Goal: Task Accomplishment & Management: Manage account settings

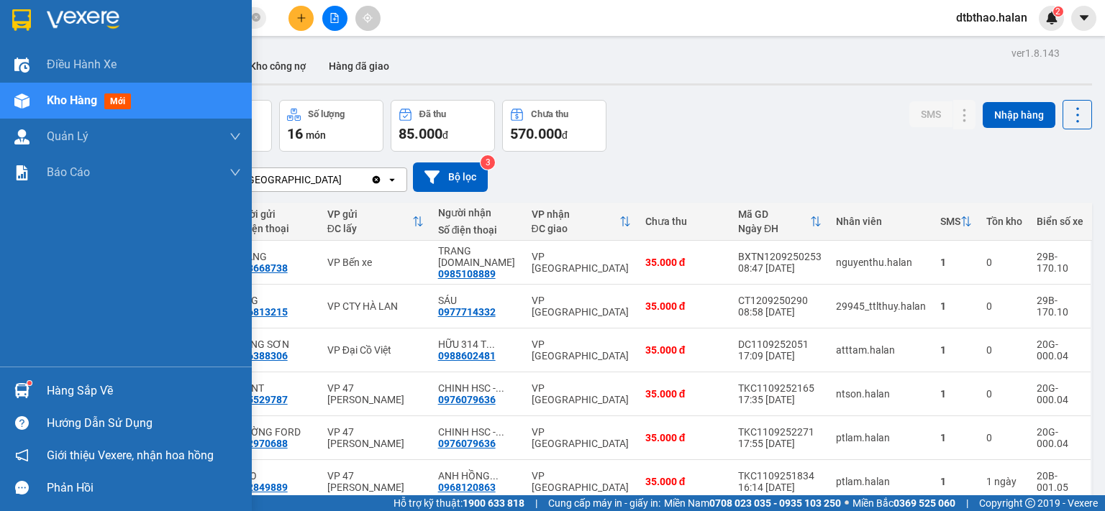
click at [82, 388] on div "Hàng sắp về" at bounding box center [144, 391] width 194 height 22
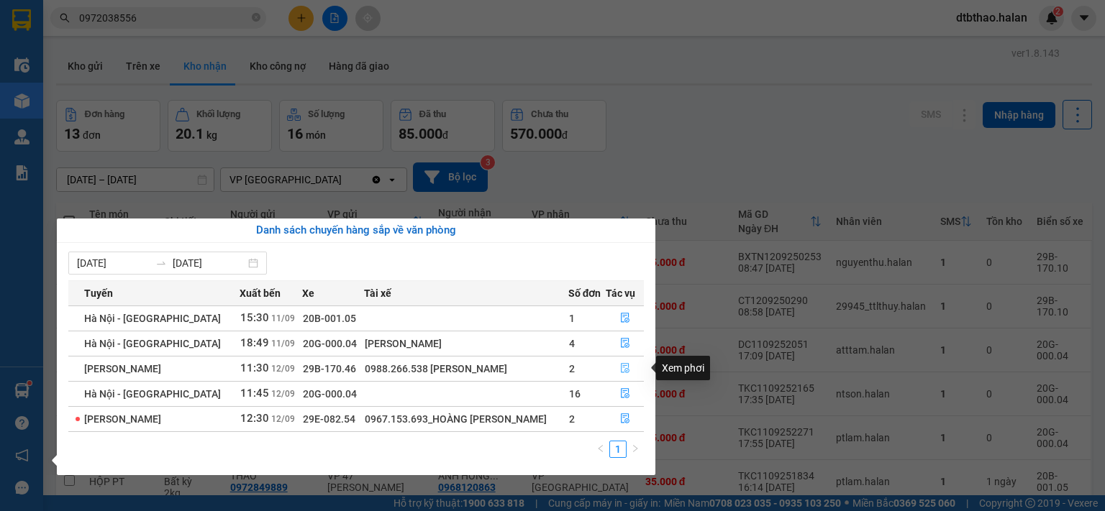
click at [623, 366] on icon "file-done" at bounding box center [625, 369] width 9 height 10
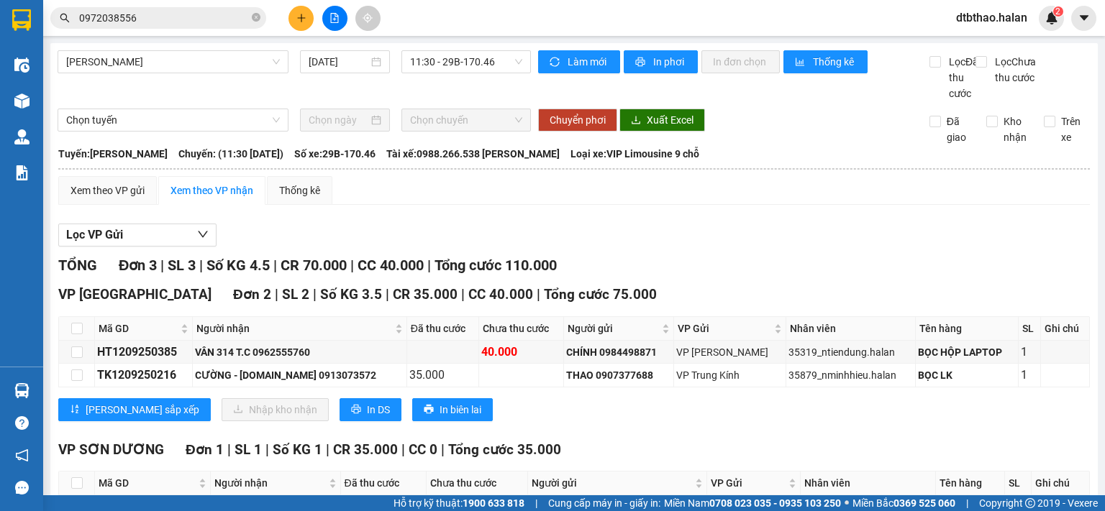
scroll to position [111, 0]
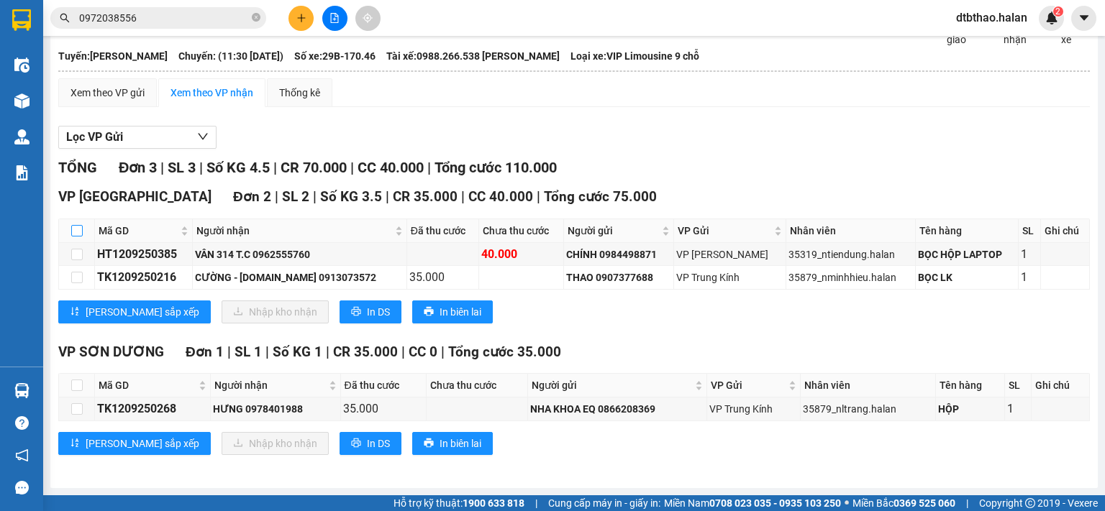
click at [73, 232] on input "checkbox" at bounding box center [77, 231] width 12 height 12
checkbox input "true"
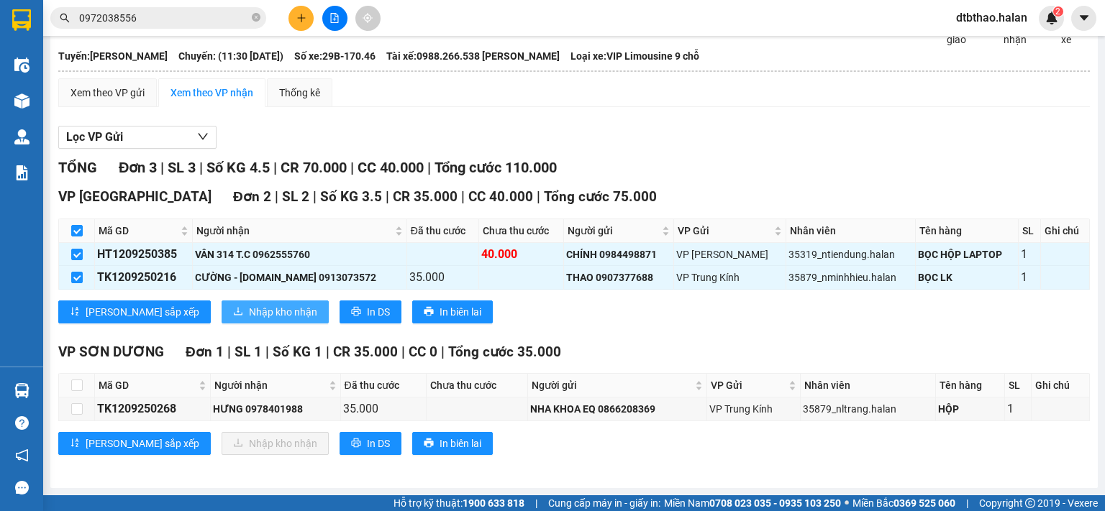
click at [249, 312] on span "Nhập kho nhận" at bounding box center [283, 312] width 68 height 16
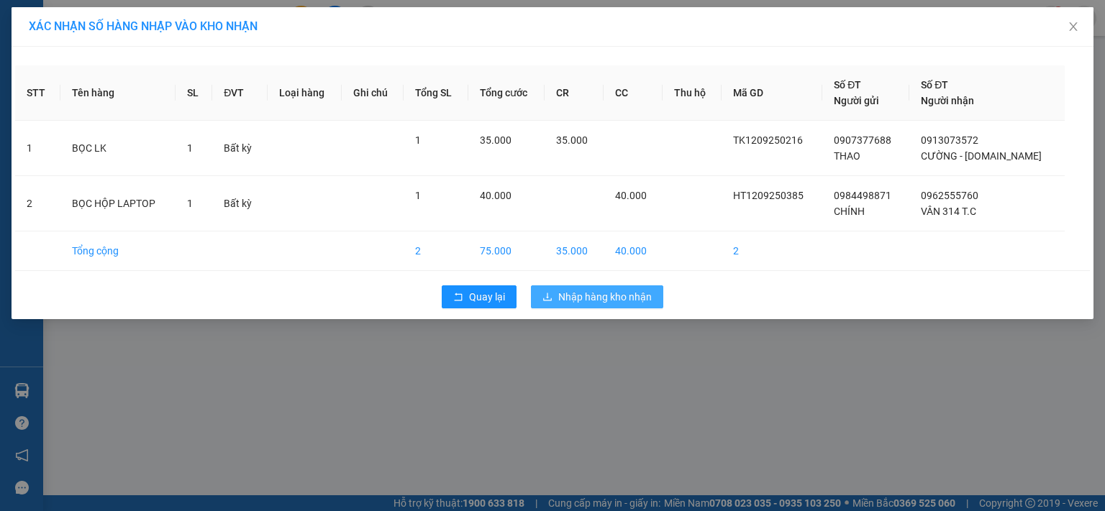
click at [552, 296] on button "Nhập hàng kho nhận" at bounding box center [597, 297] width 132 height 23
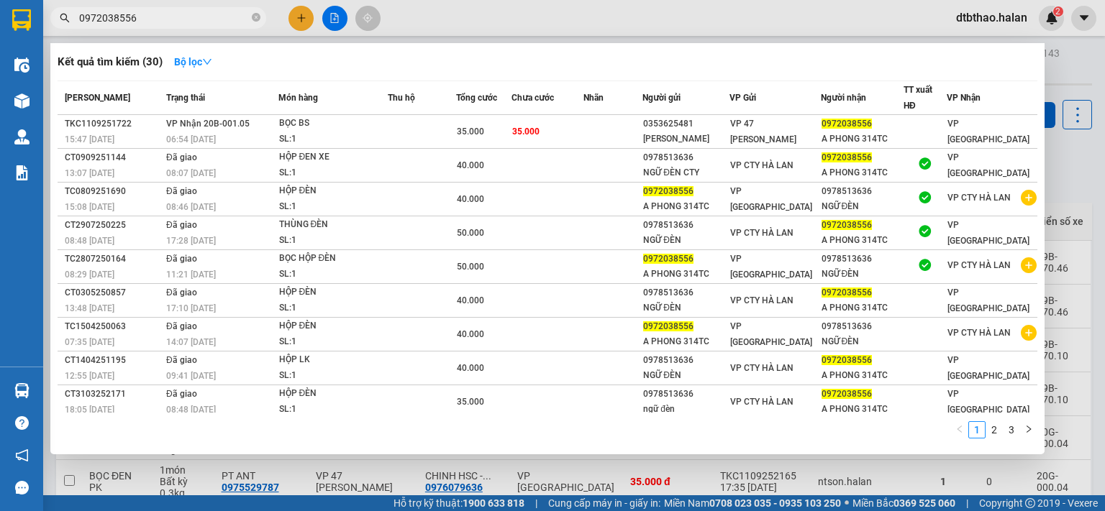
drag, startPoint x: 143, startPoint y: 14, endPoint x: 60, endPoint y: 15, distance: 83.4
click at [60, 15] on div "0972038556" at bounding box center [140, 18] width 280 height 22
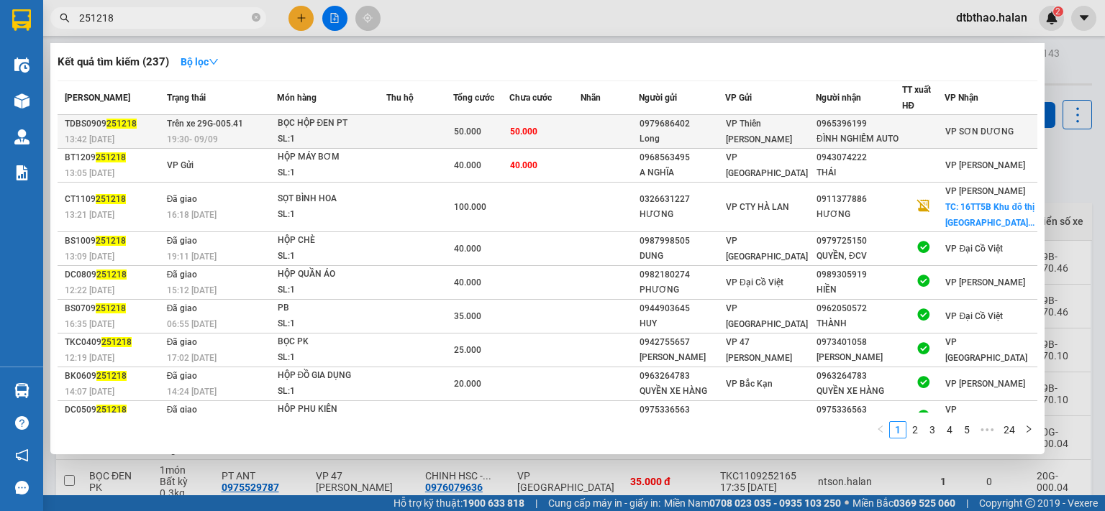
type input "251218"
click at [815, 147] on div "VP Thiên [PERSON_NAME]" at bounding box center [770, 132] width 89 height 32
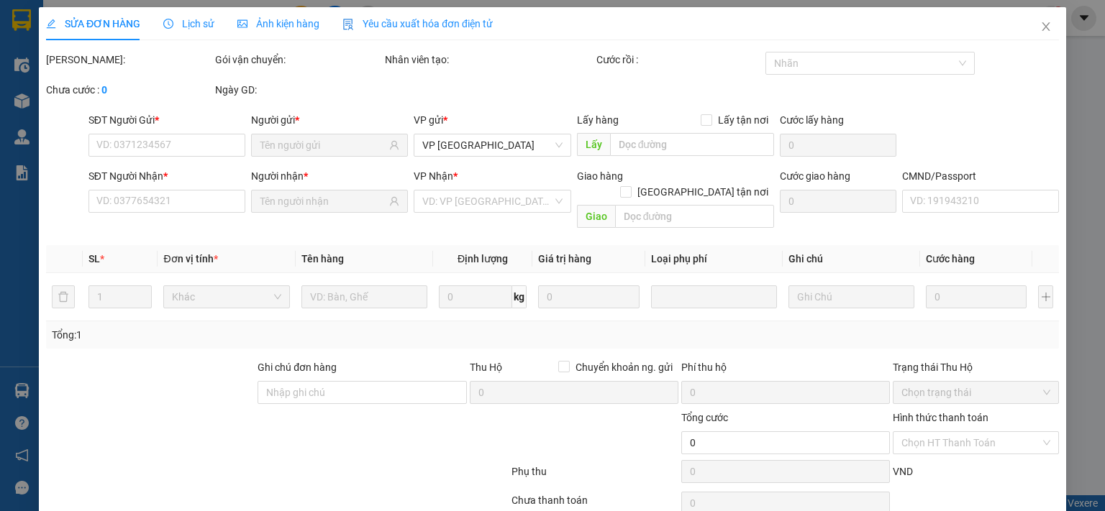
type input "0979686402"
type input "Long"
type input "0965396199"
type input "ĐÌNH NGHIÊM AUTO"
type input "50.000"
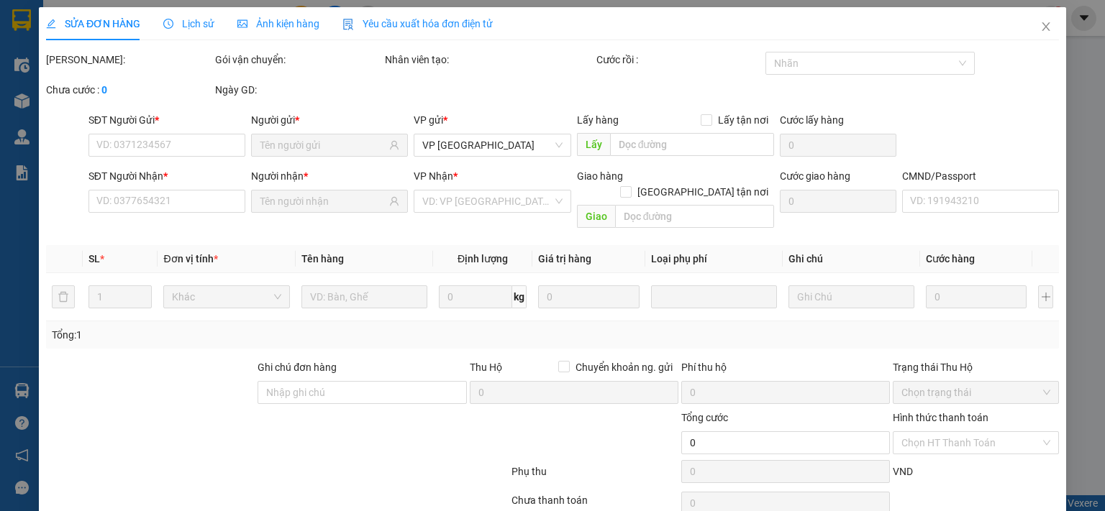
type input "50.000"
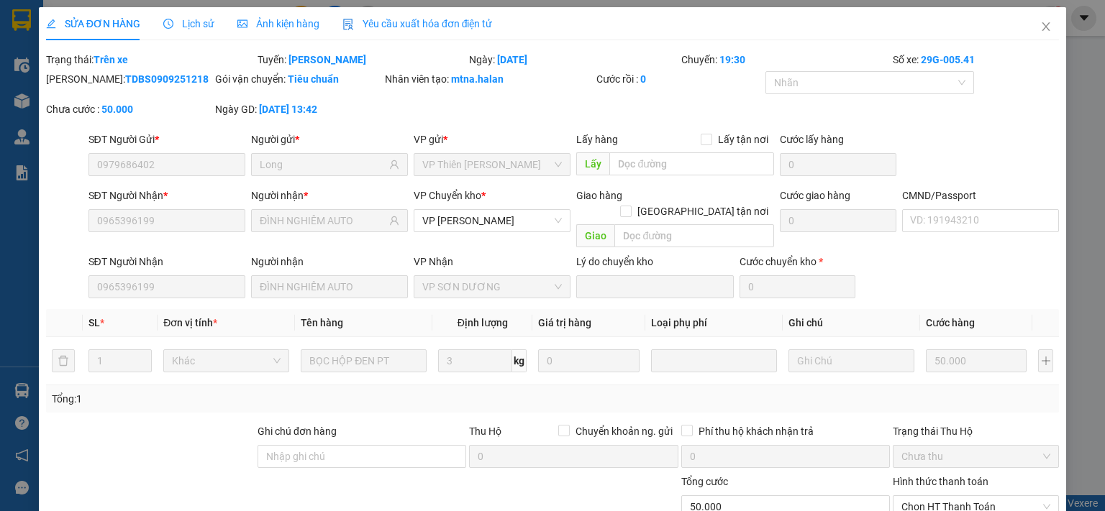
scroll to position [115, 0]
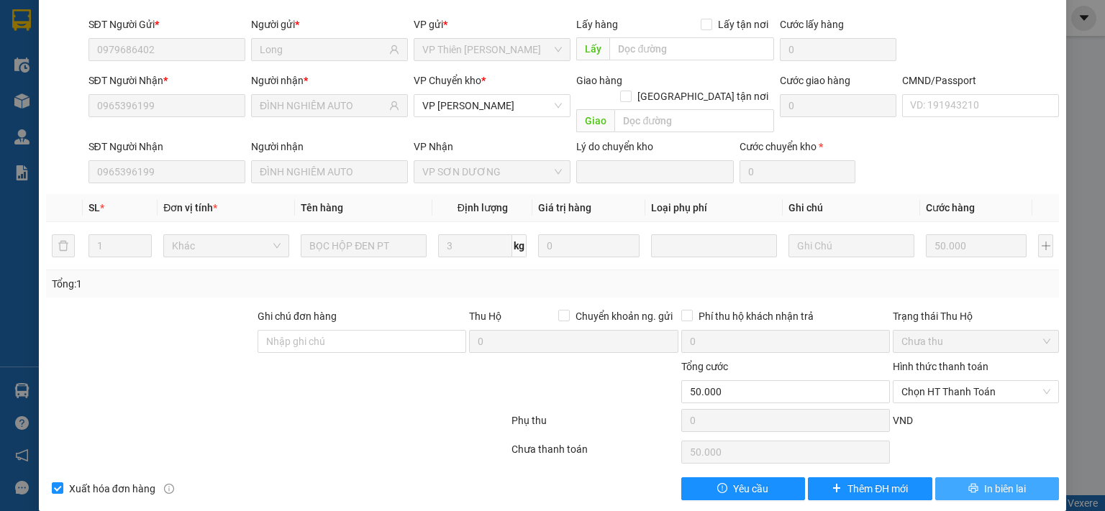
click at [995, 481] on span "In biên lai" at bounding box center [1005, 489] width 42 height 16
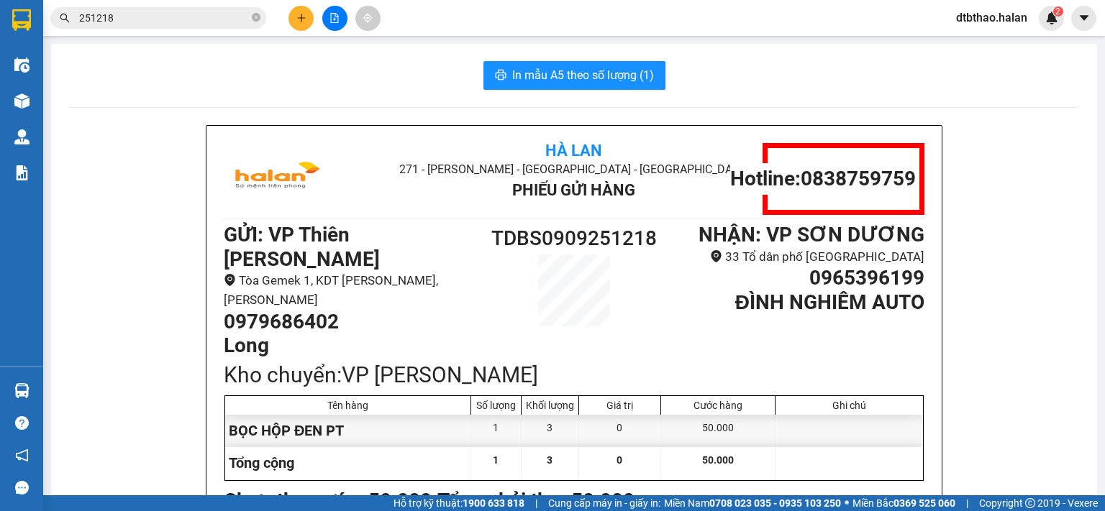
scroll to position [72, 0]
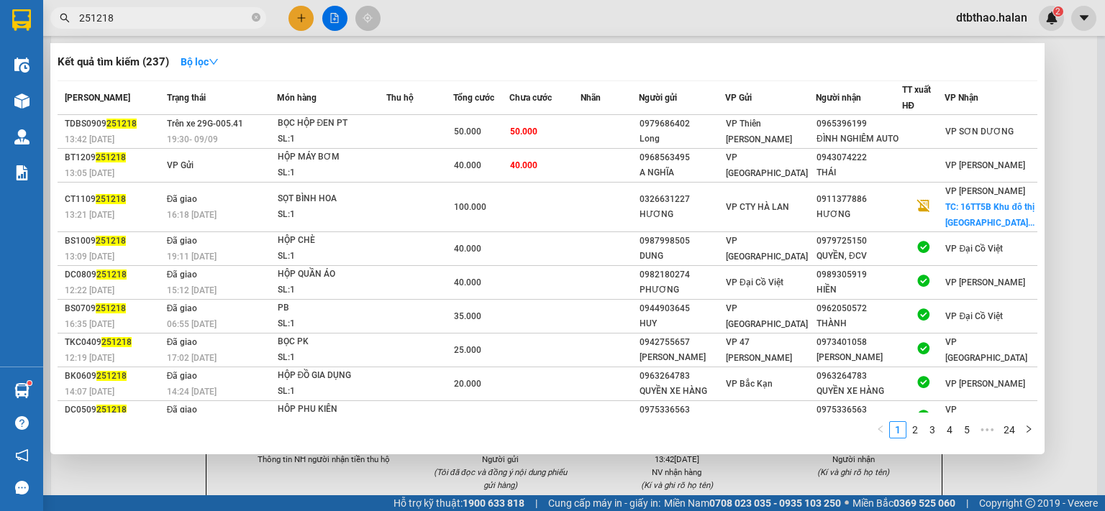
click at [140, 17] on input "251218" at bounding box center [164, 18] width 170 height 16
click at [616, 477] on div at bounding box center [552, 255] width 1105 height 511
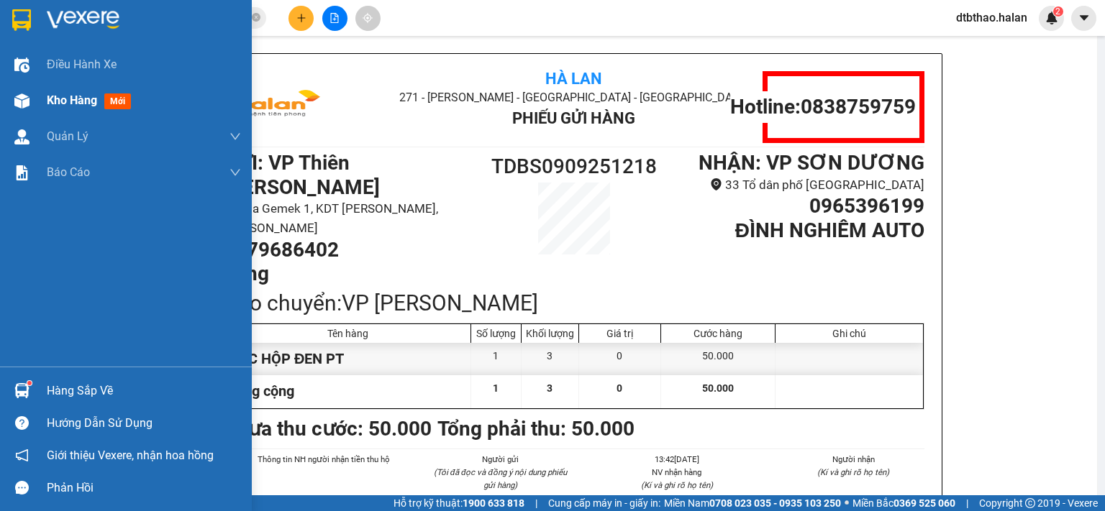
click at [52, 101] on span "Kho hàng" at bounding box center [72, 100] width 50 height 14
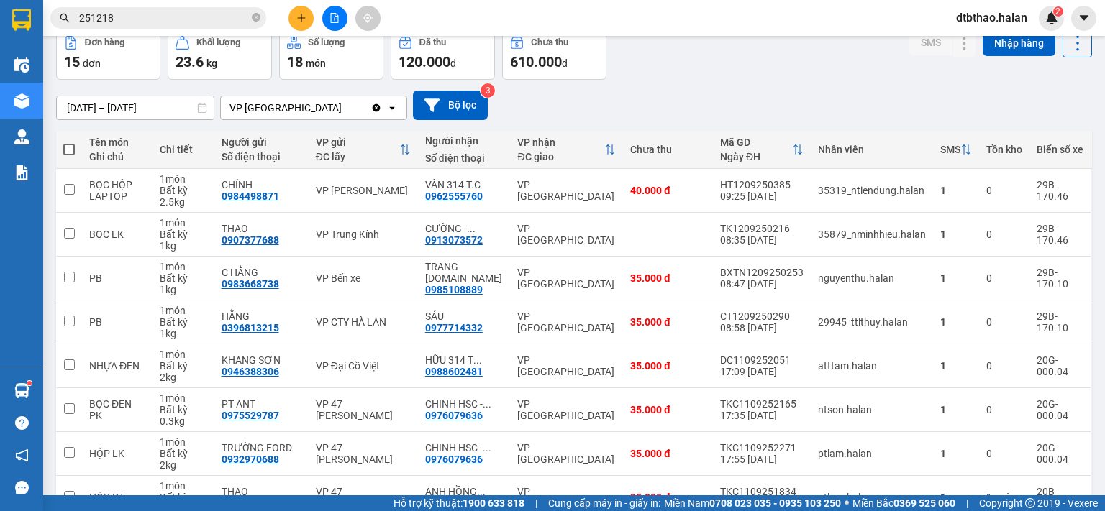
click at [995, 21] on span "dtbthao.halan" at bounding box center [991, 18] width 94 height 18
click at [990, 46] on span "Đăng xuất" at bounding box center [998, 45] width 64 height 16
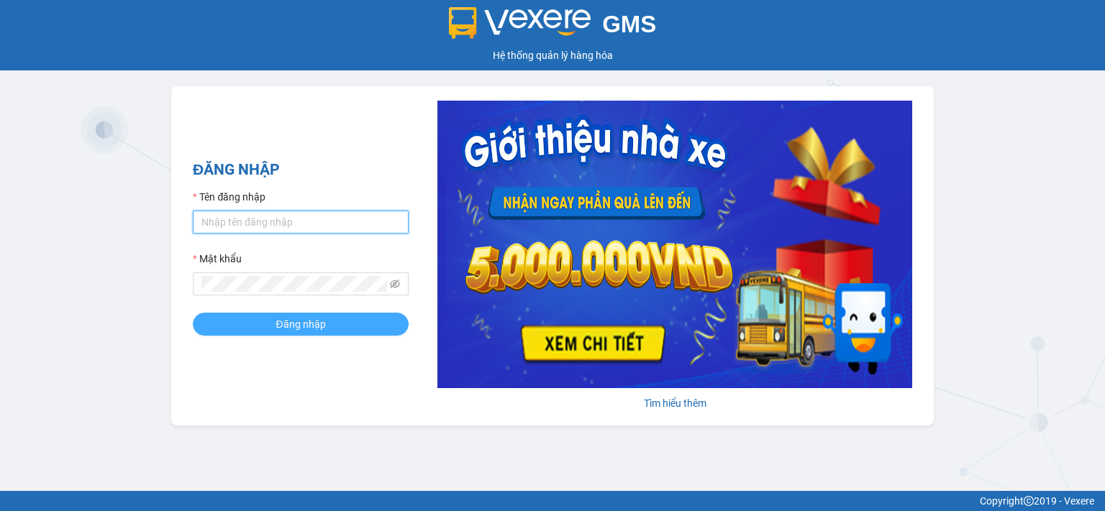
type input "dtbthao.halan"
click at [310, 324] on span "Đăng nhập" at bounding box center [300, 324] width 50 height 16
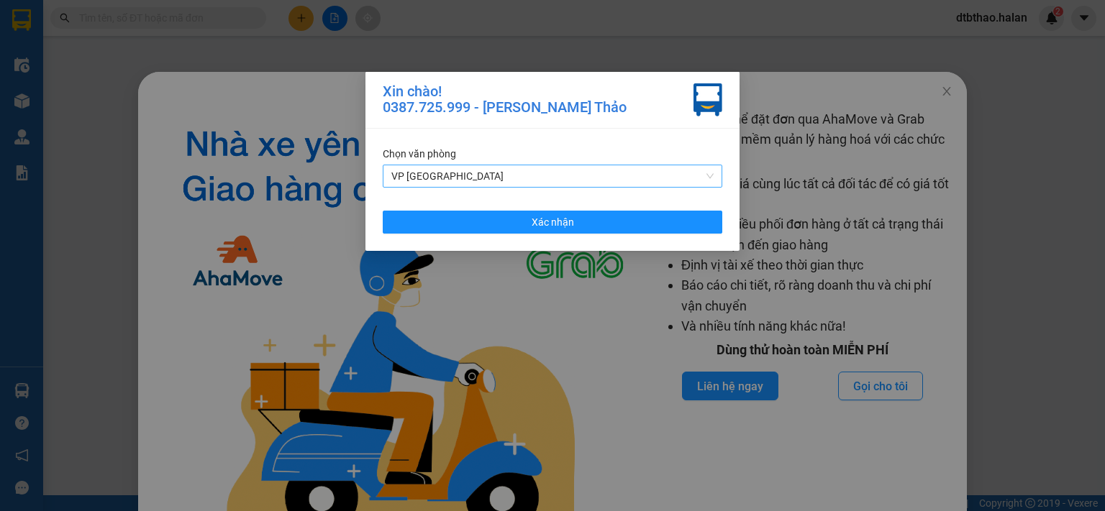
click at [706, 171] on span "VP [GEOGRAPHIC_DATA]" at bounding box center [552, 176] width 322 height 22
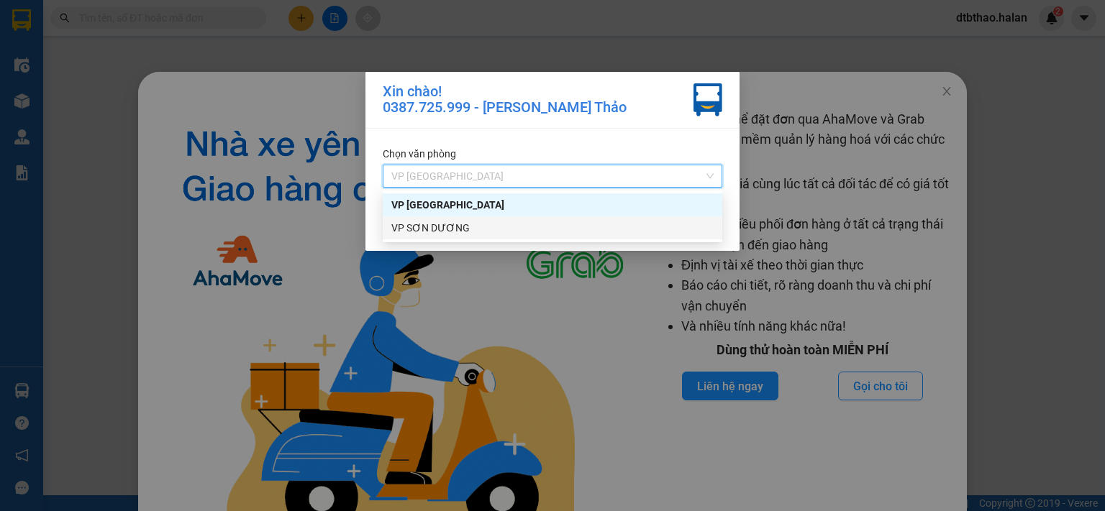
click at [460, 233] on div "VP SƠN DƯƠNG" at bounding box center [552, 228] width 322 height 16
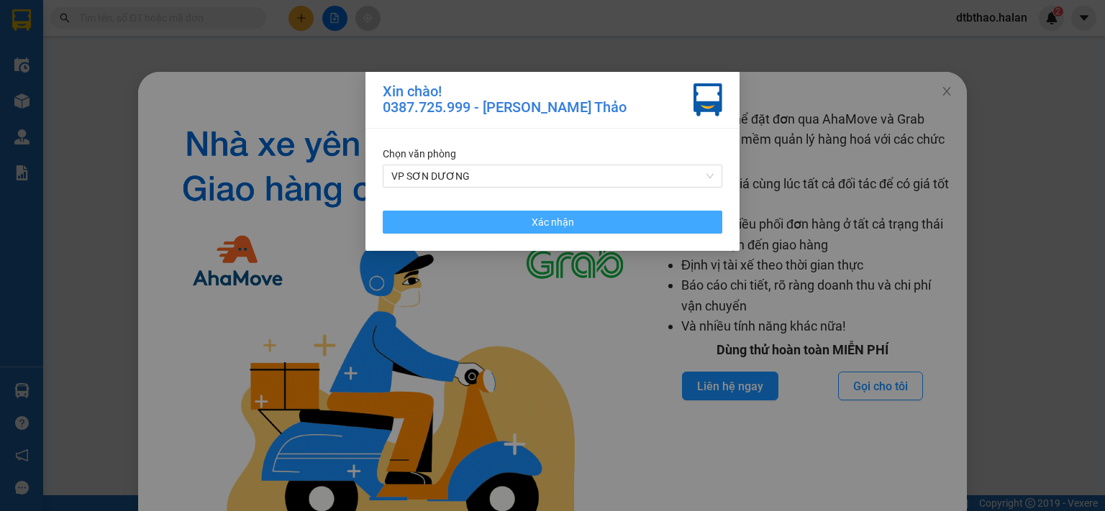
click at [505, 227] on button "Xác nhận" at bounding box center [552, 222] width 339 height 23
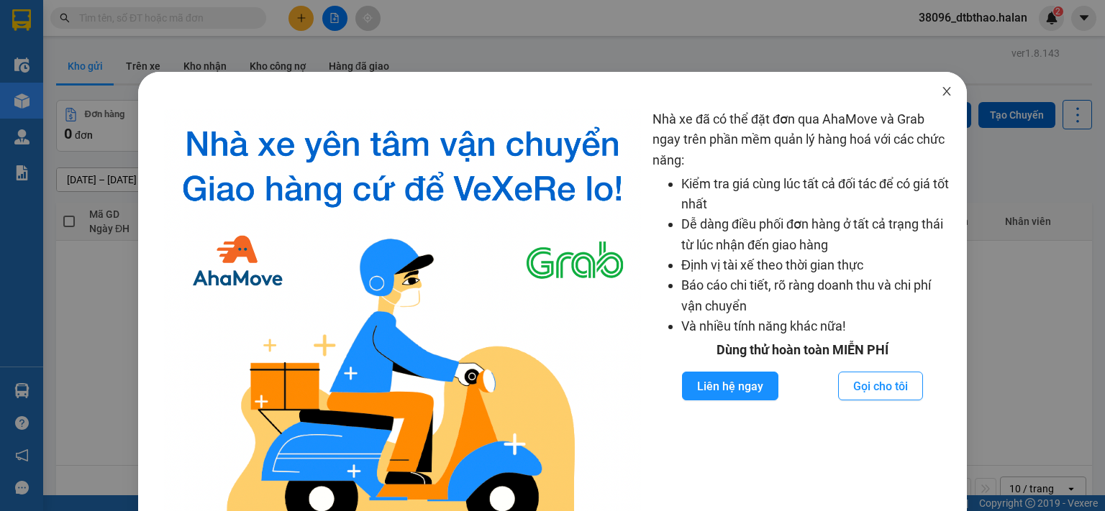
click at [941, 87] on icon "close" at bounding box center [947, 92] width 12 height 12
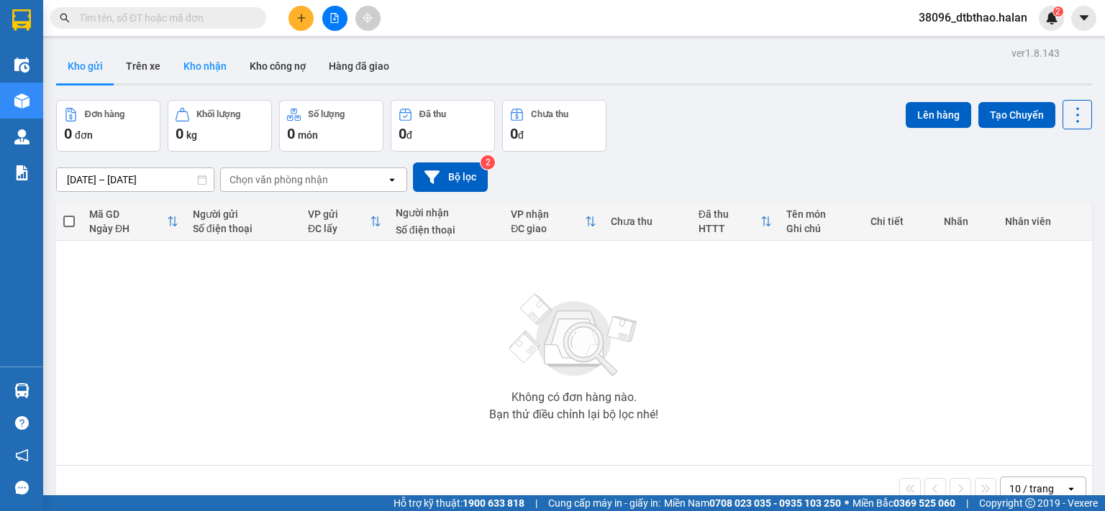
click at [191, 67] on button "Kho nhận" at bounding box center [205, 66] width 66 height 35
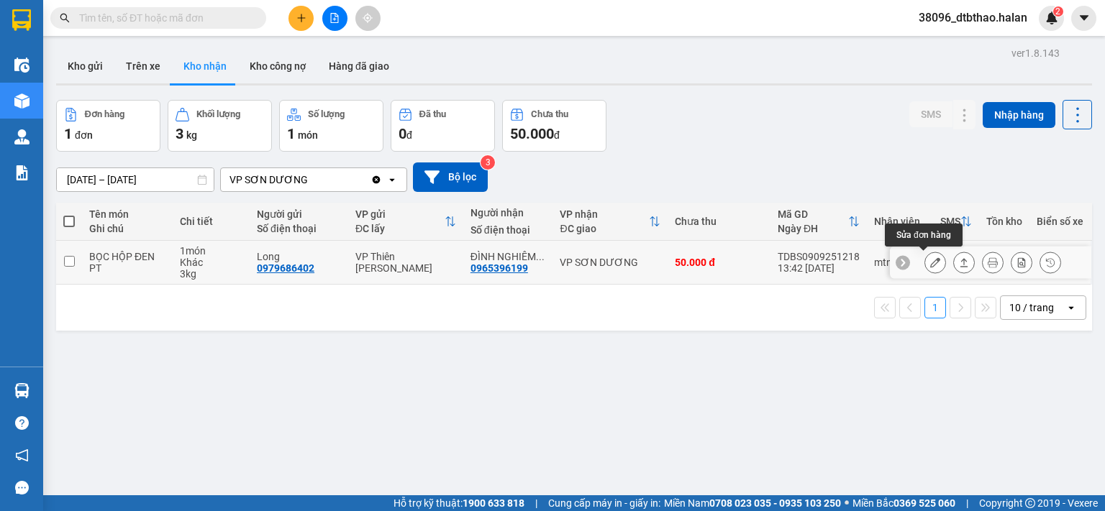
click at [930, 261] on icon at bounding box center [935, 262] width 10 height 10
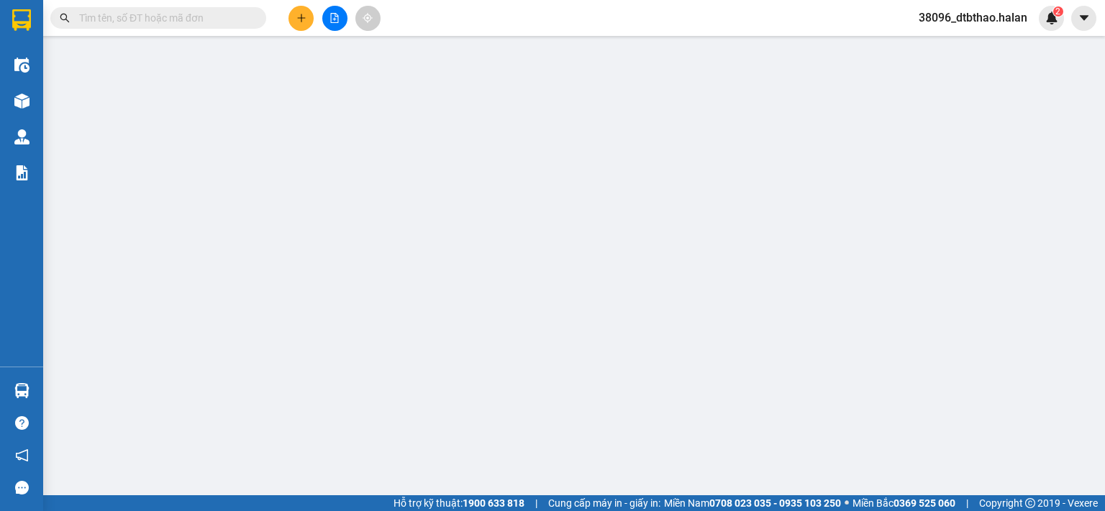
type input "0979686402"
type input "Long"
type input "0965396199"
type input "ĐÌNH NGHIÊM AUTO"
type input "50.000"
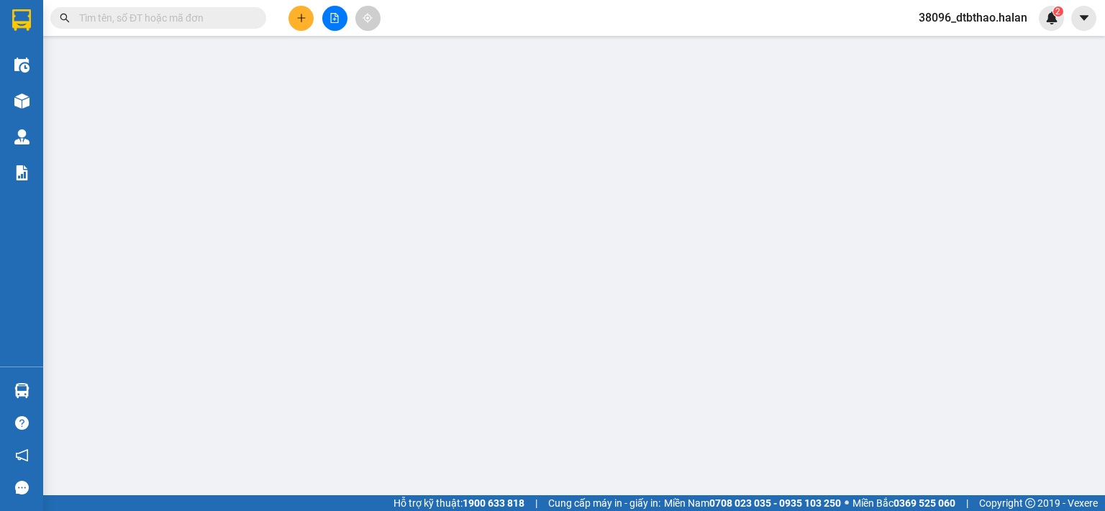
type input "50.000"
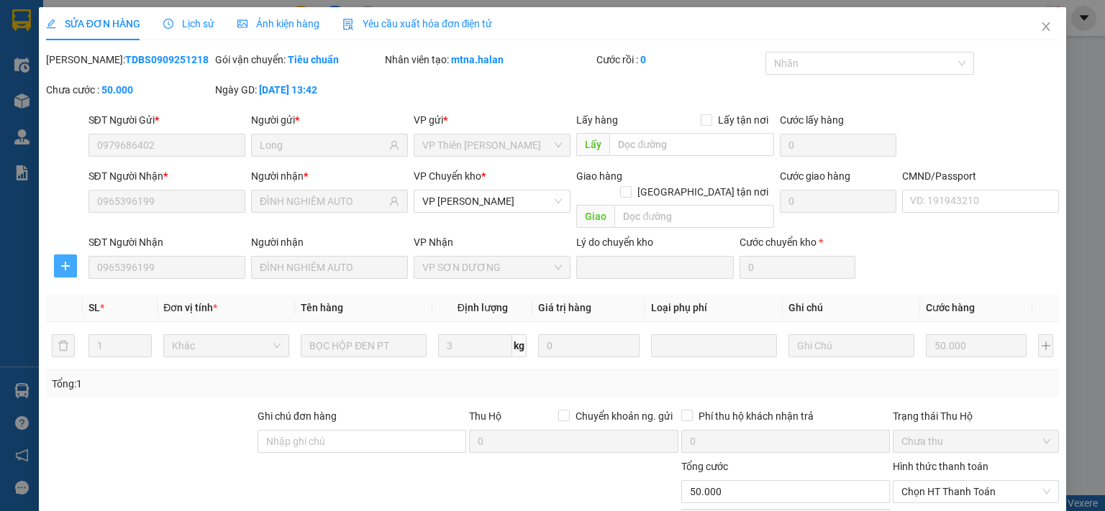
click at [63, 260] on icon "plus" at bounding box center [66, 266] width 12 height 12
click at [106, 280] on span "Chuyển kho" at bounding box center [91, 279] width 59 height 16
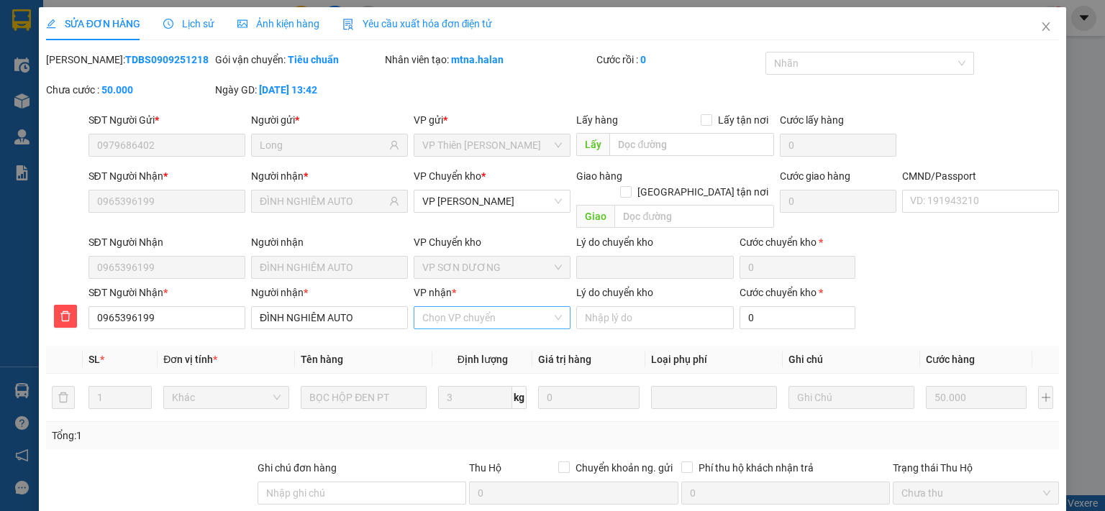
click at [435, 307] on input "VP nhận *" at bounding box center [486, 318] width 129 height 22
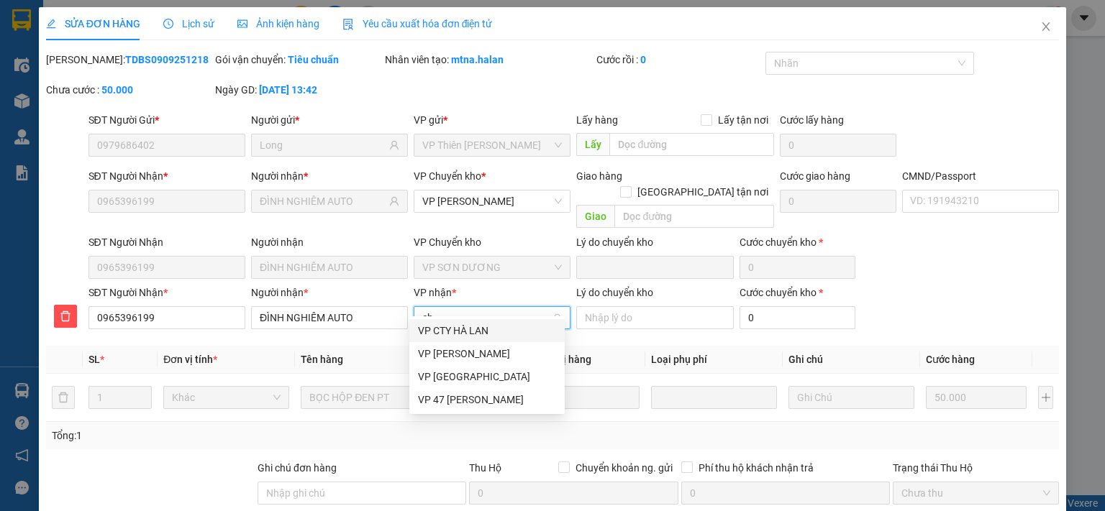
type input "chi"
click at [457, 359] on div "VP [GEOGRAPHIC_DATA]" at bounding box center [487, 354] width 138 height 16
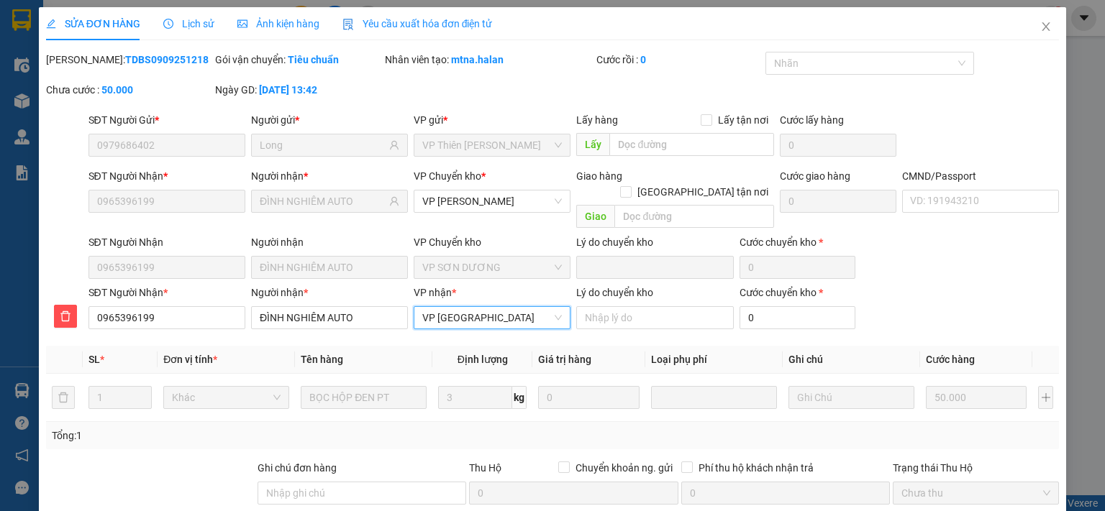
scroll to position [152, 0]
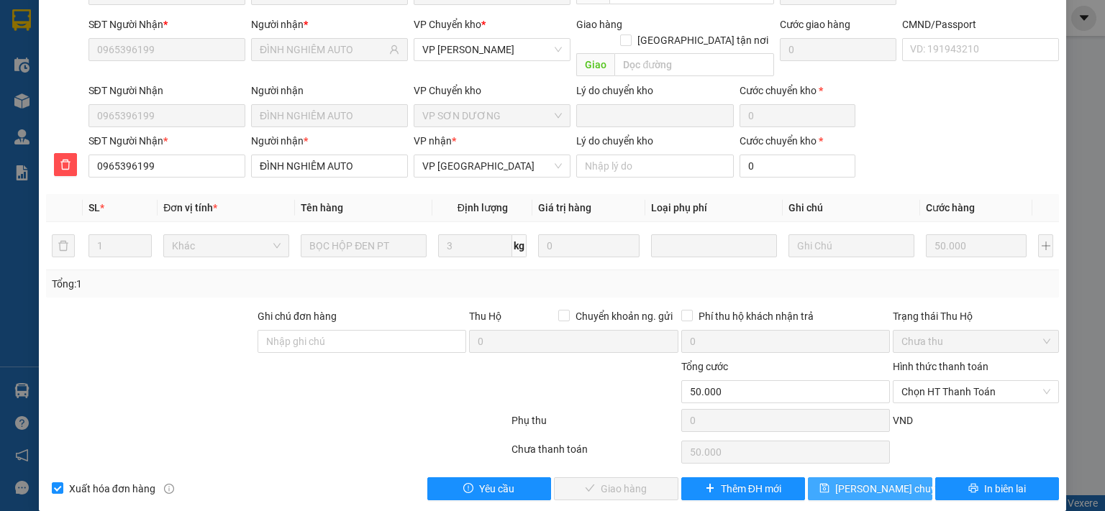
click at [872, 481] on span "[PERSON_NAME] chuyển hoàn" at bounding box center [903, 489] width 137 height 16
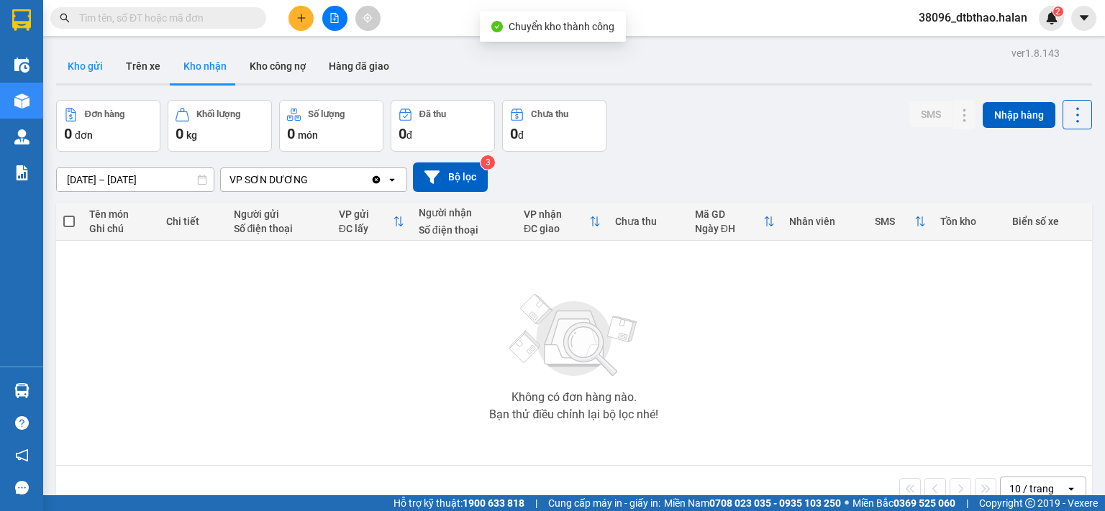
click at [89, 65] on button "Kho gửi" at bounding box center [85, 66] width 58 height 35
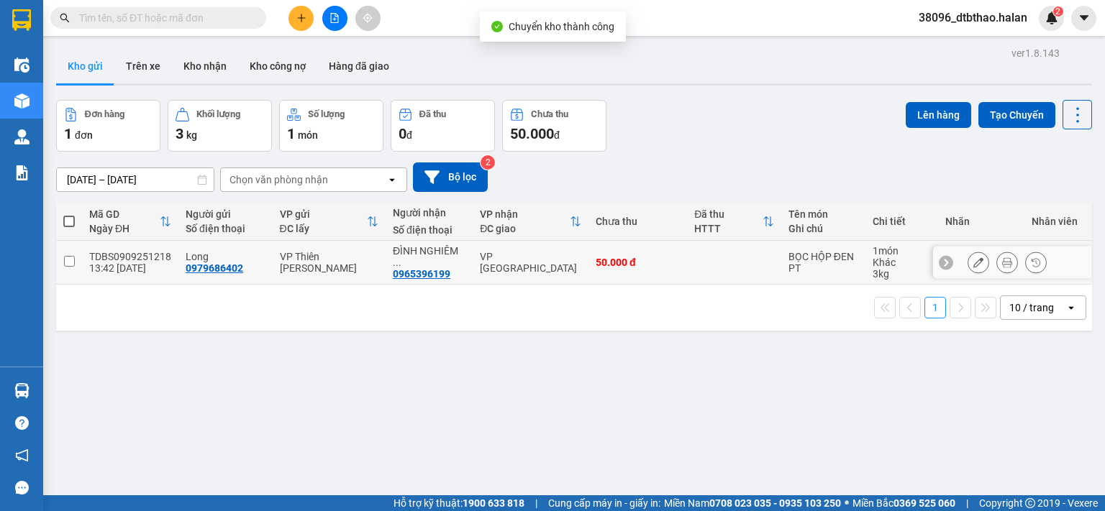
click at [69, 263] on input "checkbox" at bounding box center [69, 261] width 11 height 11
checkbox input "true"
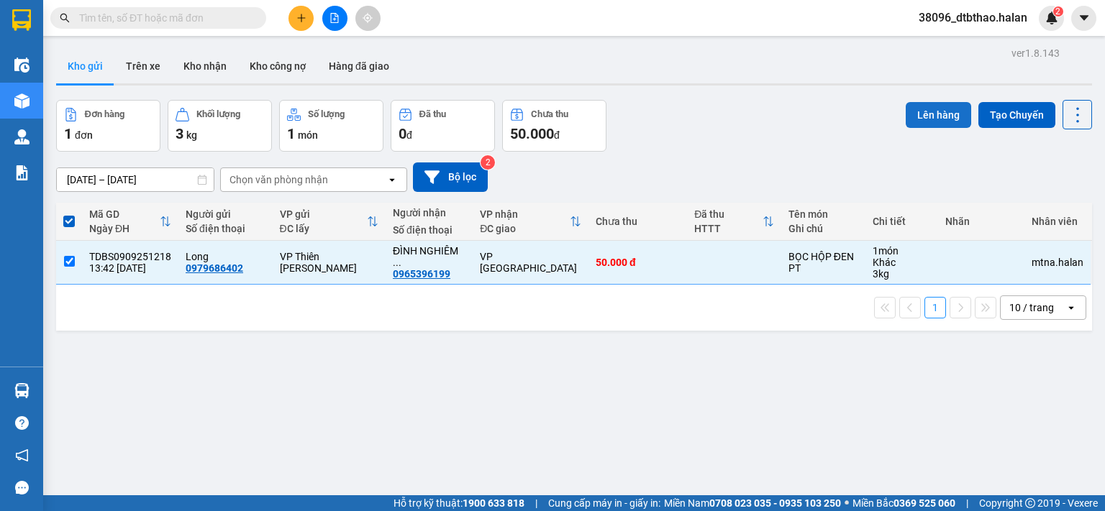
click at [929, 114] on button "Lên hàng" at bounding box center [937, 115] width 65 height 26
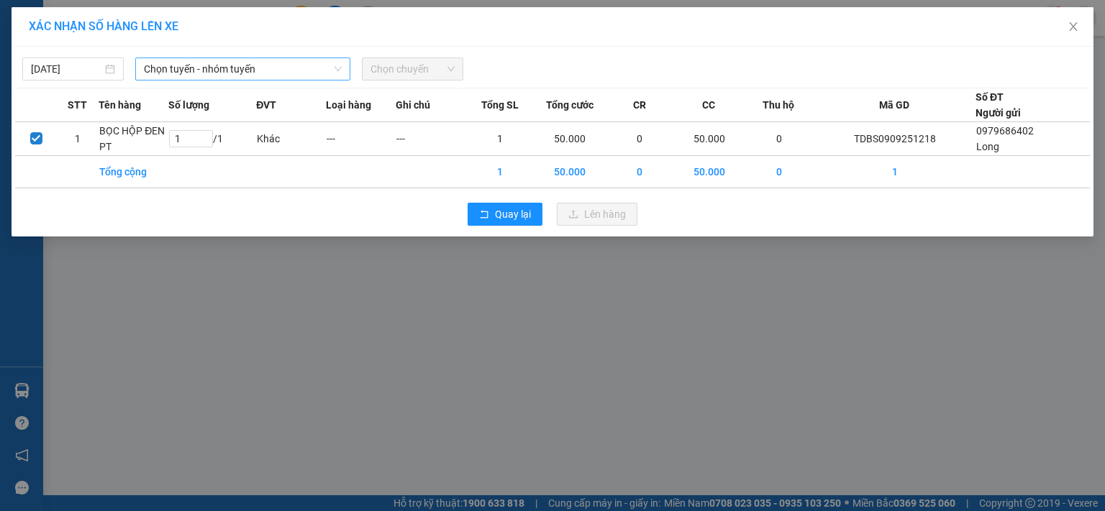
click at [267, 59] on span "Chọn tuyến - nhóm tuyến" at bounding box center [243, 69] width 198 height 22
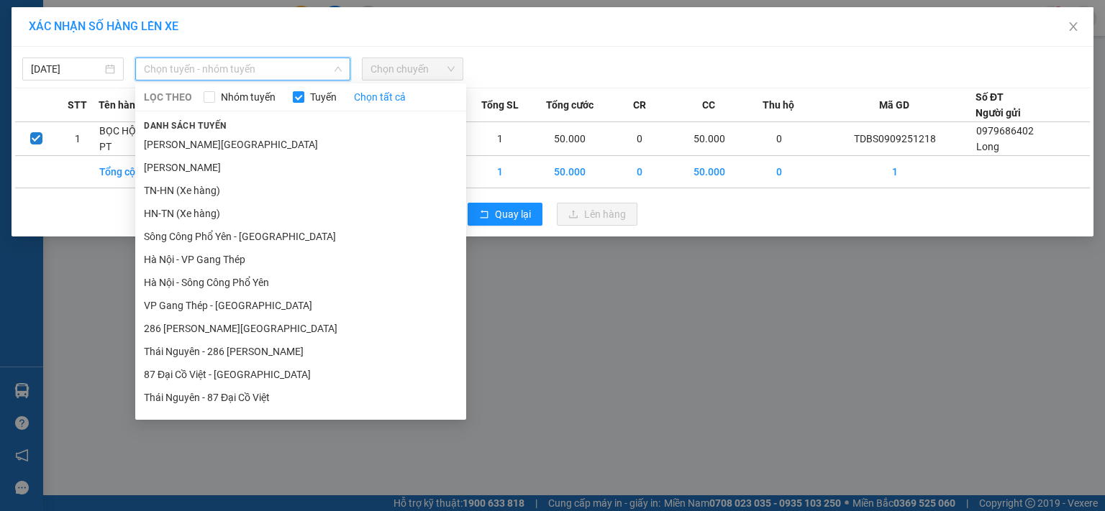
scroll to position [132, 0]
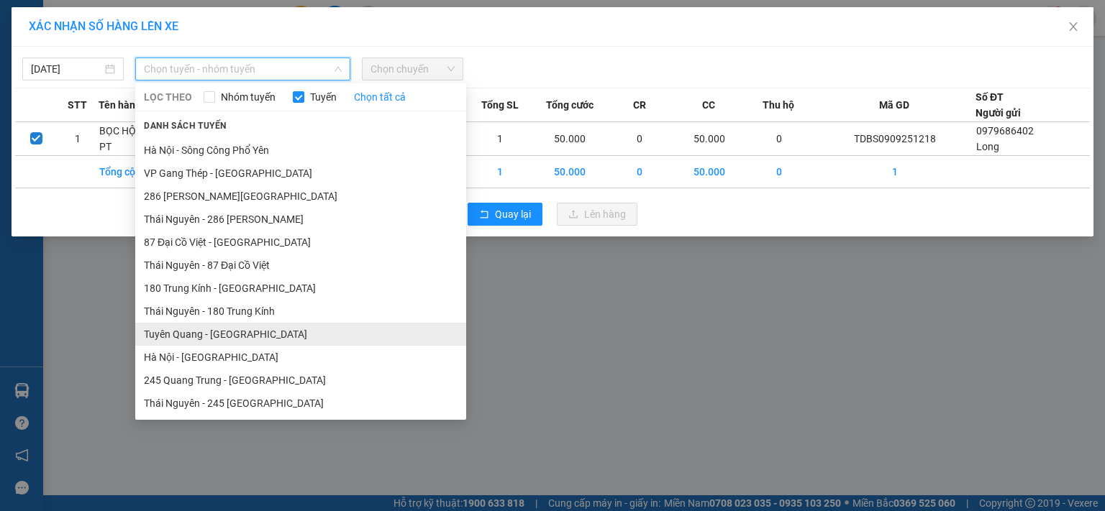
click at [220, 330] on li "Tuyên Quang - [GEOGRAPHIC_DATA]" at bounding box center [300, 334] width 331 height 23
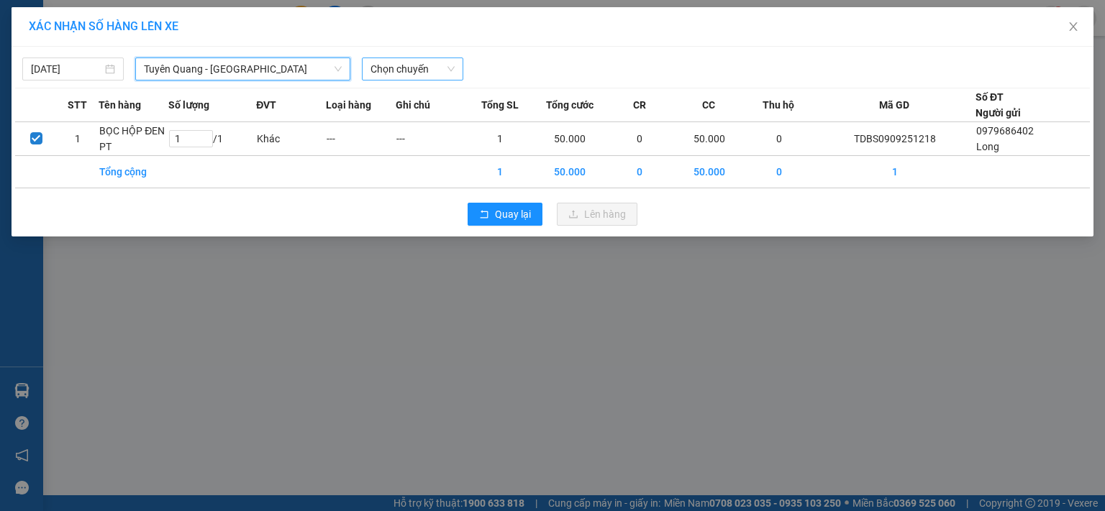
click at [411, 62] on span "Chọn chuyến" at bounding box center [412, 69] width 84 height 22
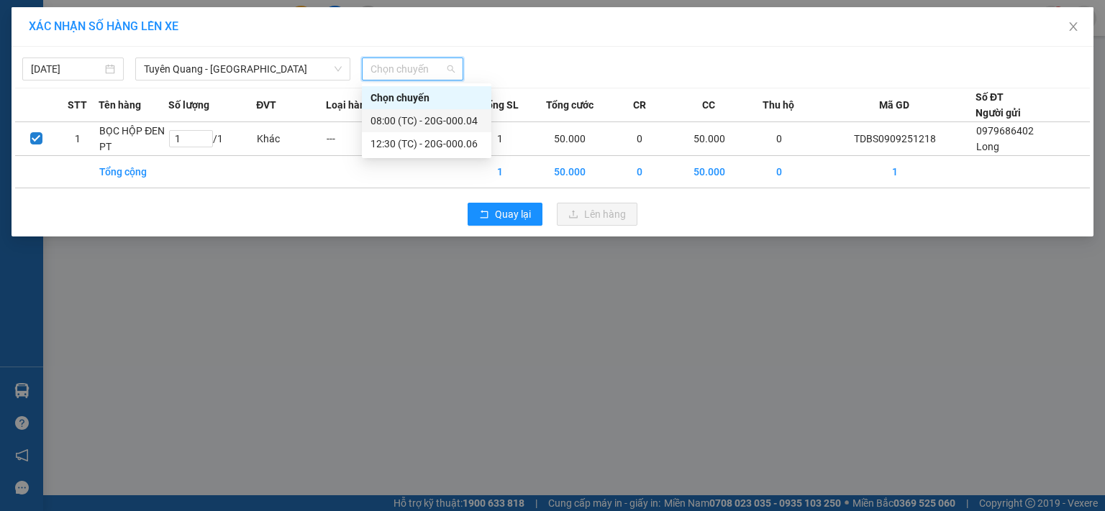
click at [452, 119] on div "08:00 (TC) - 20G-000.04" at bounding box center [426, 121] width 112 height 16
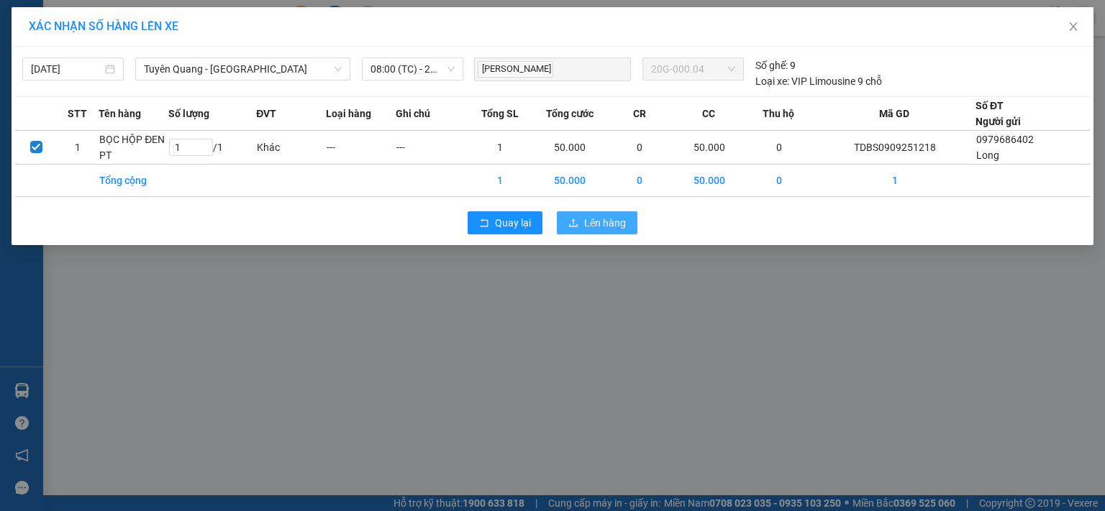
click at [572, 224] on icon "upload" at bounding box center [573, 223] width 10 height 10
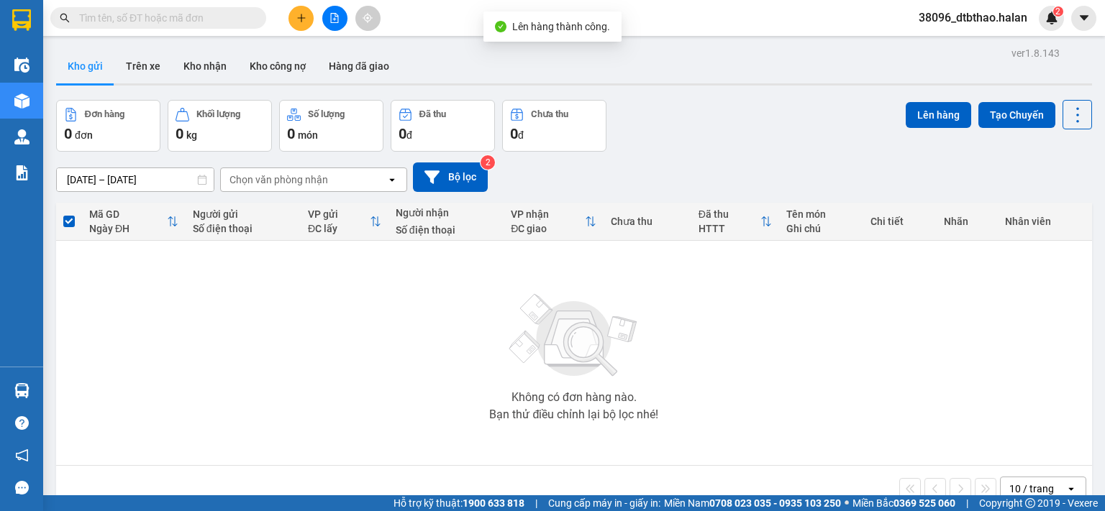
click at [982, 18] on span "38096_dtbthao.halan" at bounding box center [973, 18] width 132 height 18
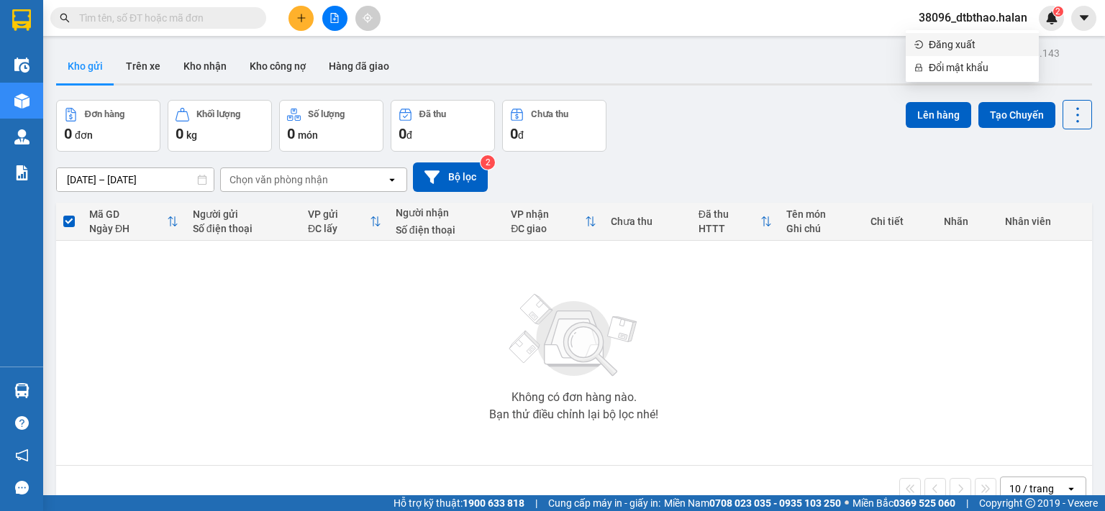
click at [960, 42] on span "Đăng xuất" at bounding box center [979, 45] width 101 height 16
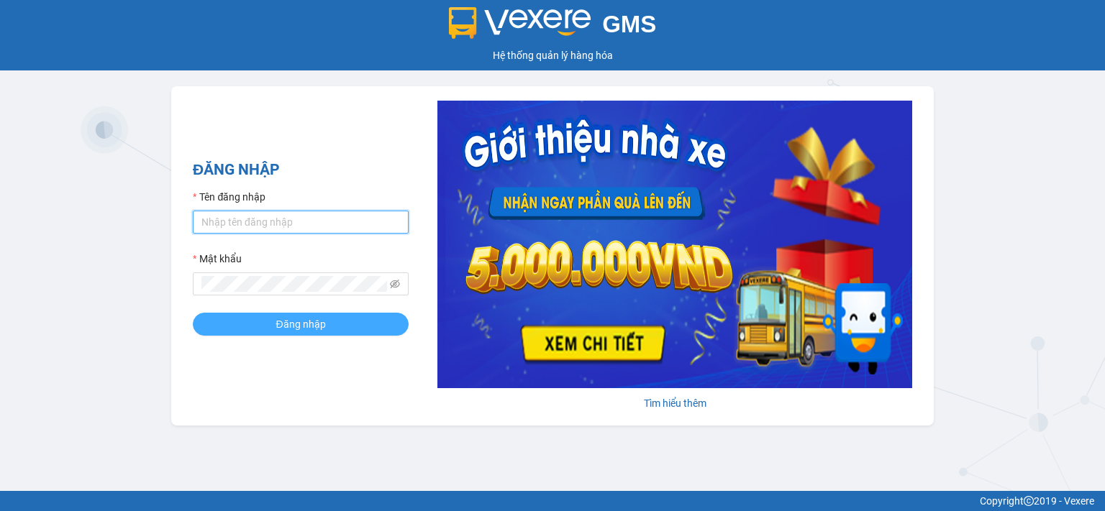
type input "dtbthao.halan"
click at [329, 328] on button "Đăng nhập" at bounding box center [301, 324] width 216 height 23
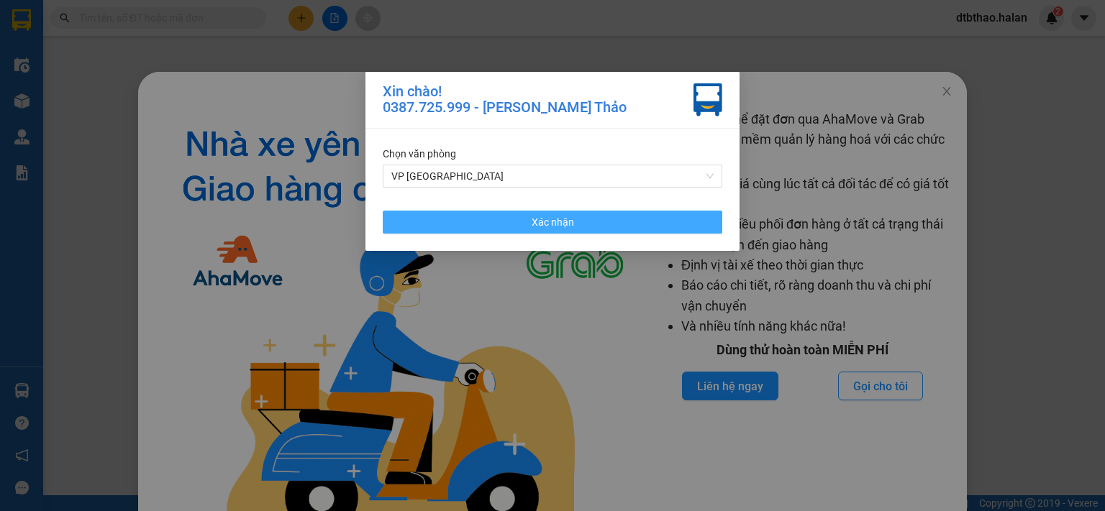
click at [529, 219] on button "Xác nhận" at bounding box center [552, 222] width 339 height 23
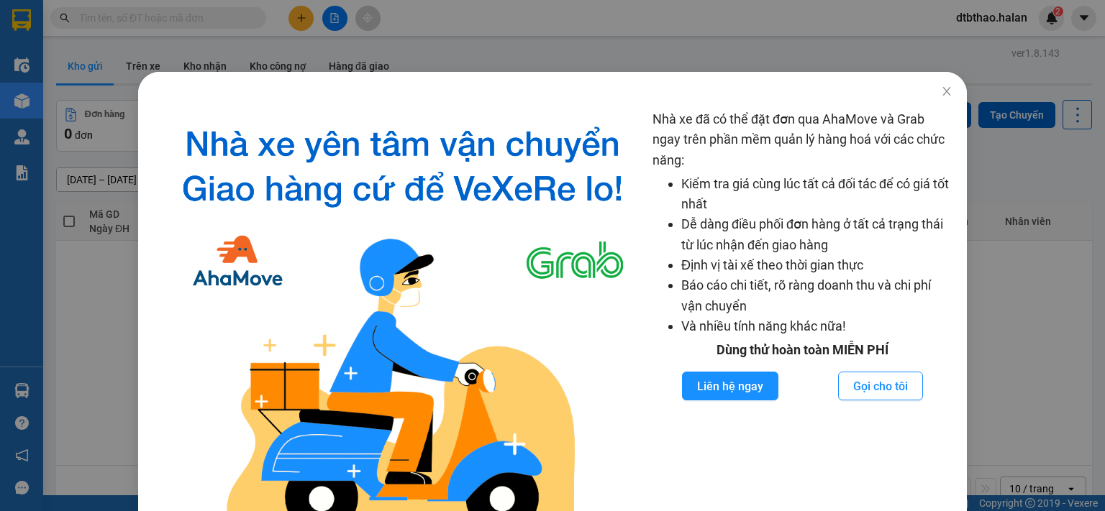
click at [74, 339] on div "Nhà xe đã có thể đặt đơn qua AhaMove và Grab ngay trên phần mềm quản lý hàng ho…" at bounding box center [552, 255] width 1105 height 511
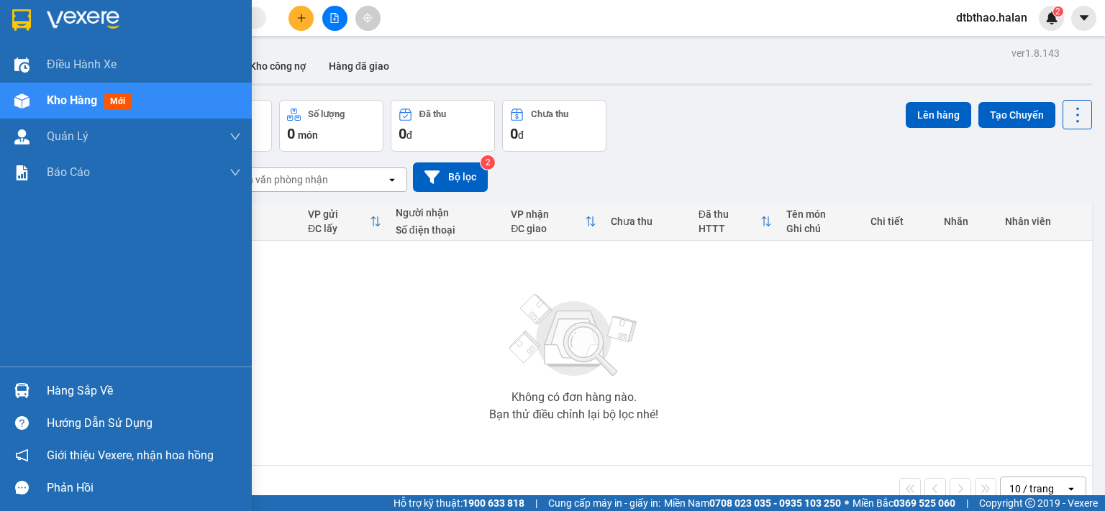
click at [68, 394] on div "Hàng sắp về" at bounding box center [144, 391] width 194 height 22
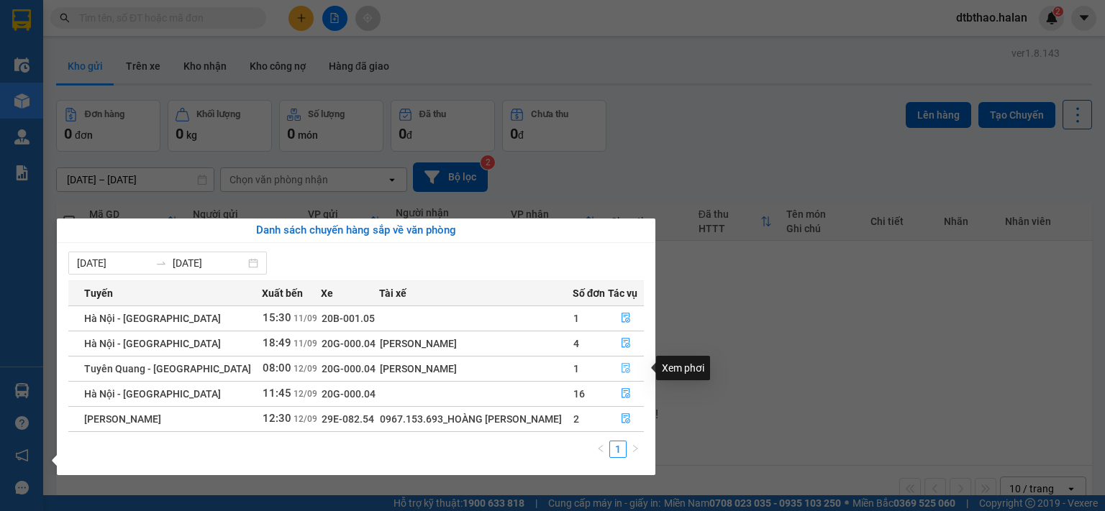
click at [624, 369] on icon "file-done" at bounding box center [625, 369] width 9 height 10
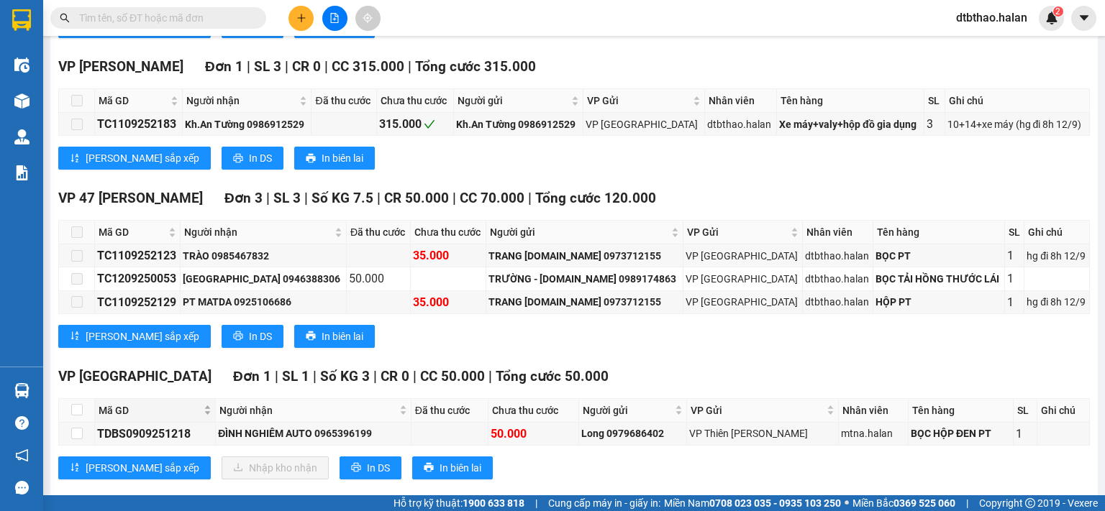
scroll to position [396, 0]
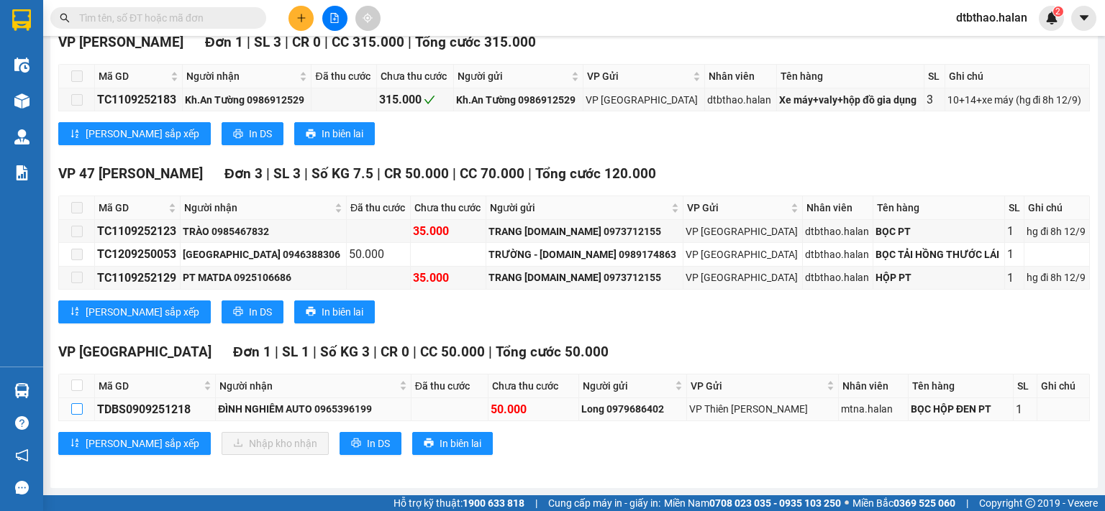
drag, startPoint x: 78, startPoint y: 408, endPoint x: 95, endPoint y: 414, distance: 18.2
click at [78, 407] on input "checkbox" at bounding box center [77, 409] width 12 height 12
checkbox input "true"
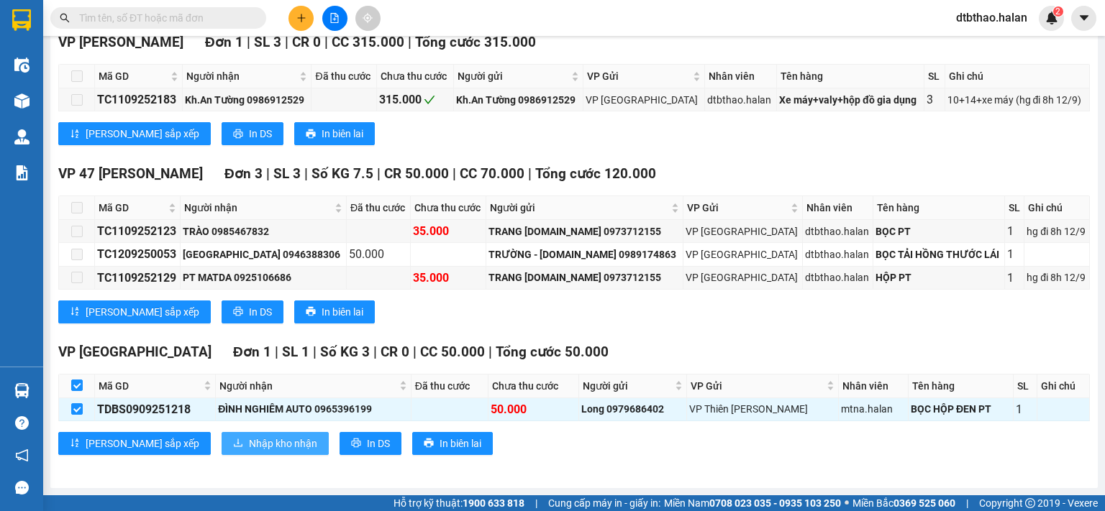
click at [249, 448] on span "Nhập kho nhận" at bounding box center [283, 444] width 68 height 16
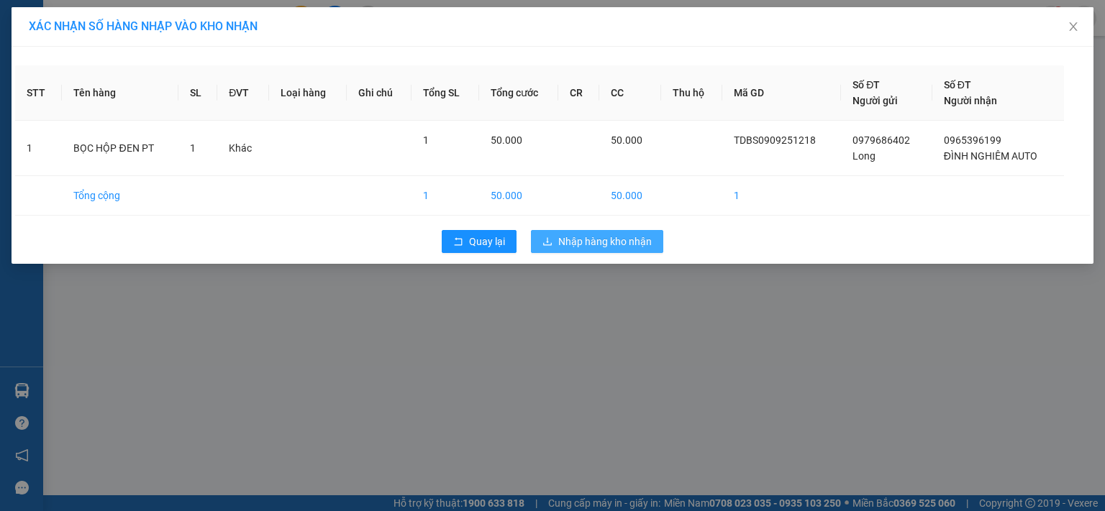
click at [633, 245] on span "Nhập hàng kho nhận" at bounding box center [604, 242] width 93 height 16
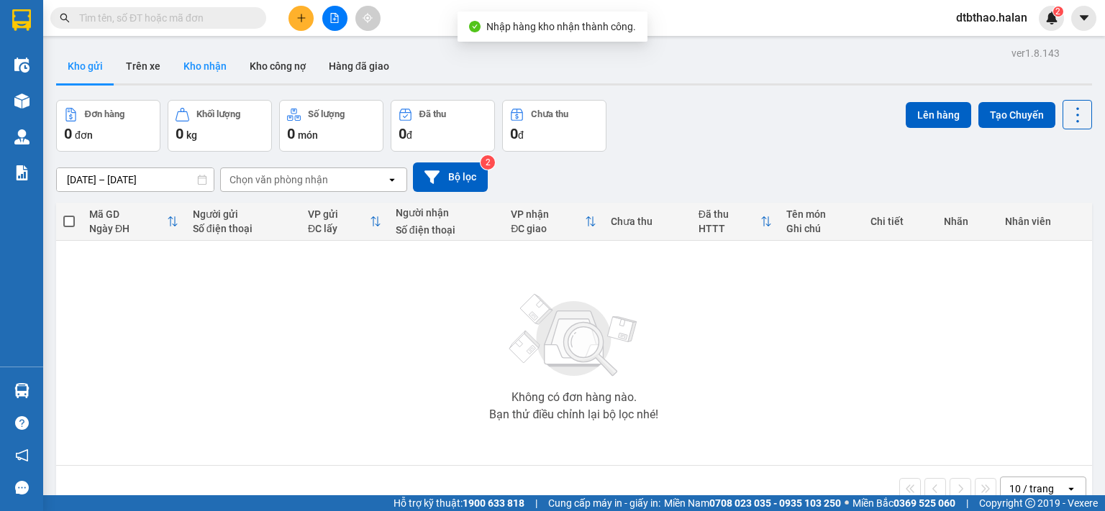
click at [199, 67] on button "Kho nhận" at bounding box center [205, 66] width 66 height 35
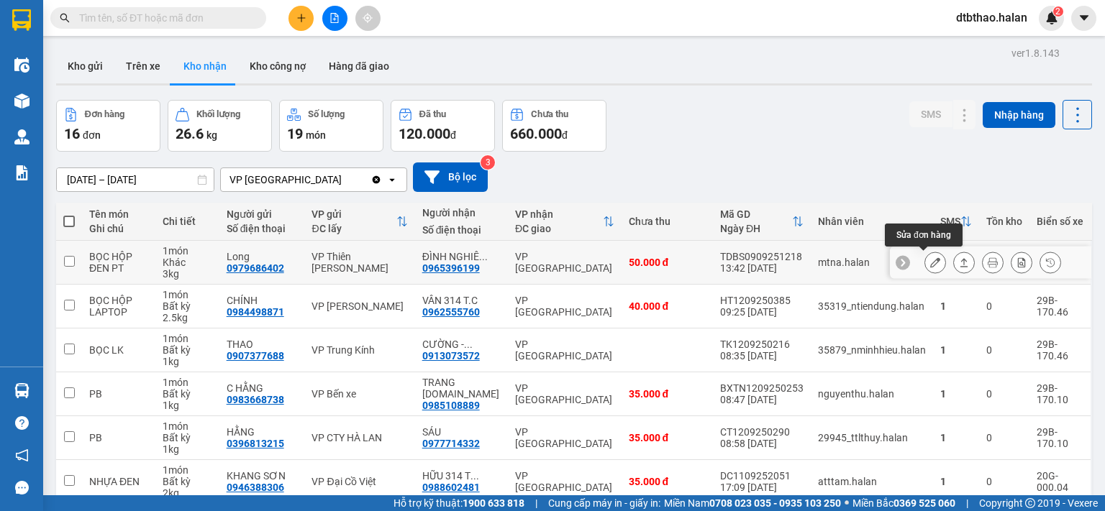
click at [930, 260] on icon at bounding box center [935, 262] width 10 height 10
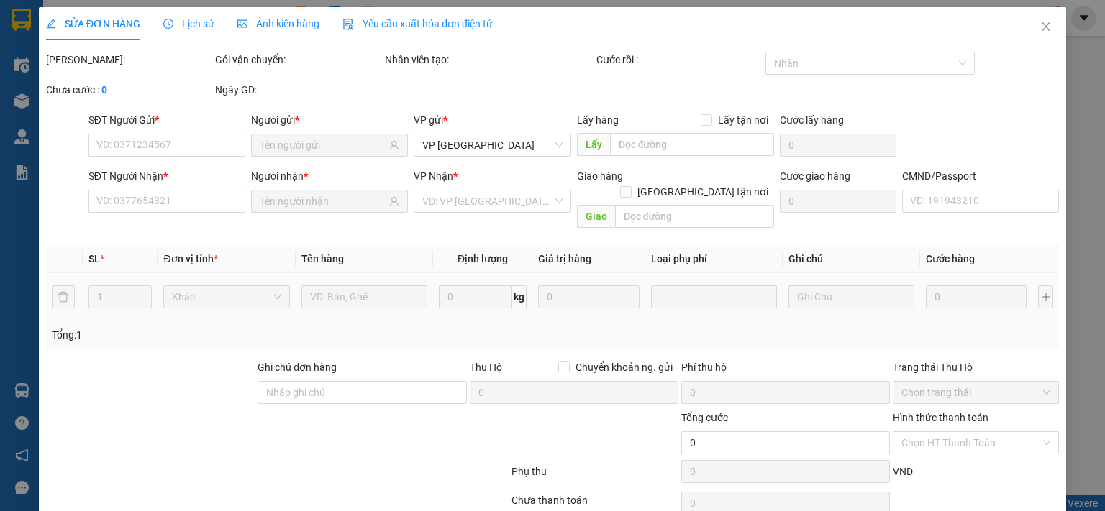
type input "0979686402"
type input "Long"
type input "0965396199"
type input "ĐÌNH NGHIÊM AUTO"
type input "50.000"
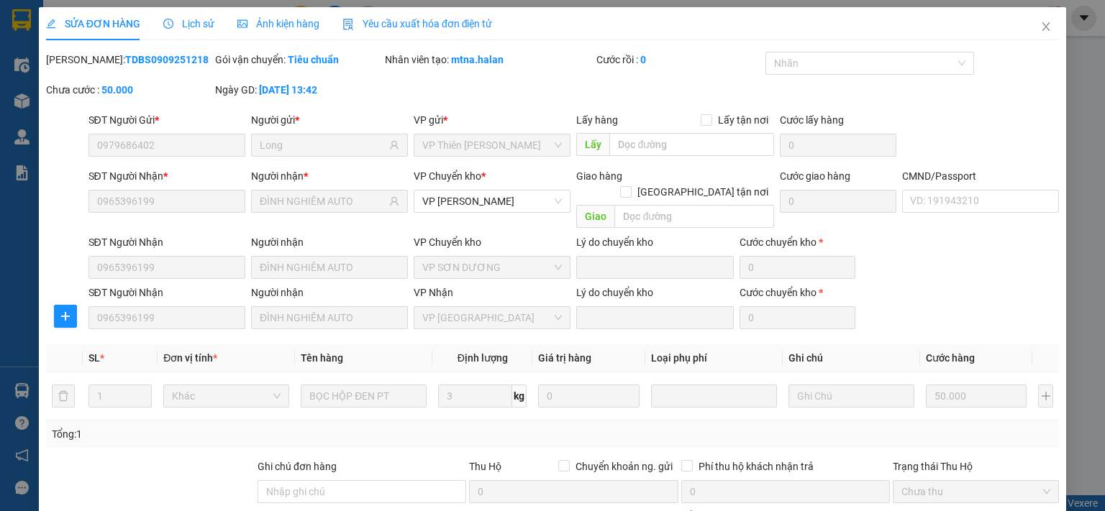
scroll to position [150, 0]
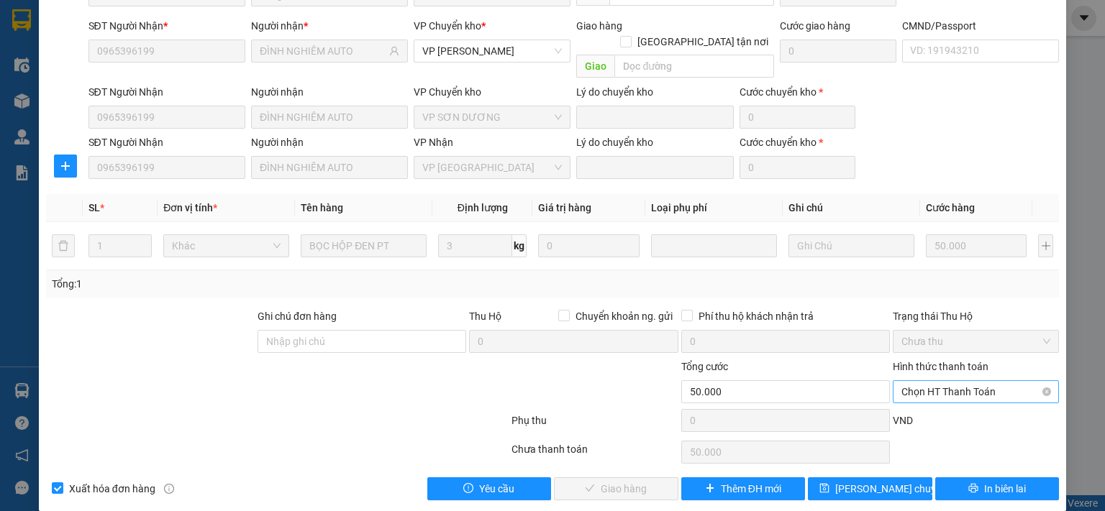
click at [941, 381] on span "Chọn HT Thanh Toán" at bounding box center [975, 392] width 149 height 22
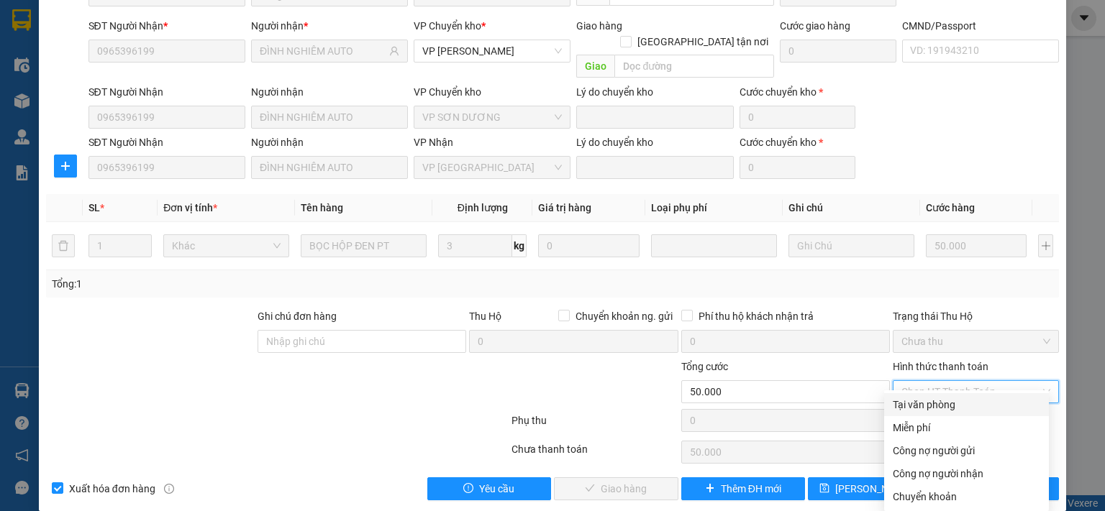
click at [938, 408] on div "Tại văn phòng" at bounding box center [966, 405] width 147 height 16
type input "0"
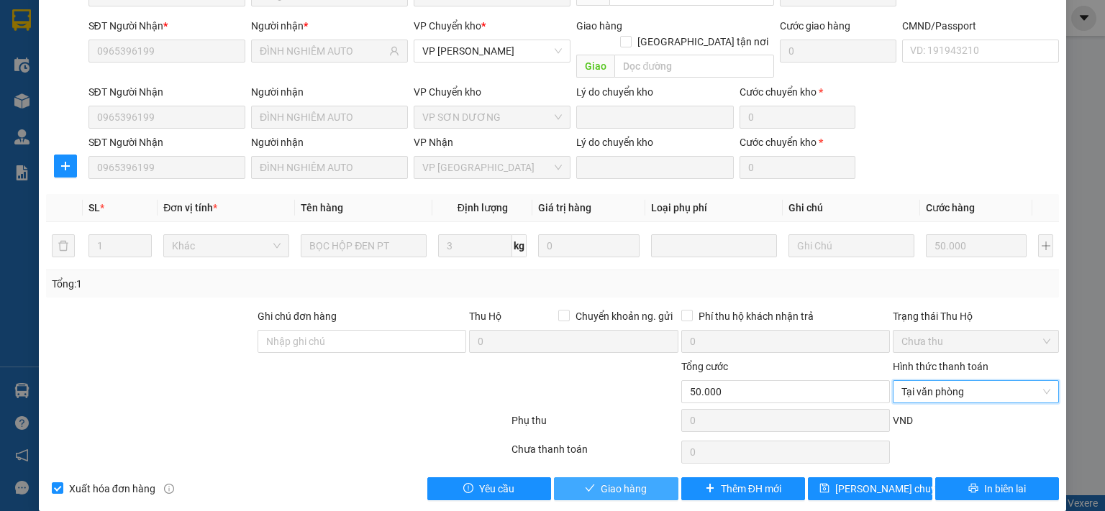
click at [634, 481] on span "Giao hàng" at bounding box center [624, 489] width 46 height 16
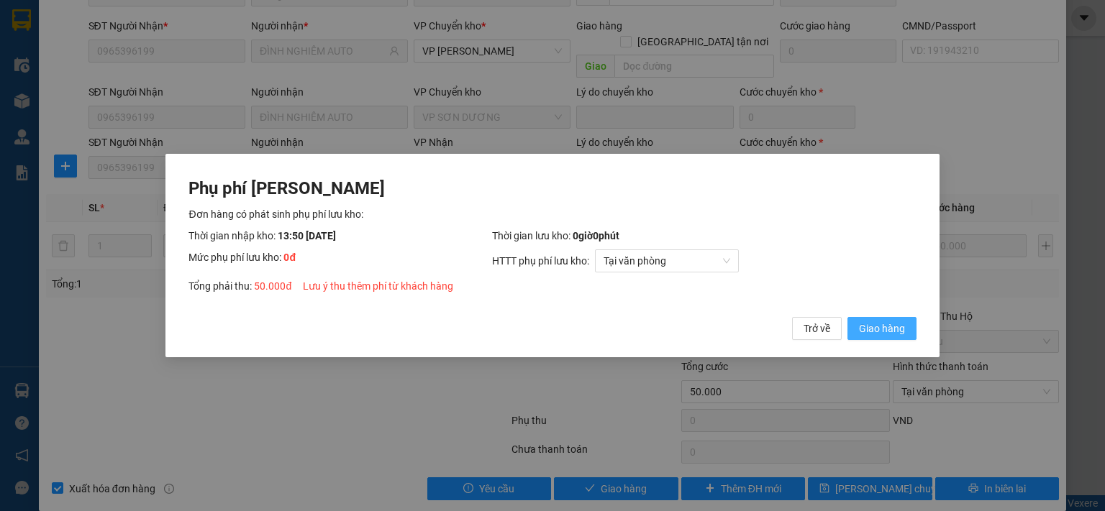
click at [894, 330] on span "Giao hàng" at bounding box center [882, 329] width 46 height 16
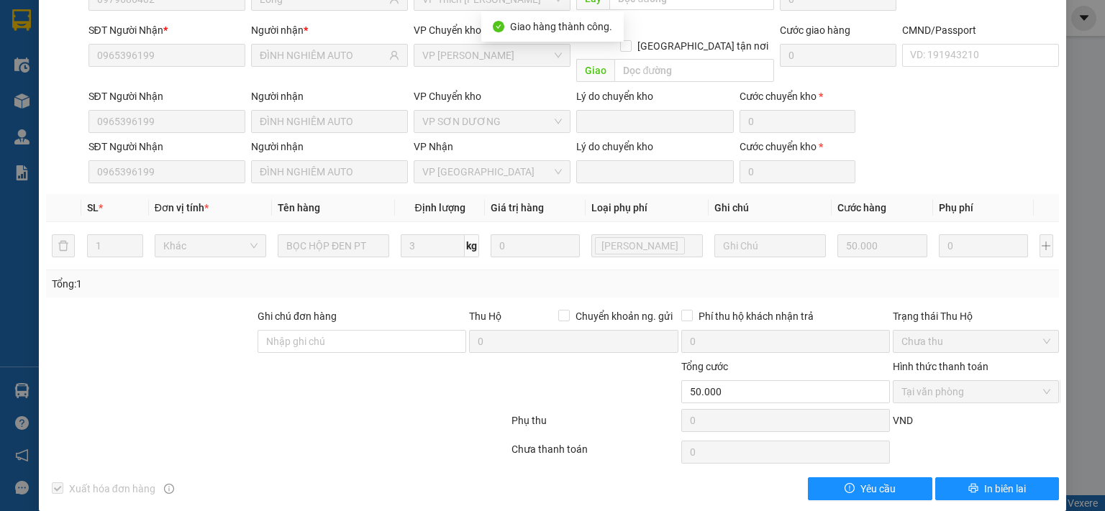
scroll to position [0, 0]
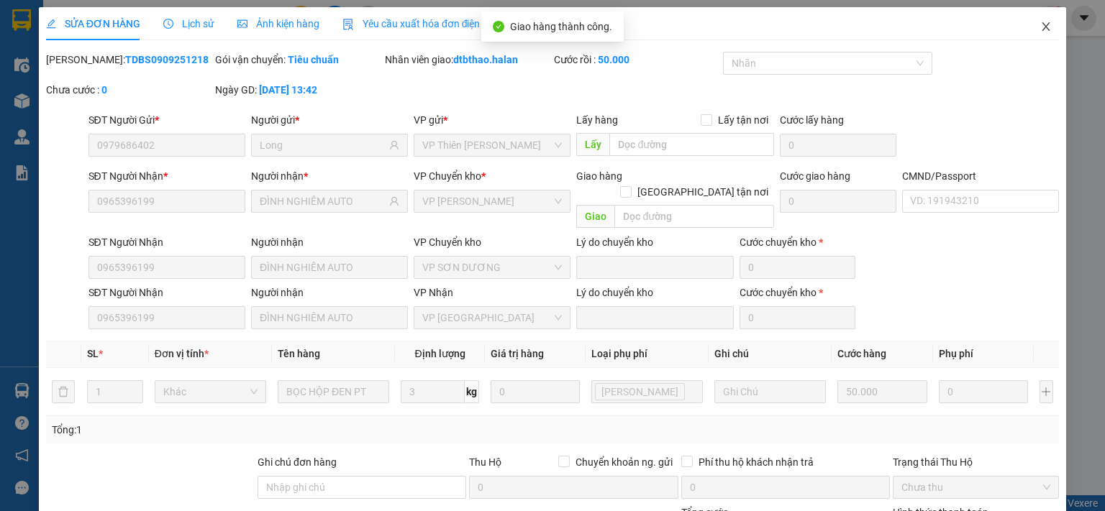
click at [1040, 22] on icon "close" at bounding box center [1046, 27] width 12 height 12
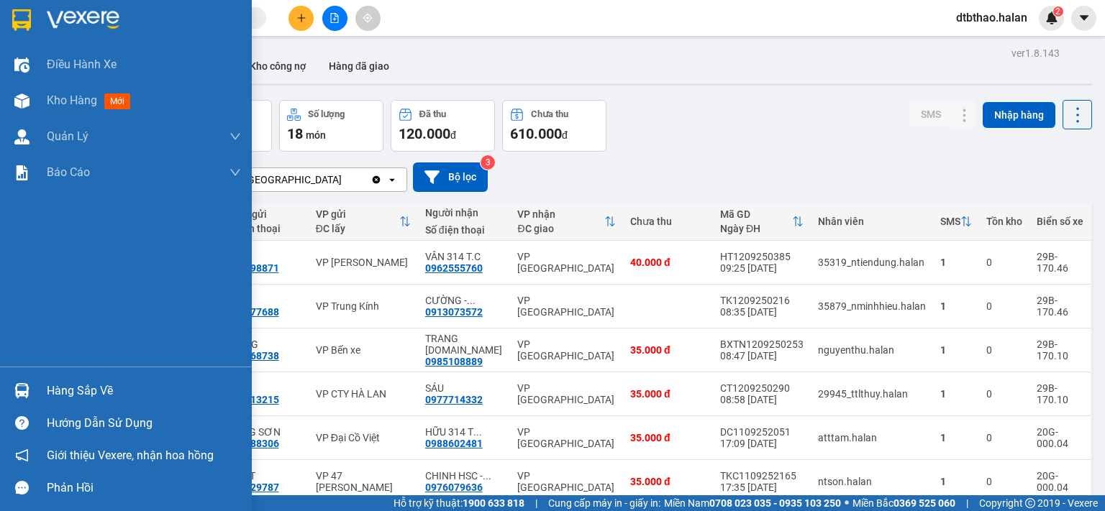
click at [77, 382] on div "Hàng sắp về" at bounding box center [144, 391] width 194 height 22
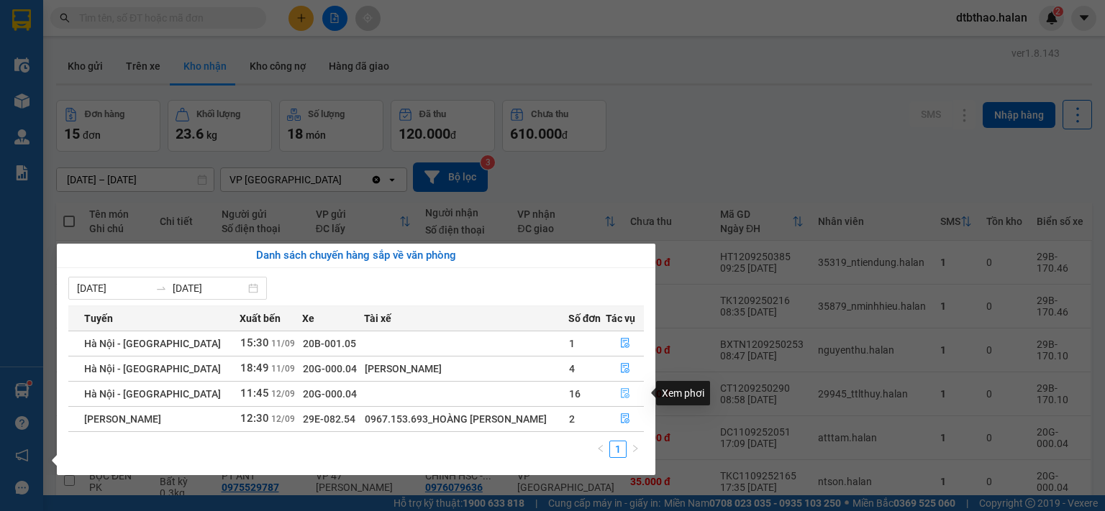
click at [621, 393] on icon "file-done" at bounding box center [625, 393] width 10 height 10
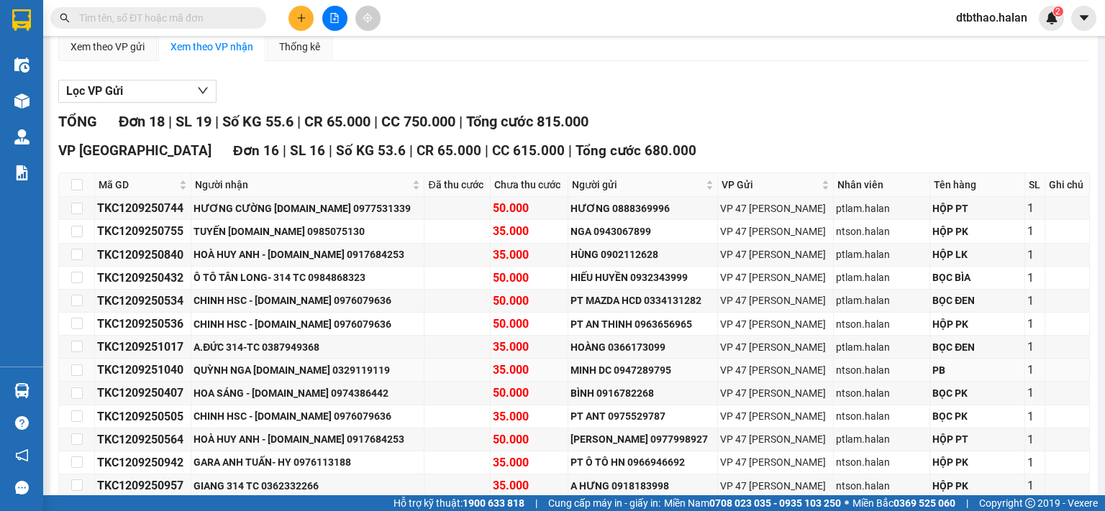
scroll to position [455, 0]
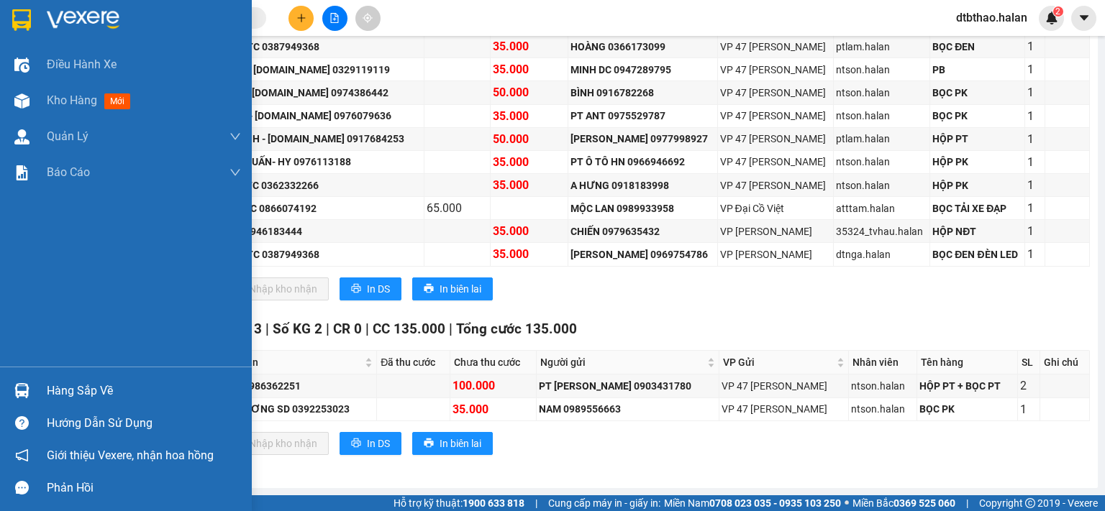
click at [88, 393] on div "Hàng sắp về" at bounding box center [144, 391] width 194 height 22
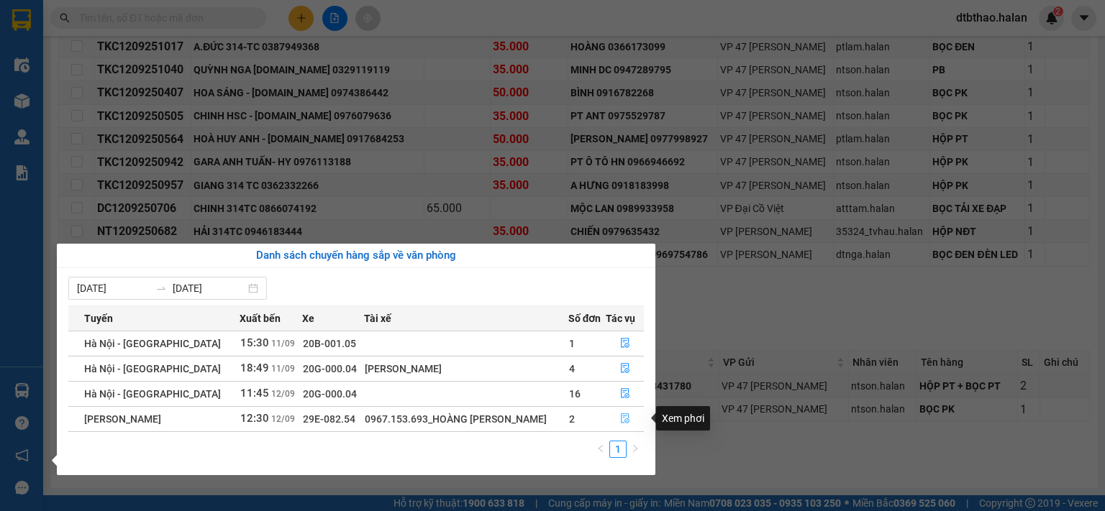
click at [624, 416] on icon "file-done" at bounding box center [625, 419] width 10 height 10
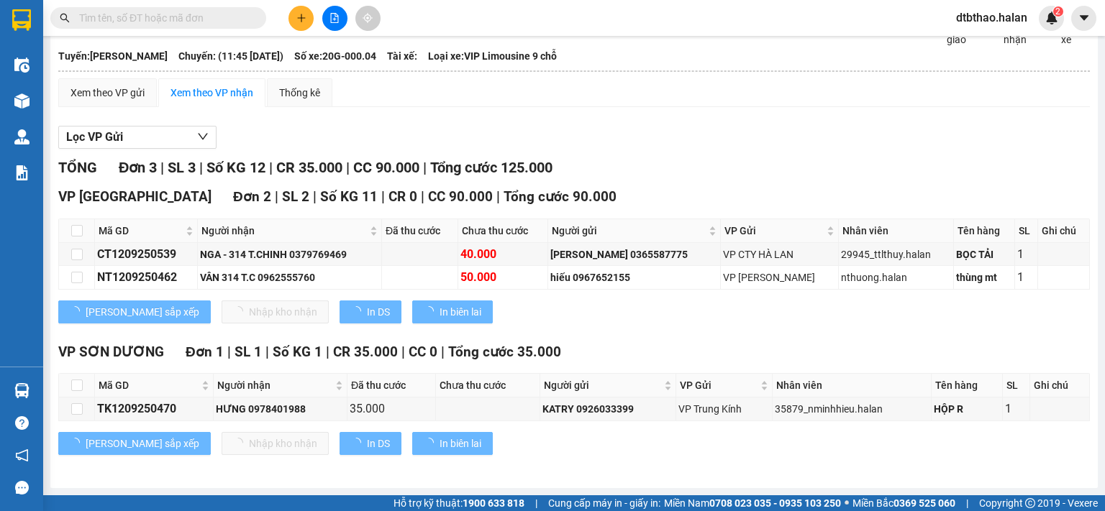
scroll to position [111, 0]
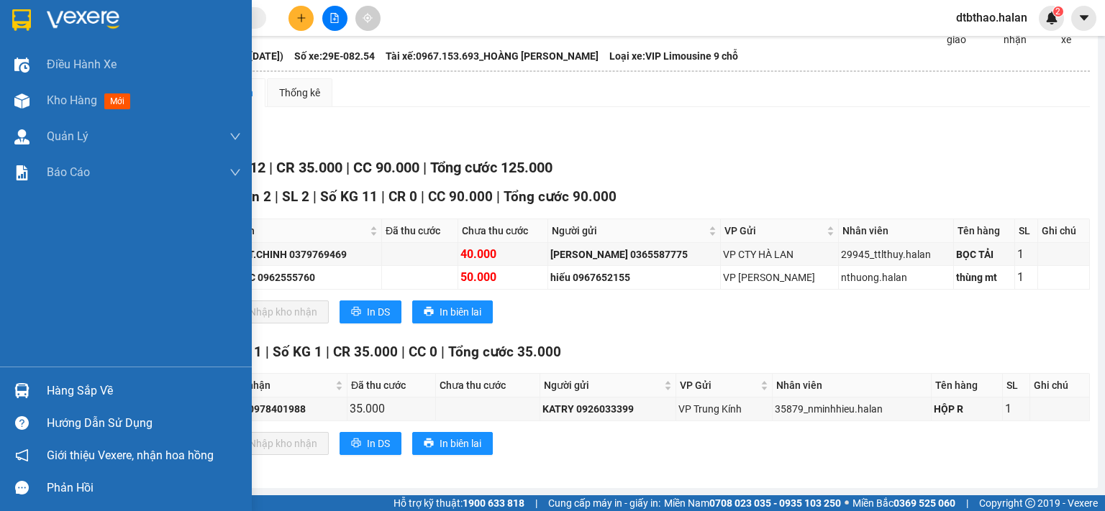
click at [88, 396] on div "Hàng sắp về" at bounding box center [144, 391] width 194 height 22
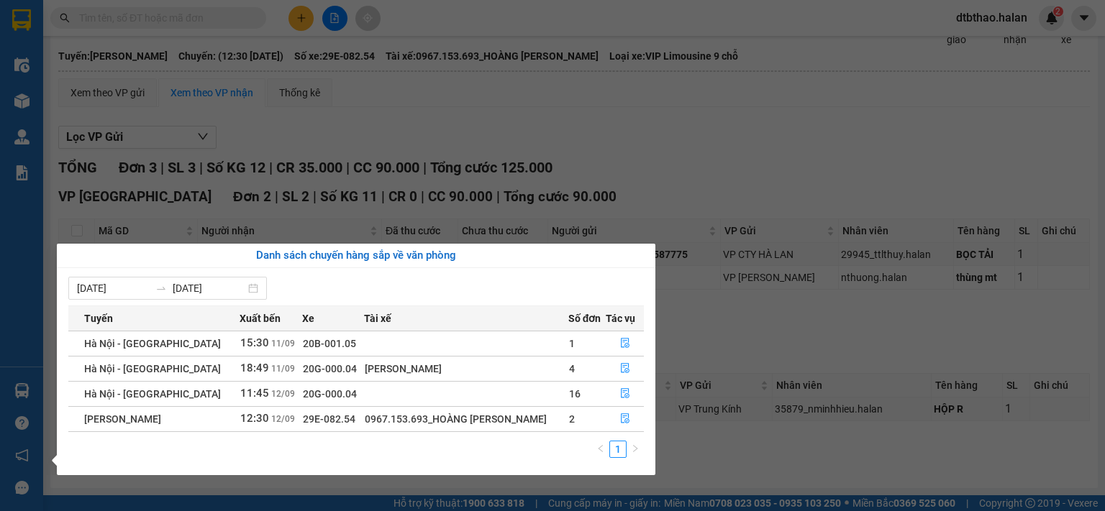
click at [838, 156] on section "Kết quả tìm kiếm ( 0 ) Bộ lọc No Data dtbthao.halan 2 Điều hành xe Kho hàng mới…" at bounding box center [552, 255] width 1105 height 511
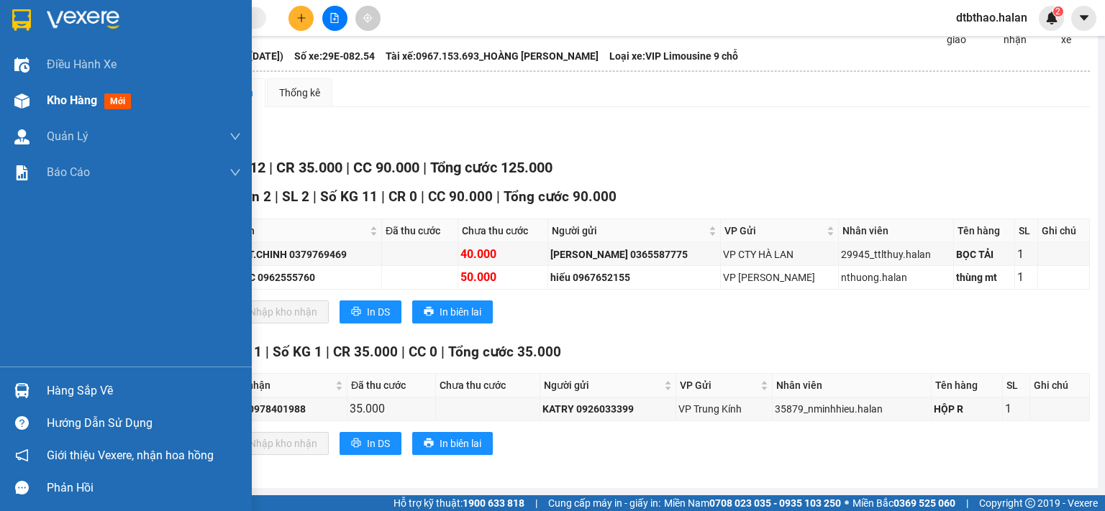
click at [89, 101] on span "Kho hàng" at bounding box center [72, 100] width 50 height 14
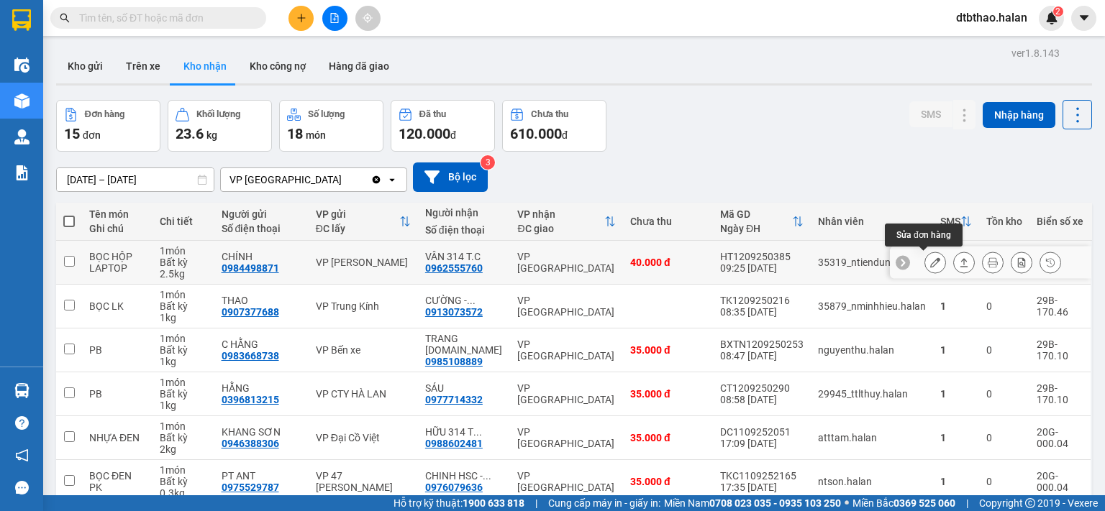
click at [930, 264] on icon at bounding box center [935, 262] width 10 height 10
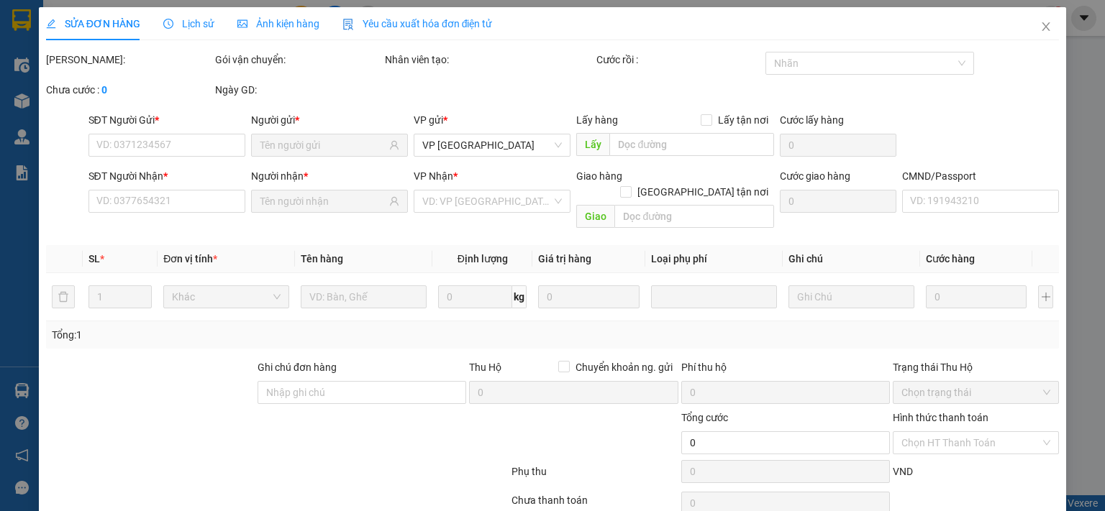
type input "0984498871"
type input "CHÍNH"
type input "0962555760"
type input "VÂN 314 T.C"
type input "40.000"
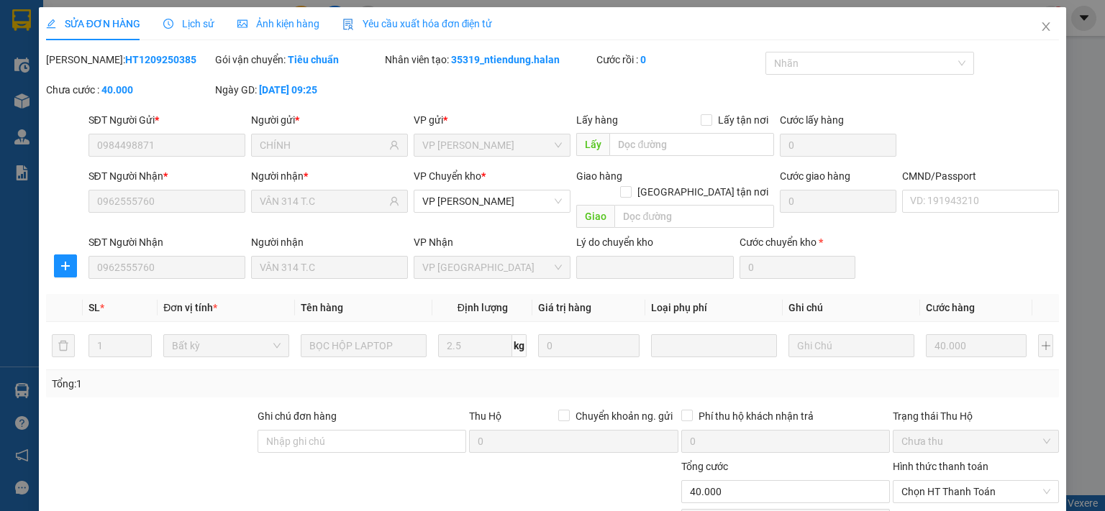
scroll to position [100, 0]
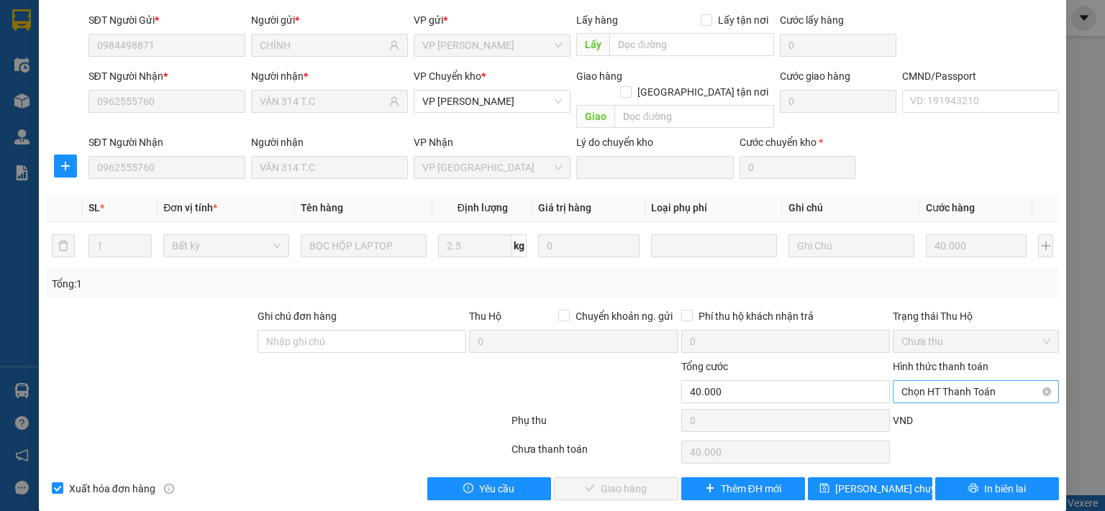
click at [969, 381] on span "Chọn HT Thanh Toán" at bounding box center [975, 392] width 149 height 22
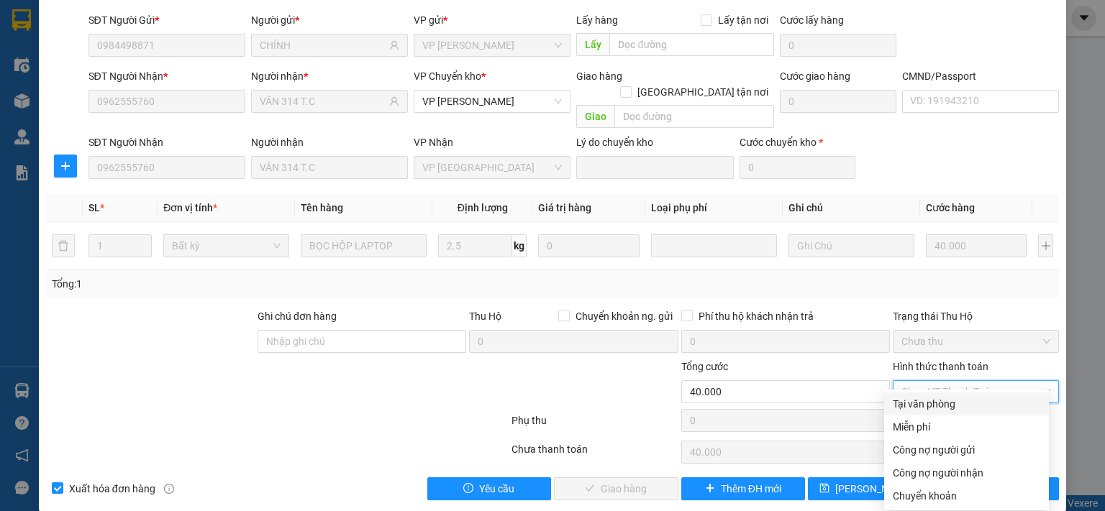
drag, startPoint x: 937, startPoint y: 406, endPoint x: 926, endPoint y: 411, distance: 11.6
click at [936, 406] on div "Tại văn phòng" at bounding box center [966, 404] width 147 height 16
type input "0"
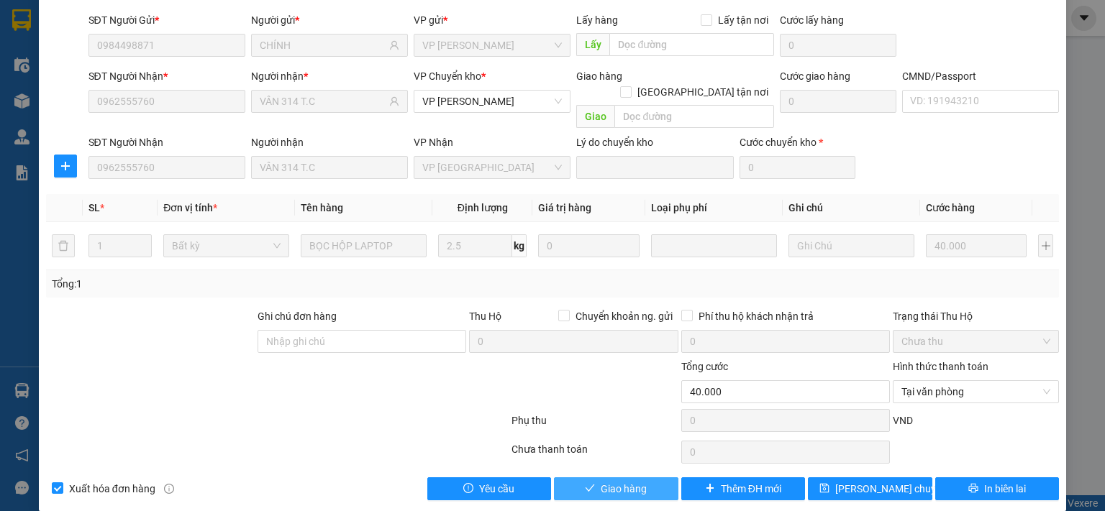
click at [616, 481] on span "Giao hàng" at bounding box center [624, 489] width 46 height 16
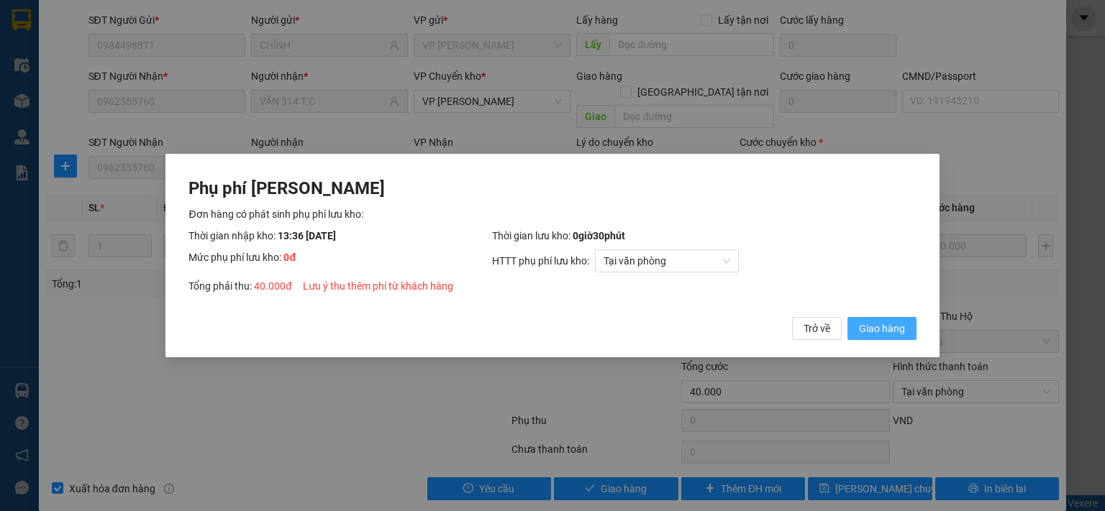
click at [895, 325] on span "Giao hàng" at bounding box center [882, 329] width 46 height 16
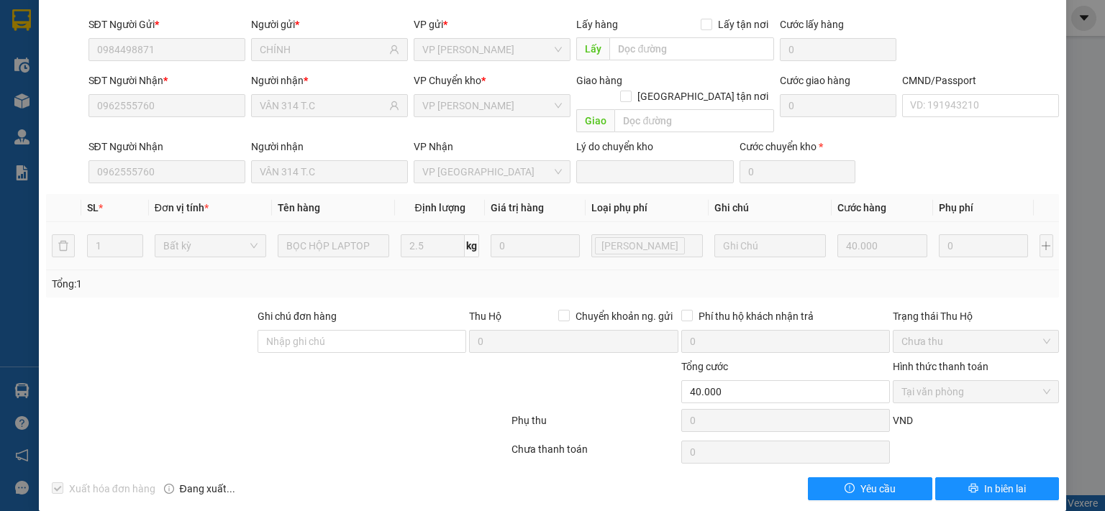
scroll to position [0, 0]
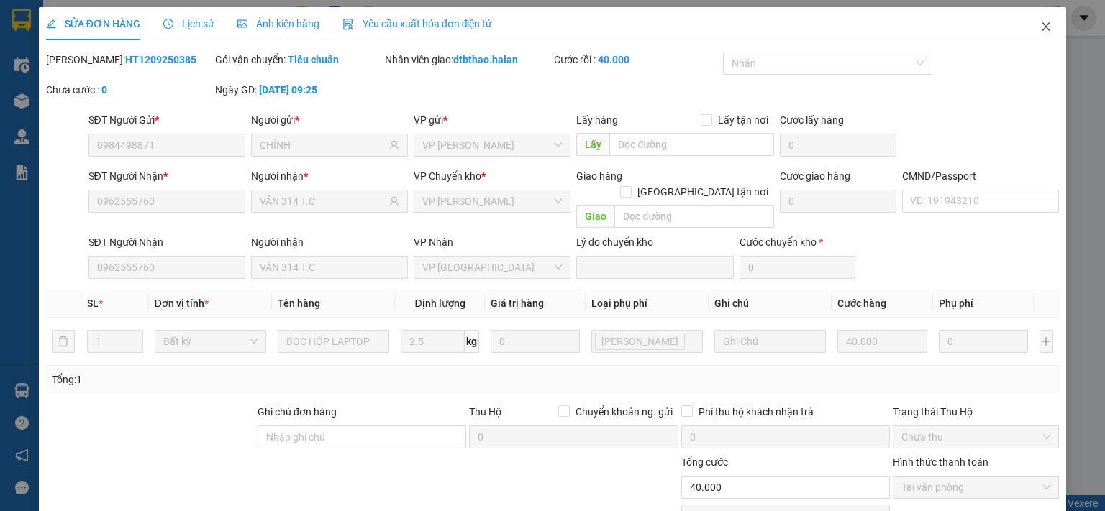
click at [1040, 29] on icon "close" at bounding box center [1046, 27] width 12 height 12
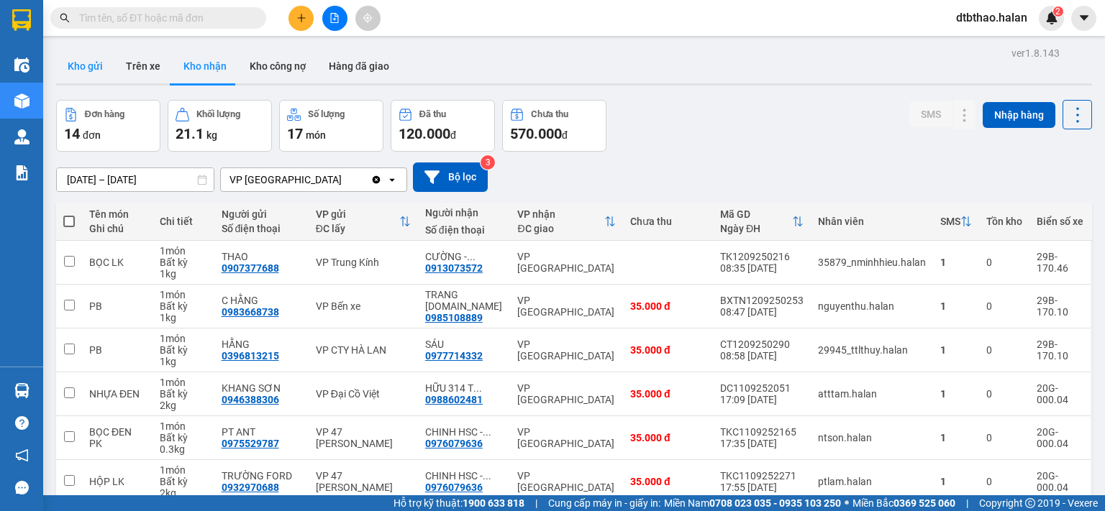
click at [91, 65] on button "Kho gửi" at bounding box center [85, 66] width 58 height 35
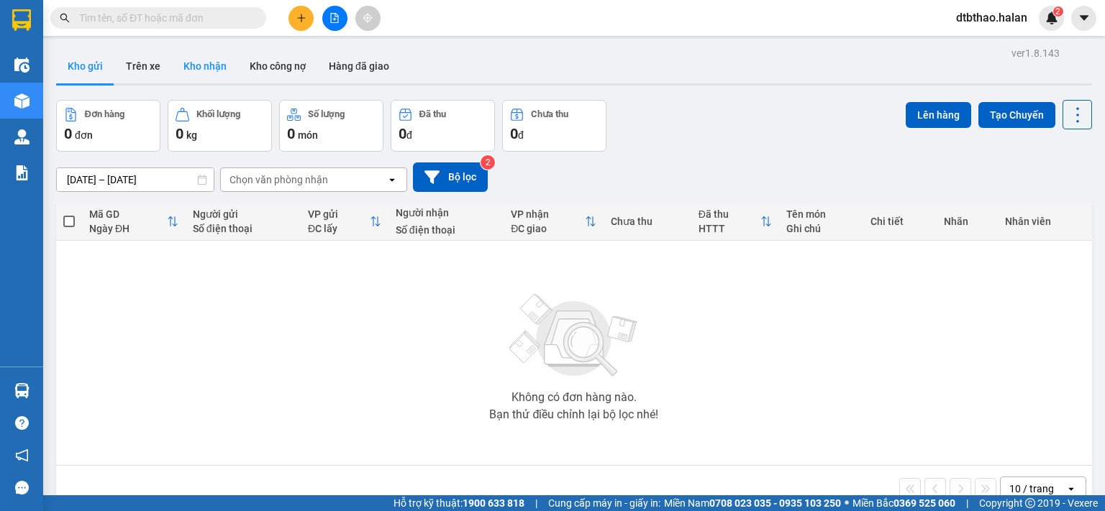
click at [196, 66] on button "Kho nhận" at bounding box center [205, 66] width 66 height 35
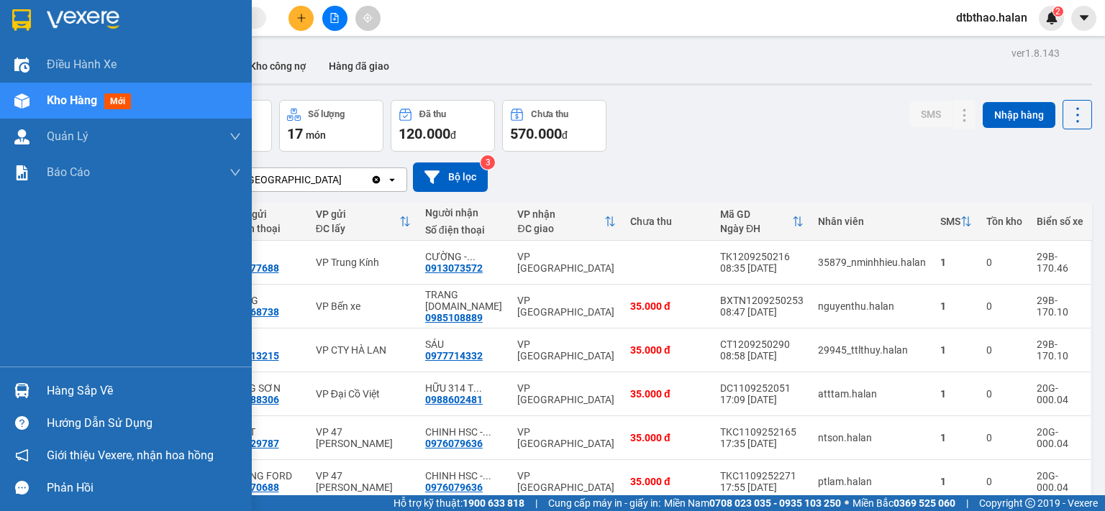
click at [43, 385] on div "Hàng sắp về" at bounding box center [126, 391] width 252 height 32
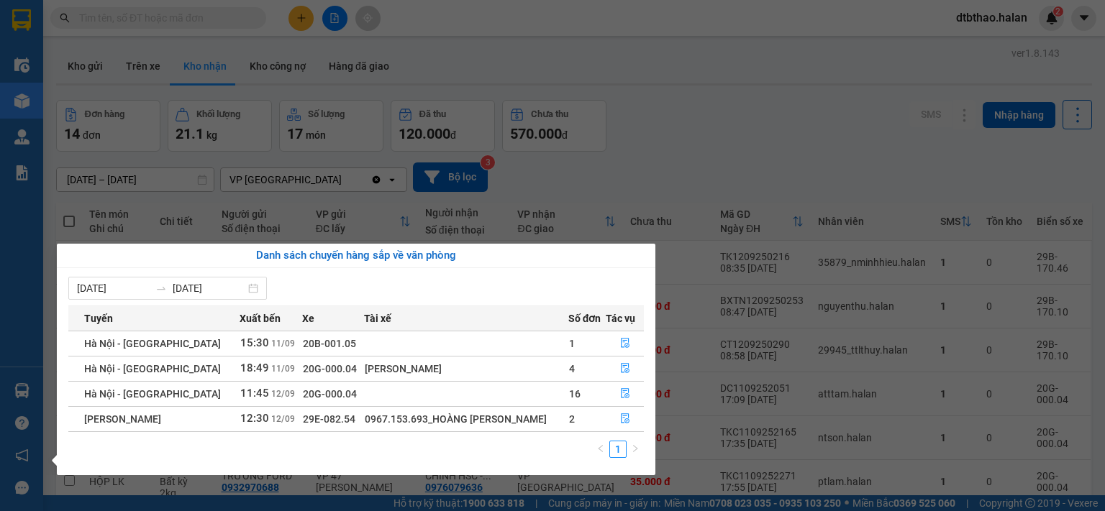
click at [859, 152] on section "Kết quả tìm kiếm ( 0 ) Bộ lọc No Data dtbthao.halan 2 Điều hành xe Kho hàng mới…" at bounding box center [552, 255] width 1105 height 511
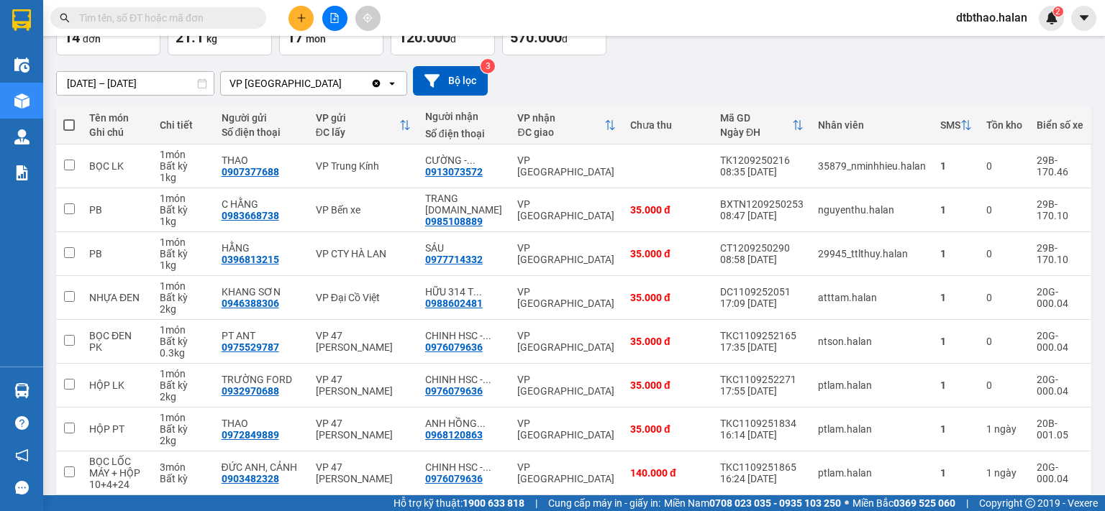
scroll to position [240, 0]
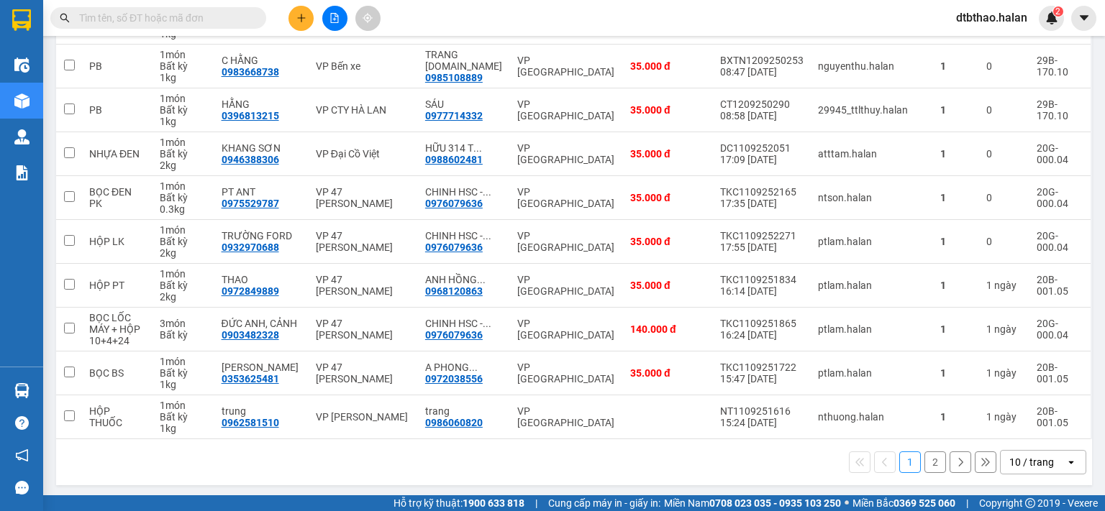
click at [924, 462] on button "2" at bounding box center [935, 463] width 22 height 22
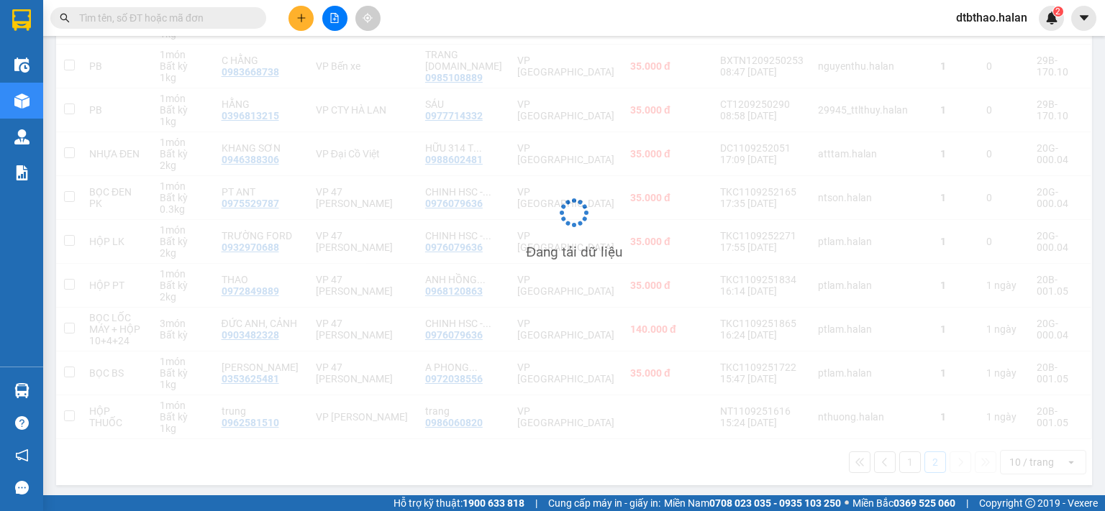
scroll to position [66, 0]
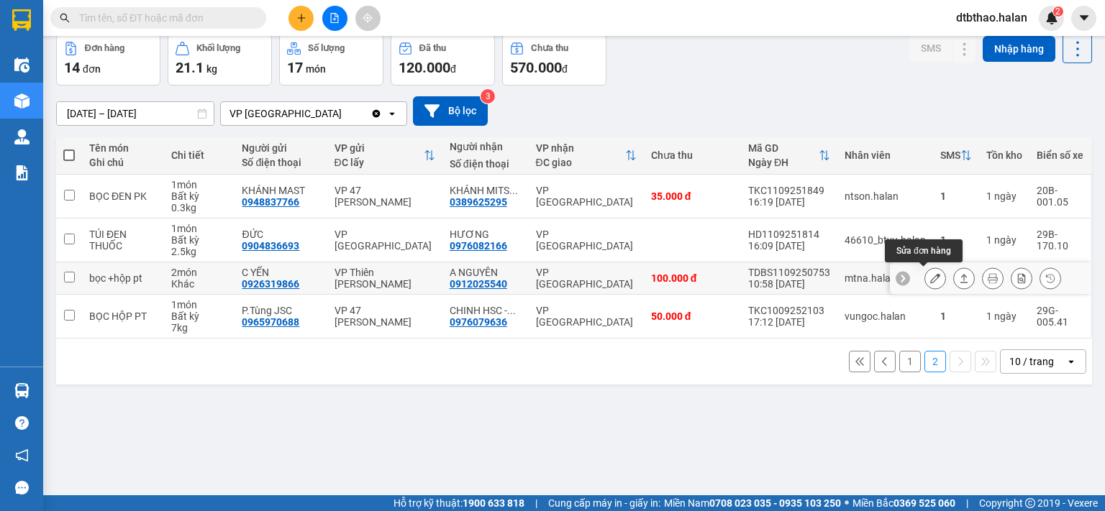
click at [930, 277] on icon at bounding box center [935, 278] width 10 height 10
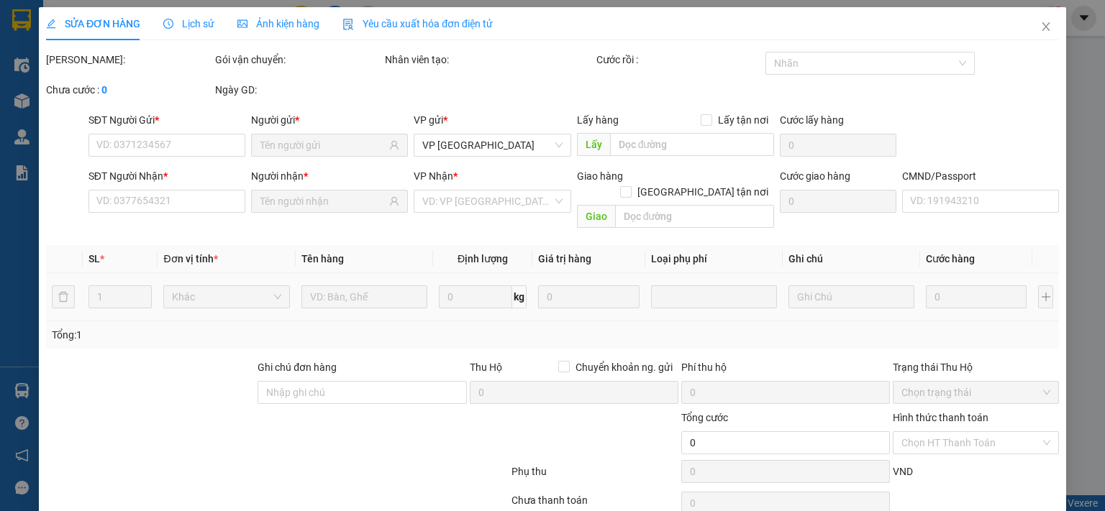
type input "0926319866"
type input "C YẾN"
type input "0912025540"
type input "A NGUYÊN"
type input "100.000"
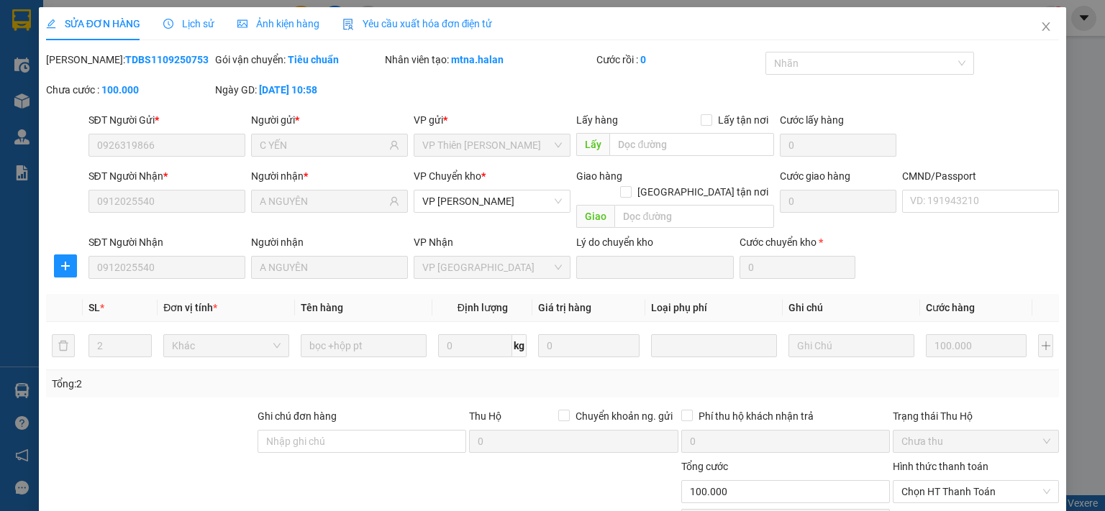
scroll to position [100, 0]
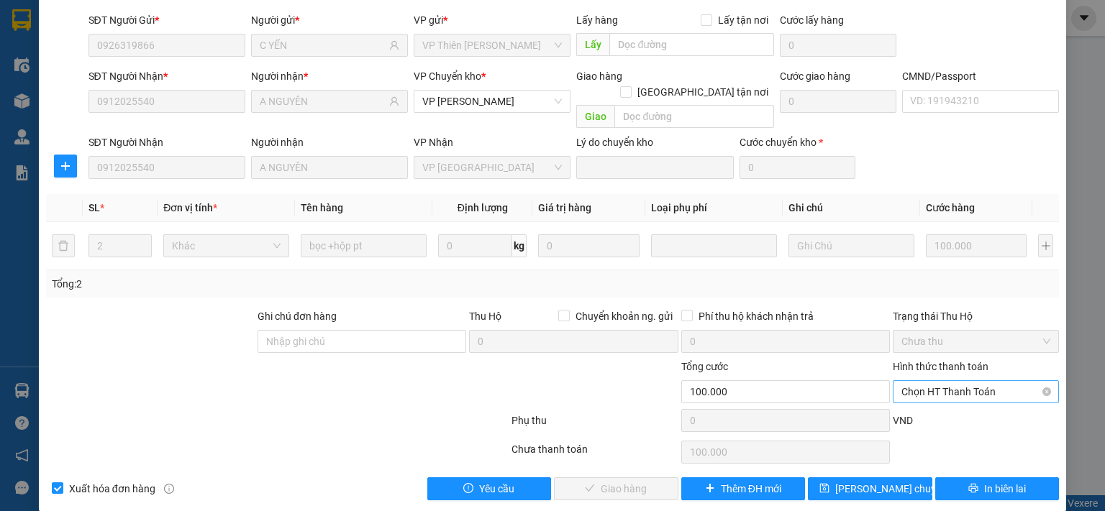
click at [937, 381] on span "Chọn HT Thanh Toán" at bounding box center [975, 392] width 149 height 22
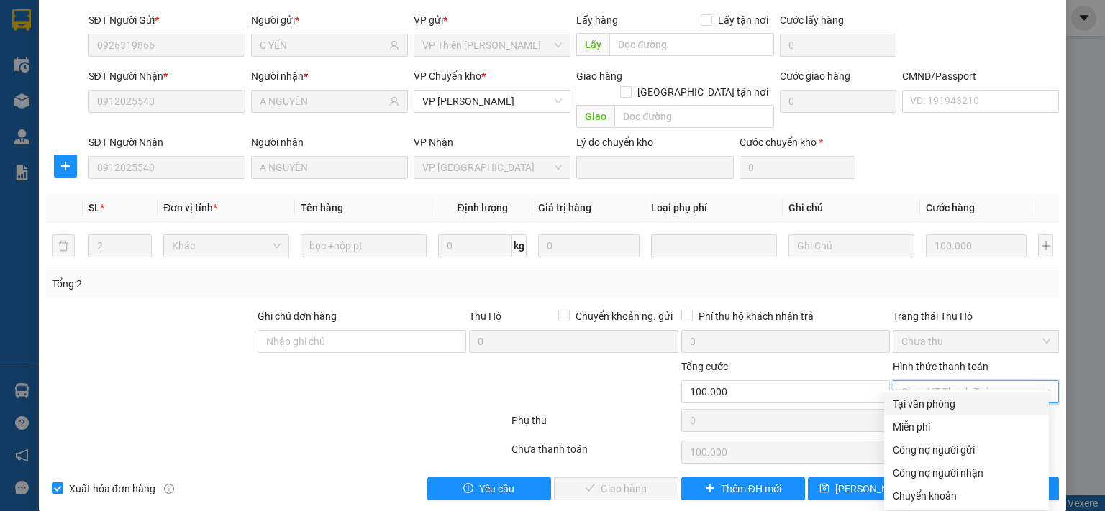
click at [933, 406] on div "Tại văn phòng" at bounding box center [966, 404] width 147 height 16
type input "0"
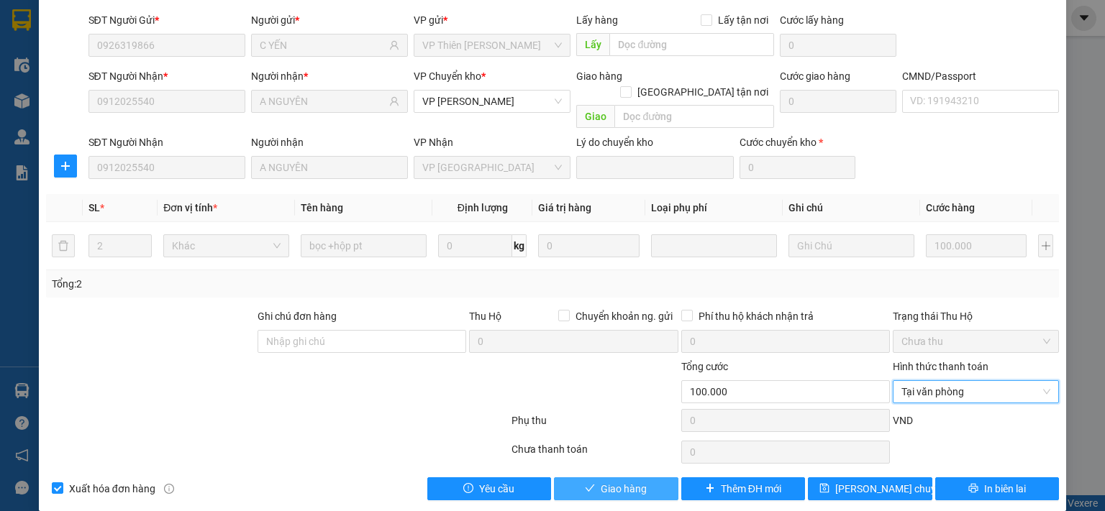
click at [616, 481] on span "Giao hàng" at bounding box center [624, 489] width 46 height 16
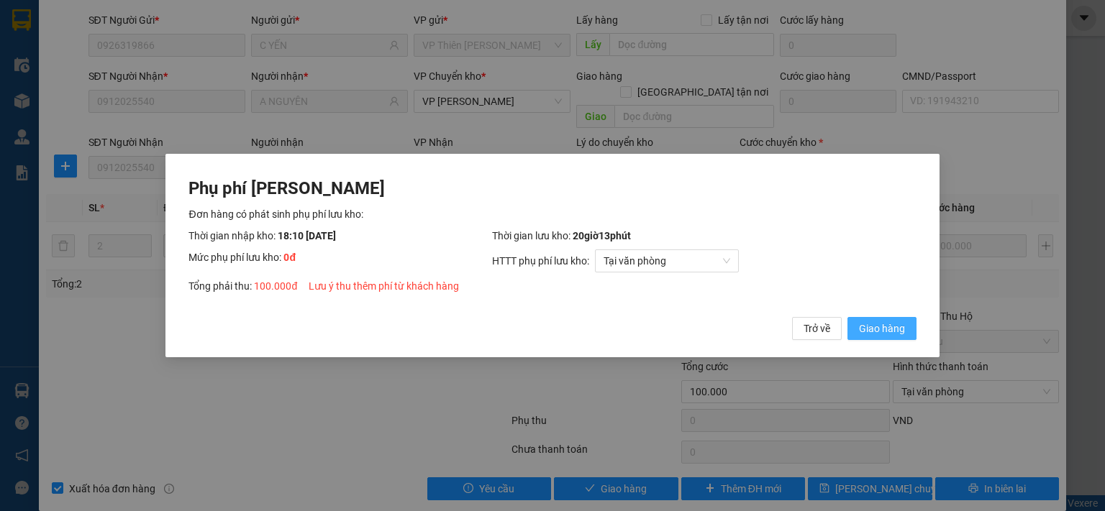
click at [883, 330] on span "Giao hàng" at bounding box center [882, 329] width 46 height 16
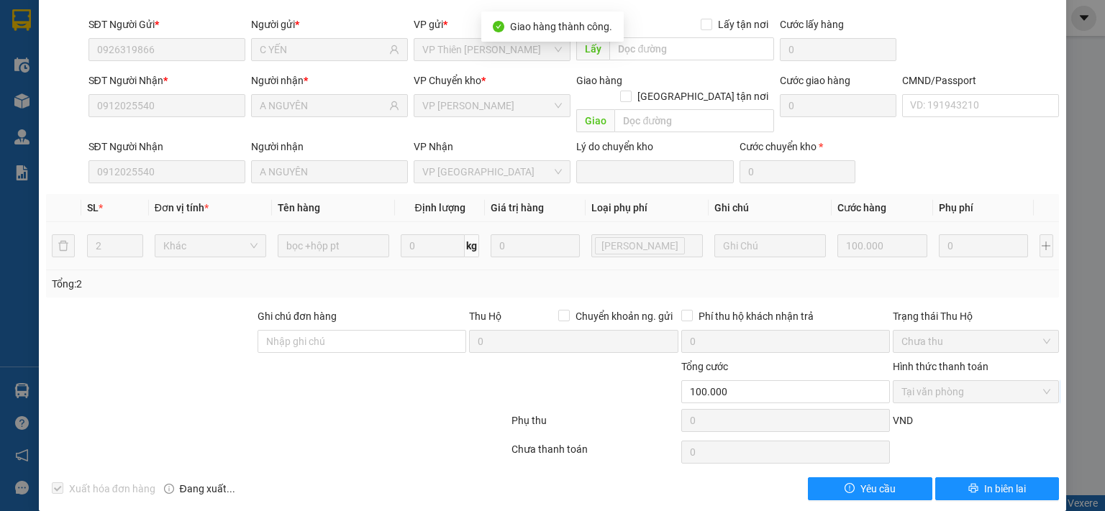
scroll to position [0, 0]
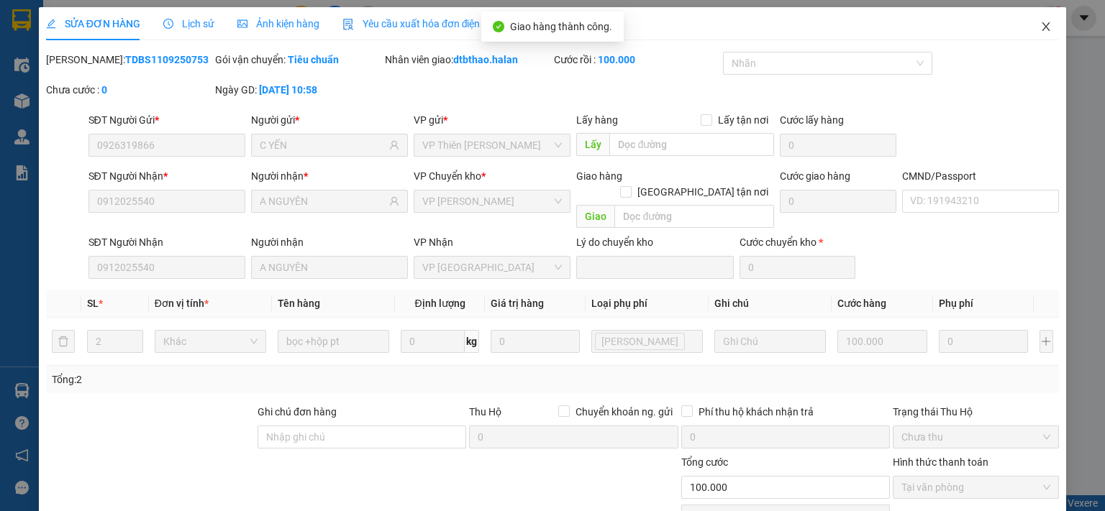
click at [1040, 32] on icon "close" at bounding box center [1046, 27] width 12 height 12
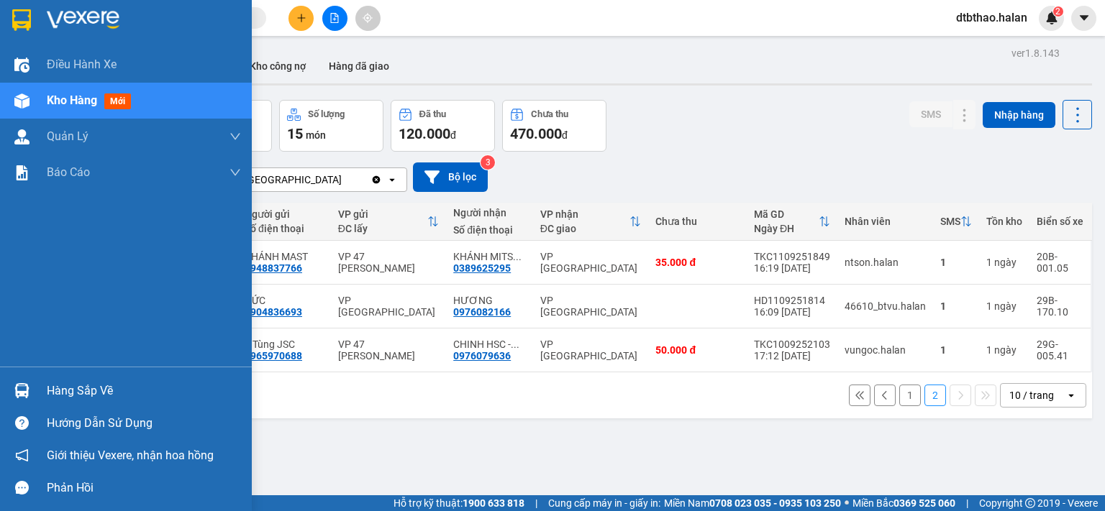
click at [65, 386] on div "Hàng sắp về" at bounding box center [144, 391] width 194 height 22
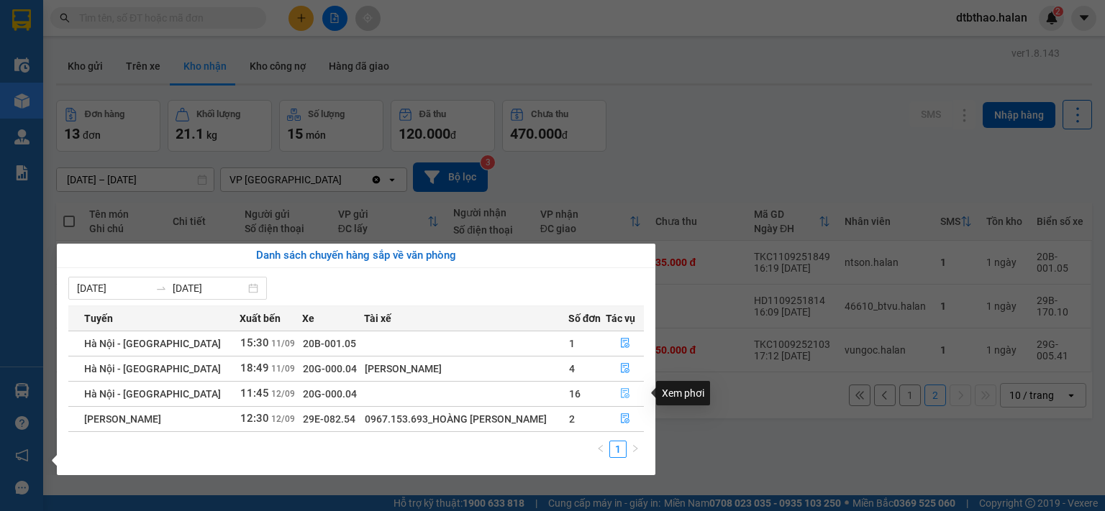
click at [627, 394] on icon "file-done" at bounding box center [625, 393] width 10 height 10
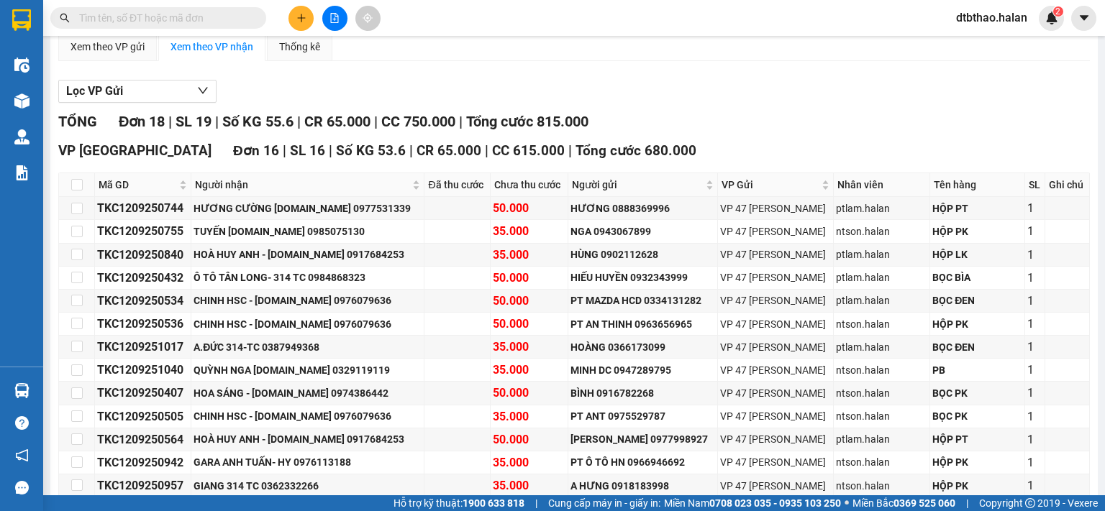
scroll to position [455, 0]
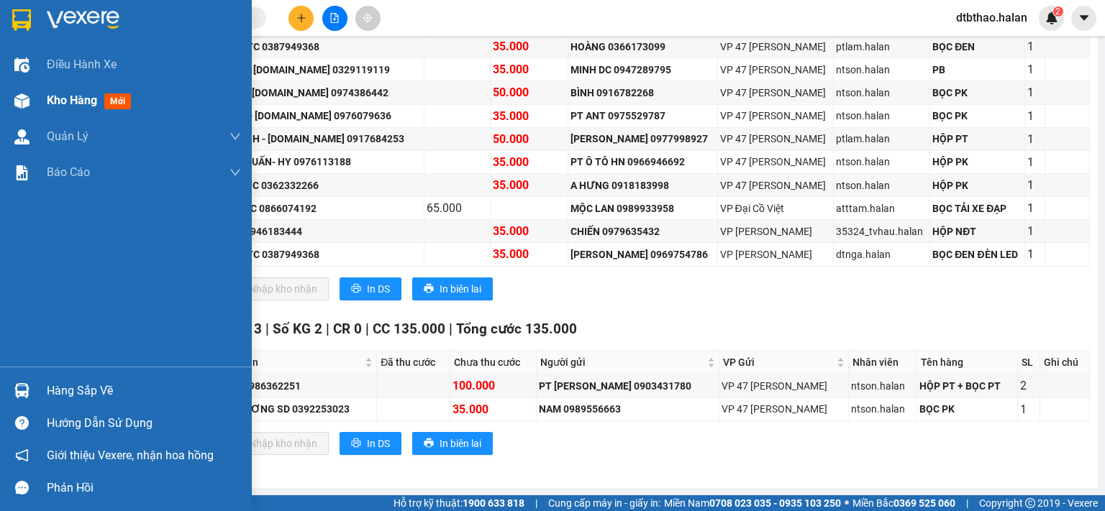
click at [70, 96] on span "Kho hàng" at bounding box center [72, 100] width 50 height 14
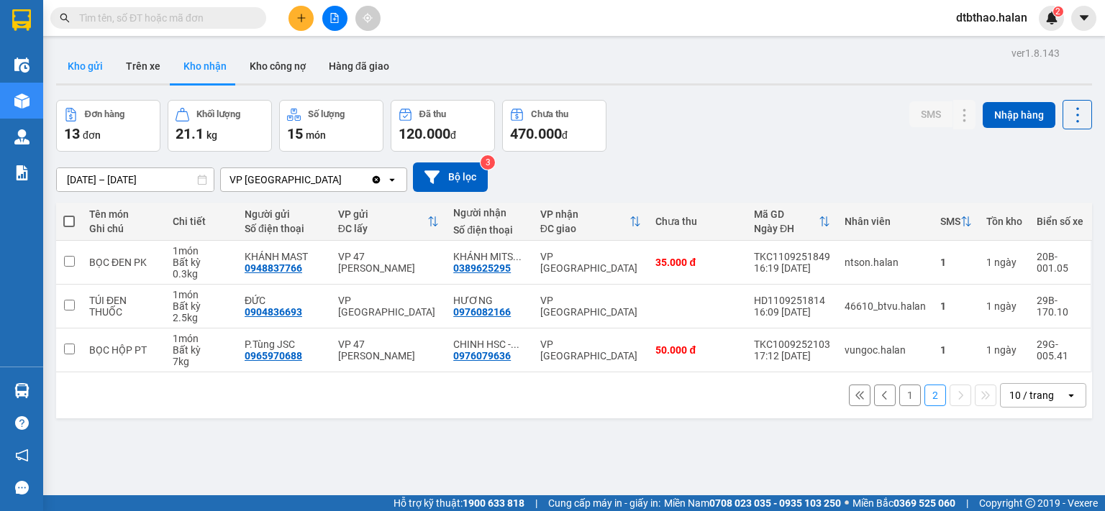
click at [85, 71] on button "Kho gửi" at bounding box center [85, 66] width 58 height 35
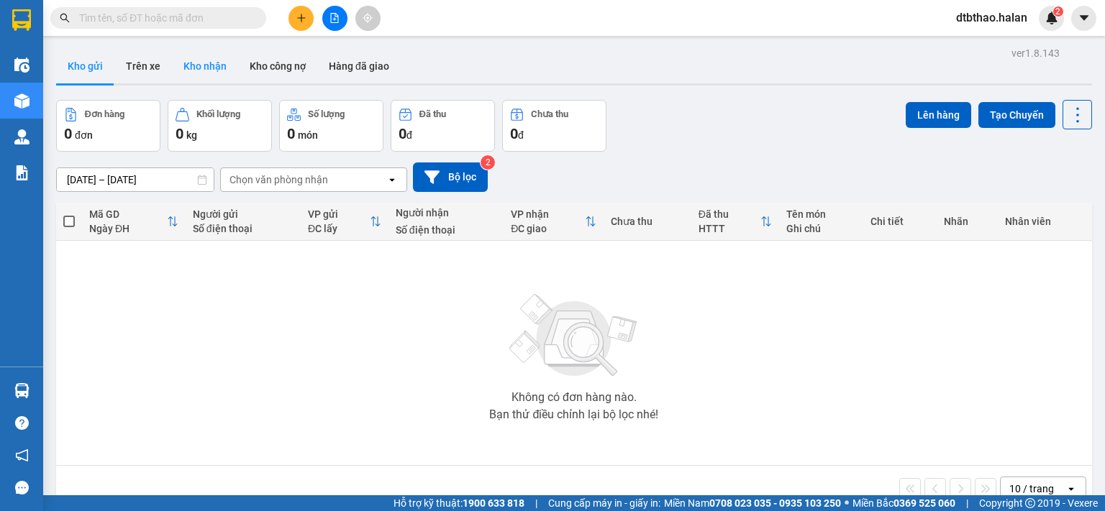
click at [198, 65] on button "Kho nhận" at bounding box center [205, 66] width 66 height 35
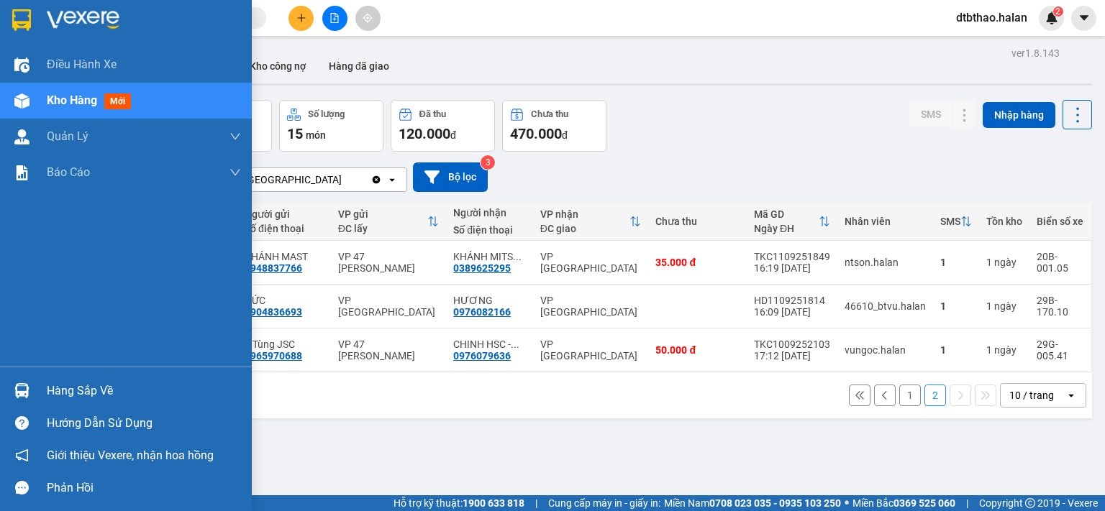
click at [83, 391] on div "Hàng sắp về" at bounding box center [144, 391] width 194 height 22
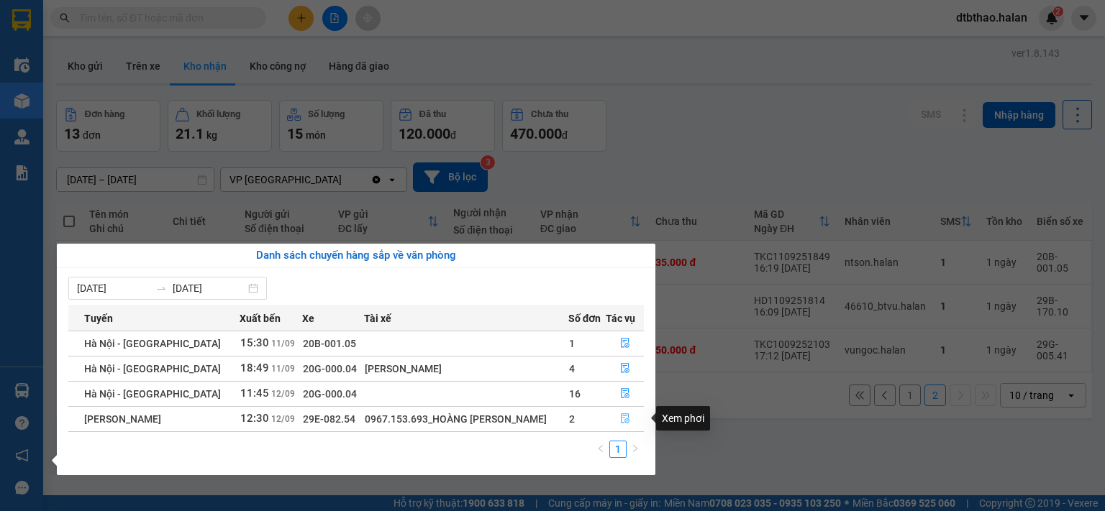
click at [623, 418] on icon "file-done" at bounding box center [625, 419] width 10 height 10
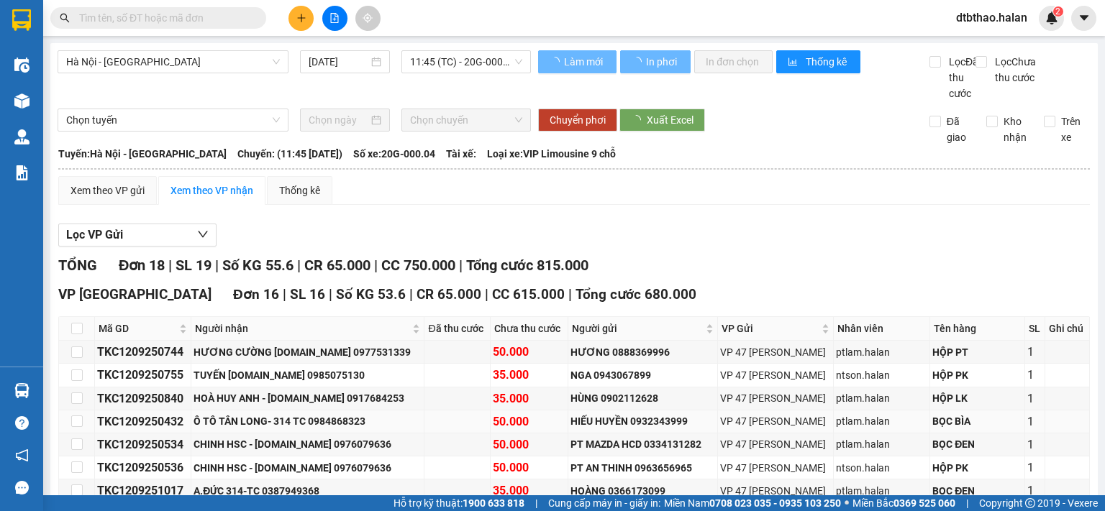
scroll to position [111, 0]
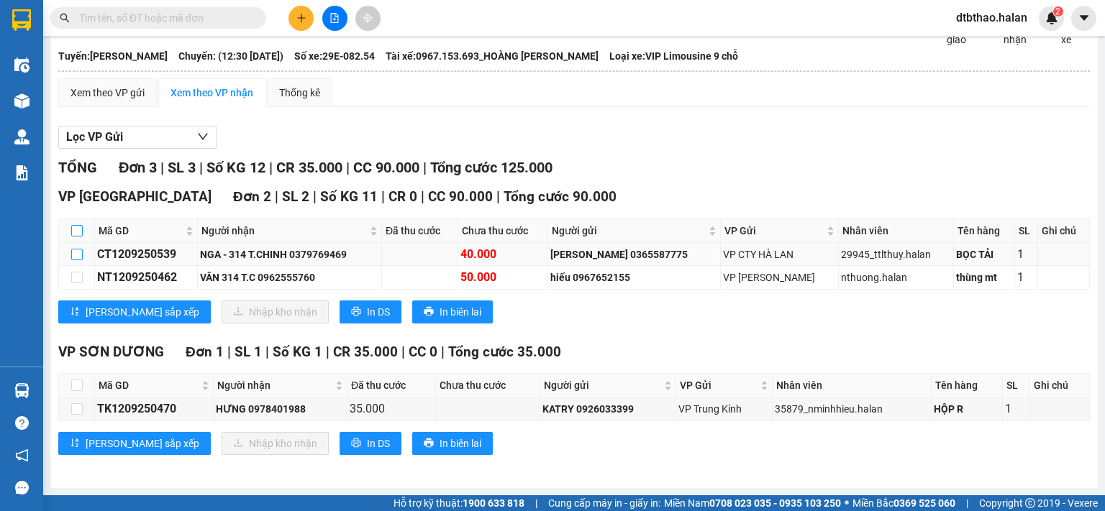
drag, startPoint x: 77, startPoint y: 232, endPoint x: 76, endPoint y: 247, distance: 15.1
click at [77, 234] on input "checkbox" at bounding box center [77, 231] width 12 height 12
checkbox input "true"
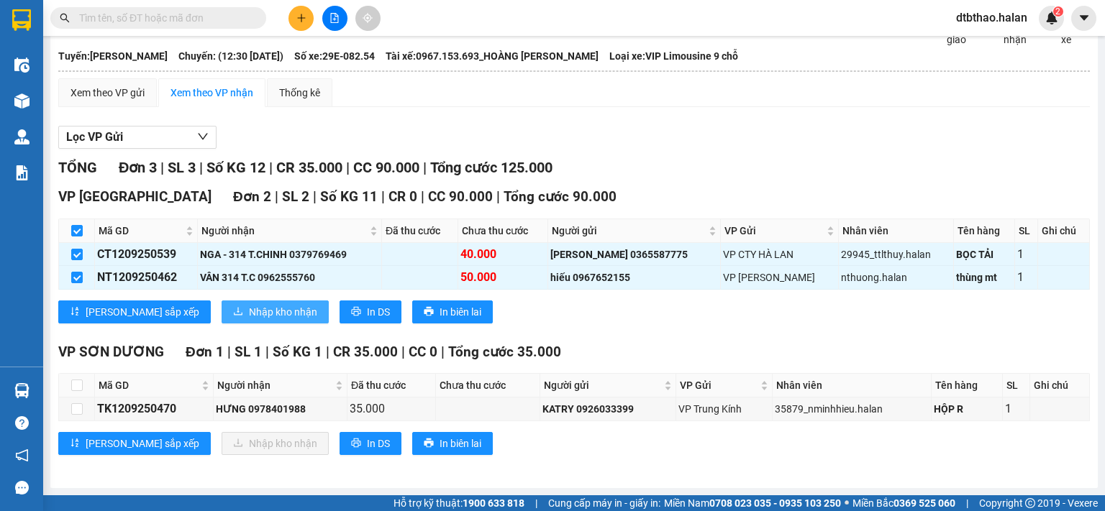
click at [249, 311] on span "Nhập kho nhận" at bounding box center [283, 312] width 68 height 16
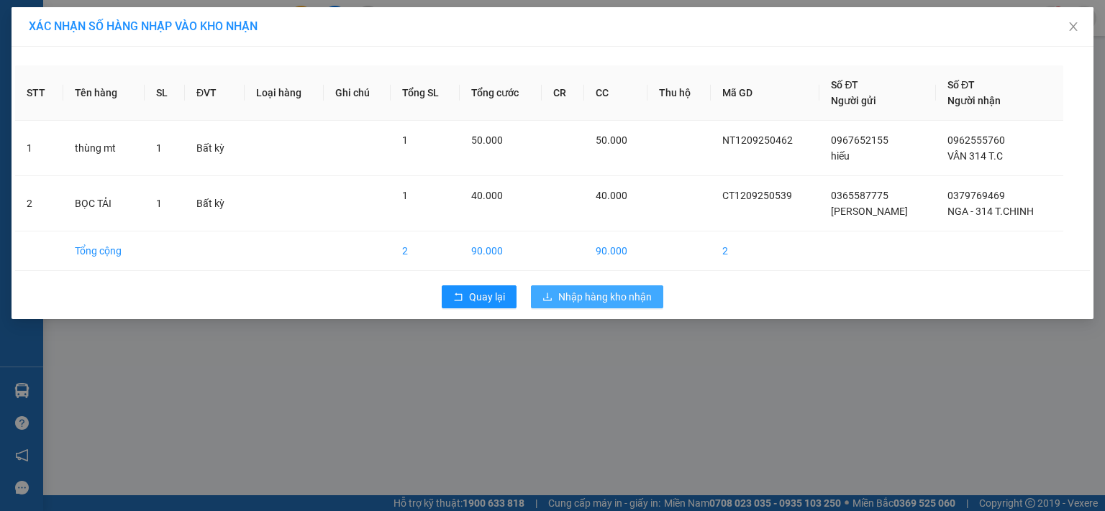
click at [608, 293] on span "Nhập hàng kho nhận" at bounding box center [604, 297] width 93 height 16
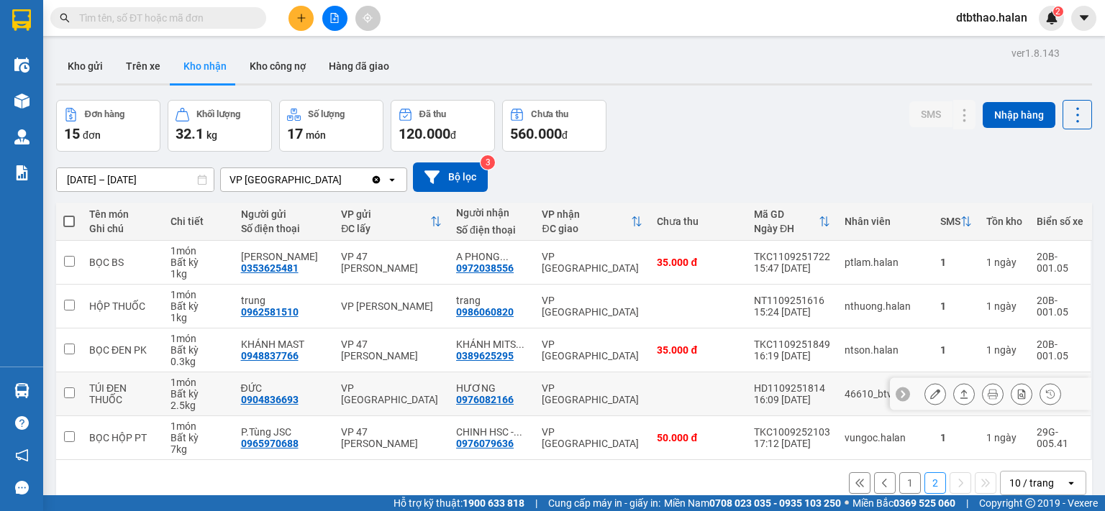
scroll to position [66, 0]
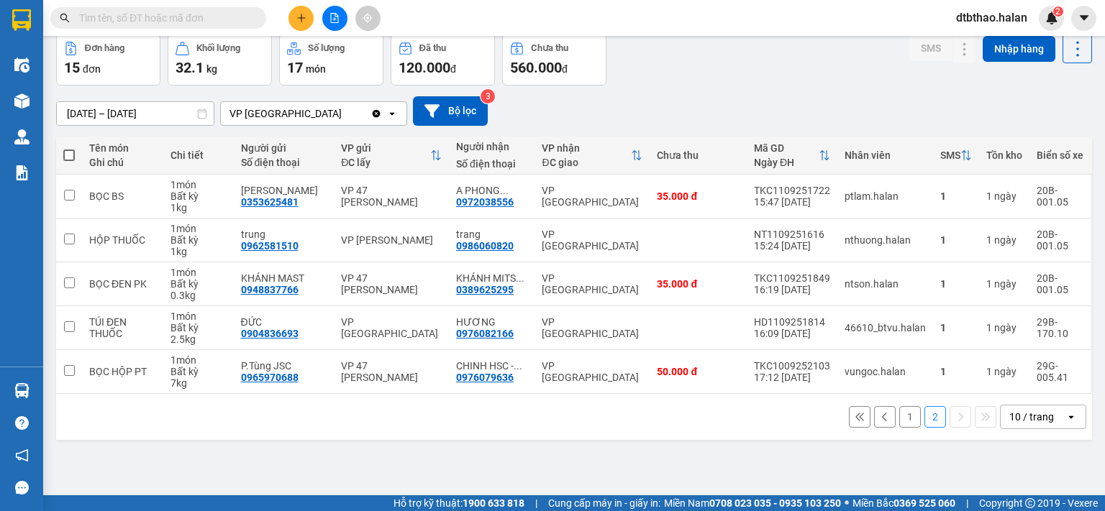
click at [899, 419] on button "1" at bounding box center [910, 417] width 22 height 22
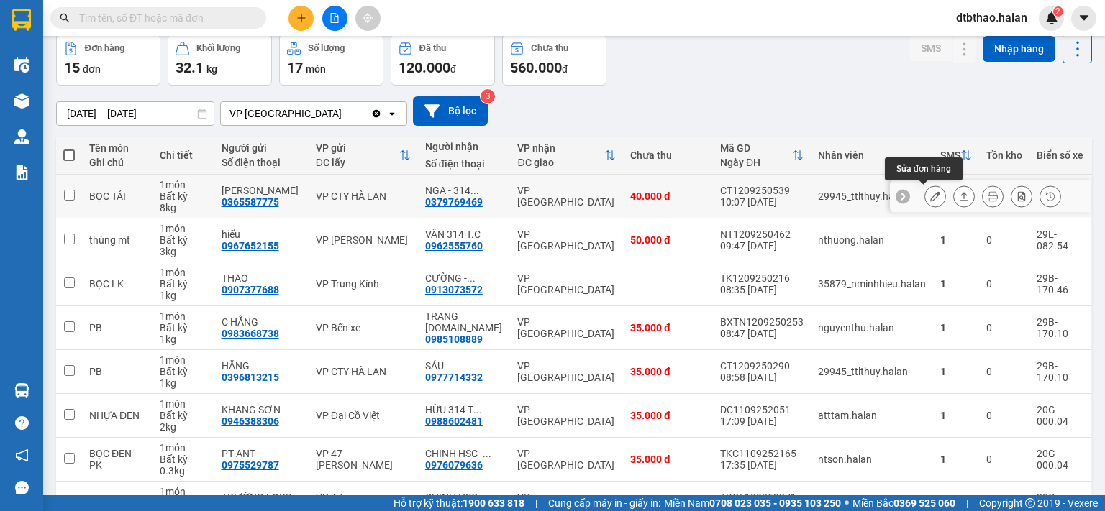
click at [930, 192] on icon at bounding box center [935, 196] width 10 height 10
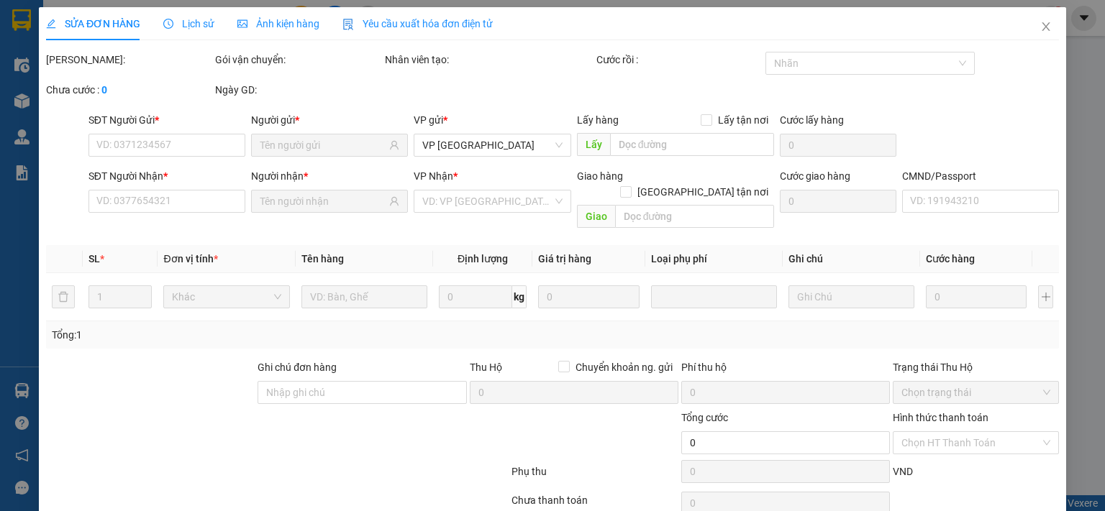
type input "0365587775"
type input "minh huyền"
type input "0379769469"
type input "NGA - 314 T.CHINH"
type input "40.000"
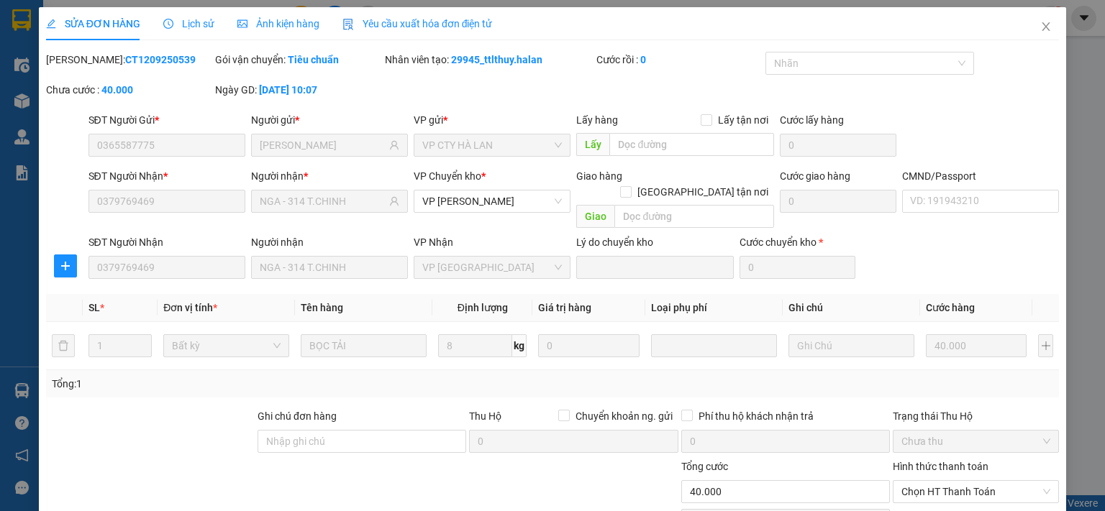
scroll to position [100, 0]
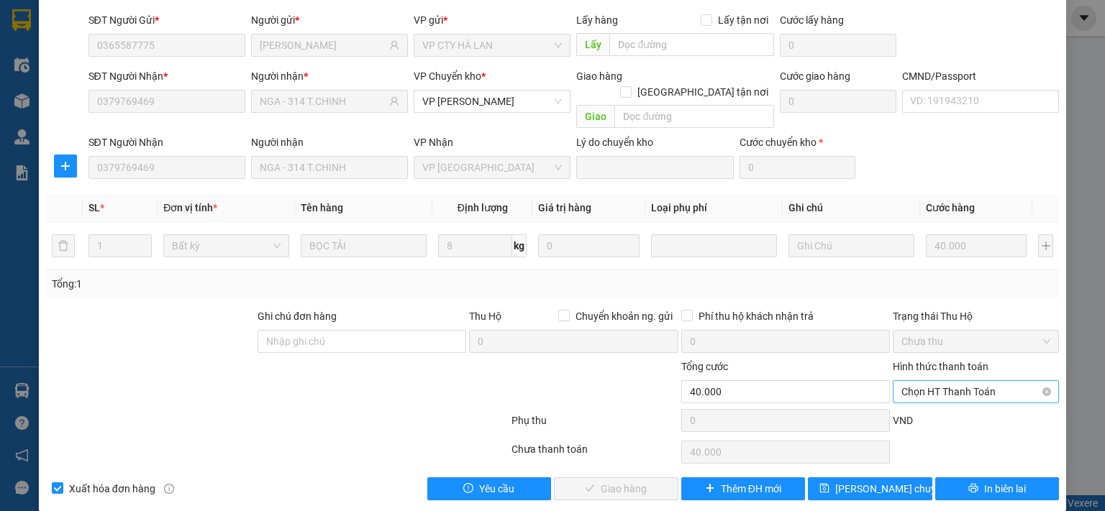
drag, startPoint x: 932, startPoint y: 373, endPoint x: 929, endPoint y: 381, distance: 8.7
click at [932, 381] on span "Chọn HT Thanh Toán" at bounding box center [975, 392] width 149 height 22
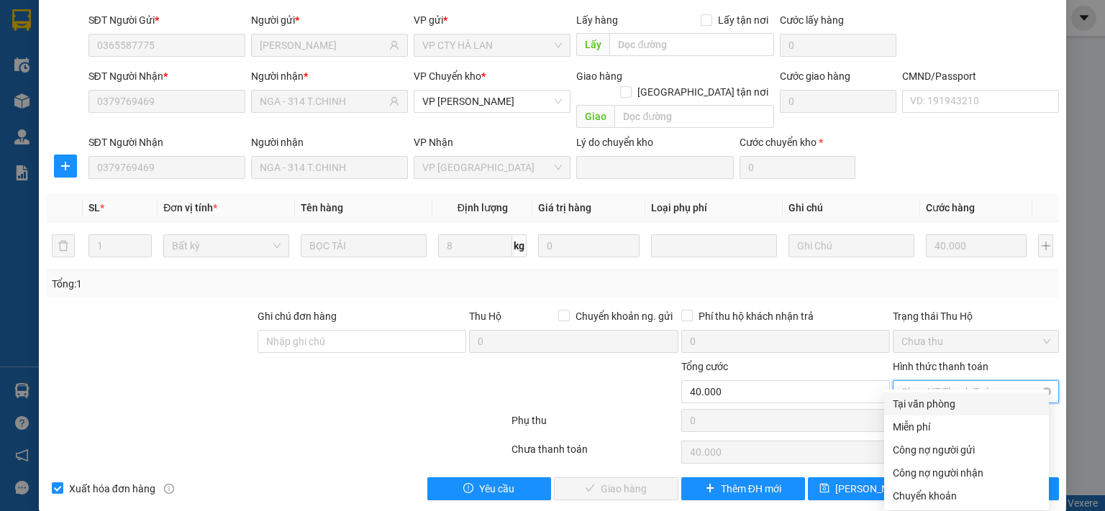
click at [923, 403] on div "Tại văn phòng" at bounding box center [966, 404] width 147 height 16
type input "0"
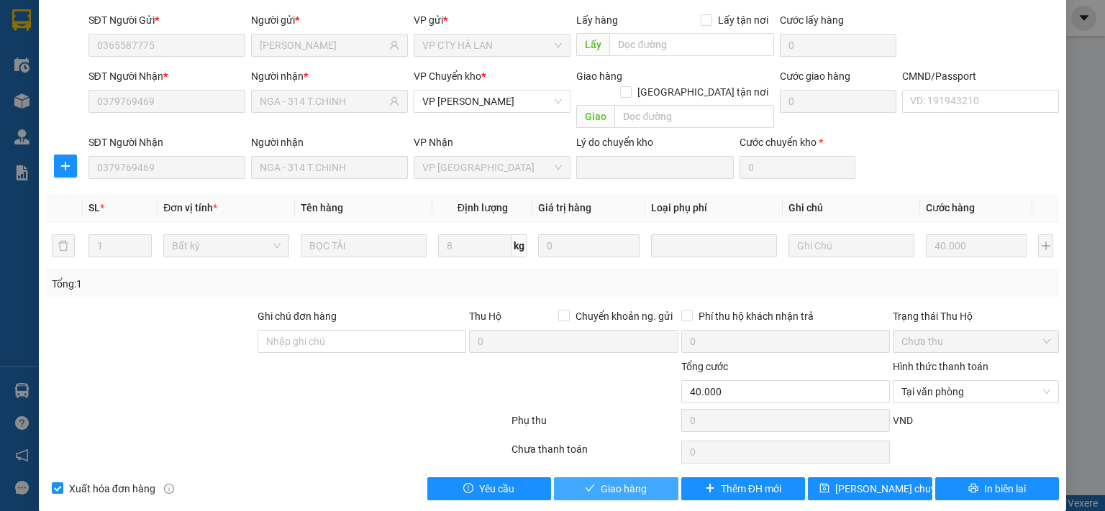
click at [640, 478] on button "Giao hàng" at bounding box center [616, 489] width 124 height 23
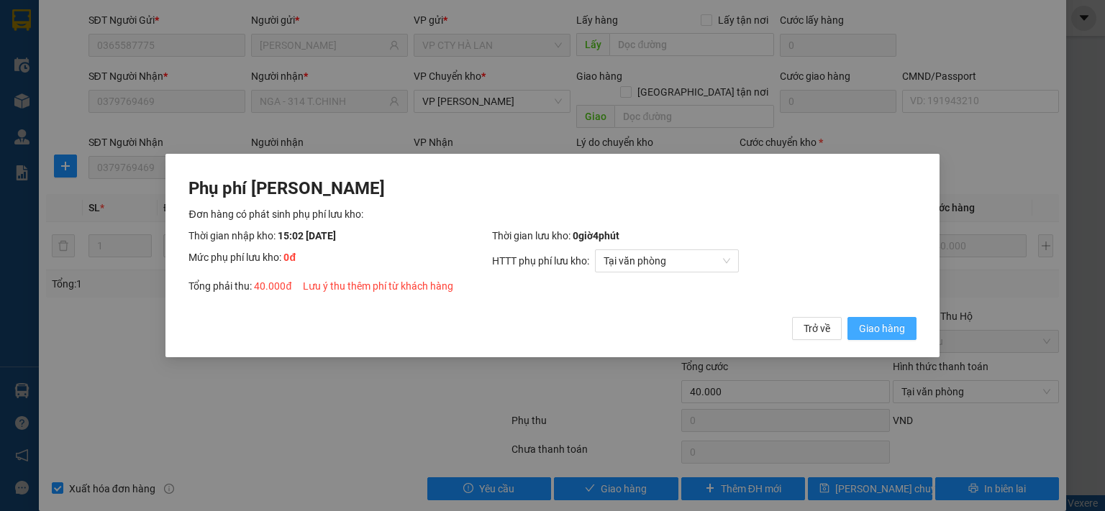
click at [875, 330] on span "Giao hàng" at bounding box center [882, 329] width 46 height 16
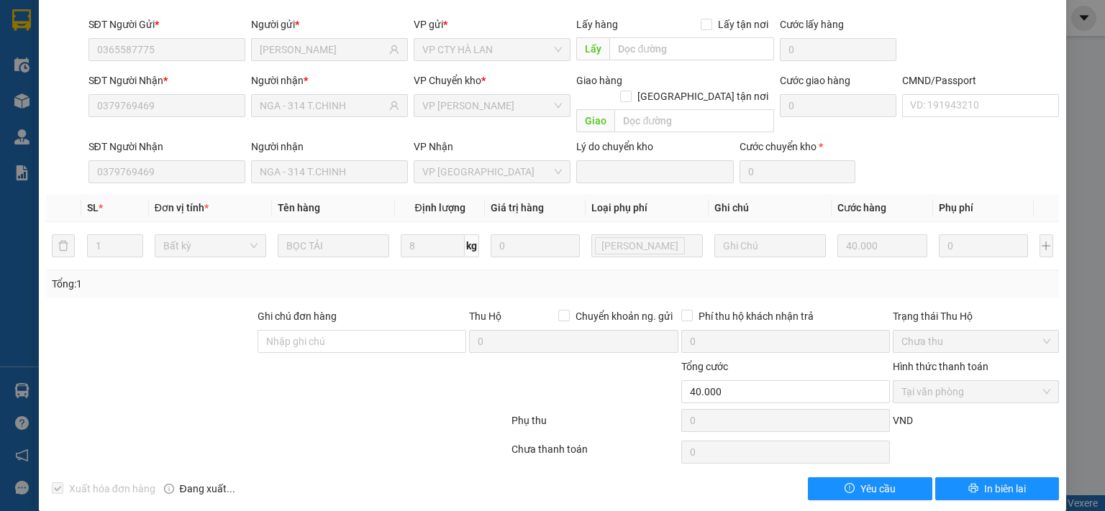
scroll to position [0, 0]
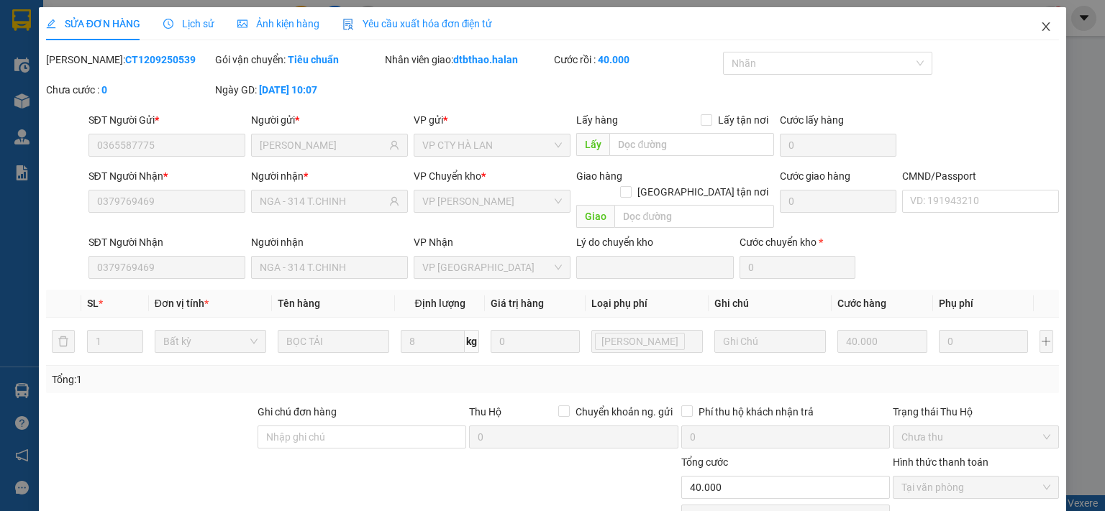
click at [1042, 28] on icon "close" at bounding box center [1046, 26] width 8 height 9
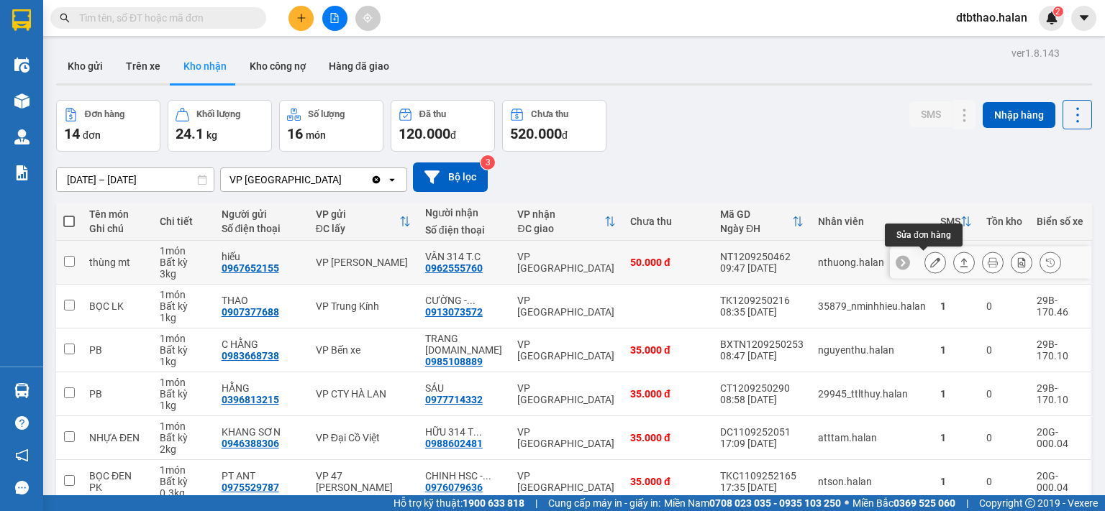
click at [930, 261] on icon at bounding box center [935, 262] width 10 height 10
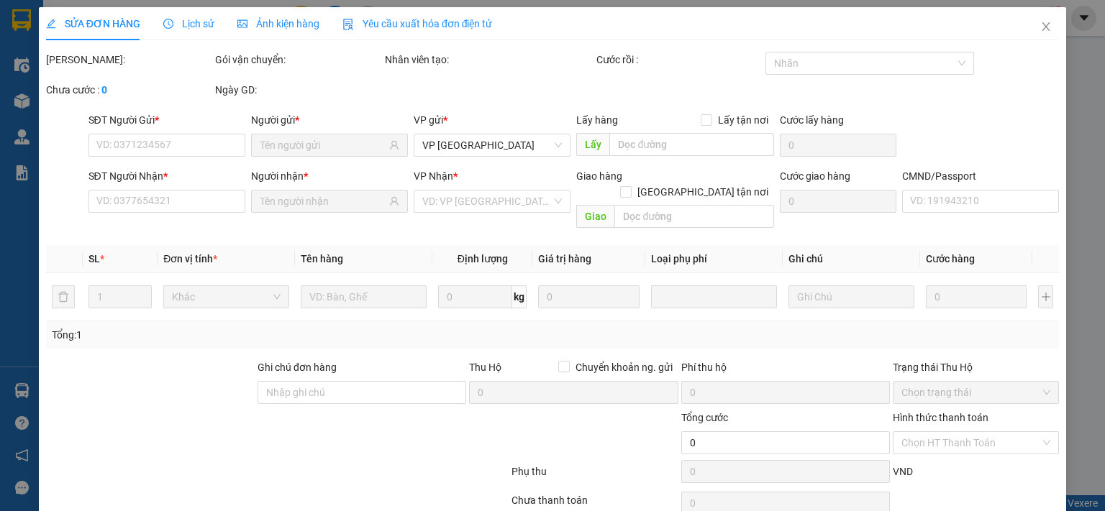
type input "0967652155"
type input "hiếu"
type input "0962555760"
type input "VÂN 314 T.C"
type input "50.000"
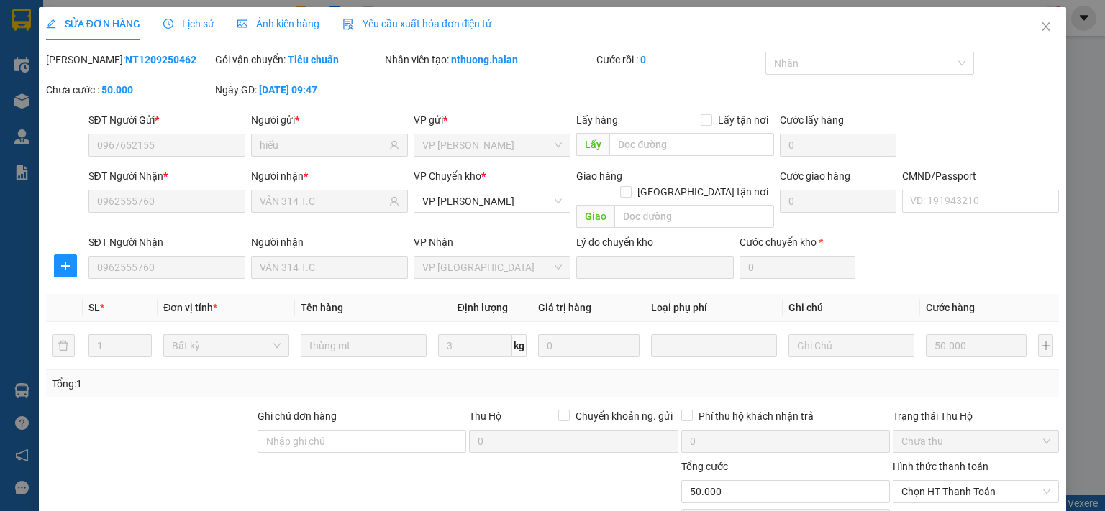
scroll to position [100, 0]
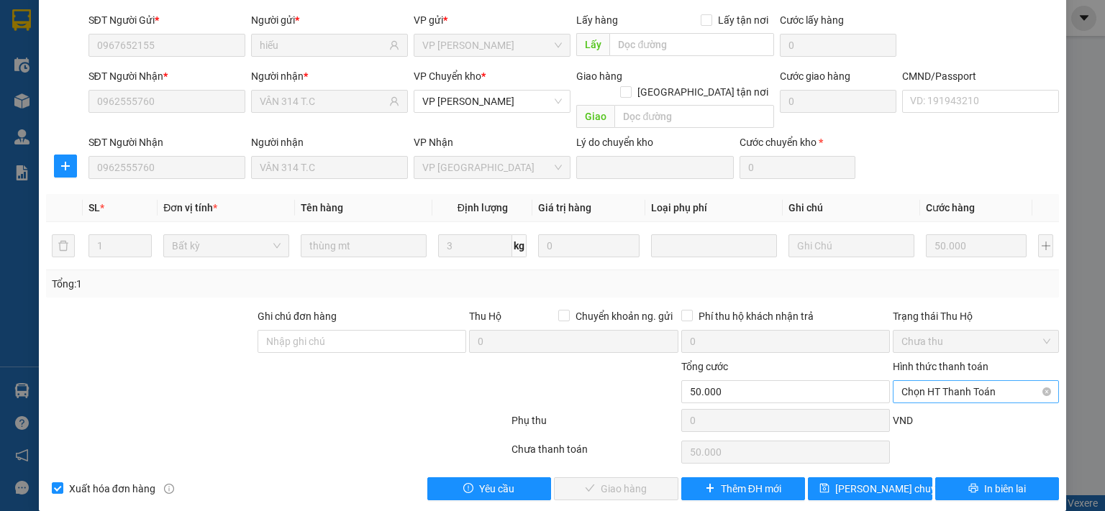
click at [929, 381] on span "Chọn HT Thanh Toán" at bounding box center [975, 392] width 149 height 22
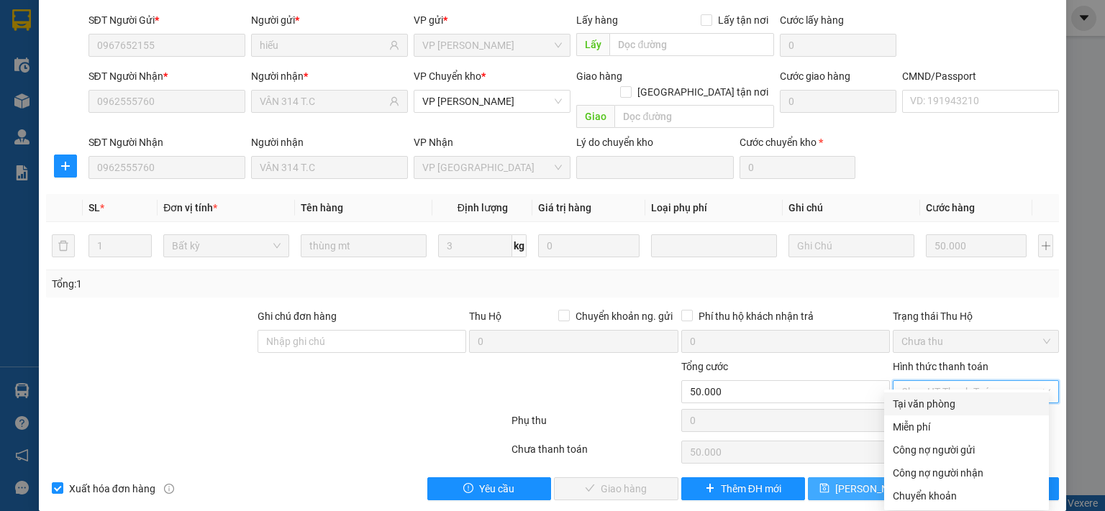
drag, startPoint x: 926, startPoint y: 408, endPoint x: 811, endPoint y: 468, distance: 130.0
click at [924, 414] on div "Tại văn phòng" at bounding box center [966, 404] width 165 height 23
type input "0"
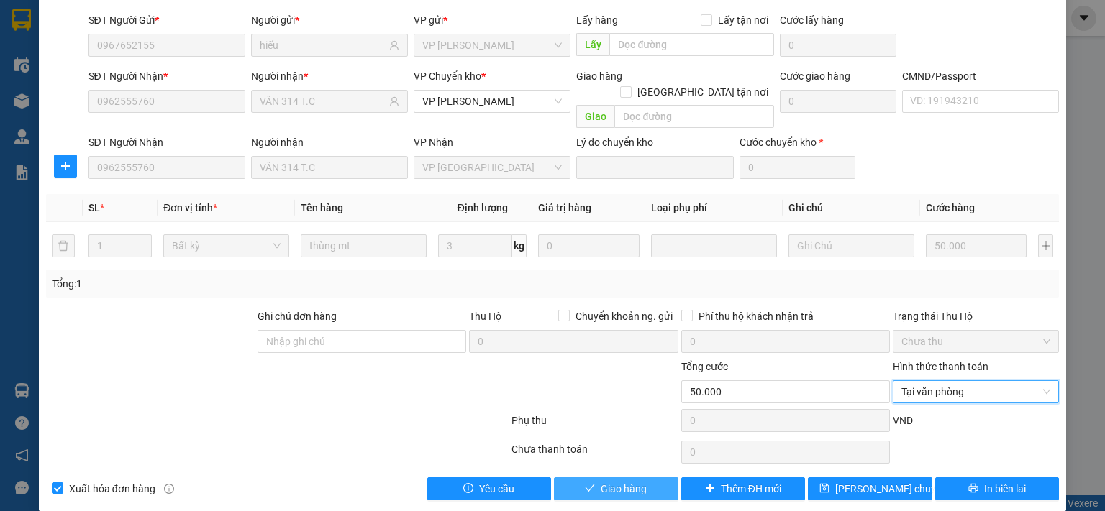
click at [644, 478] on button "Giao hàng" at bounding box center [616, 489] width 124 height 23
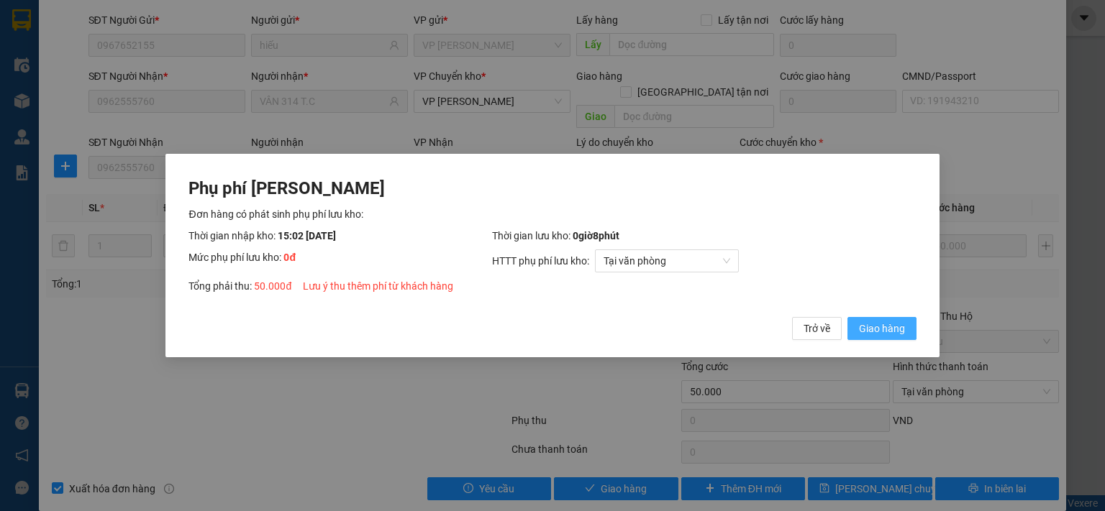
click at [883, 327] on span "Giao hàng" at bounding box center [882, 329] width 46 height 16
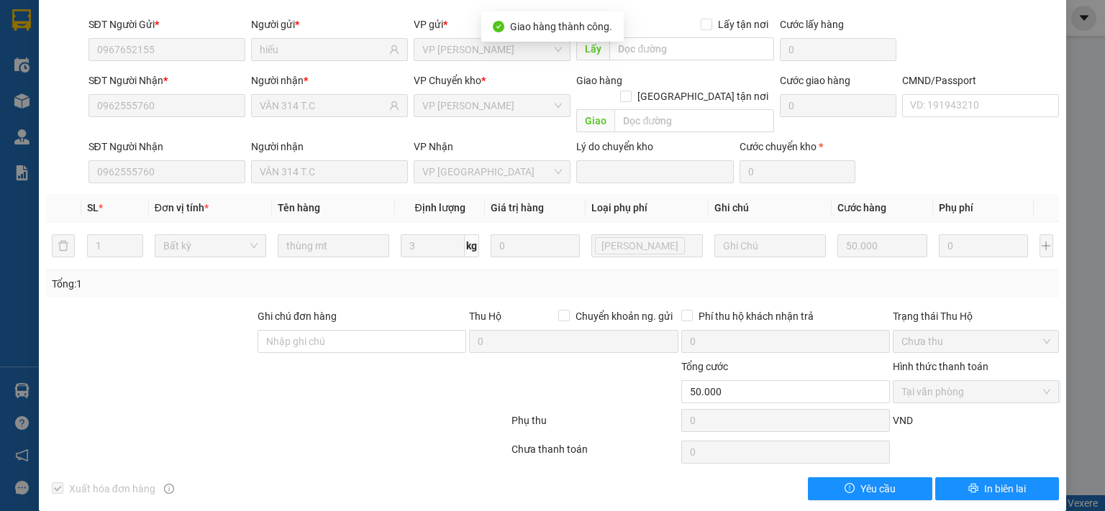
scroll to position [0, 0]
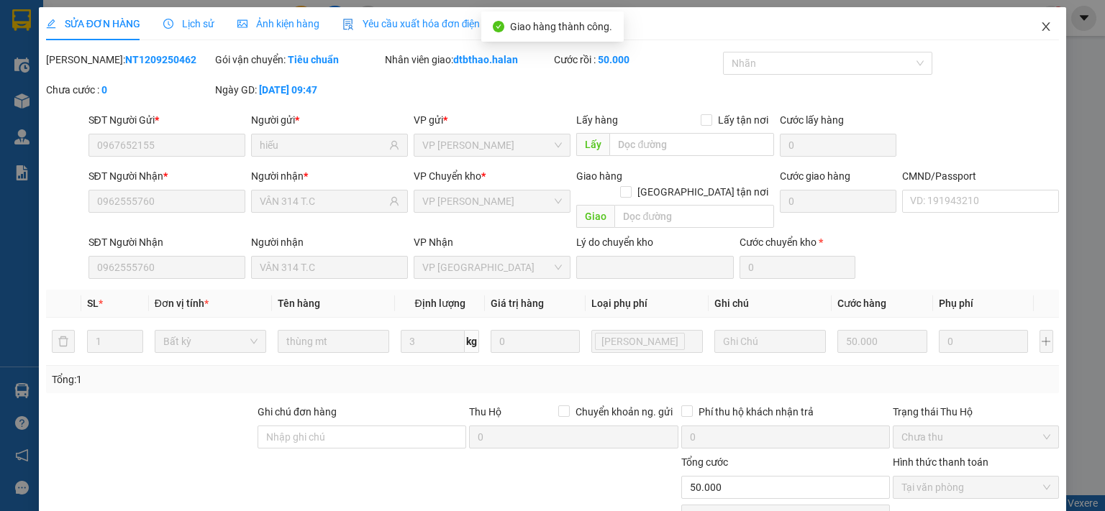
click at [1040, 25] on icon "close" at bounding box center [1046, 27] width 12 height 12
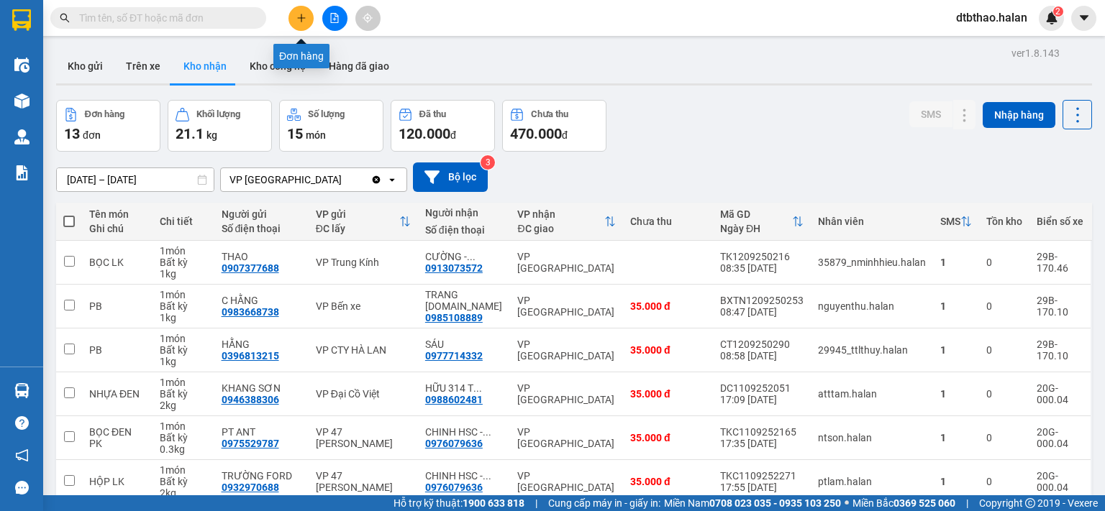
click at [302, 22] on icon "plus" at bounding box center [301, 18] width 10 height 10
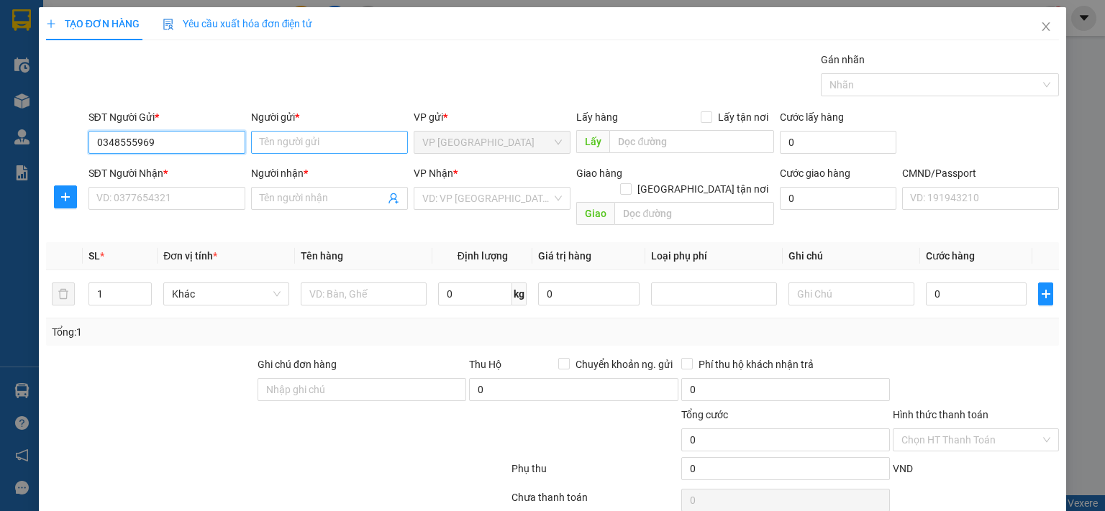
type input "0348555969"
click at [312, 140] on input "Người gửi *" at bounding box center [329, 142] width 157 height 23
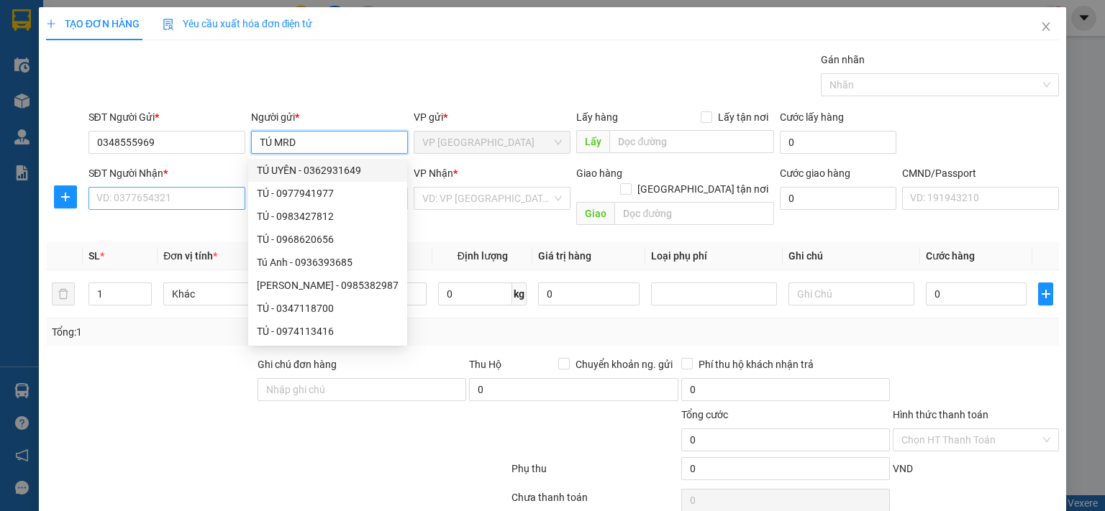
type input "TÚ MRD"
click at [117, 198] on input "SĐT Người Nhận *" at bounding box center [166, 198] width 157 height 23
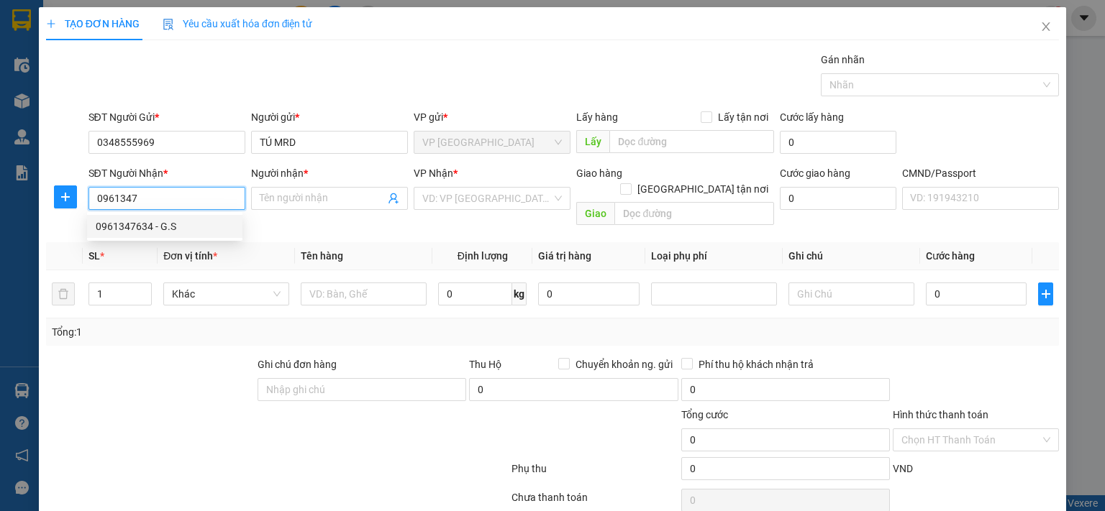
click at [165, 225] on div "0961347634 - G.S" at bounding box center [165, 227] width 138 height 16
type input "0961347634"
type input "G.S"
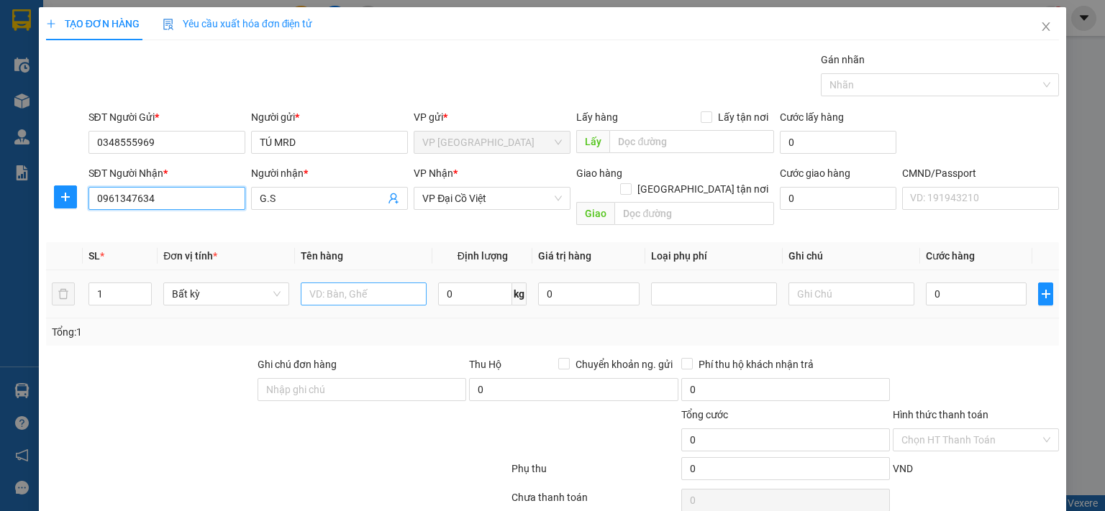
type input "0961347634"
click at [340, 284] on input "text" at bounding box center [364, 294] width 126 height 23
type input "H"
type input "PB MẪU XN"
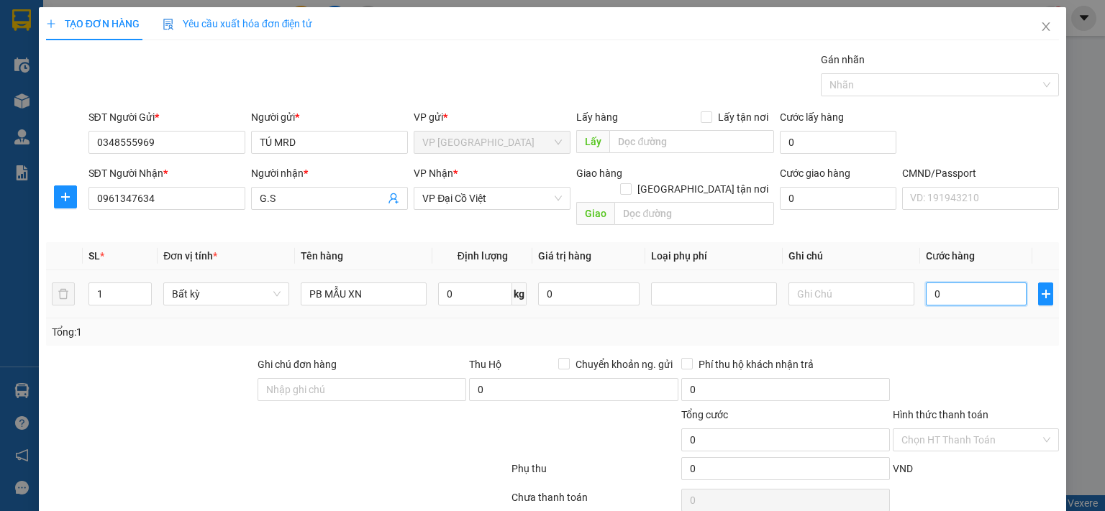
type input "3"
type input "35"
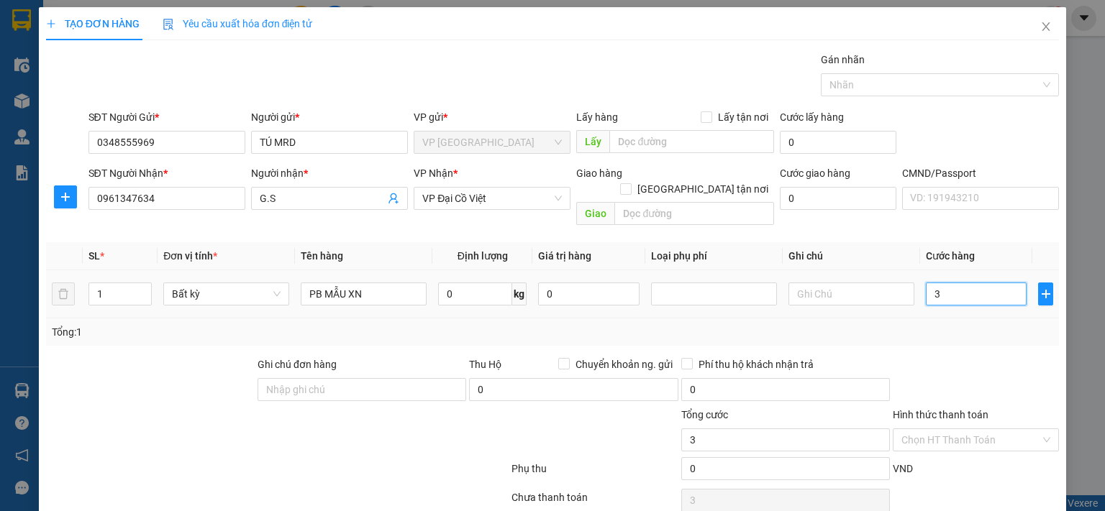
type input "35"
type input "350"
type input "3.500"
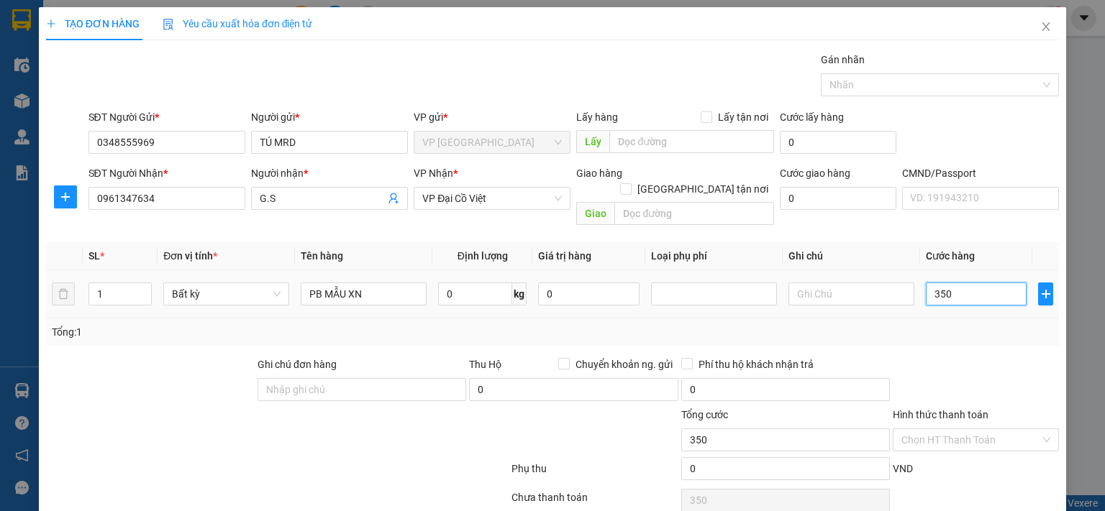
type input "3.500"
type input "35.000"
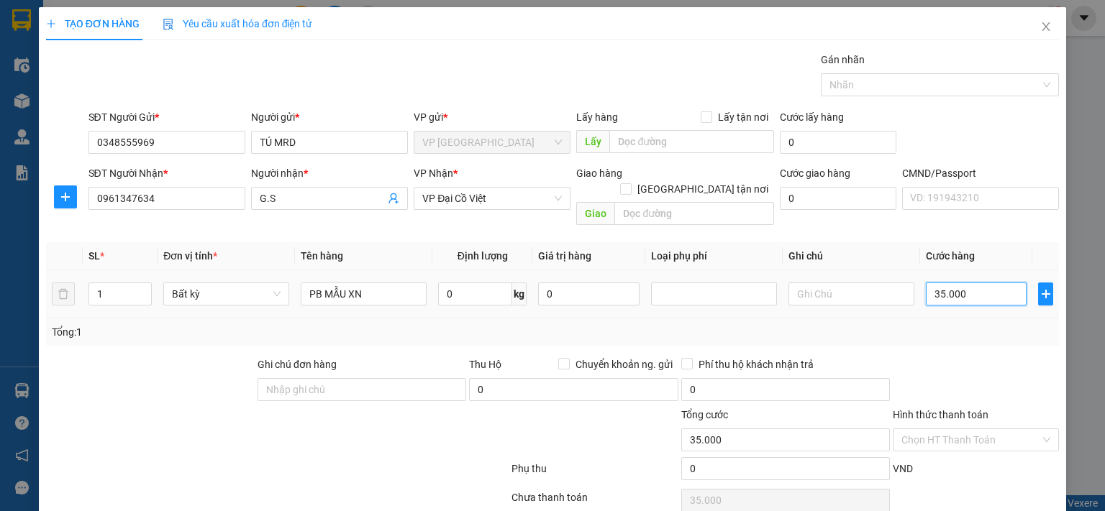
scroll to position [47, 0]
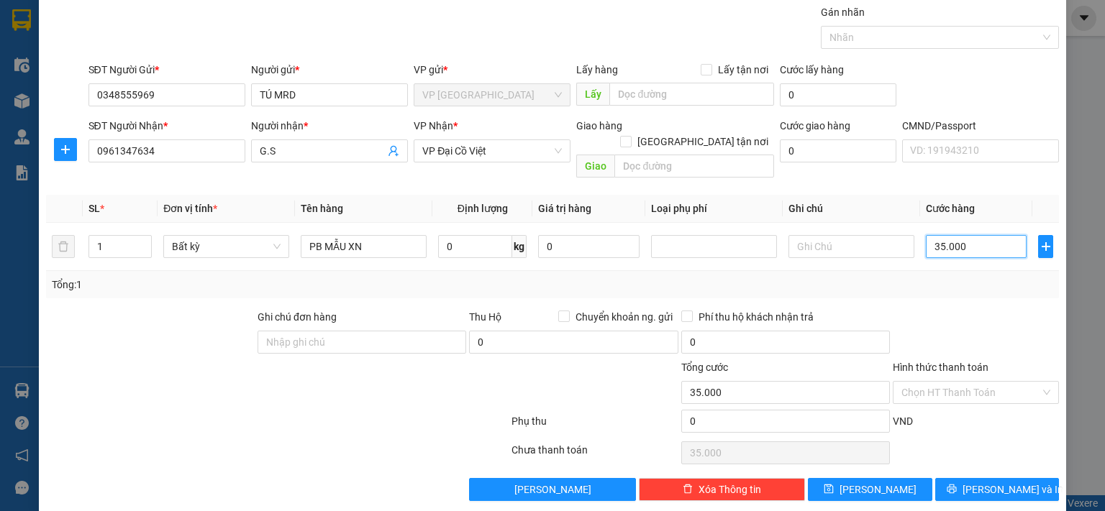
type input "35.000"
click at [991, 482] on span "[PERSON_NAME] và In" at bounding box center [1012, 490] width 101 height 16
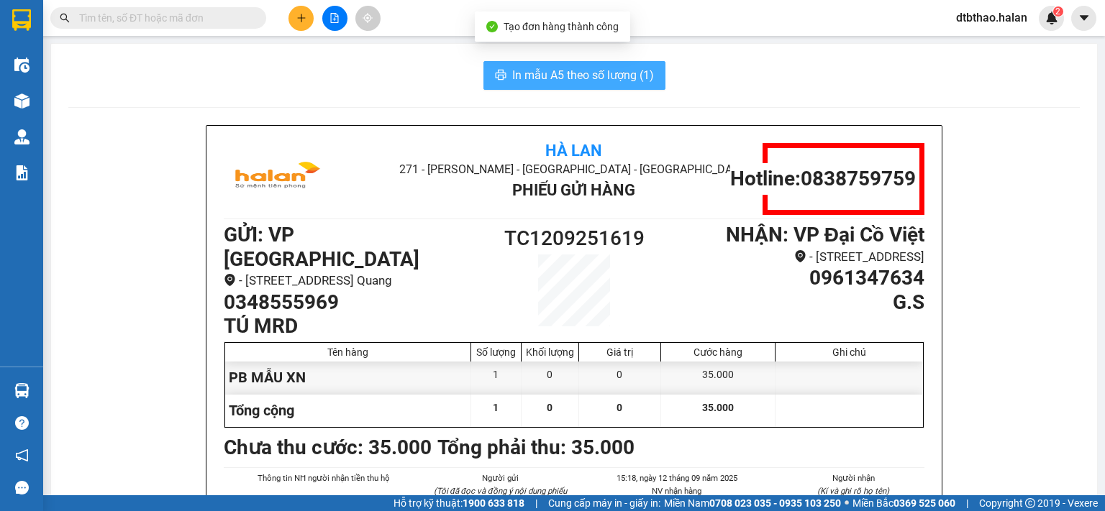
click at [606, 76] on span "In mẫu A5 theo số lượng (1)" at bounding box center [583, 75] width 142 height 18
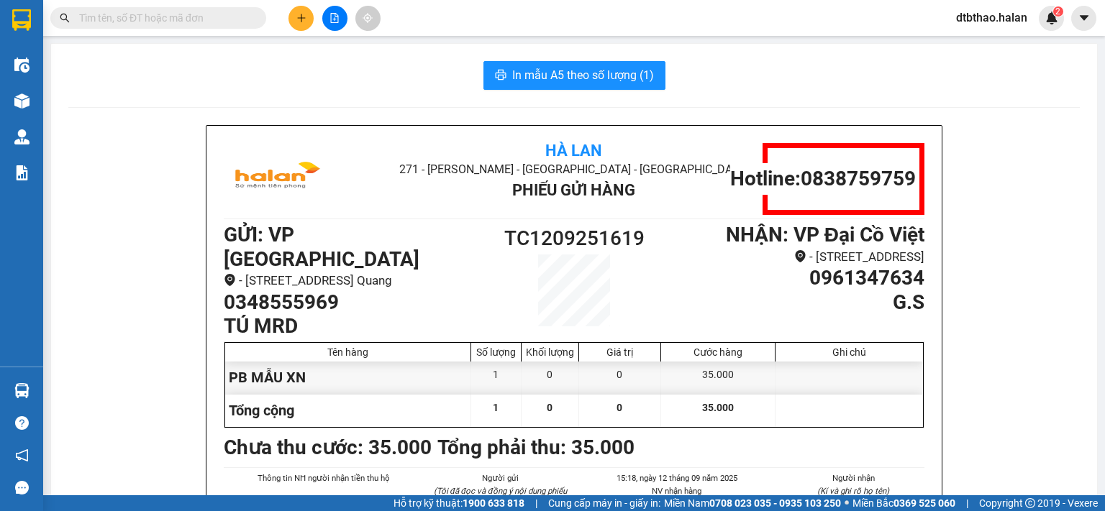
scroll to position [72, 0]
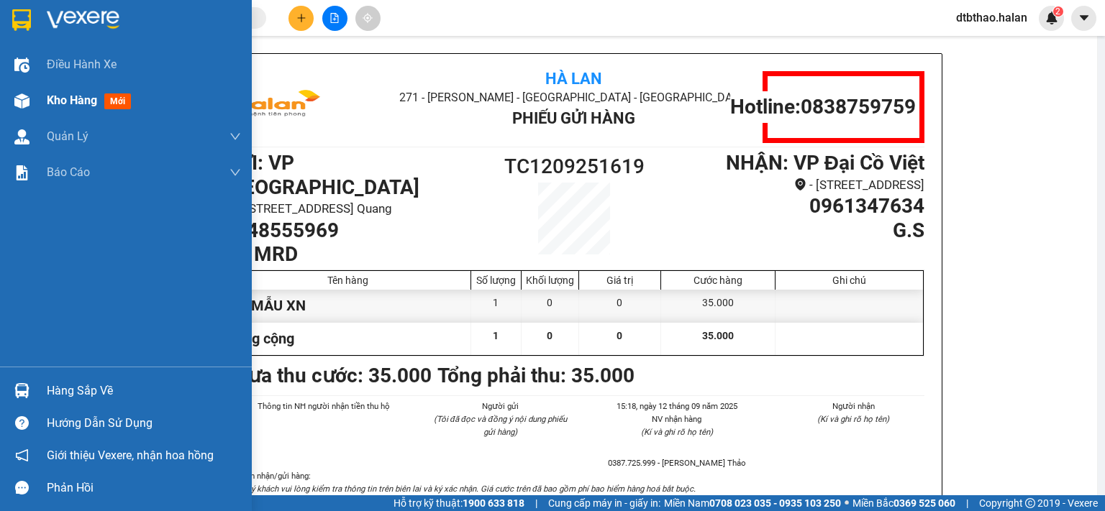
click at [66, 104] on span "Kho hàng" at bounding box center [72, 100] width 50 height 14
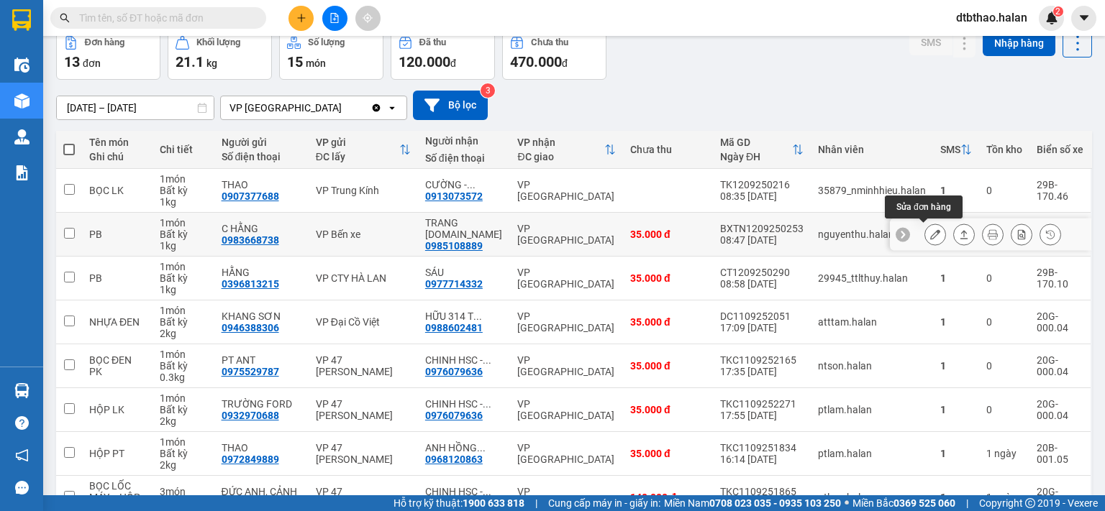
click at [930, 232] on icon at bounding box center [935, 234] width 10 height 10
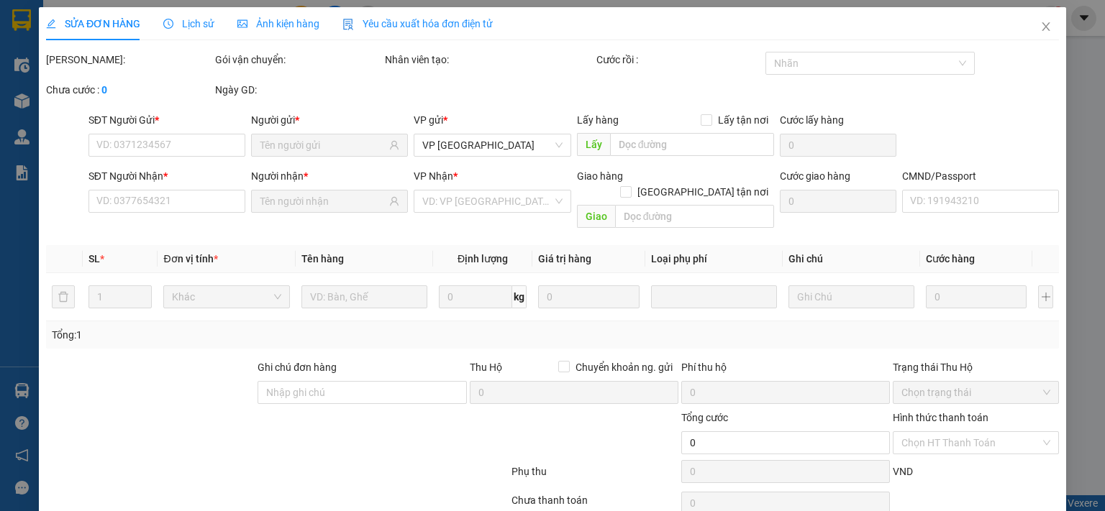
type input "0983668738"
type input "C HẰNG"
type input "0985108889"
type input "TRANG 314.TC"
type input "35.000"
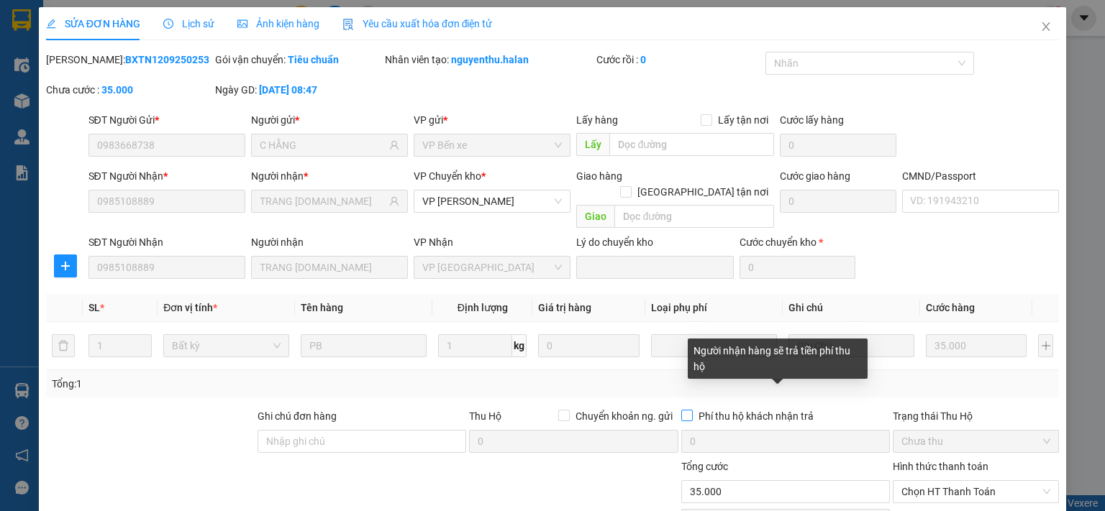
scroll to position [100, 0]
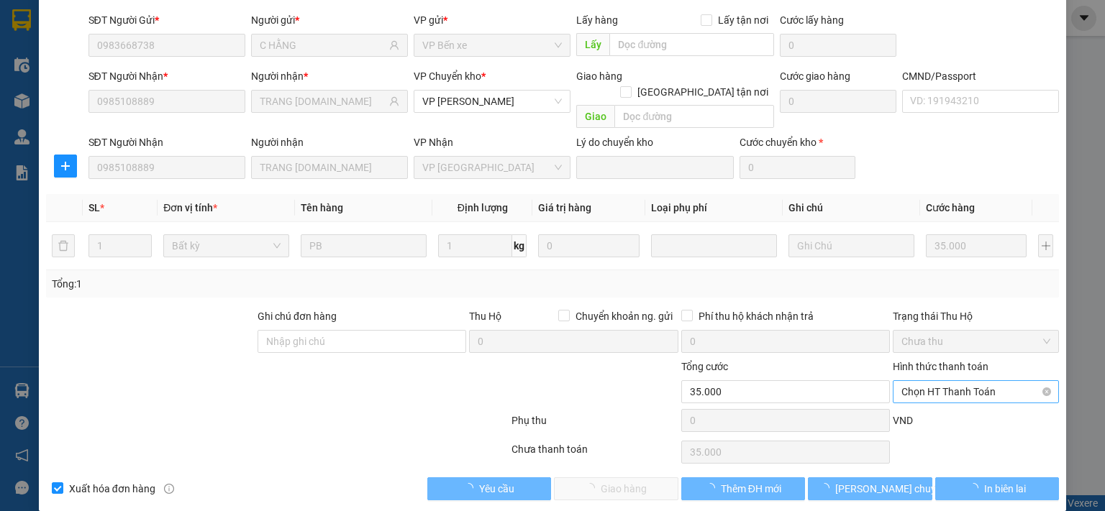
click at [957, 381] on span "Chọn HT Thanh Toán" at bounding box center [975, 392] width 149 height 22
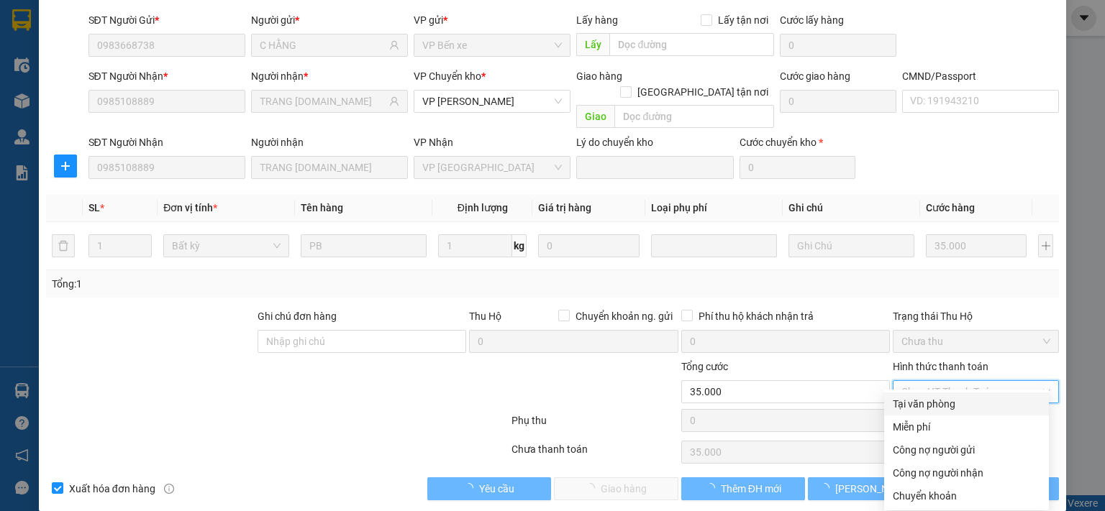
click at [913, 405] on div "Tại văn phòng" at bounding box center [966, 404] width 147 height 16
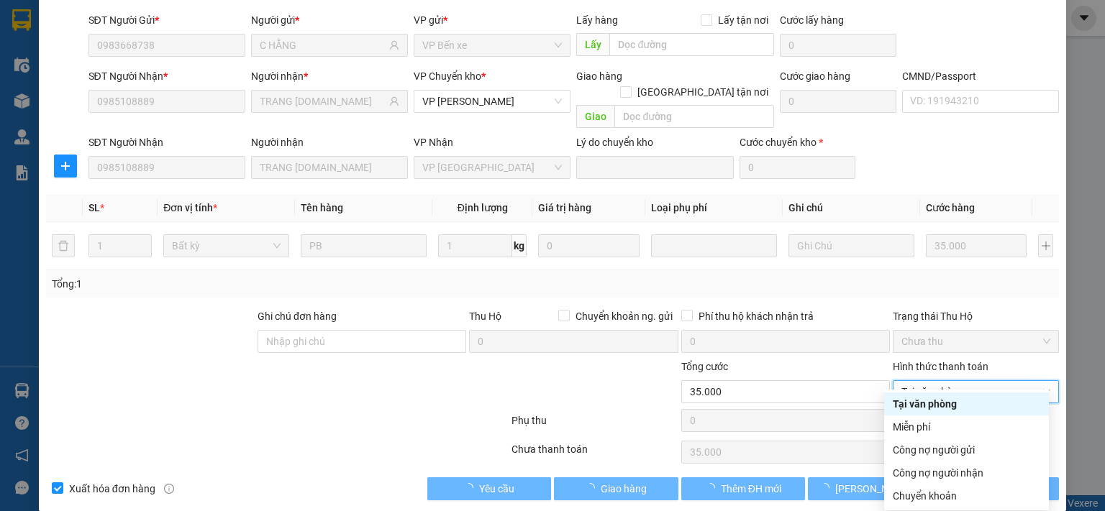
type input "0"
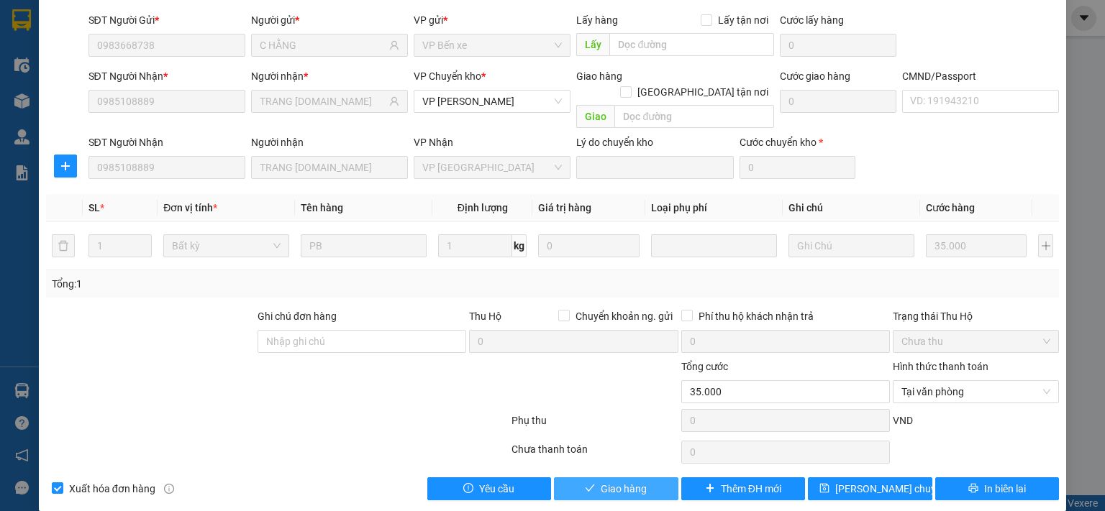
click at [644, 478] on button "Giao hàng" at bounding box center [616, 489] width 124 height 23
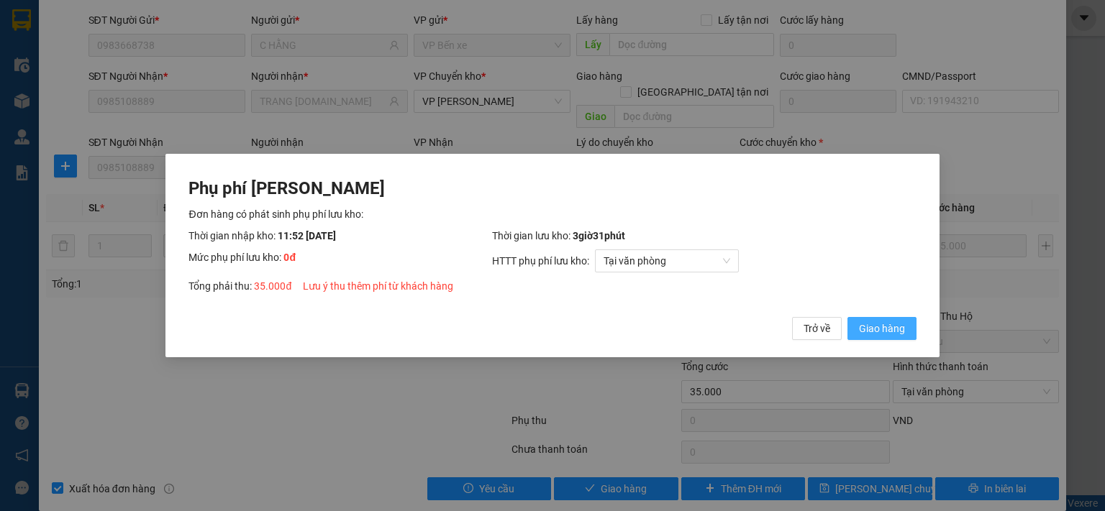
click at [895, 333] on span "Giao hàng" at bounding box center [882, 329] width 46 height 16
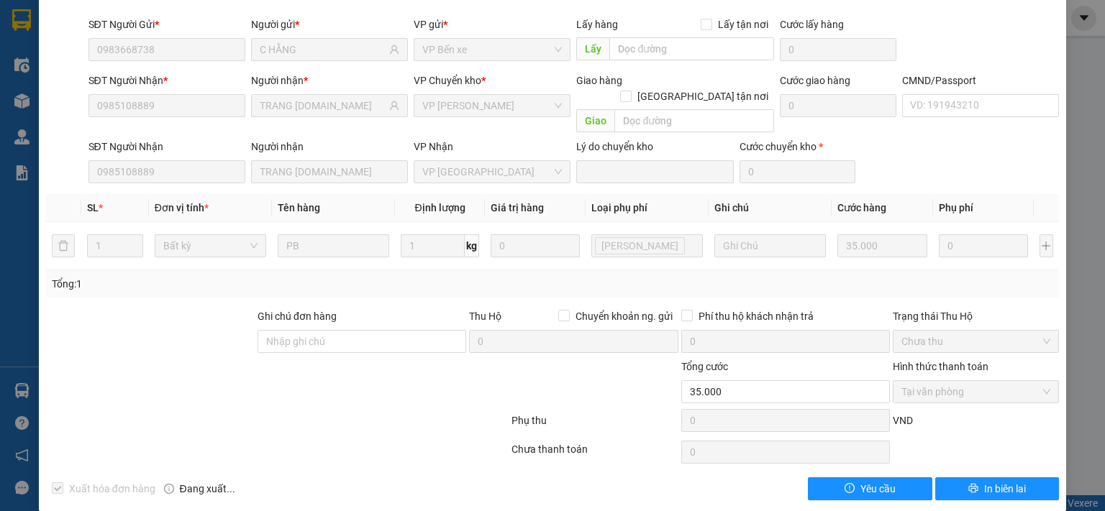
scroll to position [0, 0]
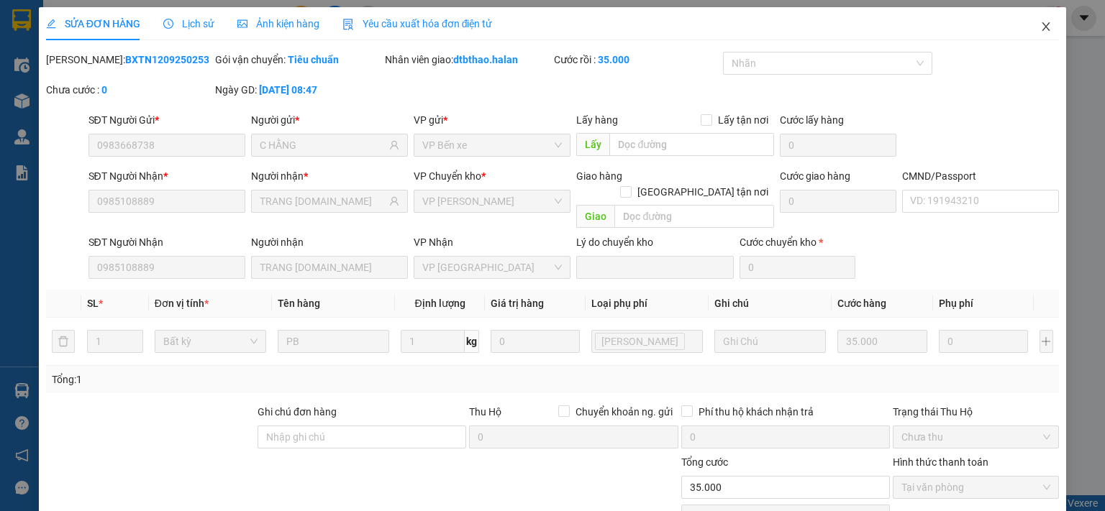
click at [1040, 22] on icon "close" at bounding box center [1046, 27] width 12 height 12
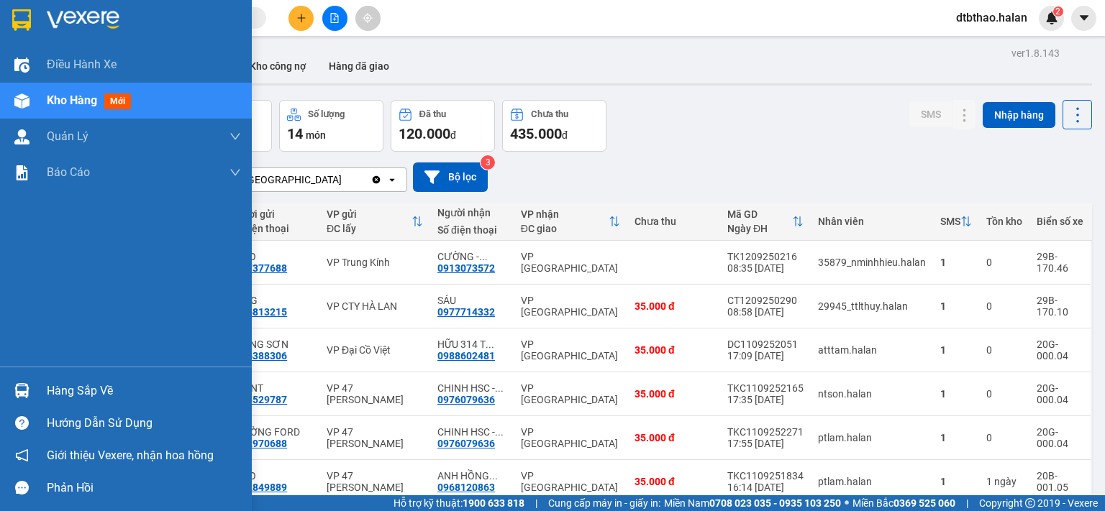
click at [83, 389] on div "Hàng sắp về" at bounding box center [144, 391] width 194 height 22
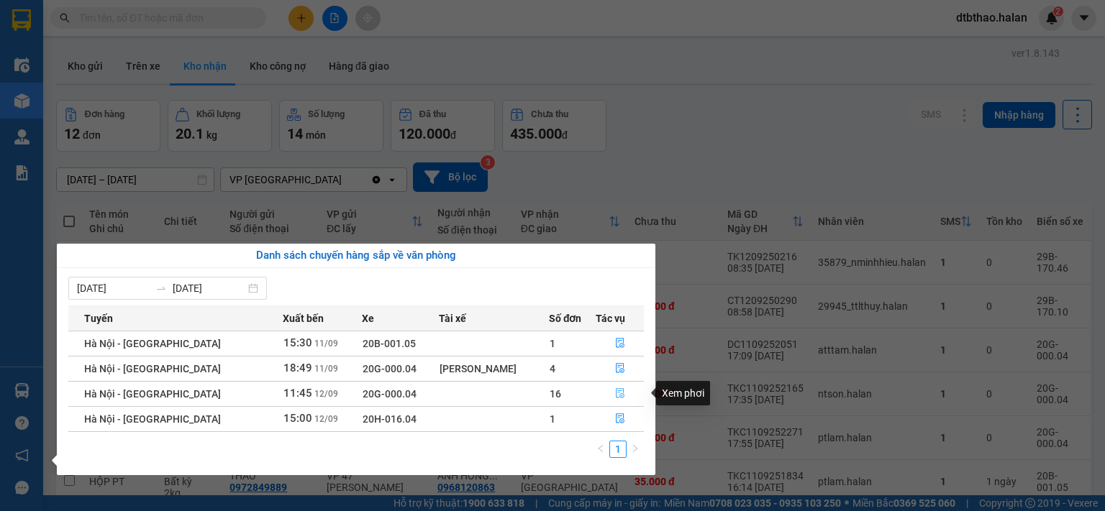
click at [615, 391] on icon "file-done" at bounding box center [620, 393] width 10 height 10
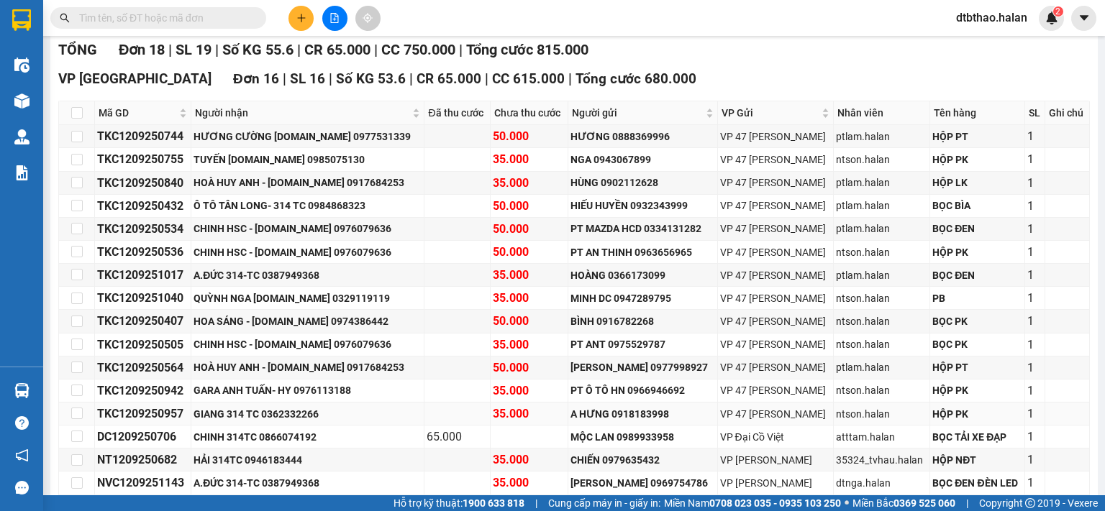
scroll to position [432, 0]
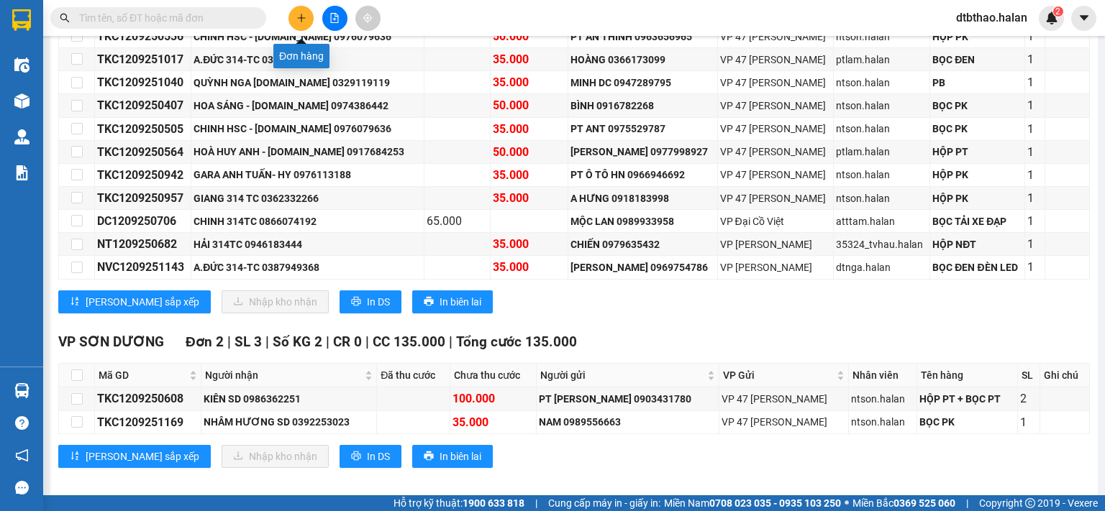
click at [304, 12] on button at bounding box center [300, 18] width 25 height 25
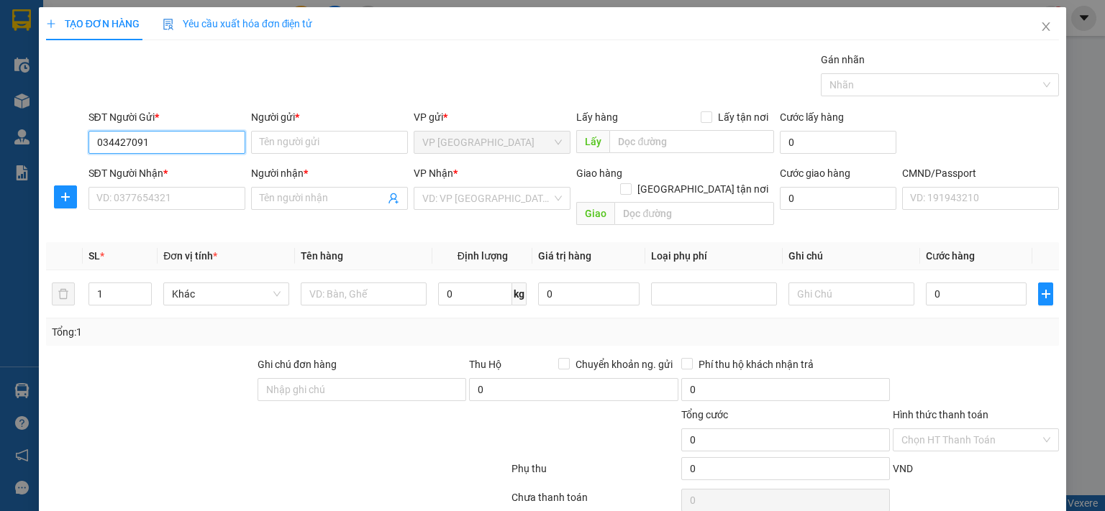
type input "0344270918"
drag, startPoint x: 187, startPoint y: 169, endPoint x: 190, endPoint y: 179, distance: 10.5
click at [188, 169] on div "0344270918 - NGHĨA MẪU XN" at bounding box center [165, 171] width 138 height 16
type input "NGHĨA MẪU XN"
type input "0344270918"
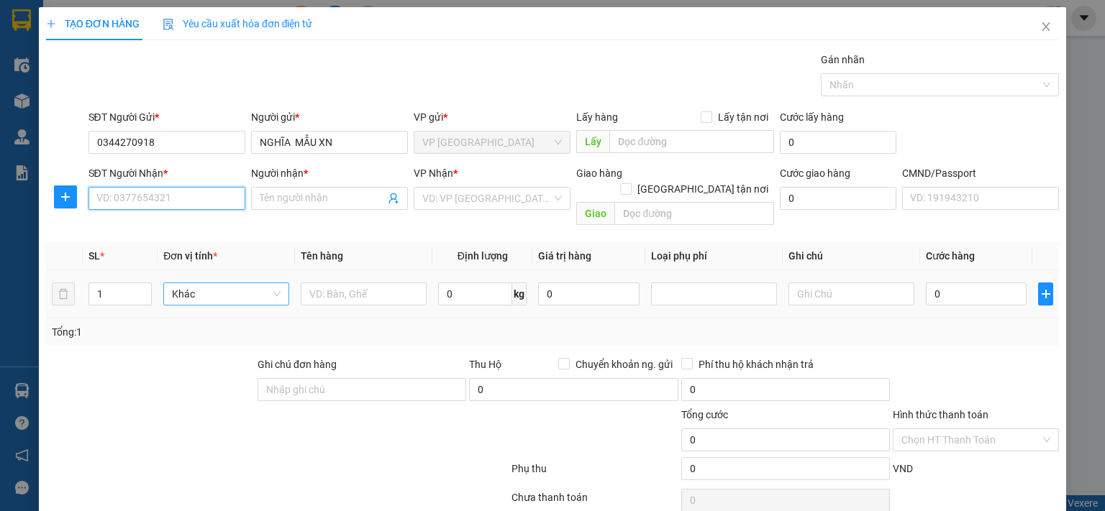
drag, startPoint x: 196, startPoint y: 204, endPoint x: 192, endPoint y: 269, distance: 65.5
click at [196, 204] on input "SĐT Người Nhận *" at bounding box center [166, 198] width 157 height 23
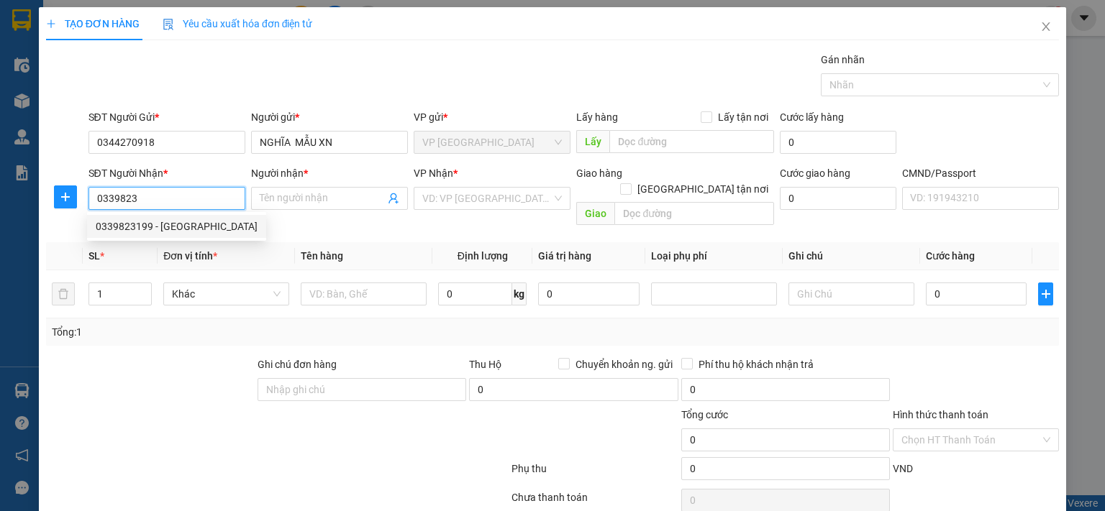
click at [149, 224] on div "0339823199 - HÀ" at bounding box center [177, 227] width 162 height 16
type input "0339823199"
type input "HÀ"
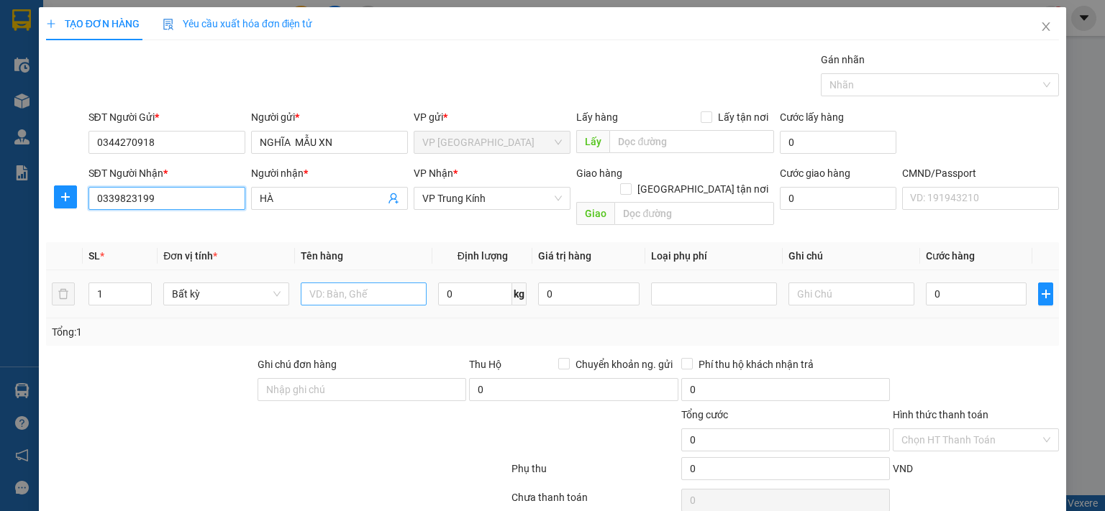
type input "0339823199"
click at [357, 283] on input "text" at bounding box center [364, 294] width 126 height 23
type input "HỘP MẪU XN"
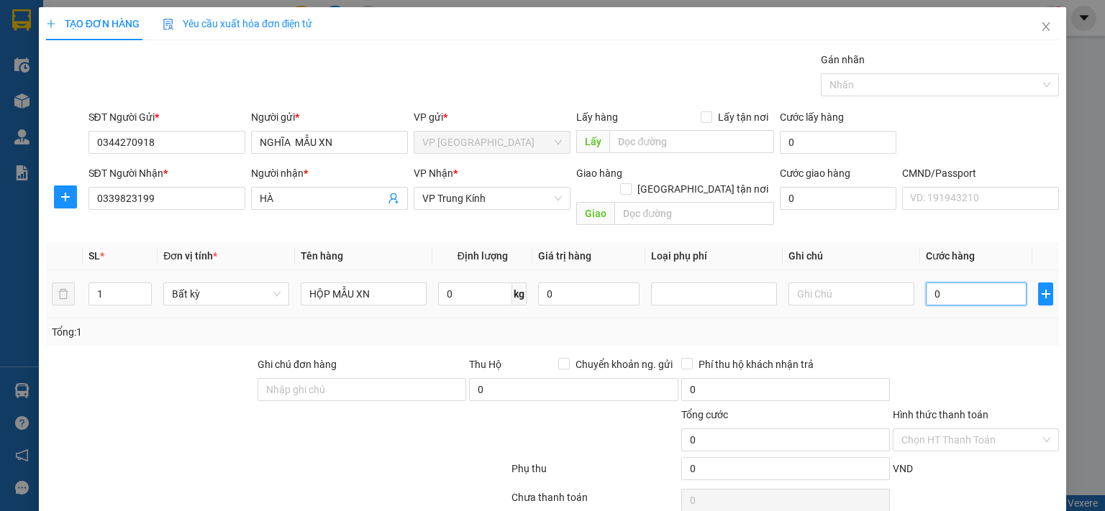
click at [954, 283] on input "0" at bounding box center [976, 294] width 101 height 23
type input "3"
type input "35"
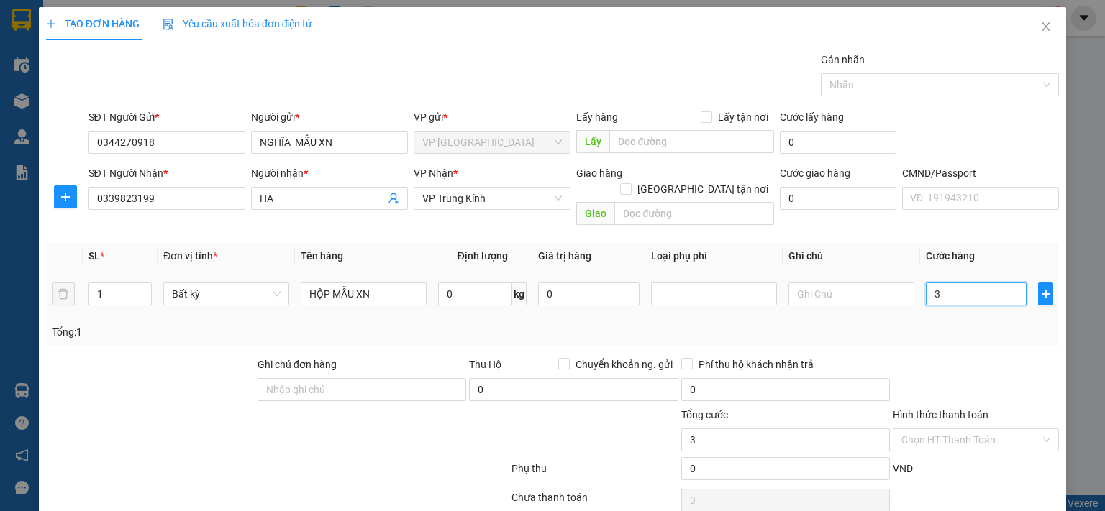
type input "35"
type input "350"
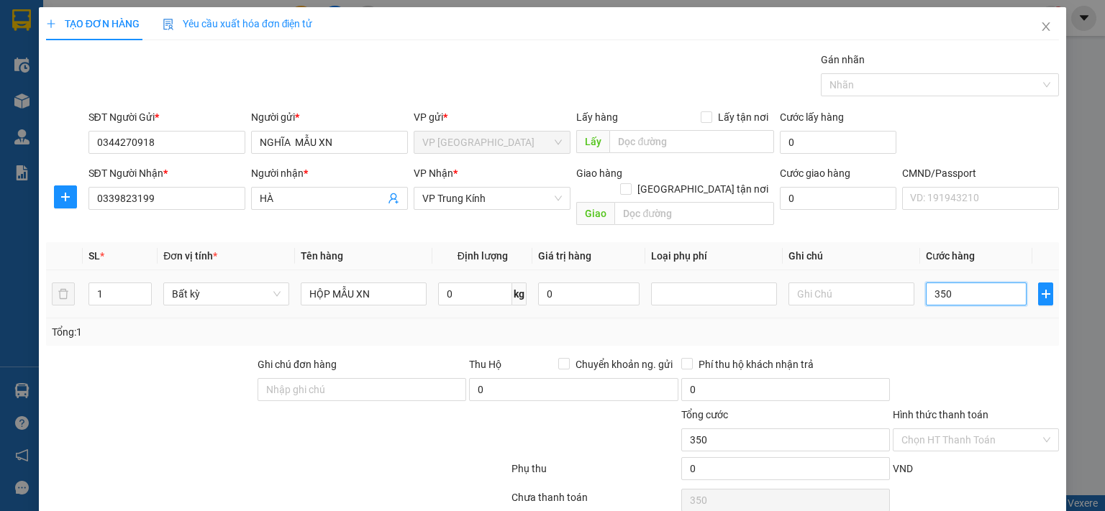
type input "3.500"
type input "35.000"
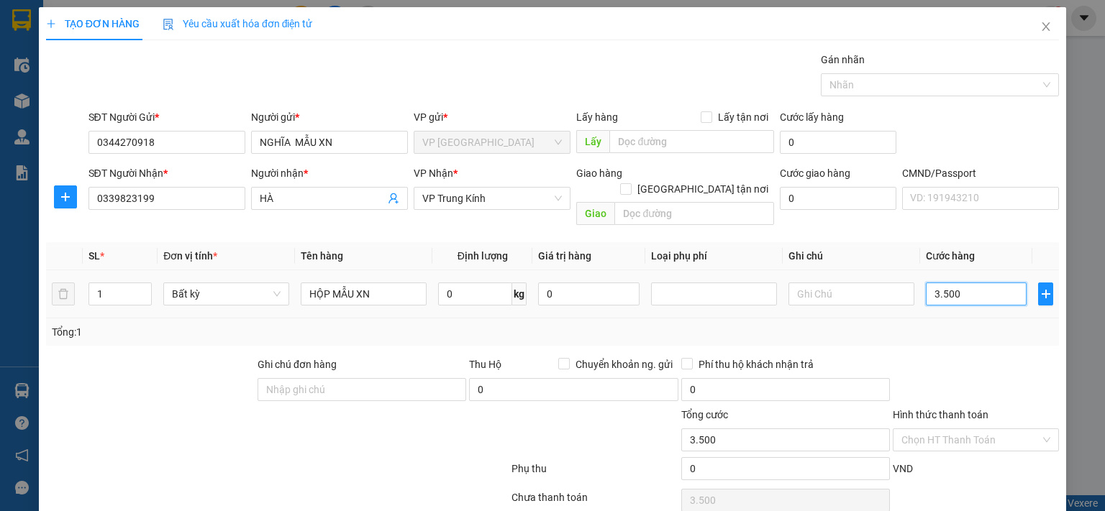
type input "35.000"
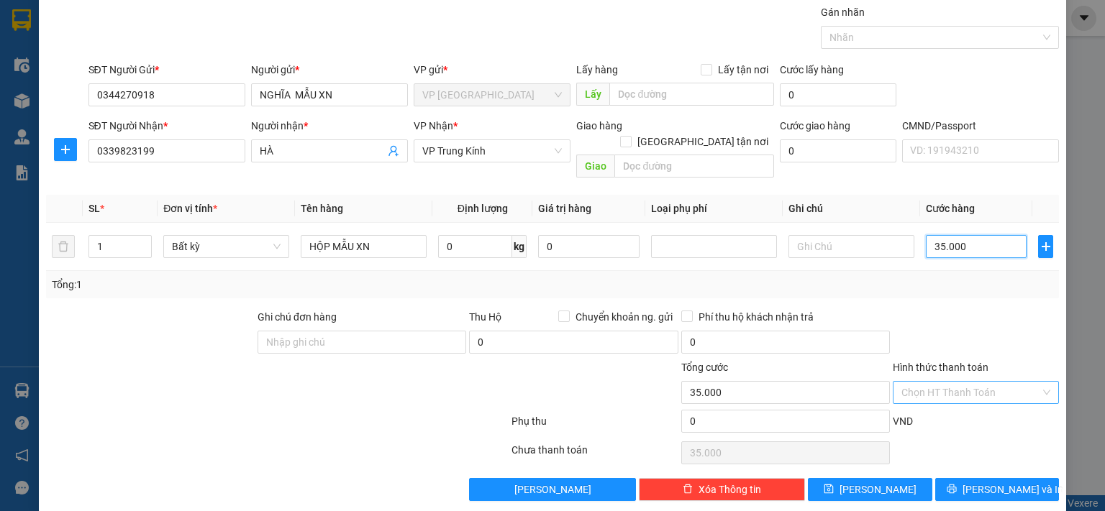
type input "35.000"
click at [982, 382] on input "Hình thức thanh toán" at bounding box center [970, 393] width 139 height 22
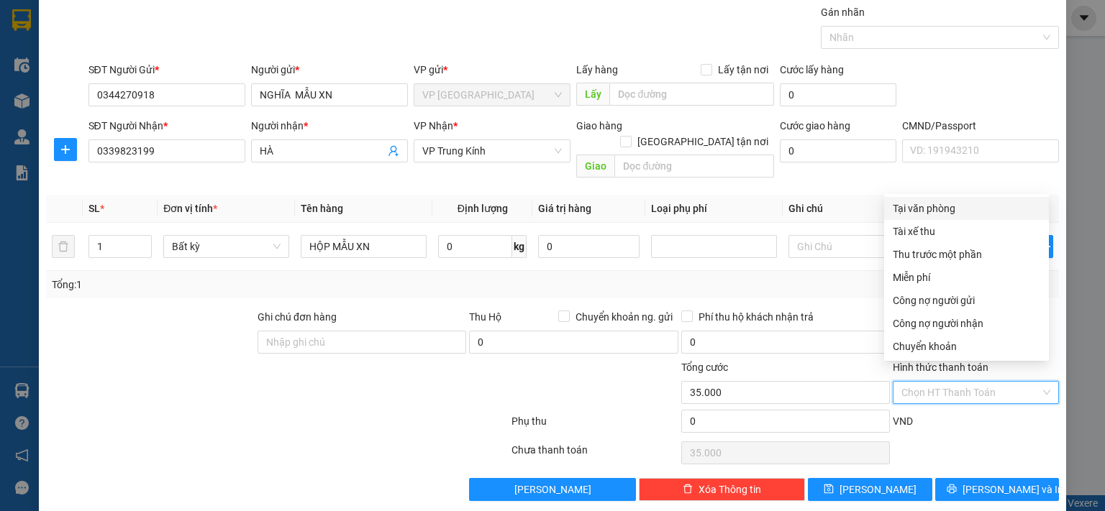
click at [924, 207] on div "Tại văn phòng" at bounding box center [966, 209] width 147 height 16
type input "0"
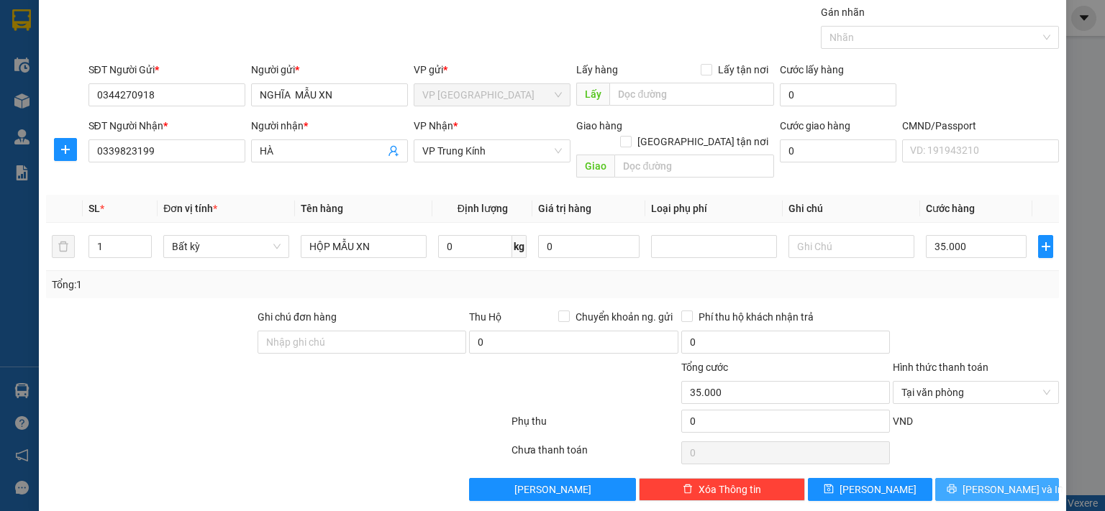
click at [957, 484] on span "printer" at bounding box center [951, 490] width 10 height 12
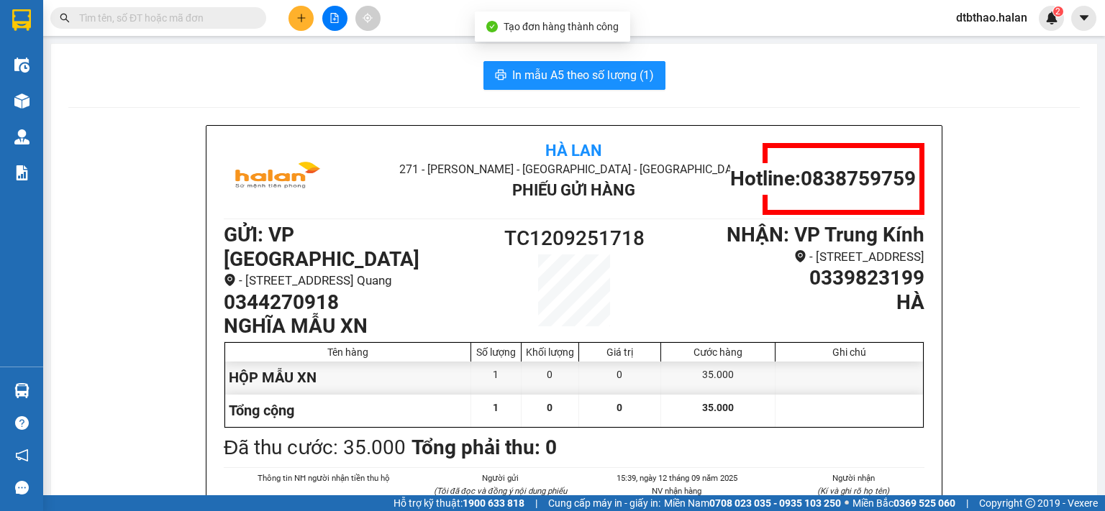
scroll to position [72, 0]
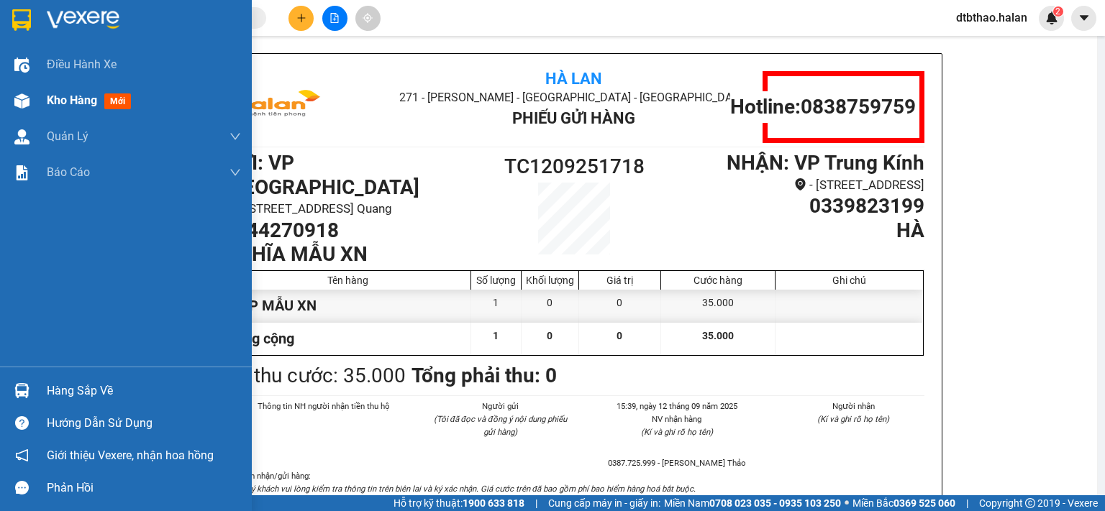
click at [74, 102] on span "Kho hàng" at bounding box center [72, 100] width 50 height 14
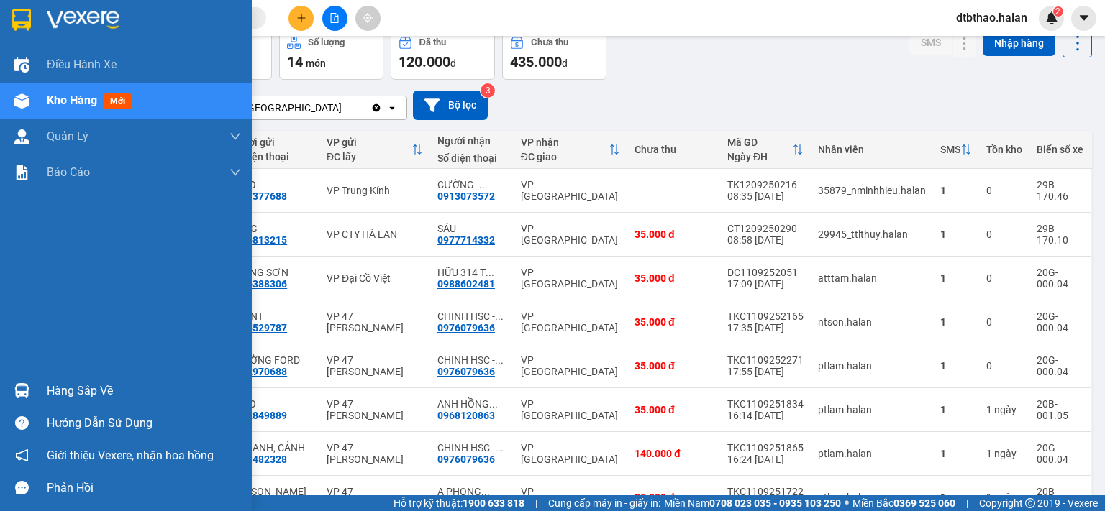
click at [60, 376] on div "Hàng sắp về" at bounding box center [126, 391] width 252 height 32
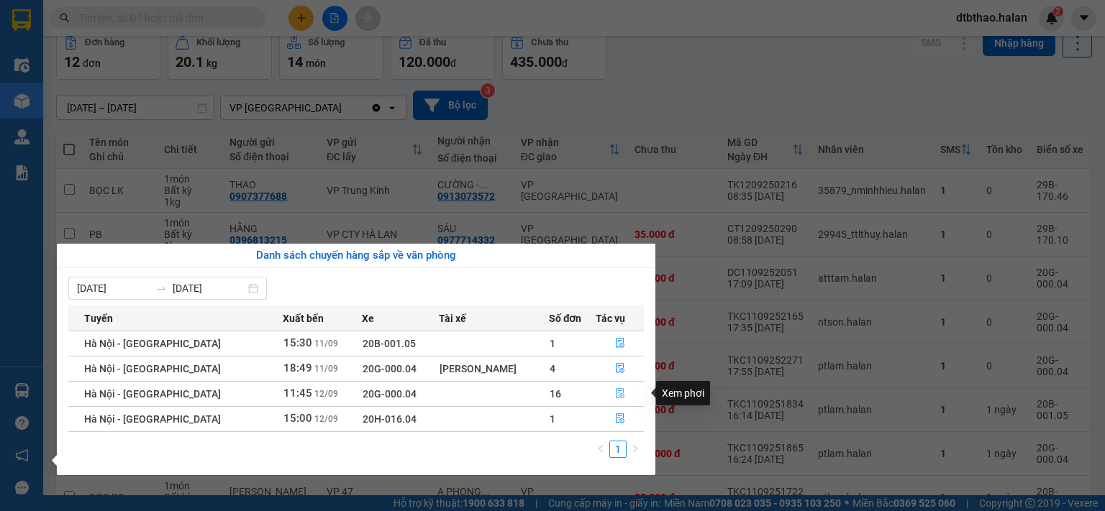
click at [618, 392] on icon "file-done" at bounding box center [620, 393] width 10 height 10
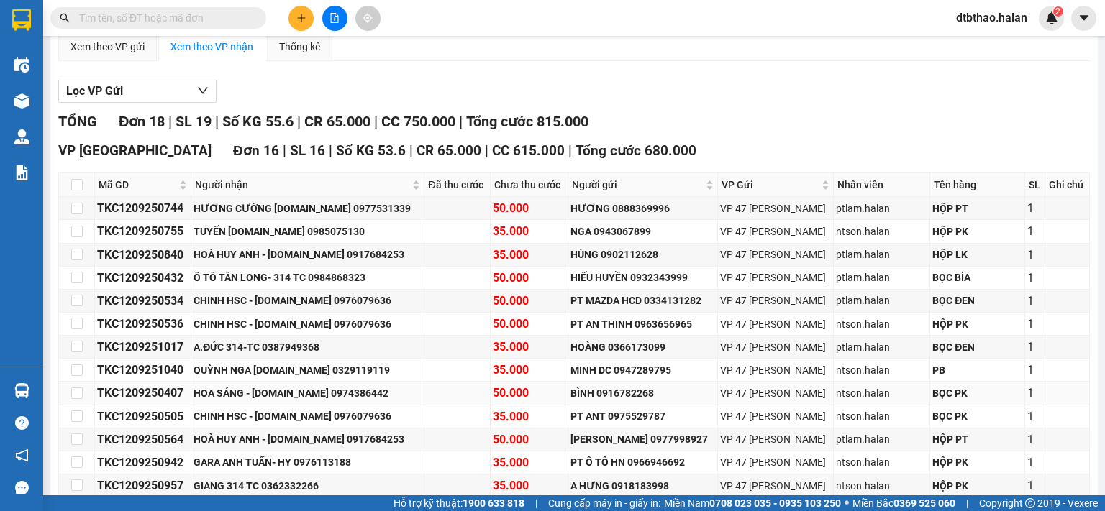
scroll to position [288, 0]
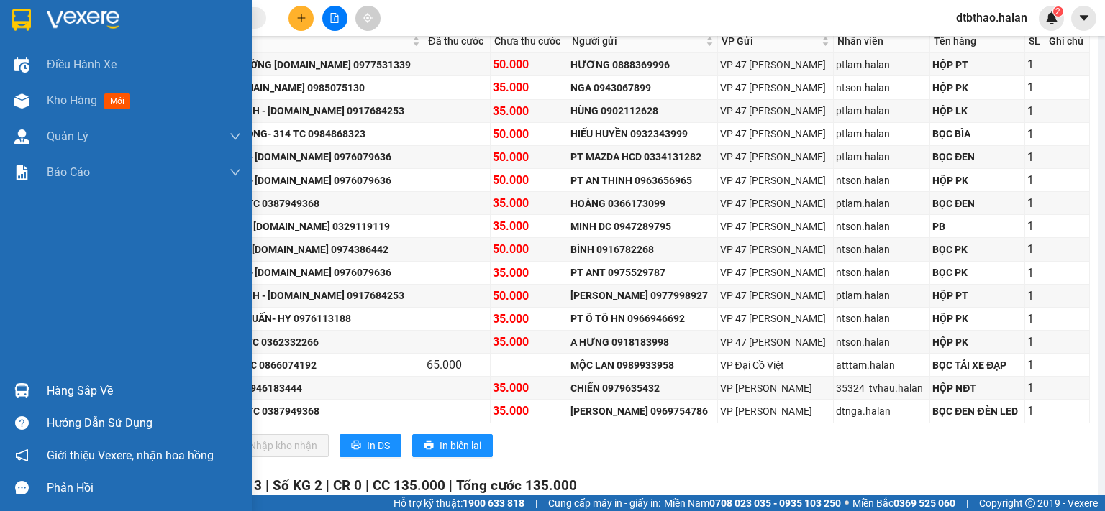
click at [35, 388] on div "Hàng sắp về" at bounding box center [126, 391] width 252 height 32
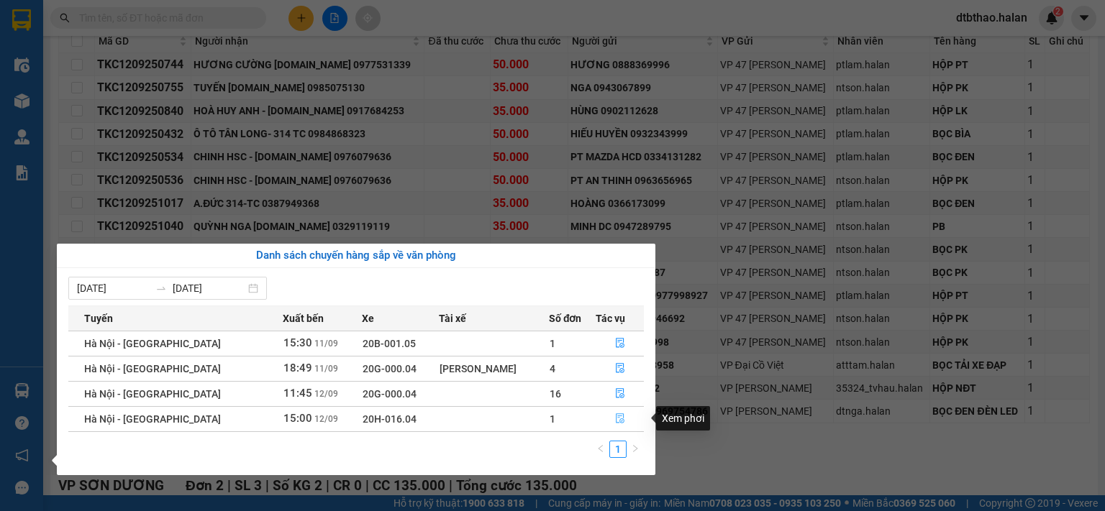
click at [619, 421] on icon "file-done" at bounding box center [620, 419] width 10 height 10
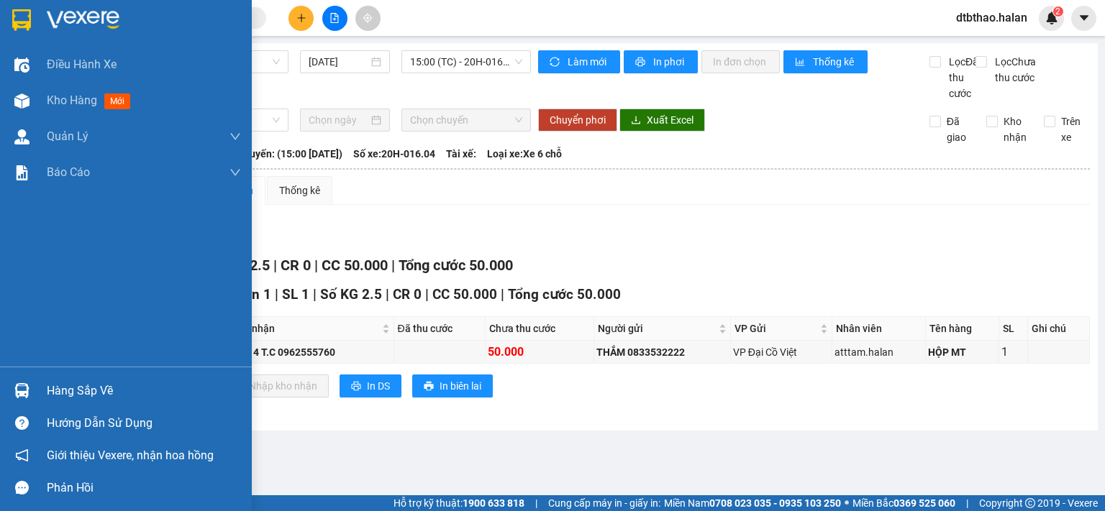
click at [77, 388] on div "Hàng sắp về" at bounding box center [144, 391] width 194 height 22
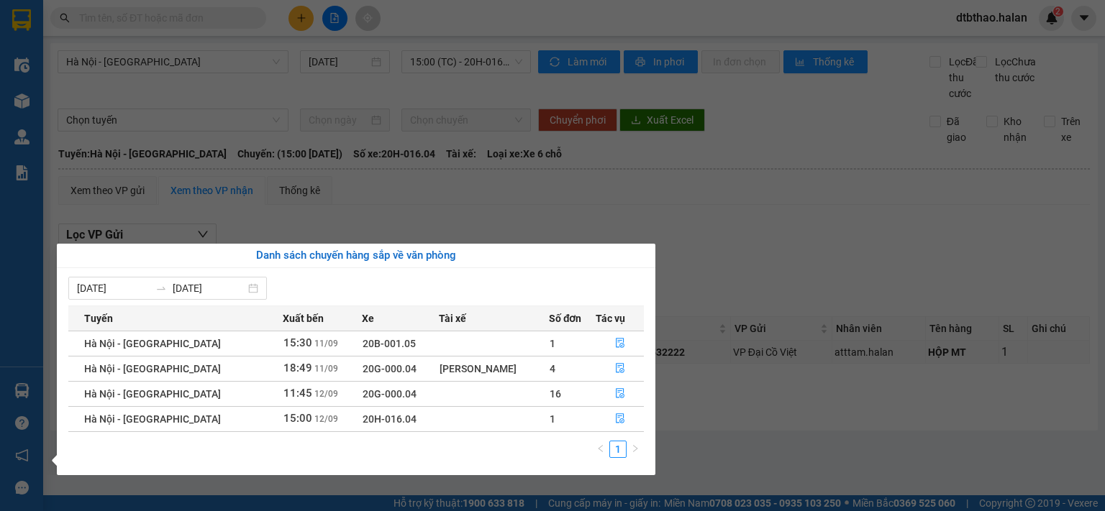
click at [734, 429] on section "Kết quả tìm kiếm ( 0 ) Bộ lọc No Data dtbthao.halan 2 Điều hành xe Kho hàng mới…" at bounding box center [552, 255] width 1105 height 511
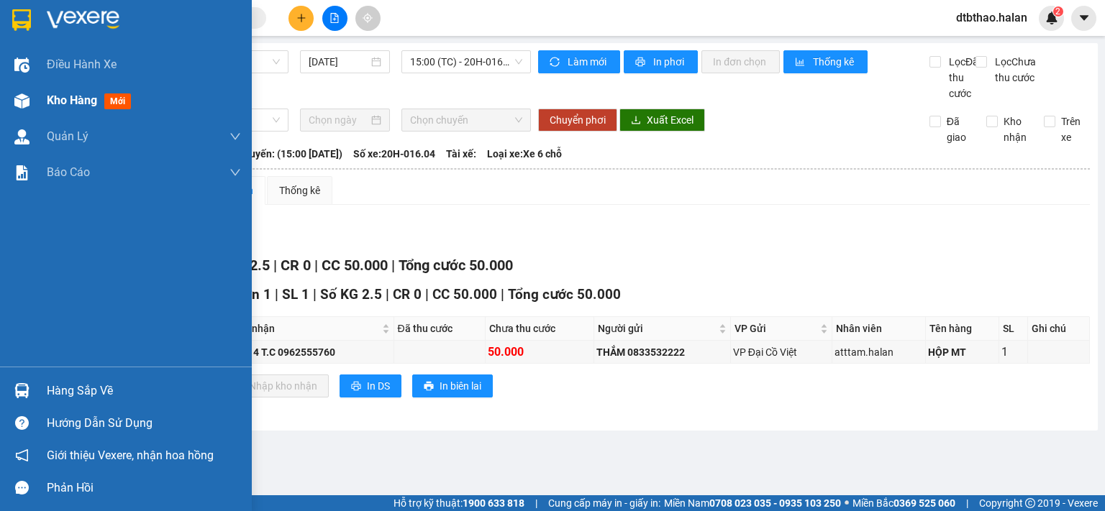
click at [65, 101] on span "Kho hàng" at bounding box center [72, 100] width 50 height 14
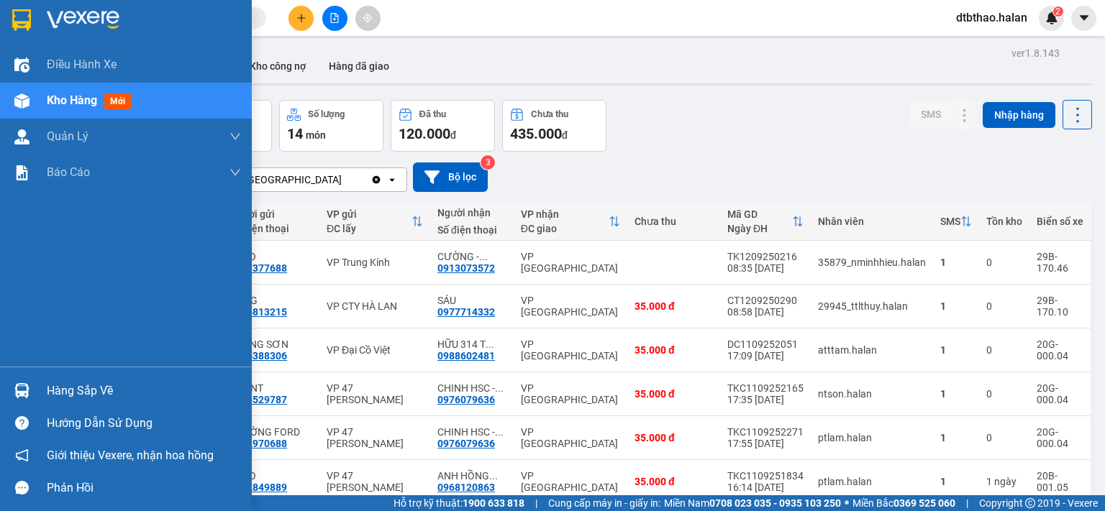
click at [52, 386] on div "Hàng sắp về" at bounding box center [144, 391] width 194 height 22
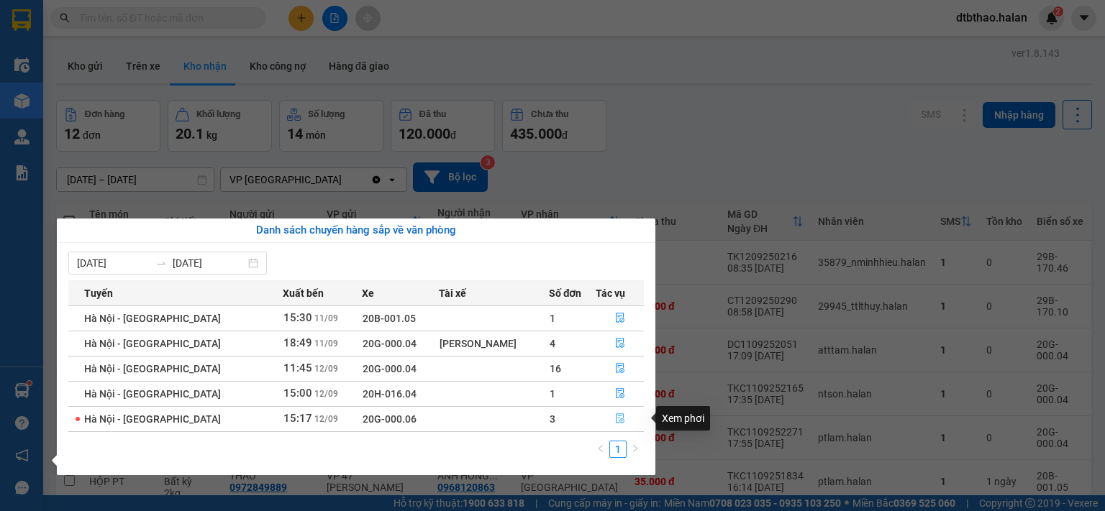
click at [616, 419] on icon "file-done" at bounding box center [620, 419] width 10 height 10
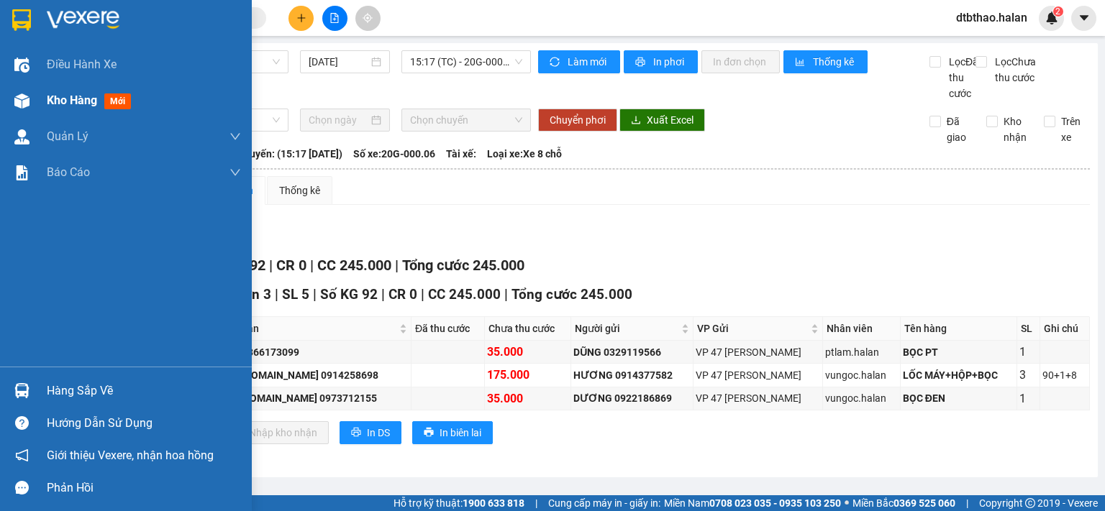
click at [63, 93] on span "Kho hàng" at bounding box center [72, 100] width 50 height 14
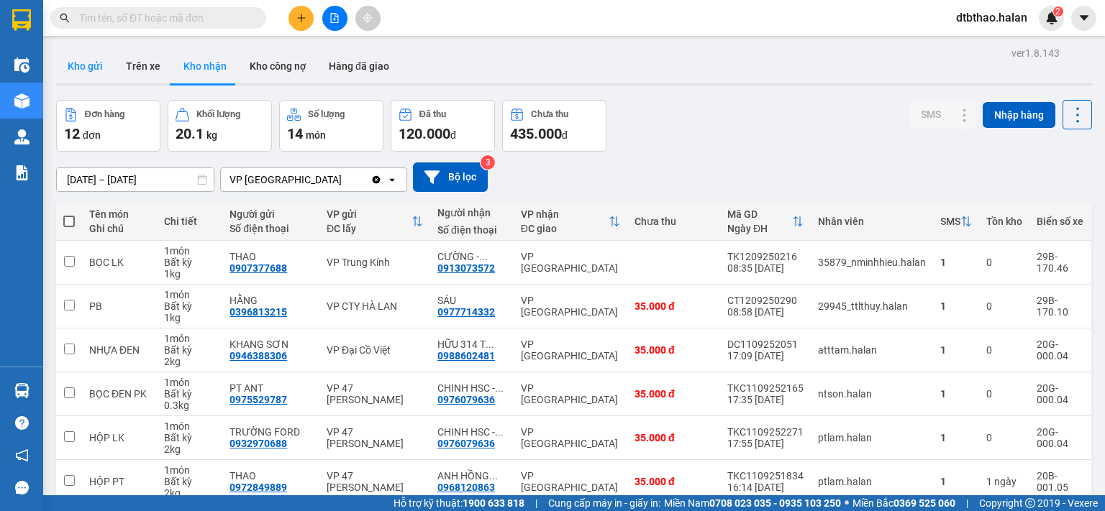
click at [91, 58] on button "Kho gửi" at bounding box center [85, 66] width 58 height 35
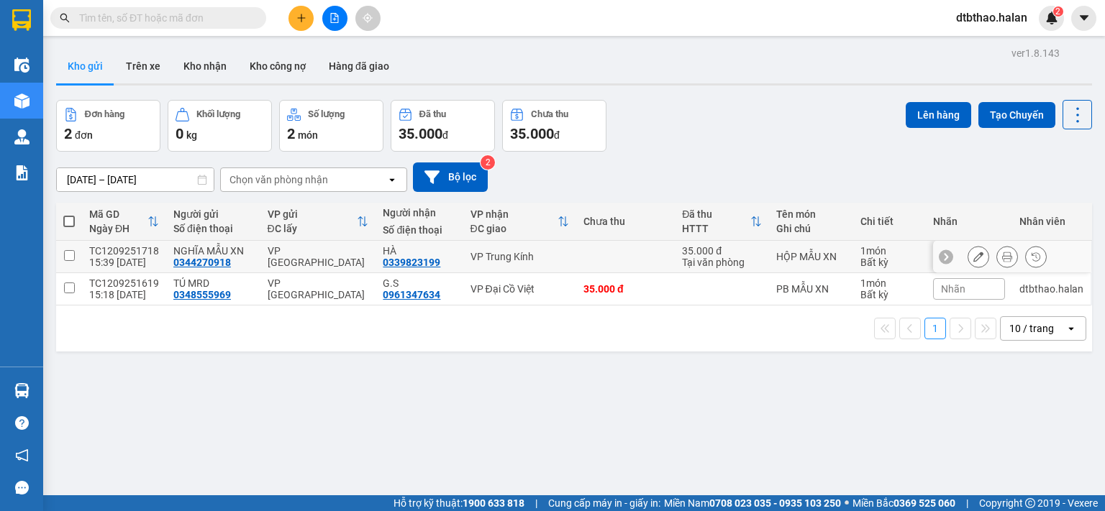
click at [71, 251] on input "checkbox" at bounding box center [69, 255] width 11 height 11
checkbox input "true"
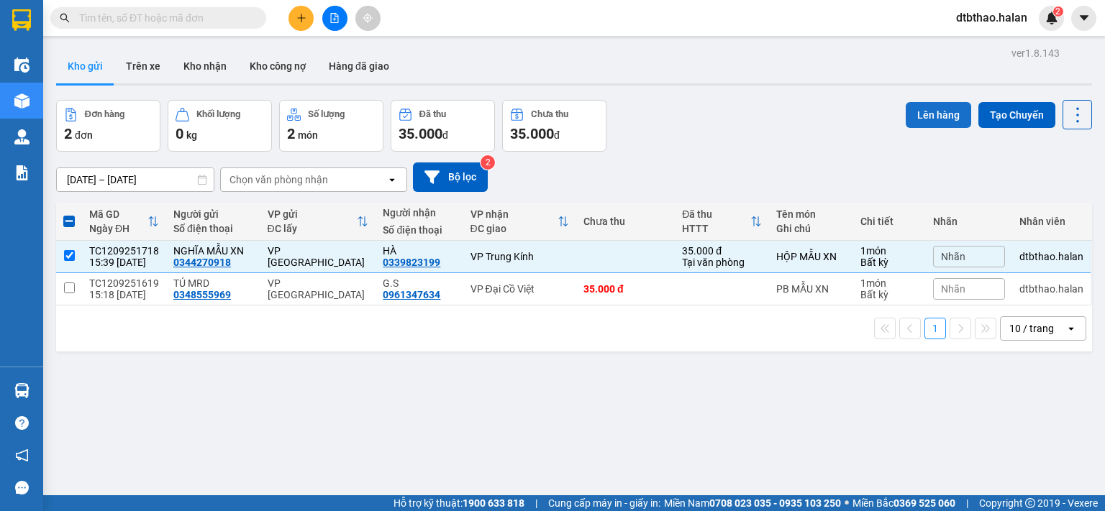
click at [933, 110] on button "Lên hàng" at bounding box center [937, 115] width 65 height 26
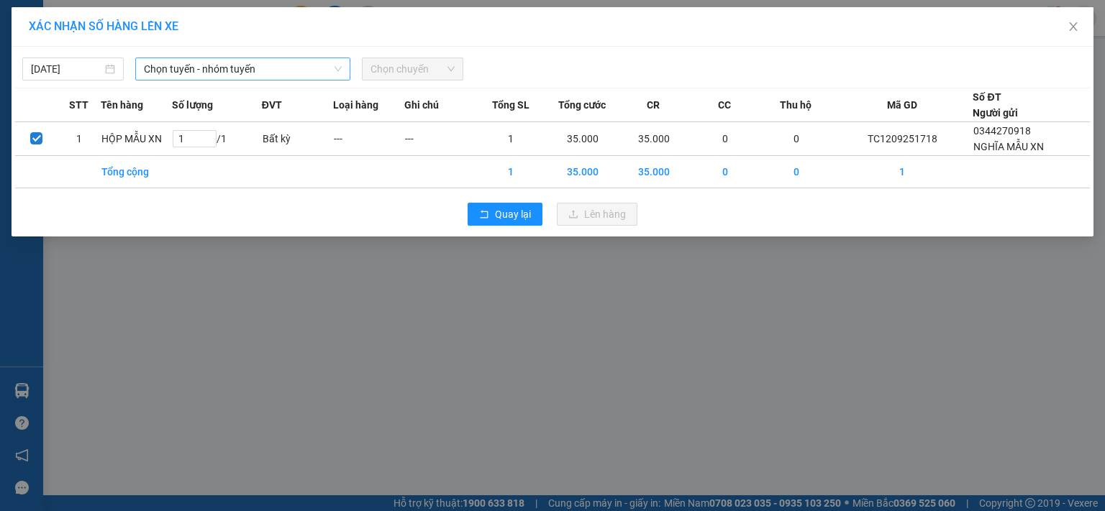
click at [247, 70] on span "Chọn tuyến - nhóm tuyến" at bounding box center [243, 69] width 198 height 22
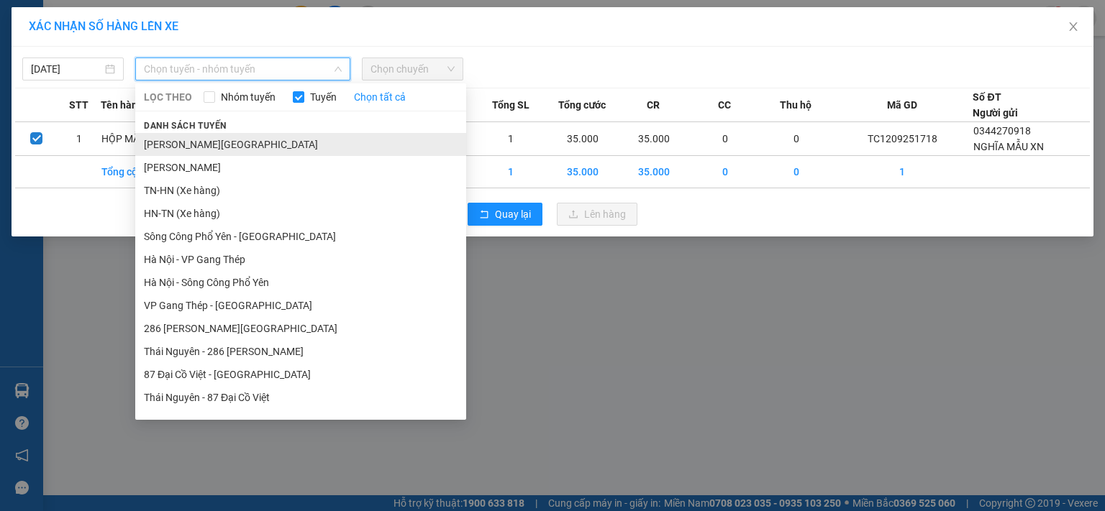
click at [242, 147] on li "[PERSON_NAME][GEOGRAPHIC_DATA]" at bounding box center [300, 144] width 331 height 23
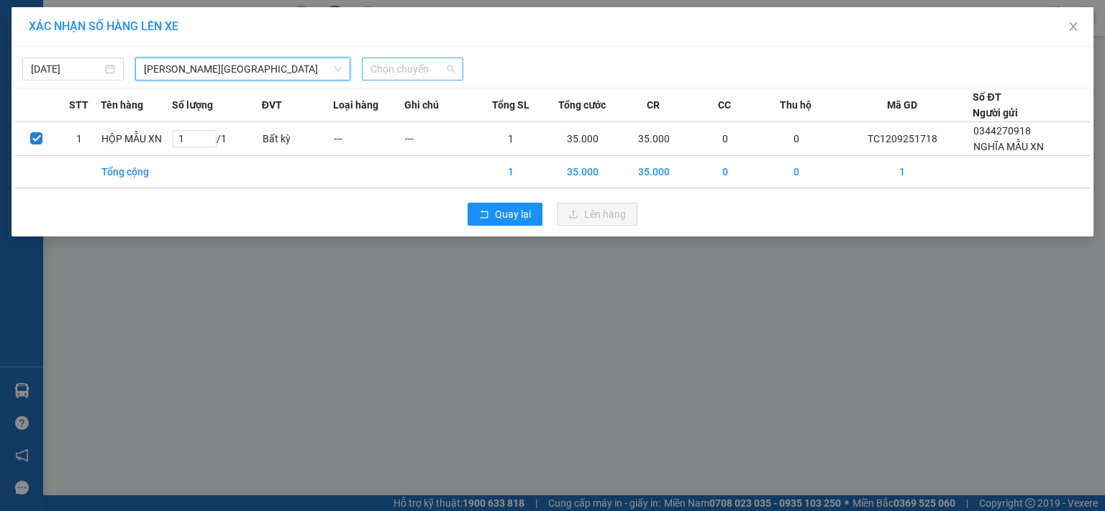
click at [422, 67] on span "Chọn chuyến" at bounding box center [412, 69] width 84 height 22
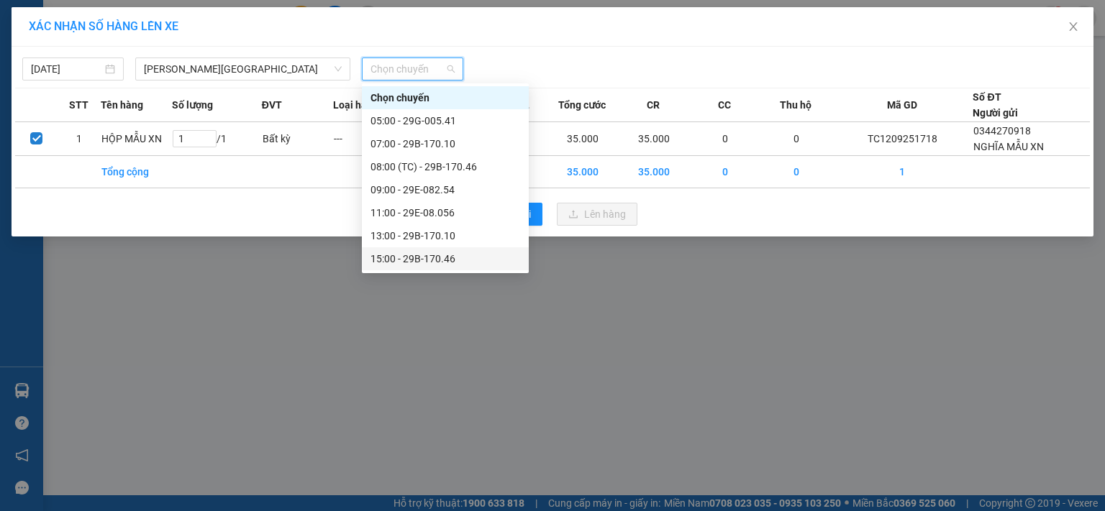
scroll to position [69, 0]
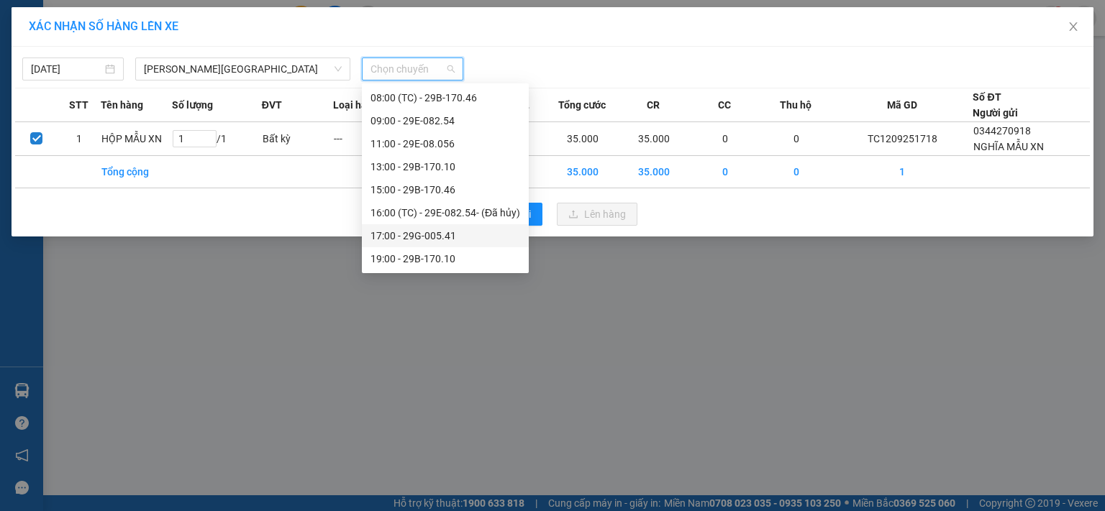
click at [435, 240] on div "17:00 - 29G-005.41" at bounding box center [445, 236] width 150 height 16
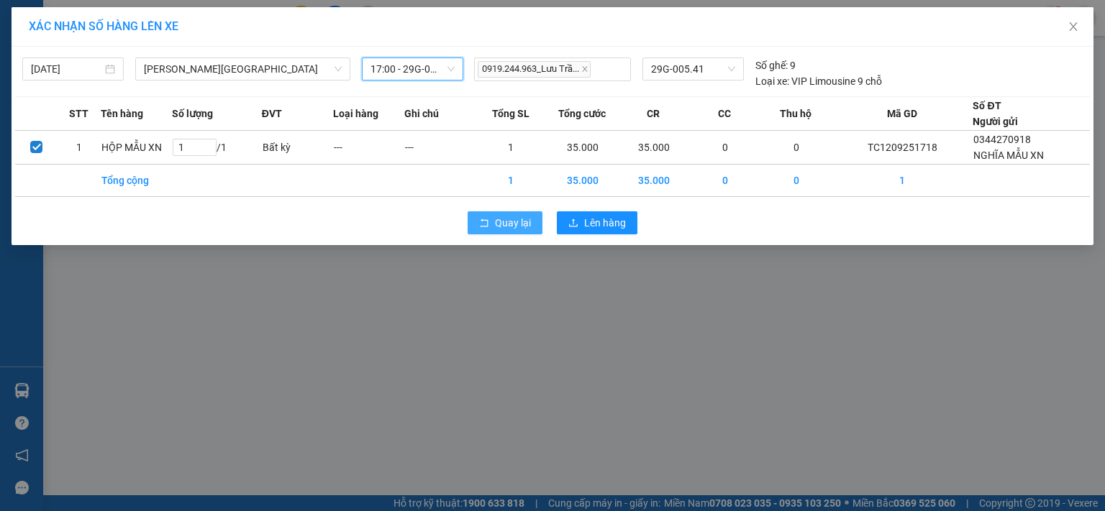
click at [506, 224] on span "Quay lại" at bounding box center [513, 223] width 36 height 16
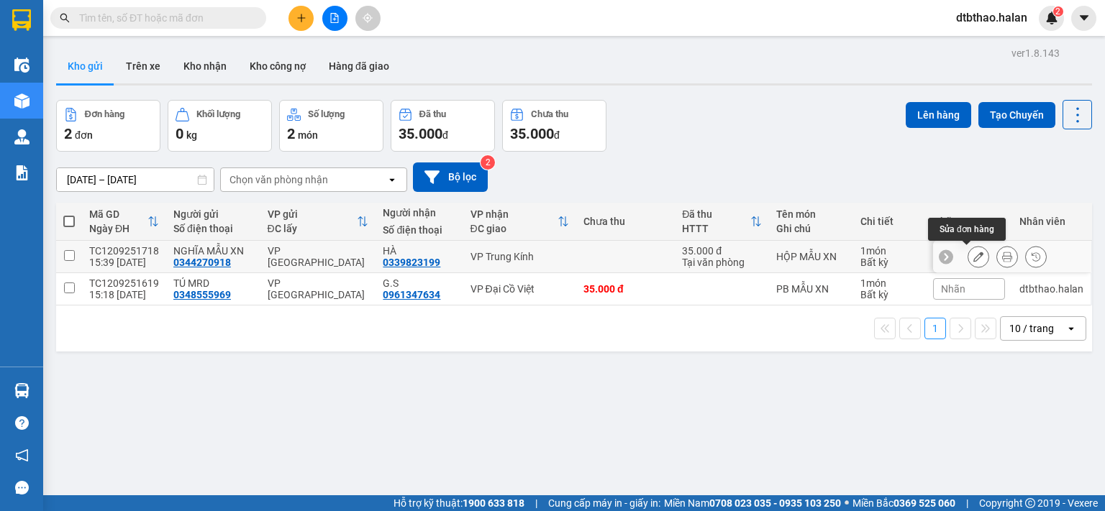
click at [973, 253] on icon at bounding box center [978, 257] width 10 height 10
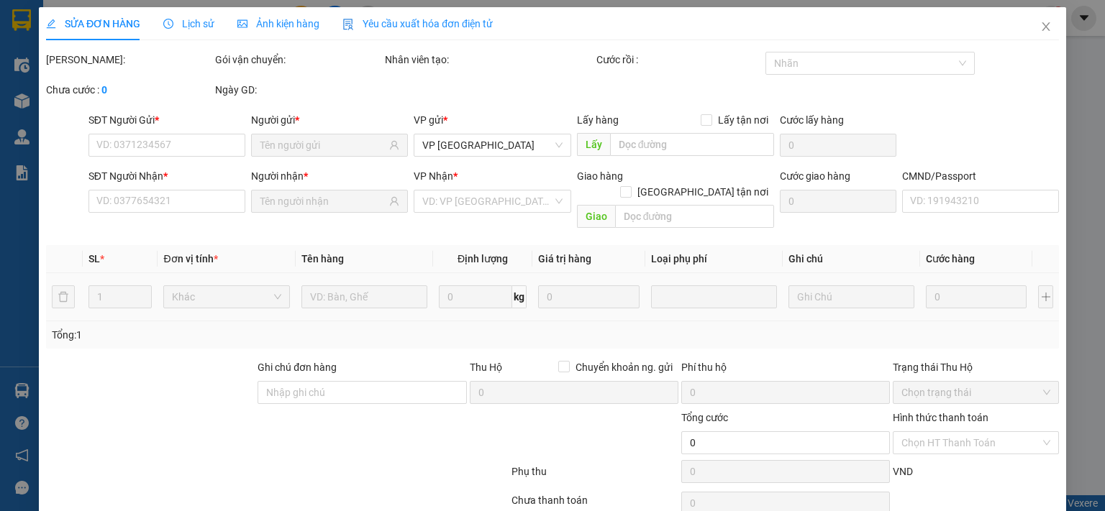
type input "0344270918"
type input "0339823199"
type input "35.000"
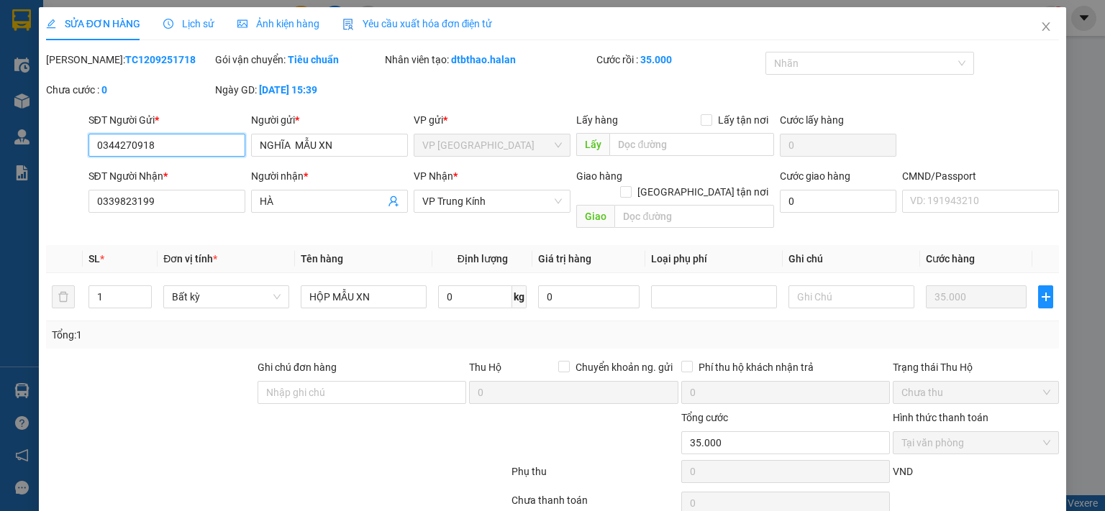
scroll to position [51, 0]
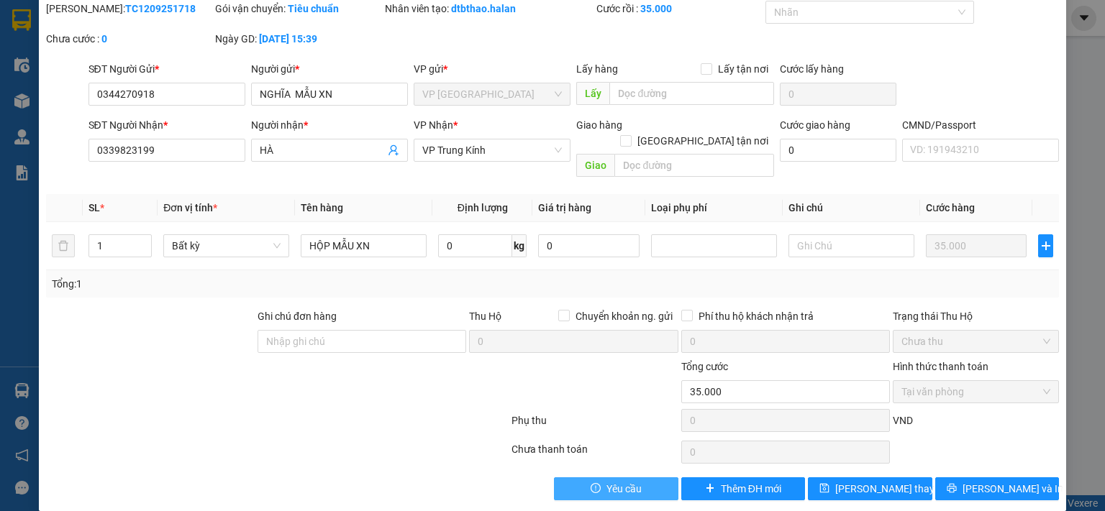
click at [608, 481] on span "Yêu cầu" at bounding box center [623, 489] width 35 height 16
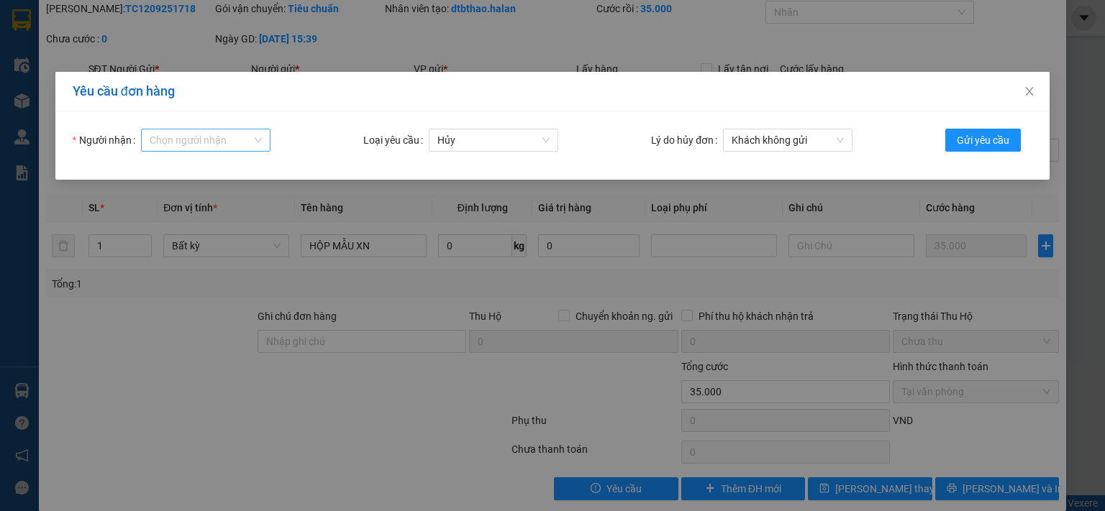
click at [199, 140] on input "Người nhận" at bounding box center [201, 140] width 102 height 22
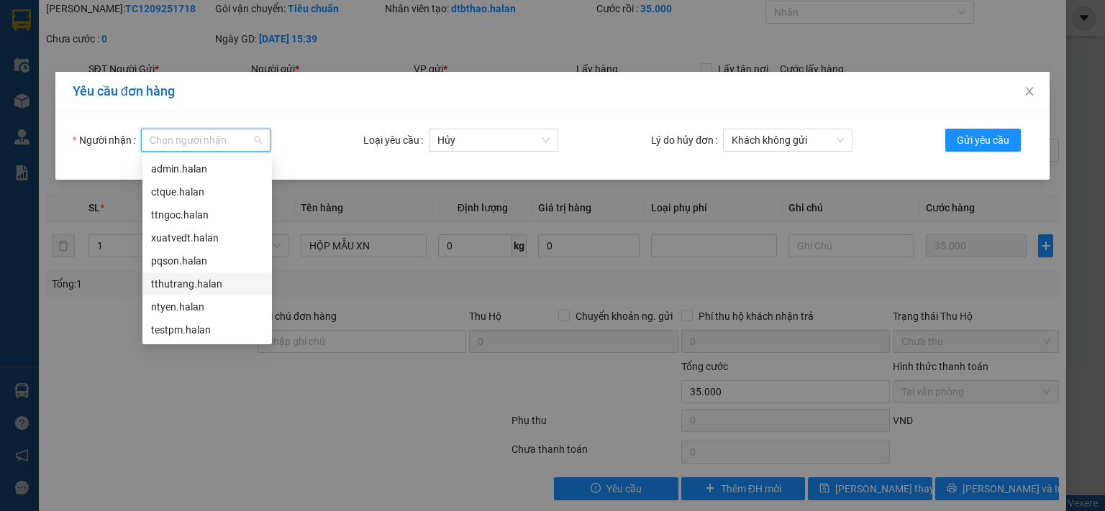
click at [201, 284] on div "tthutrang.halan" at bounding box center [207, 284] width 112 height 16
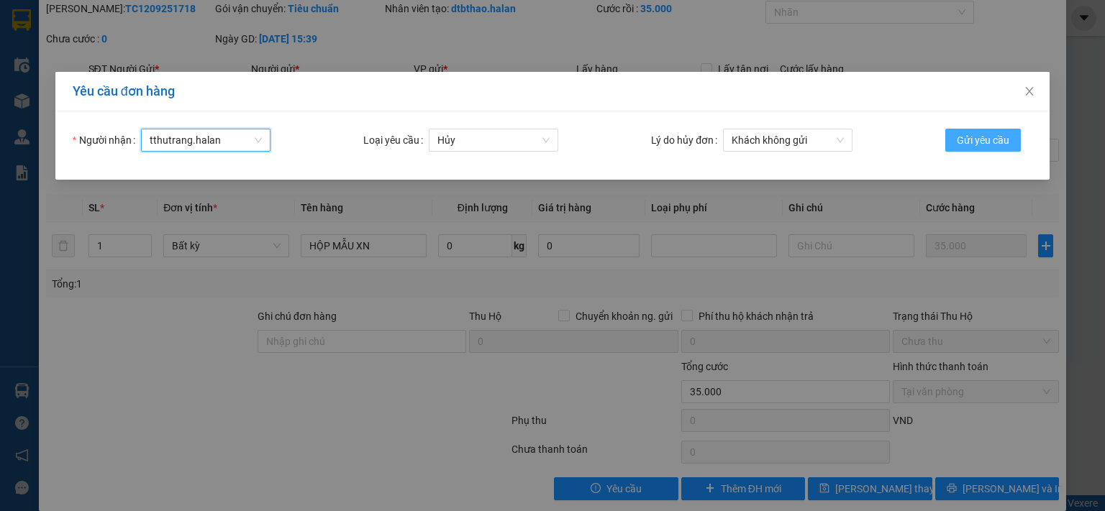
click at [967, 138] on span "Gửi yêu cầu" at bounding box center [983, 140] width 53 height 16
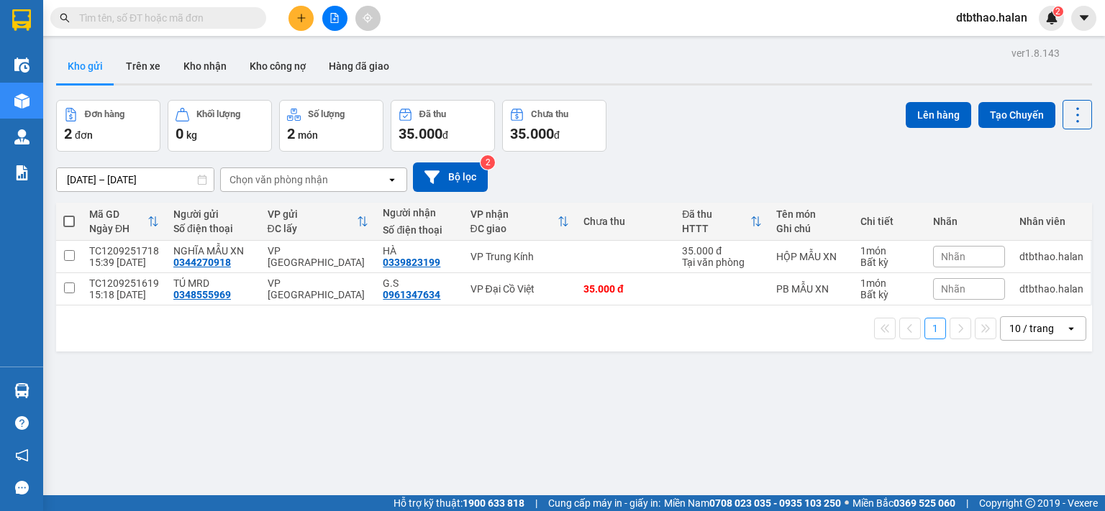
click at [954, 257] on span "Nhãn" at bounding box center [953, 257] width 24 height 12
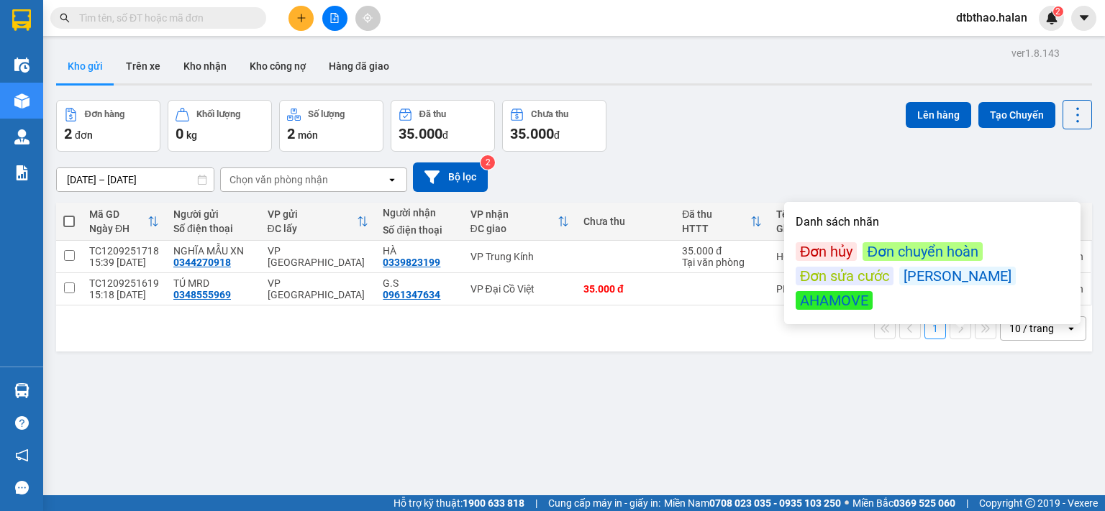
click at [836, 248] on div "Đơn hủy" at bounding box center [825, 251] width 61 height 19
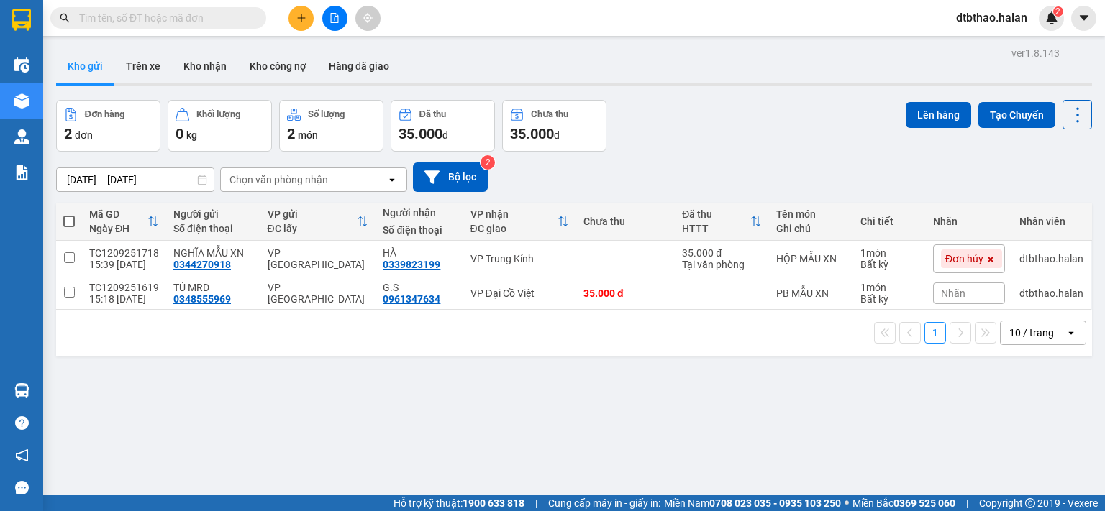
click at [839, 431] on div "ver 1.8.143 Kho gửi Trên xe Kho nhận Kho công nợ Hàng đã giao Đơn hàng 2 đơn Kh…" at bounding box center [573, 298] width 1047 height 511
click at [66, 290] on input "checkbox" at bounding box center [69, 292] width 11 height 11
checkbox input "true"
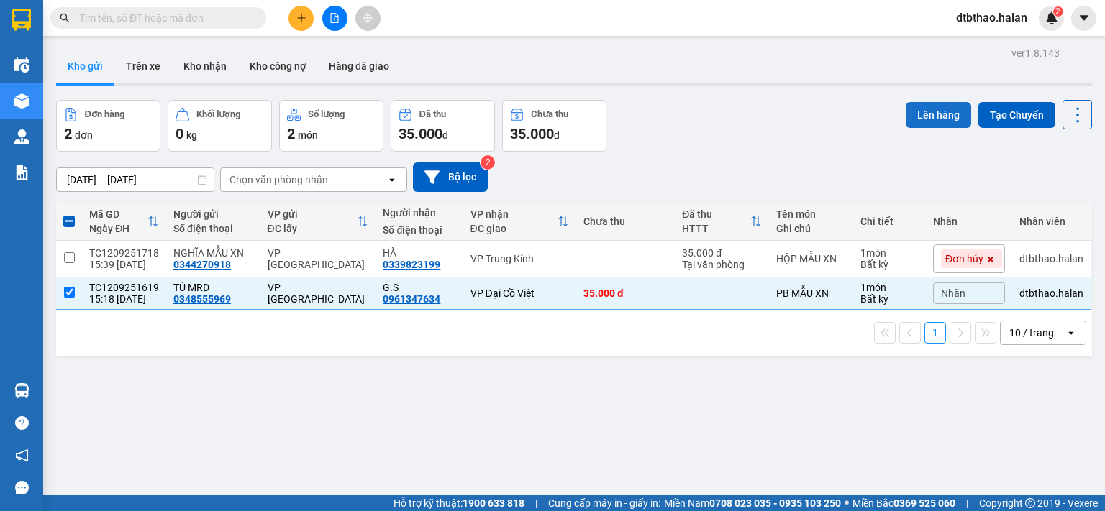
click at [934, 114] on button "Lên hàng" at bounding box center [937, 115] width 65 height 26
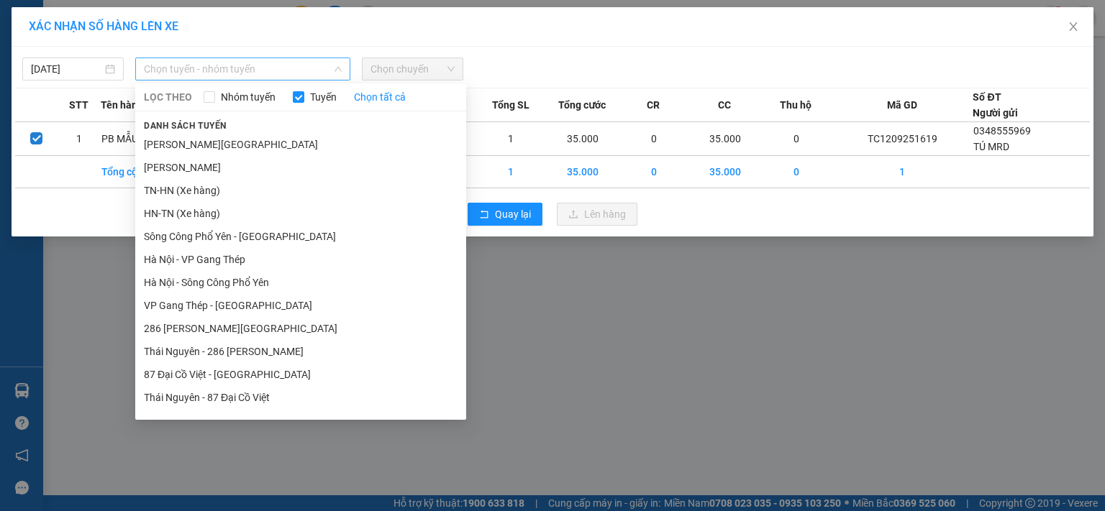
click at [214, 65] on span "Chọn tuyến - nhóm tuyến" at bounding box center [243, 69] width 198 height 22
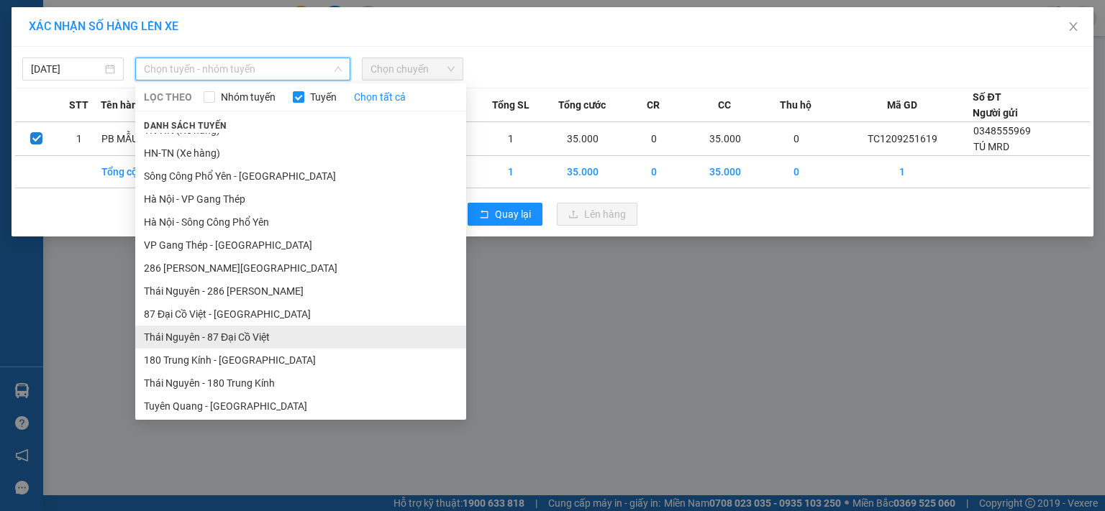
scroll to position [132, 0]
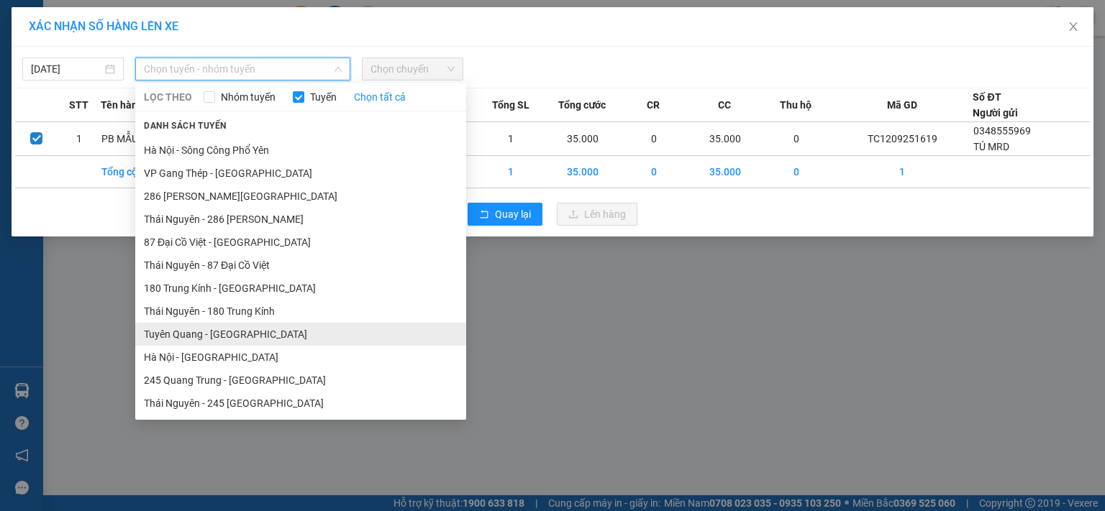
click at [242, 336] on li "Tuyên Quang - [GEOGRAPHIC_DATA]" at bounding box center [300, 334] width 331 height 23
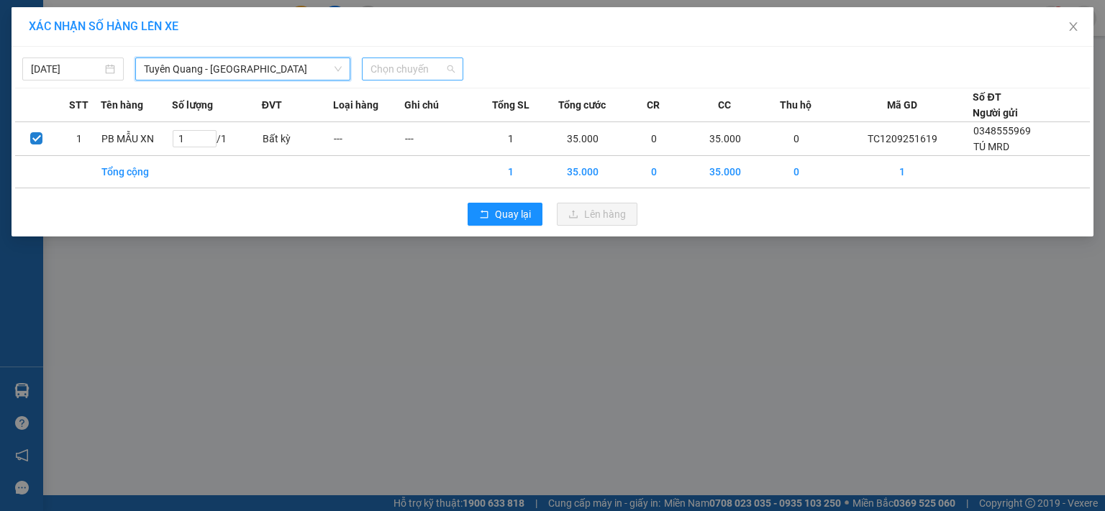
click at [434, 63] on span "Chọn chuyến" at bounding box center [412, 69] width 84 height 22
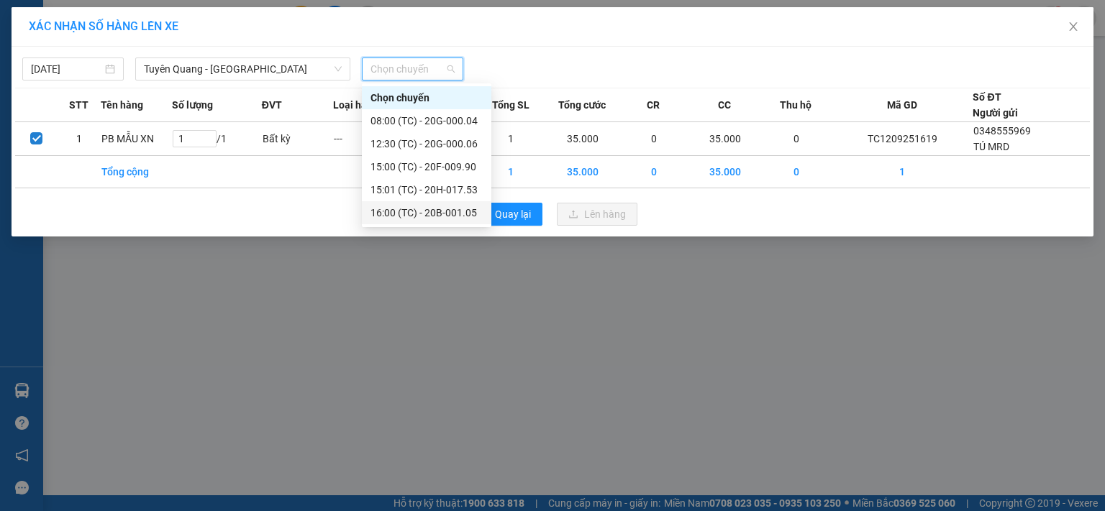
click at [448, 213] on div "16:00 (TC) - 20B-001.05" at bounding box center [426, 213] width 112 height 16
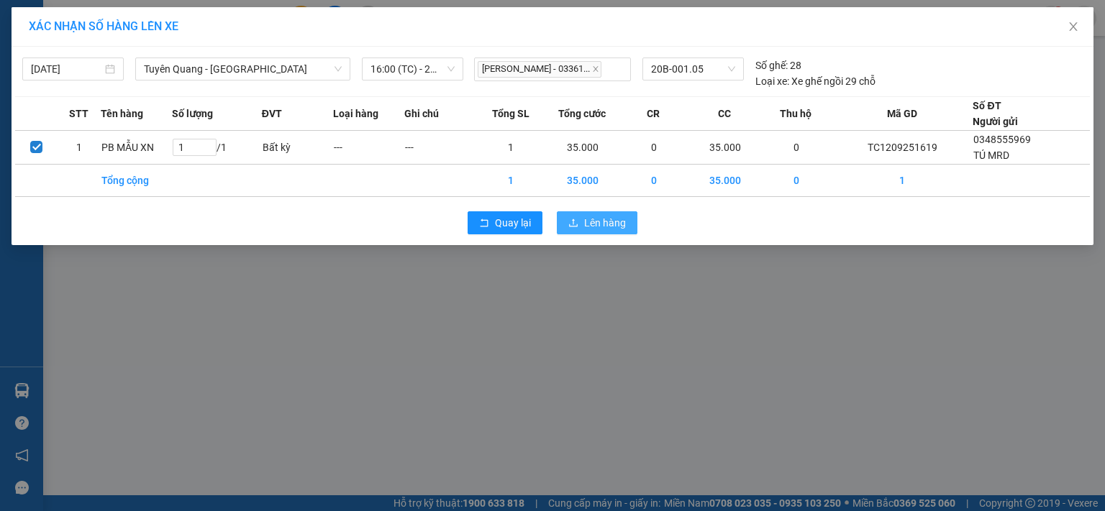
click at [607, 221] on span "Lên hàng" at bounding box center [605, 223] width 42 height 16
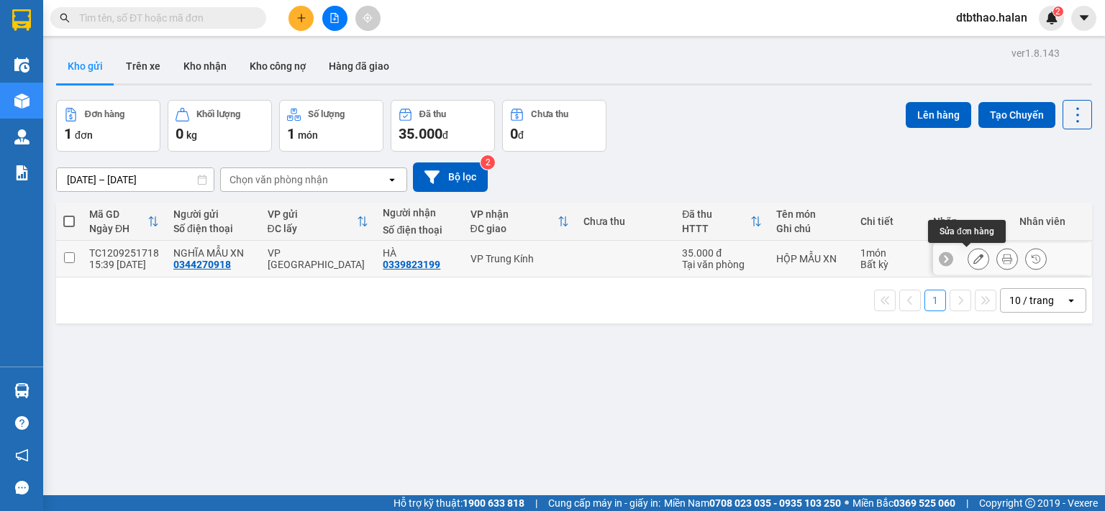
click at [973, 258] on icon at bounding box center [978, 259] width 10 height 10
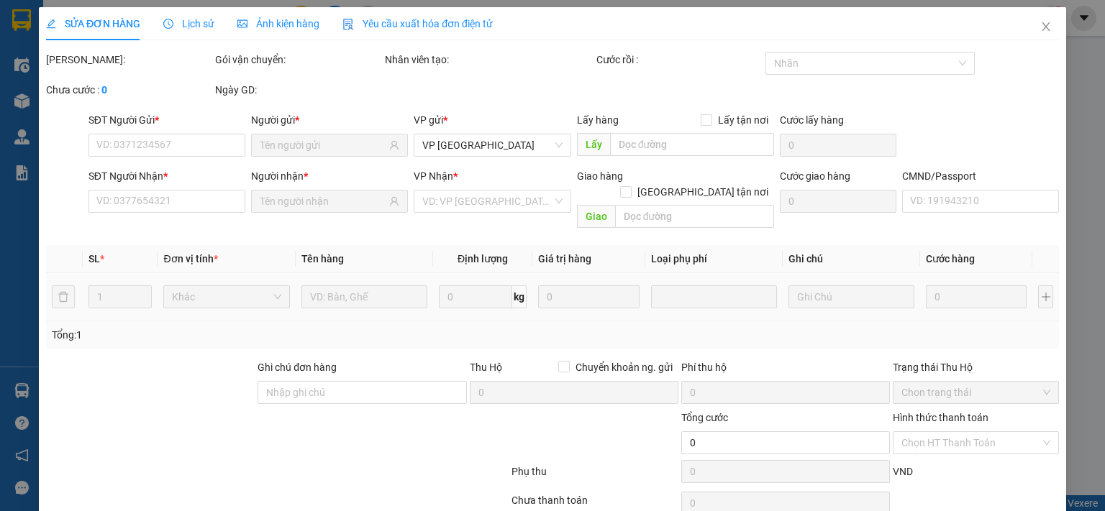
type input "0344270918"
type input "0339823199"
type input "35.000"
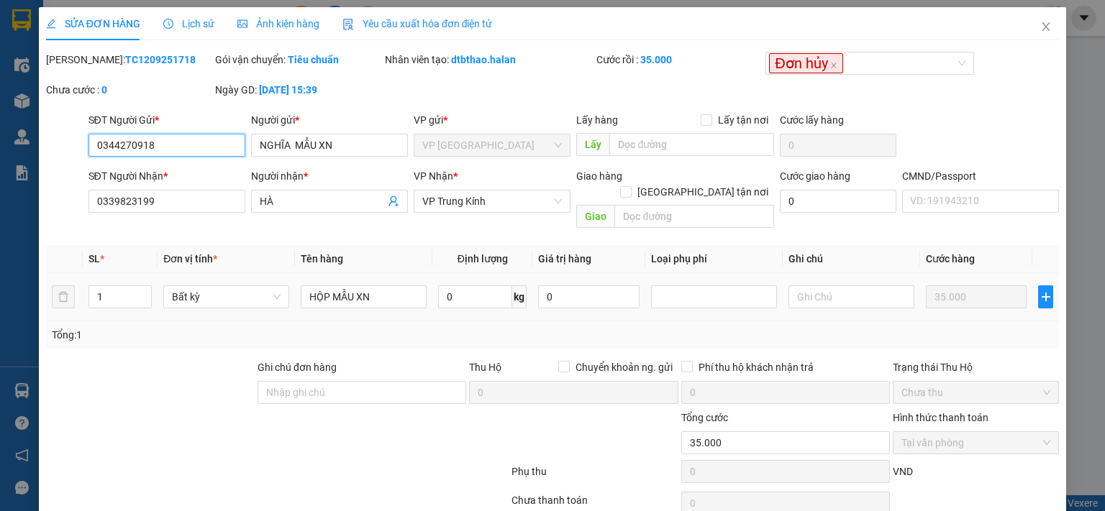
scroll to position [51, 0]
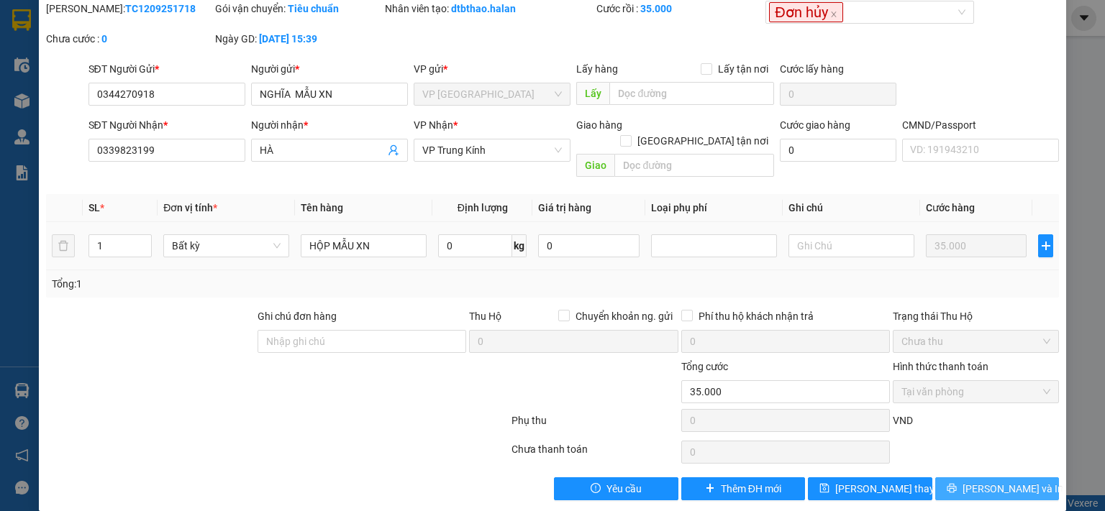
click at [990, 481] on span "[PERSON_NAME] và In" at bounding box center [1012, 489] width 101 height 16
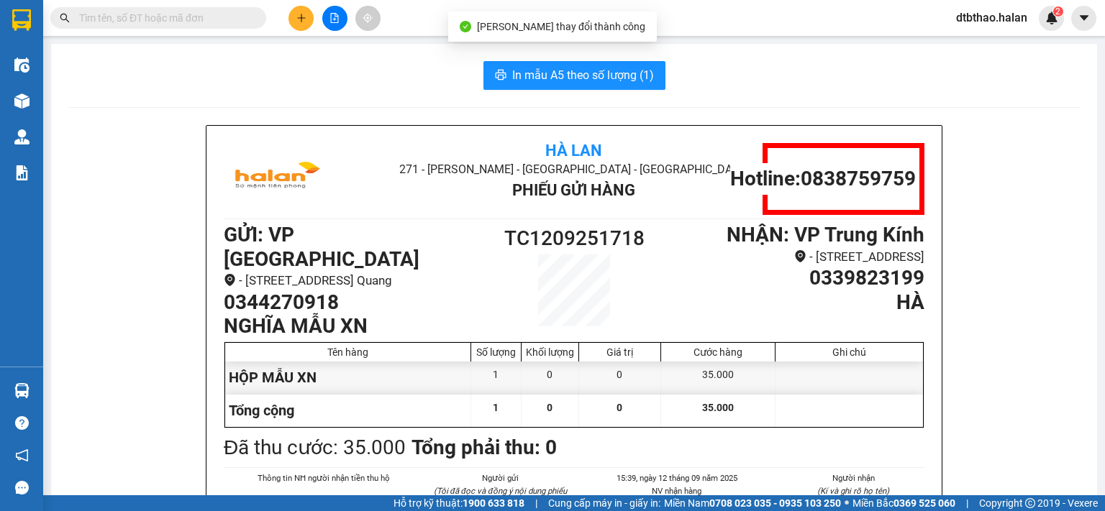
scroll to position [72, 0]
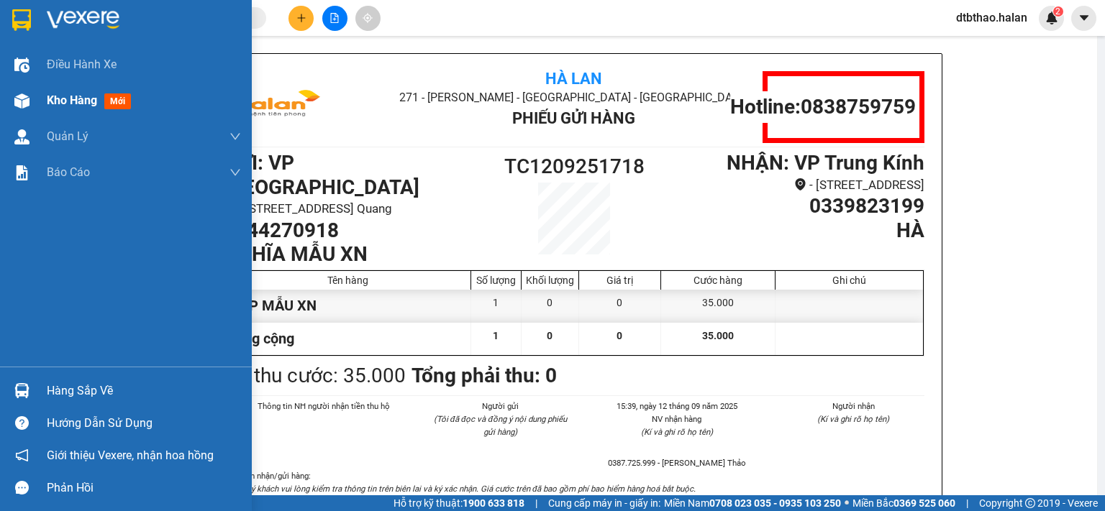
click at [75, 103] on span "Kho hàng" at bounding box center [72, 100] width 50 height 14
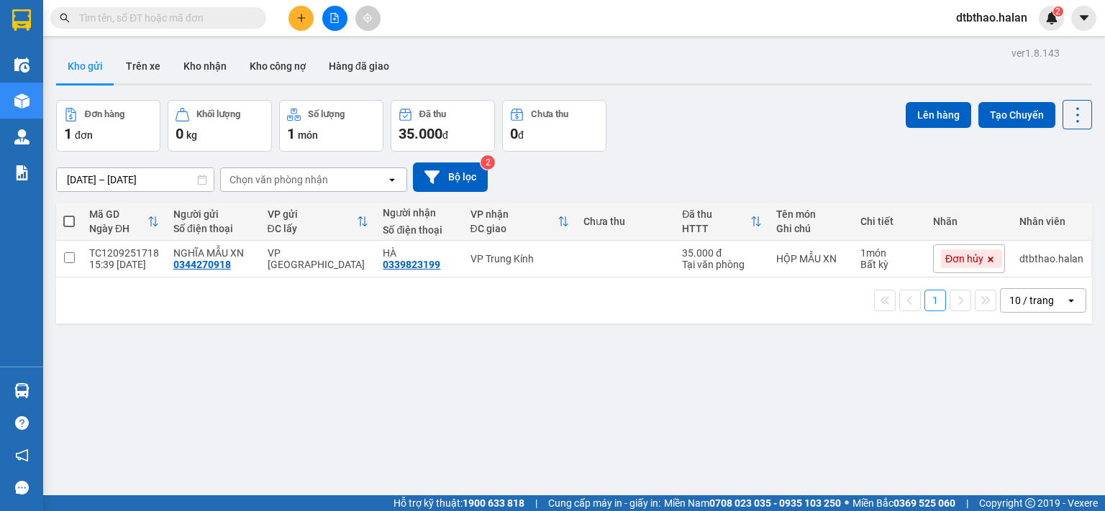
drag, startPoint x: 204, startPoint y: 65, endPoint x: 199, endPoint y: 93, distance: 28.6
click at [204, 66] on button "Kho nhận" at bounding box center [205, 66] width 66 height 35
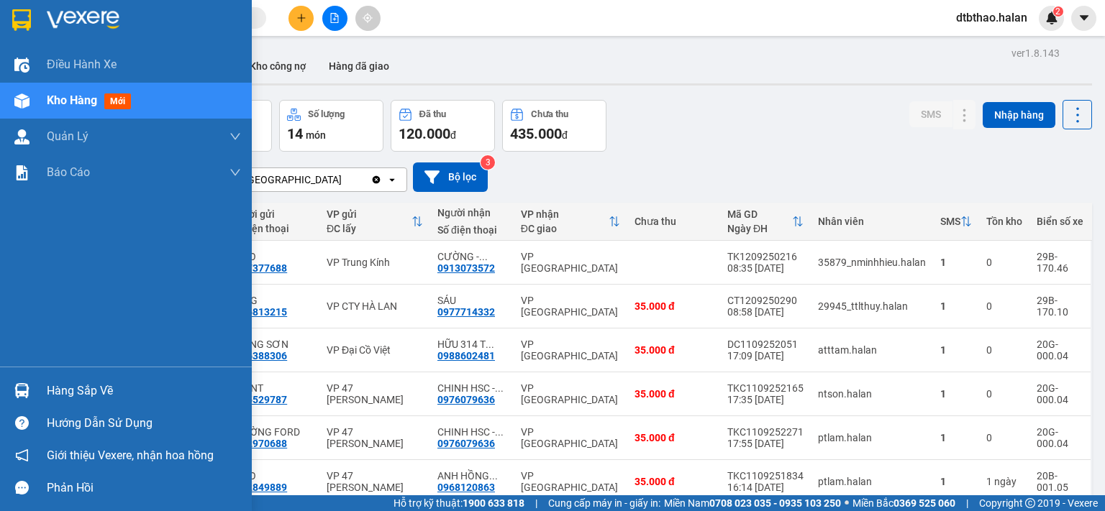
click at [50, 382] on div "Hàng sắp về" at bounding box center [144, 391] width 194 height 22
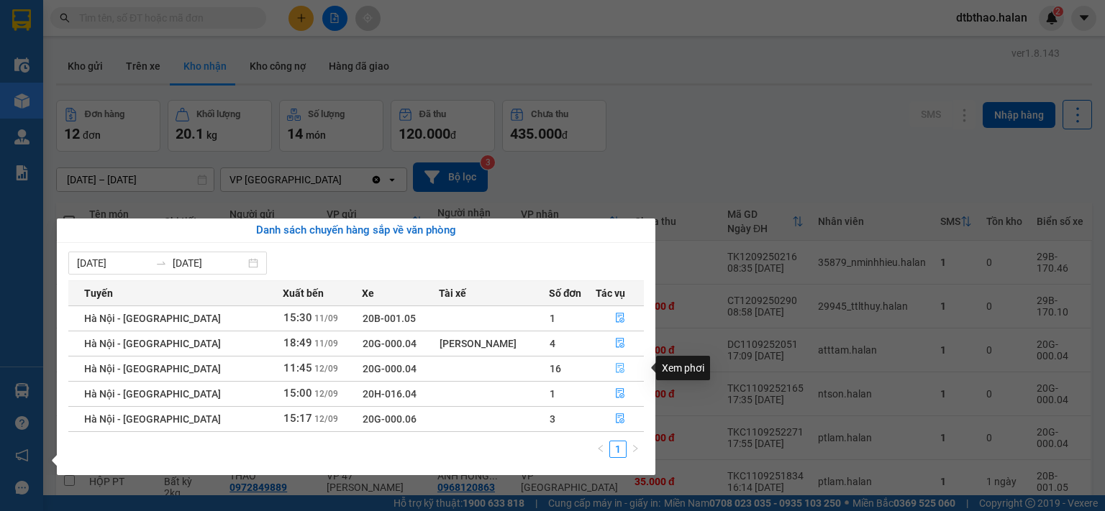
click at [621, 371] on icon "file-done" at bounding box center [620, 368] width 10 height 10
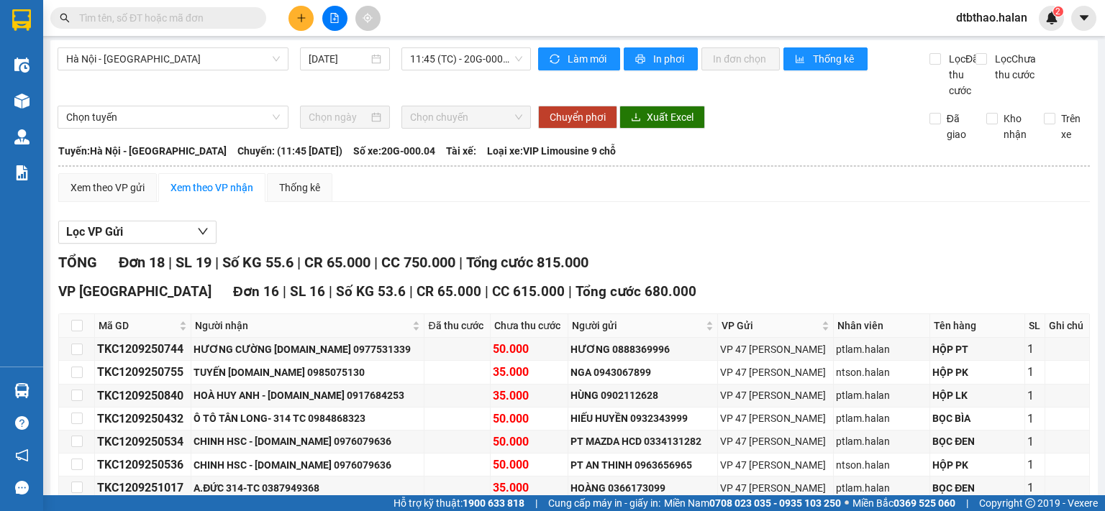
scroll to position [291, 0]
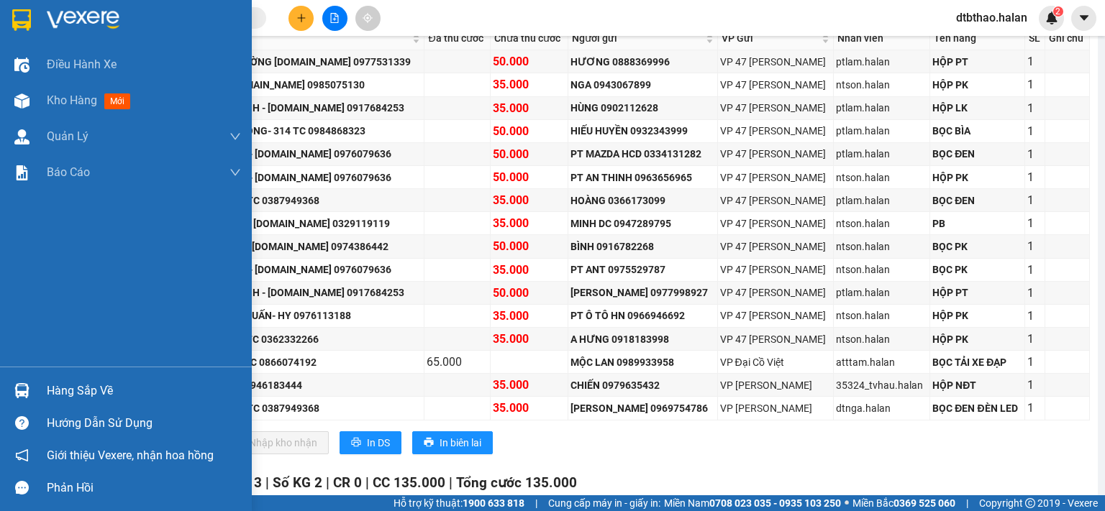
click at [68, 379] on div "Hàng sắp về" at bounding box center [126, 391] width 252 height 32
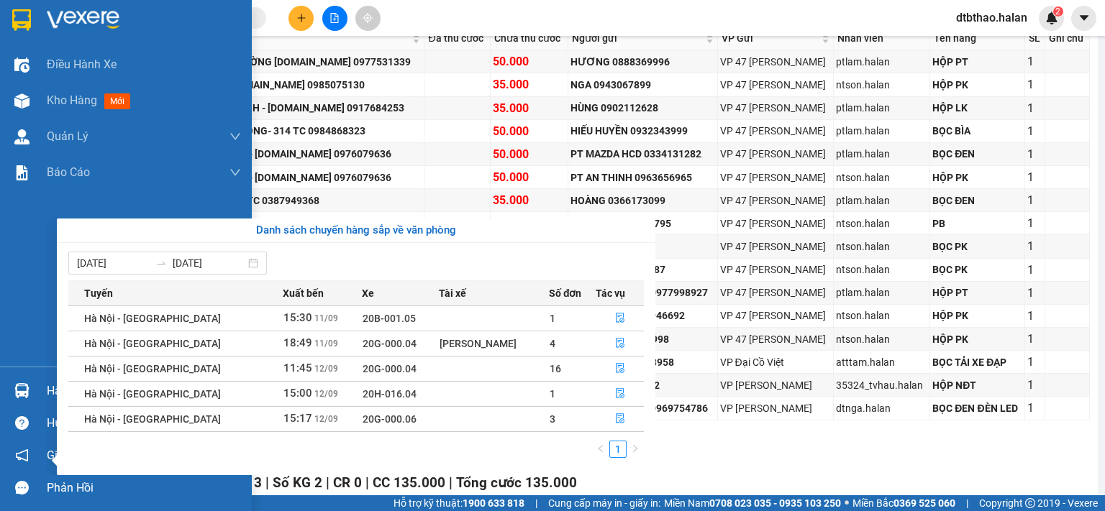
click at [24, 227] on div "Điều hành xe Kho hàng mới Quản Lý Quản lý chuyến Quản lý kiểm kho Báo cáo 12. T…" at bounding box center [126, 255] width 252 height 511
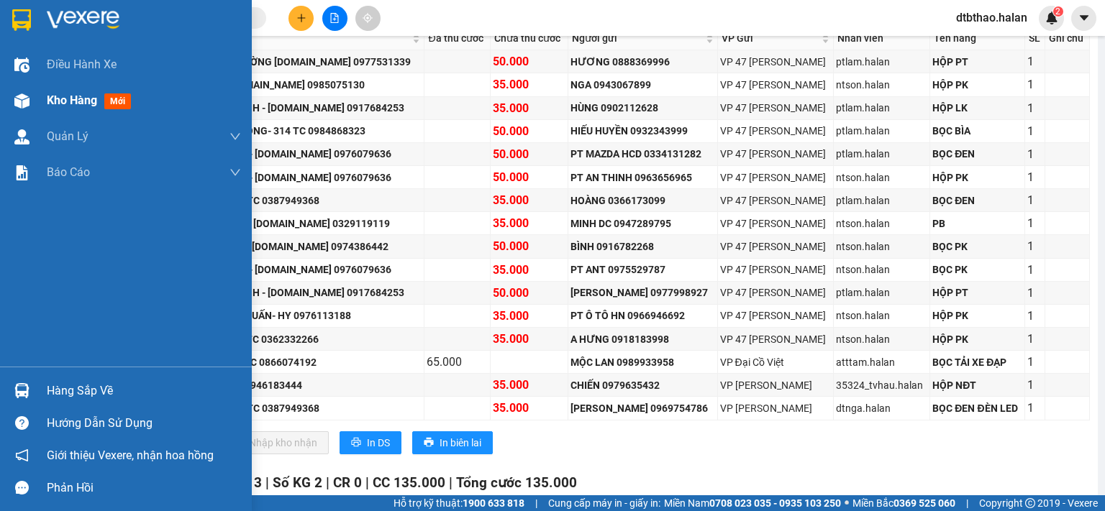
click at [42, 97] on div "Kho hàng mới" at bounding box center [126, 101] width 252 height 36
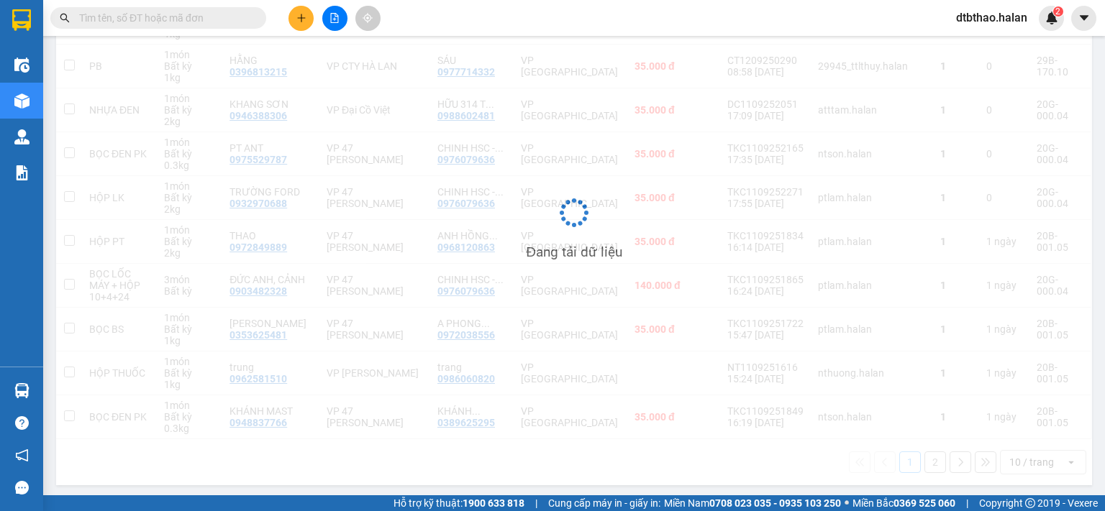
scroll to position [240, 0]
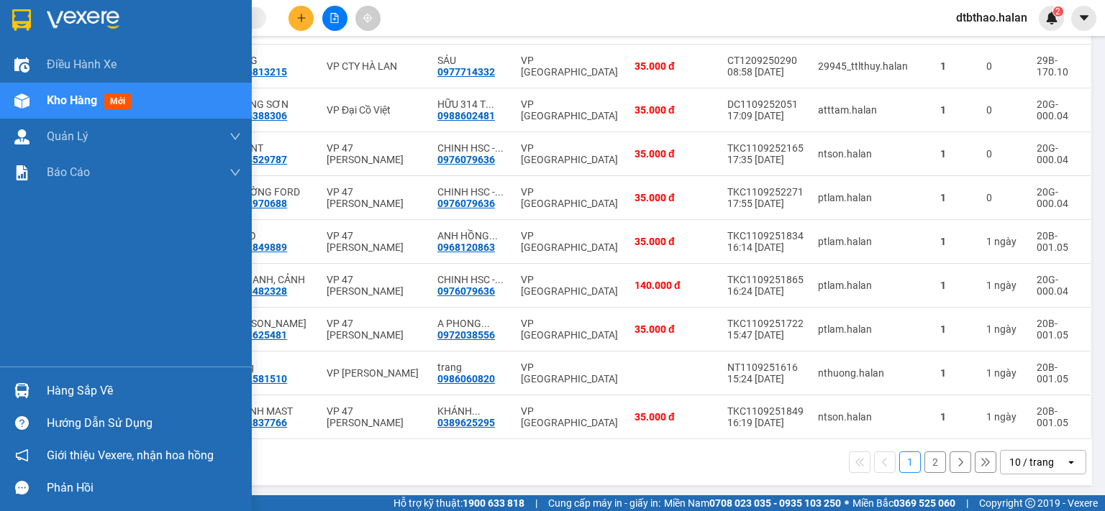
click at [80, 391] on div "Hàng sắp về" at bounding box center [144, 391] width 194 height 22
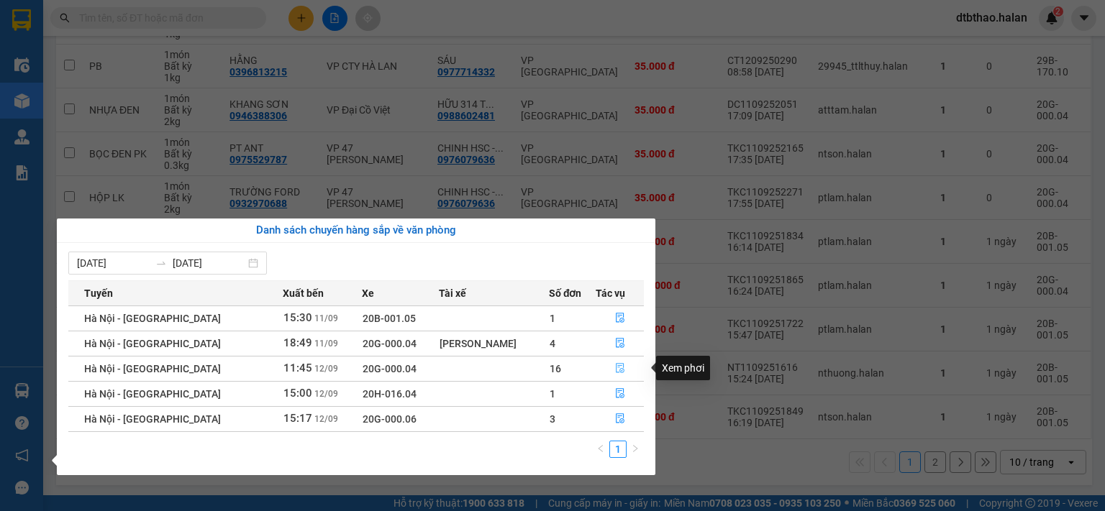
click at [615, 370] on icon "file-done" at bounding box center [620, 368] width 10 height 10
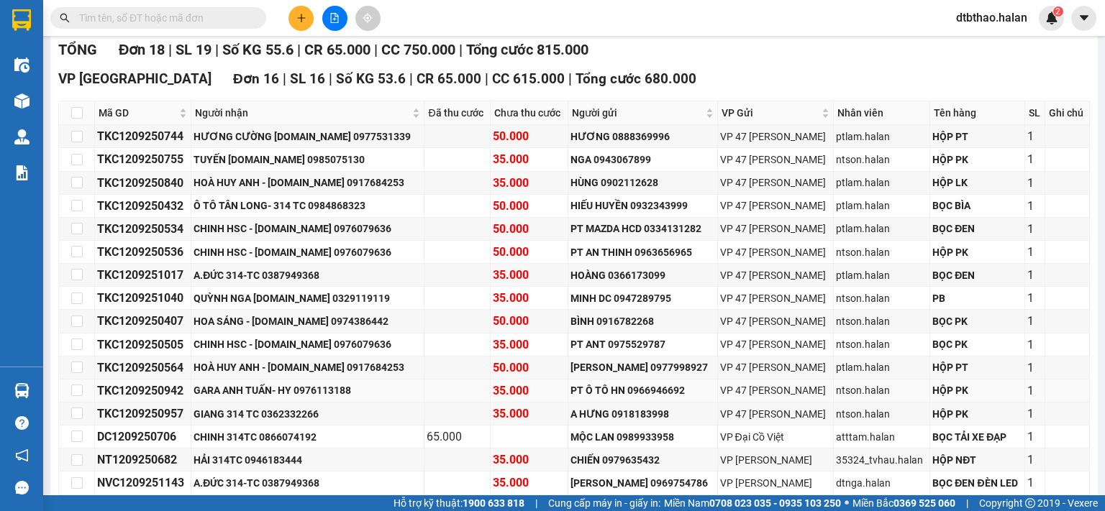
scroll to position [455, 0]
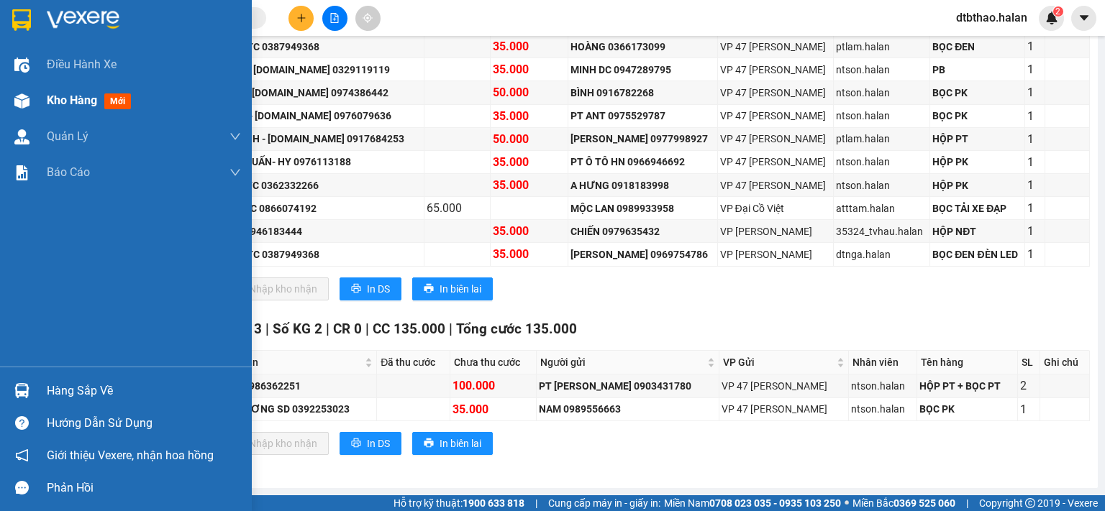
click at [77, 99] on span "Kho hàng" at bounding box center [72, 100] width 50 height 14
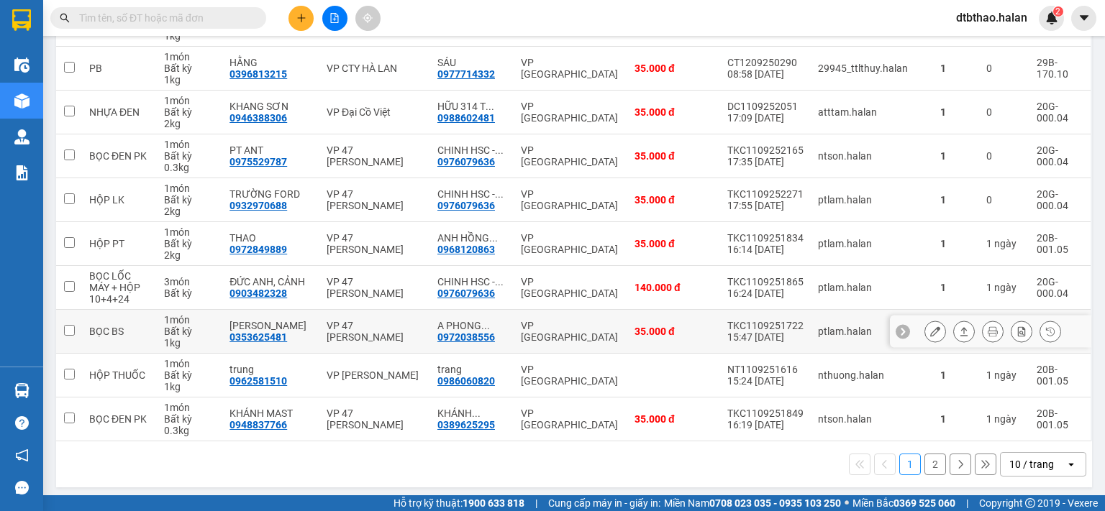
scroll to position [240, 0]
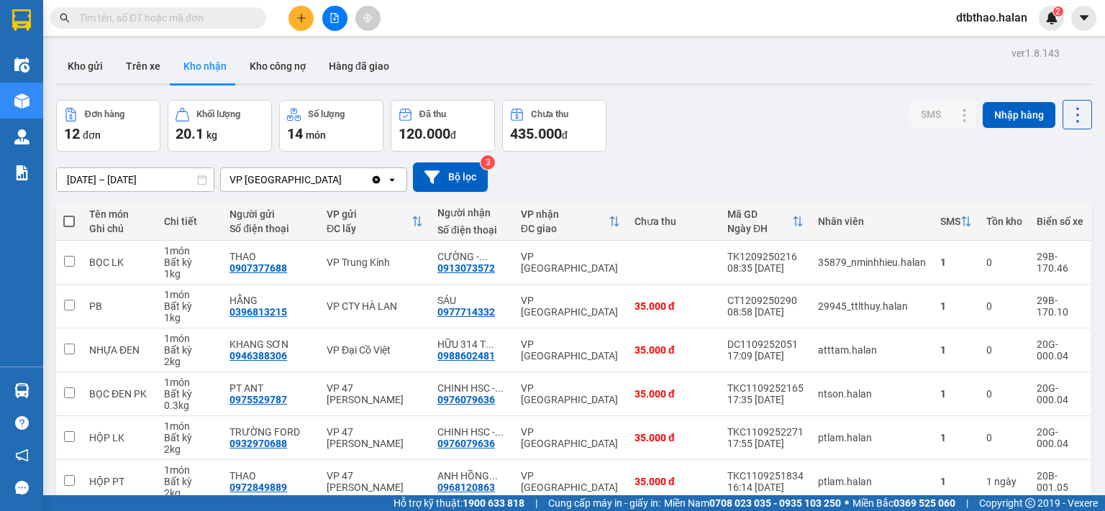
scroll to position [240, 0]
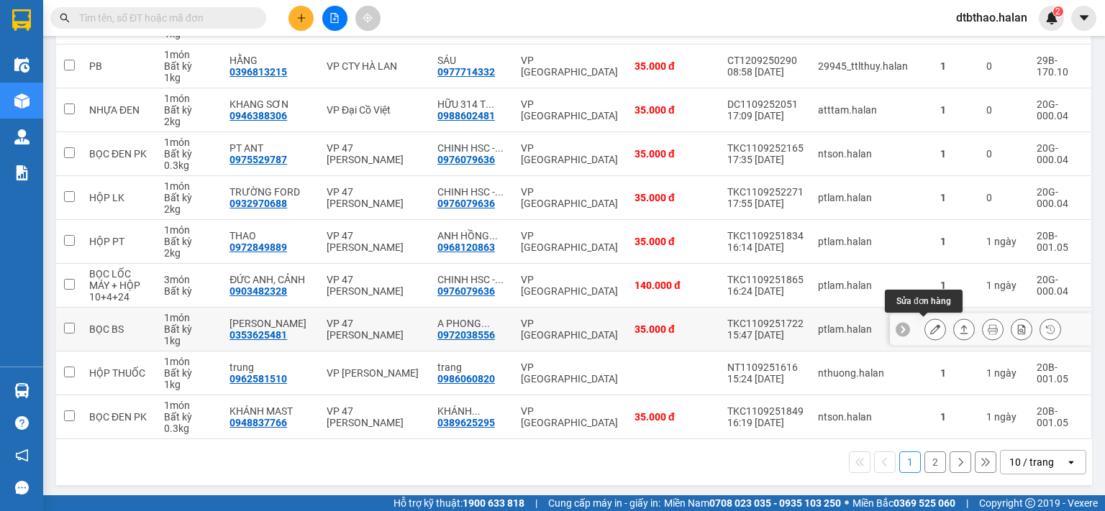
click at [930, 329] on icon at bounding box center [935, 329] width 10 height 10
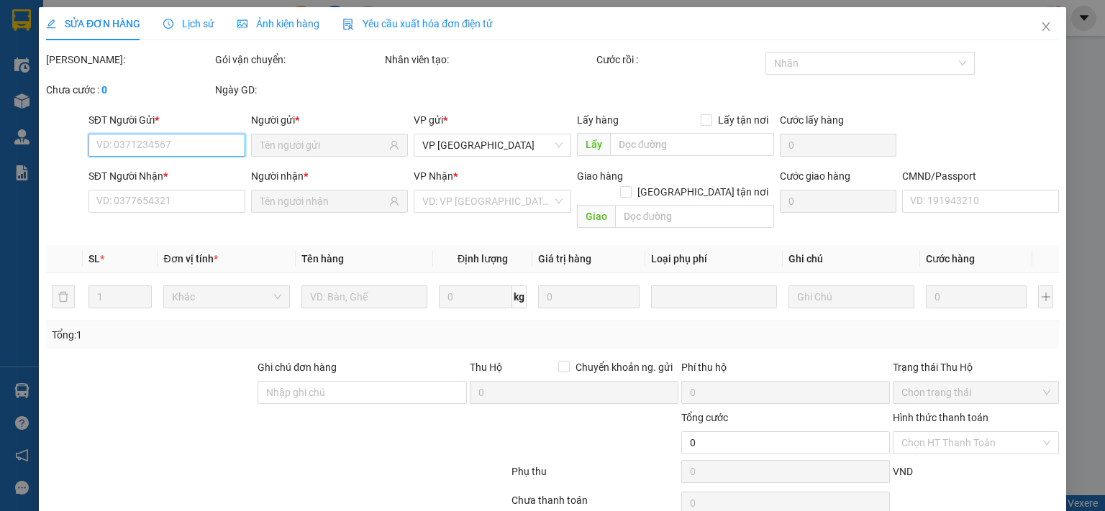
type input "0353625481"
type input "[PERSON_NAME]"
type input "0972038556"
type input "A PHONG 314TC"
type input "35.000"
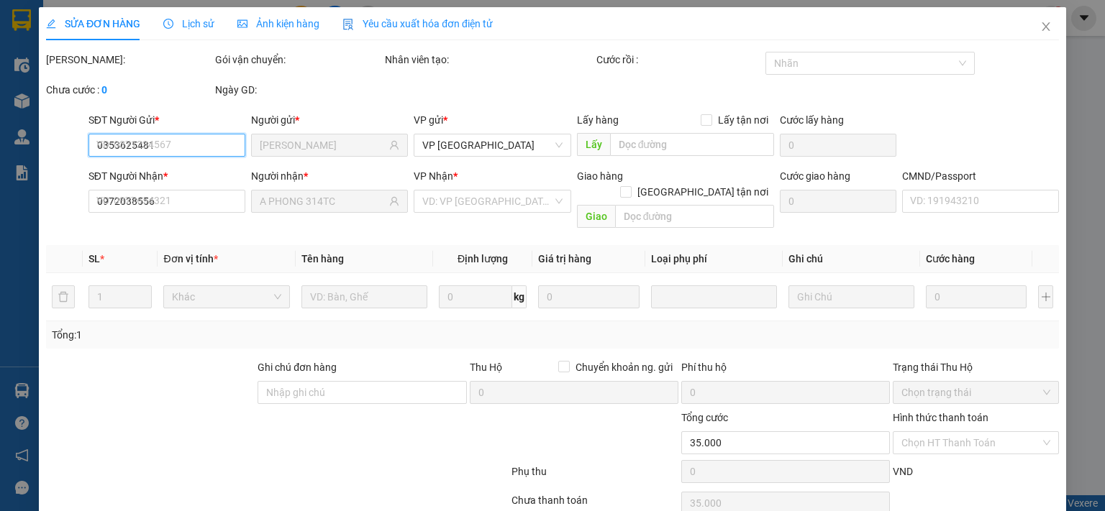
scroll to position [51, 0]
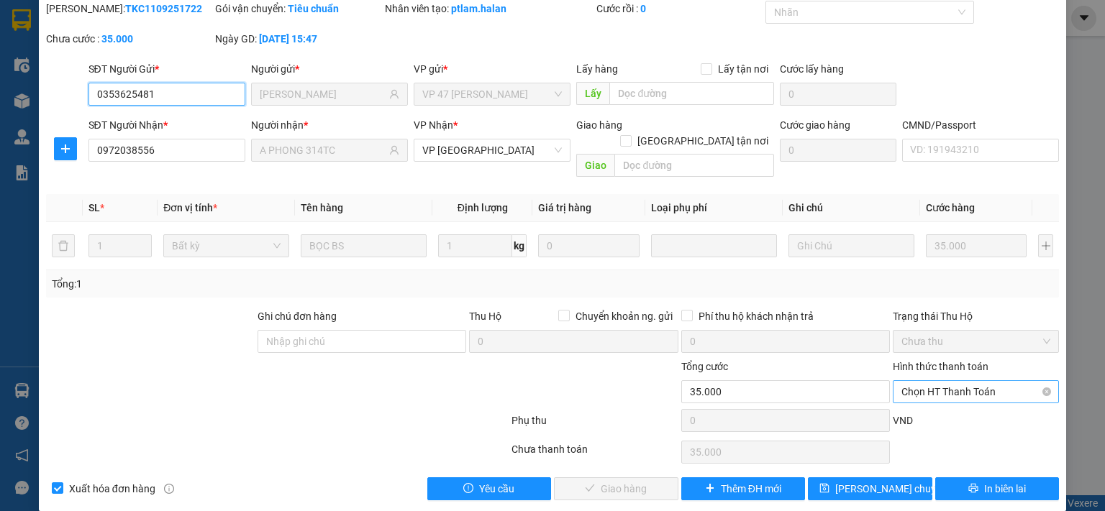
click at [933, 381] on span "Chọn HT Thanh Toán" at bounding box center [975, 392] width 149 height 22
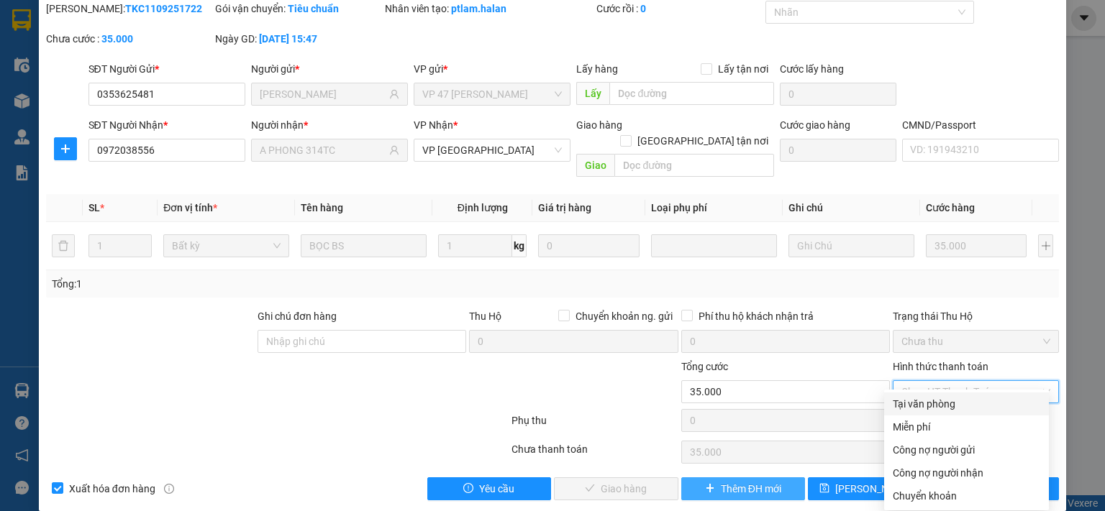
drag, startPoint x: 932, startPoint y: 405, endPoint x: 687, endPoint y: 462, distance: 251.7
click at [930, 406] on div "Tại văn phòng" at bounding box center [966, 404] width 147 height 16
type input "0"
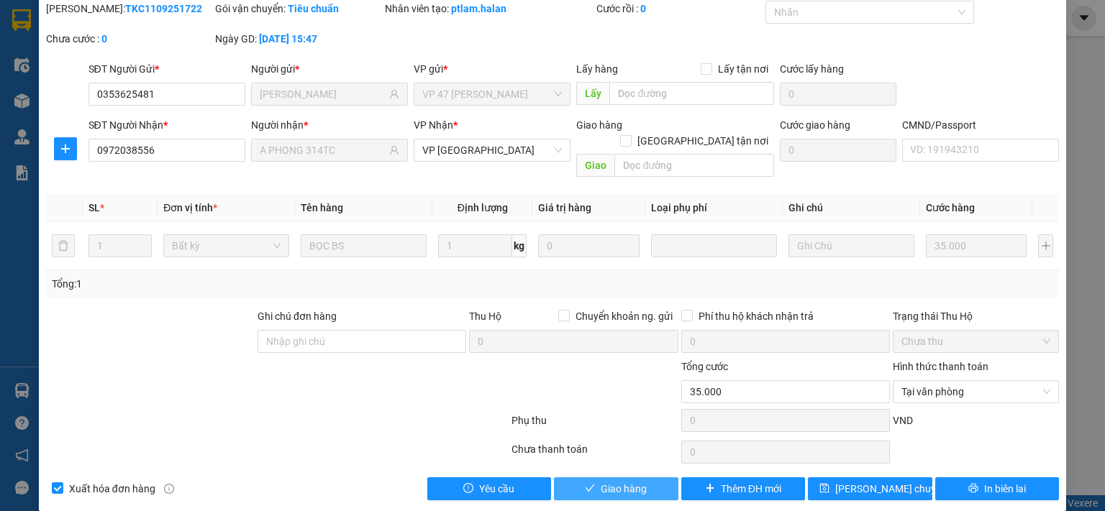
click at [570, 478] on button "Giao hàng" at bounding box center [616, 489] width 124 height 23
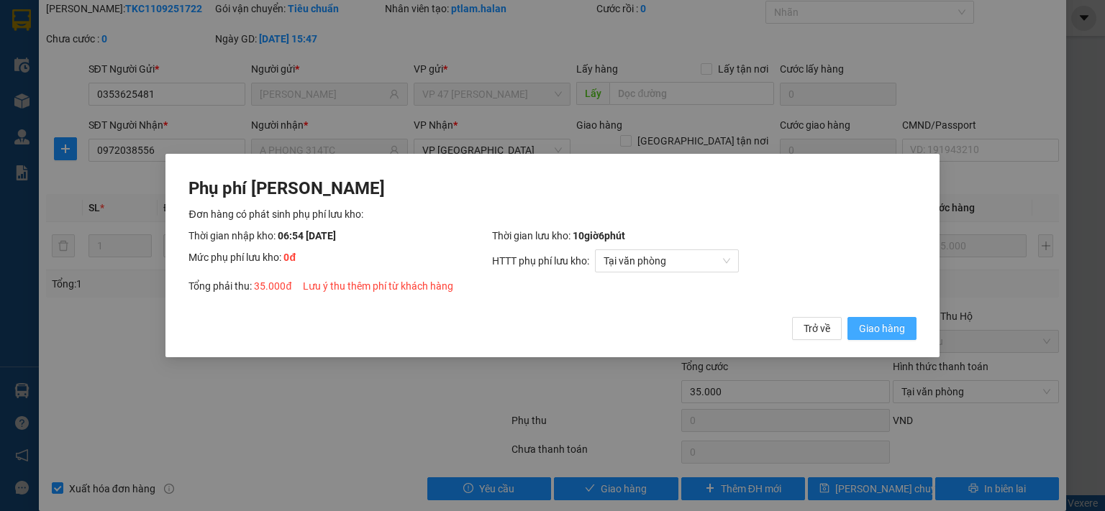
click at [885, 327] on span "Giao hàng" at bounding box center [882, 329] width 46 height 16
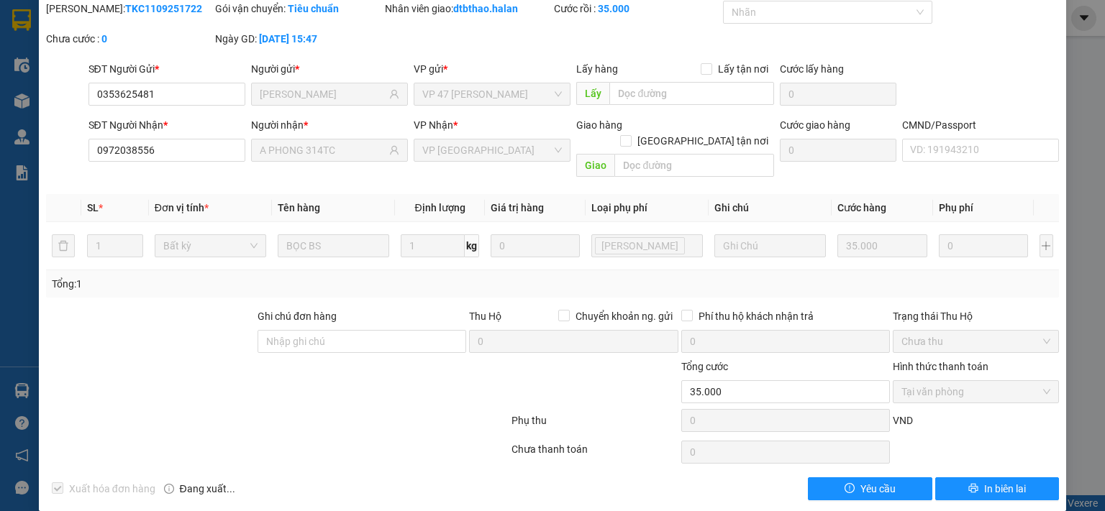
scroll to position [0, 0]
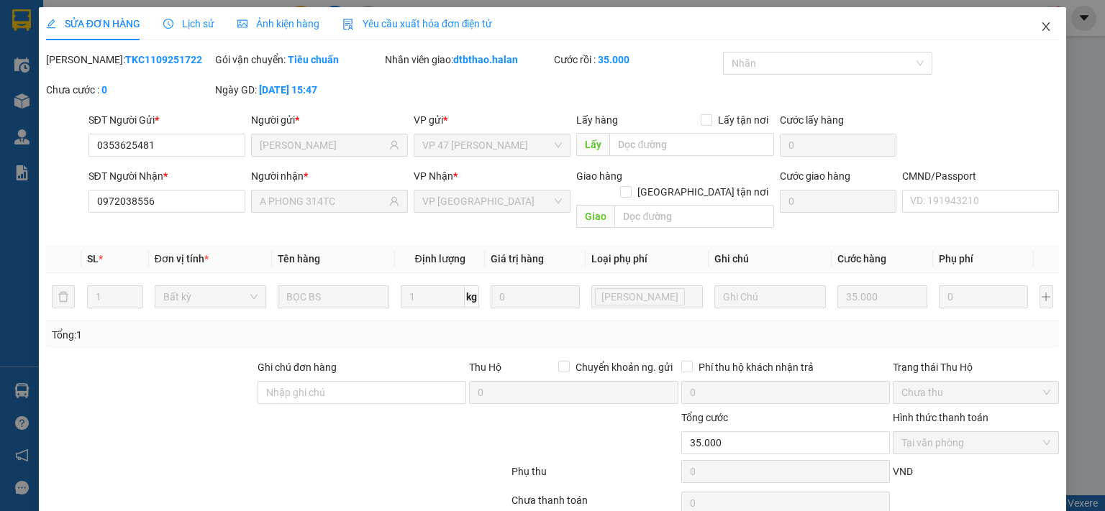
click at [1026, 25] on span "Close" at bounding box center [1046, 27] width 40 height 40
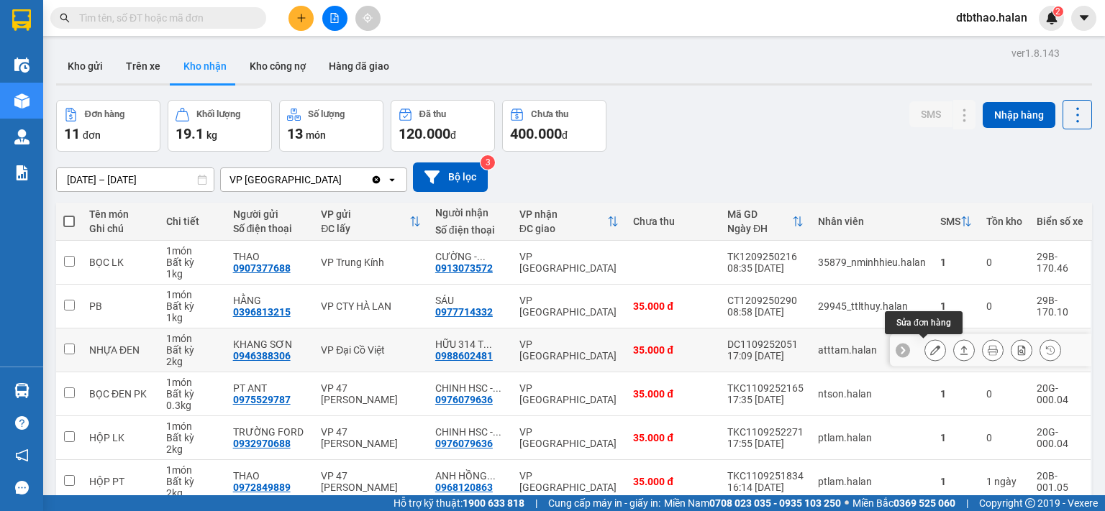
click at [930, 350] on icon at bounding box center [935, 350] width 10 height 10
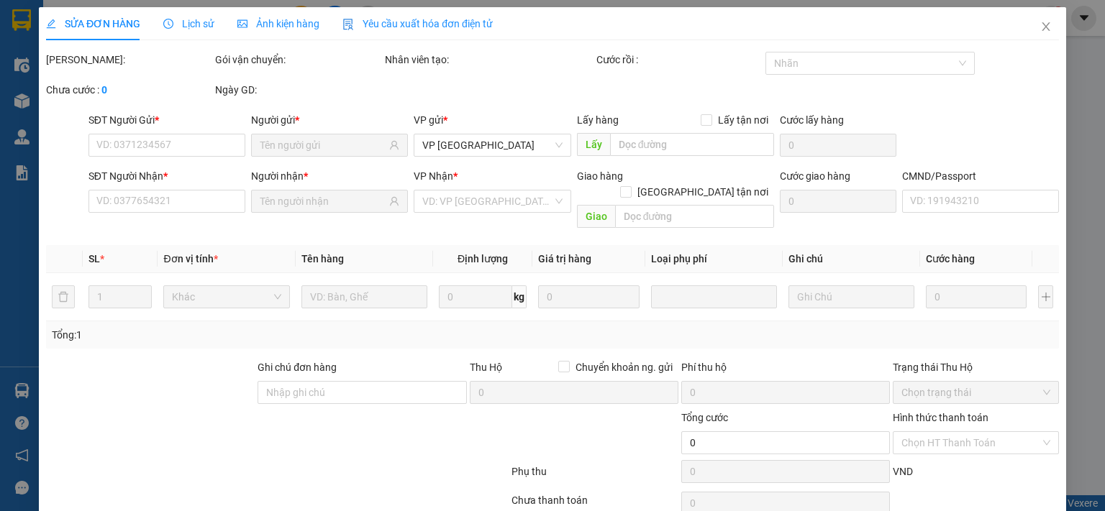
type input "0946388306"
type input "KHANG SƠN"
type input "0988602481"
type input "HỮU 314 T-CHINH"
type input "008083006669"
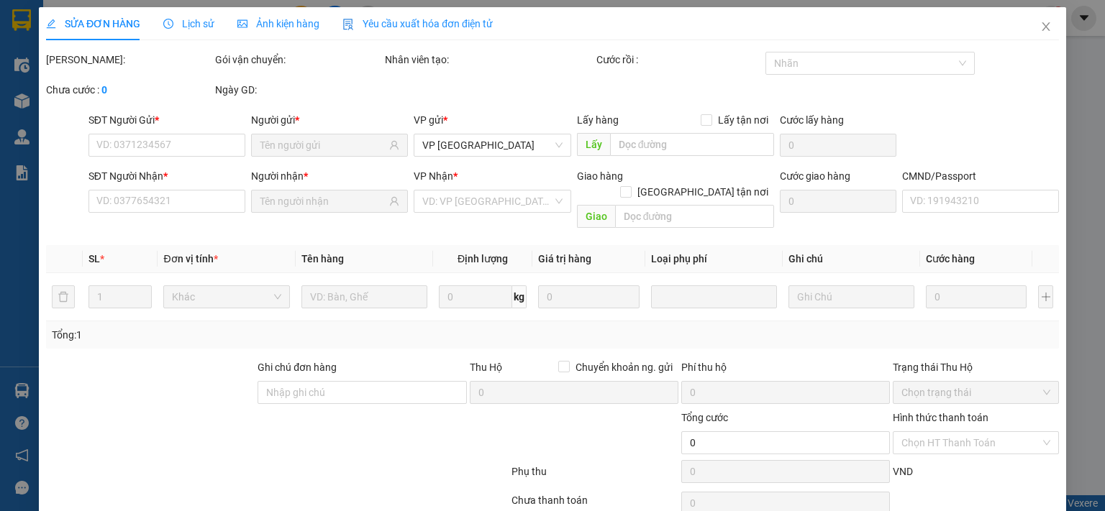
type input "35.000"
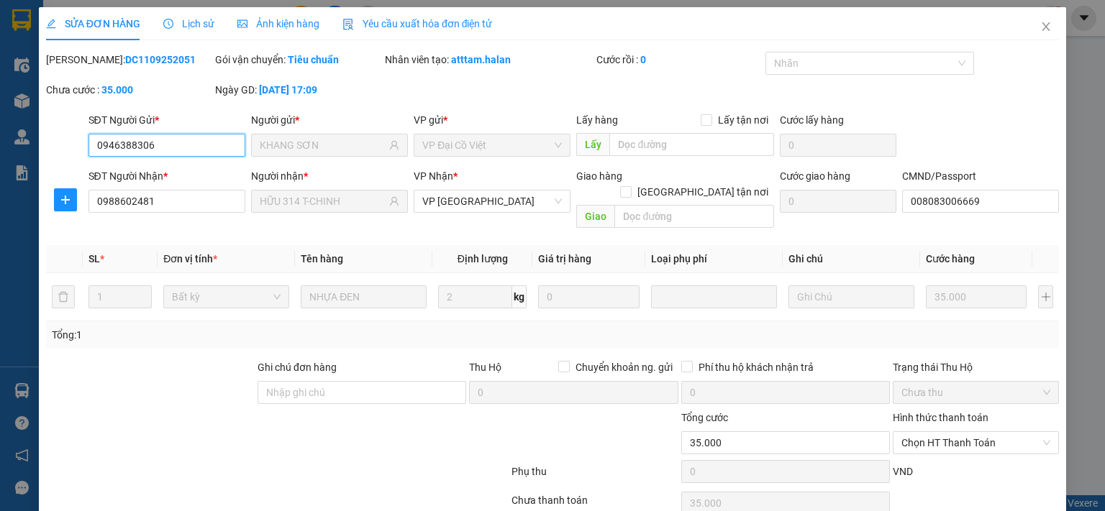
scroll to position [51, 0]
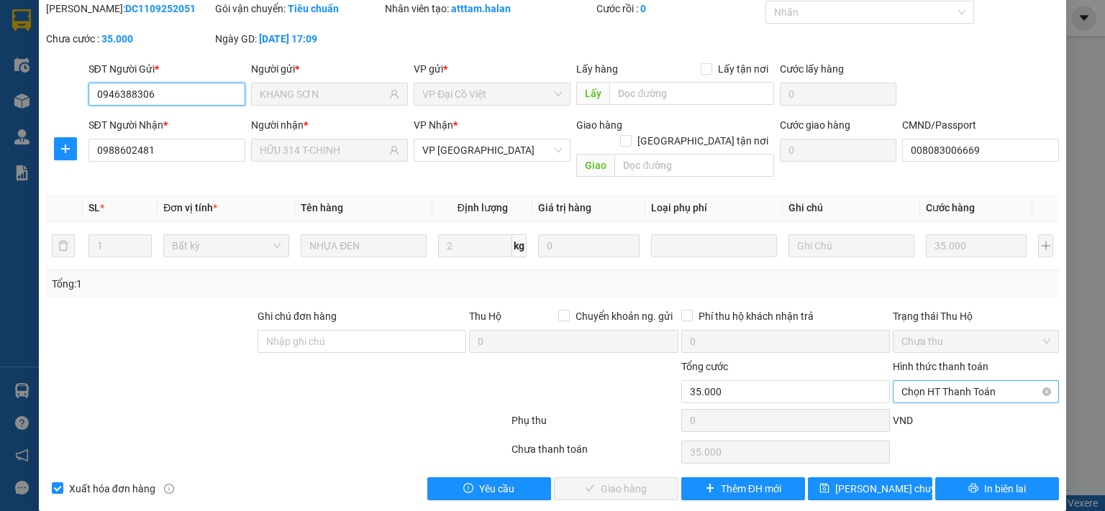
click at [962, 381] on span "Chọn HT Thanh Toán" at bounding box center [975, 392] width 149 height 22
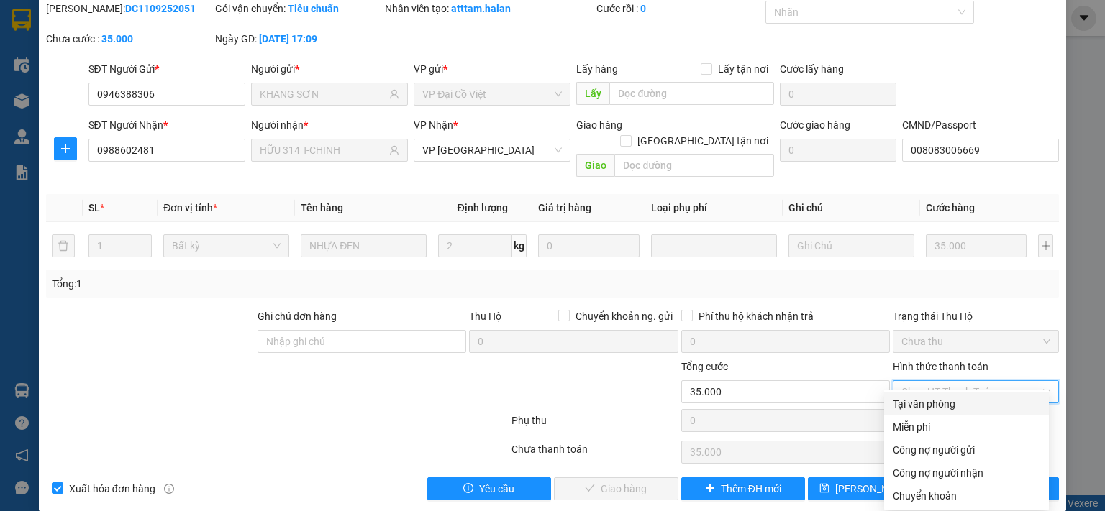
click at [950, 399] on div "Tại văn phòng" at bounding box center [966, 404] width 147 height 16
type input "0"
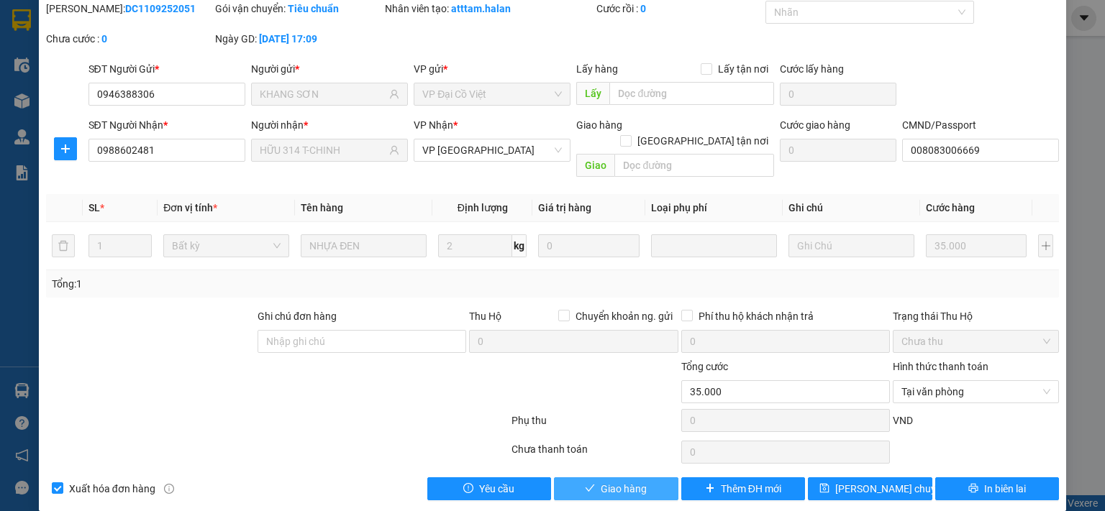
click at [622, 481] on span "Giao hàng" at bounding box center [624, 489] width 46 height 16
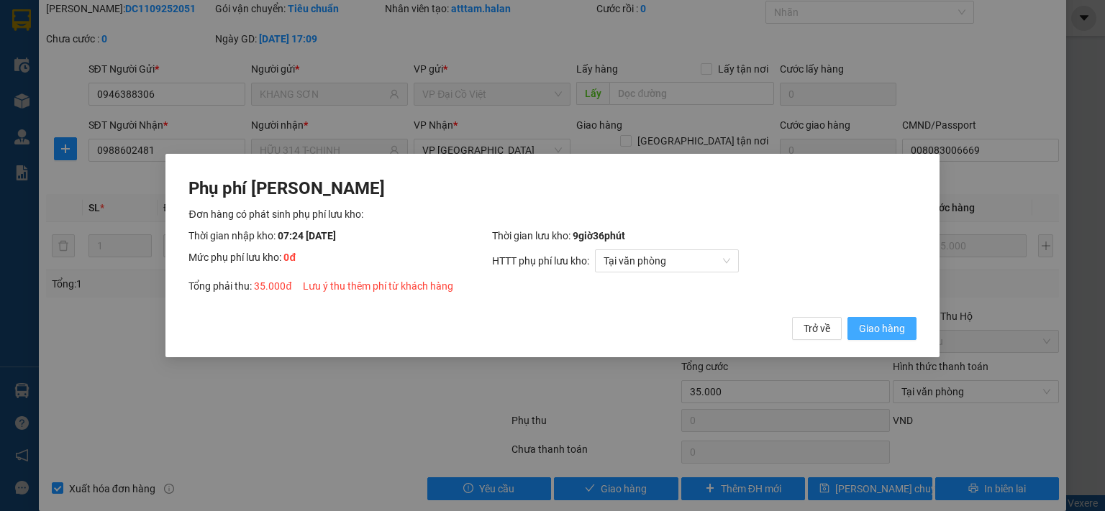
click at [889, 327] on span "Giao hàng" at bounding box center [882, 329] width 46 height 16
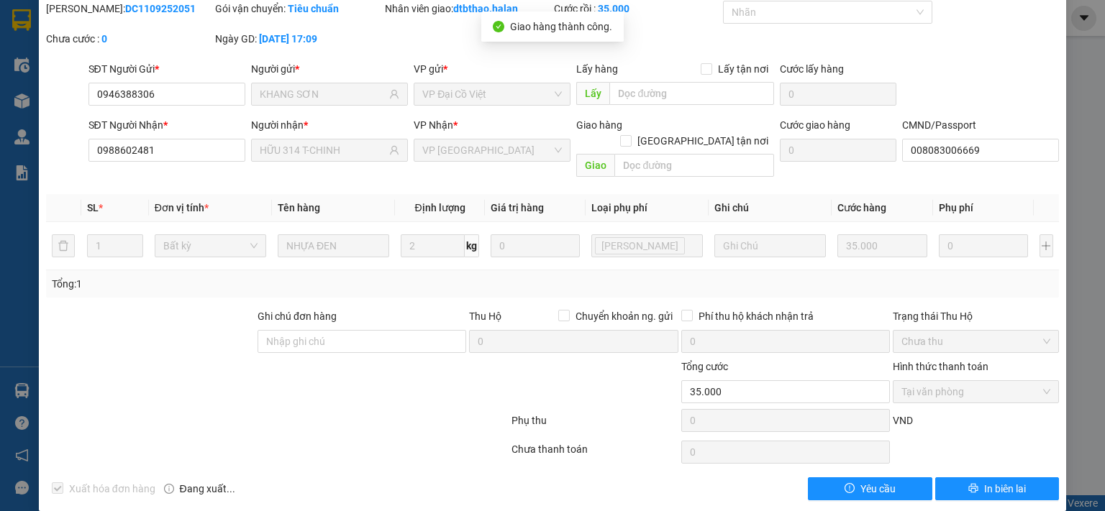
scroll to position [0, 0]
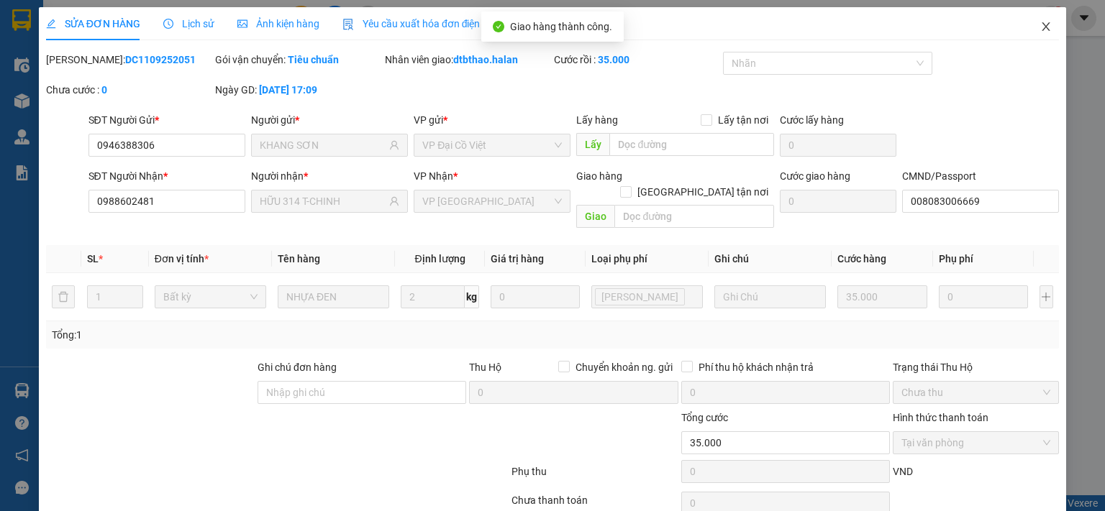
click at [1040, 26] on icon "close" at bounding box center [1046, 27] width 12 height 12
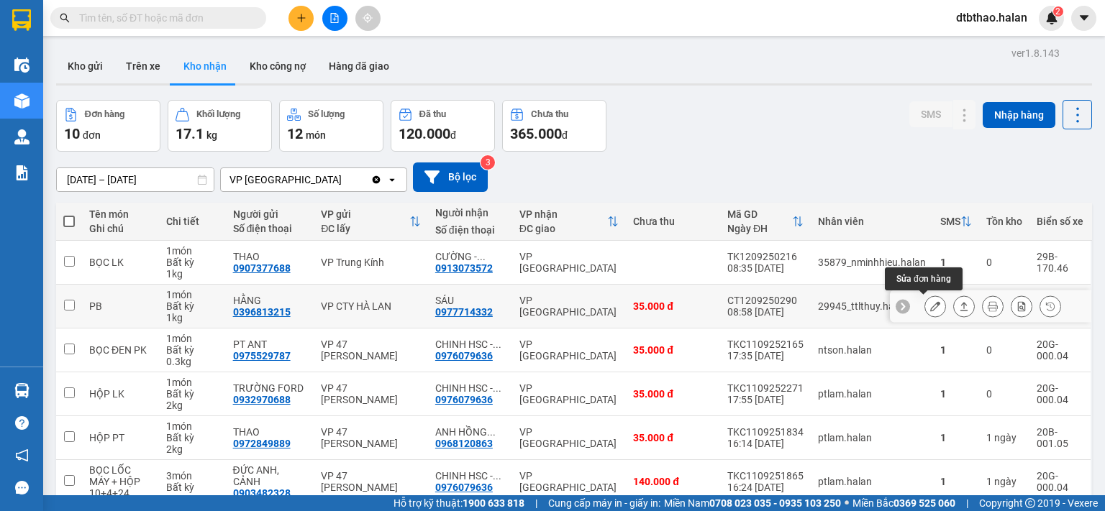
click at [930, 304] on icon at bounding box center [935, 306] width 10 height 10
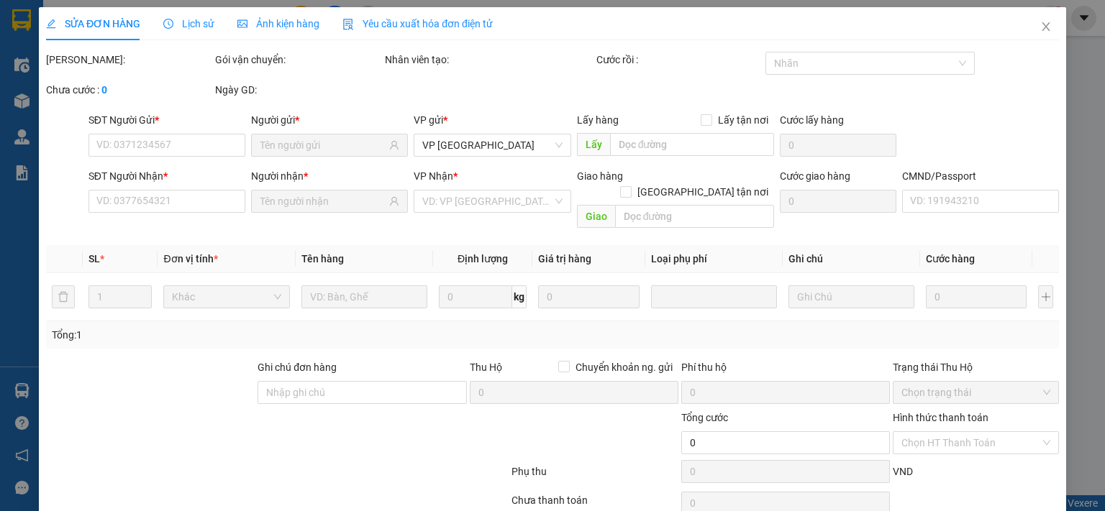
type input "0396813215"
type input "HẰNG"
type input "0977714332"
type input "SÁU"
type input "35.000"
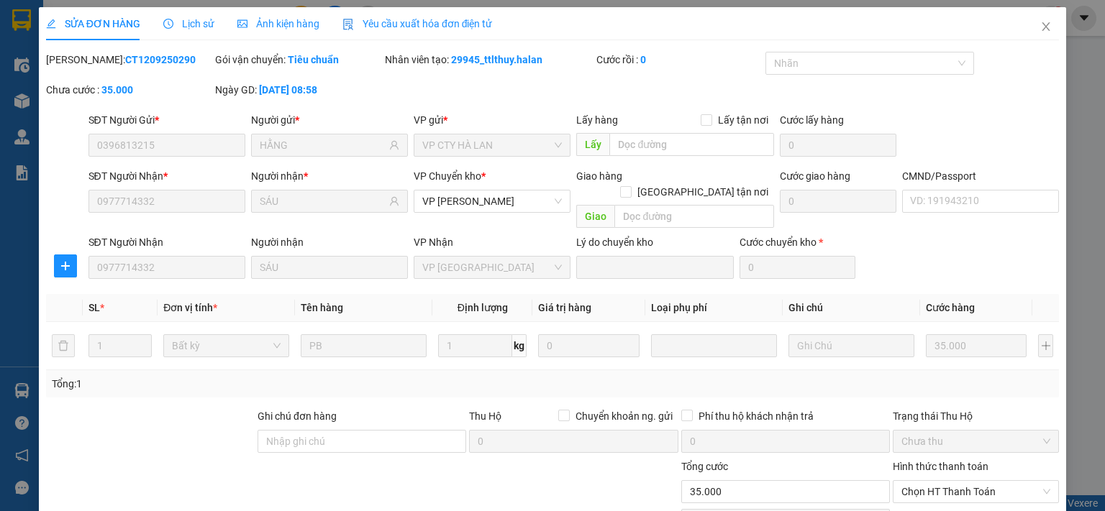
scroll to position [100, 0]
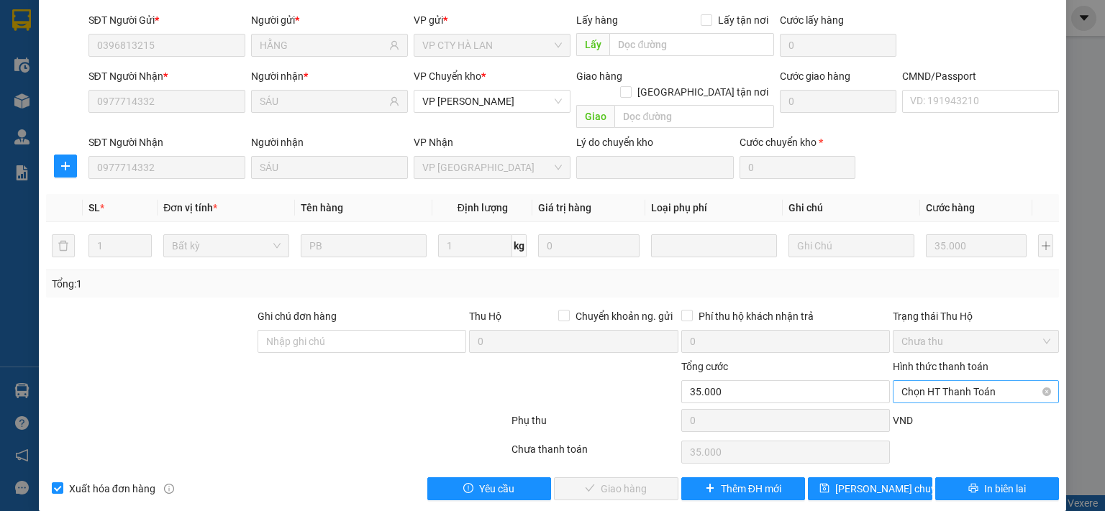
click at [931, 381] on span "Chọn HT Thanh Toán" at bounding box center [975, 392] width 149 height 22
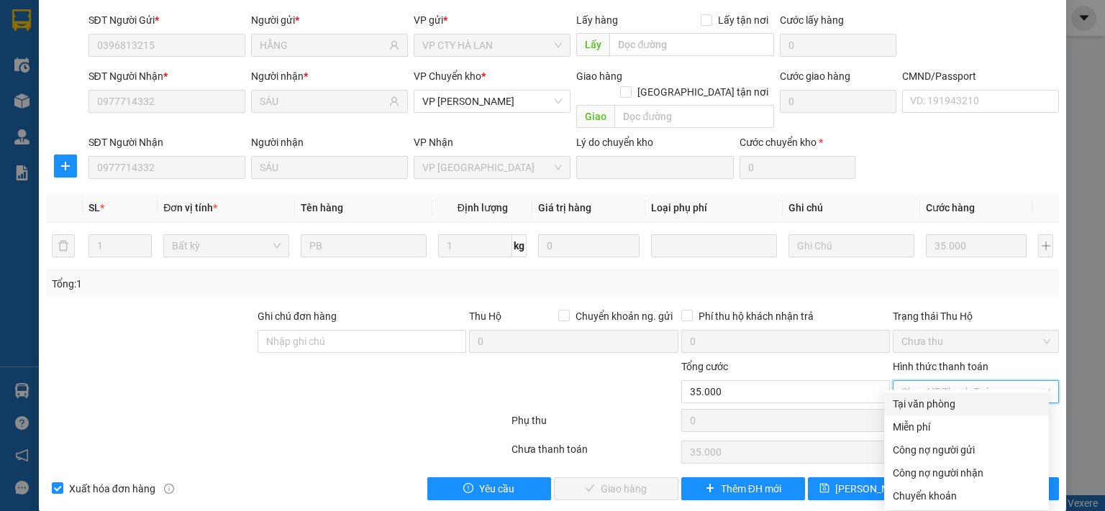
click at [920, 403] on div "Tại văn phòng" at bounding box center [966, 404] width 147 height 16
type input "0"
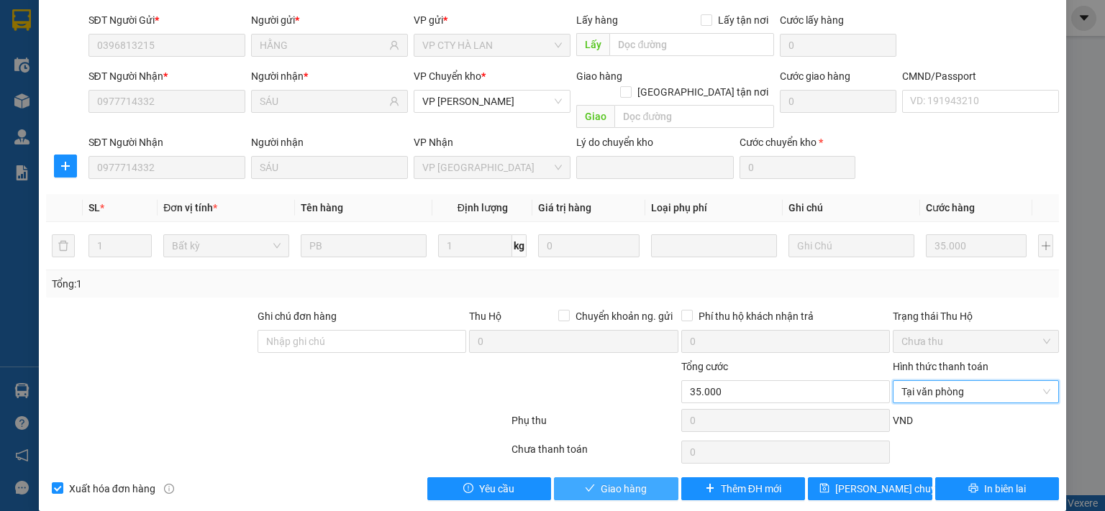
click at [653, 482] on button "Giao hàng" at bounding box center [616, 489] width 124 height 23
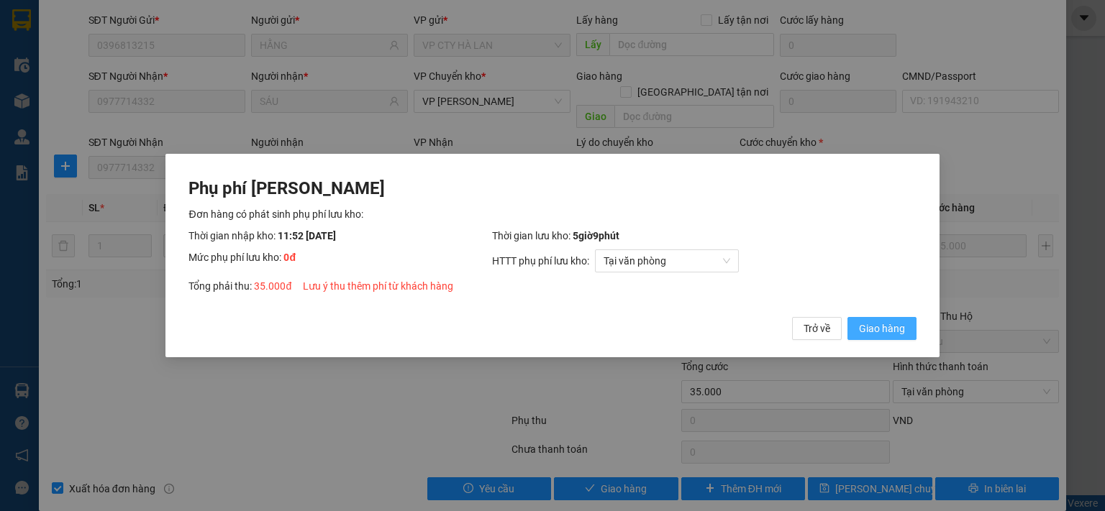
click at [883, 328] on span "Giao hàng" at bounding box center [882, 329] width 46 height 16
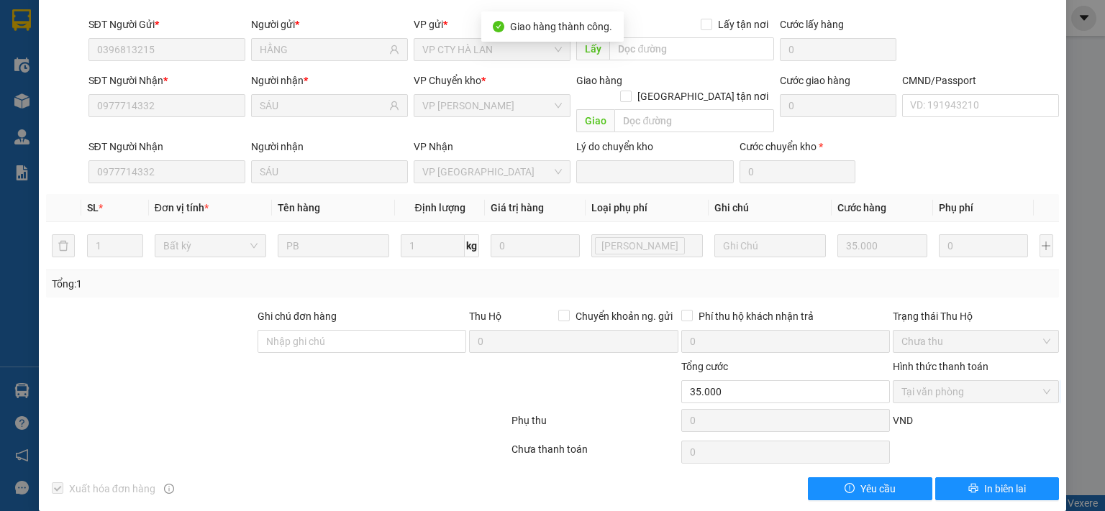
scroll to position [0, 0]
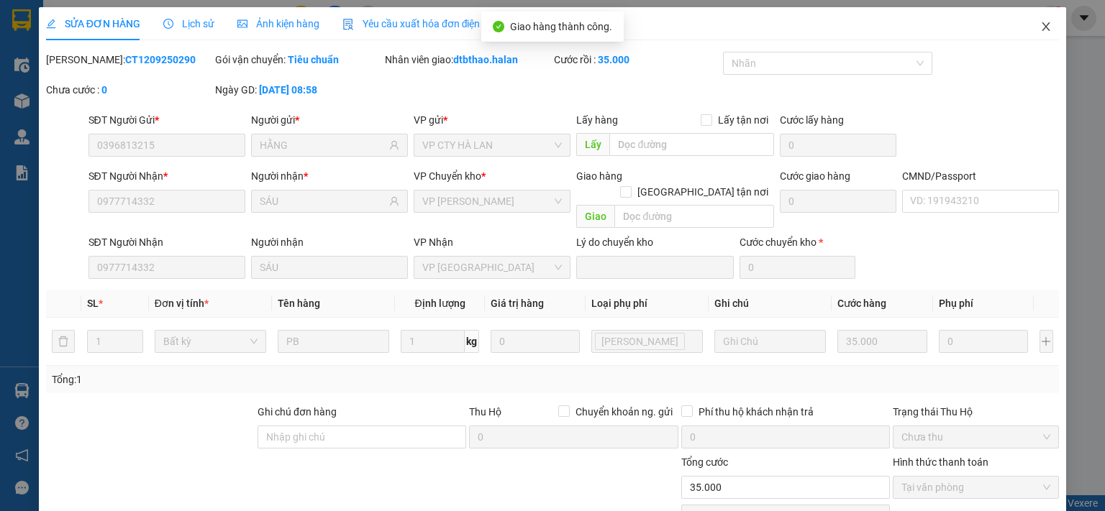
click at [1042, 26] on icon "close" at bounding box center [1046, 26] width 8 height 9
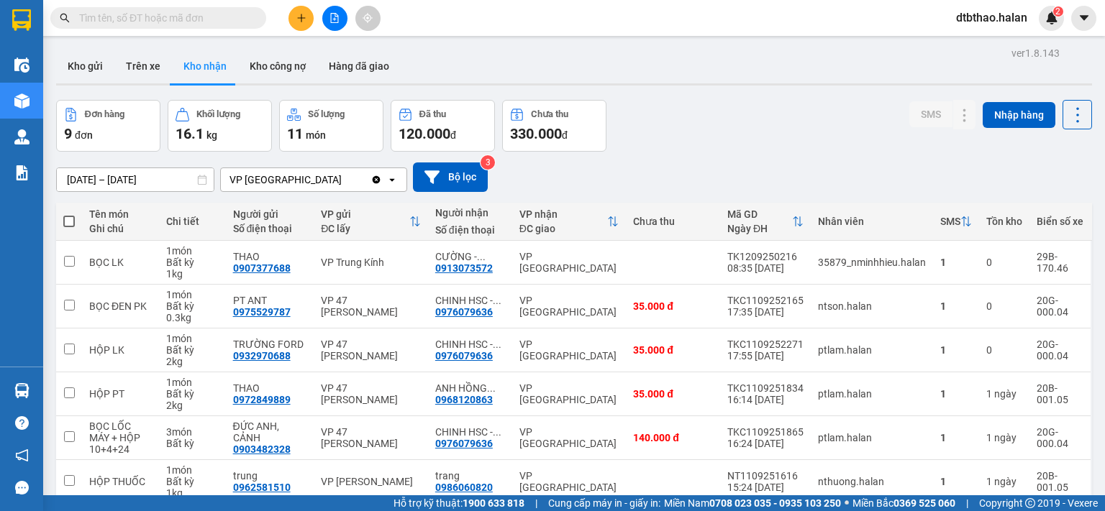
scroll to position [196, 0]
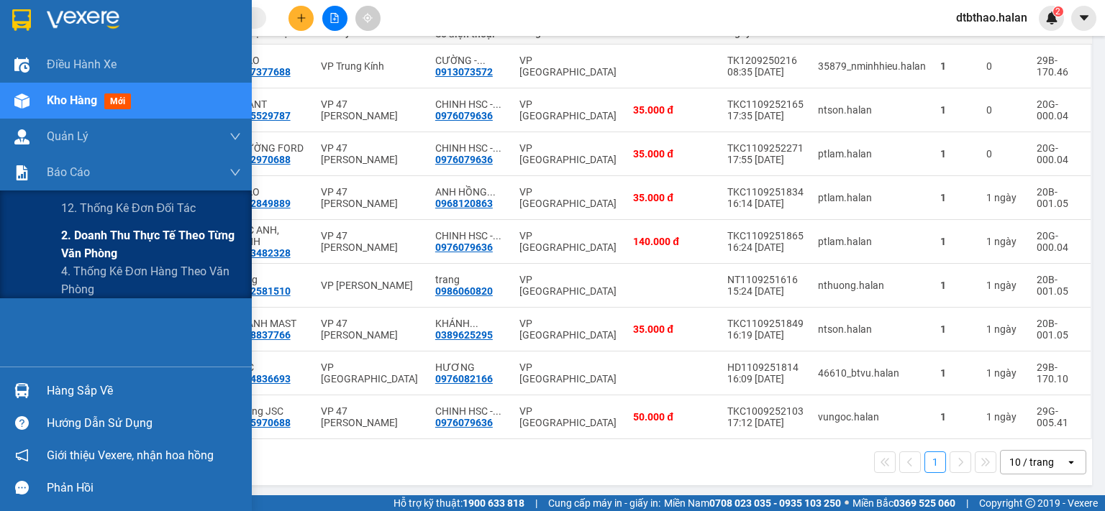
click at [96, 234] on span "2. Doanh thu thực tế theo từng văn phòng" at bounding box center [151, 245] width 180 height 36
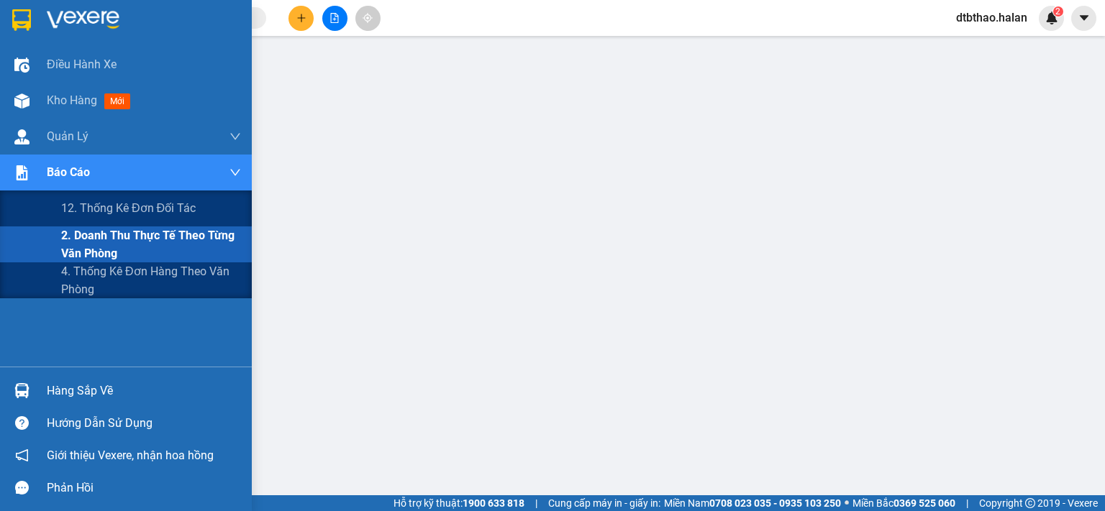
click at [87, 238] on span "2. Doanh thu thực tế theo từng văn phòng" at bounding box center [151, 245] width 180 height 36
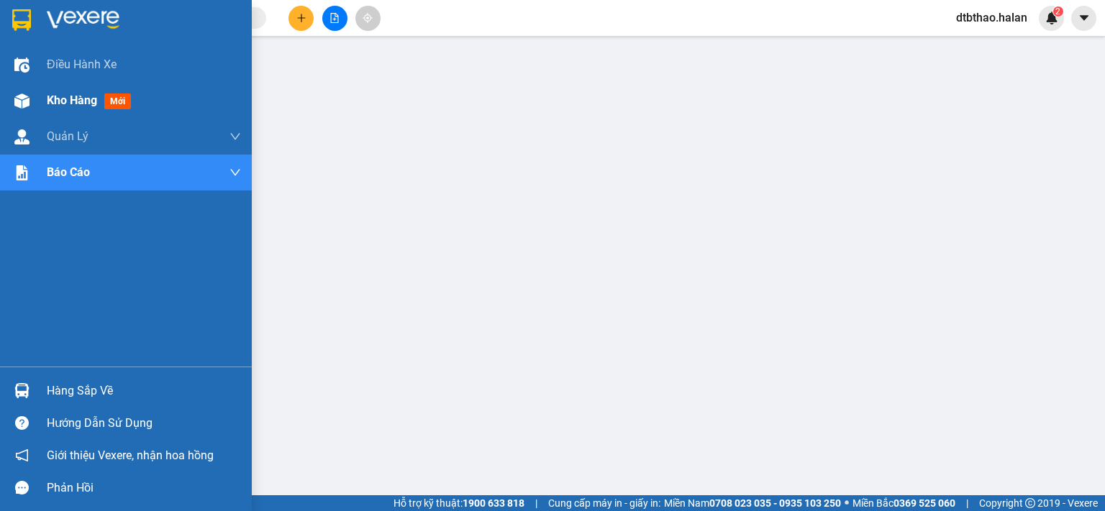
click at [72, 100] on span "Kho hàng" at bounding box center [72, 100] width 50 height 14
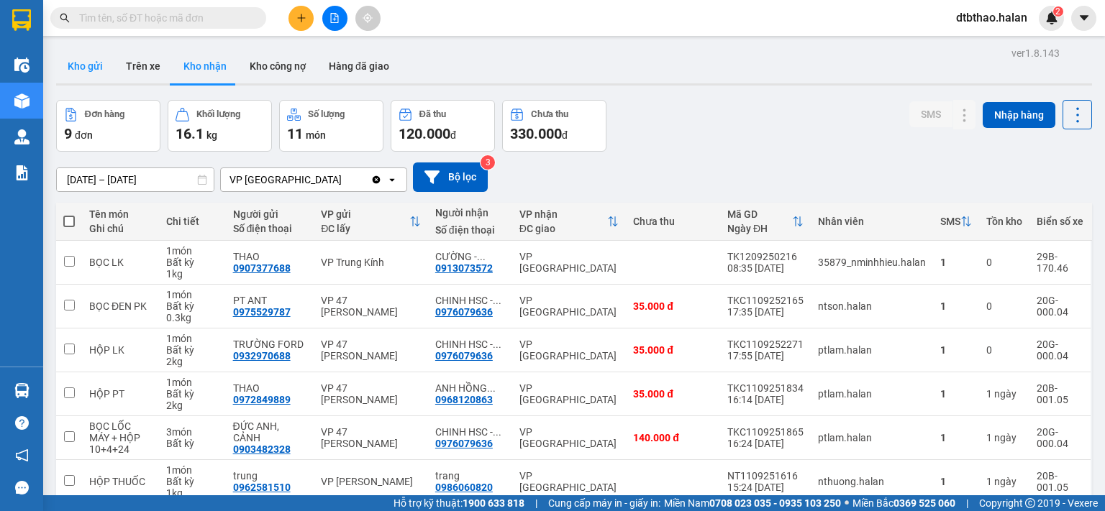
click at [84, 60] on button "Kho gửi" at bounding box center [85, 66] width 58 height 35
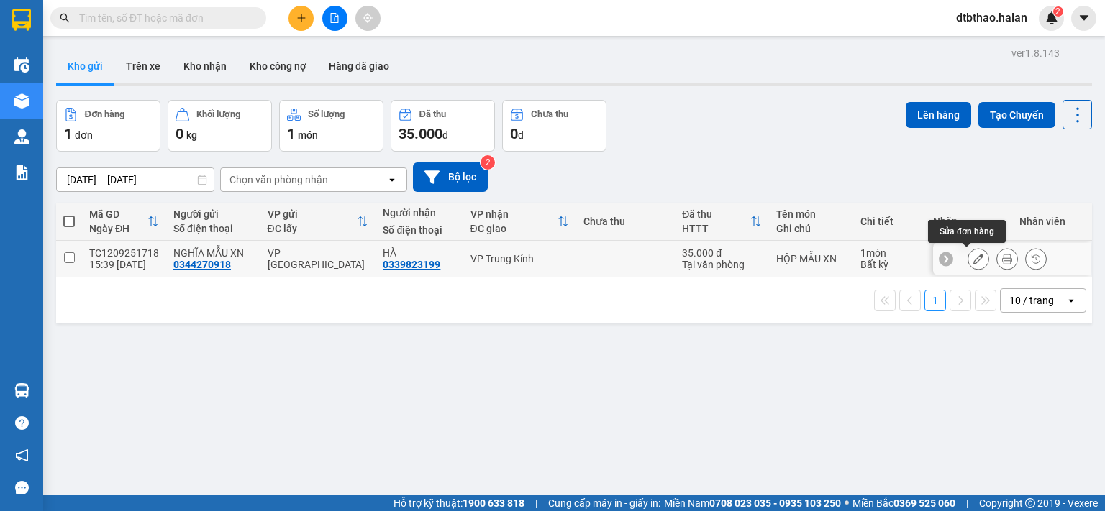
click at [973, 255] on icon at bounding box center [978, 259] width 10 height 10
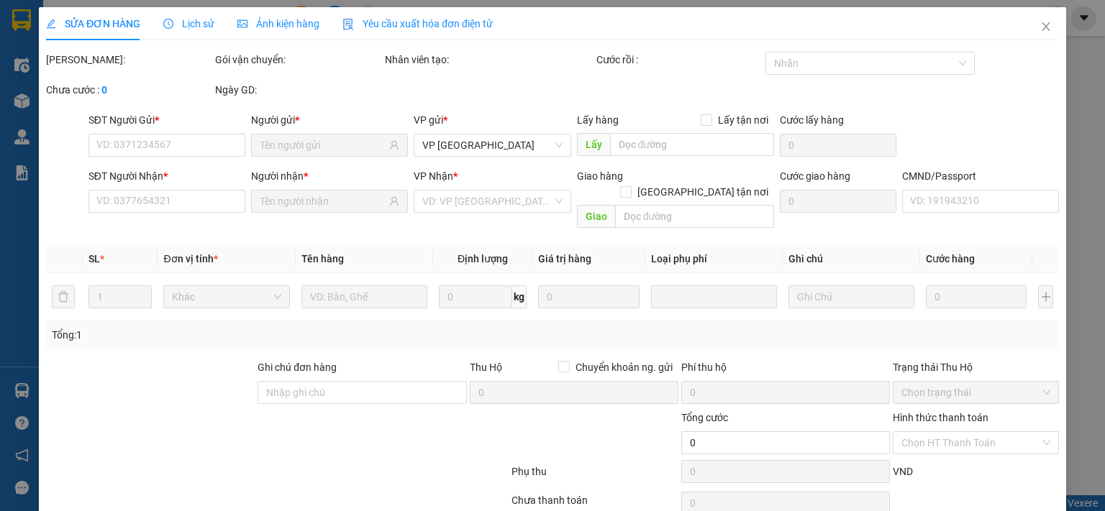
type input "0344270918"
type input "0339823199"
type input "35.000"
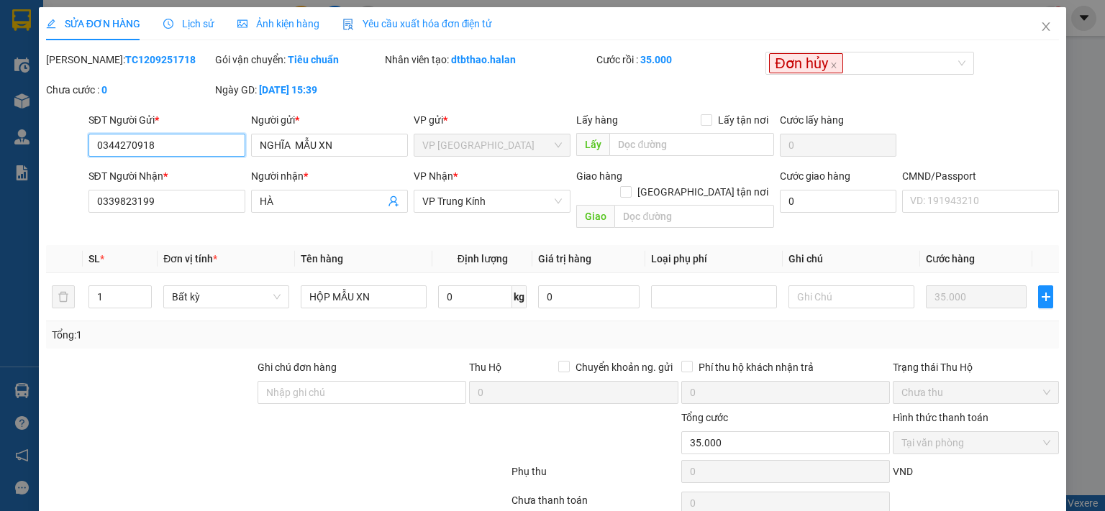
scroll to position [51, 0]
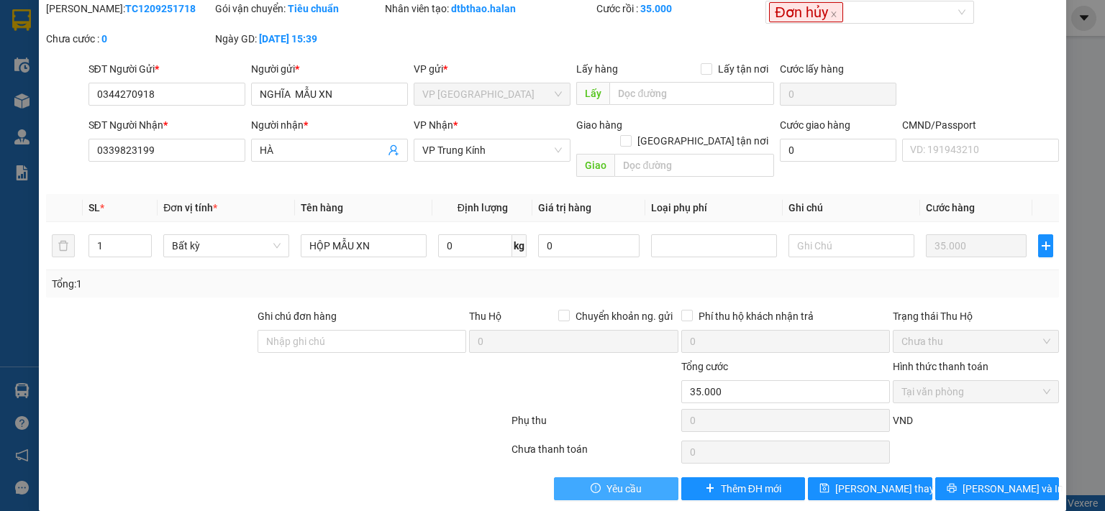
click at [631, 481] on span "Yêu cầu" at bounding box center [623, 489] width 35 height 16
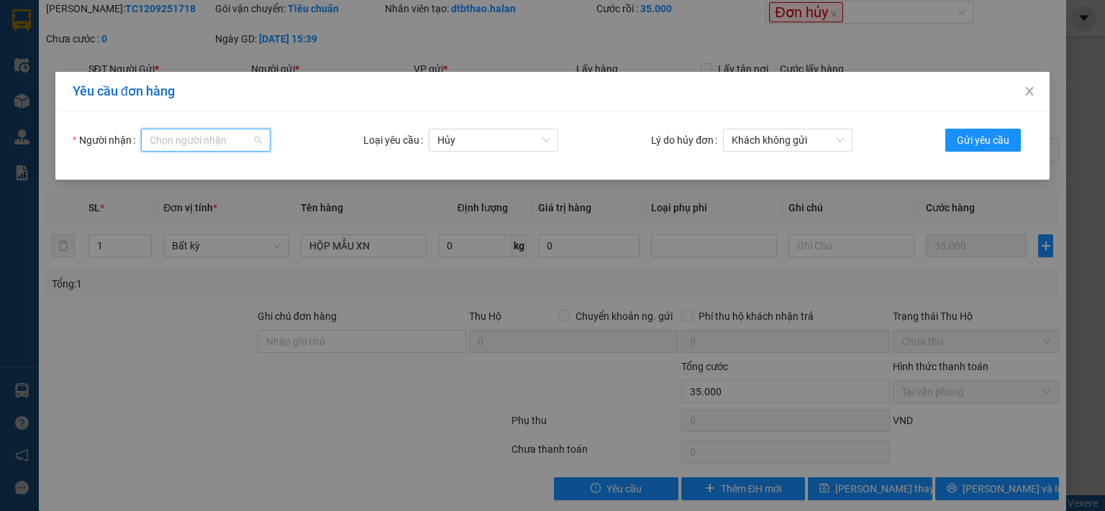
click at [222, 140] on input "Người nhận" at bounding box center [201, 140] width 102 height 22
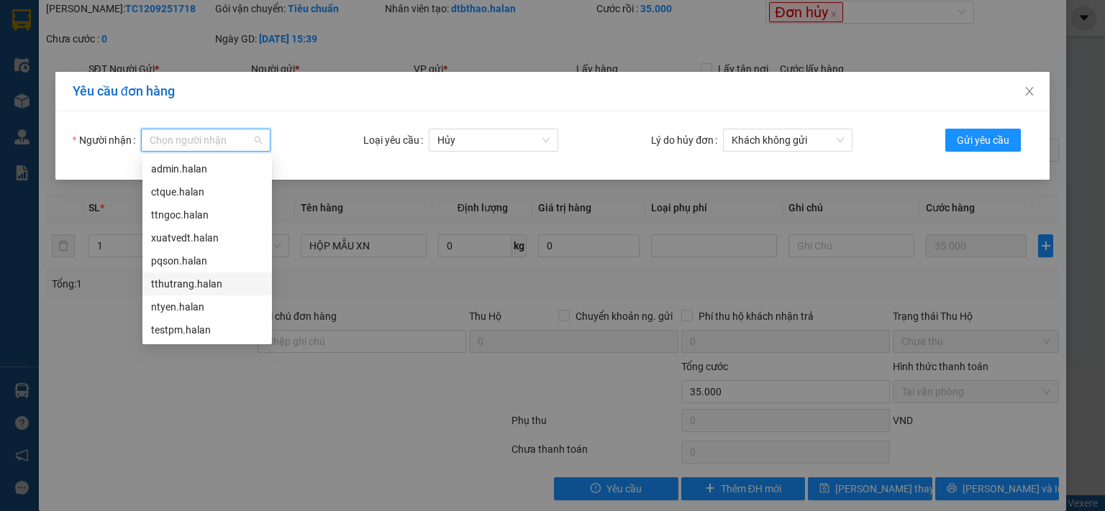
click at [187, 287] on div "tthutrang.halan" at bounding box center [207, 284] width 112 height 16
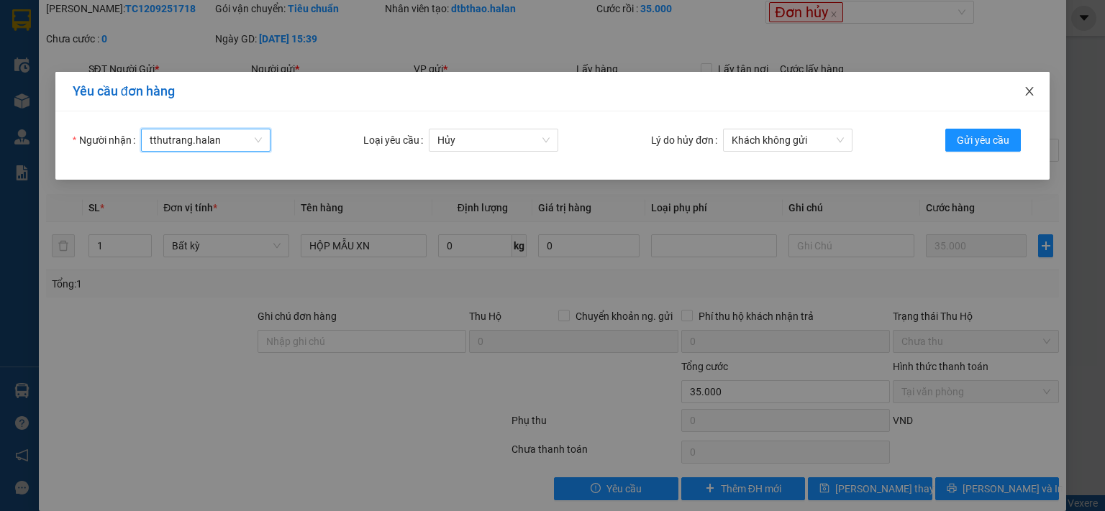
click at [1029, 93] on icon "close" at bounding box center [1029, 92] width 12 height 12
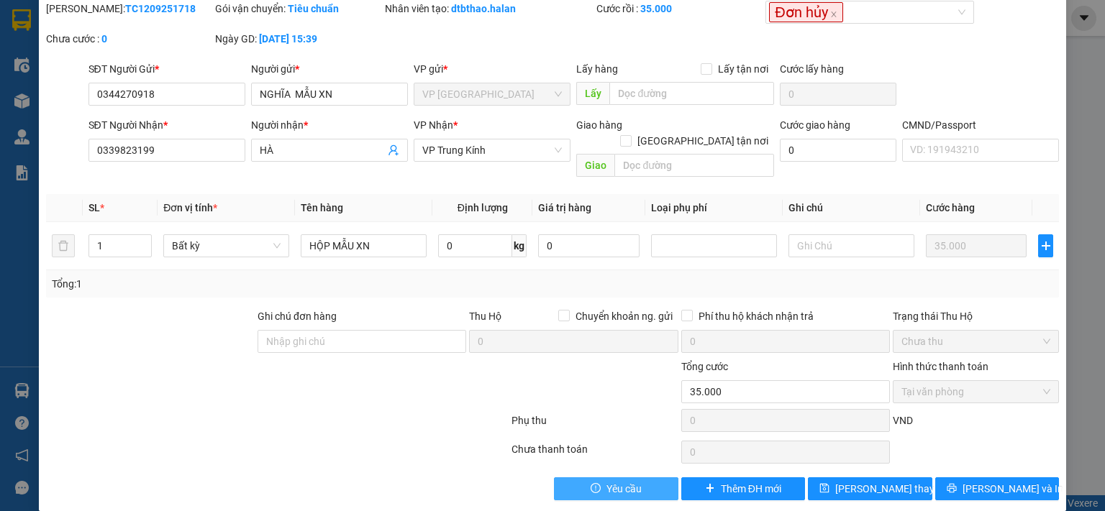
scroll to position [0, 0]
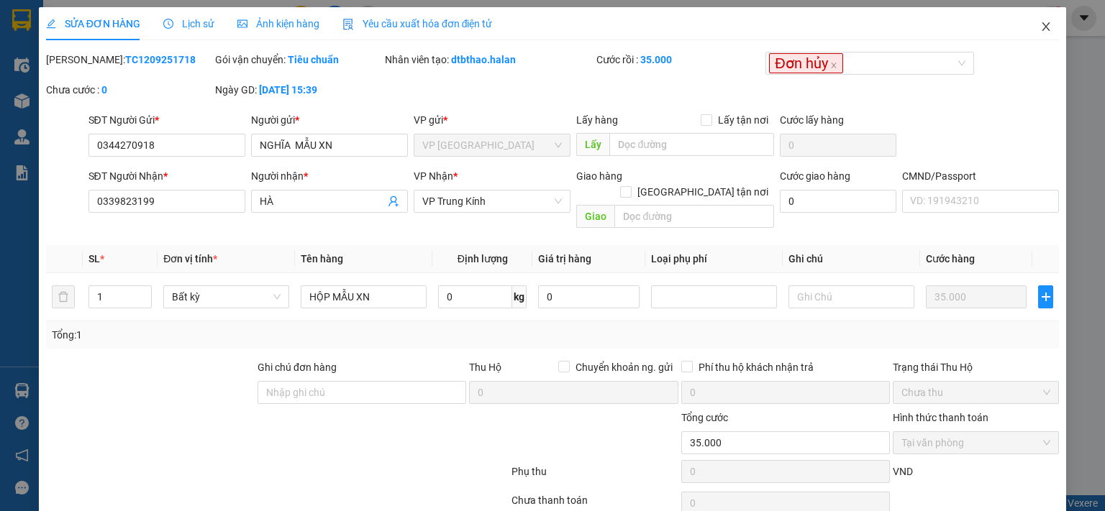
click at [1040, 25] on icon "close" at bounding box center [1046, 27] width 12 height 12
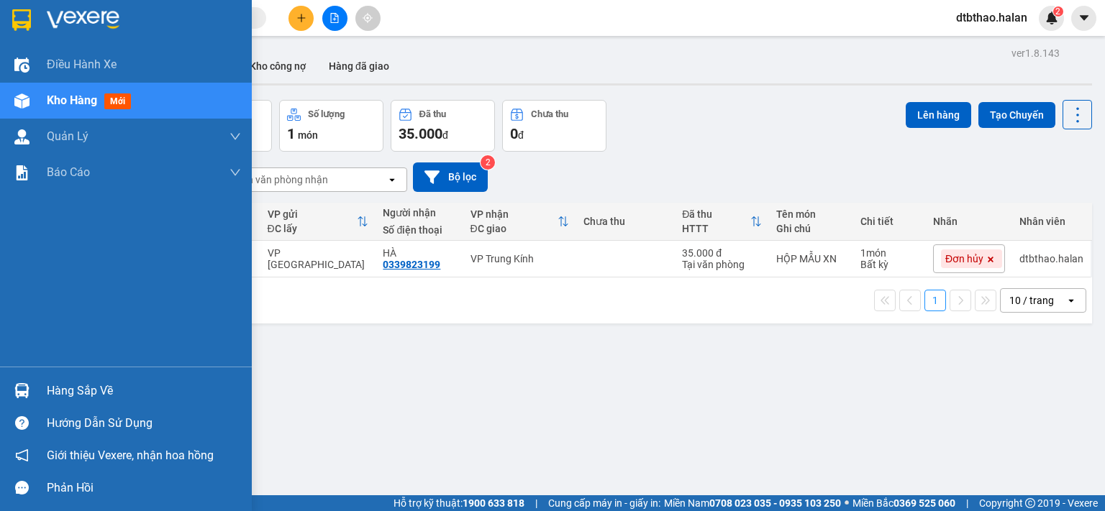
click at [74, 396] on div "Hàng sắp về" at bounding box center [144, 391] width 194 height 22
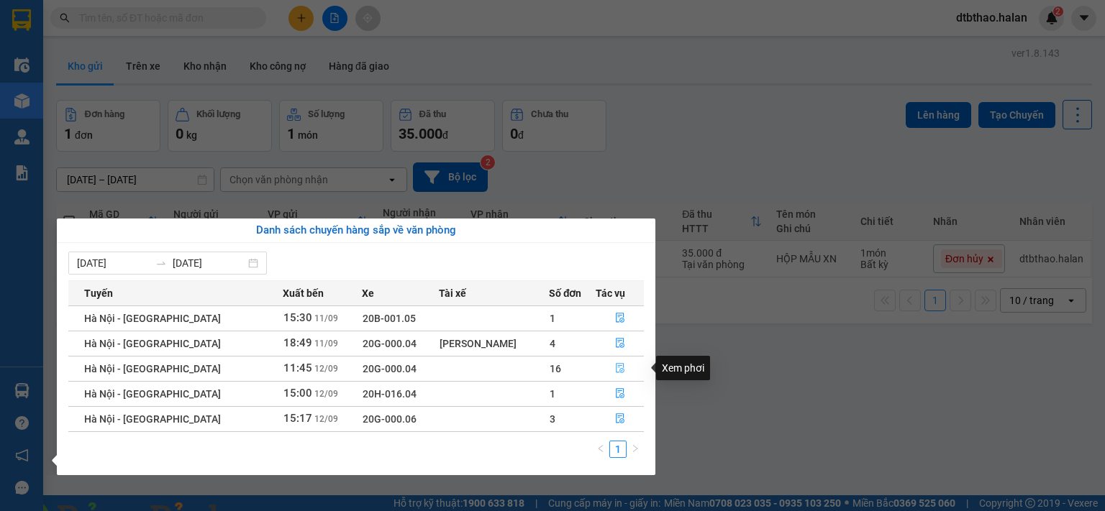
click at [621, 368] on icon "file-done" at bounding box center [620, 368] width 10 height 10
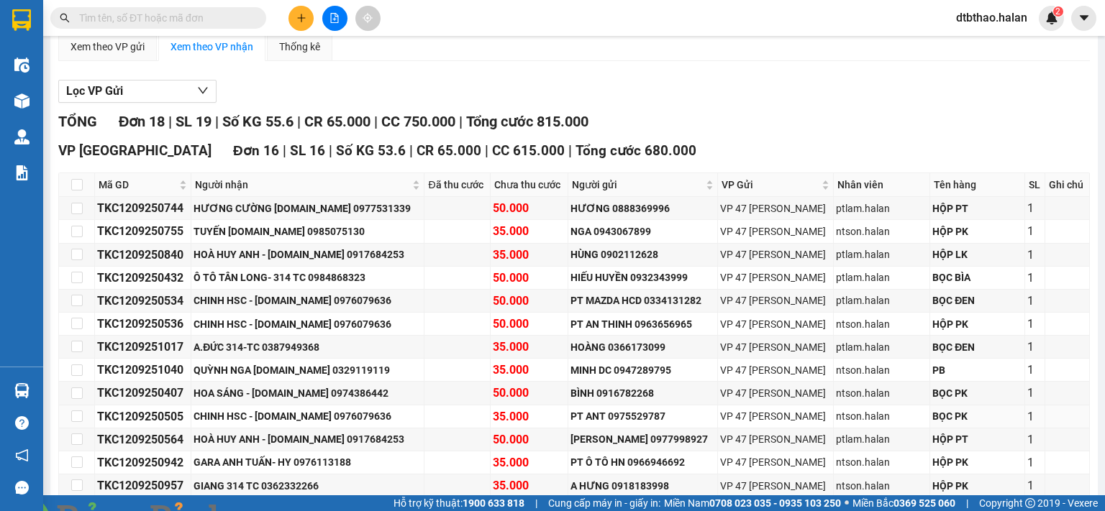
scroll to position [360, 0]
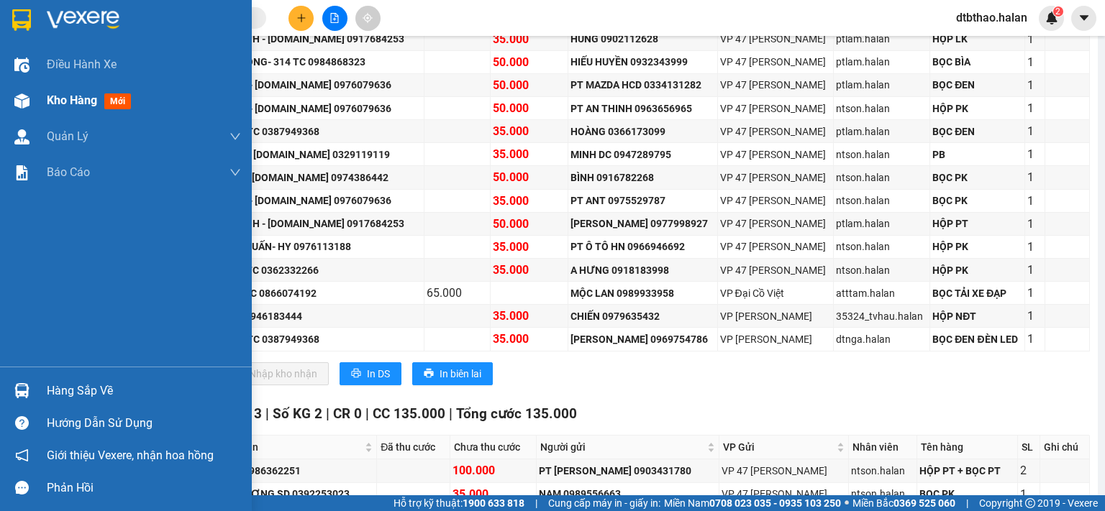
click at [78, 100] on span "Kho hàng" at bounding box center [72, 100] width 50 height 14
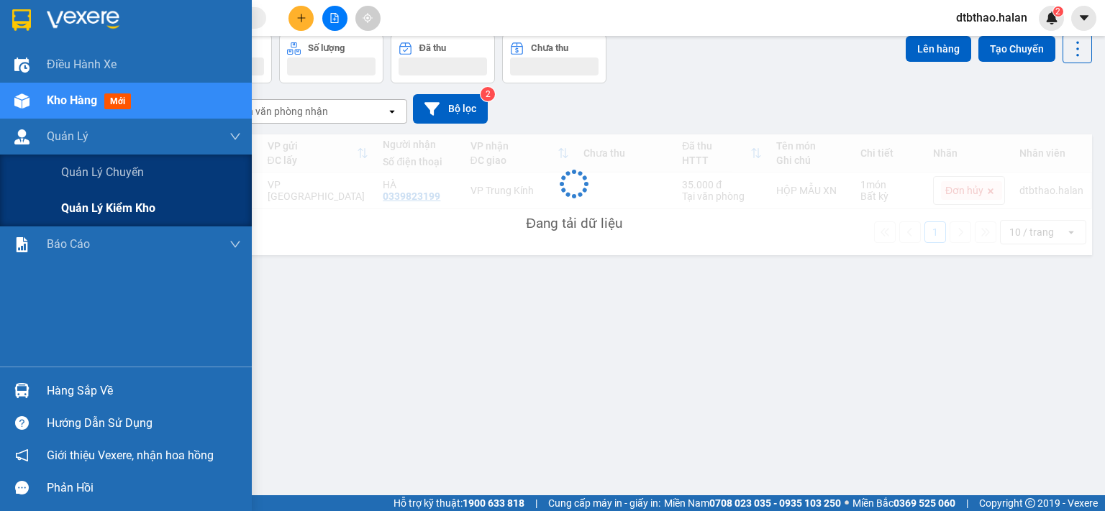
scroll to position [66, 0]
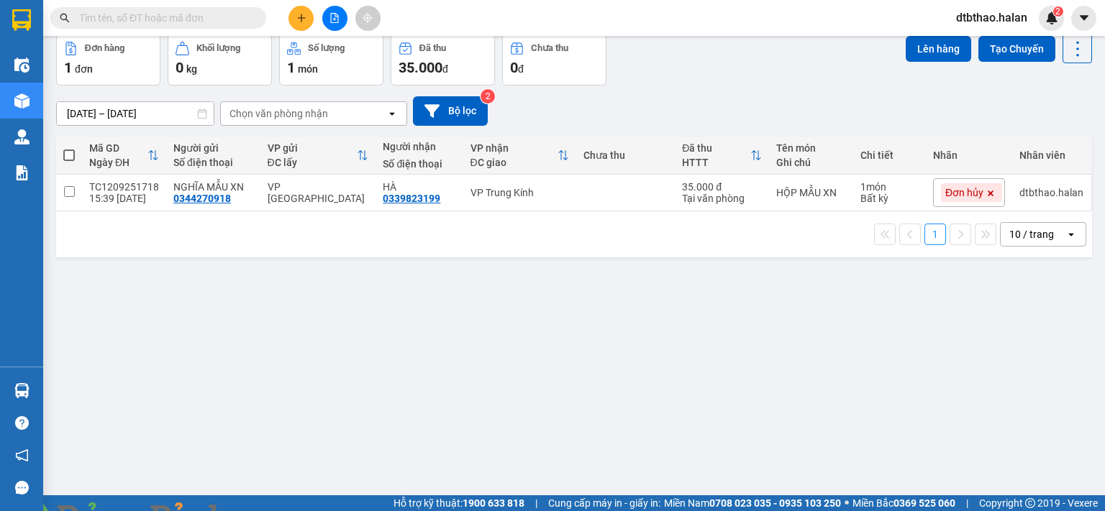
click at [265, 511] on img at bounding box center [260, 520] width 9 height 9
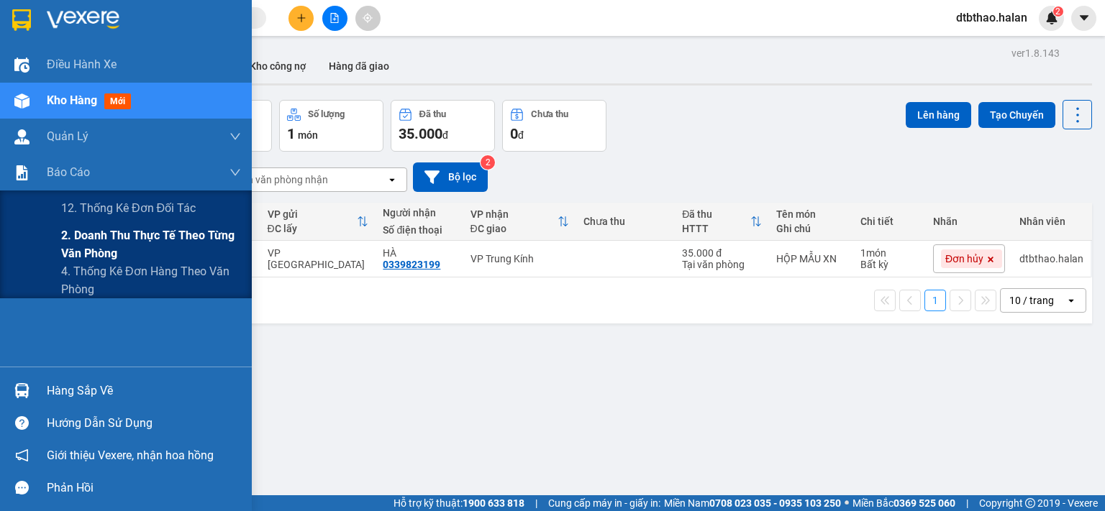
click at [89, 235] on span "2. Doanh thu thực tế theo từng văn phòng" at bounding box center [151, 245] width 180 height 36
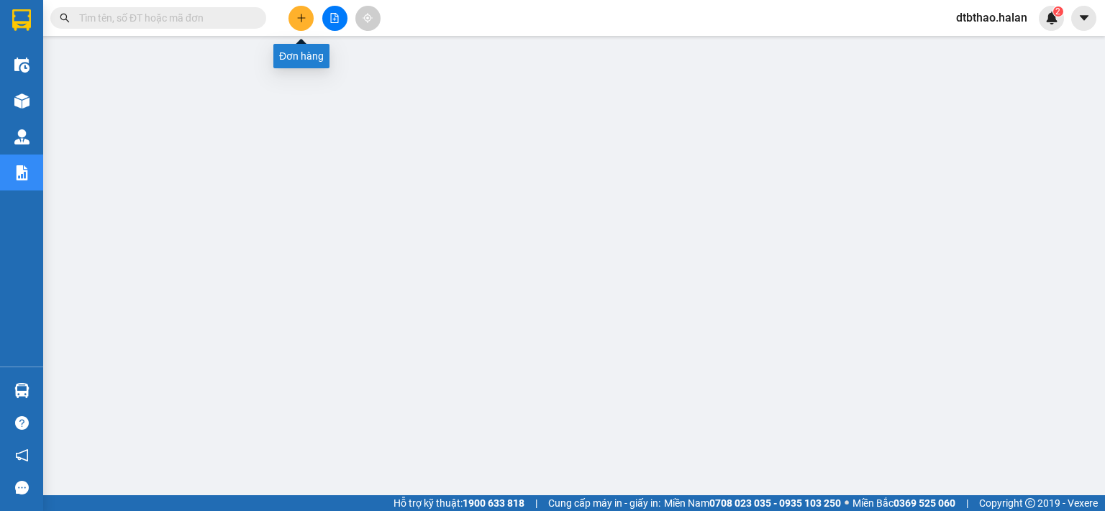
click at [299, 14] on icon "plus" at bounding box center [301, 18] width 10 height 10
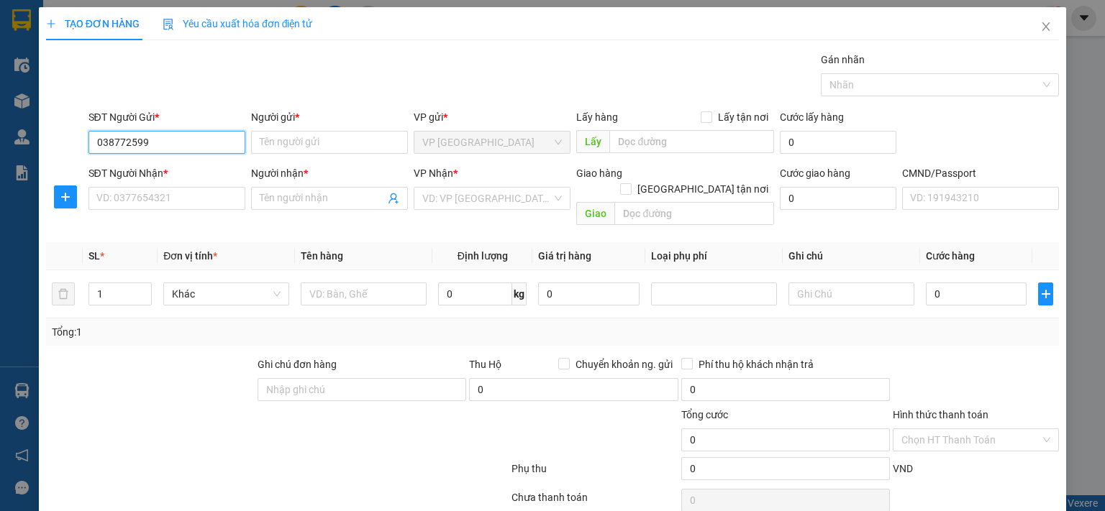
type input "0387725999"
click at [165, 166] on div "0387725999 - THẢO 314.TC" at bounding box center [181, 171] width 170 height 16
type input "THẢO [DOMAIN_NAME]"
type input "0387725999"
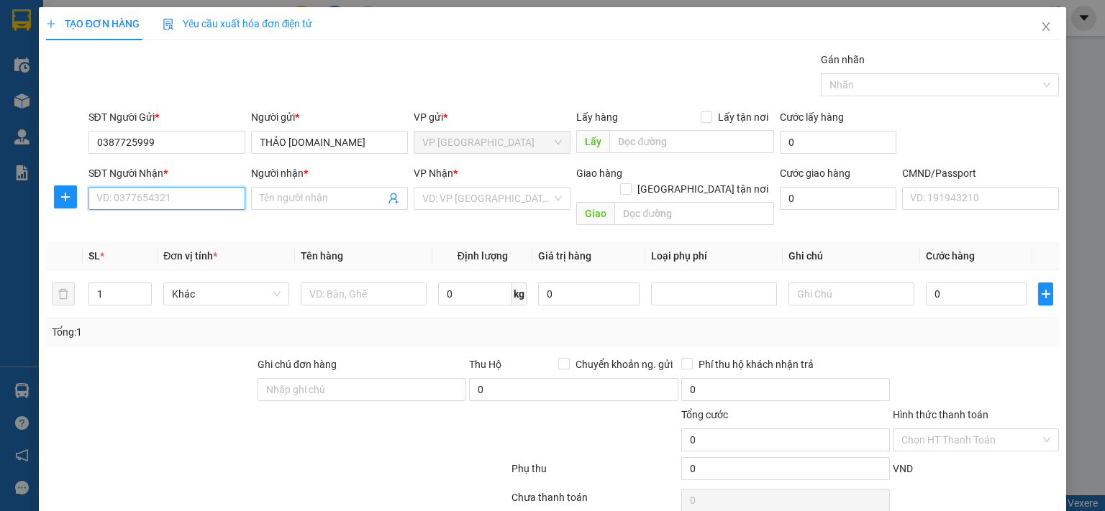
click at [170, 201] on input "SĐT Người Nhận *" at bounding box center [166, 198] width 157 height 23
click at [172, 232] on div "0988900284 - NGỌC KT" at bounding box center [165, 227] width 138 height 16
type input "0988900284"
type input "NGỌC KT"
click at [63, 195] on icon "plus" at bounding box center [66, 197] width 12 height 12
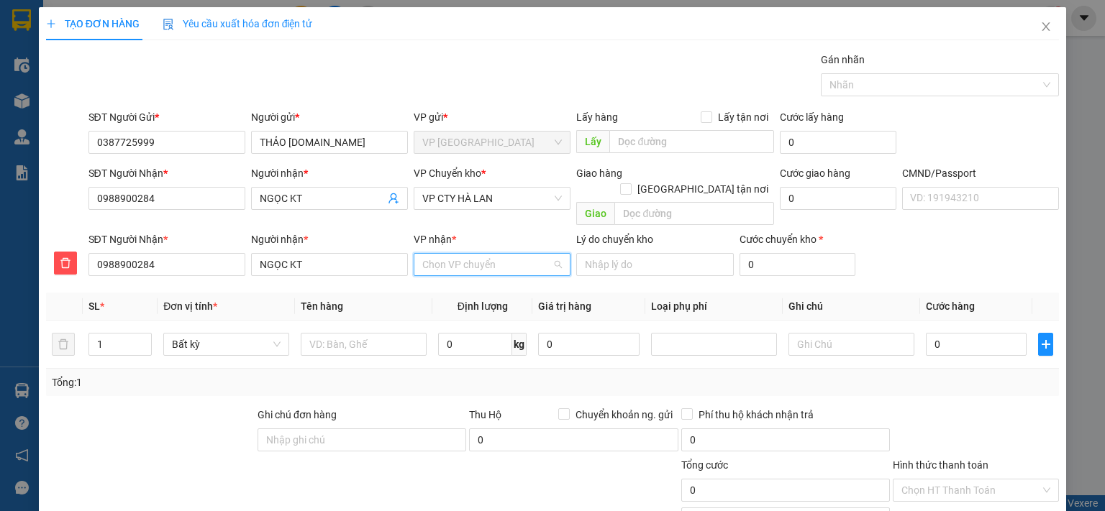
click at [430, 254] on input "VP nhận *" at bounding box center [486, 265] width 129 height 22
type input "cty"
click at [472, 280] on div "VP CTY HÀ LAN" at bounding box center [487, 278] width 138 height 16
click at [478, 195] on span "VP CTY HÀ LAN" at bounding box center [492, 199] width 140 height 22
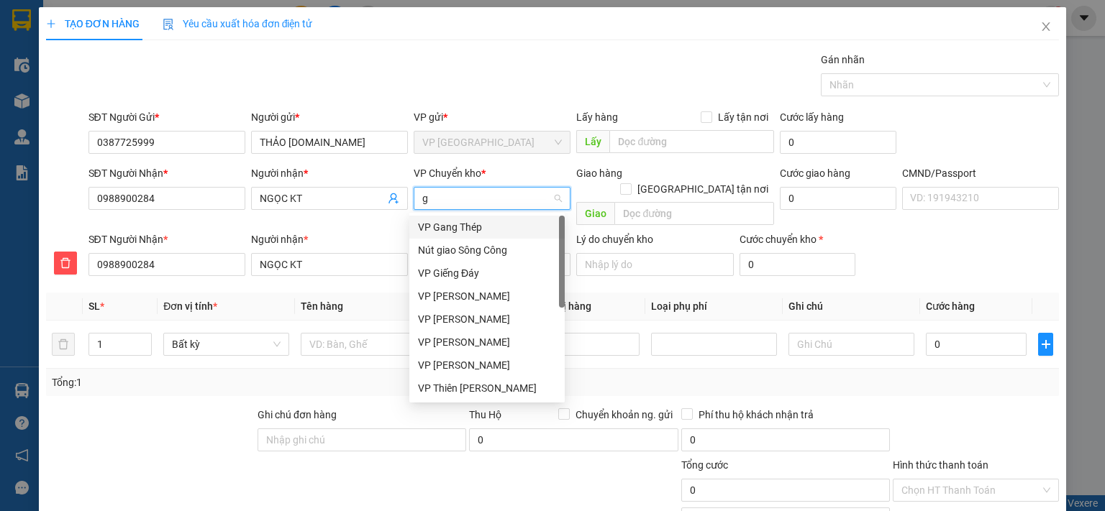
type input "gi"
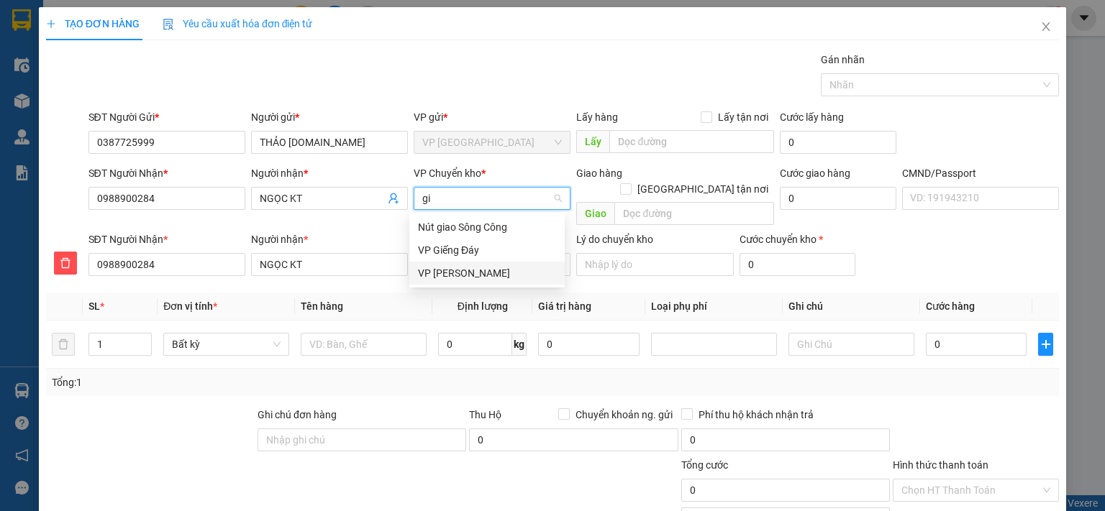
click at [457, 272] on div "VP [PERSON_NAME]" at bounding box center [487, 273] width 138 height 16
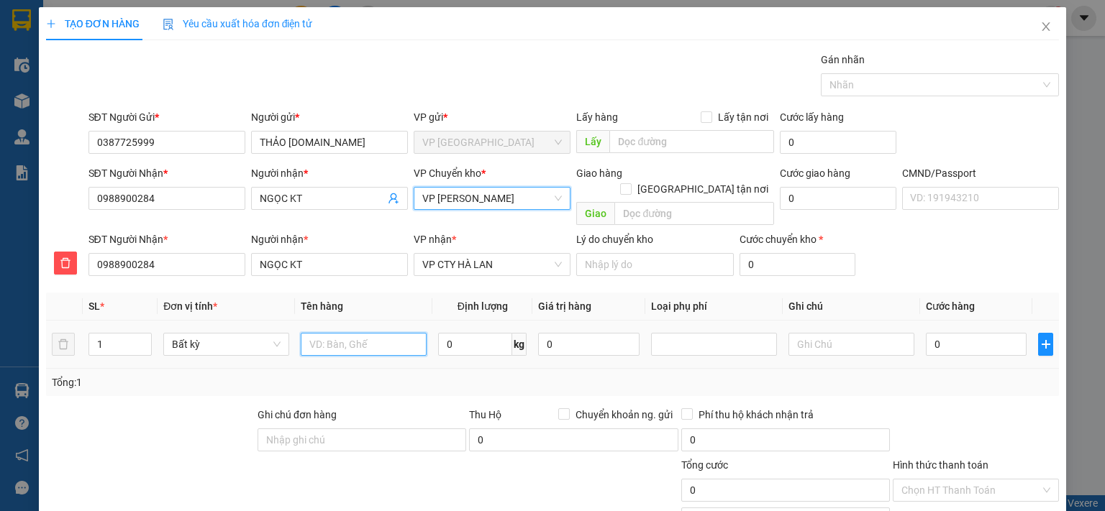
click at [343, 333] on input "text" at bounding box center [364, 344] width 126 height 23
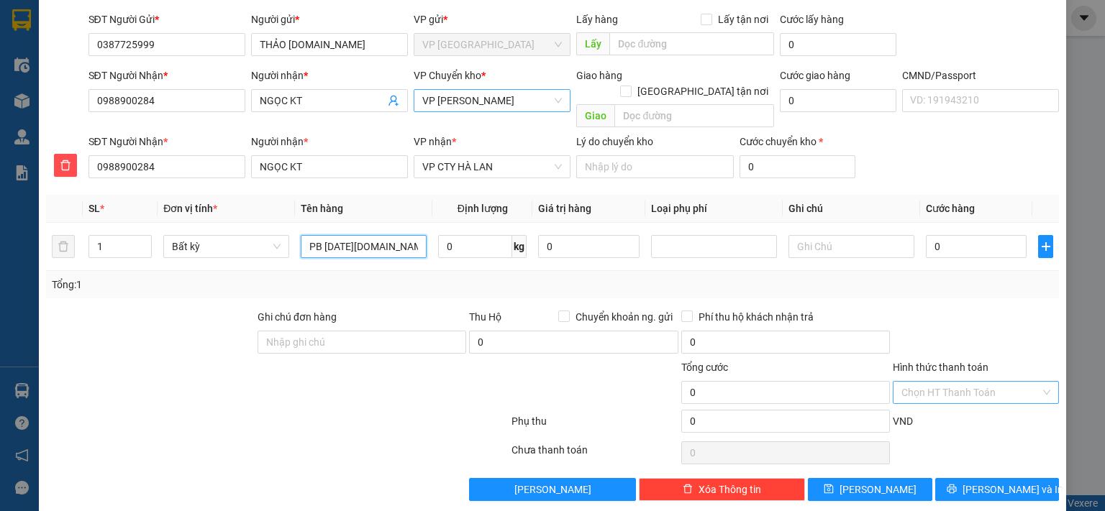
type input "PB [DATE][DOMAIN_NAME] 12/9"
click at [978, 382] on input "Hình thức thanh toán" at bounding box center [970, 393] width 139 height 22
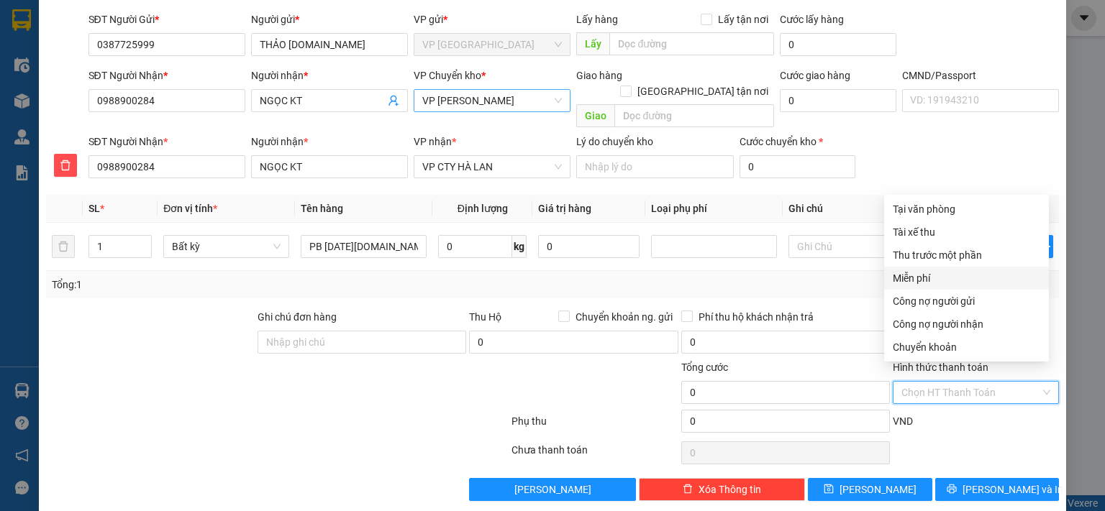
click at [925, 277] on div "Miễn phí" at bounding box center [966, 278] width 147 height 16
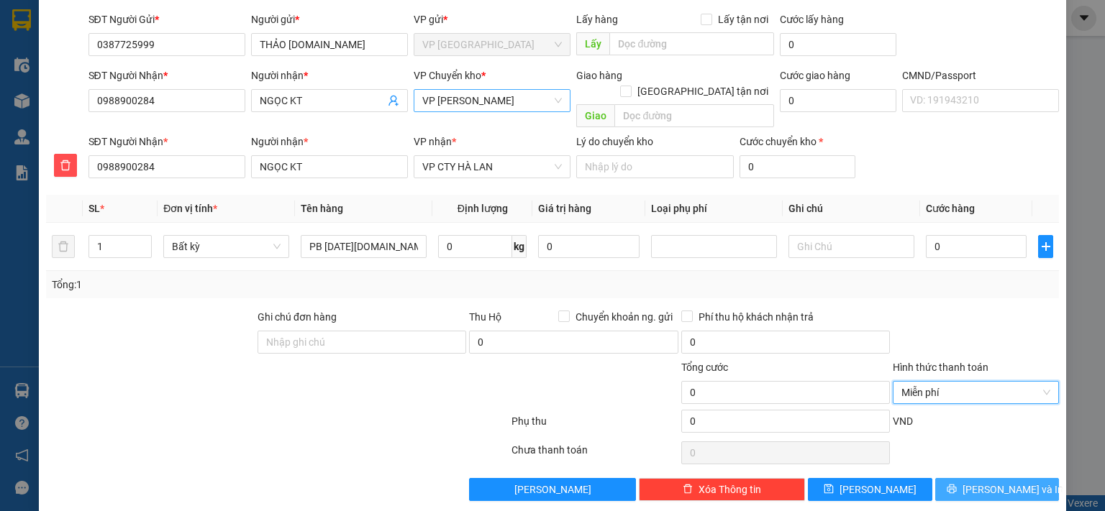
click at [985, 482] on span "[PERSON_NAME] và In" at bounding box center [1012, 490] width 101 height 16
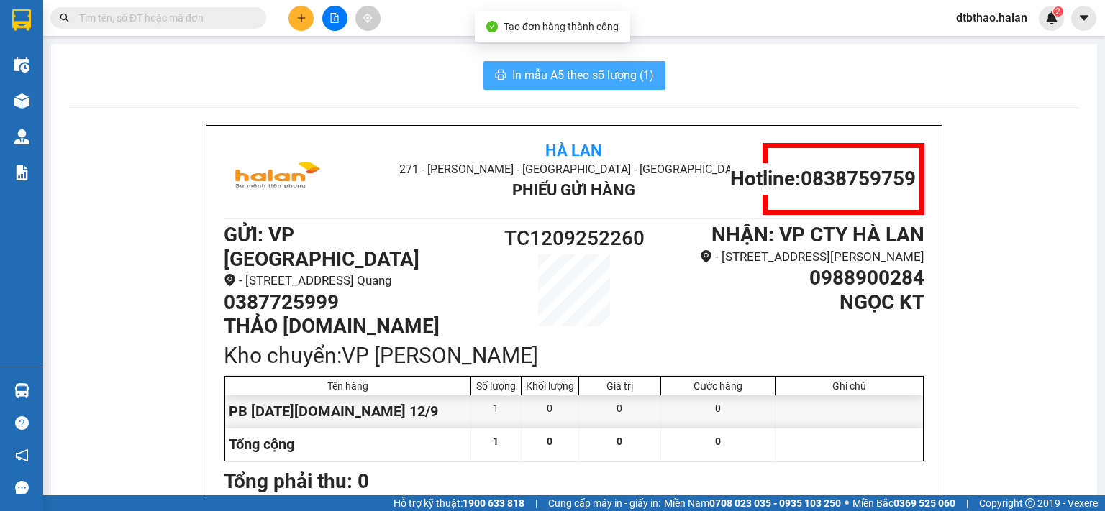
click at [564, 75] on span "In mẫu A5 theo số lượng (1)" at bounding box center [583, 75] width 142 height 18
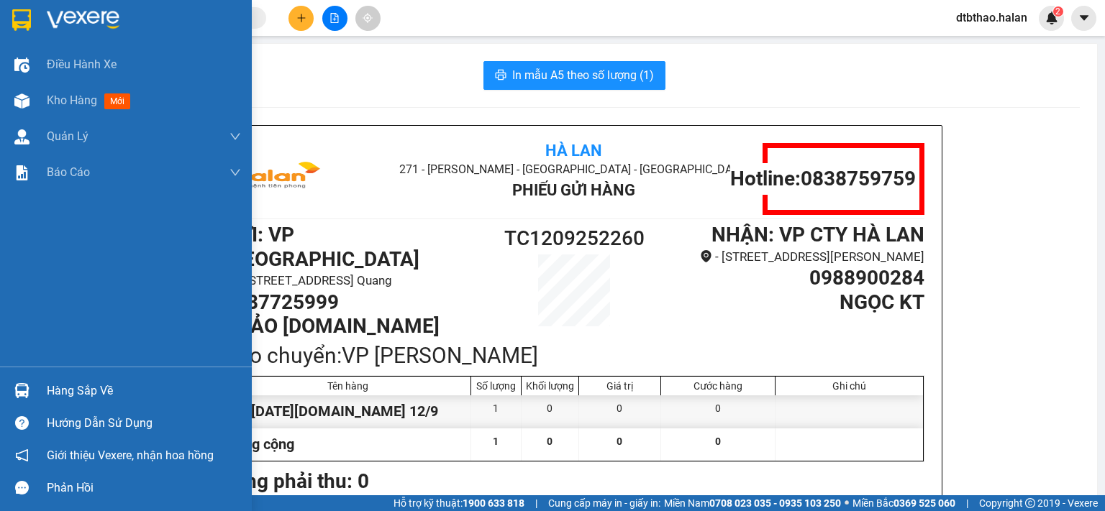
click at [45, 389] on div "Hàng sắp về" at bounding box center [126, 391] width 252 height 32
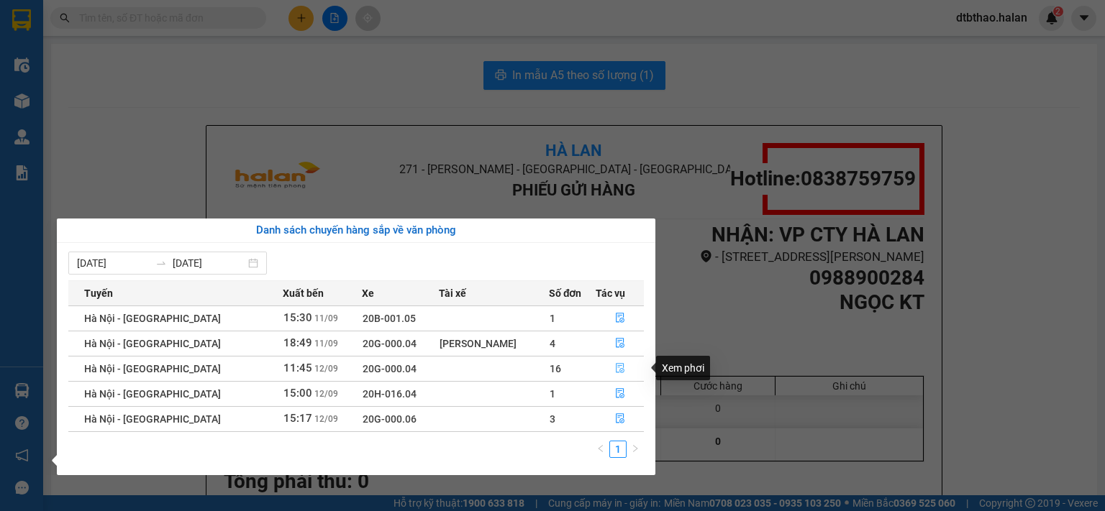
click at [616, 360] on button "button" at bounding box center [619, 368] width 47 height 23
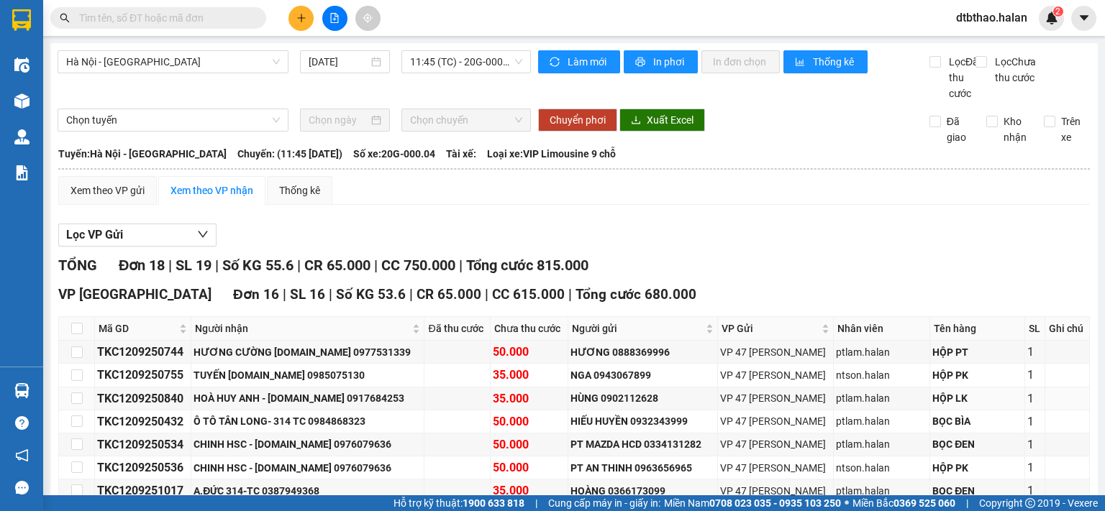
scroll to position [455, 0]
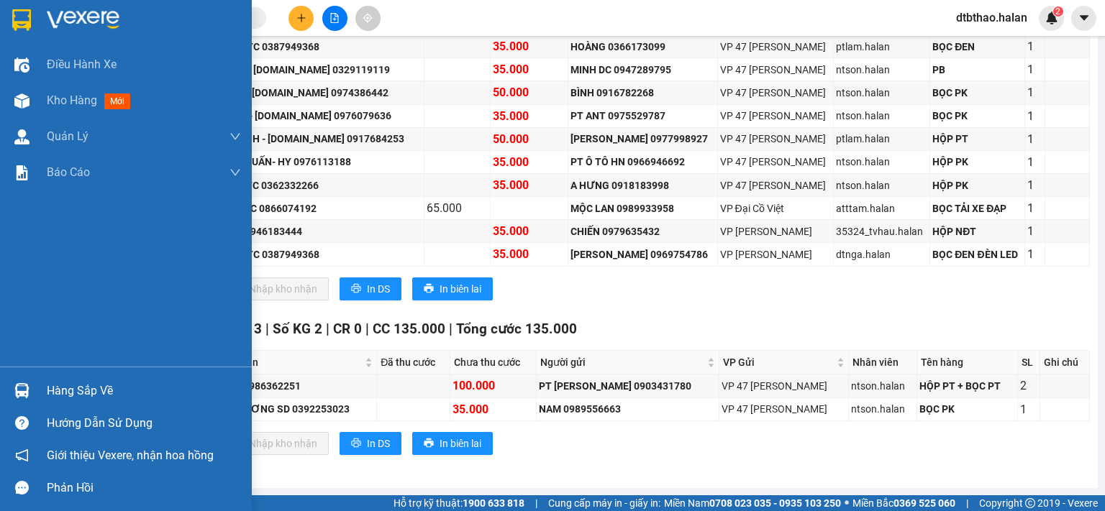
click at [61, 386] on div "Hàng sắp về" at bounding box center [144, 391] width 194 height 22
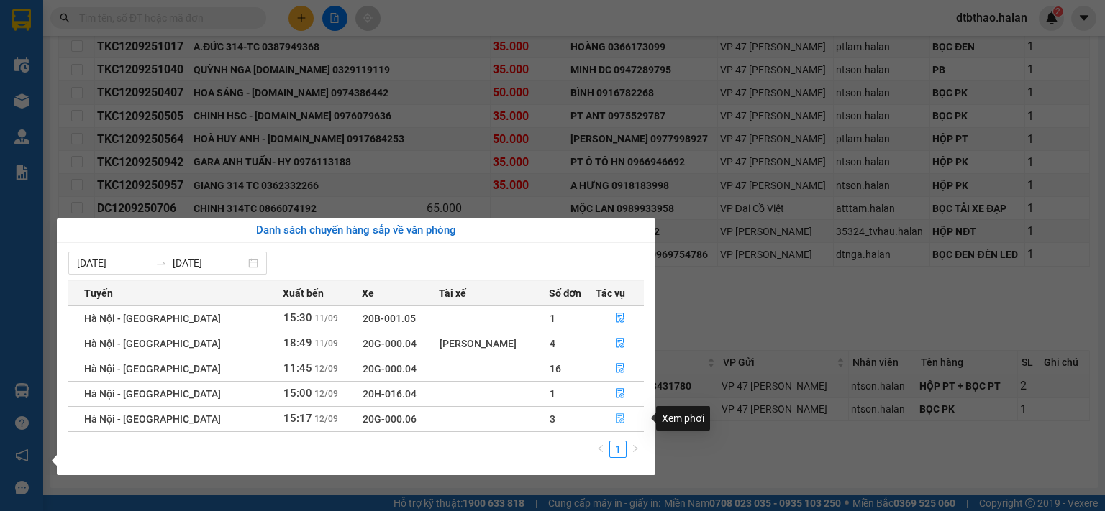
click at [619, 422] on icon "file-done" at bounding box center [620, 419] width 10 height 10
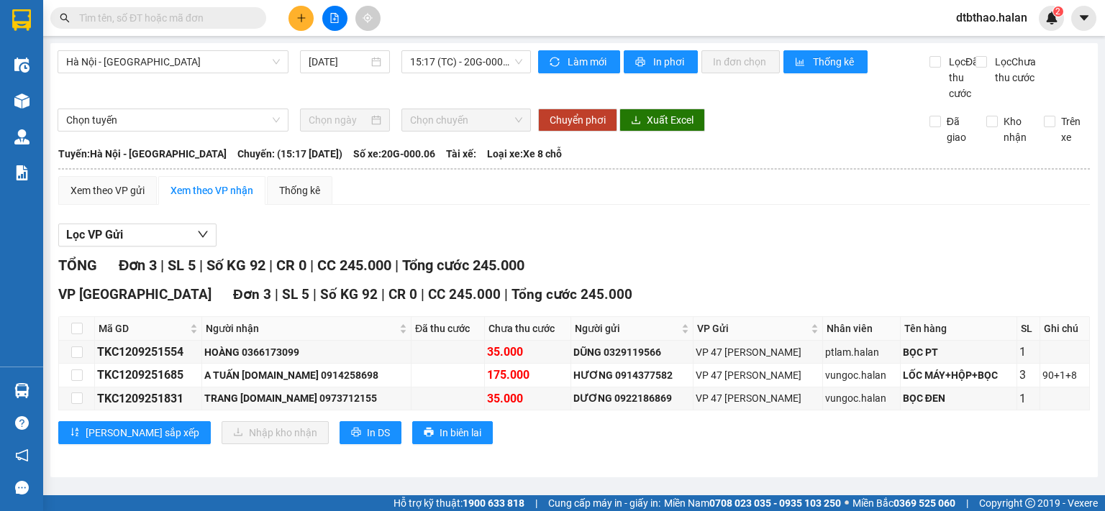
scroll to position [3, 0]
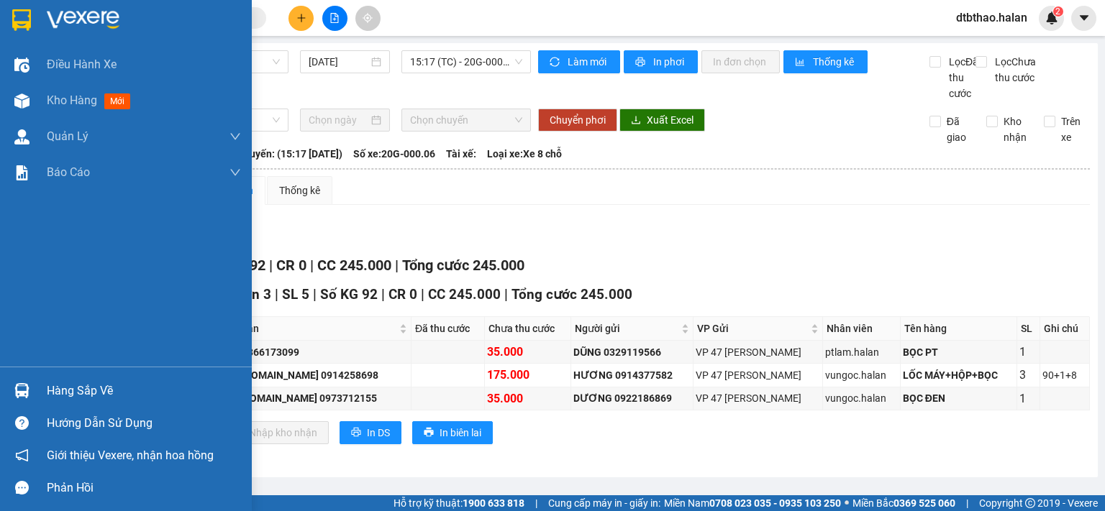
click at [47, 389] on div "Hàng sắp về" at bounding box center [144, 391] width 194 height 22
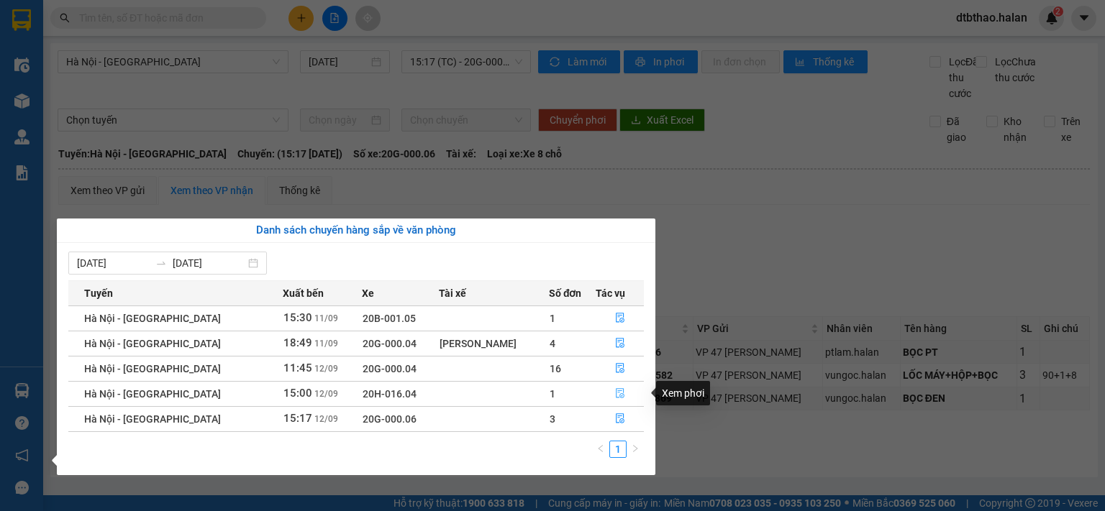
click at [619, 396] on icon "file-done" at bounding box center [620, 394] width 9 height 10
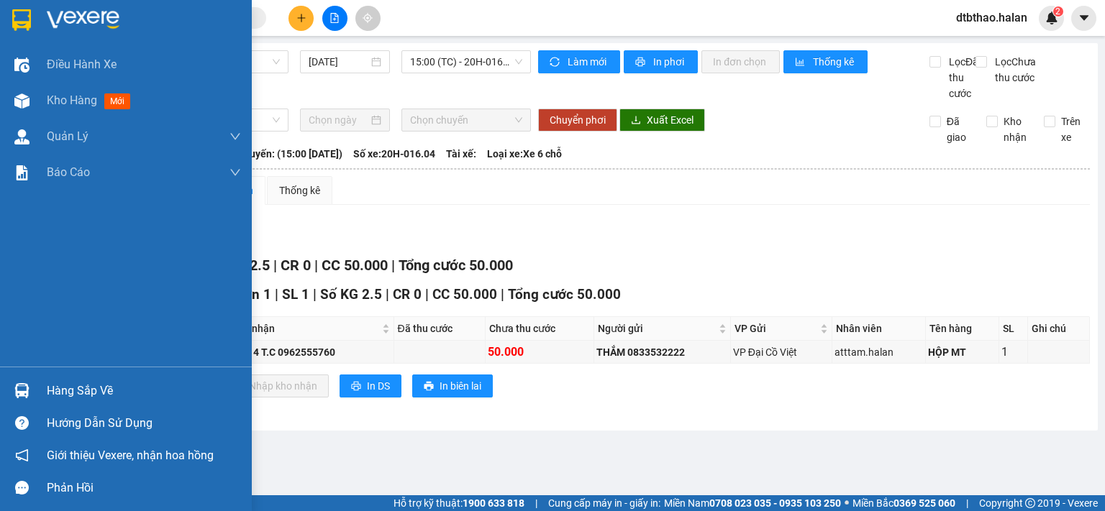
click at [57, 383] on div "Hàng sắp về" at bounding box center [144, 391] width 194 height 22
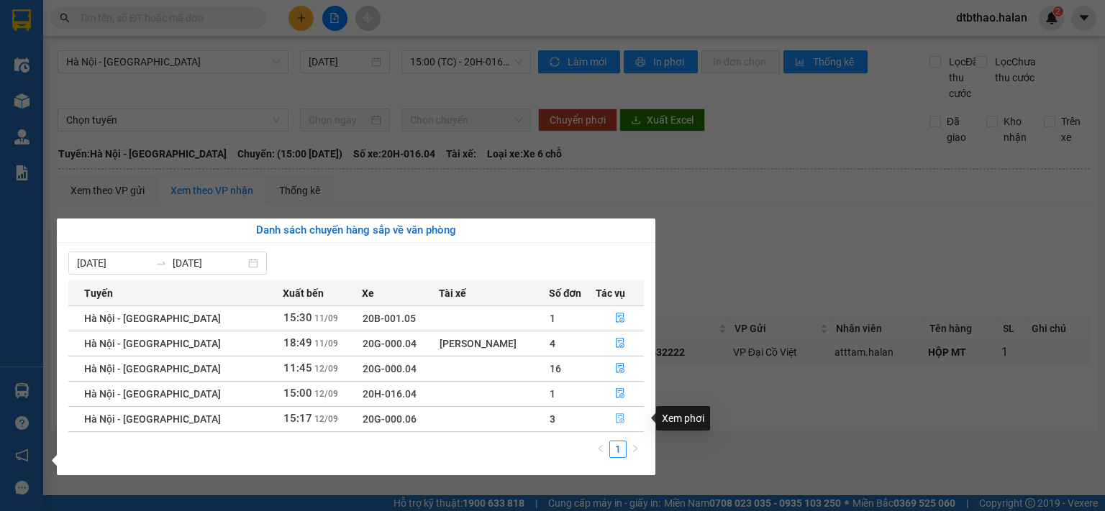
click at [618, 421] on icon "file-done" at bounding box center [620, 419] width 10 height 10
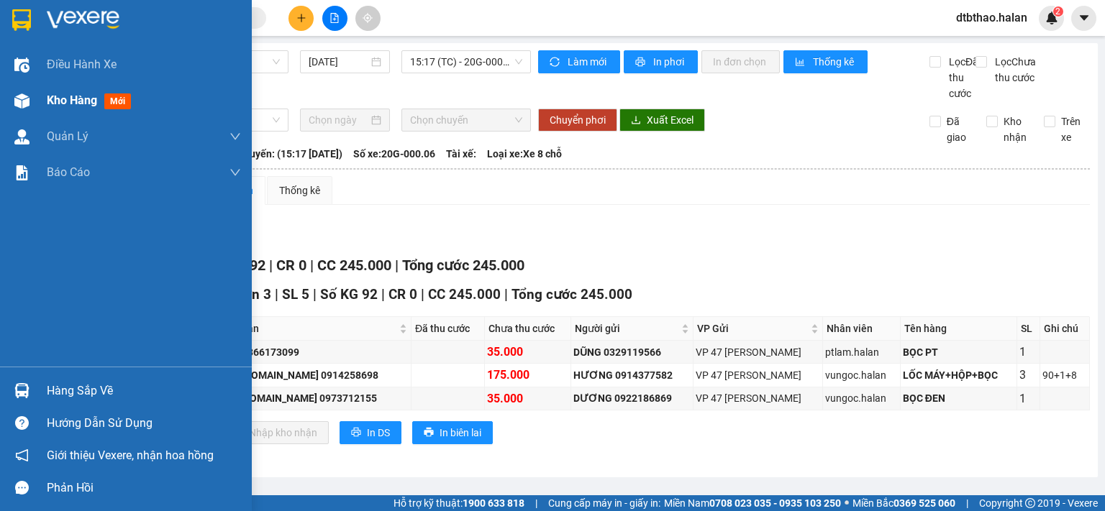
click at [70, 105] on span "Kho hàng" at bounding box center [72, 100] width 50 height 14
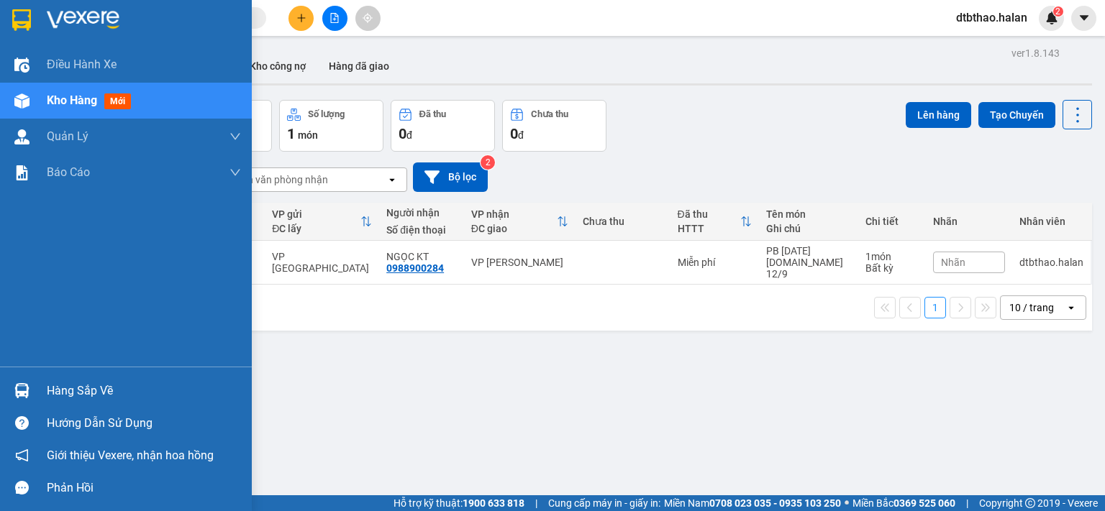
click at [52, 393] on div "Hàng sắp về" at bounding box center [144, 391] width 194 height 22
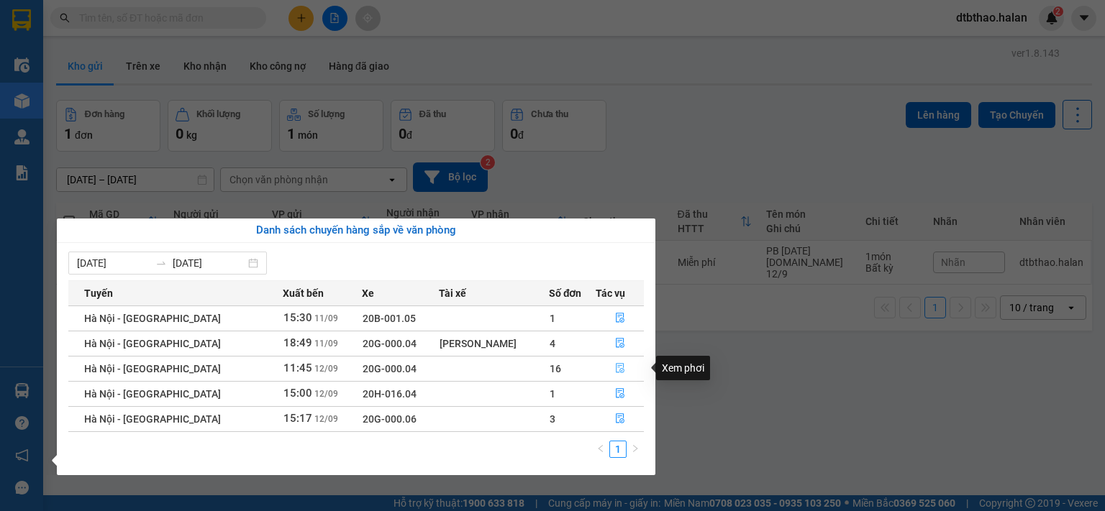
click at [619, 368] on icon "file-done" at bounding box center [620, 368] width 10 height 10
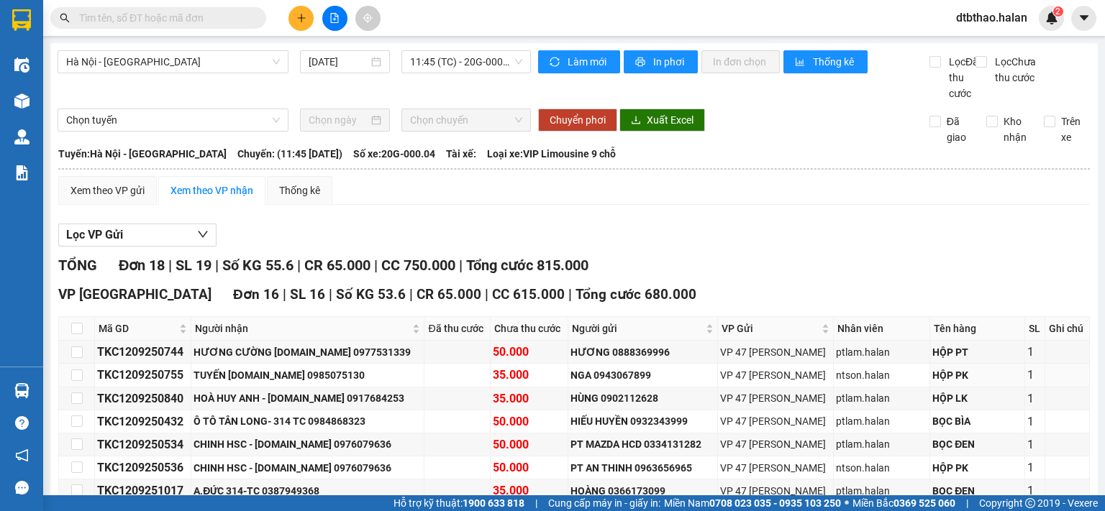
scroll to position [288, 0]
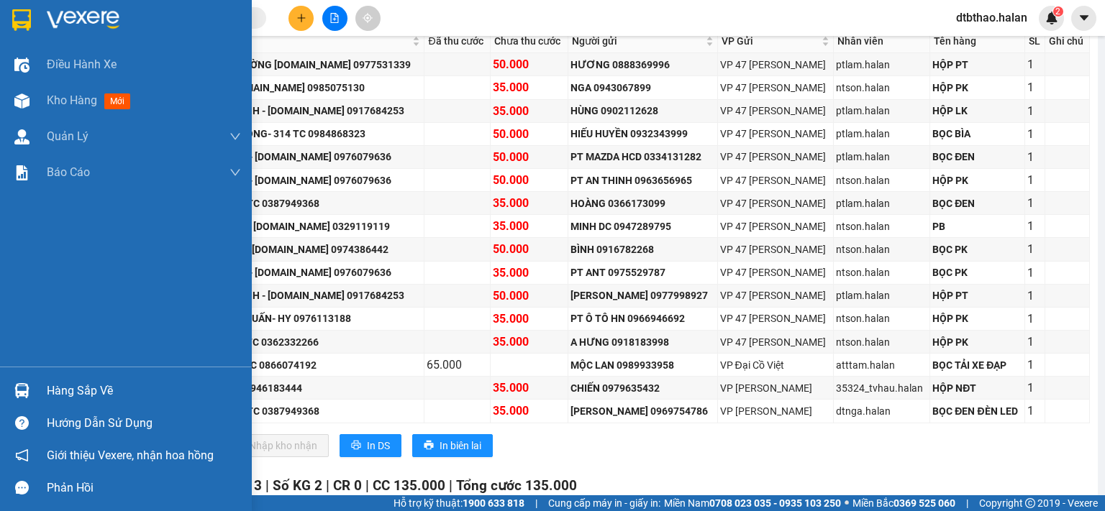
click at [60, 390] on div "Hàng sắp về" at bounding box center [144, 391] width 194 height 22
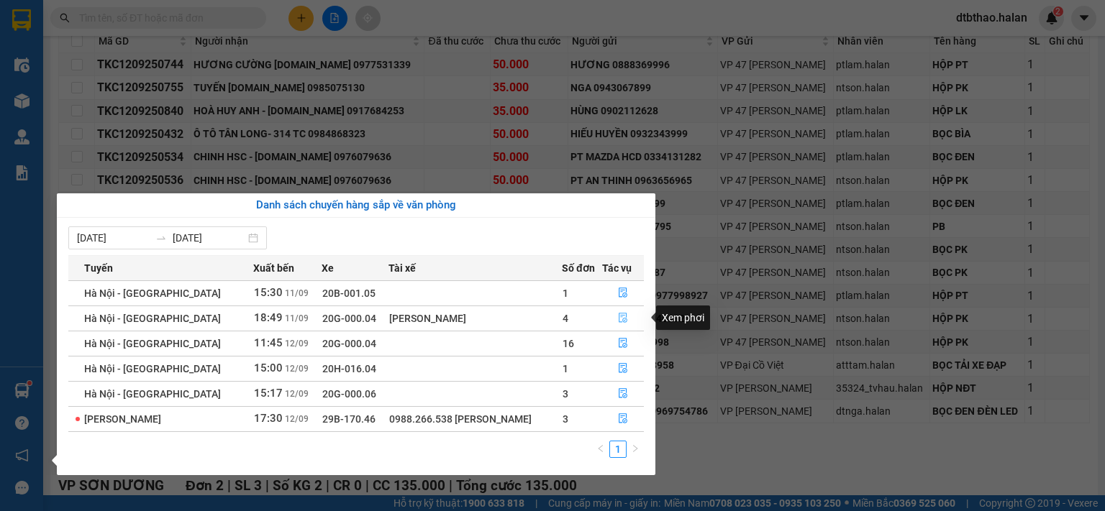
click at [619, 321] on icon "file-done" at bounding box center [623, 319] width 9 height 10
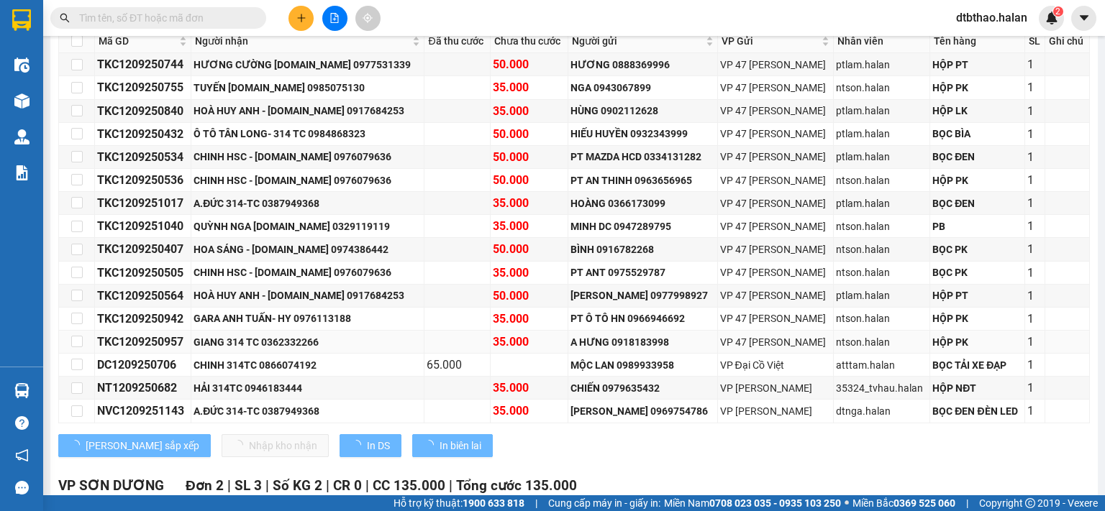
type input "[DATE]"
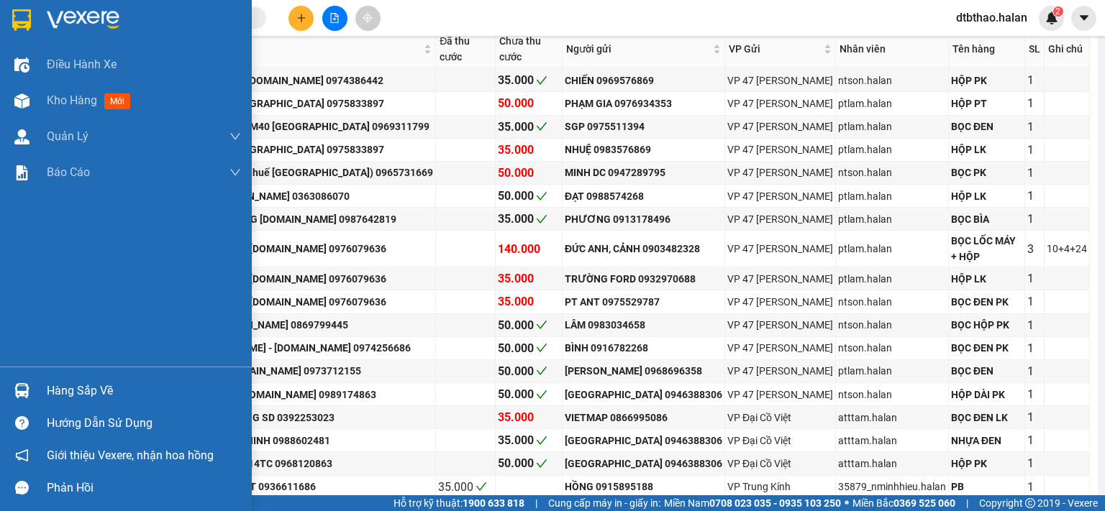
click at [52, 388] on div "Hàng sắp về" at bounding box center [144, 391] width 194 height 22
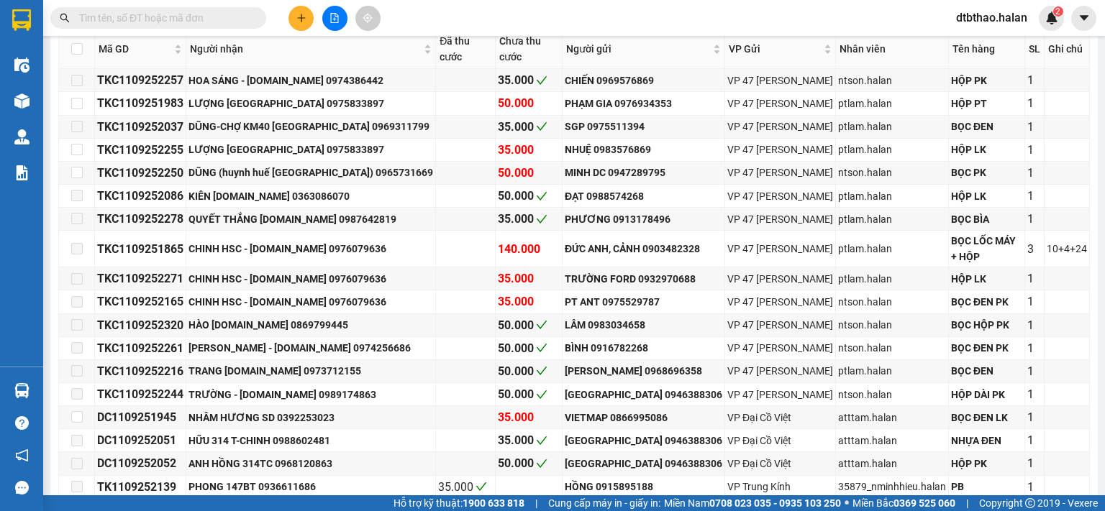
click at [815, 15] on section "Kết quả tìm kiếm ( 0 ) Bộ lọc No Data dtbthao.halan 2 Điều hành xe Kho hàng mới…" at bounding box center [552, 255] width 1105 height 511
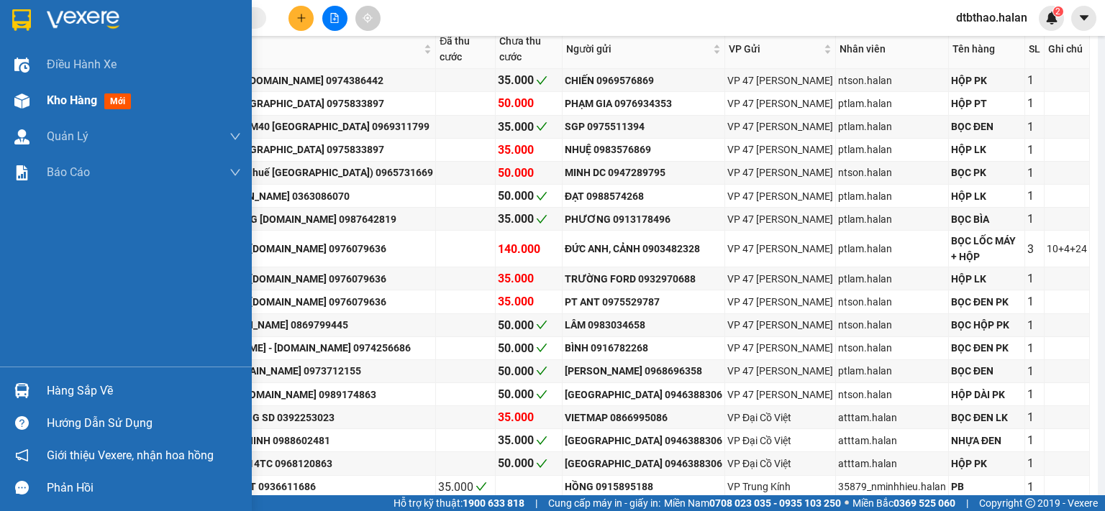
click at [83, 103] on span "Kho hàng" at bounding box center [72, 100] width 50 height 14
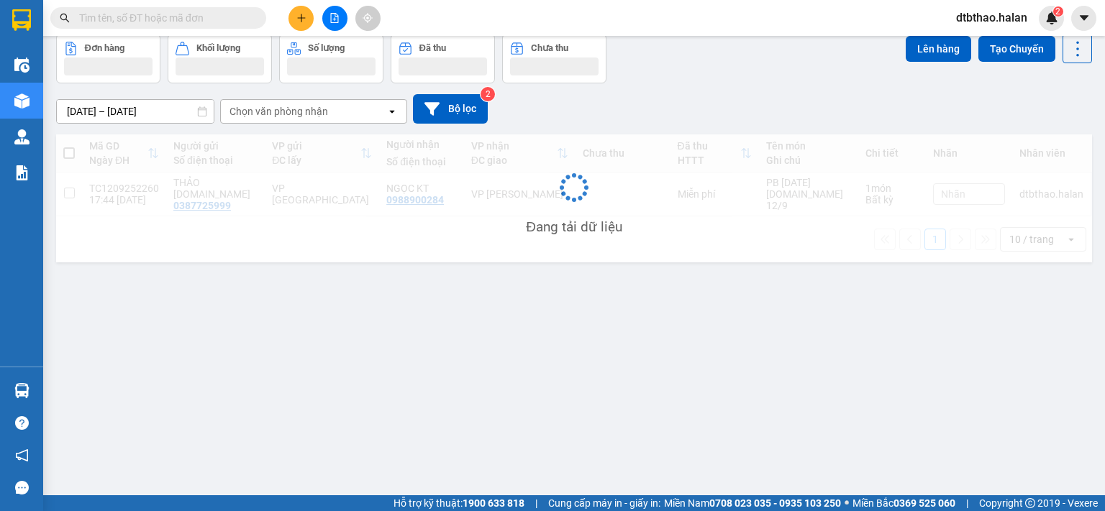
scroll to position [66, 0]
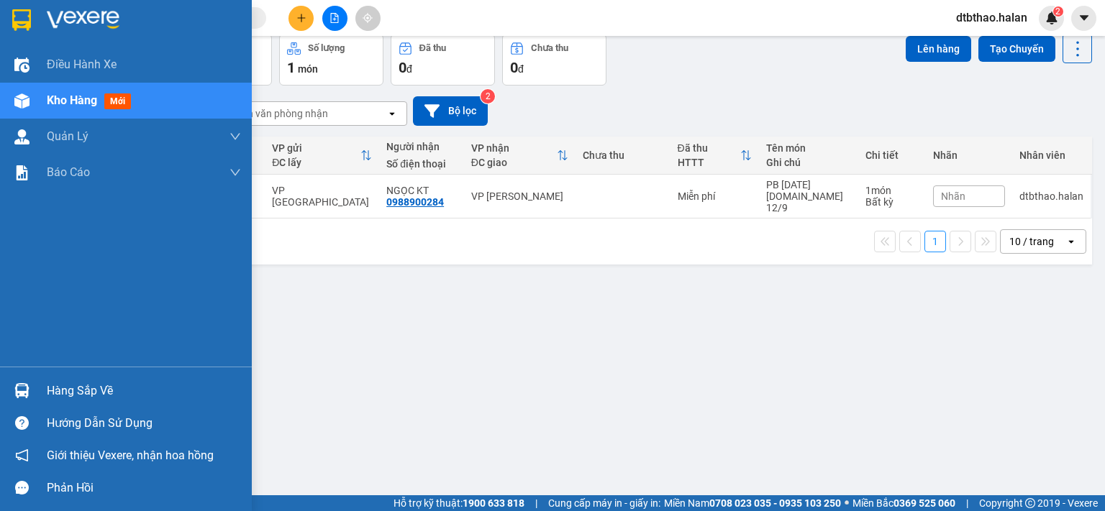
click at [83, 396] on div "Hàng sắp về" at bounding box center [144, 391] width 194 height 22
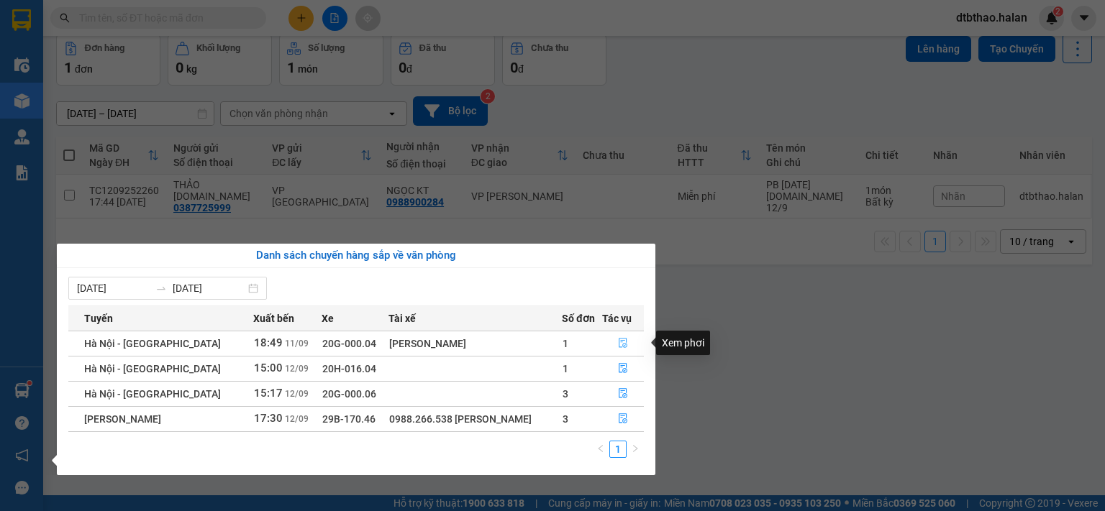
click at [616, 345] on button "button" at bounding box center [623, 343] width 40 height 23
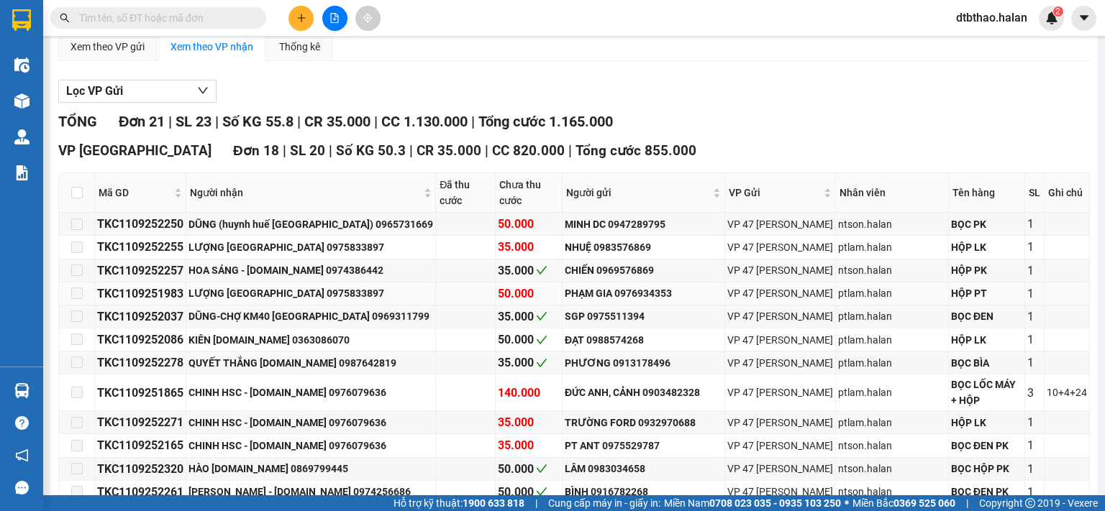
scroll to position [288, 0]
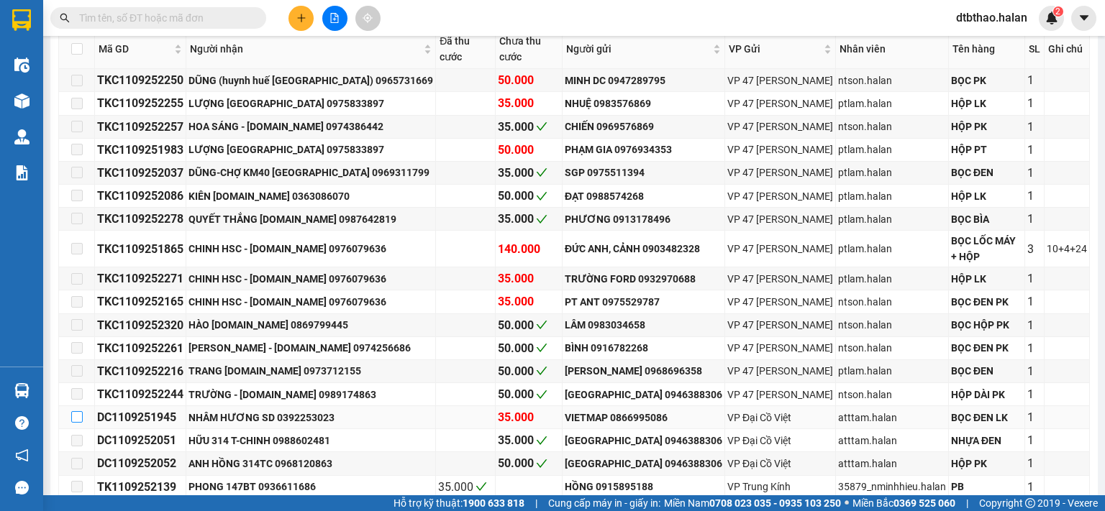
click at [77, 411] on input "checkbox" at bounding box center [77, 417] width 12 height 12
checkbox input "true"
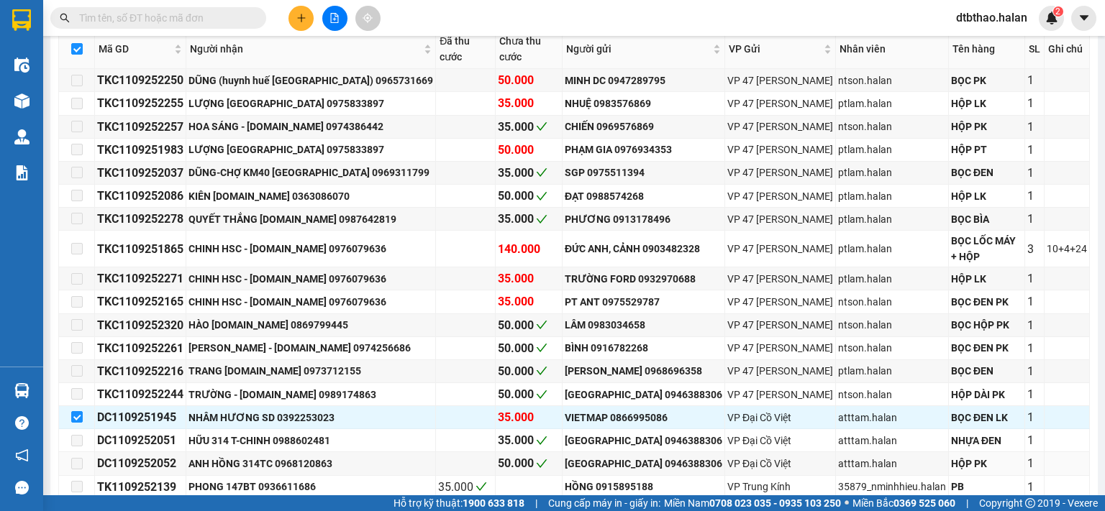
scroll to position [524, 0]
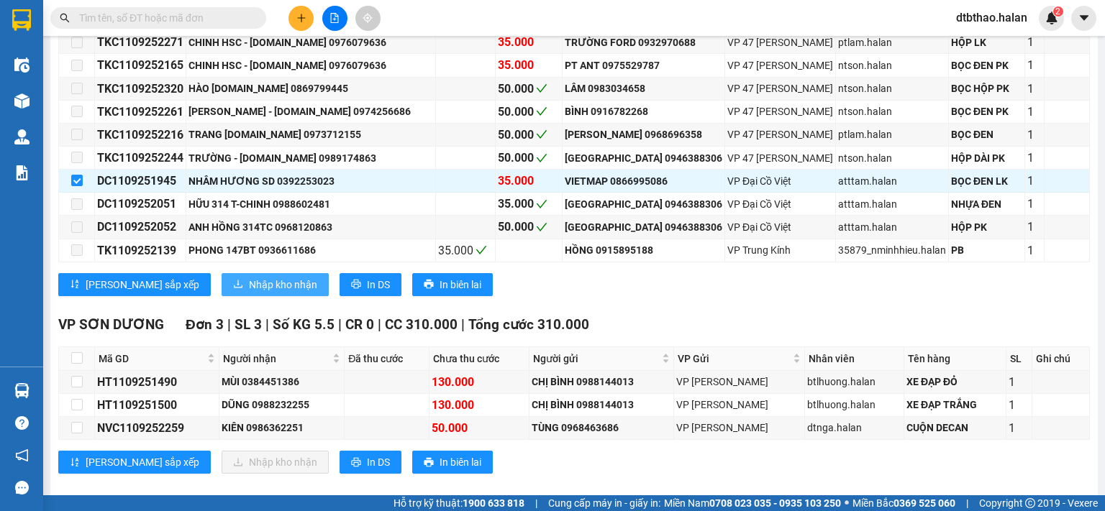
click at [249, 277] on span "Nhập kho nhận" at bounding box center [283, 285] width 68 height 16
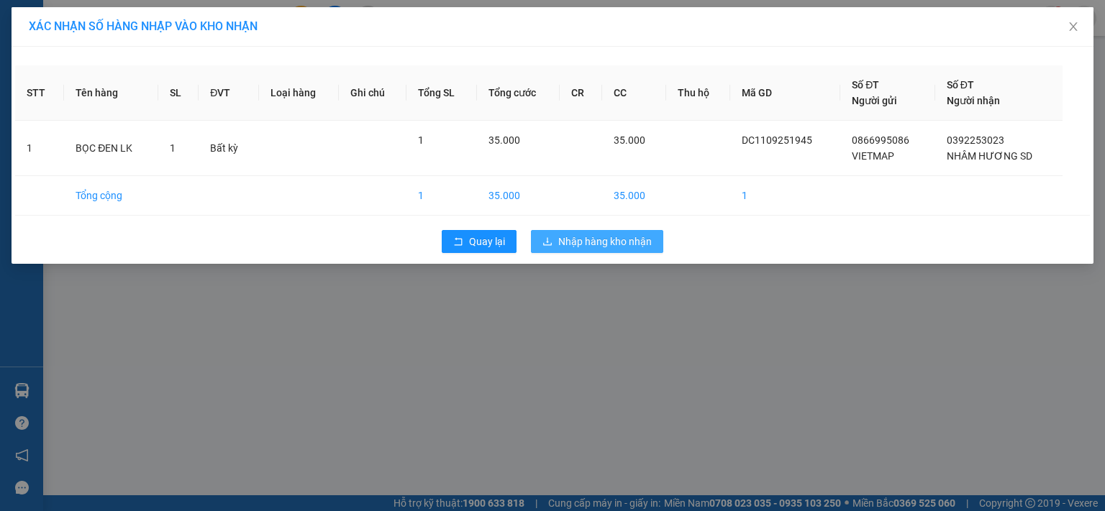
click at [611, 239] on span "Nhập hàng kho nhận" at bounding box center [604, 242] width 93 height 16
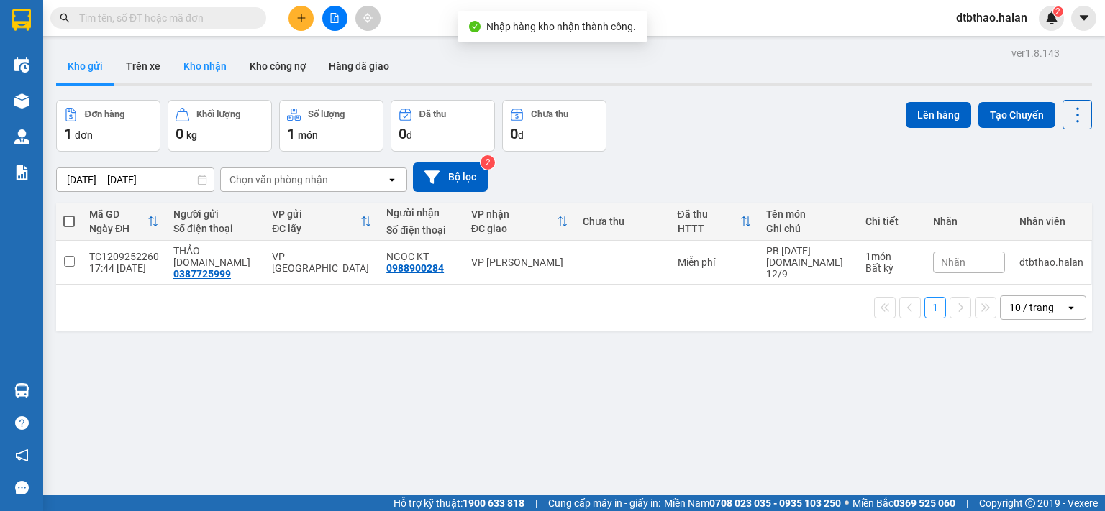
click at [212, 65] on button "Kho nhận" at bounding box center [205, 66] width 66 height 35
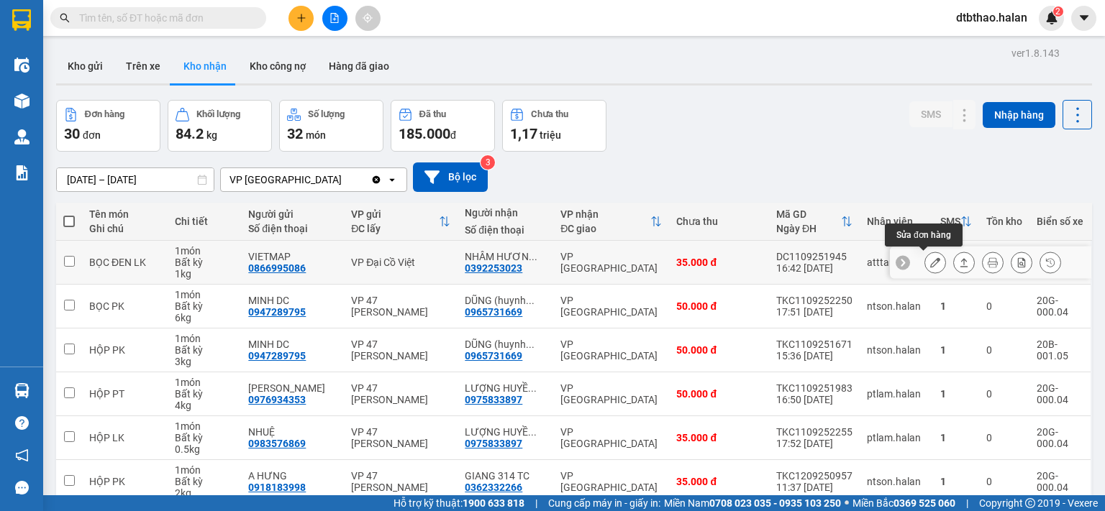
click at [925, 262] on button at bounding box center [935, 262] width 20 height 25
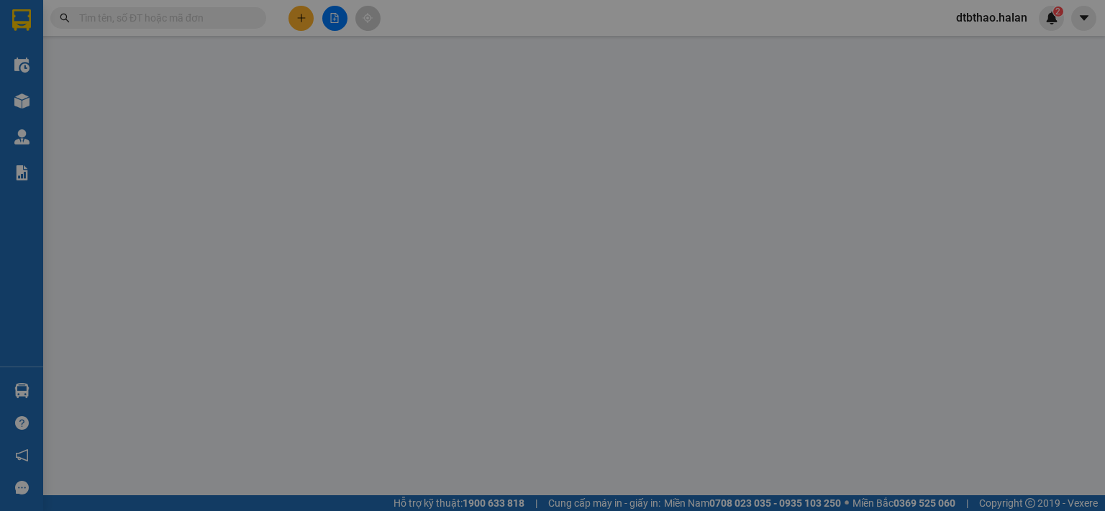
type input "0866995086"
type input "VIETMAP"
type input "0392253023"
type input "NHÂM HƯƠNG SD"
type input "35.000"
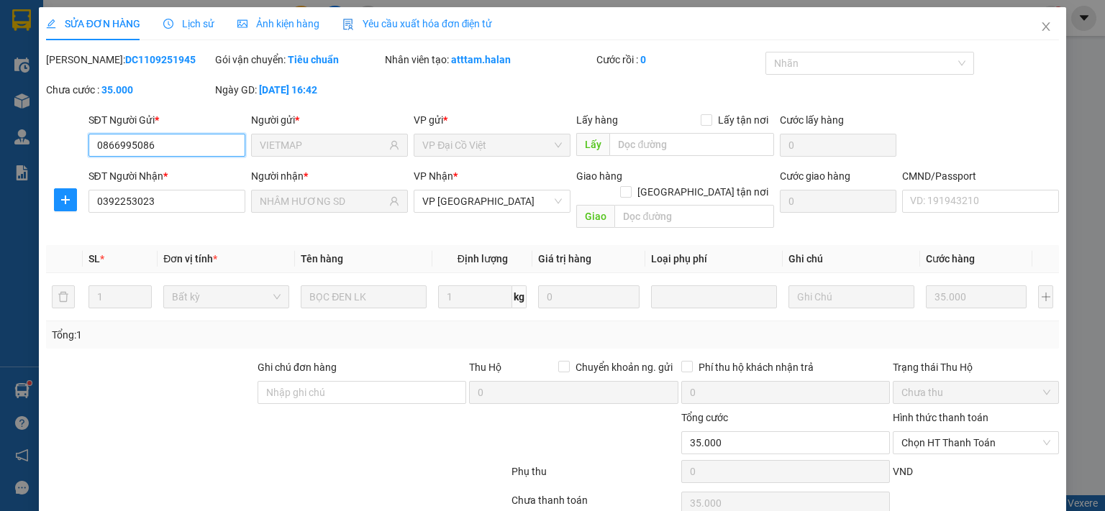
scroll to position [51, 0]
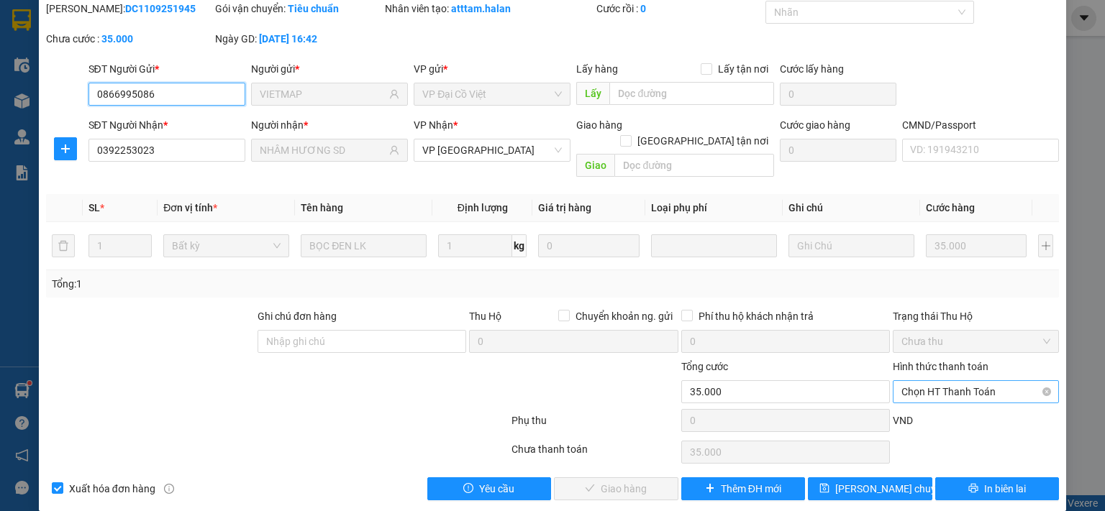
click at [948, 381] on span "Chọn HT Thanh Toán" at bounding box center [975, 392] width 149 height 22
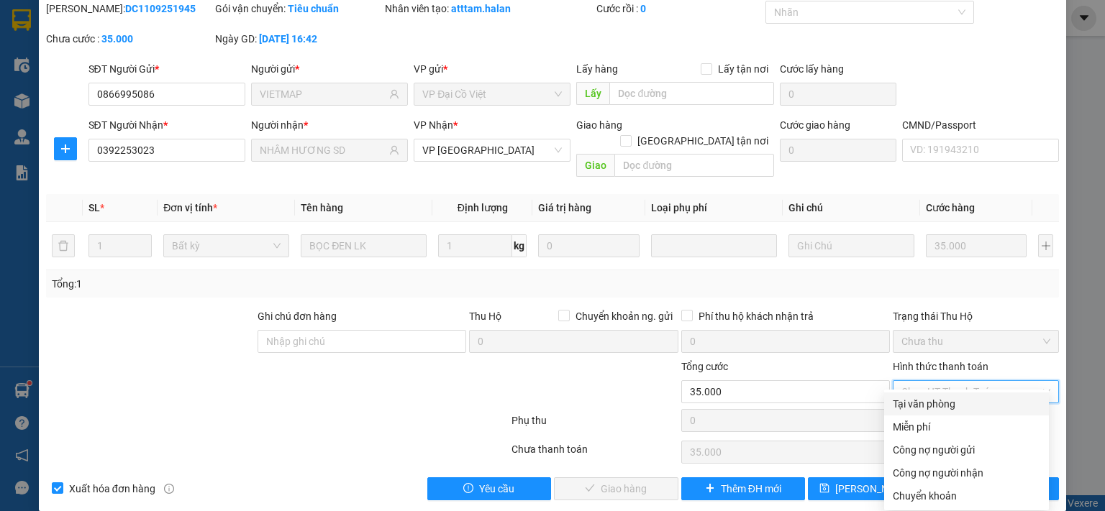
click at [929, 409] on div "Tại văn phòng" at bounding box center [966, 404] width 147 height 16
type input "0"
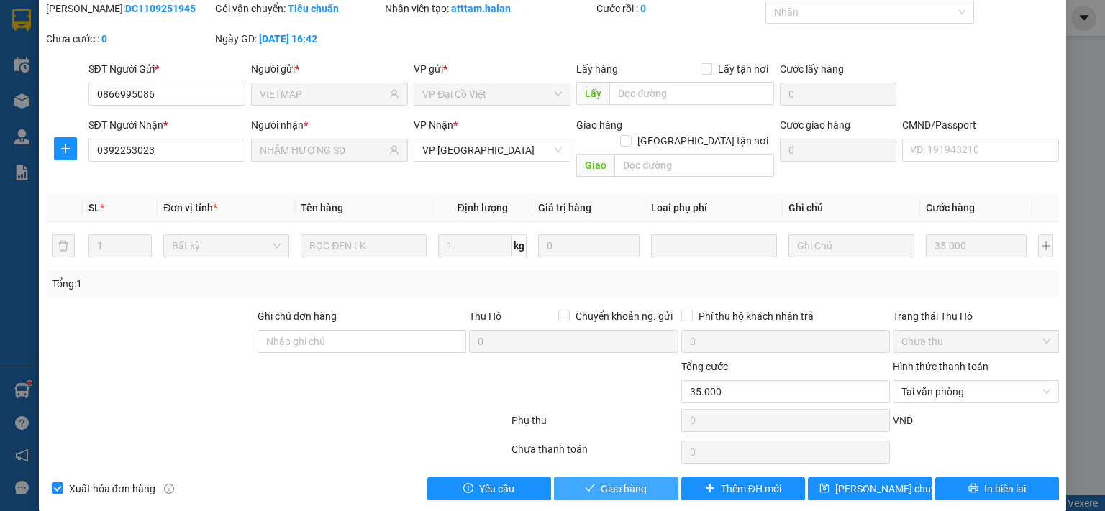
click at [623, 481] on span "Giao hàng" at bounding box center [624, 489] width 46 height 16
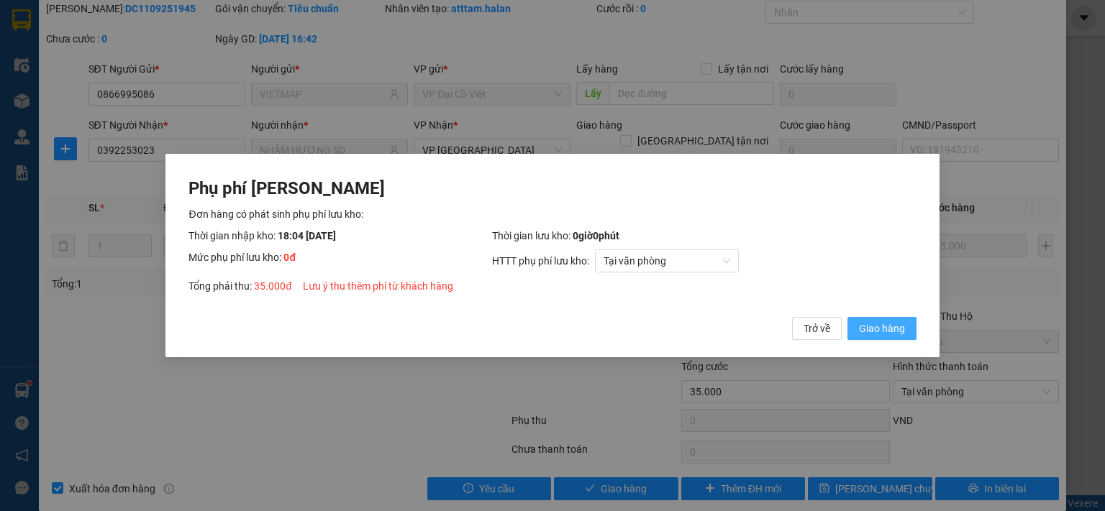
click at [880, 323] on span "Giao hàng" at bounding box center [882, 329] width 46 height 16
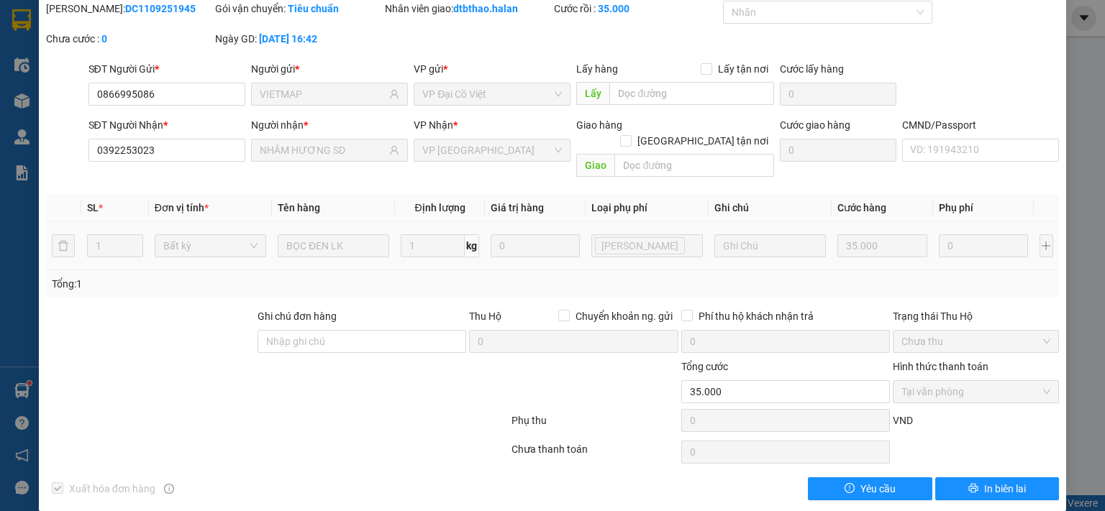
scroll to position [0, 0]
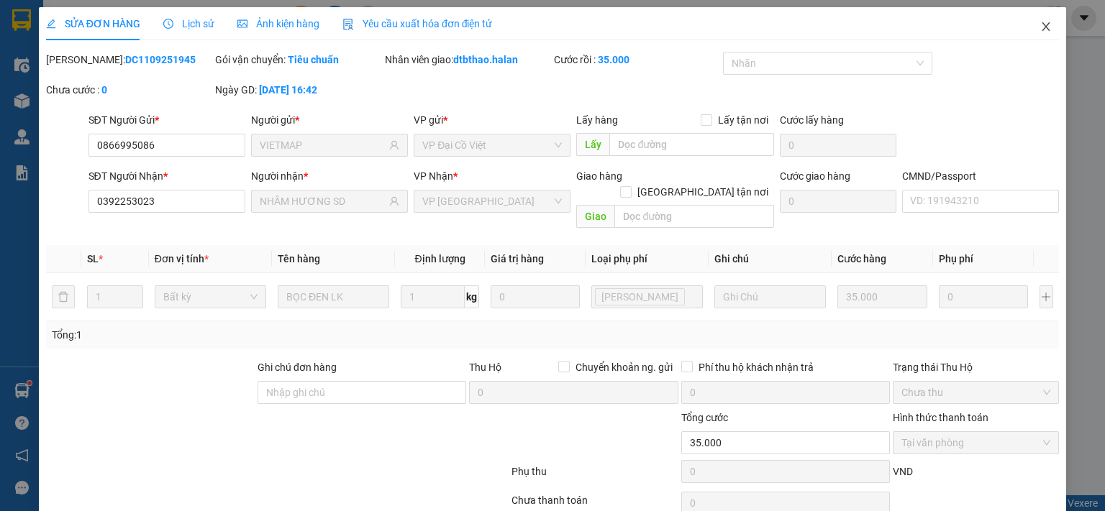
click at [1040, 30] on icon "close" at bounding box center [1046, 27] width 12 height 12
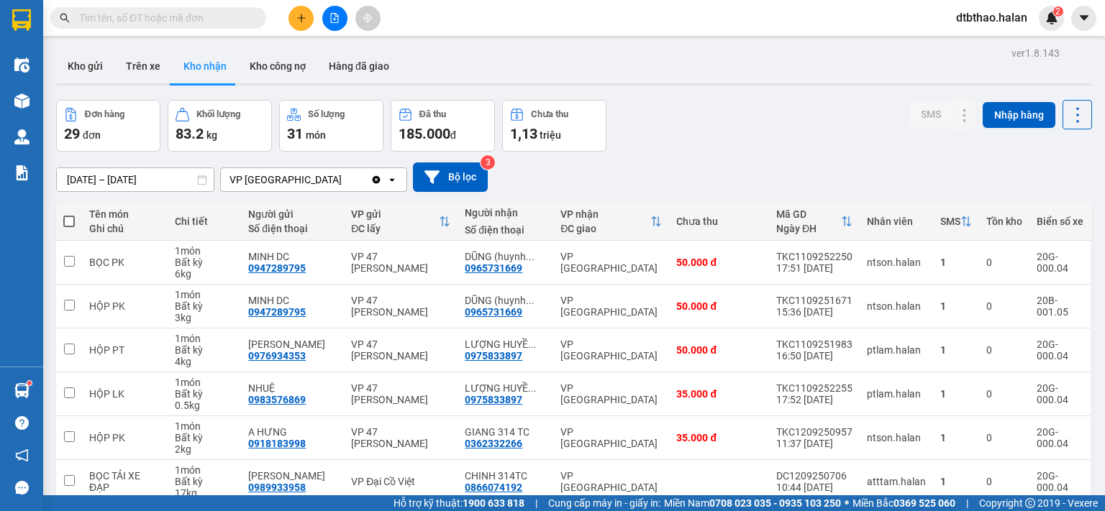
click at [167, 17] on input "text" at bounding box center [164, 18] width 170 height 16
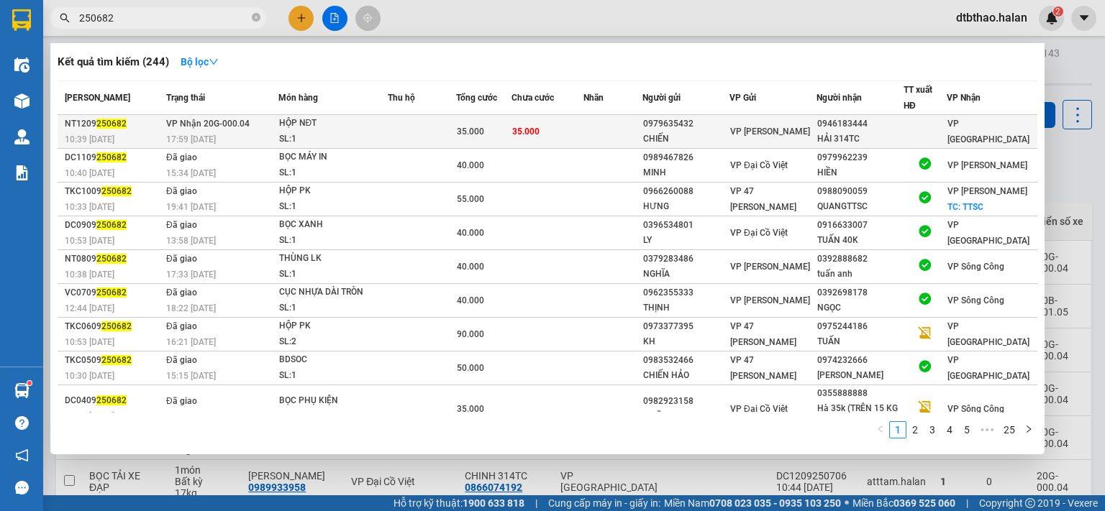
type input "250682"
click at [725, 134] on div "CHIẾN" at bounding box center [686, 139] width 86 height 15
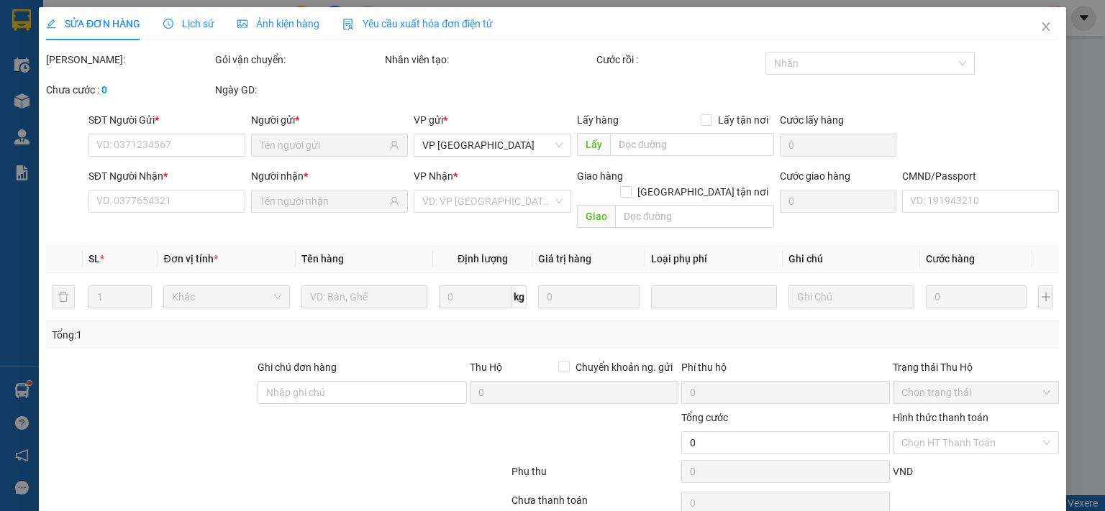
type input "0979635432"
type input "CHIẾN"
type input "0946183444"
type input "HẢI 314TC"
type input "35.000"
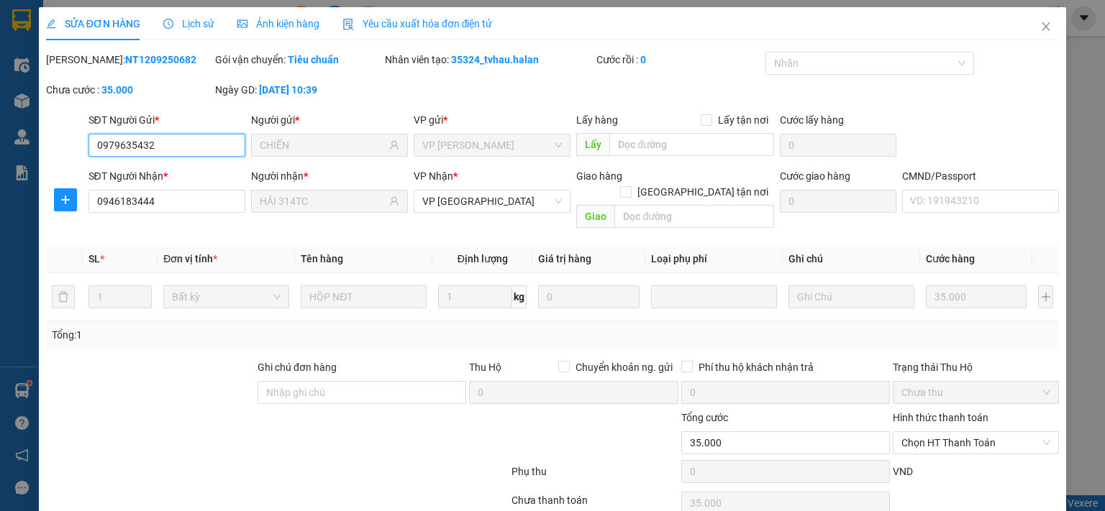
scroll to position [51, 0]
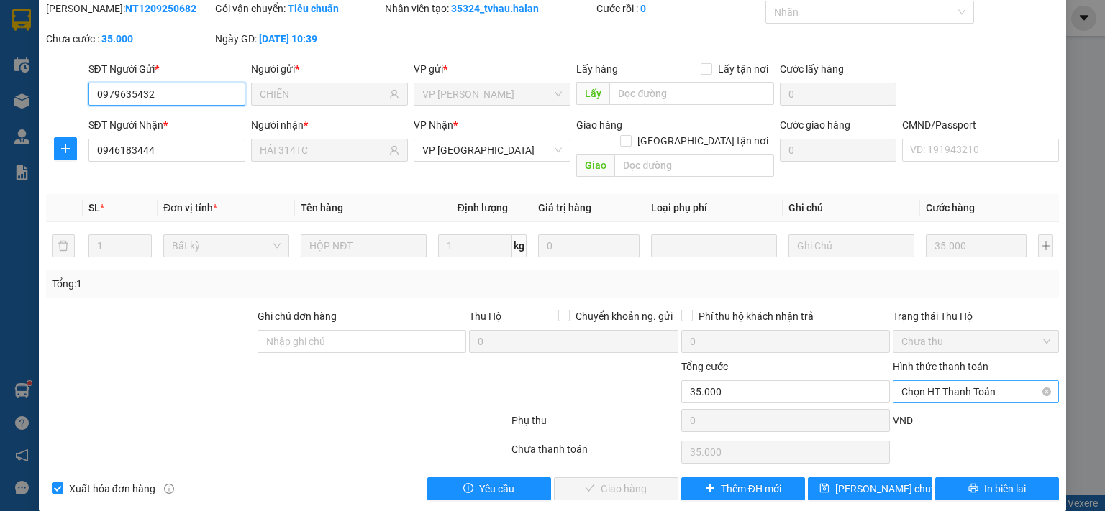
click at [924, 381] on span "Chọn HT Thanh Toán" at bounding box center [975, 392] width 149 height 22
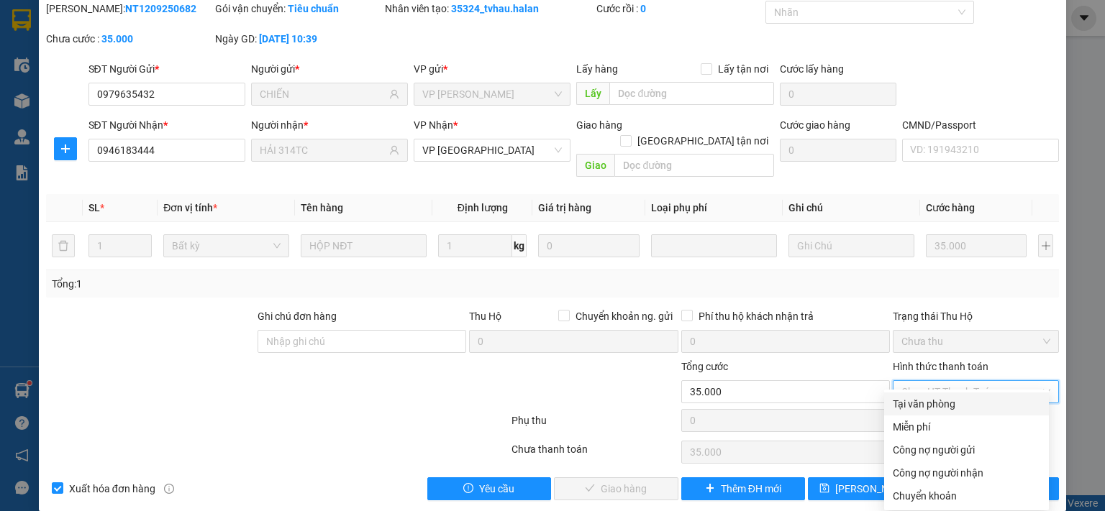
click at [923, 405] on div "Tại văn phòng" at bounding box center [966, 404] width 147 height 16
type input "0"
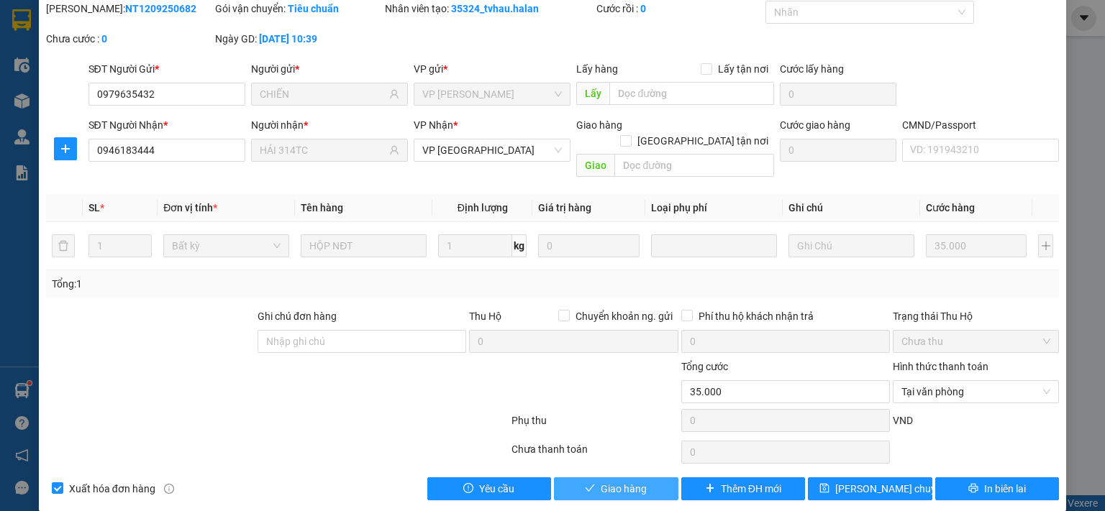
click at [654, 478] on button "Giao hàng" at bounding box center [616, 489] width 124 height 23
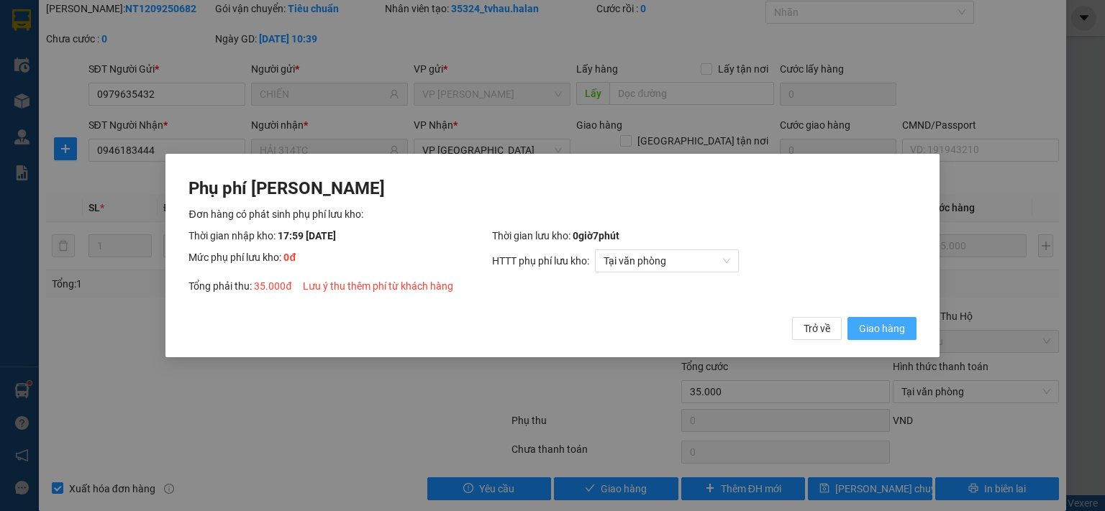
click at [857, 331] on button "Giao hàng" at bounding box center [881, 328] width 69 height 23
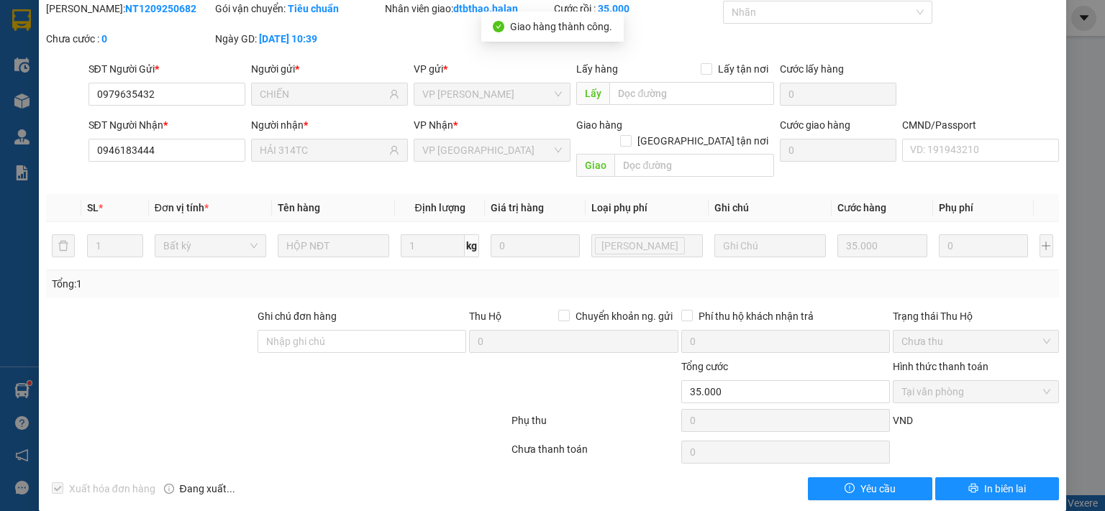
scroll to position [0, 0]
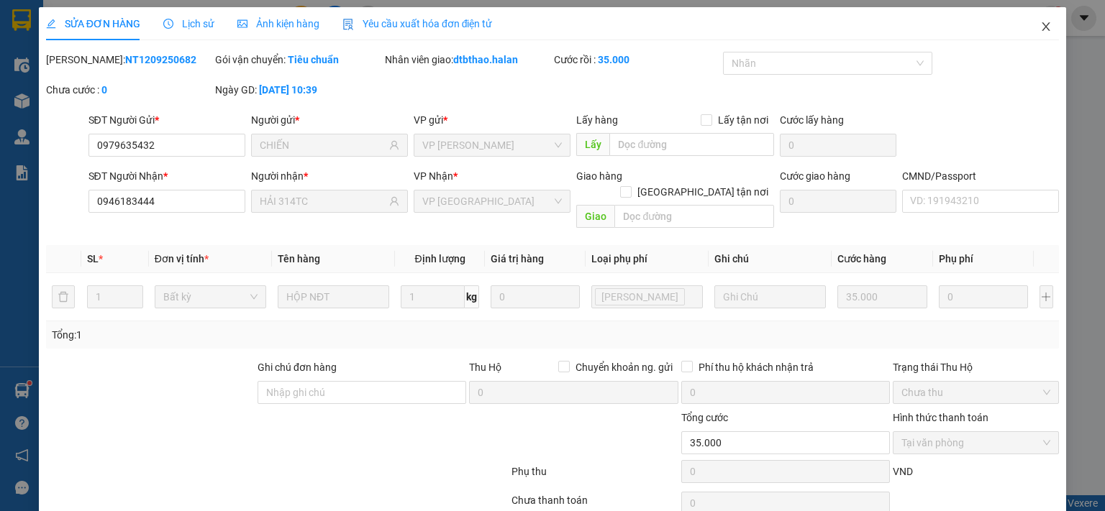
click at [1040, 31] on icon "close" at bounding box center [1046, 27] width 12 height 12
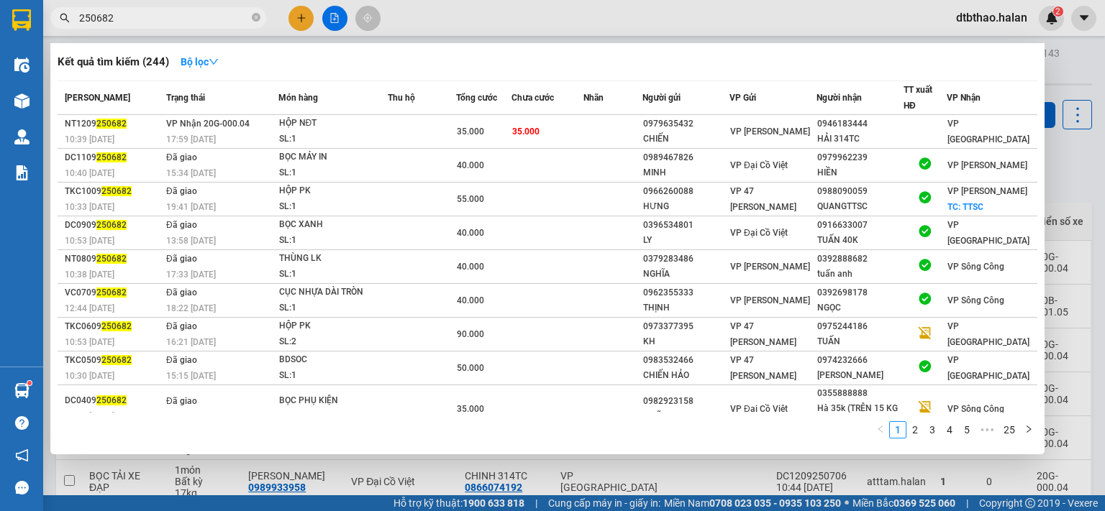
drag, startPoint x: 95, startPoint y: 17, endPoint x: 147, endPoint y: 17, distance: 51.8
click at [147, 17] on input "250682" at bounding box center [164, 18] width 170 height 16
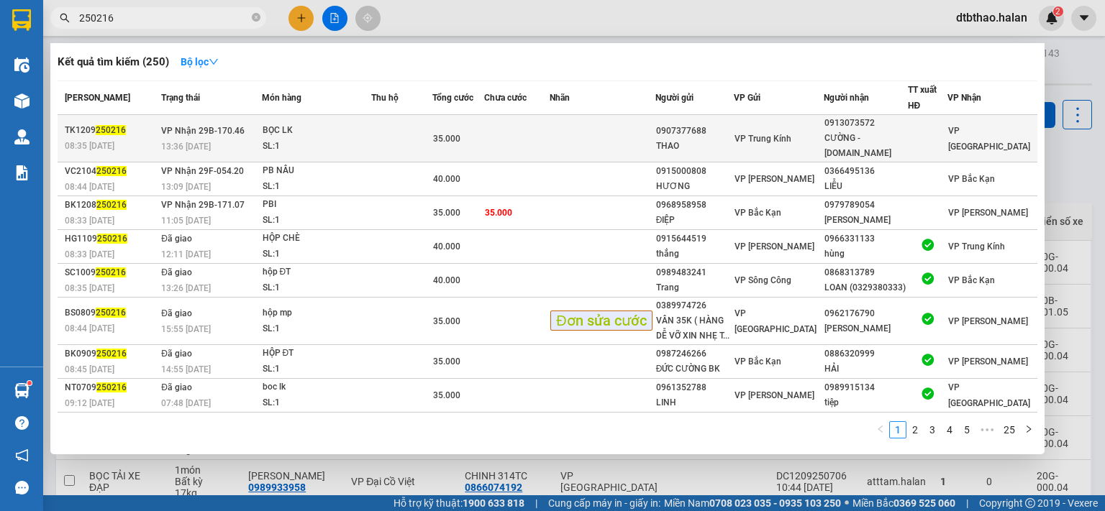
type input "250216"
click at [791, 134] on span "VP Trung Kính" at bounding box center [762, 139] width 57 height 10
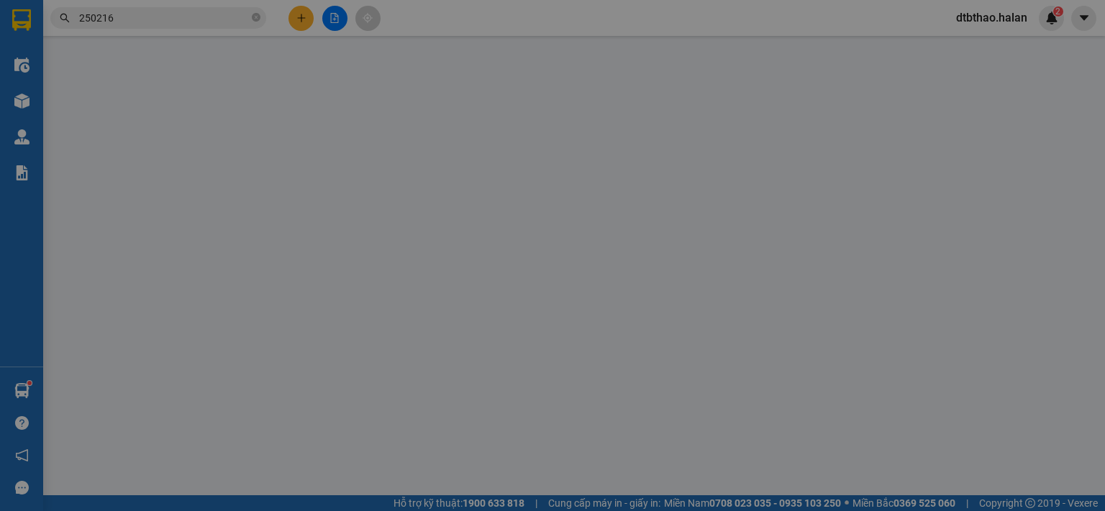
type input "0907377688"
type input "THAO"
type input "0913073572"
type input "CƯỜNG - 314.TC"
type input "35.000"
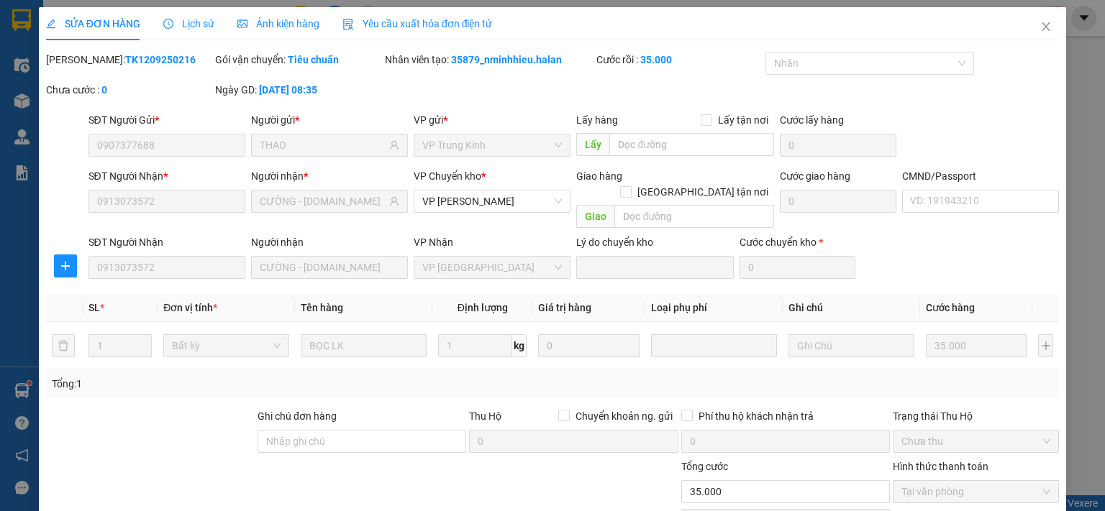
scroll to position [100, 0]
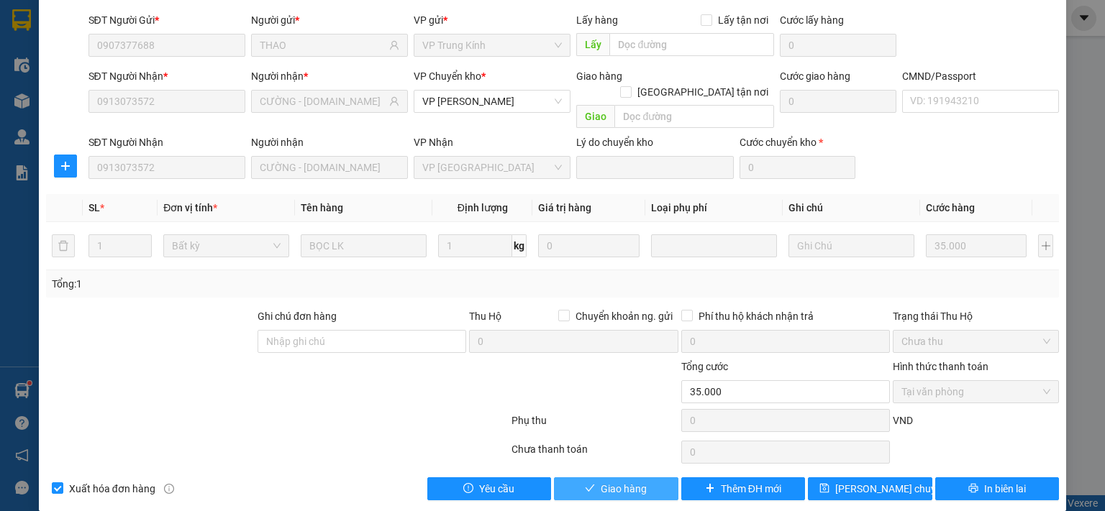
click at [644, 478] on button "Giao hàng" at bounding box center [616, 489] width 124 height 23
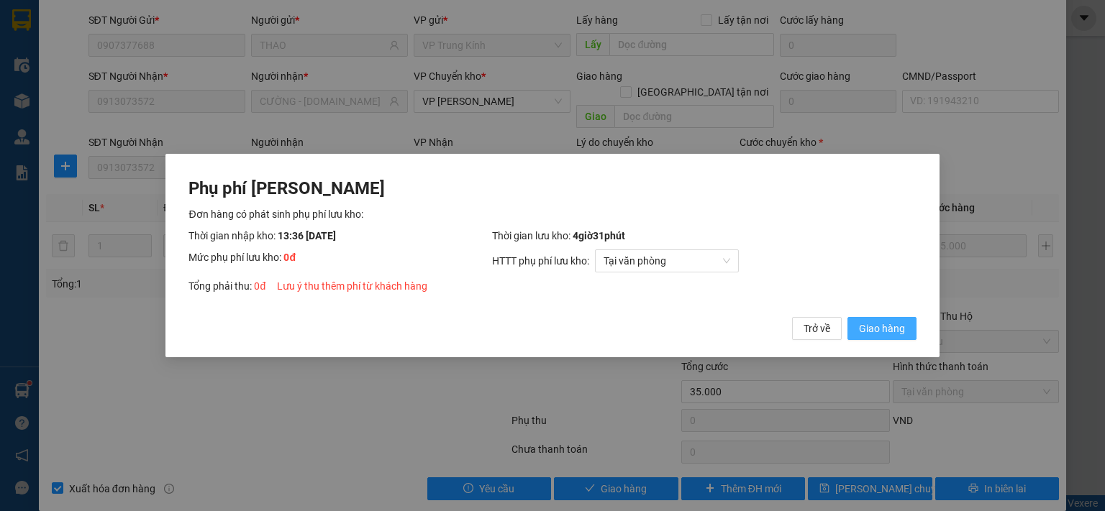
click at [881, 324] on span "Giao hàng" at bounding box center [882, 329] width 46 height 16
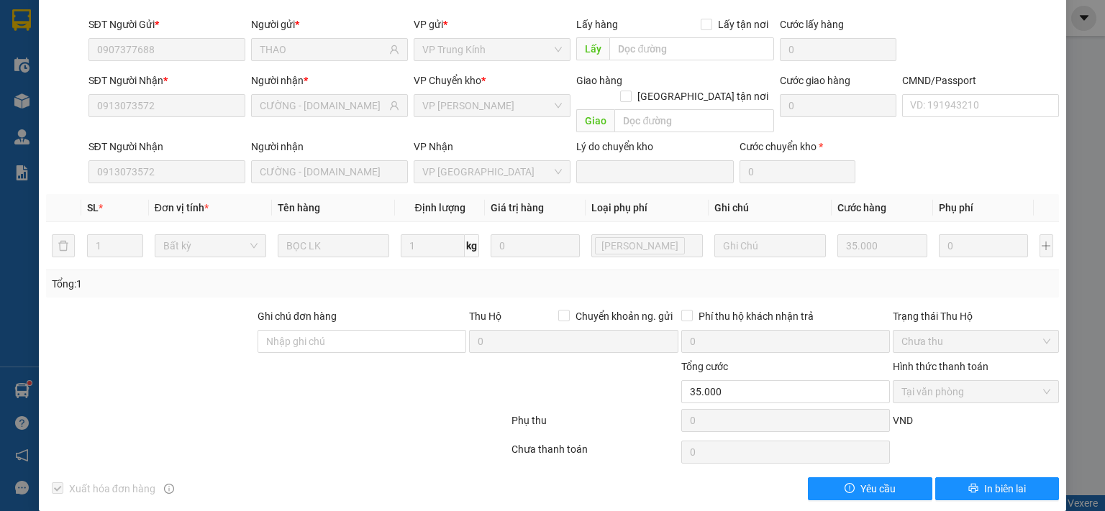
scroll to position [0, 0]
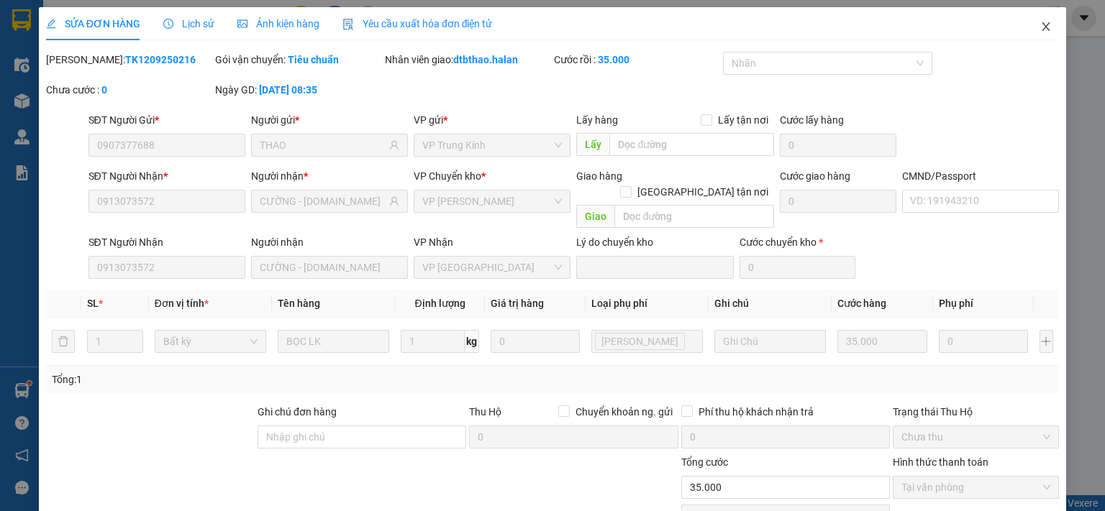
click at [1042, 28] on icon "close" at bounding box center [1046, 26] width 8 height 9
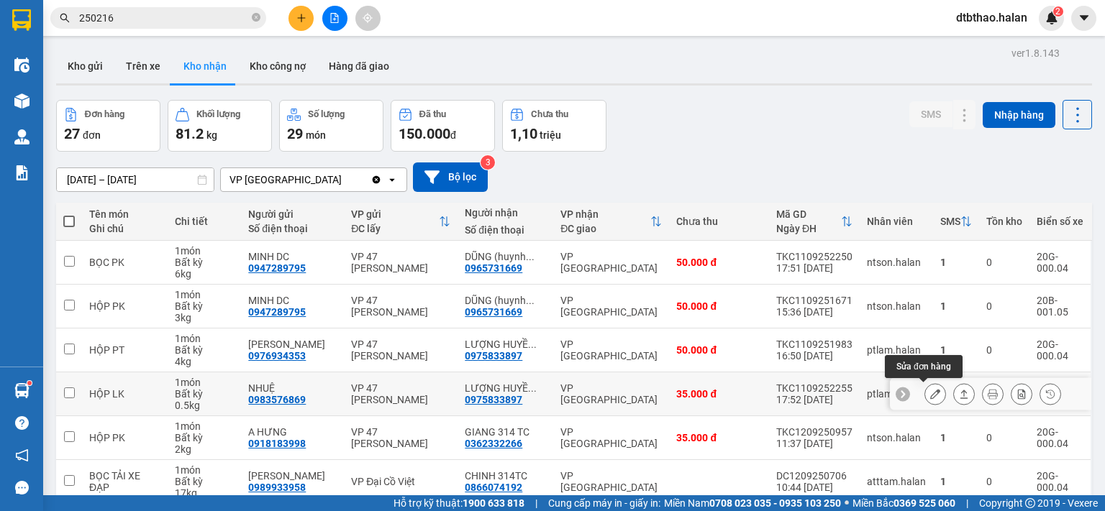
click at [930, 393] on icon at bounding box center [935, 394] width 10 height 10
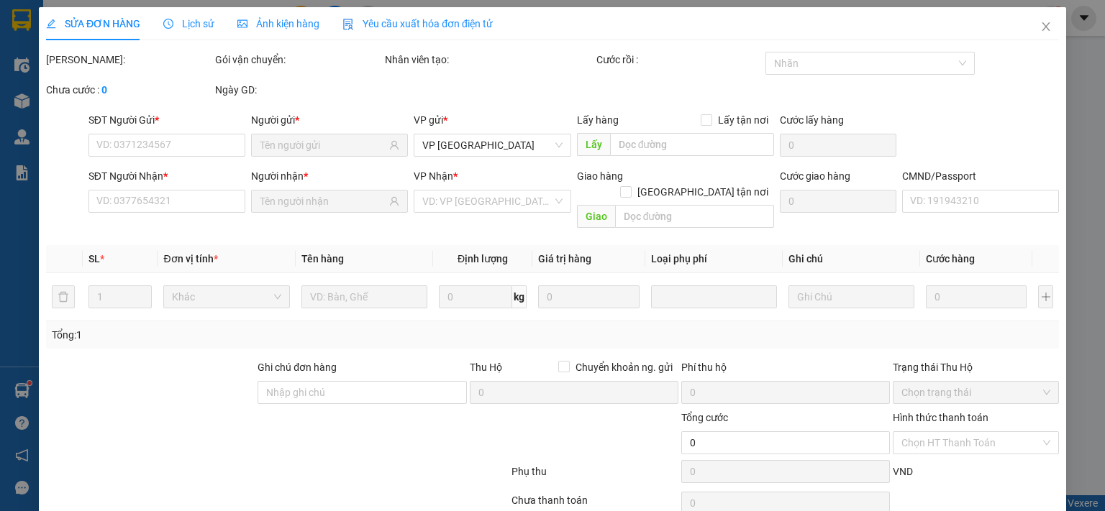
type input "0983576869"
type input "NHUỆ"
type input "0975833897"
type input "LƯỢNG HUYỀN SƠN NAM"
type input "35.000"
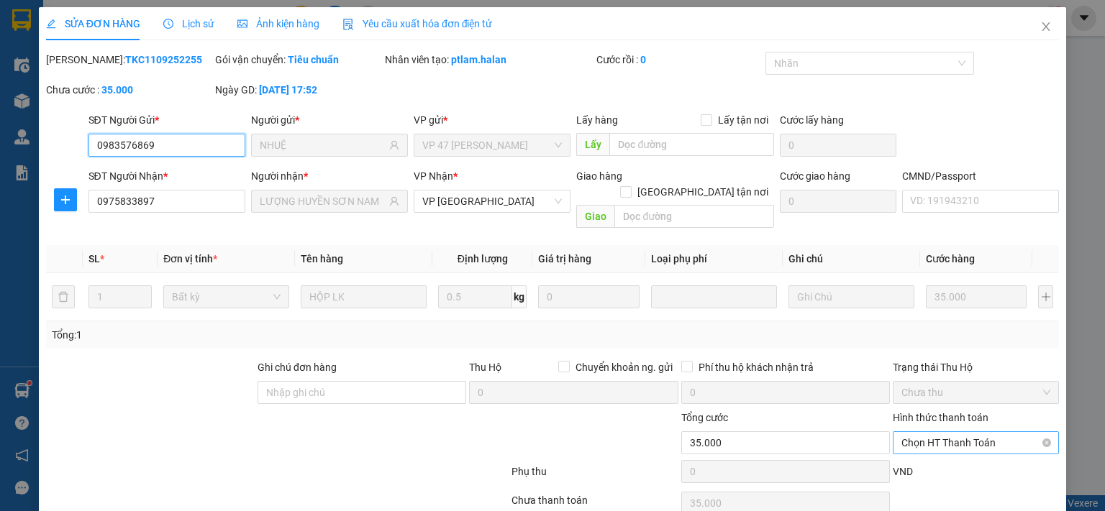
scroll to position [51, 0]
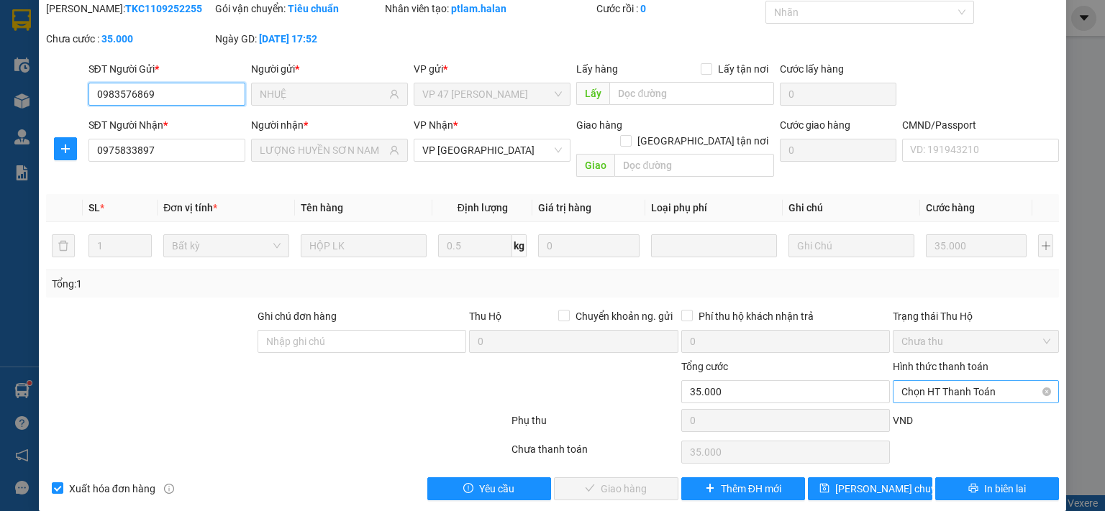
click at [939, 381] on span "Chọn HT Thanh Toán" at bounding box center [975, 392] width 149 height 22
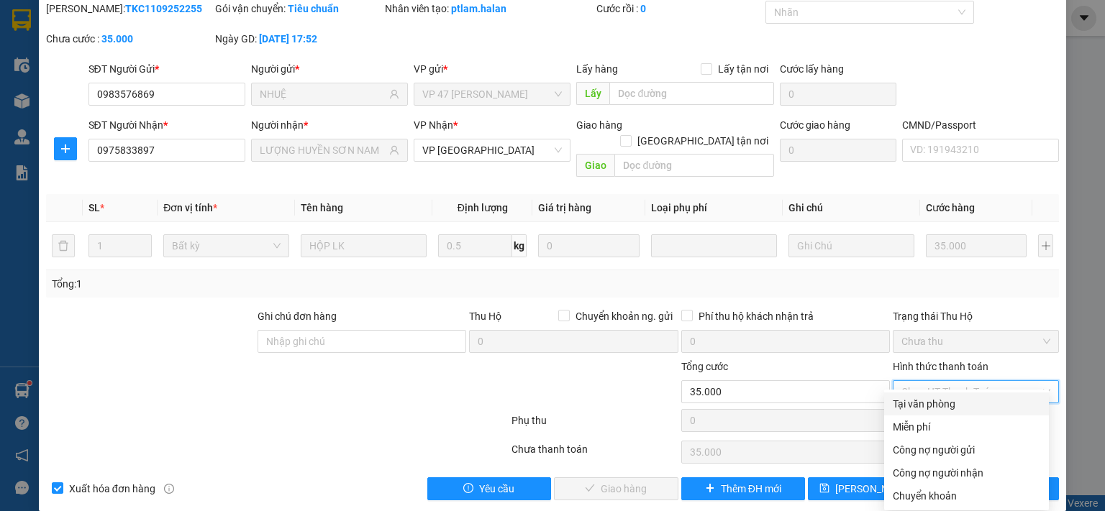
click at [935, 402] on div "Tại văn phòng" at bounding box center [966, 404] width 147 height 16
type input "0"
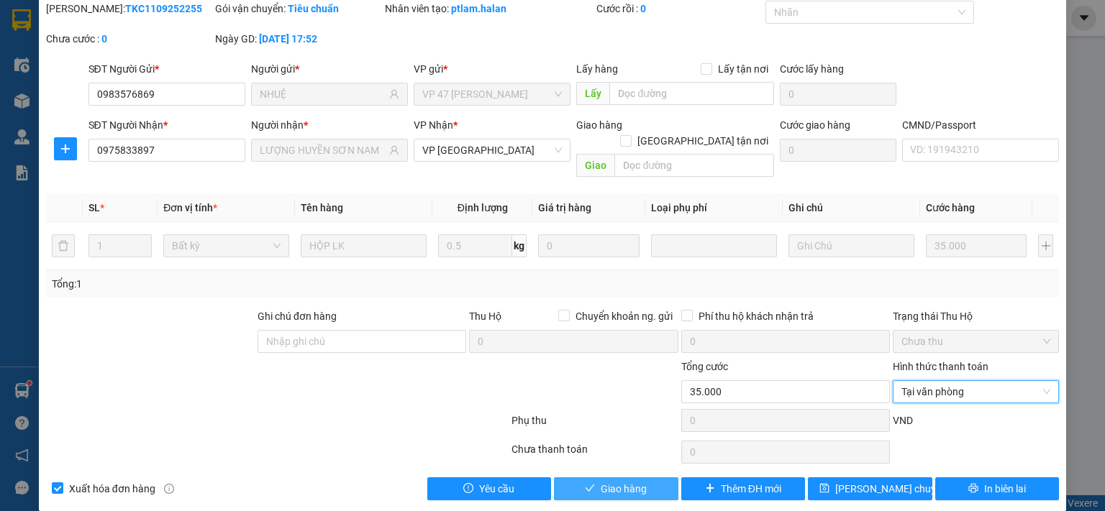
click at [640, 478] on button "Giao hàng" at bounding box center [616, 489] width 124 height 23
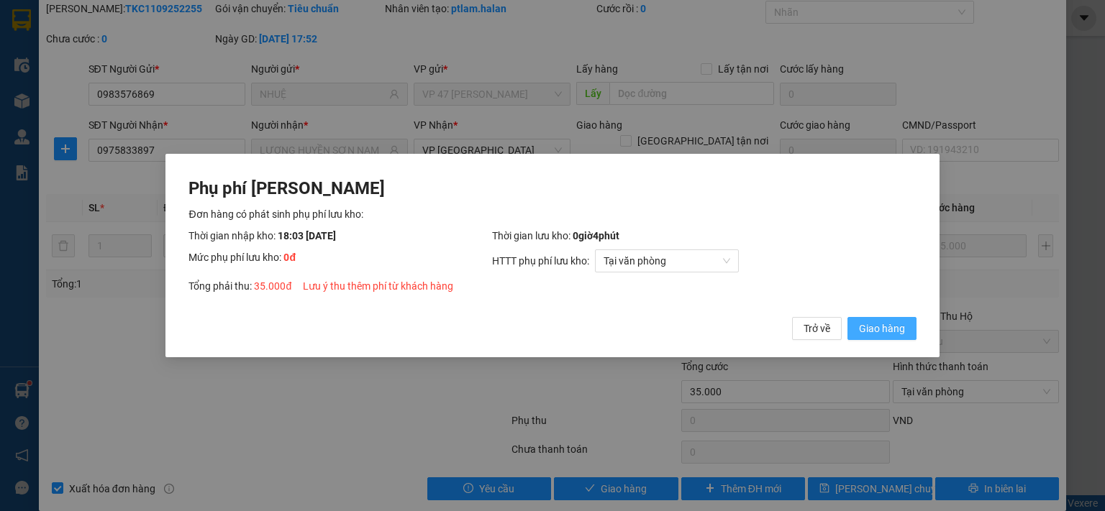
click at [859, 331] on span "Giao hàng" at bounding box center [882, 329] width 46 height 16
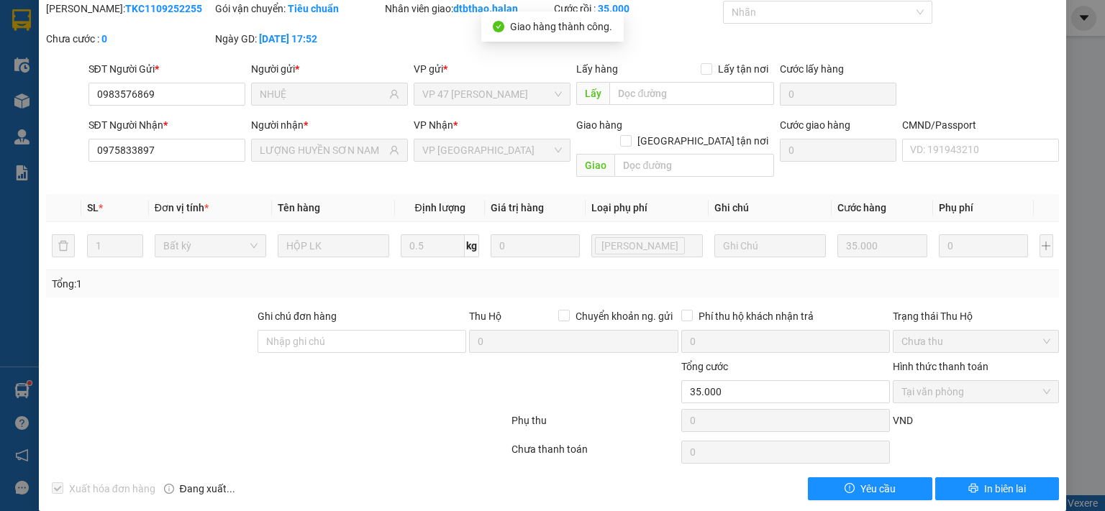
scroll to position [0, 0]
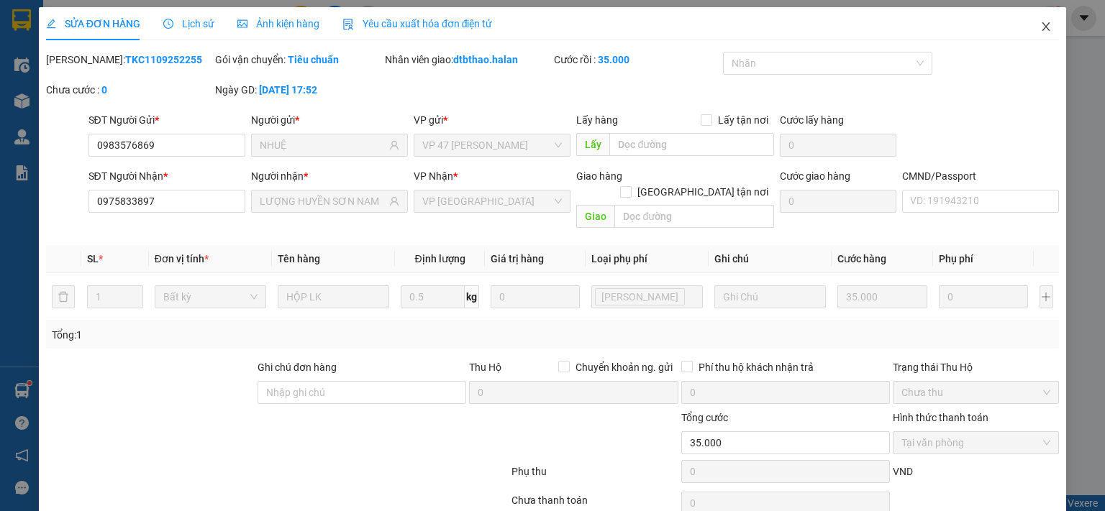
click at [1042, 28] on icon "close" at bounding box center [1046, 26] width 8 height 9
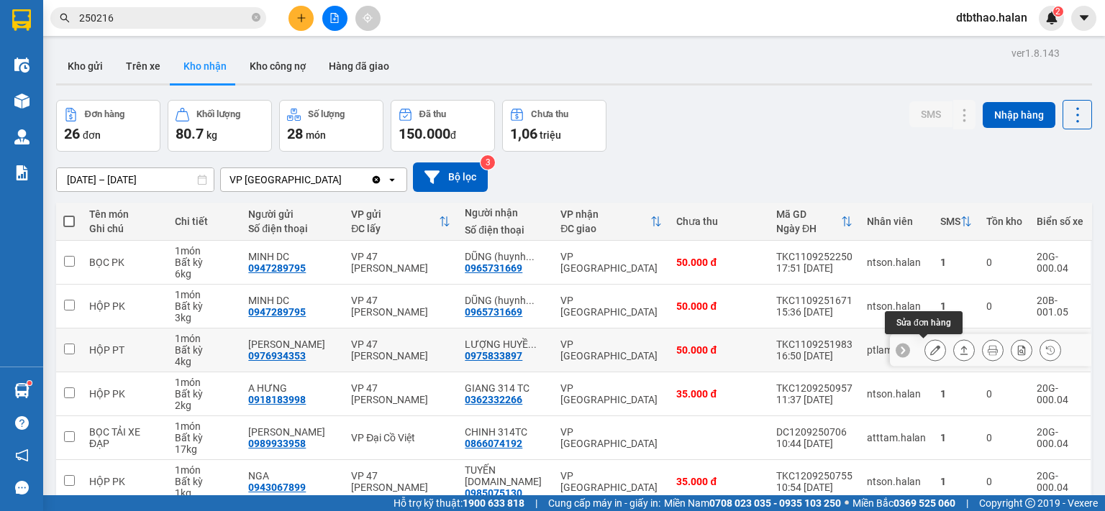
click at [930, 347] on icon at bounding box center [935, 350] width 10 height 10
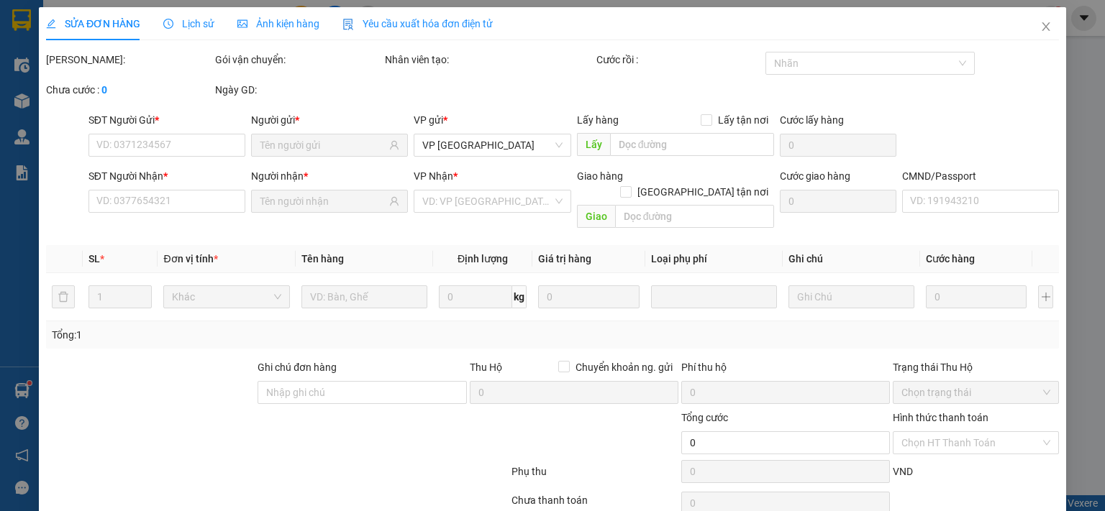
type input "0976934353"
type input "PHẠM GIA"
type input "0975833897"
type input "LƯỢNG HUYỀN SƠN NAM"
type input "50.000"
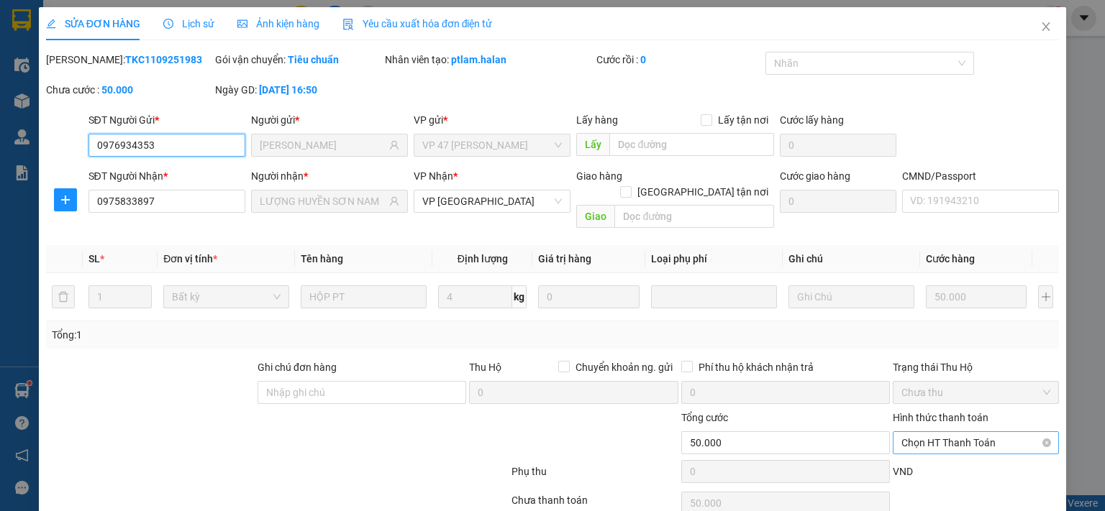
scroll to position [51, 0]
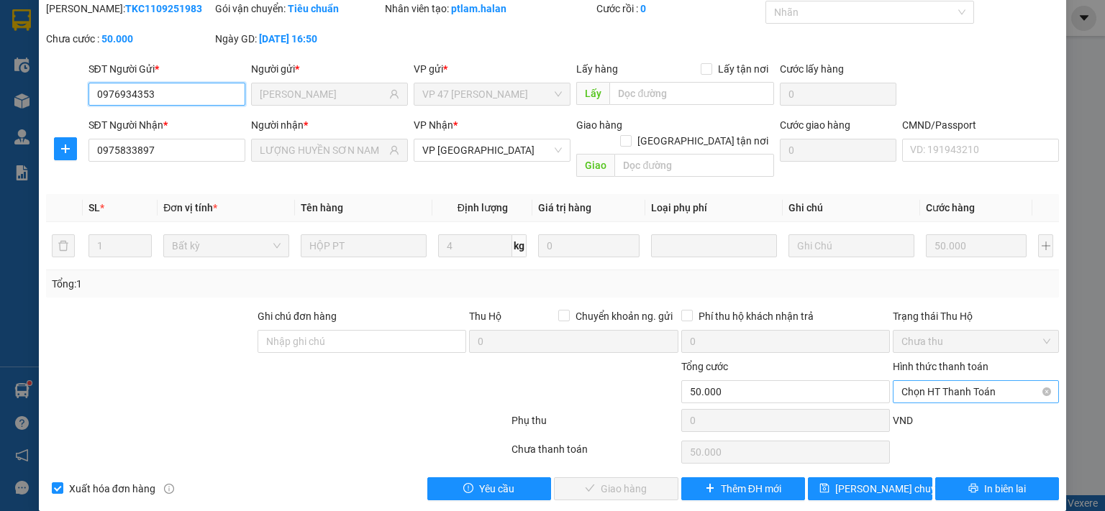
click at [961, 381] on span "Chọn HT Thanh Toán" at bounding box center [975, 392] width 149 height 22
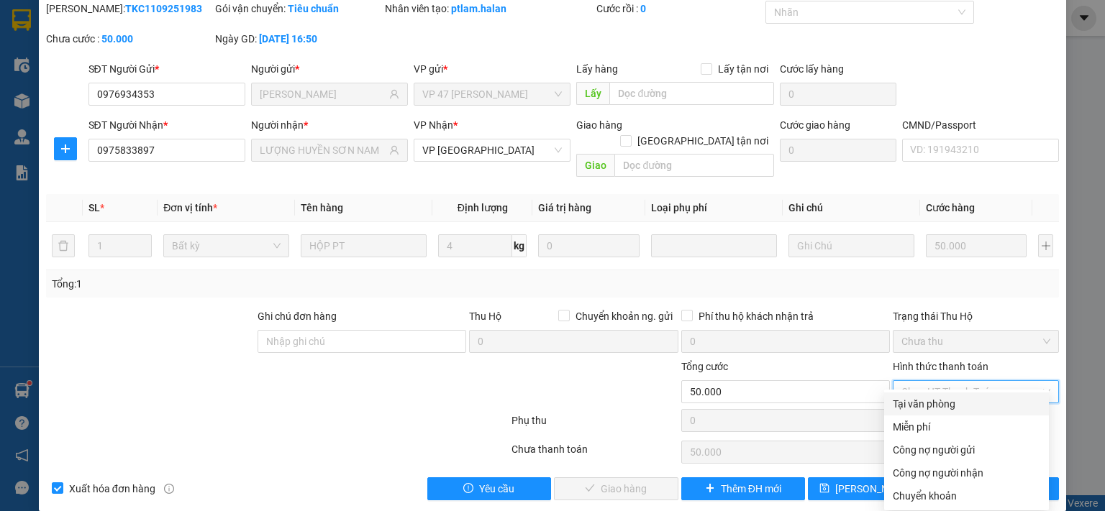
click at [941, 409] on div "Tại văn phòng" at bounding box center [966, 404] width 147 height 16
type input "0"
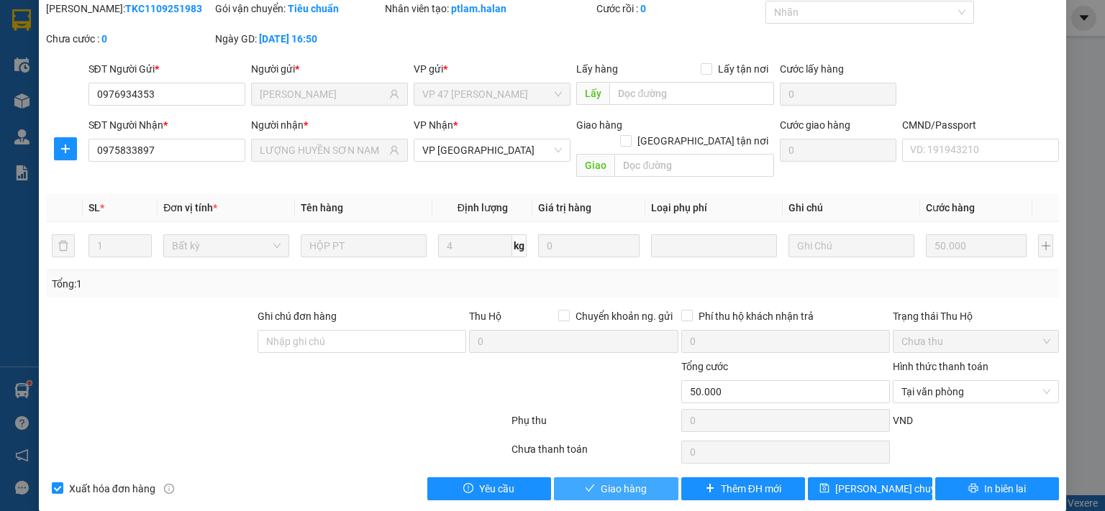
click at [652, 478] on button "Giao hàng" at bounding box center [616, 489] width 124 height 23
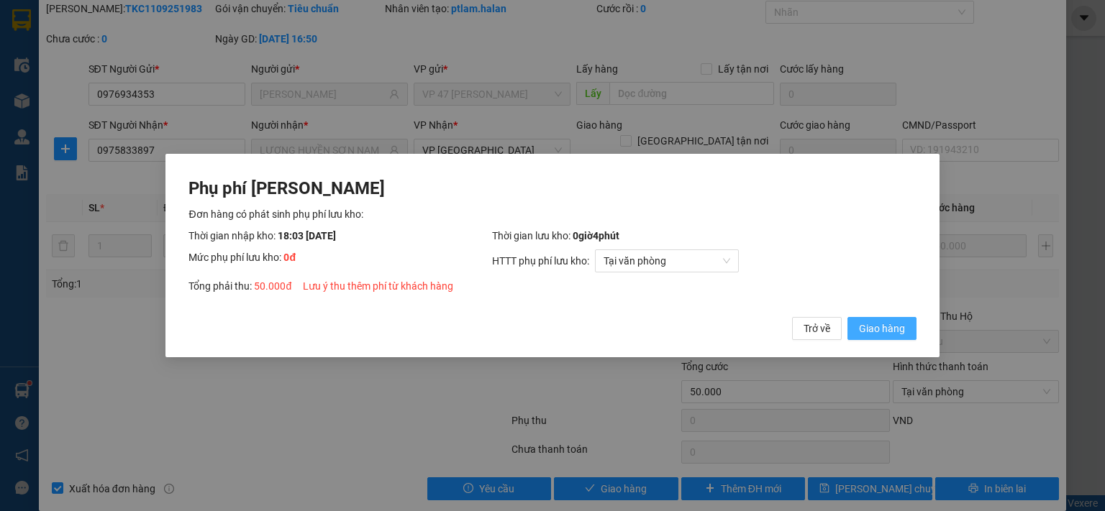
click at [898, 330] on span "Giao hàng" at bounding box center [882, 329] width 46 height 16
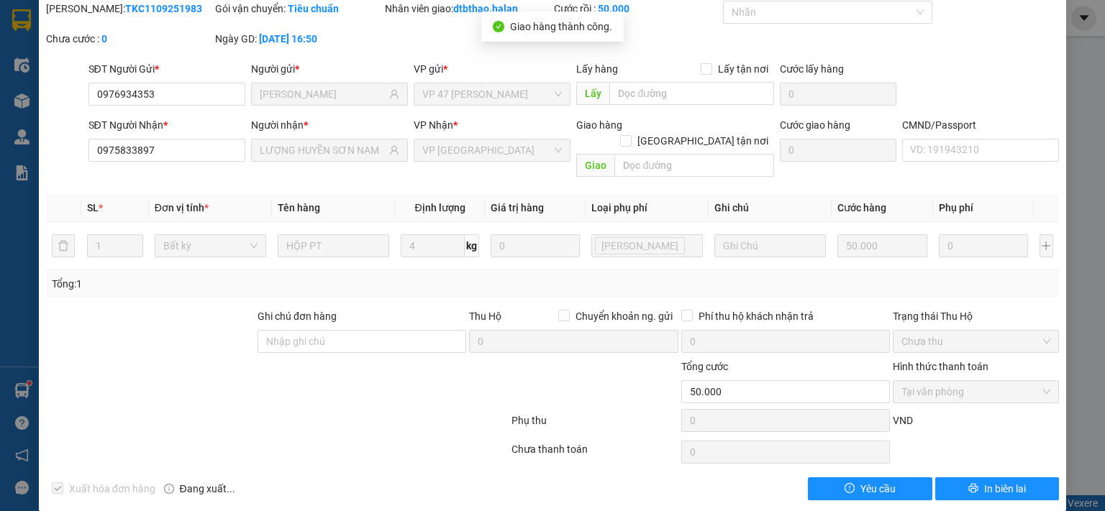
scroll to position [0, 0]
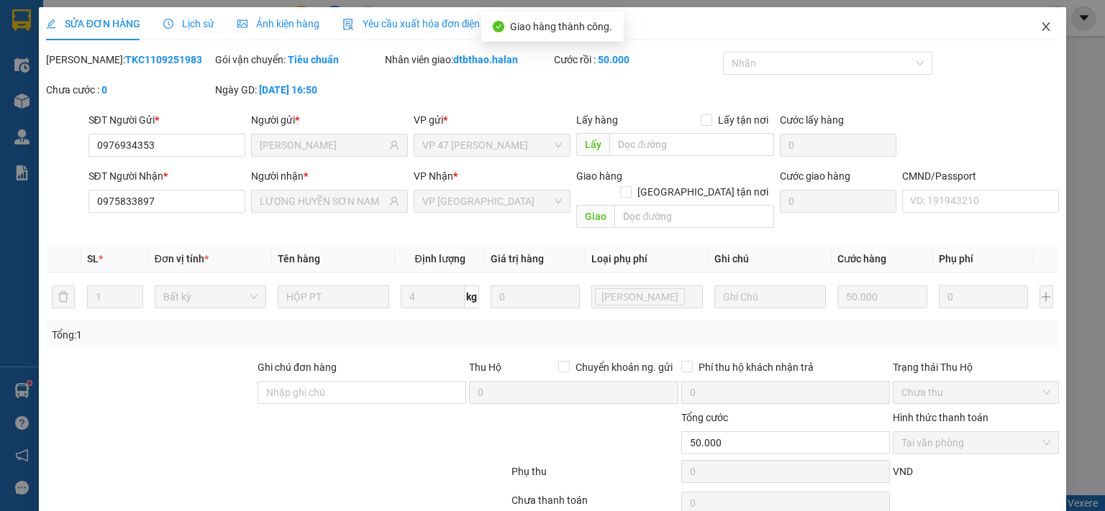
click at [1040, 22] on icon "close" at bounding box center [1046, 27] width 12 height 12
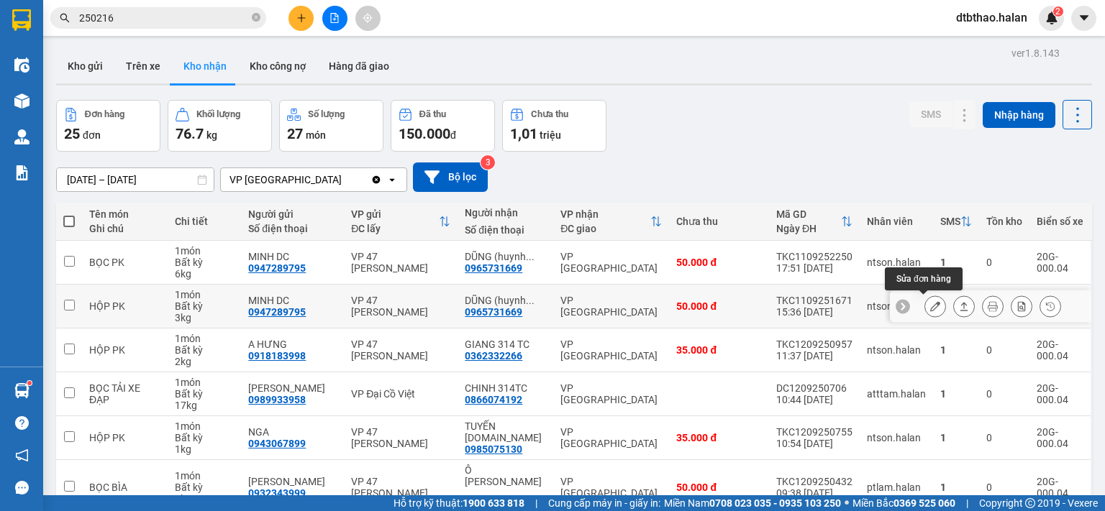
click at [925, 311] on button at bounding box center [935, 306] width 20 height 25
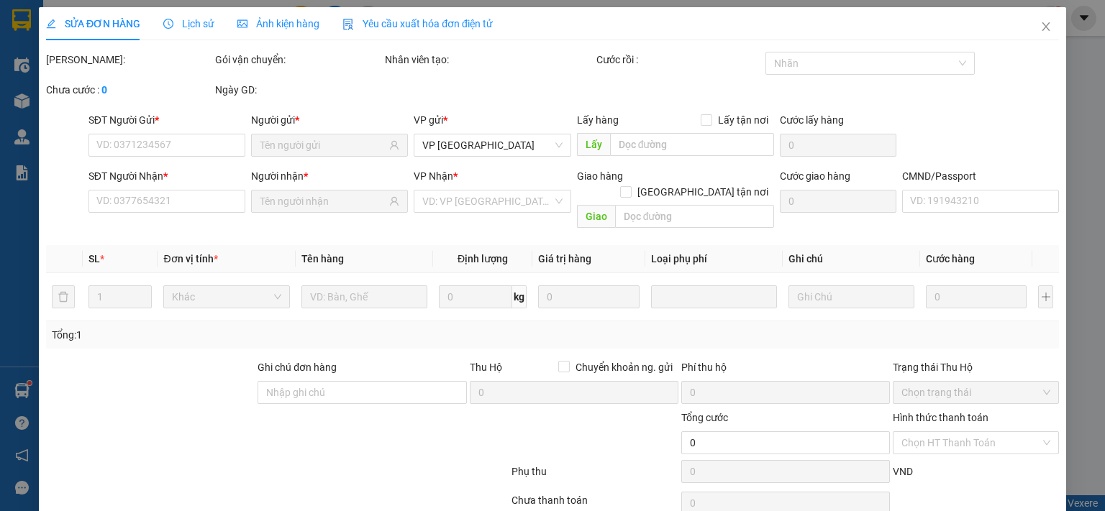
type input "0947289795"
type input "MINH DC"
type input "0965731669"
type input "DŨNG (huynh huế sơn nam)"
type input "50.000"
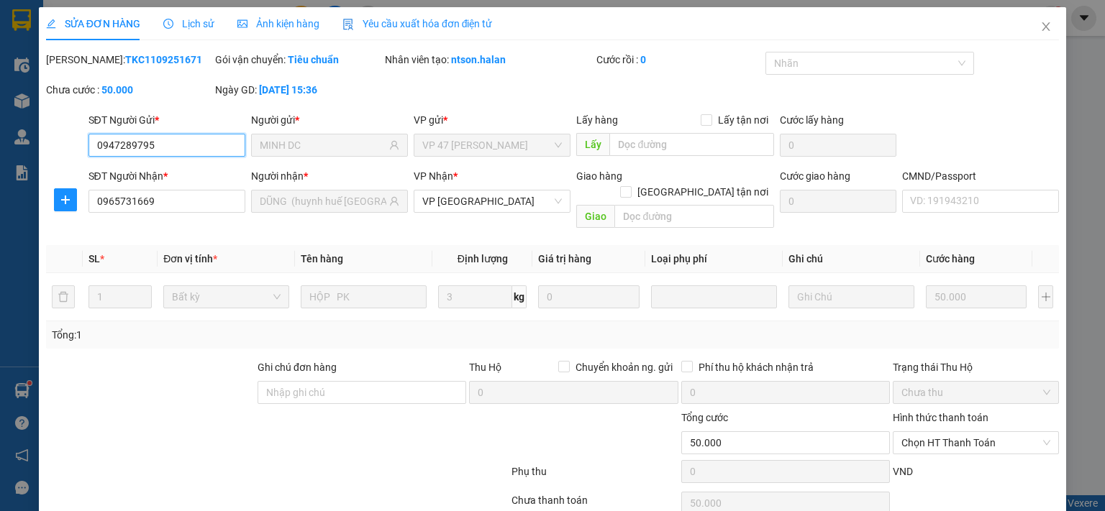
scroll to position [51, 0]
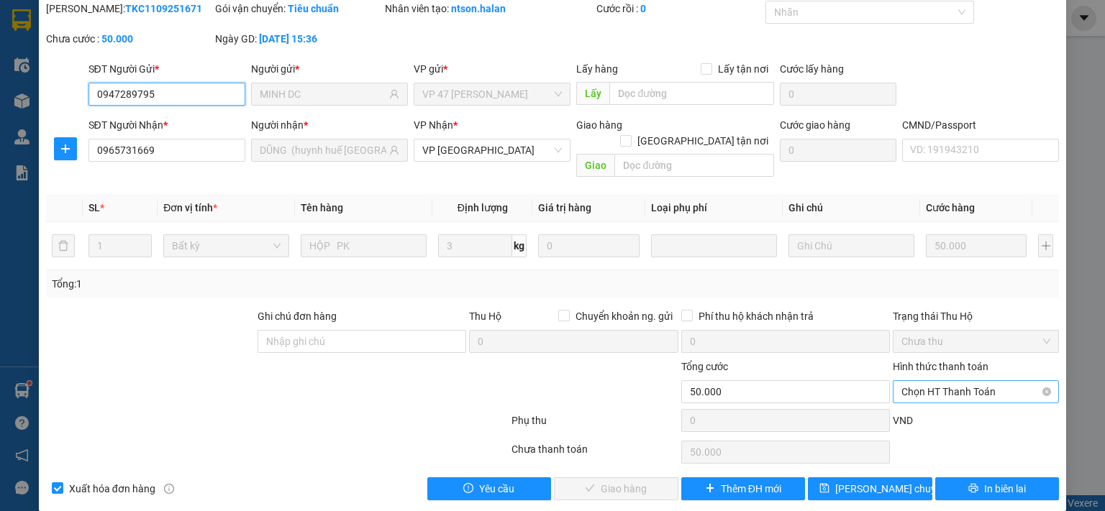
click at [925, 381] on span "Chọn HT Thanh Toán" at bounding box center [975, 392] width 149 height 22
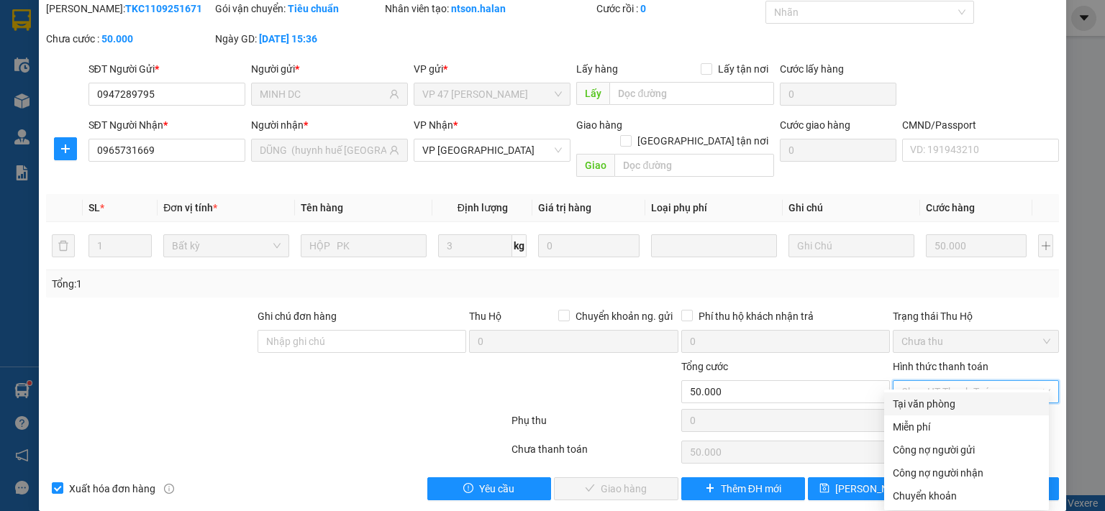
click at [921, 401] on div "Tại văn phòng" at bounding box center [966, 404] width 147 height 16
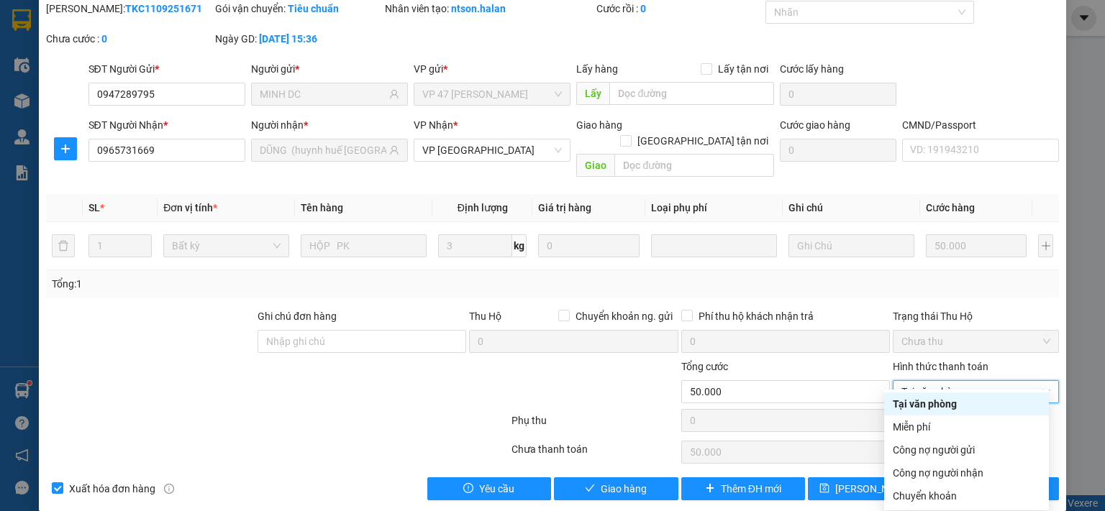
type input "0"
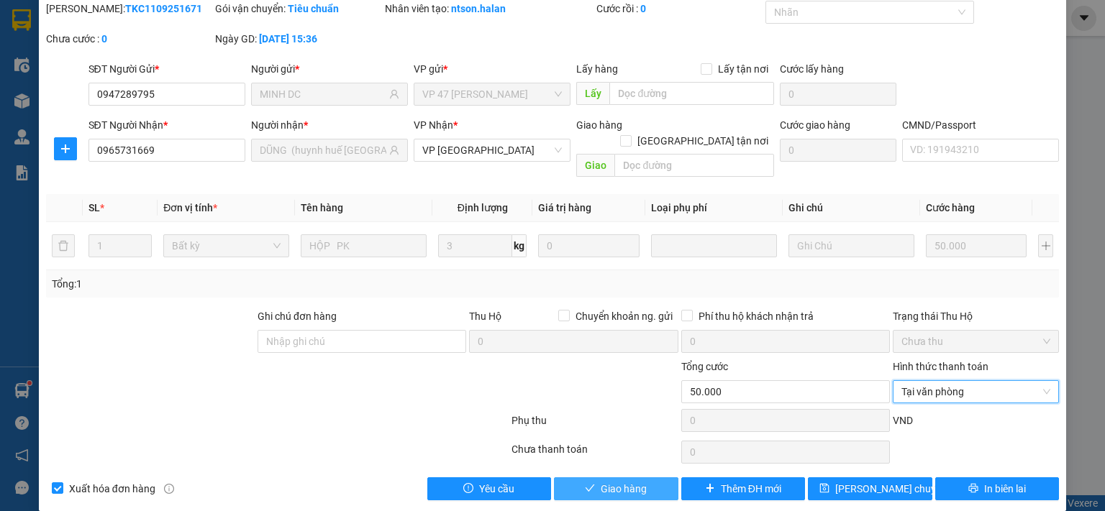
click at [647, 478] on button "Giao hàng" at bounding box center [616, 489] width 124 height 23
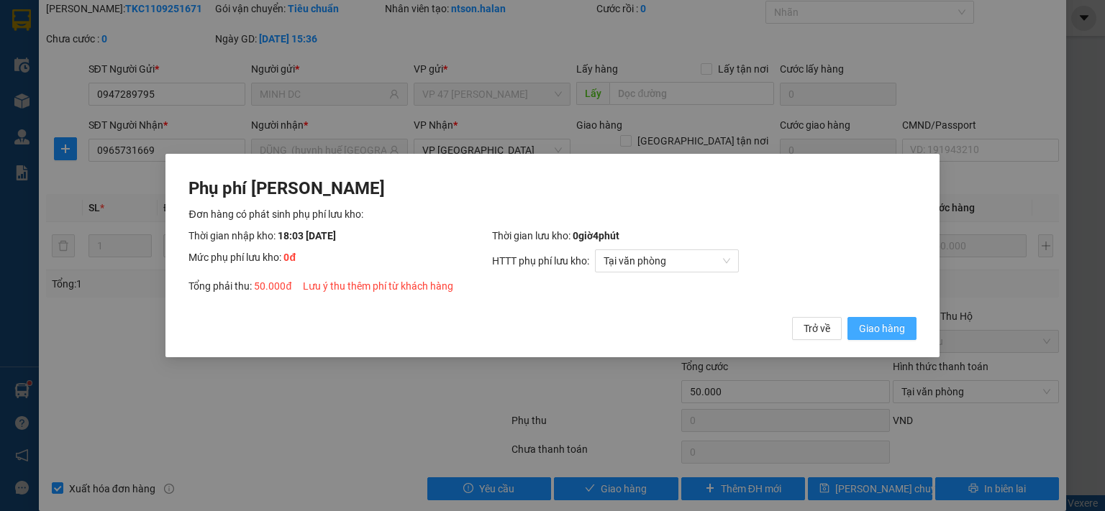
click at [893, 330] on span "Giao hàng" at bounding box center [882, 329] width 46 height 16
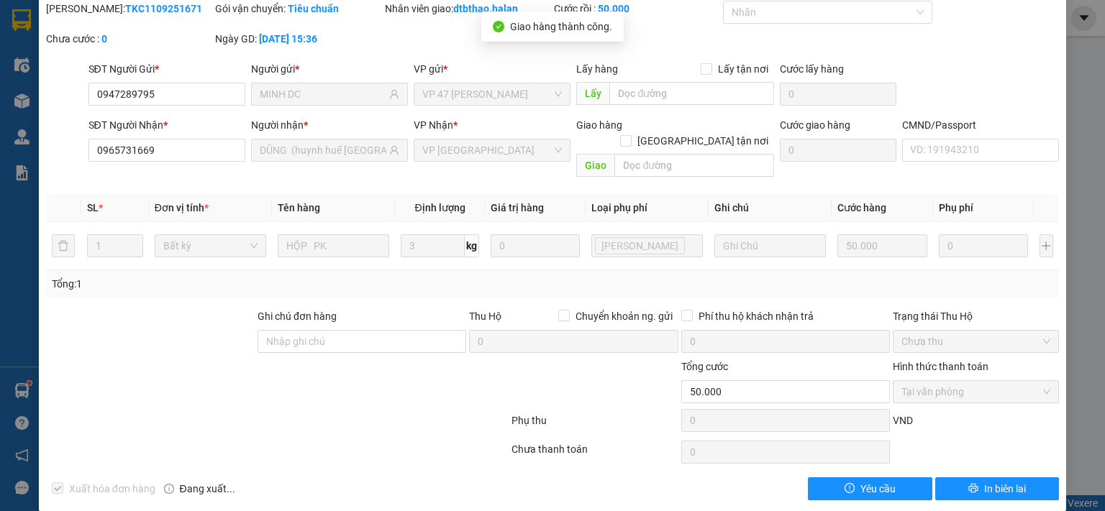
scroll to position [0, 0]
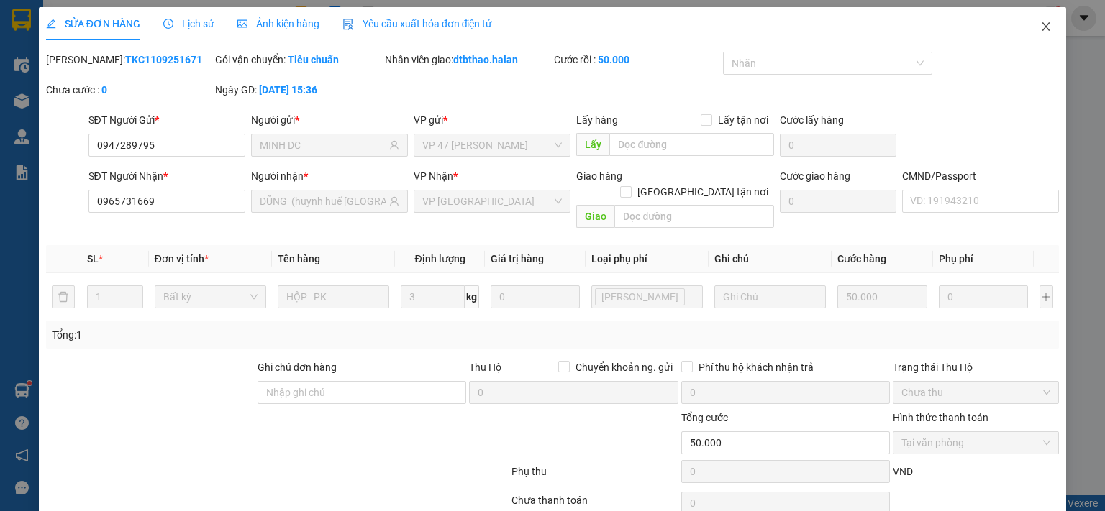
click at [1042, 29] on icon "close" at bounding box center [1046, 26] width 8 height 9
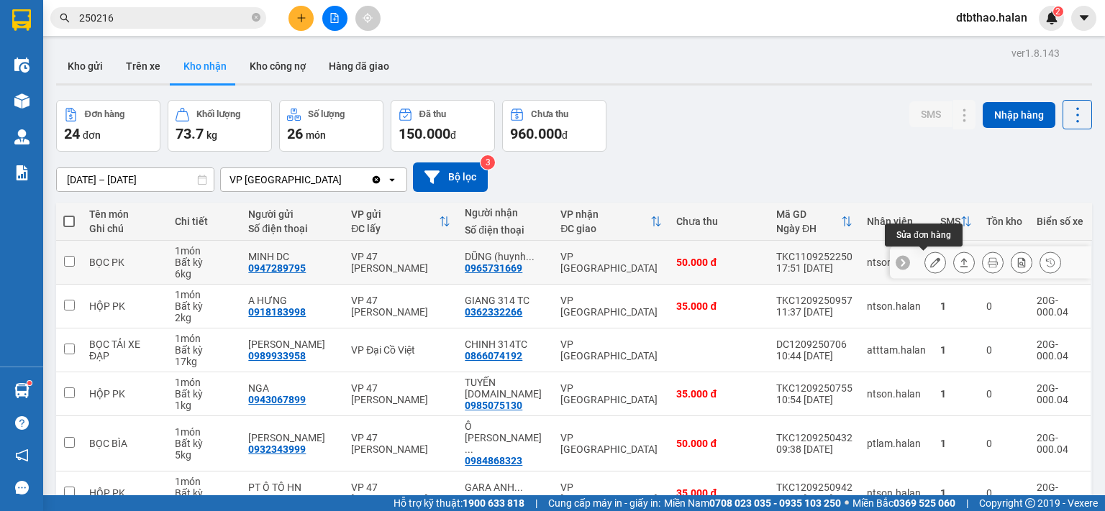
click at [930, 260] on icon at bounding box center [935, 262] width 10 height 10
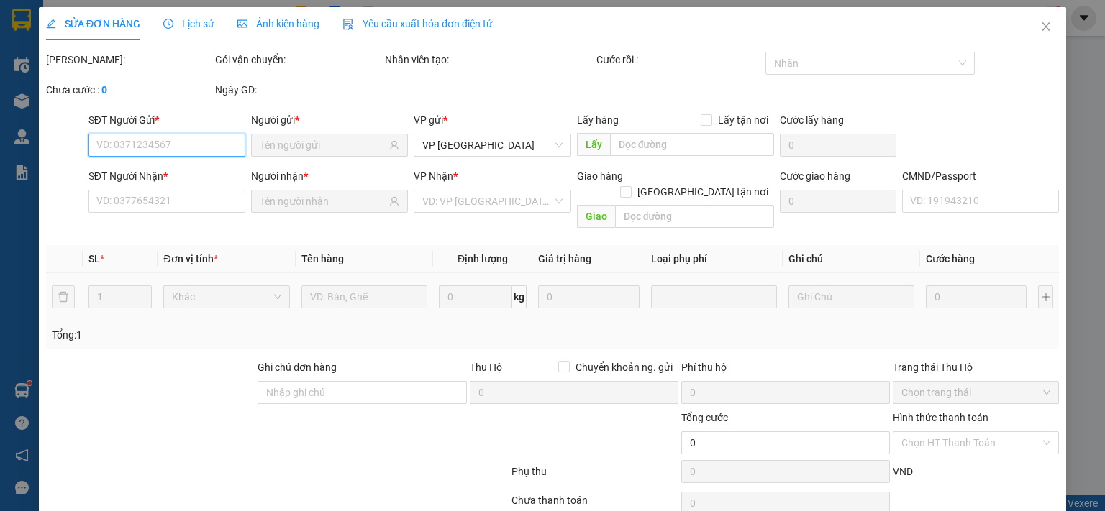
type input "0947289795"
type input "MINH DC"
type input "0965731669"
type input "DŨNG (huynh huế sơn nam)"
type input "50.000"
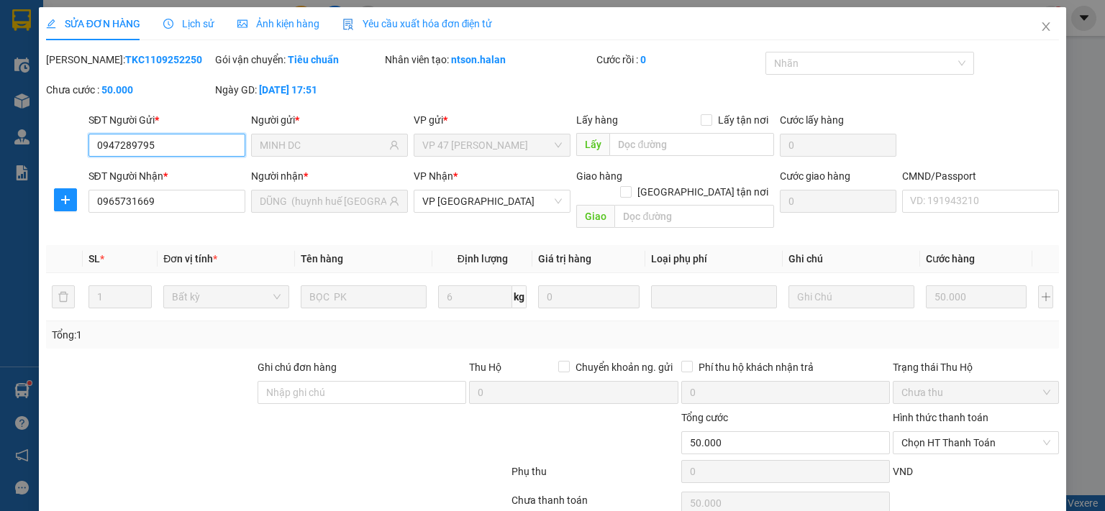
scroll to position [51, 0]
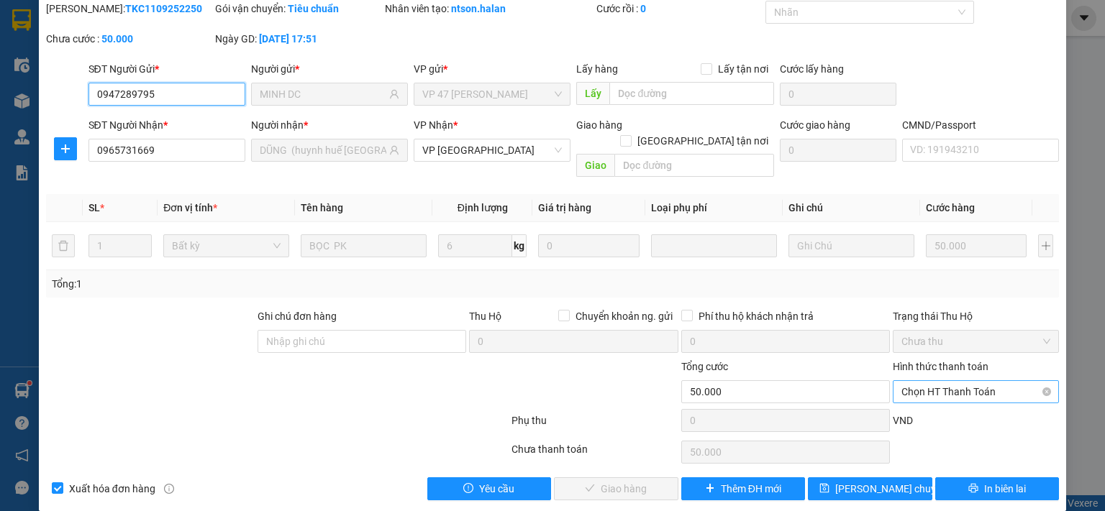
click at [948, 381] on span "Chọn HT Thanh Toán" at bounding box center [975, 392] width 149 height 22
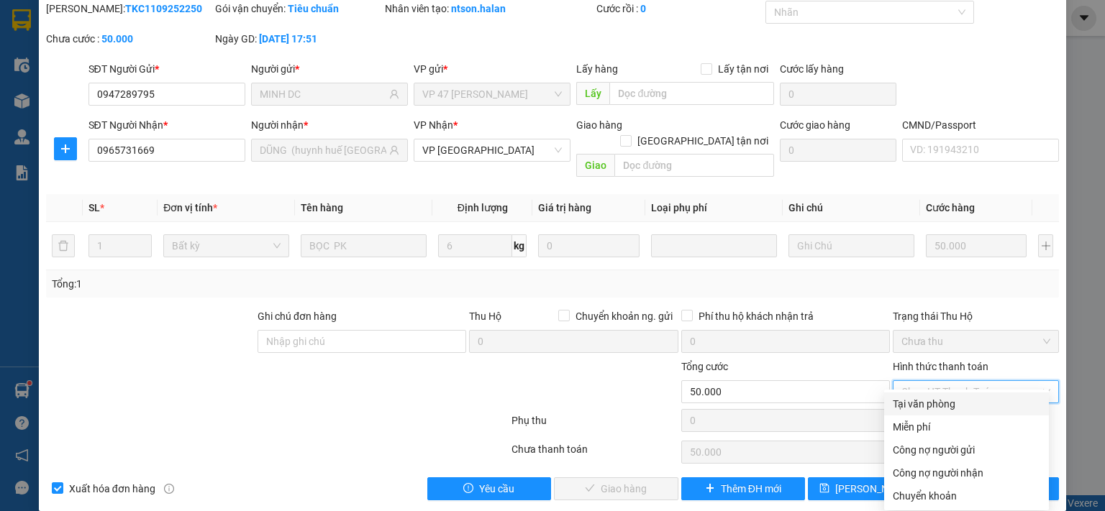
click at [942, 401] on div "Tại văn phòng" at bounding box center [966, 404] width 147 height 16
type input "0"
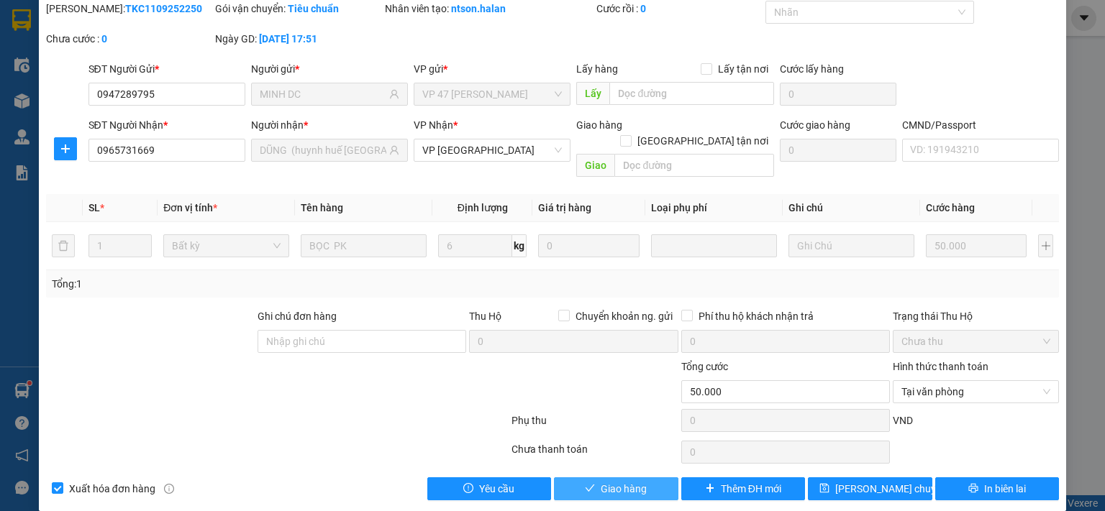
click at [645, 478] on button "Giao hàng" at bounding box center [616, 489] width 124 height 23
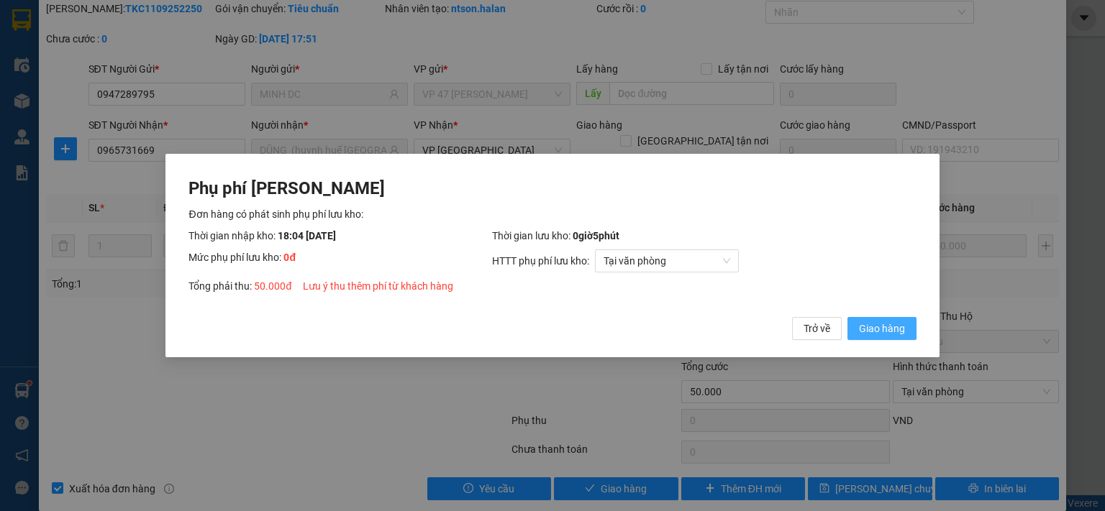
click at [870, 327] on span "Giao hàng" at bounding box center [882, 329] width 46 height 16
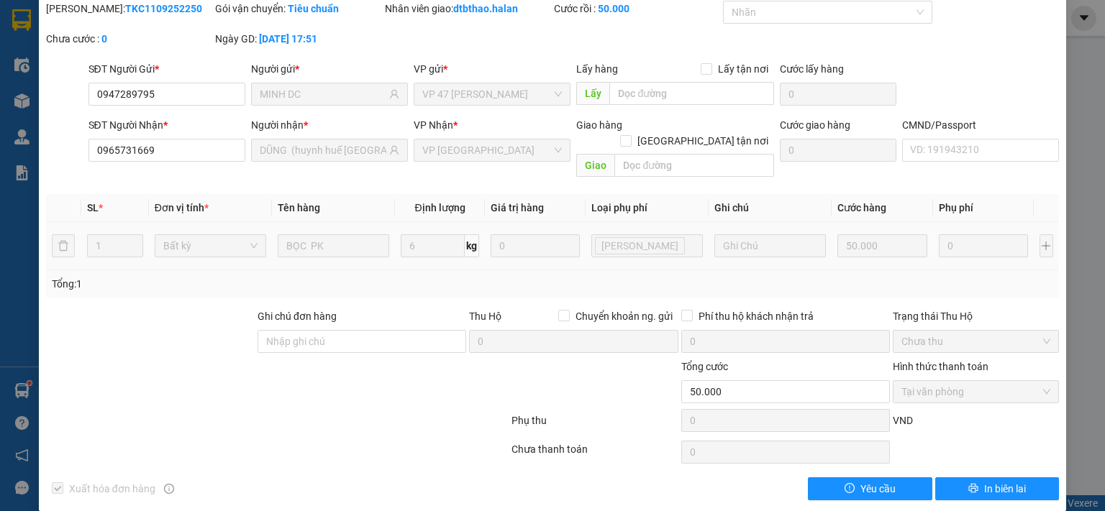
scroll to position [0, 0]
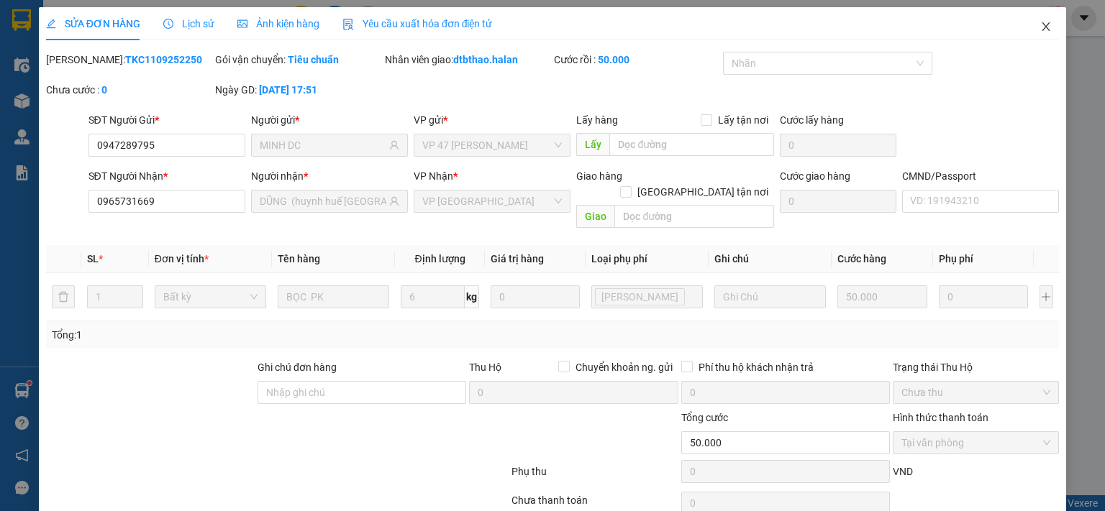
click at [1040, 24] on icon "close" at bounding box center [1046, 27] width 12 height 12
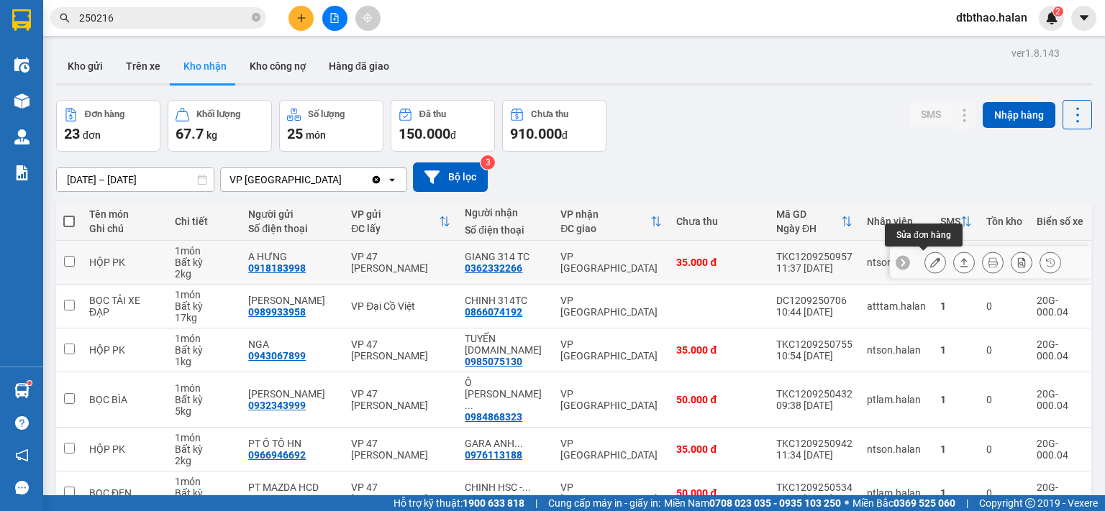
click at [930, 257] on icon at bounding box center [935, 262] width 10 height 10
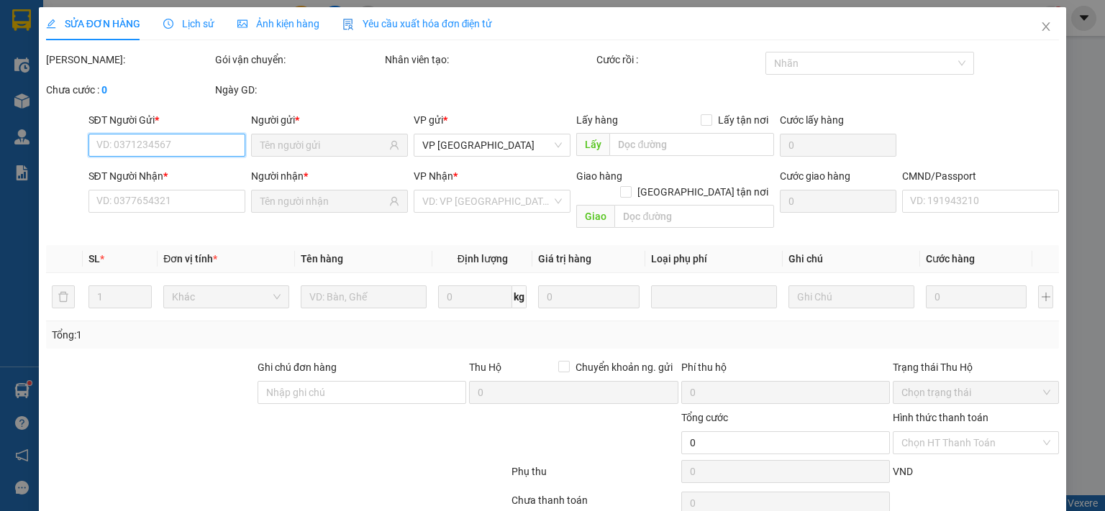
type input "0918183998"
type input "A HƯNG"
type input "0362332266"
type input "GIANG 314 TC"
type input "35.000"
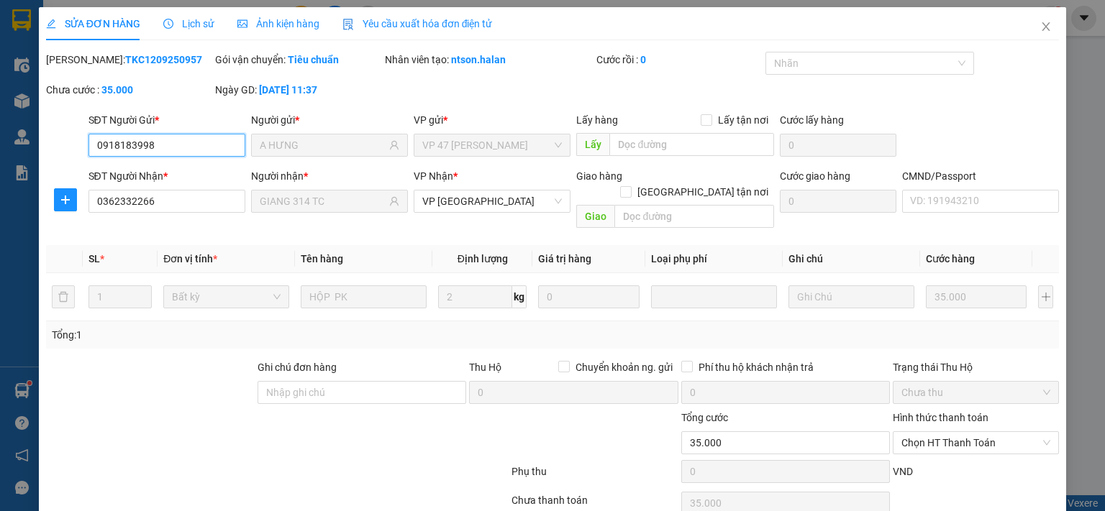
scroll to position [51, 0]
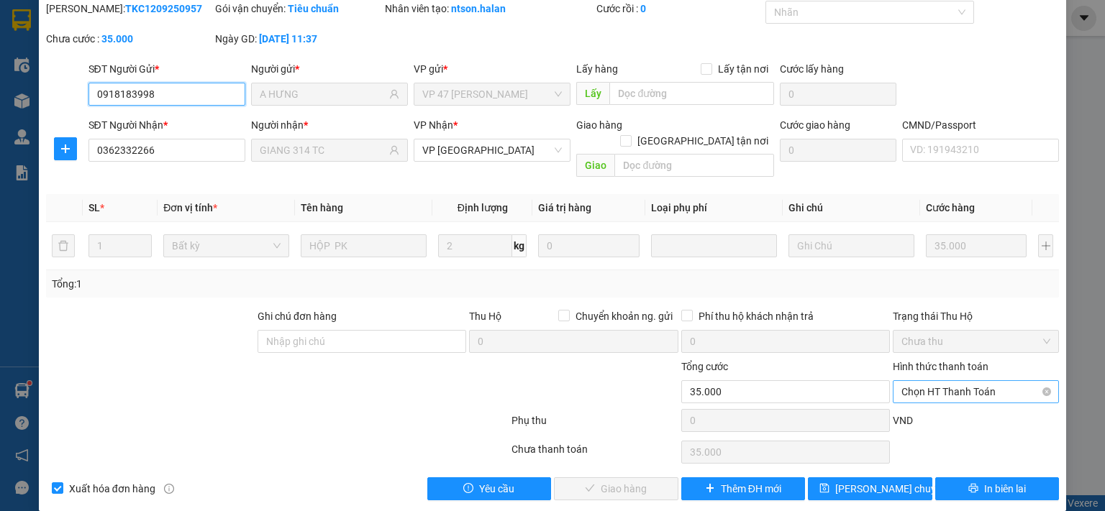
click at [941, 381] on span "Chọn HT Thanh Toán" at bounding box center [975, 392] width 149 height 22
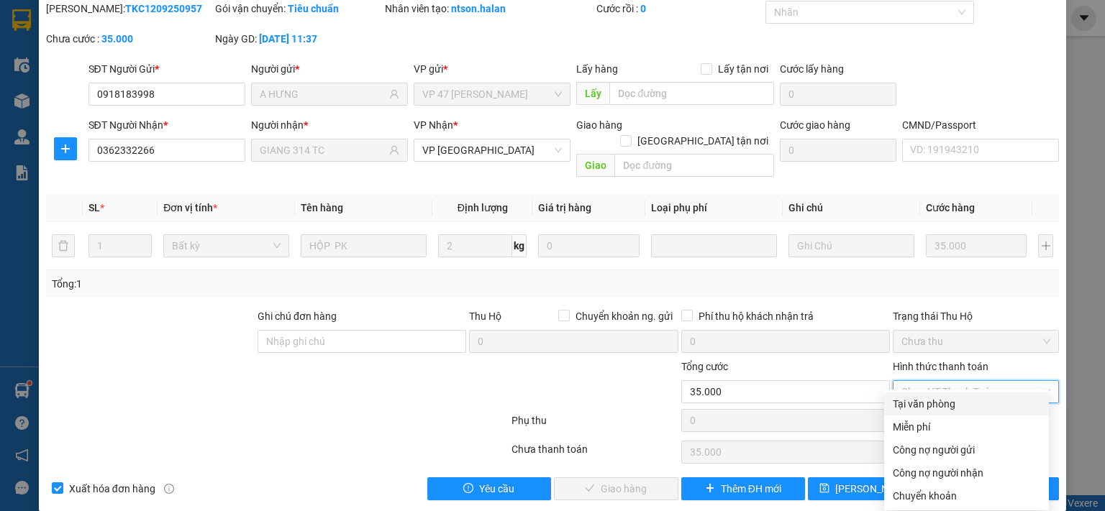
click at [942, 401] on div "Tại văn phòng" at bounding box center [966, 404] width 147 height 16
type input "0"
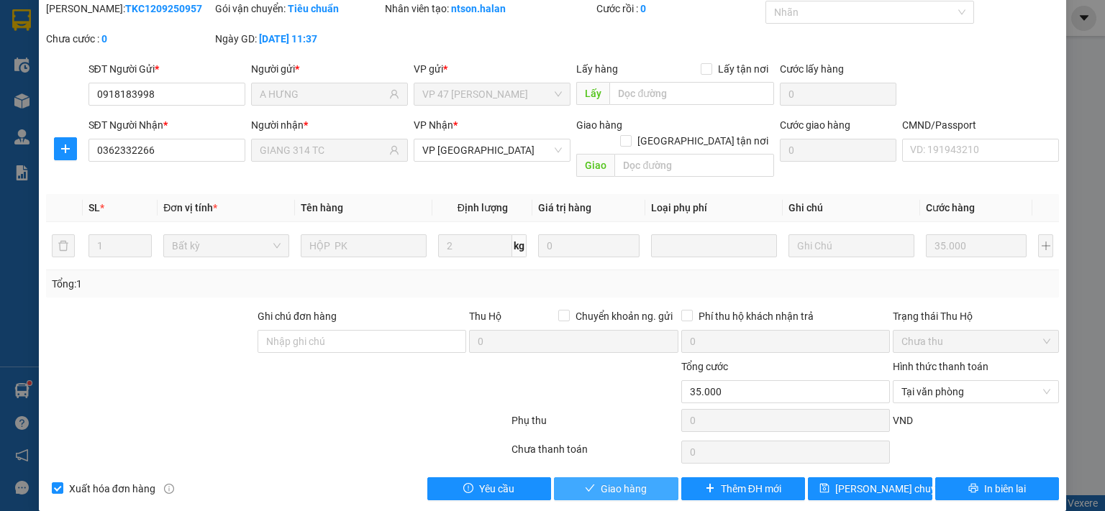
drag, startPoint x: 644, startPoint y: 476, endPoint x: 653, endPoint y: 476, distance: 8.6
click at [647, 478] on button "Giao hàng" at bounding box center [616, 489] width 124 height 23
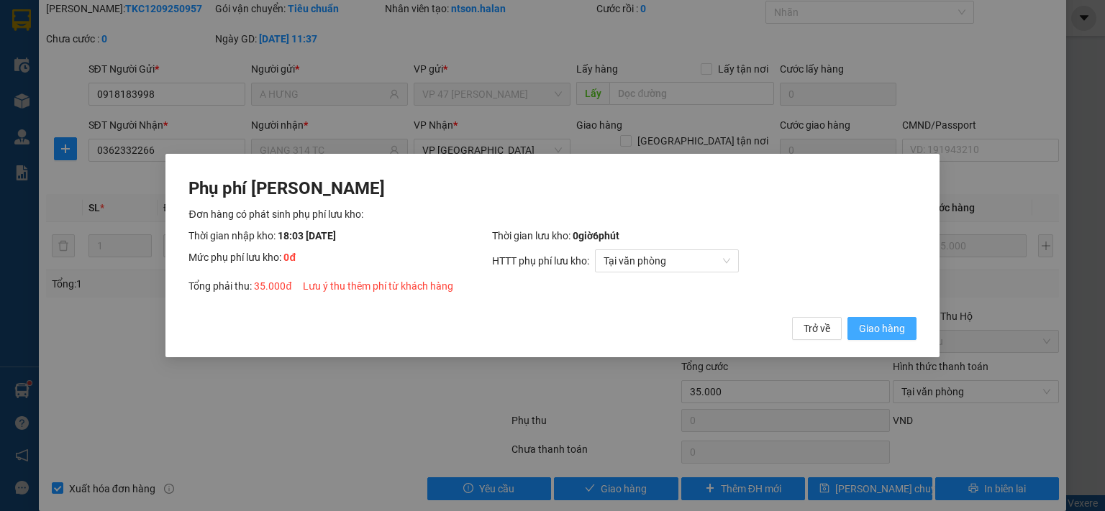
click at [899, 333] on span "Giao hàng" at bounding box center [882, 329] width 46 height 16
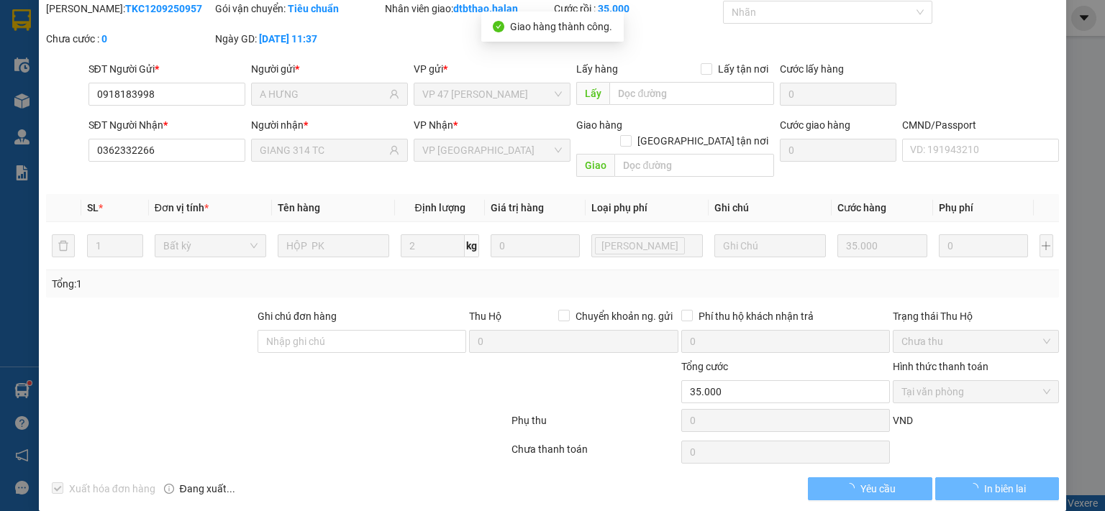
scroll to position [0, 0]
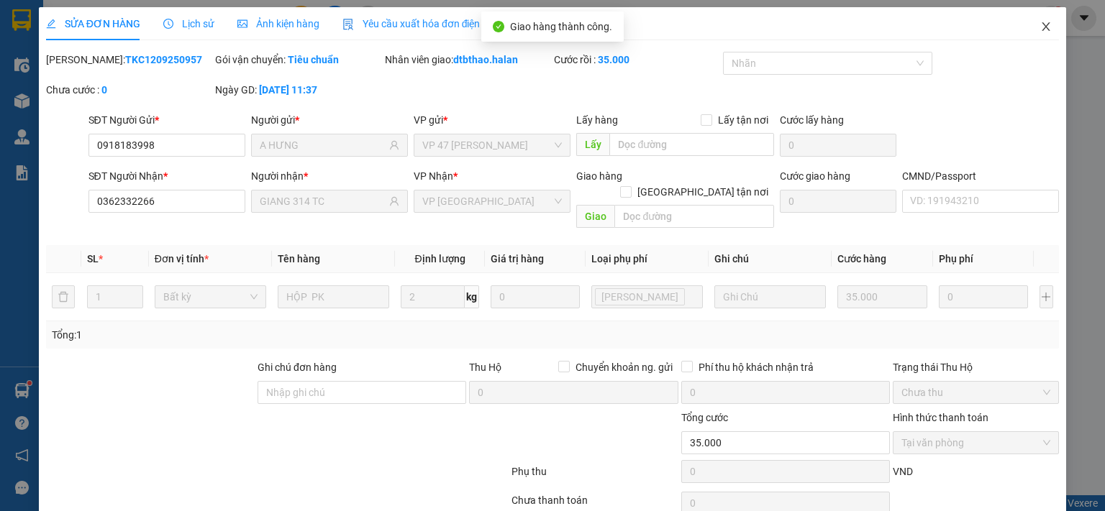
click at [1042, 25] on icon "close" at bounding box center [1046, 26] width 8 height 9
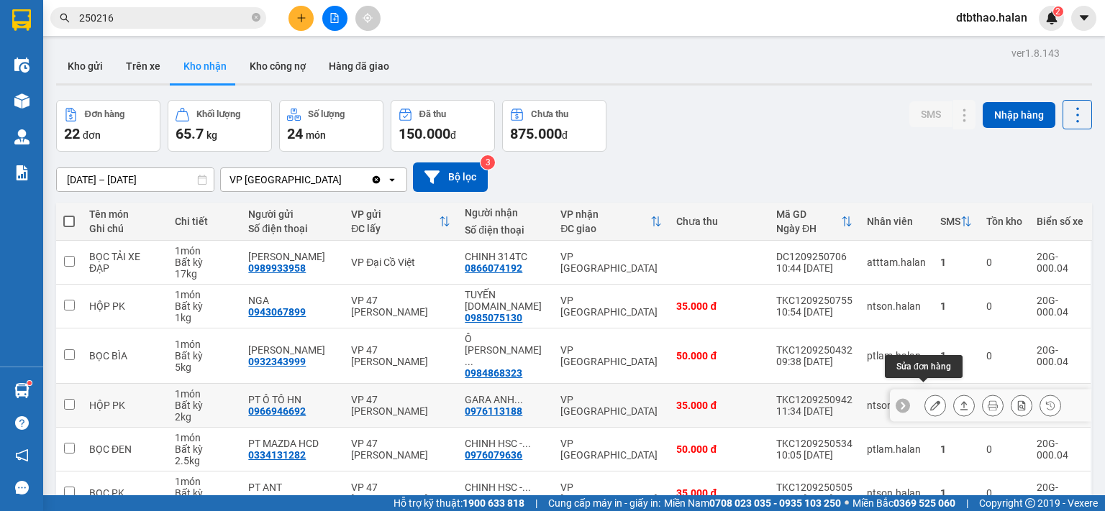
click at [925, 393] on button at bounding box center [935, 405] width 20 height 25
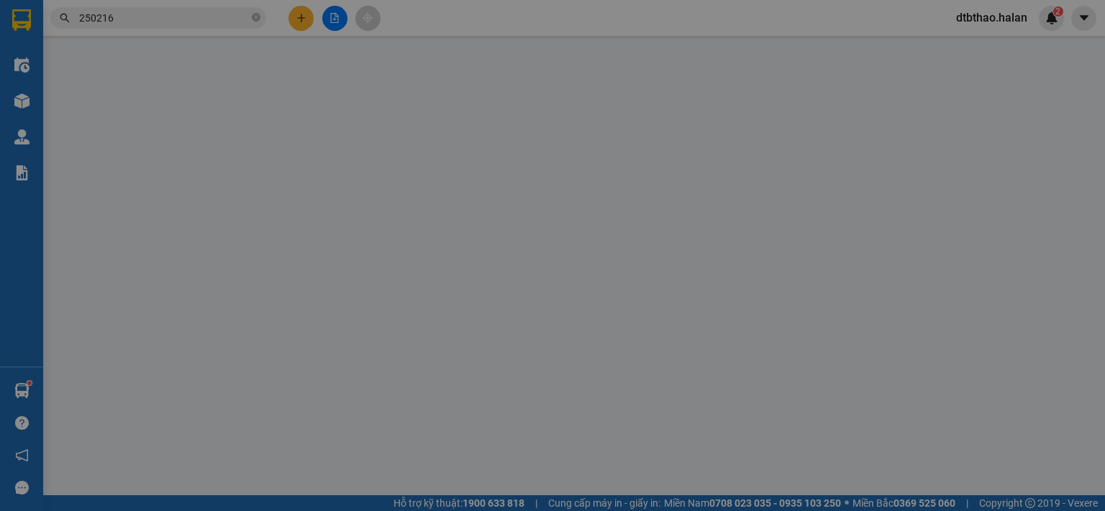
type input "0966946692"
type input "PT Ô TÔ HN"
type input "0976113188"
type input "GARA ANH TUẤN- HY"
type input "35.000"
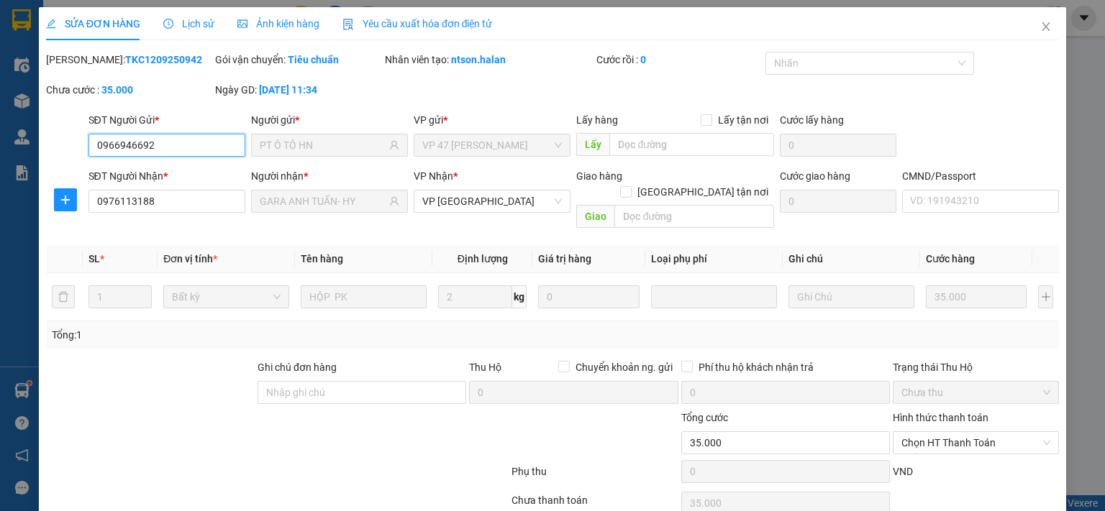
scroll to position [51, 0]
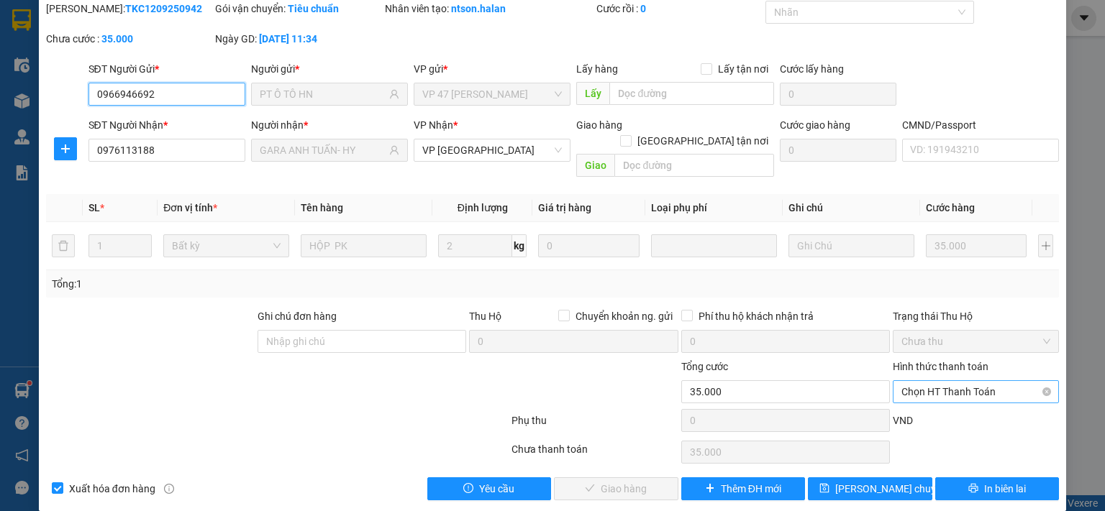
click at [948, 381] on span "Chọn HT Thanh Toán" at bounding box center [975, 392] width 149 height 22
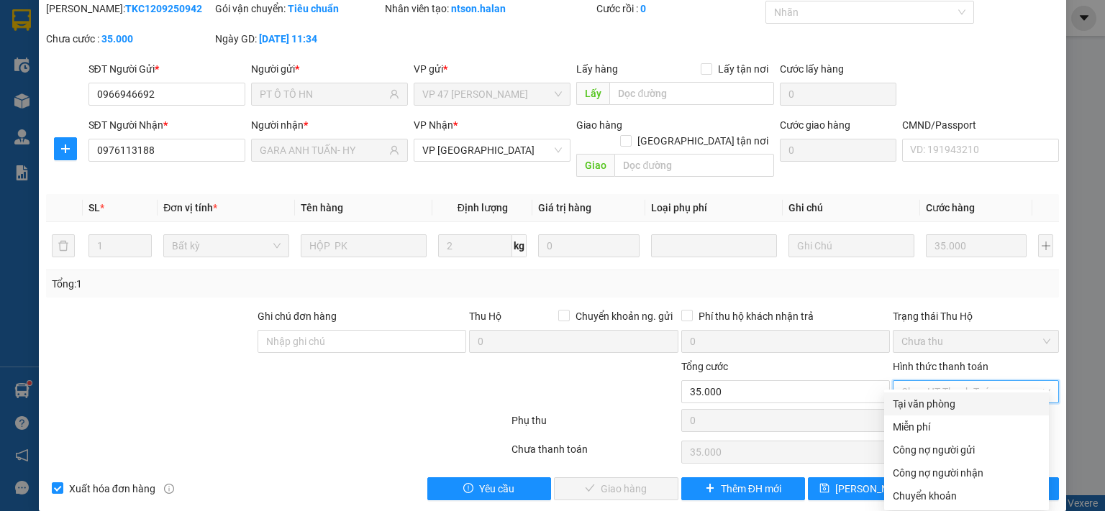
click at [941, 396] on div "Tại văn phòng" at bounding box center [966, 404] width 147 height 16
type input "0"
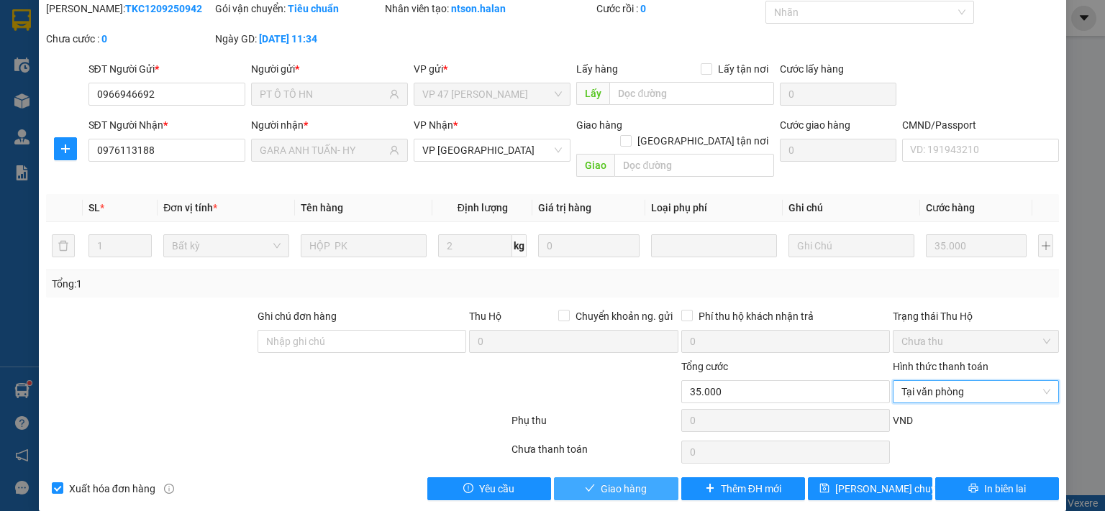
click at [640, 478] on button "Giao hàng" at bounding box center [616, 489] width 124 height 23
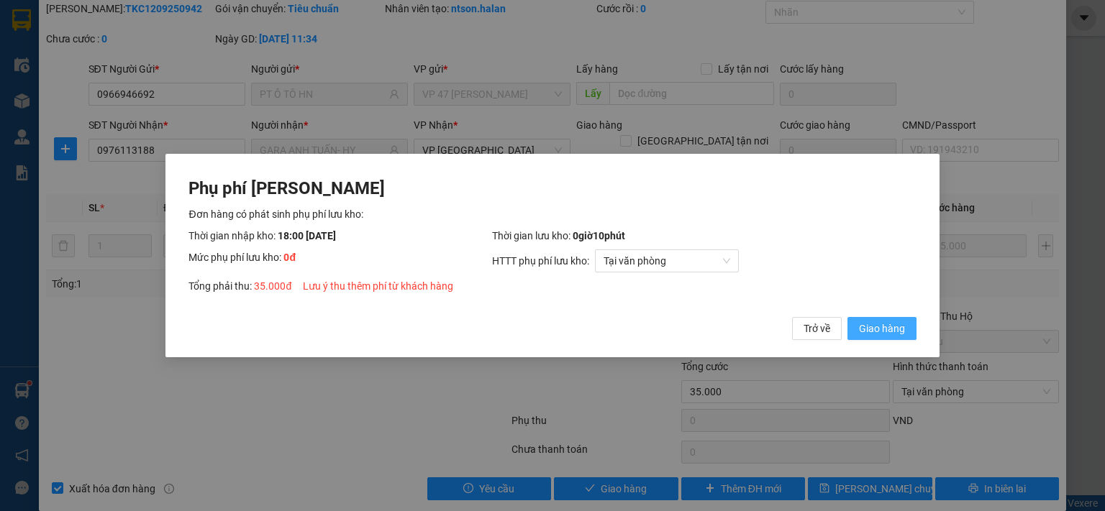
click at [892, 329] on span "Giao hàng" at bounding box center [882, 329] width 46 height 16
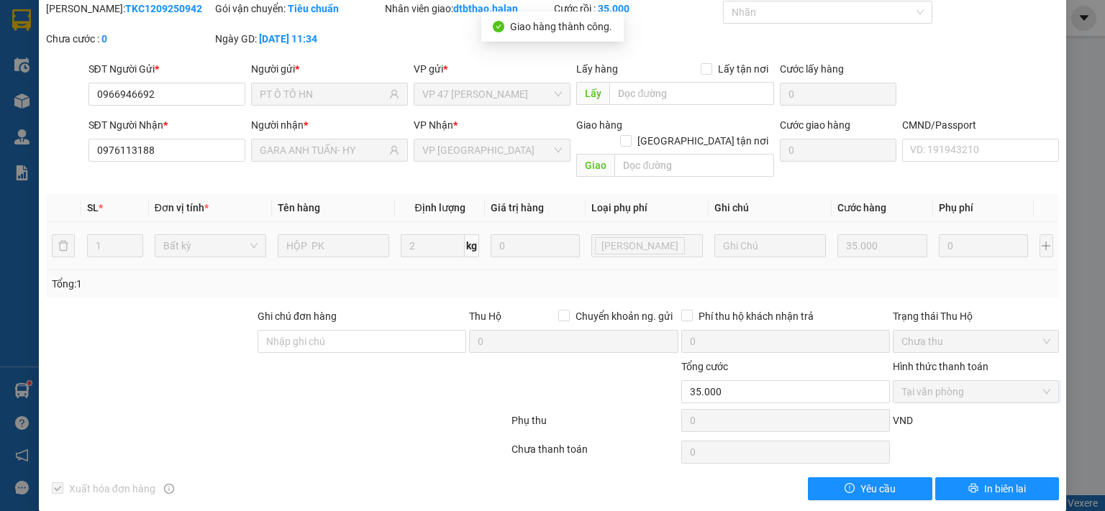
scroll to position [0, 0]
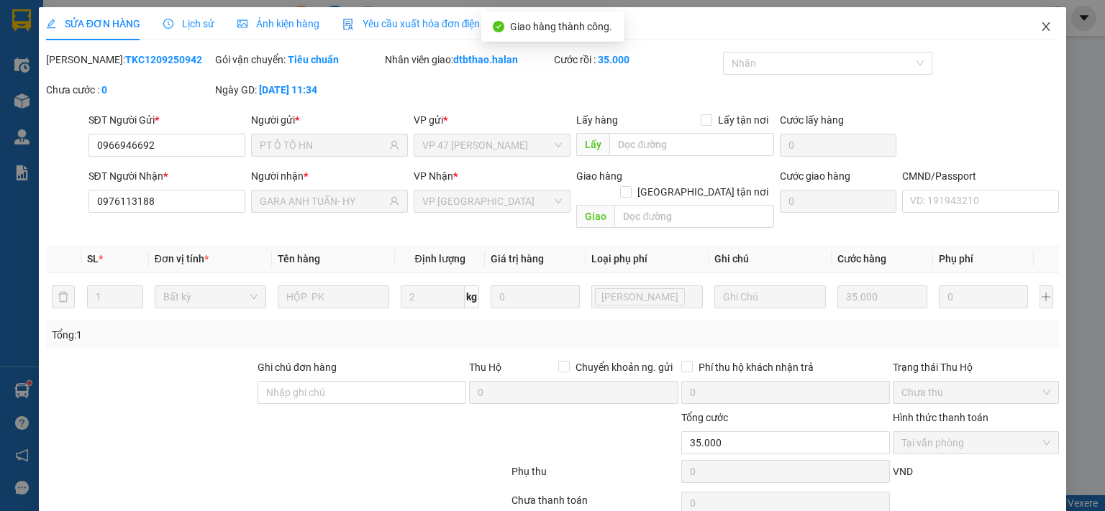
click at [1040, 22] on icon "close" at bounding box center [1046, 27] width 12 height 12
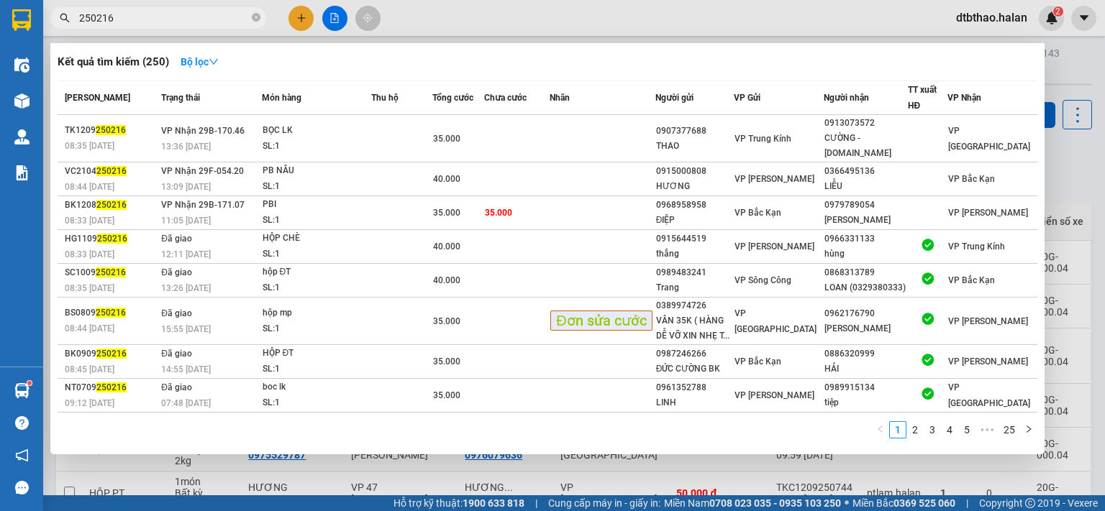
drag, startPoint x: 92, startPoint y: 18, endPoint x: 121, endPoint y: 18, distance: 28.8
click at [121, 18] on input "250216" at bounding box center [164, 18] width 170 height 16
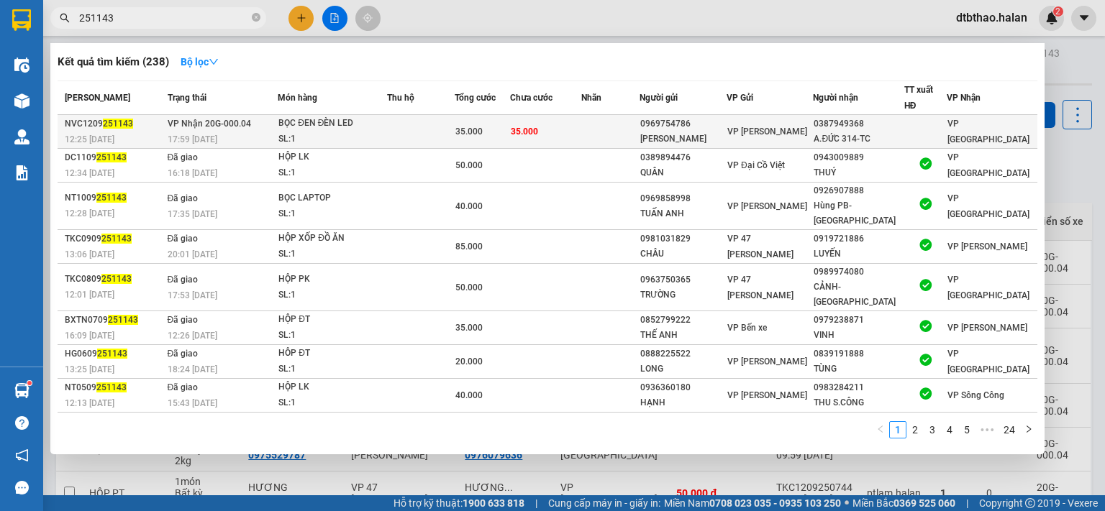
type input "251143"
click at [766, 127] on span "VP [PERSON_NAME]" at bounding box center [767, 132] width 80 height 10
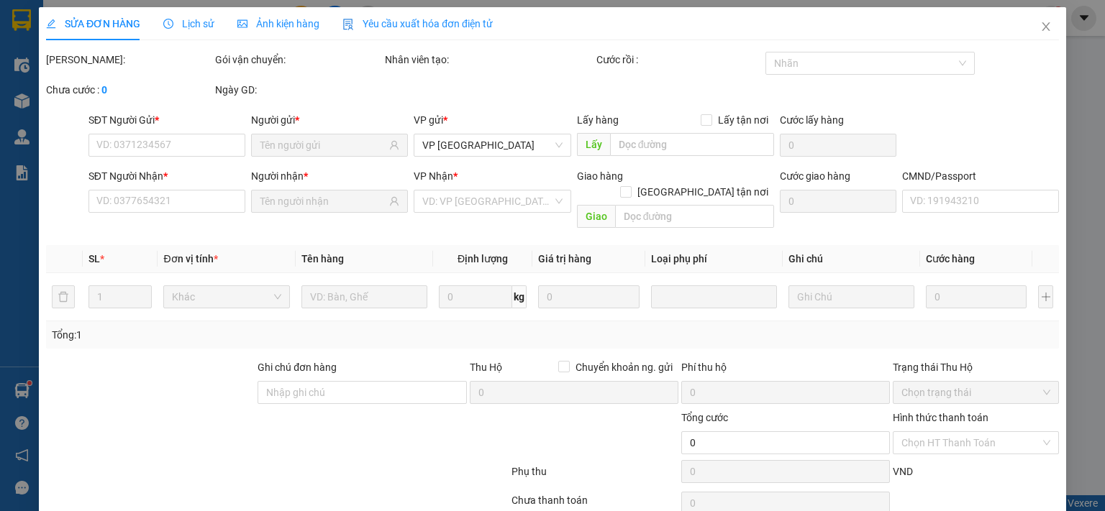
type input "0969754786"
type input "[PERSON_NAME]"
type input "0387949368"
type input "A.ĐỨC 314-TC"
type input "35.000"
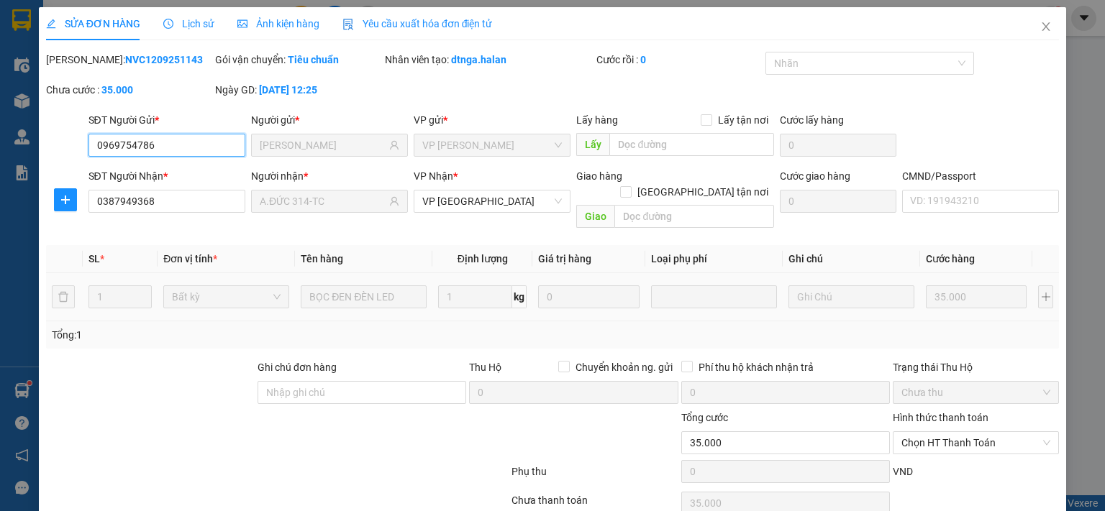
scroll to position [51, 0]
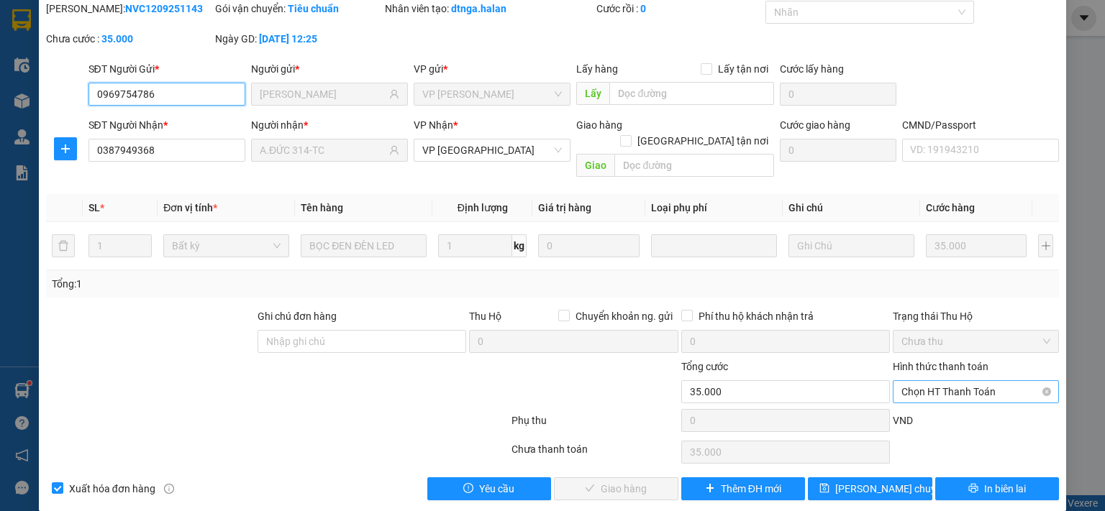
click at [906, 381] on span "Chọn HT Thanh Toán" at bounding box center [975, 392] width 149 height 22
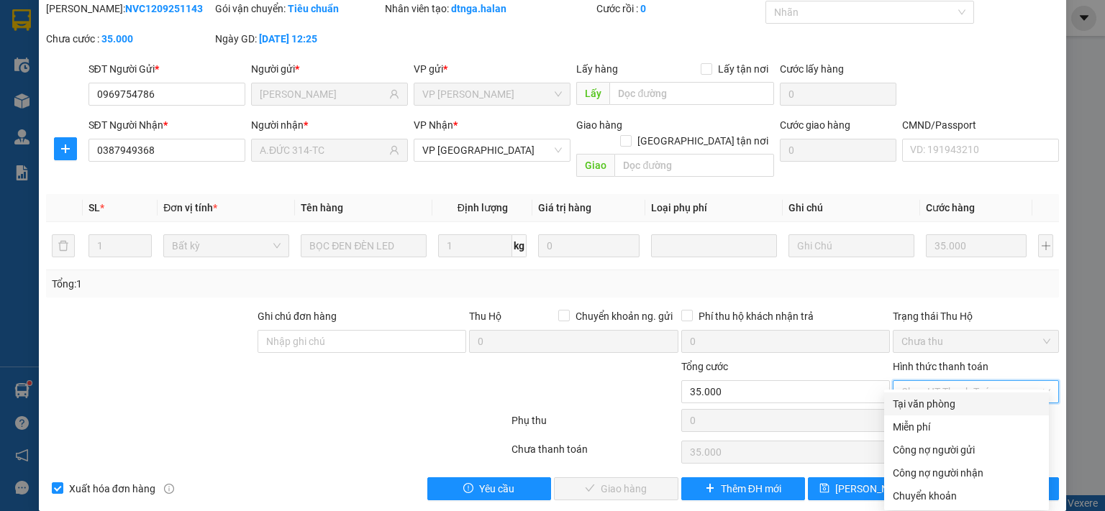
drag, startPoint x: 903, startPoint y: 406, endPoint x: 878, endPoint y: 416, distance: 27.1
click at [903, 408] on div "Tại văn phòng" at bounding box center [966, 404] width 147 height 16
type input "0"
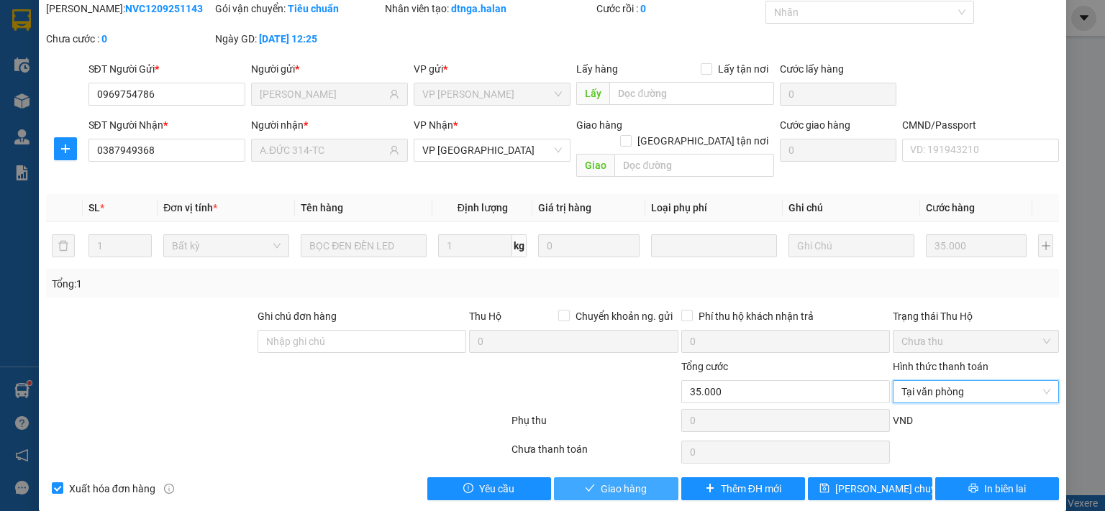
click at [606, 481] on span "Giao hàng" at bounding box center [624, 489] width 46 height 16
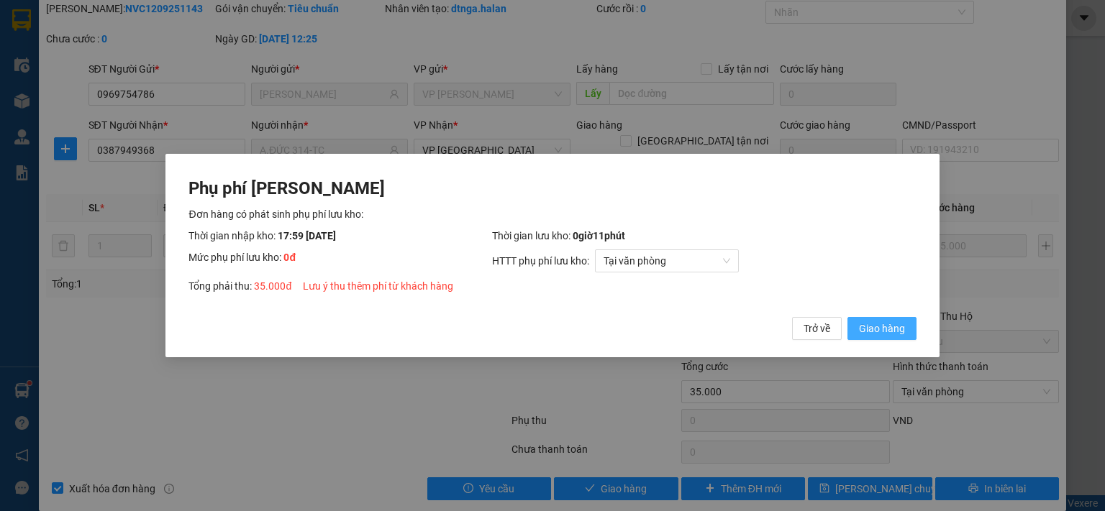
click at [871, 331] on span "Giao hàng" at bounding box center [882, 329] width 46 height 16
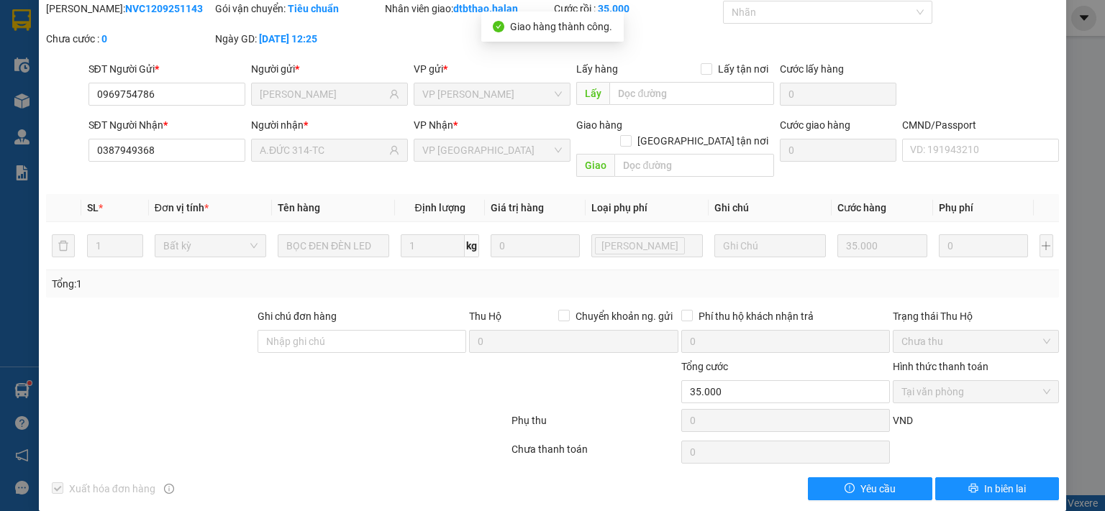
scroll to position [0, 0]
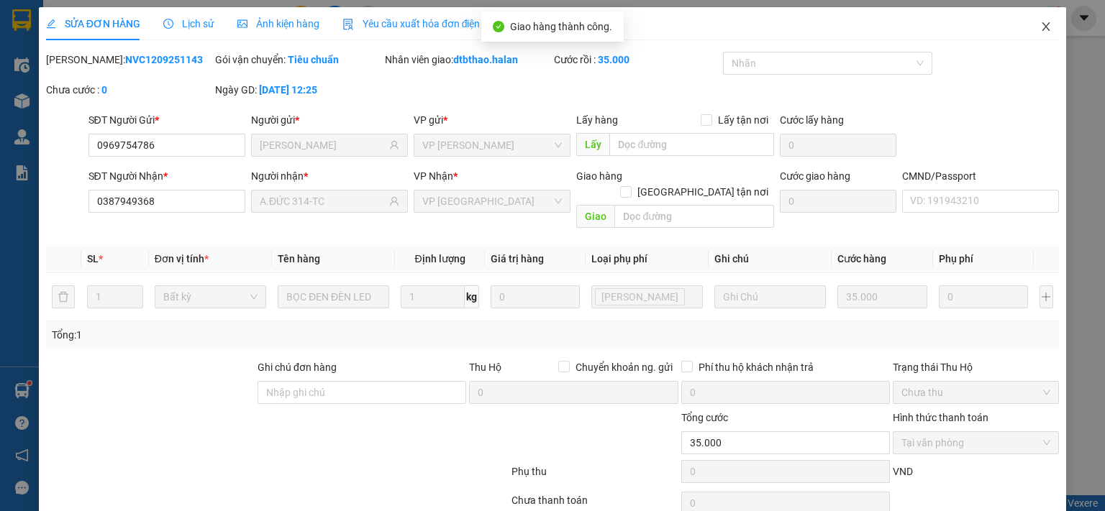
click at [1042, 28] on icon "close" at bounding box center [1046, 26] width 8 height 9
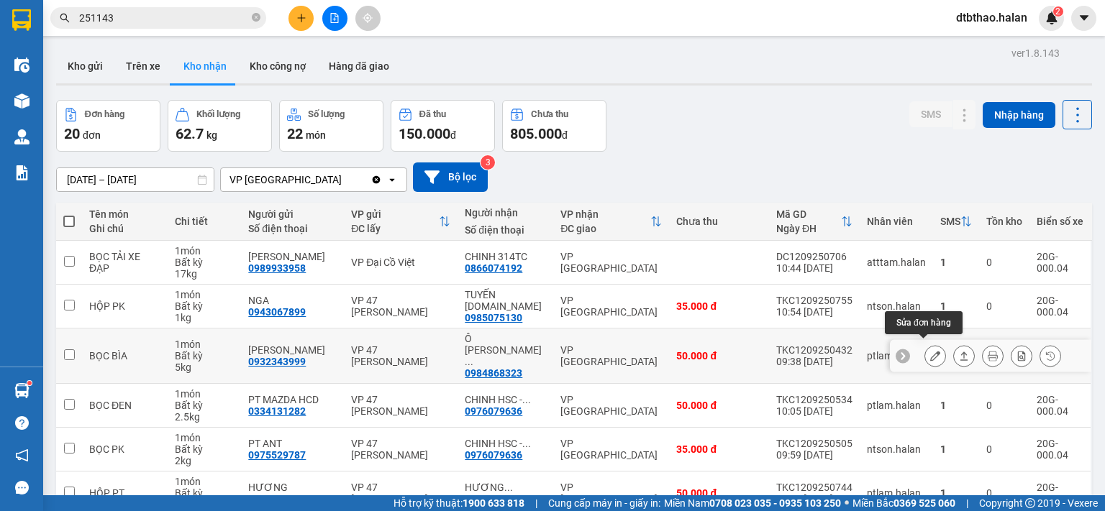
click at [930, 351] on icon at bounding box center [935, 356] width 10 height 10
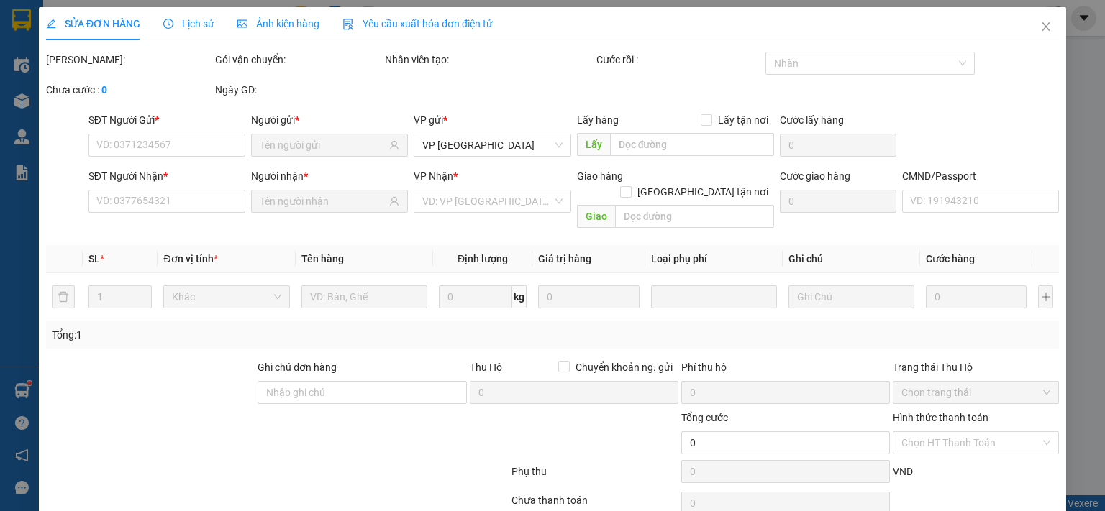
type input "0932343999"
type input "HIẾU HUYỀN"
type input "0984868323"
type input "Ô TÔ TÂN LONG- 314 TC"
type input "50.000"
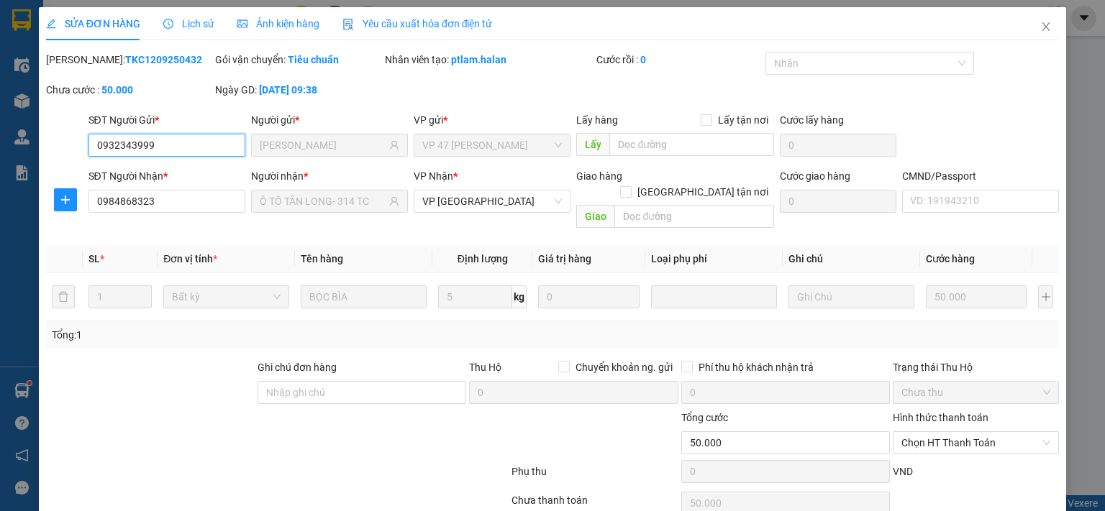
scroll to position [51, 0]
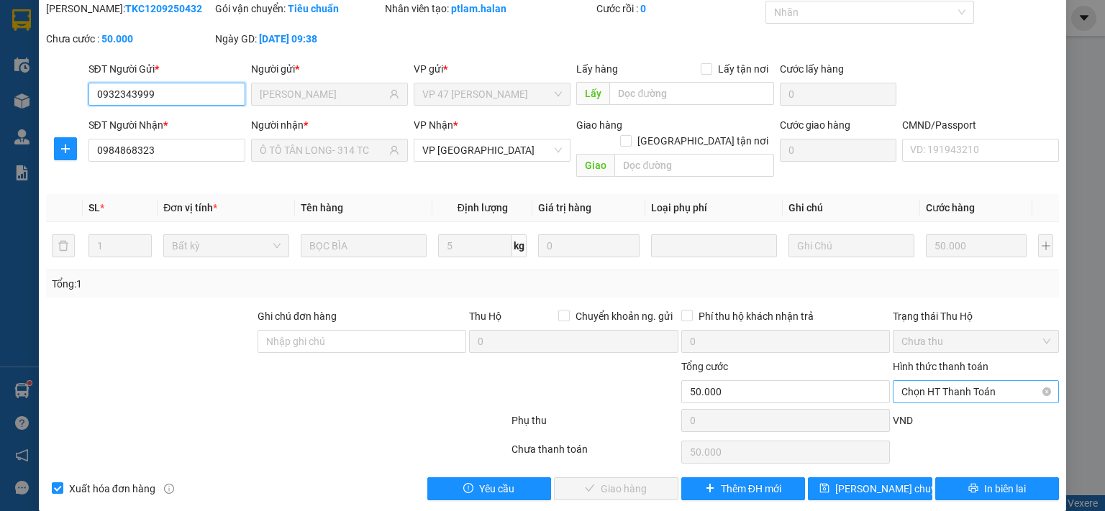
click at [936, 381] on span "Chọn HT Thanh Toán" at bounding box center [975, 392] width 149 height 22
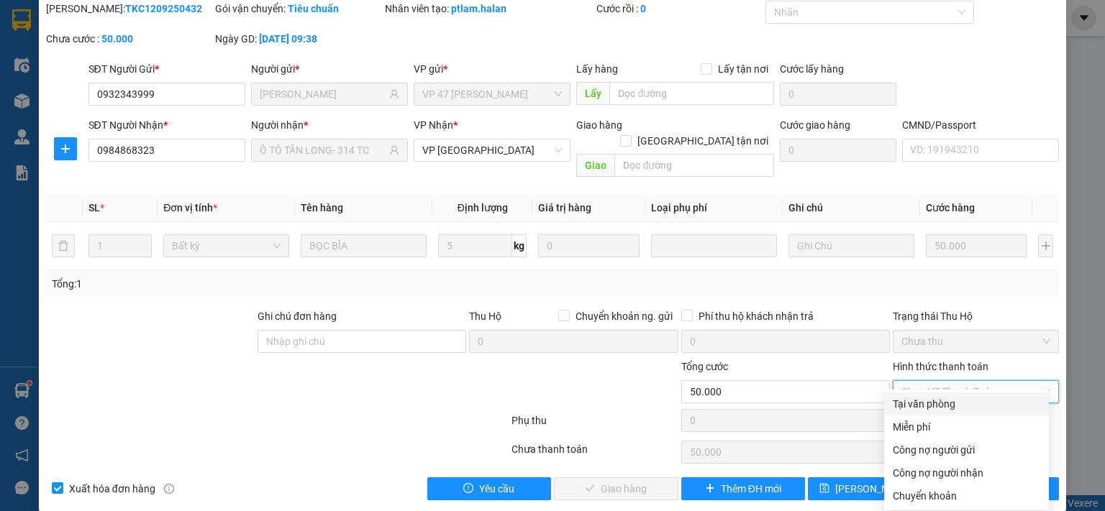
click at [928, 404] on div "Tại văn phòng" at bounding box center [966, 404] width 147 height 16
type input "0"
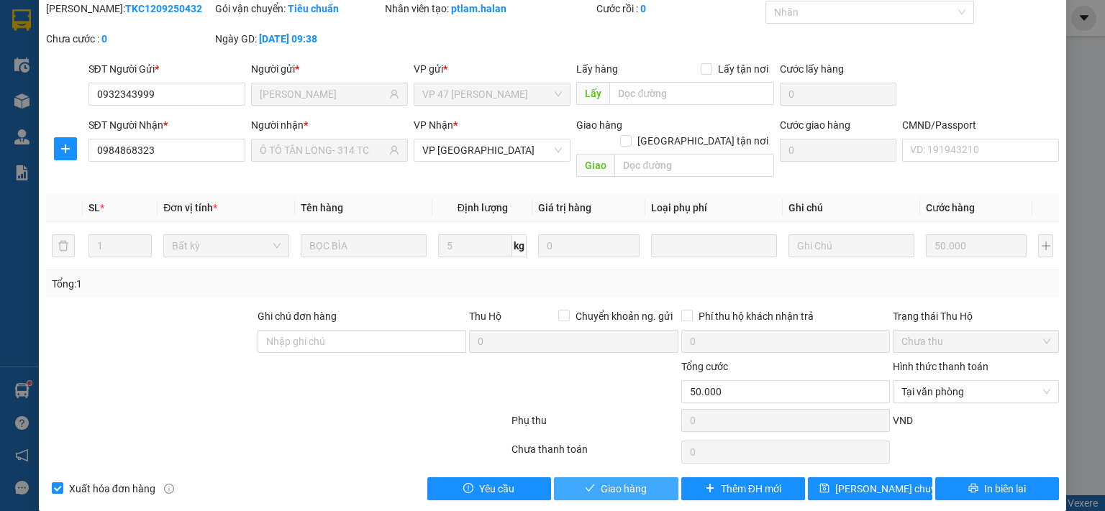
click at [644, 478] on button "Giao hàng" at bounding box center [616, 489] width 124 height 23
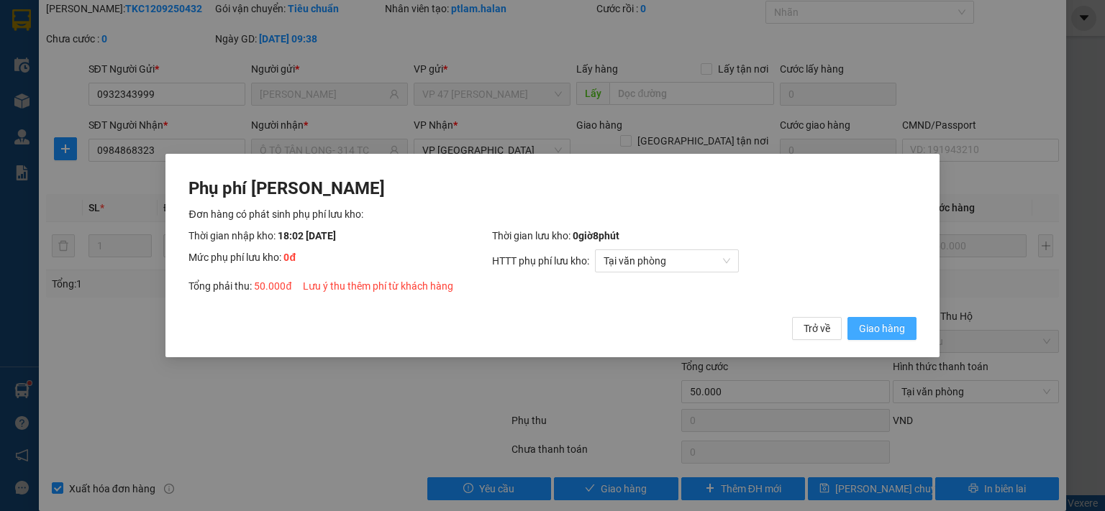
click at [895, 321] on span "Giao hàng" at bounding box center [882, 329] width 46 height 16
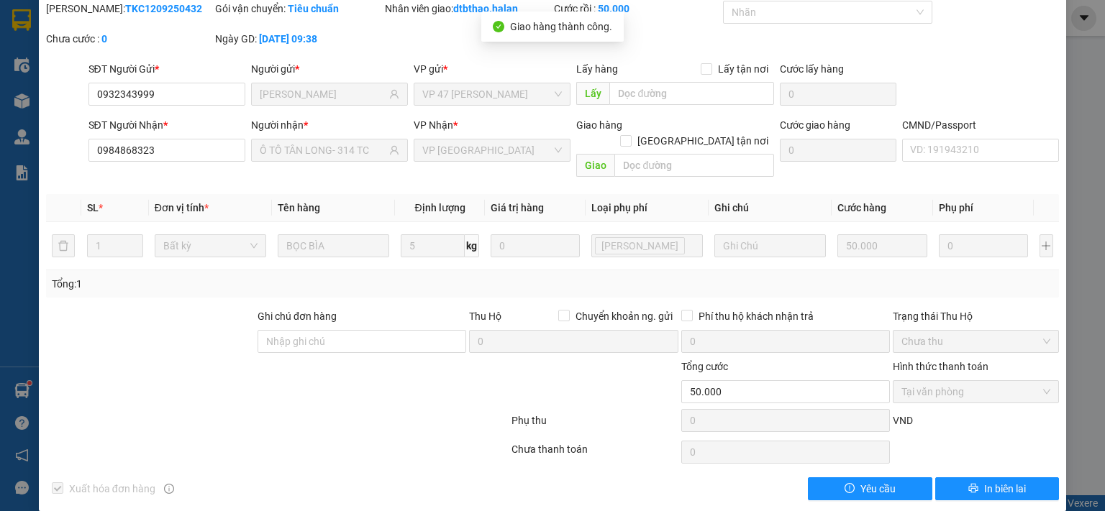
scroll to position [0, 0]
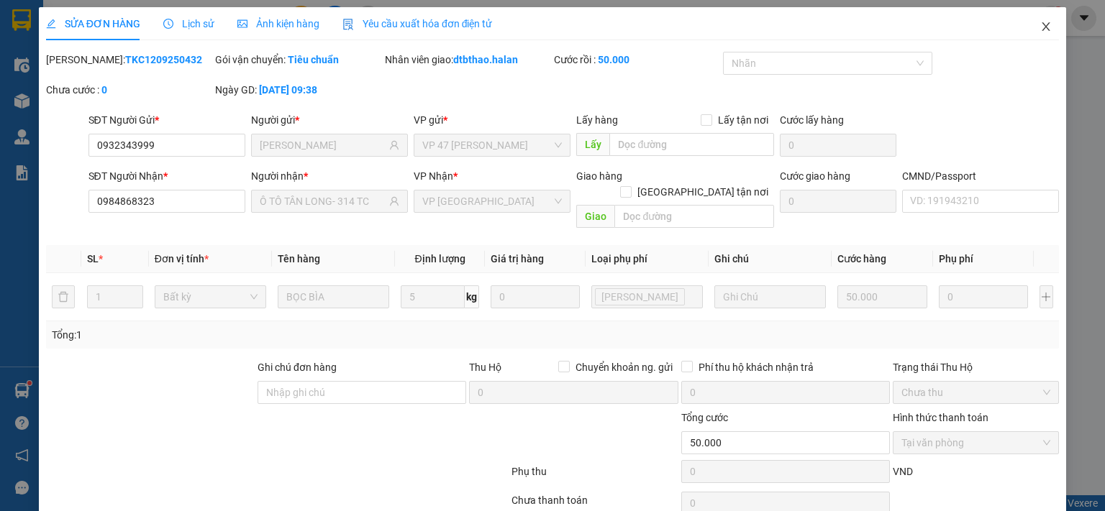
click at [1040, 27] on icon "close" at bounding box center [1046, 27] width 12 height 12
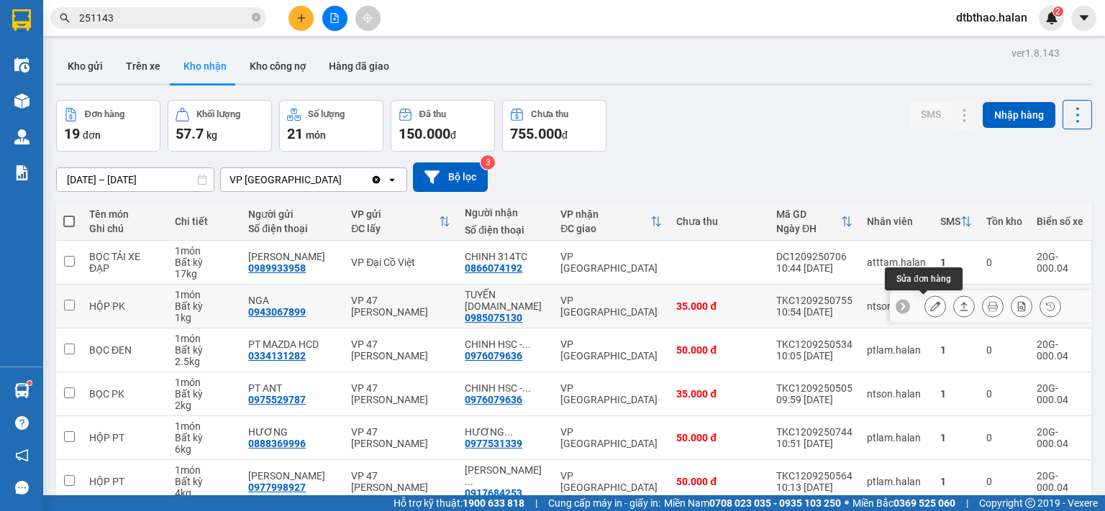
click at [930, 304] on icon at bounding box center [935, 306] width 10 height 10
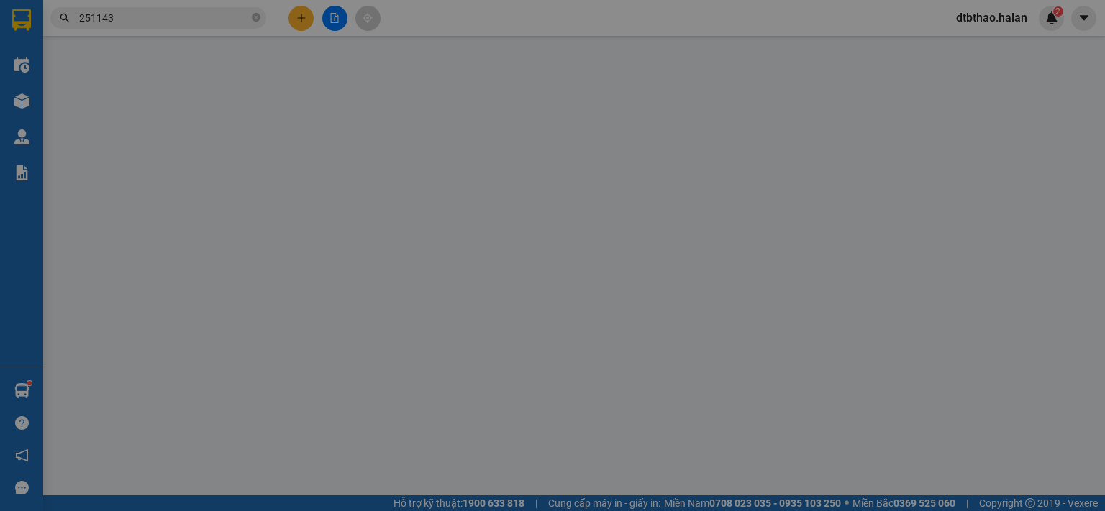
type input "0943067899"
type input "NGA"
type input "0985075130"
type input "TUYẾN 314.TC"
type input "35.000"
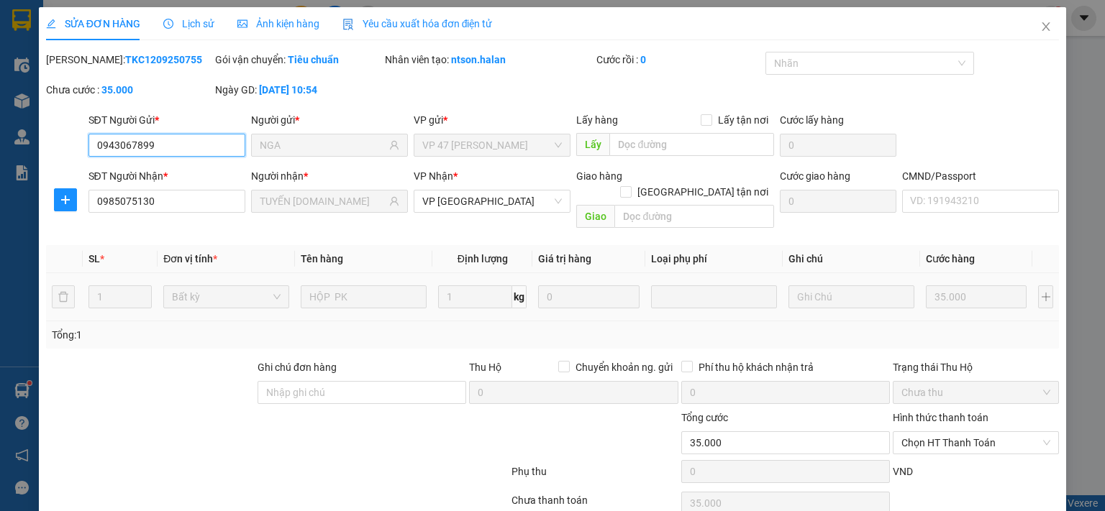
scroll to position [51, 0]
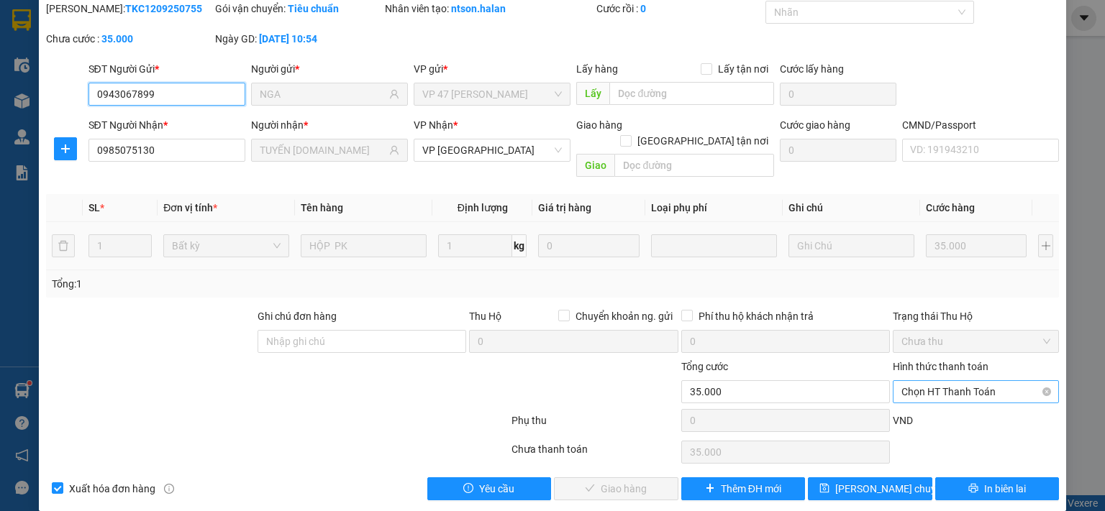
click at [930, 381] on span "Chọn HT Thanh Toán" at bounding box center [975, 392] width 149 height 22
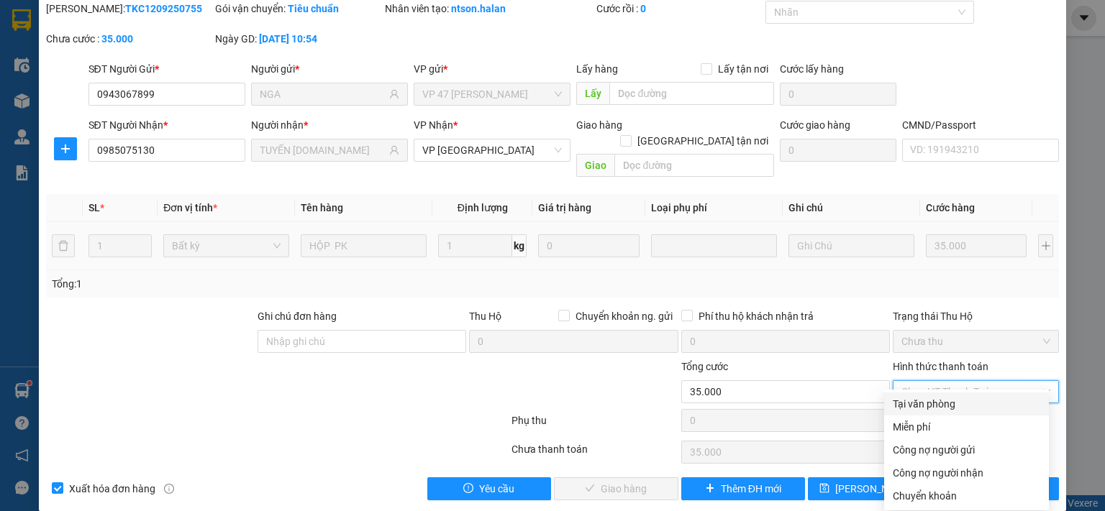
click at [925, 403] on div "Tại văn phòng" at bounding box center [966, 404] width 147 height 16
type input "0"
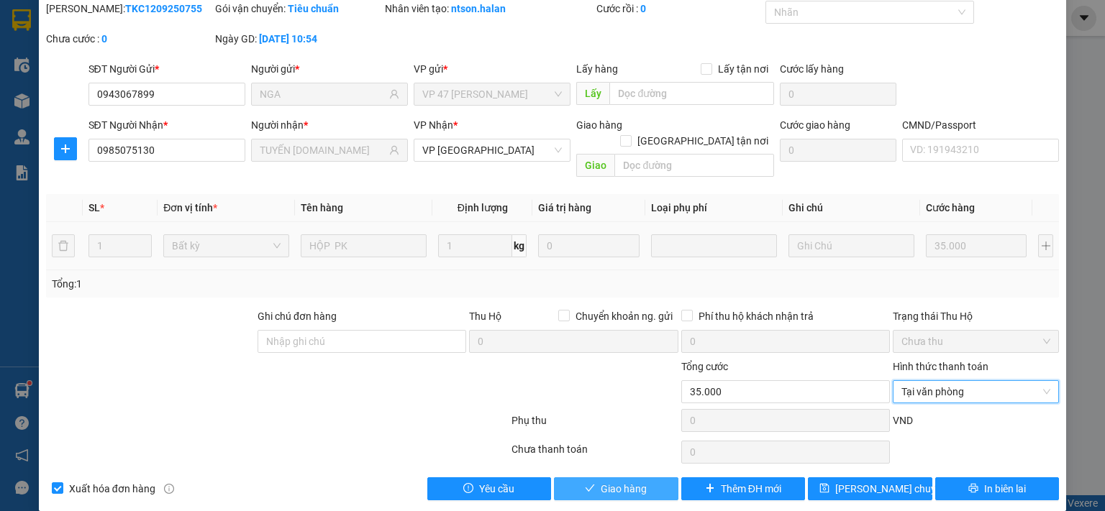
click at [622, 481] on span "Giao hàng" at bounding box center [624, 489] width 46 height 16
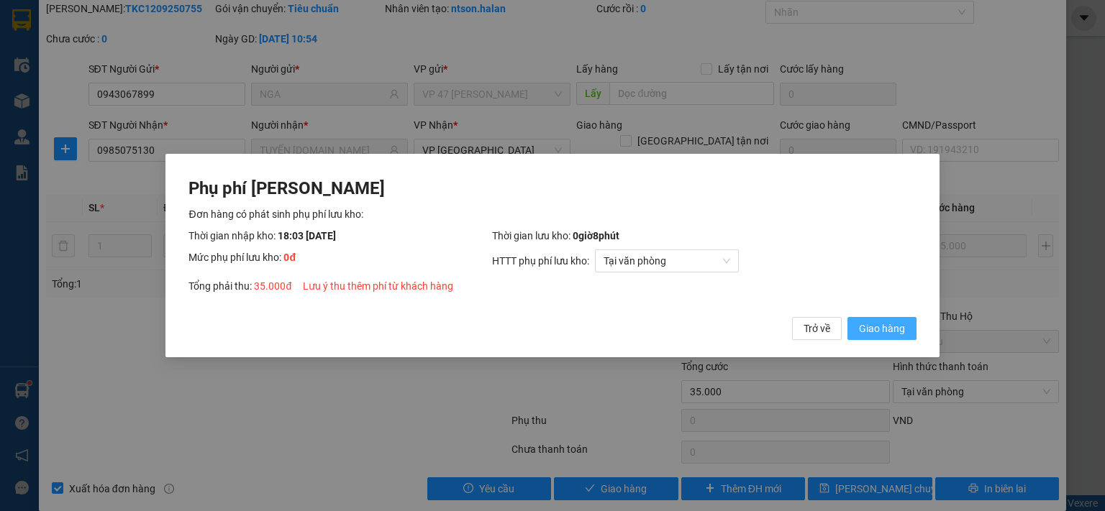
click at [888, 327] on span "Giao hàng" at bounding box center [882, 329] width 46 height 16
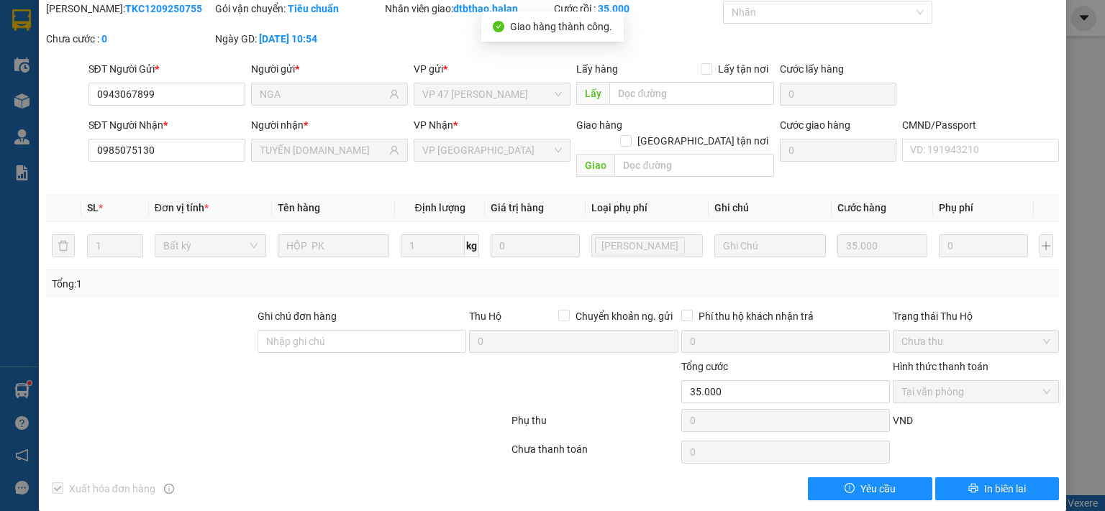
scroll to position [0, 0]
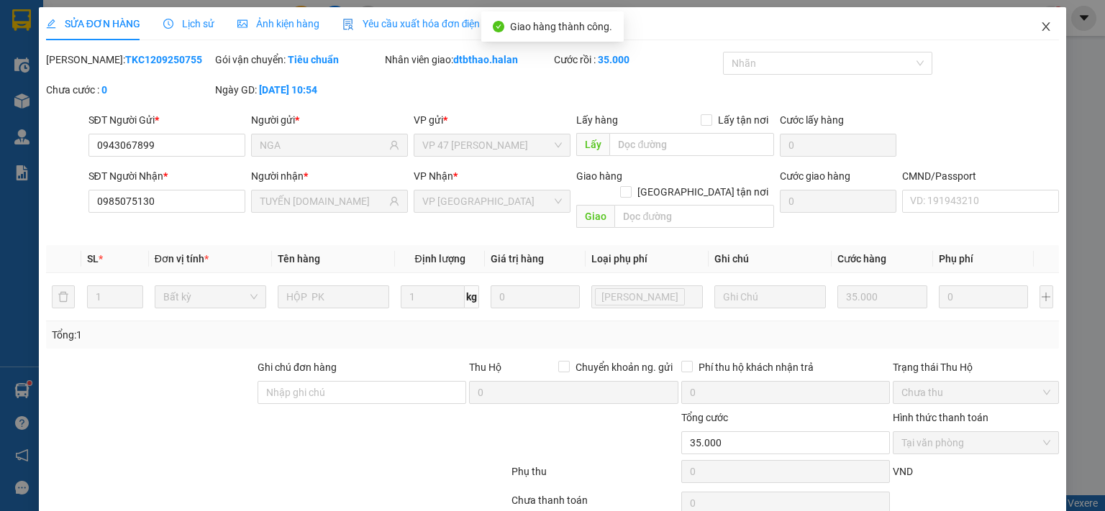
click at [1042, 27] on icon "close" at bounding box center [1046, 26] width 8 height 9
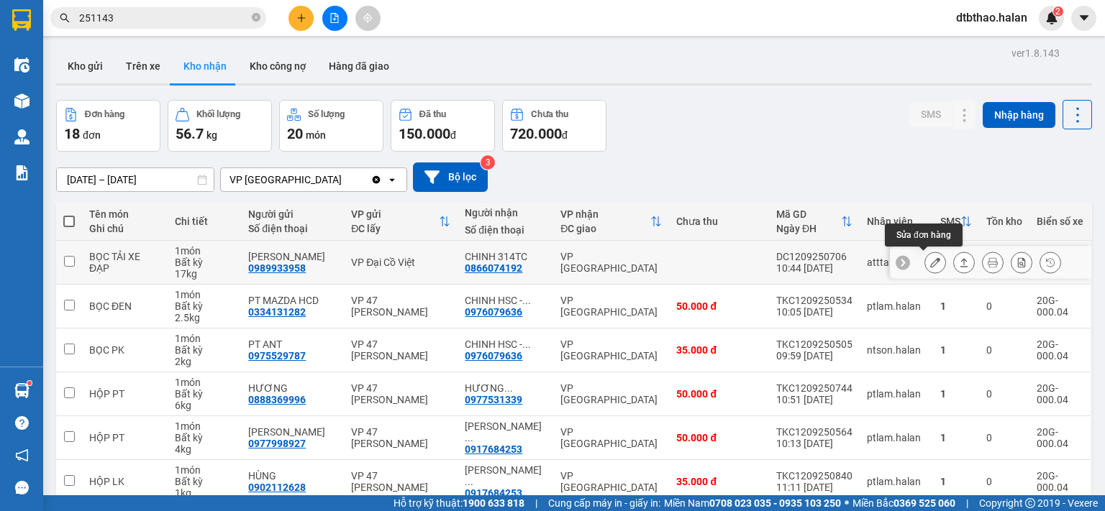
click at [930, 262] on icon at bounding box center [935, 262] width 10 height 10
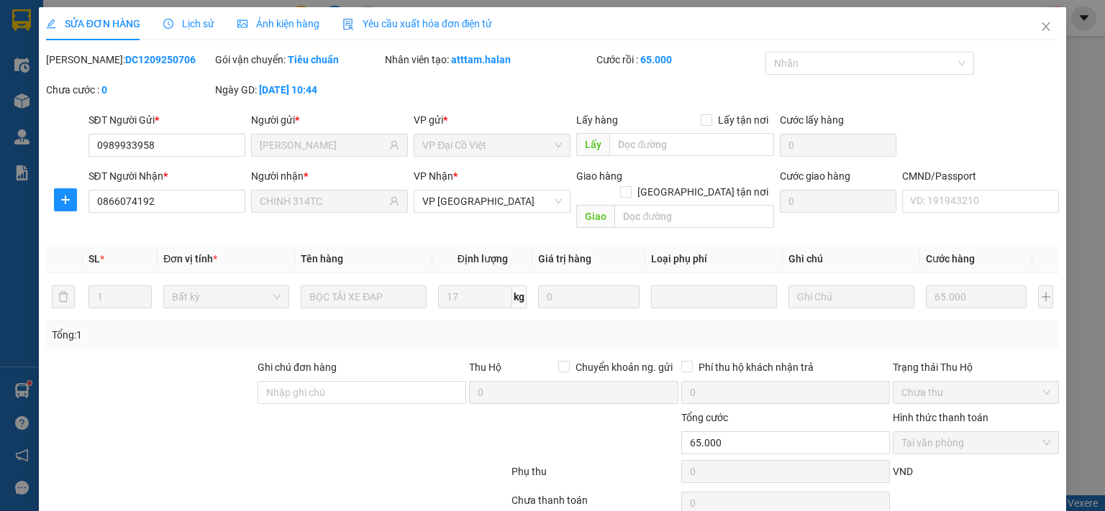
type input "0989933958"
type input "MỘC LAN"
type input "0866074192"
type input "CHINH 314TC"
type input "65.000"
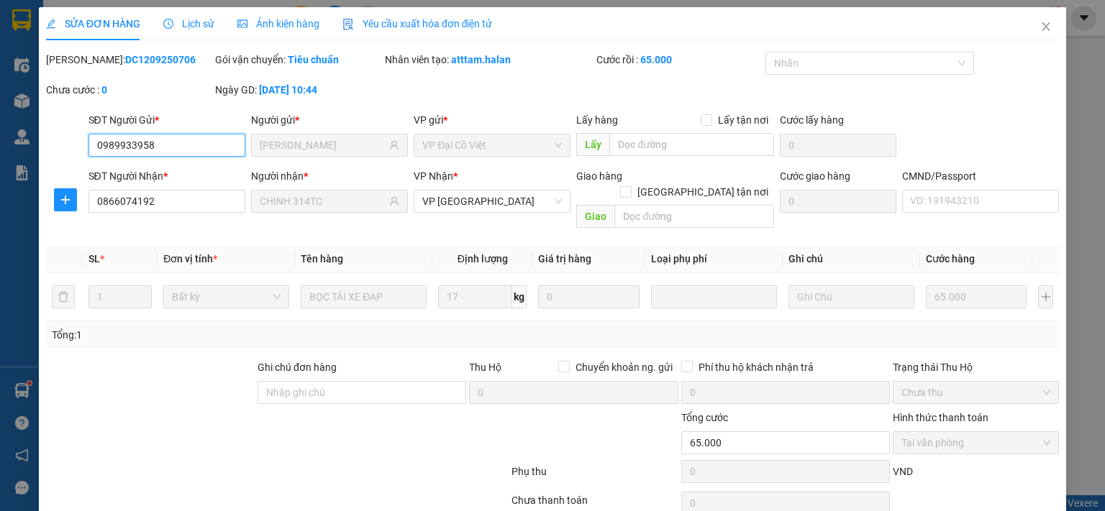
scroll to position [51, 0]
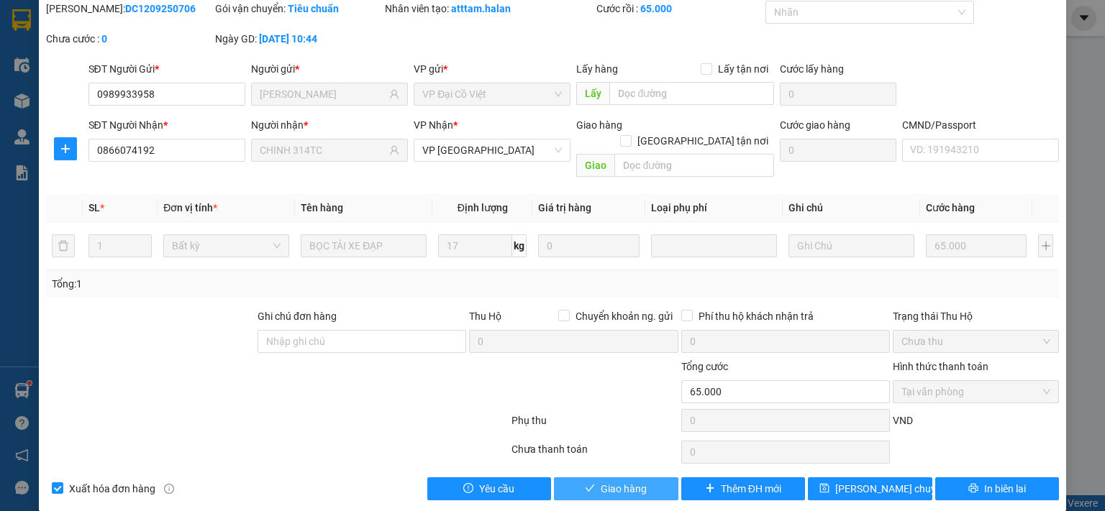
click at [644, 478] on button "Giao hàng" at bounding box center [616, 489] width 124 height 23
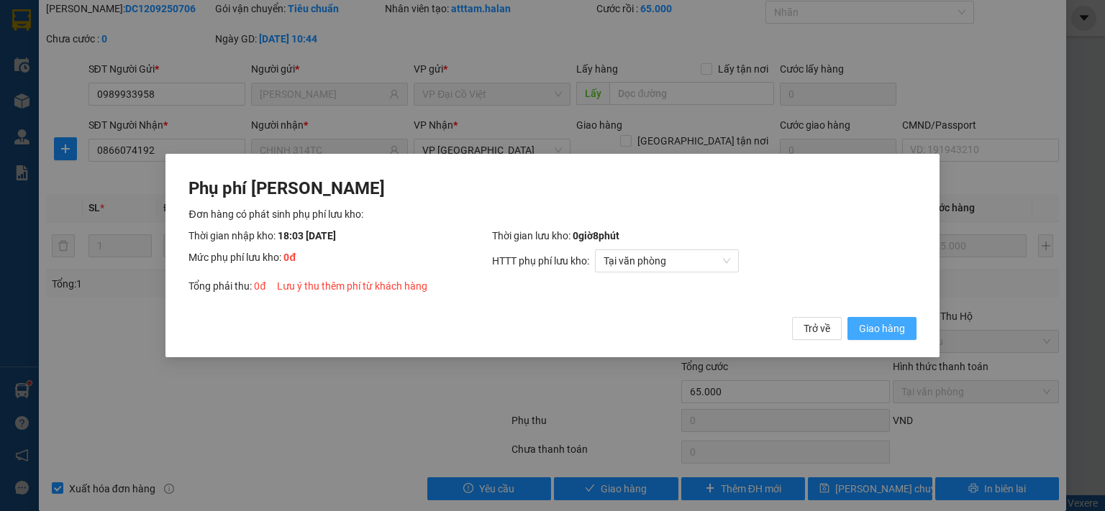
click at [880, 324] on span "Giao hàng" at bounding box center [882, 329] width 46 height 16
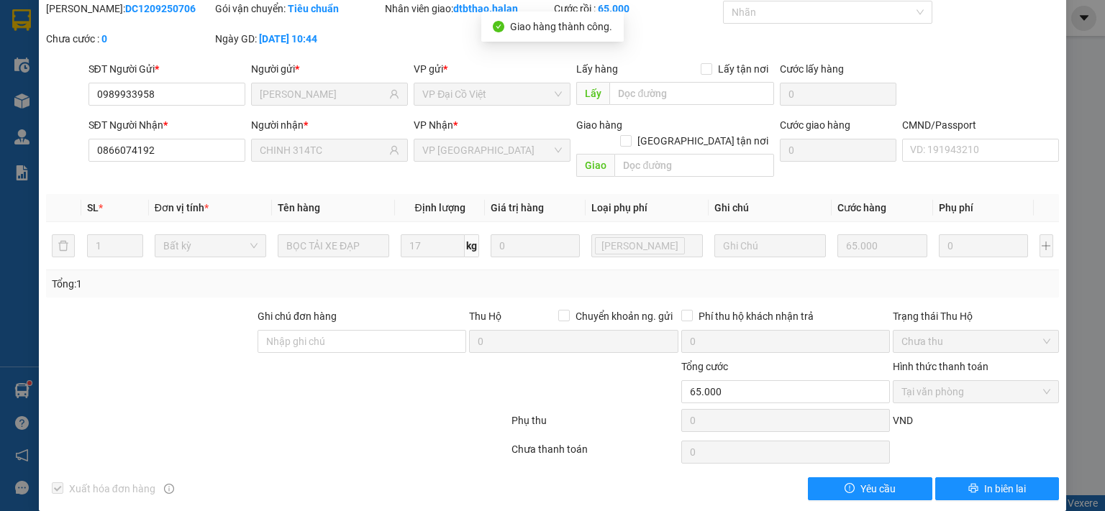
scroll to position [0, 0]
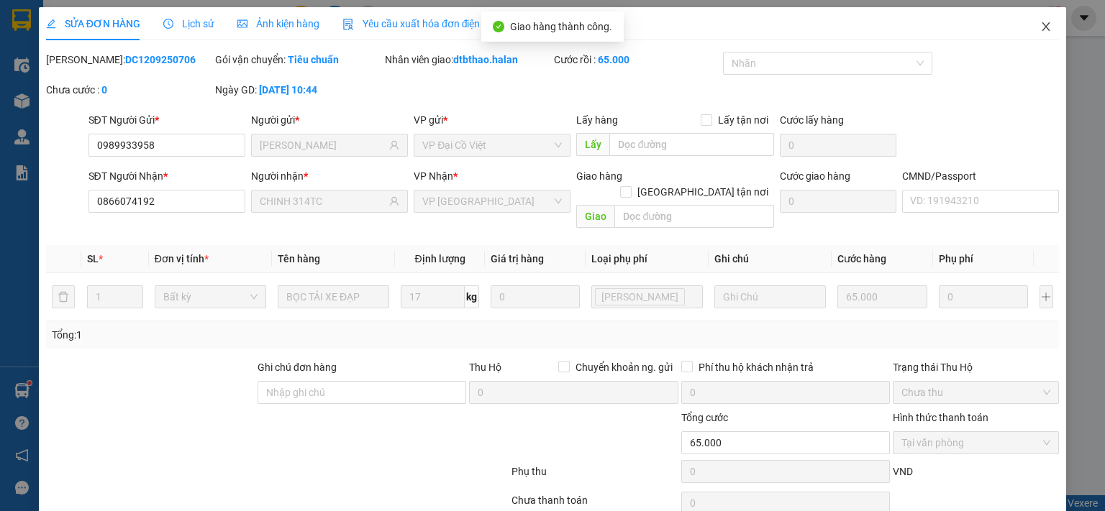
click at [1040, 22] on icon "close" at bounding box center [1046, 27] width 12 height 12
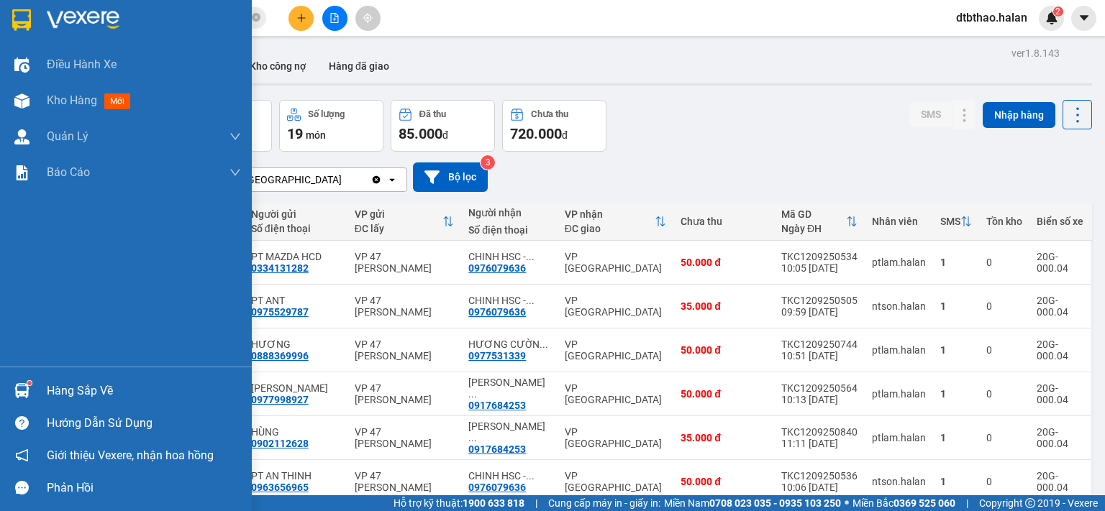
click at [84, 395] on div "Hàng sắp về" at bounding box center [144, 391] width 194 height 22
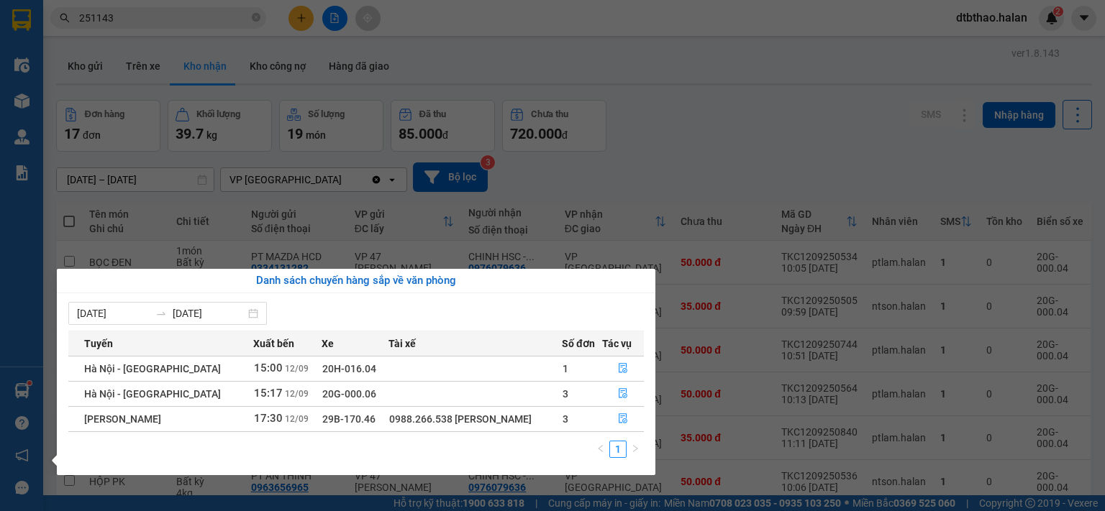
click at [860, 134] on section "Kết quả tìm kiếm ( 238 ) Bộ lọc Mã ĐH Trạng thái Món hàng Thu hộ Tổng cước Chưa…" at bounding box center [552, 255] width 1105 height 511
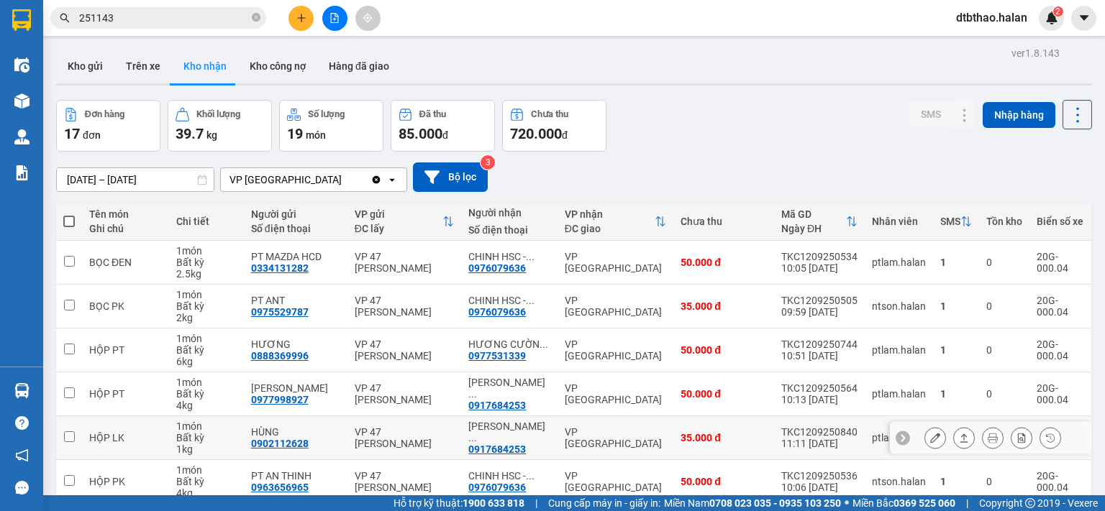
scroll to position [72, 0]
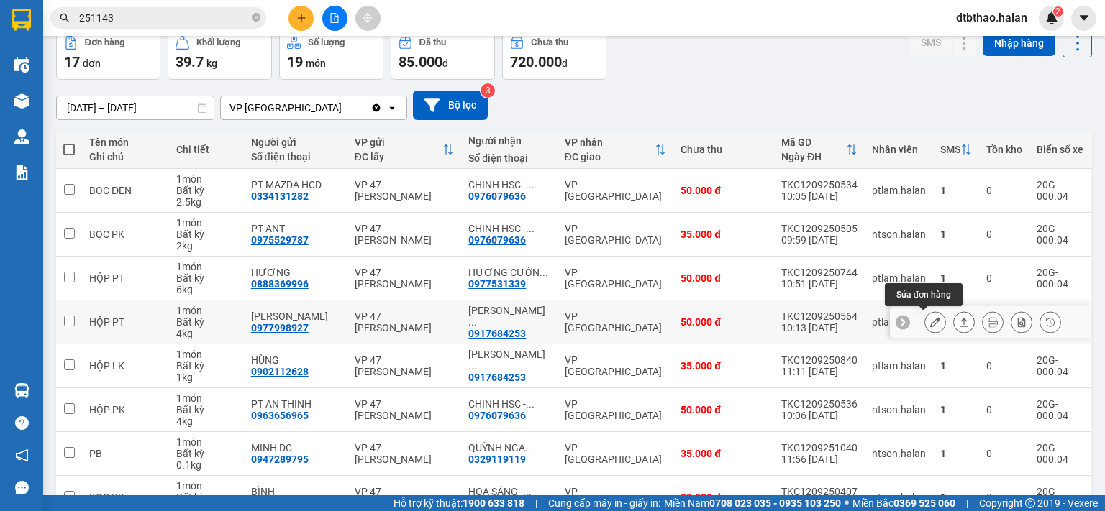
click at [930, 322] on icon at bounding box center [935, 322] width 10 height 10
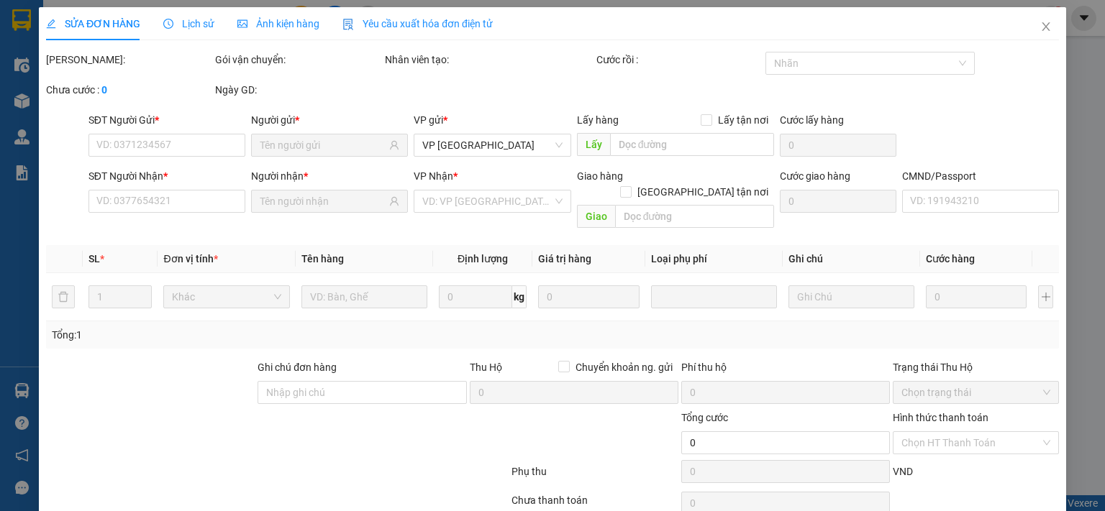
type input "0977998927"
type input "HÙNG CƯỜNG"
type input "0917684253"
type input "HOÀ HUY ANH - 314.TC"
type input "50.000"
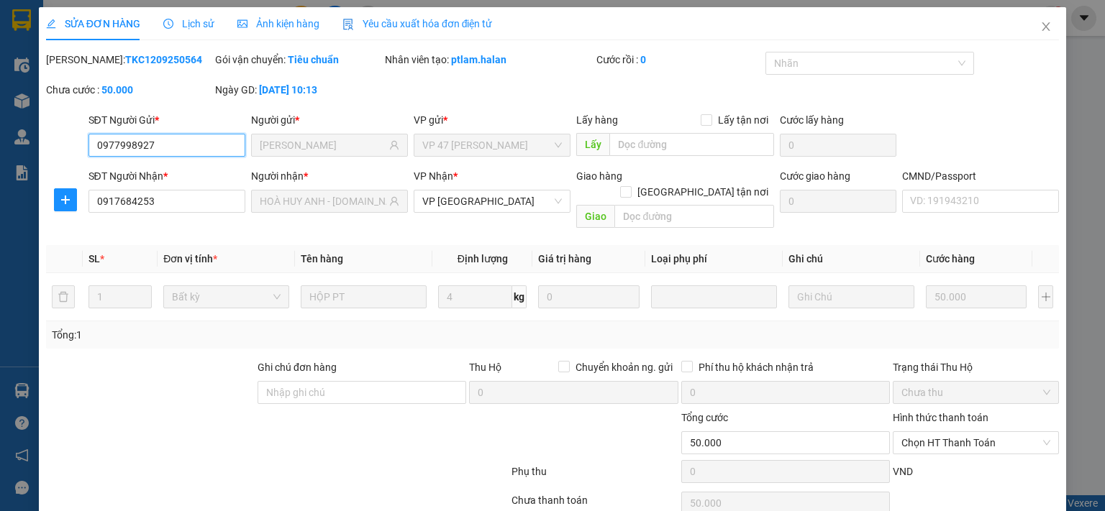
scroll to position [51, 0]
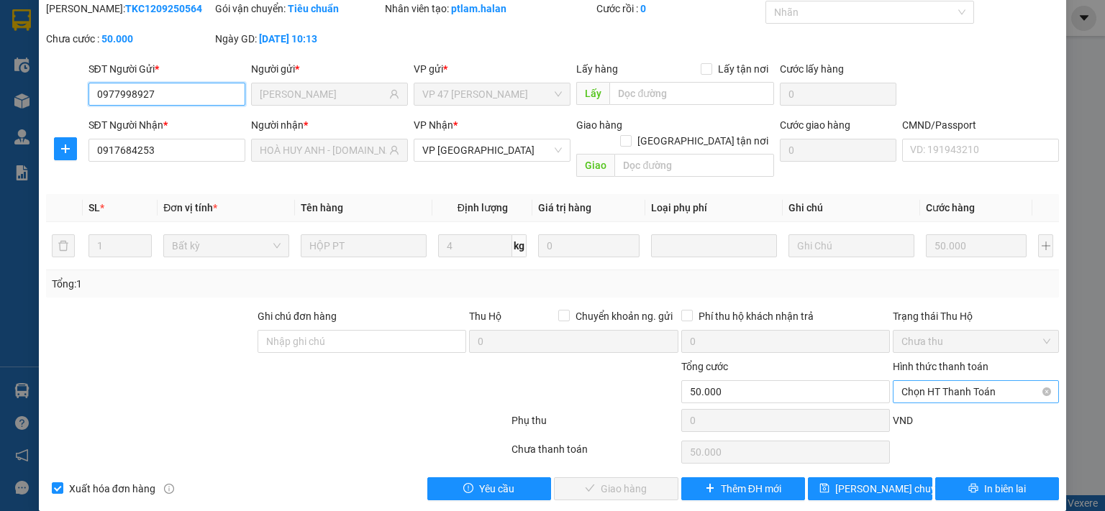
click at [923, 381] on span "Chọn HT Thanh Toán" at bounding box center [975, 392] width 149 height 22
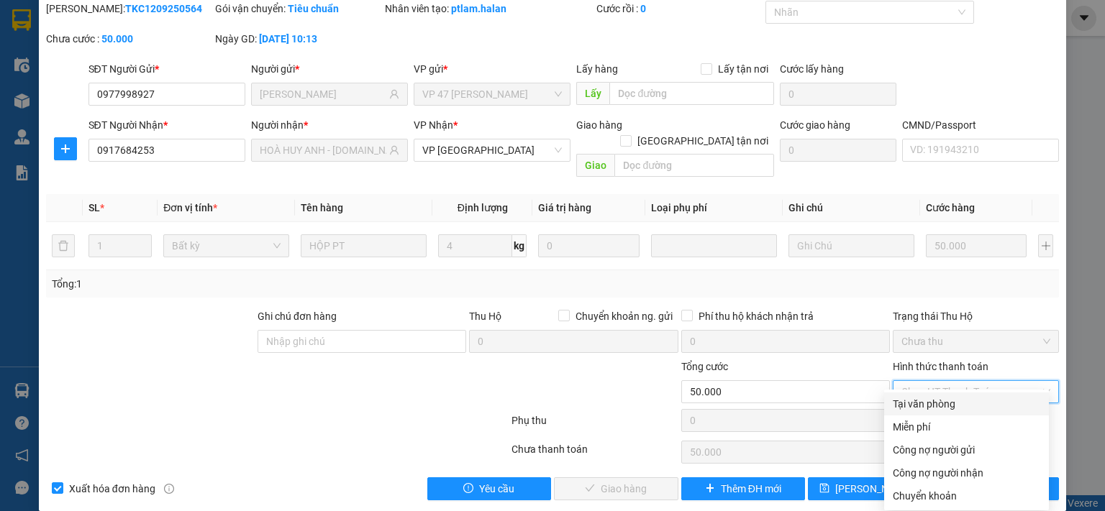
drag, startPoint x: 915, startPoint y: 406, endPoint x: 884, endPoint y: 426, distance: 37.3
click at [915, 406] on div "Tại văn phòng" at bounding box center [966, 404] width 147 height 16
type input "0"
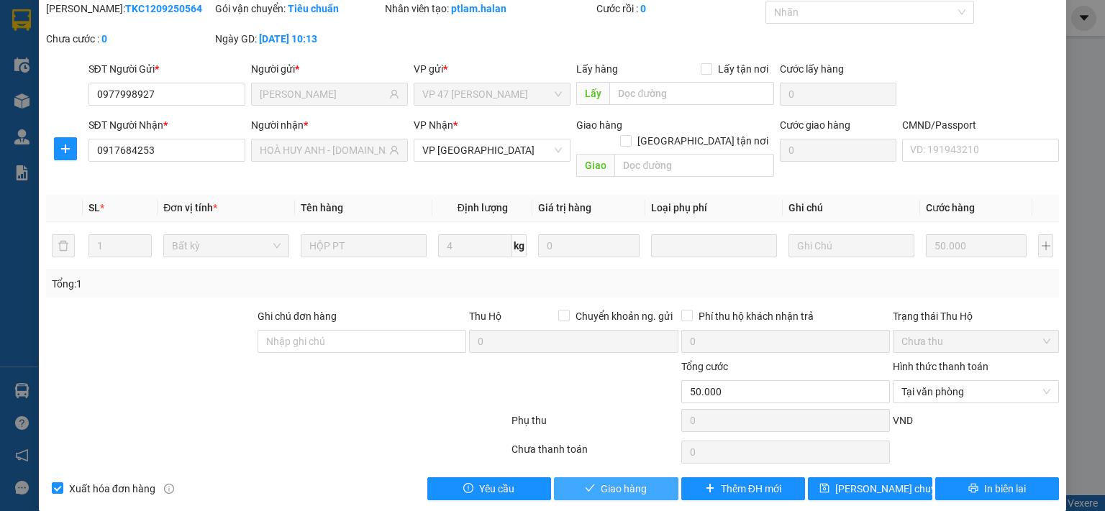
click at [634, 481] on span "Giao hàng" at bounding box center [624, 489] width 46 height 16
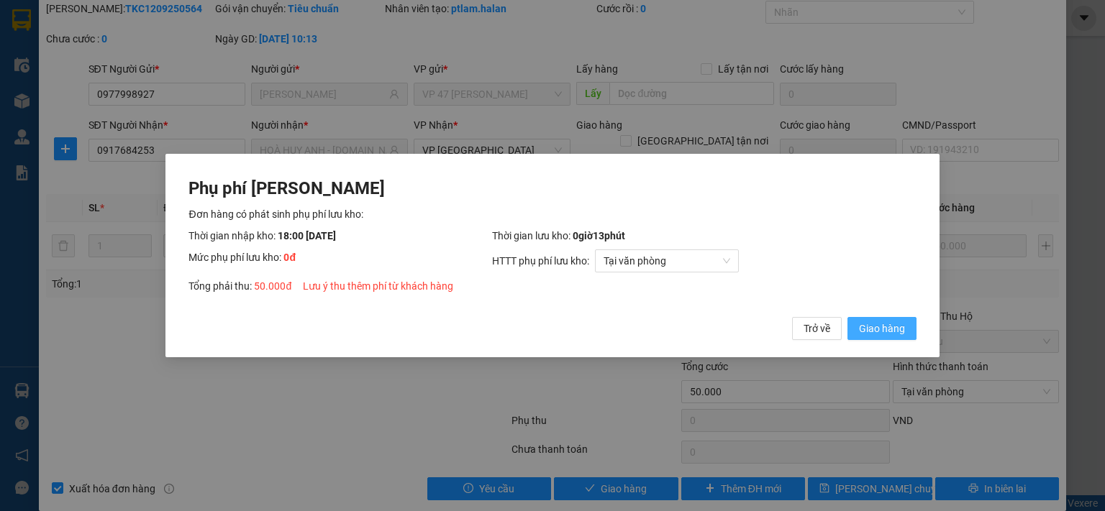
click at [885, 321] on span "Giao hàng" at bounding box center [882, 329] width 46 height 16
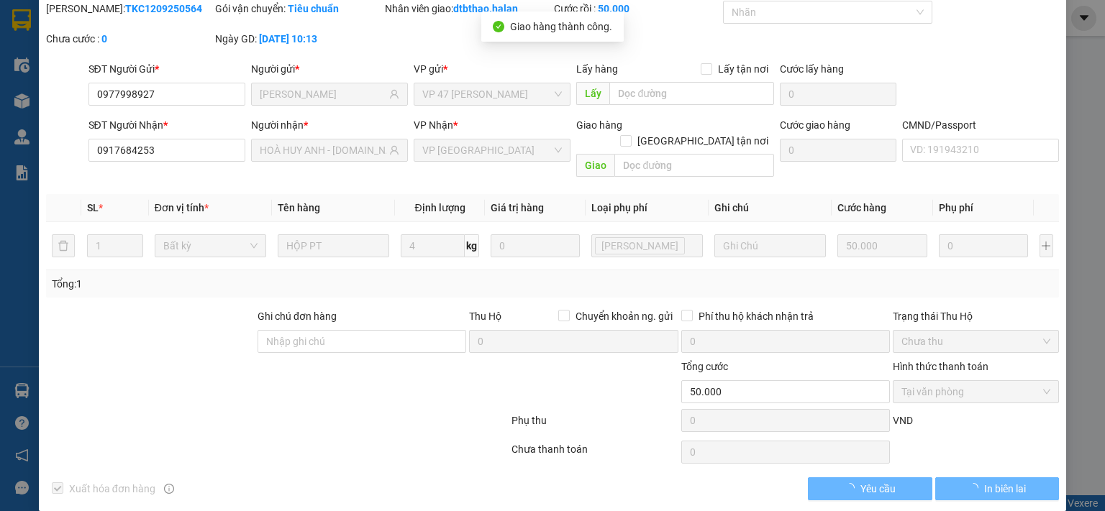
scroll to position [0, 0]
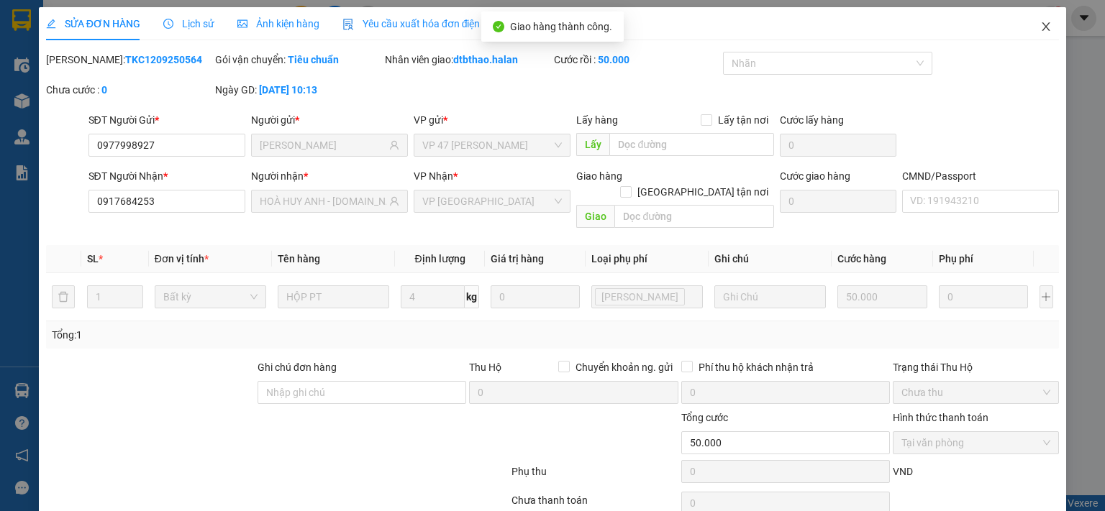
click at [1042, 28] on icon "close" at bounding box center [1046, 26] width 8 height 9
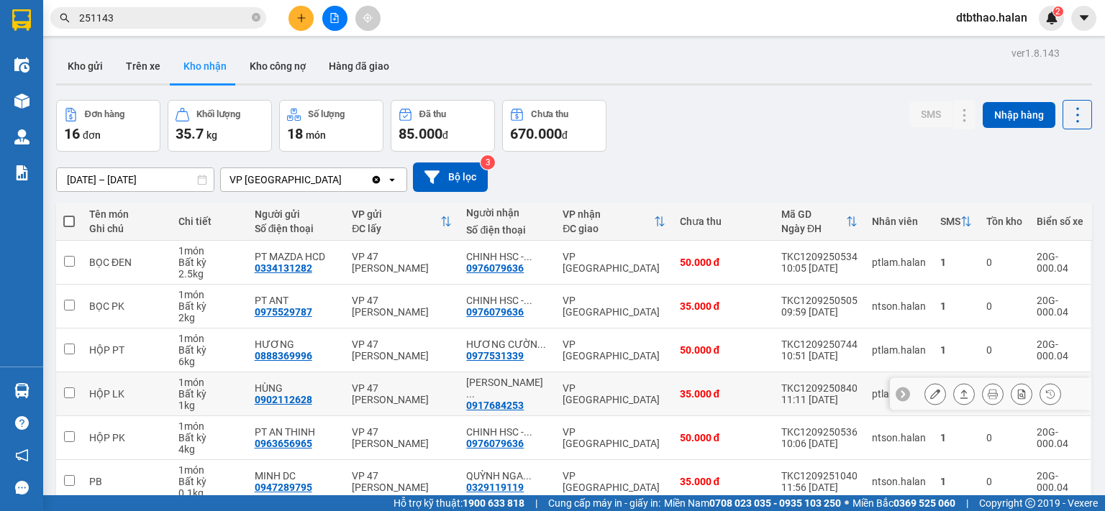
scroll to position [72, 0]
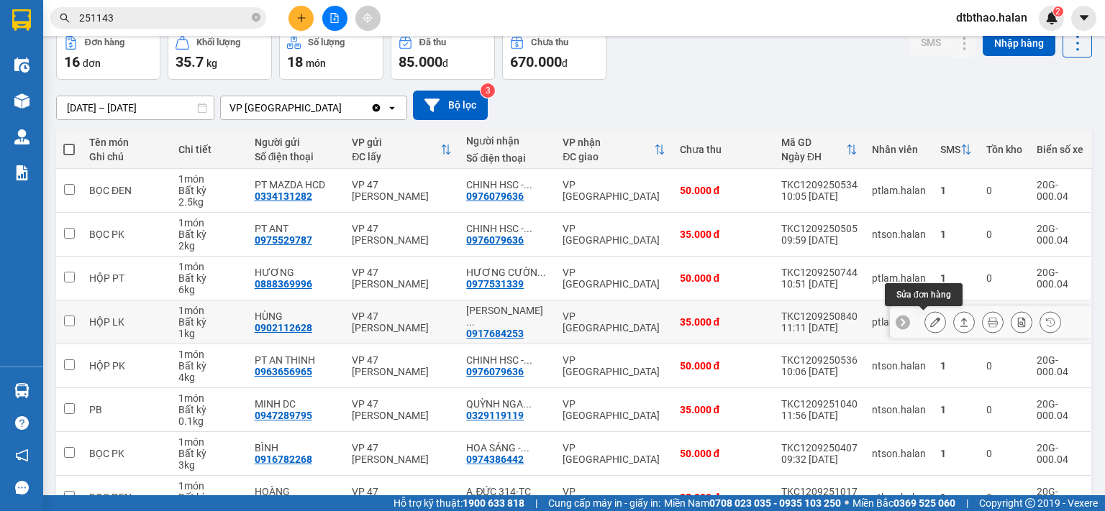
click at [930, 321] on icon at bounding box center [935, 322] width 10 height 10
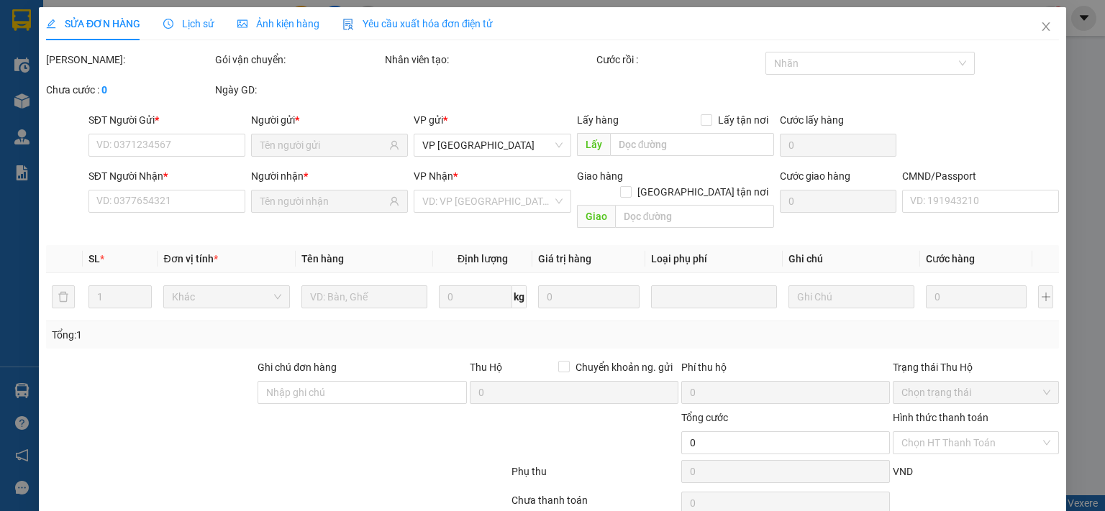
type input "0902112628"
type input "HÙNG"
type input "0917684253"
type input "HOÀ HUY ANH - 314.TC"
type input "35.000"
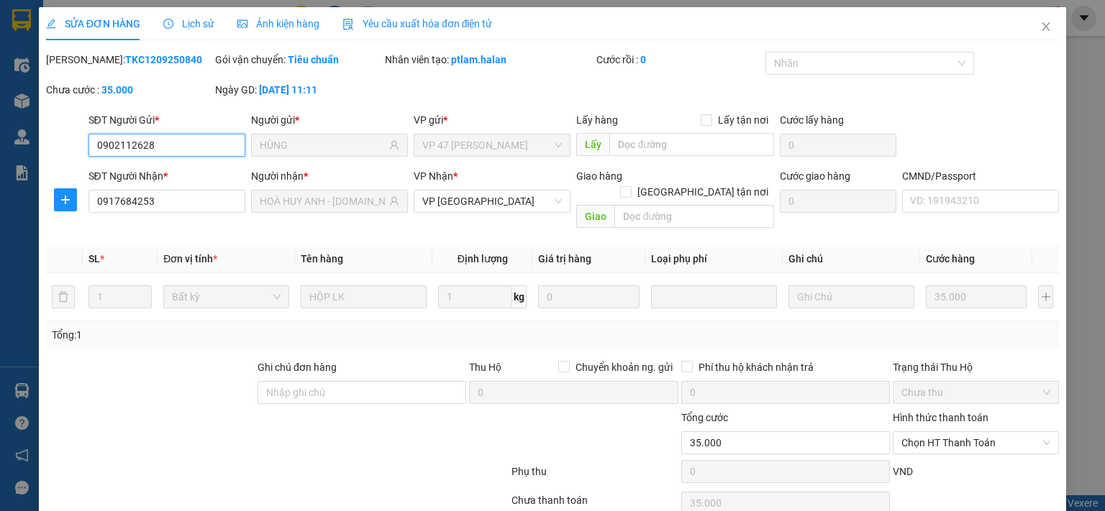
scroll to position [51, 0]
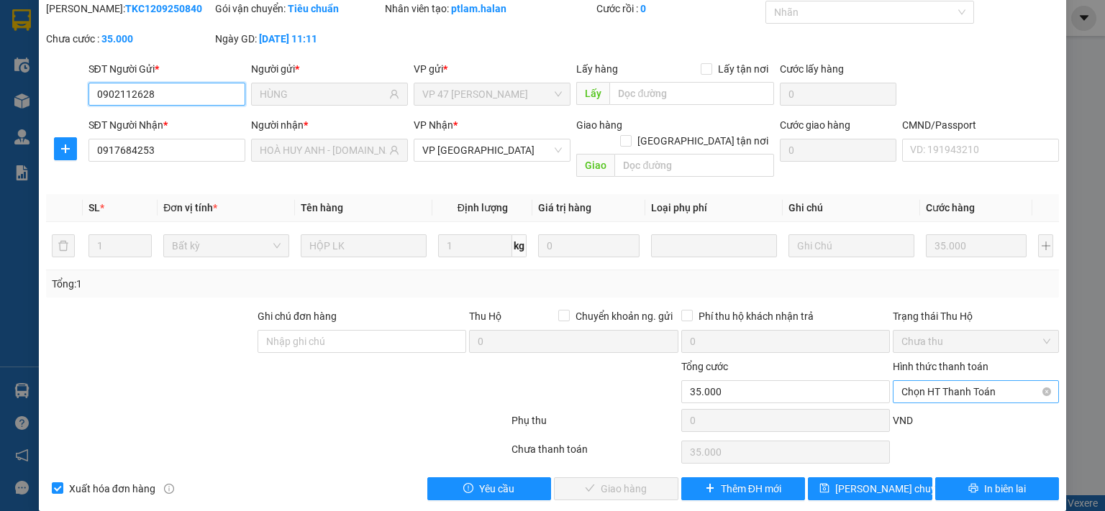
click at [940, 381] on span "Chọn HT Thanh Toán" at bounding box center [975, 392] width 149 height 22
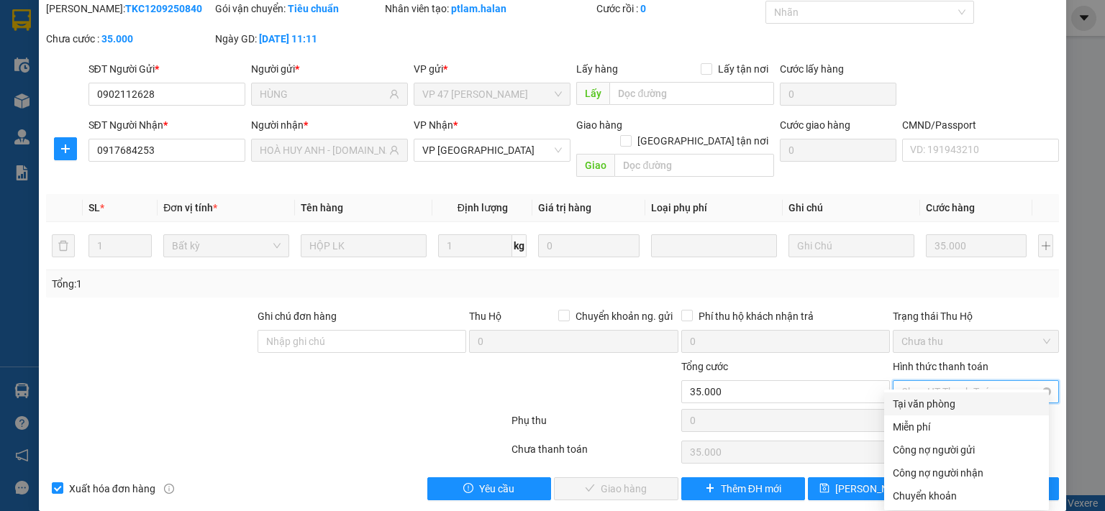
click at [926, 409] on div "Tại văn phòng" at bounding box center [966, 404] width 147 height 16
type input "0"
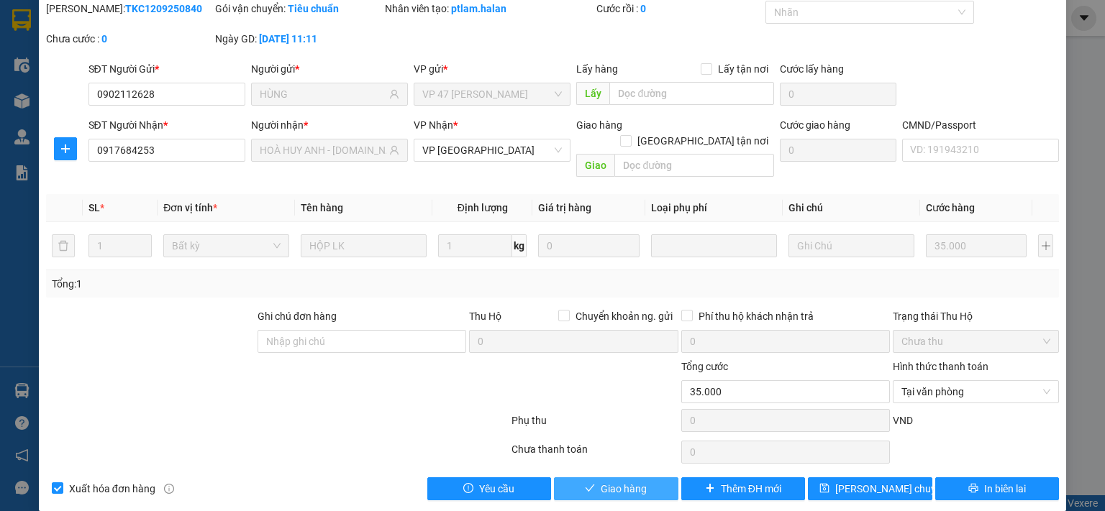
drag, startPoint x: 648, startPoint y: 468, endPoint x: 657, endPoint y: 457, distance: 14.3
click at [649, 478] on button "Giao hàng" at bounding box center [616, 489] width 124 height 23
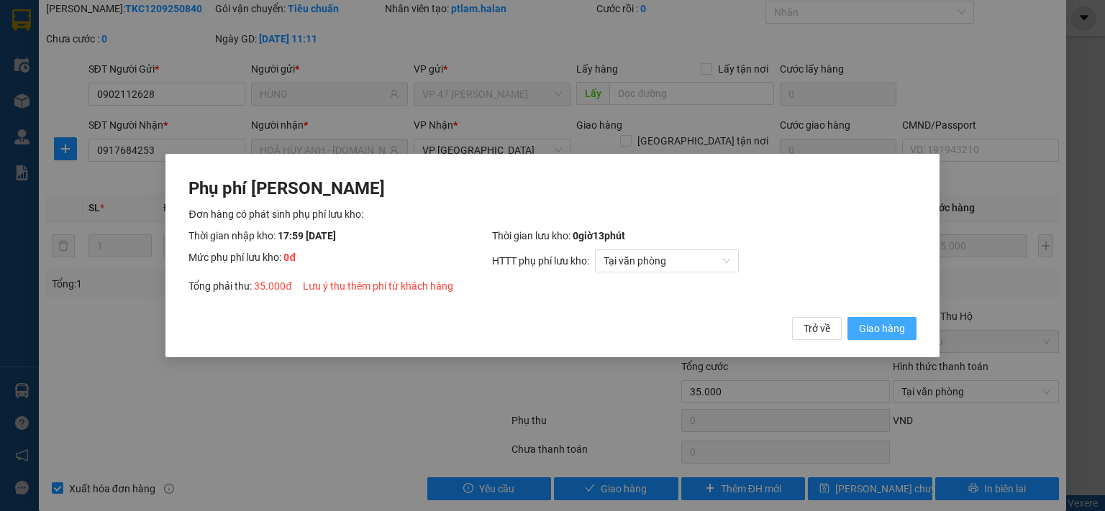
click at [890, 327] on span "Giao hàng" at bounding box center [882, 329] width 46 height 16
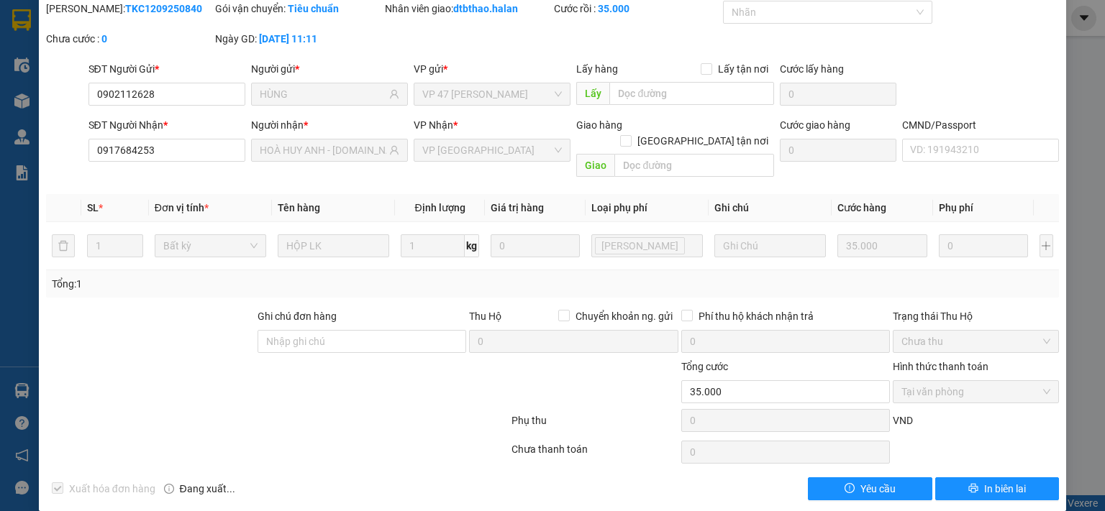
scroll to position [0, 0]
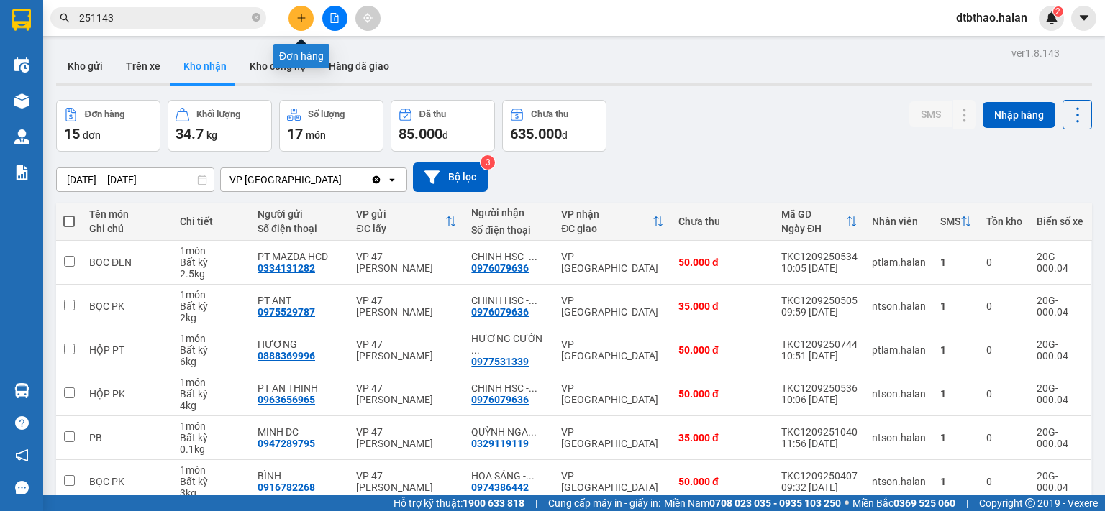
click at [298, 19] on icon "plus" at bounding box center [301, 18] width 10 height 10
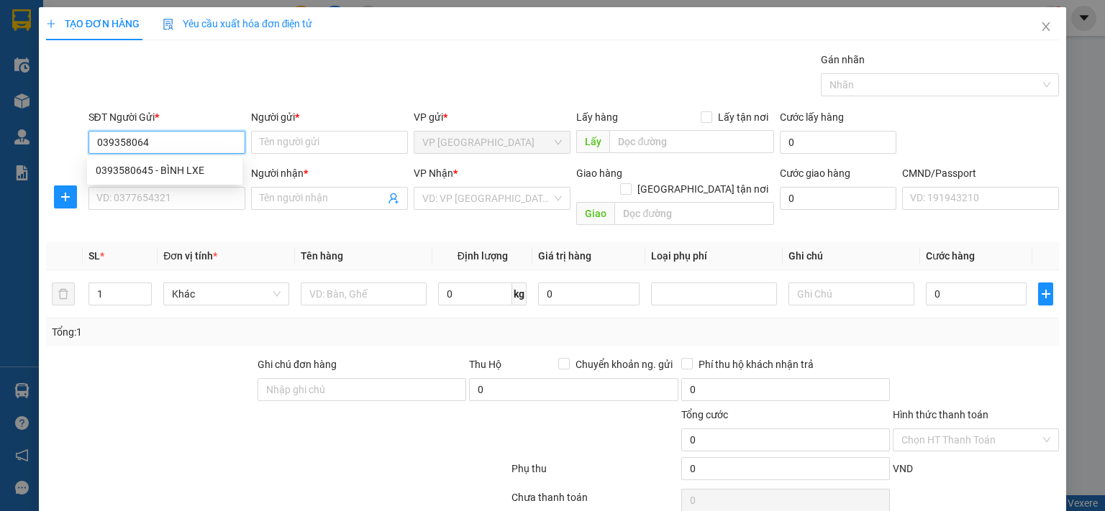
type input "0393580645"
click at [191, 173] on div "0393580645 - BÌNH LXE" at bounding box center [165, 171] width 138 height 16
type input "BÌNH LXE"
type input "0393580645"
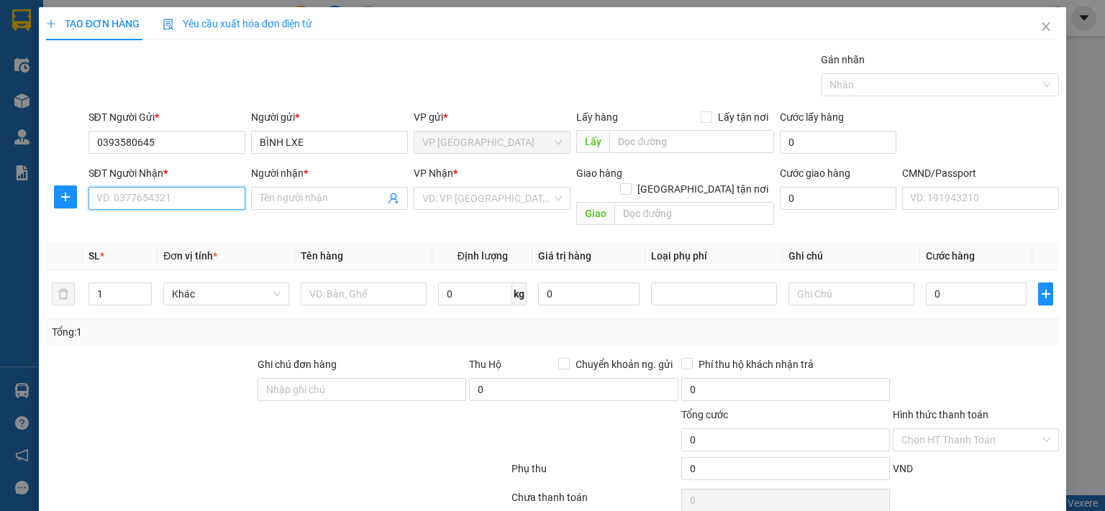
click at [174, 201] on input "SĐT Người Nhận *" at bounding box center [166, 198] width 157 height 23
type input "0393580645"
click at [289, 199] on input "Người nhận *" at bounding box center [322, 199] width 125 height 16
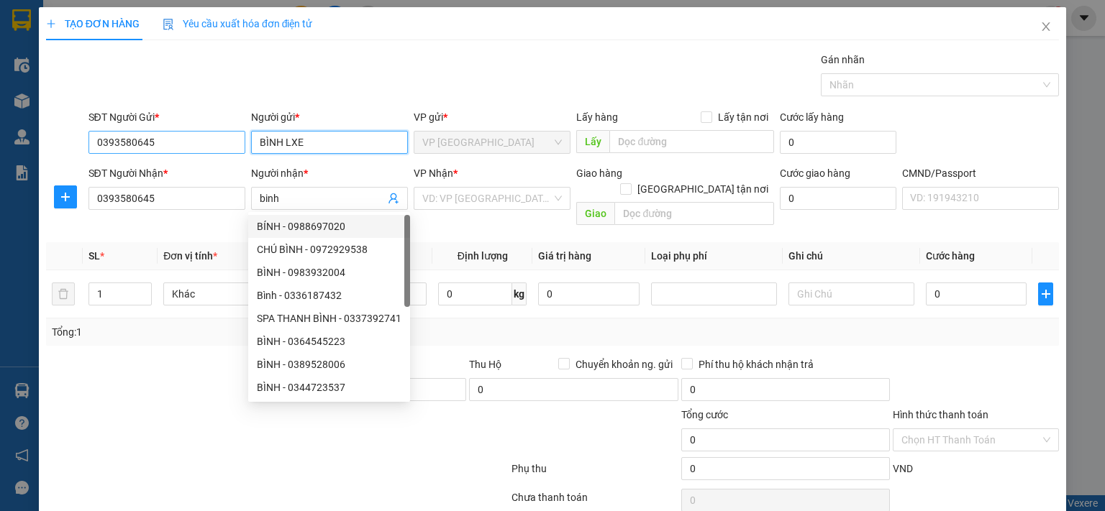
drag, startPoint x: 307, startPoint y: 145, endPoint x: 238, endPoint y: 145, distance: 69.0
click at [238, 145] on div "SĐT Người Gửi * 0393580645 Người gửi * BÌNH LXE VP gửi * VP [GEOGRAPHIC_DATA] L…" at bounding box center [574, 134] width 977 height 50
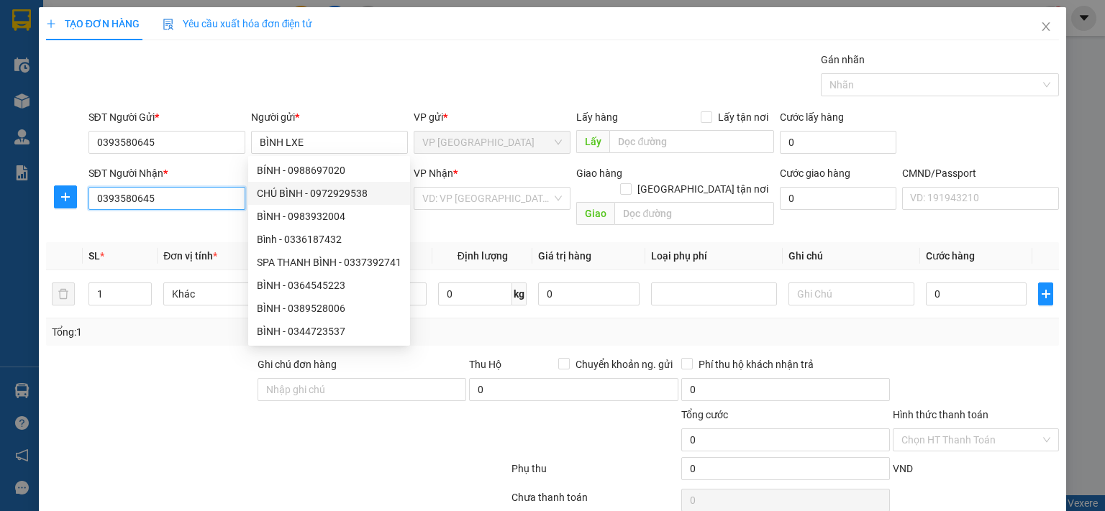
click at [224, 195] on input "0393580645" at bounding box center [166, 198] width 157 height 23
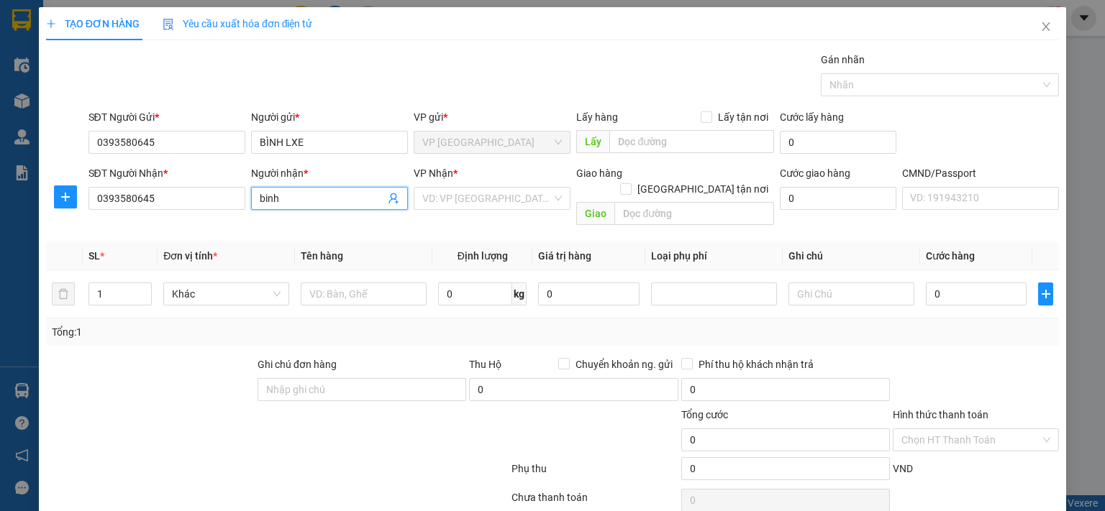
click at [365, 198] on input "binh" at bounding box center [322, 199] width 125 height 16
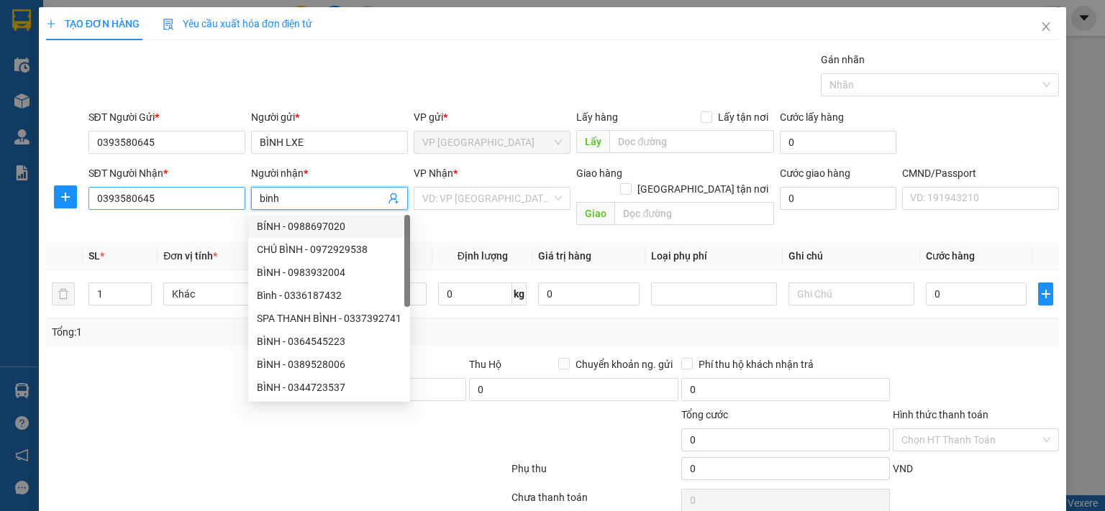
drag, startPoint x: 357, startPoint y: 198, endPoint x: 216, endPoint y: 196, distance: 140.3
click at [216, 196] on div "SĐT Người Nhận * 0393580645 Người nhận * binh VP Nhận * VD: VP [GEOGRAPHIC_DATA…" at bounding box center [574, 198] width 977 height 66
paste input "BÌNH LXE"
type input "BÌNH LXE"
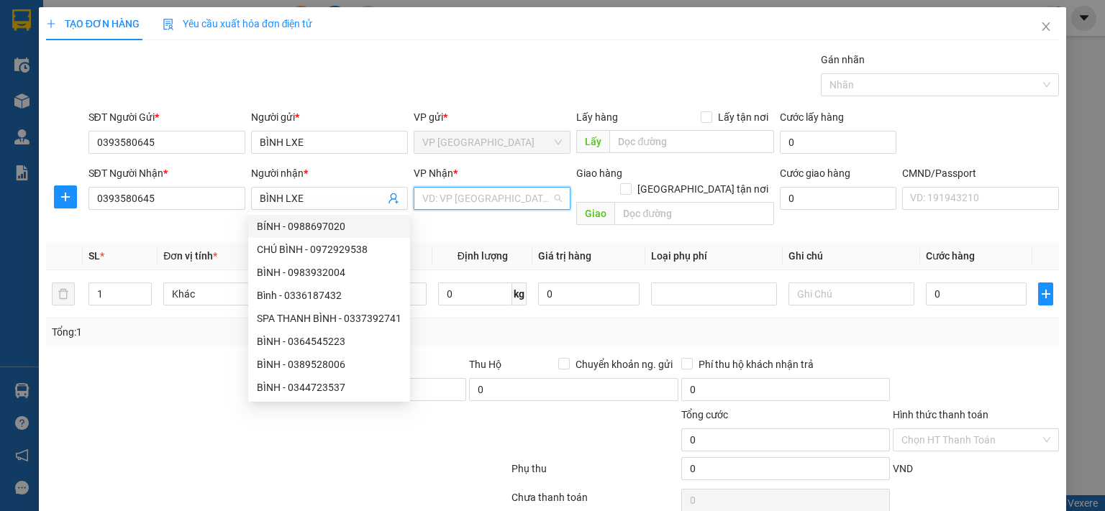
click at [479, 199] on input "search" at bounding box center [486, 199] width 129 height 22
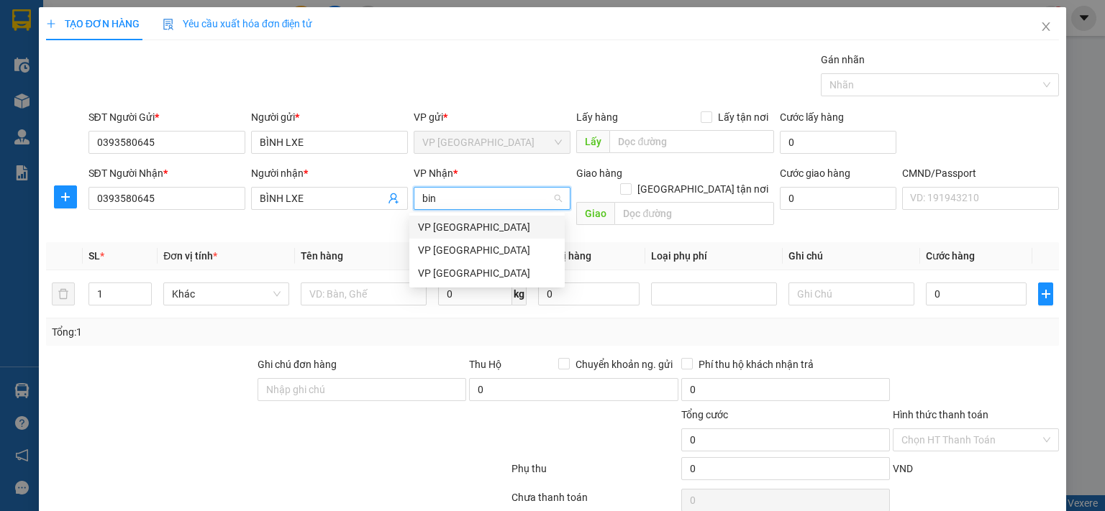
type input "binh"
click at [460, 272] on div "VP [GEOGRAPHIC_DATA]" at bounding box center [487, 273] width 138 height 16
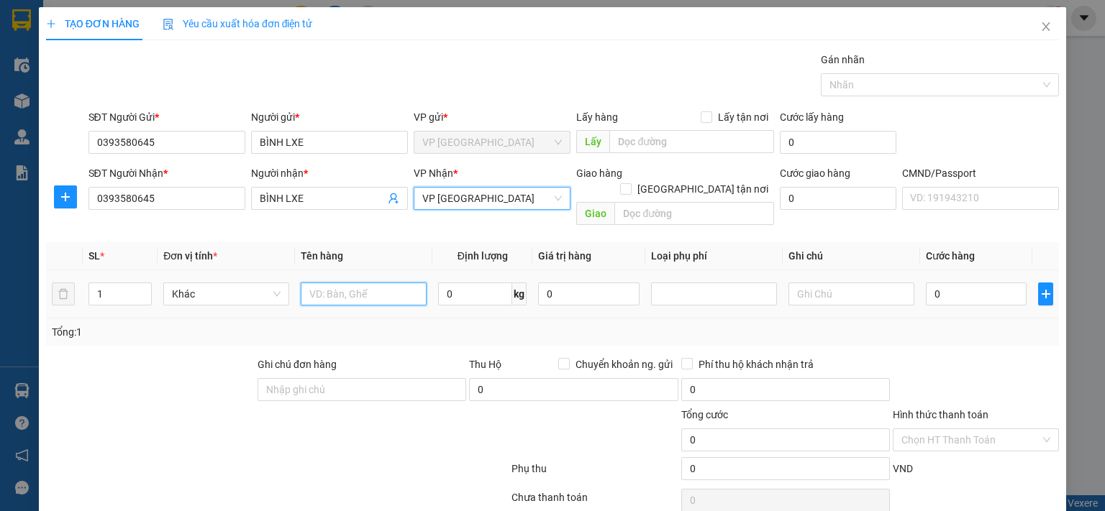
click at [355, 283] on input "text" at bounding box center [364, 294] width 126 height 23
type input "D"
type input "ĐỒ GIA DỤNG"
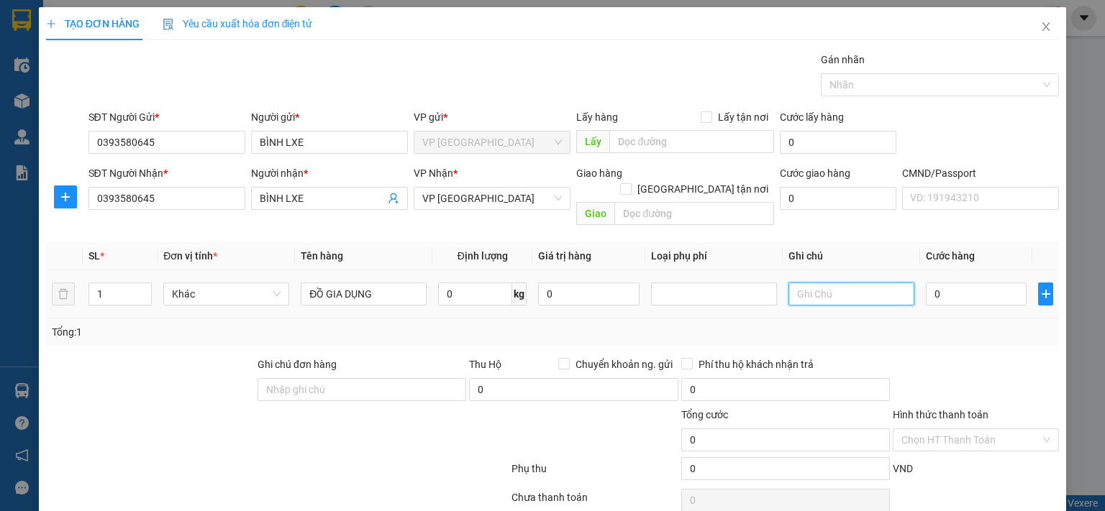
click at [816, 283] on input "text" at bounding box center [851, 294] width 126 height 23
type input "2K TQ-HN"
click at [959, 283] on input "0" at bounding box center [976, 294] width 101 height 23
type input "2"
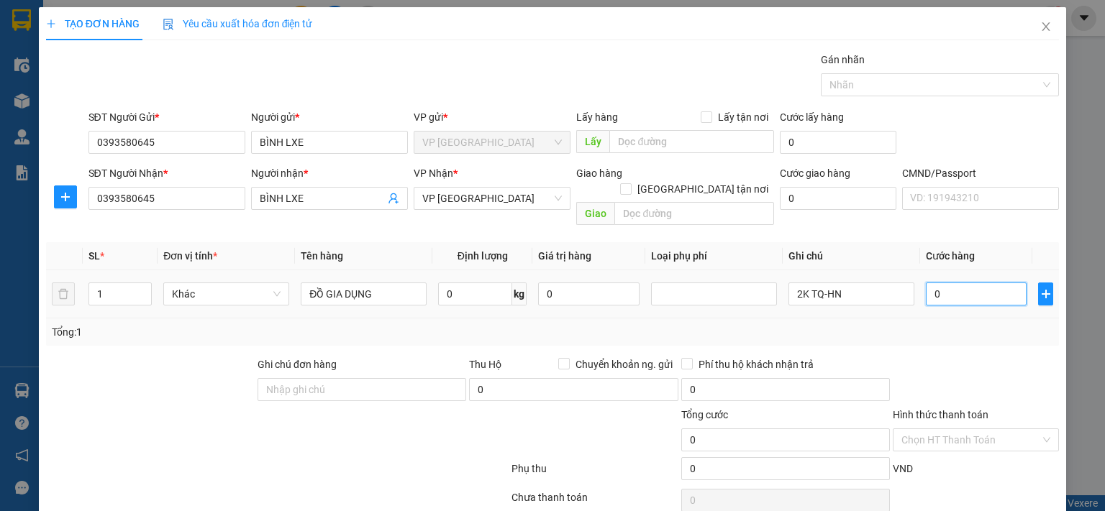
type input "2"
type input "26"
type input "260"
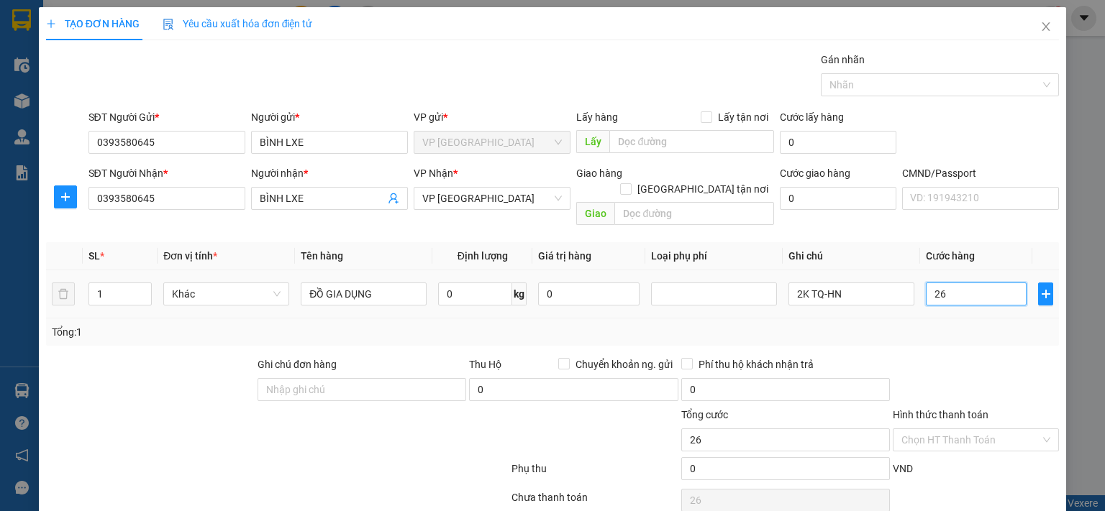
type input "260"
type input "2.600"
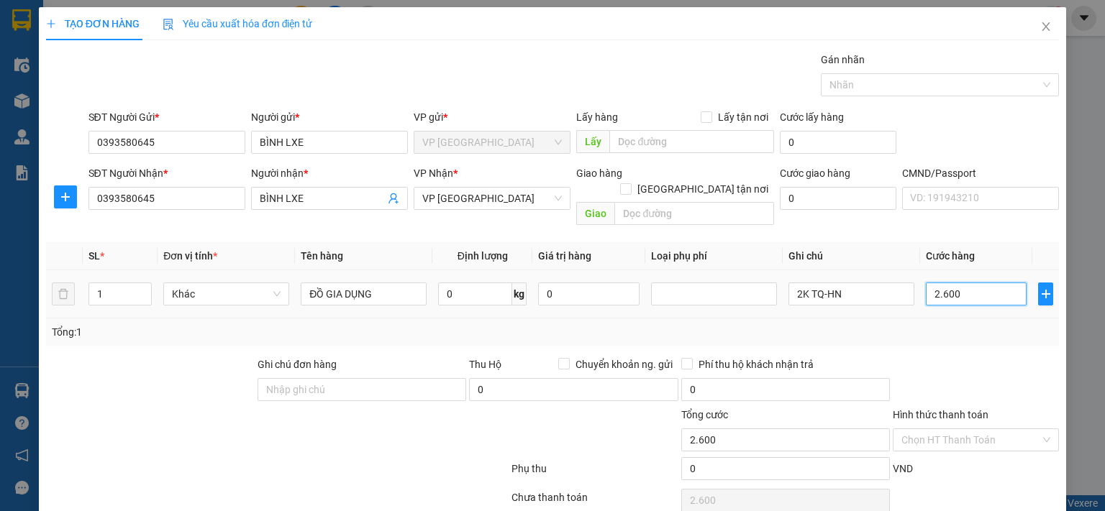
type input "26.000"
type input "260.000"
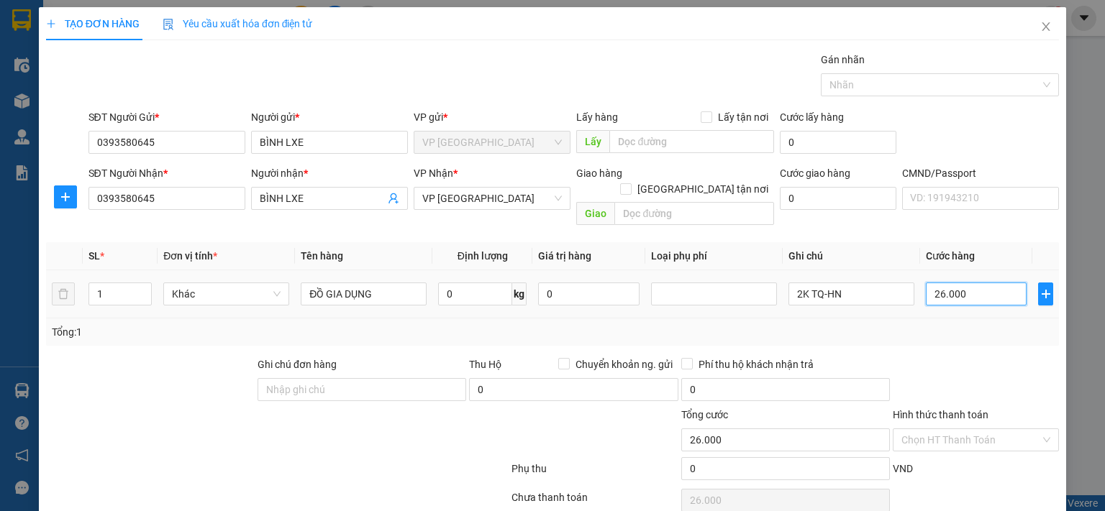
type input "260.000"
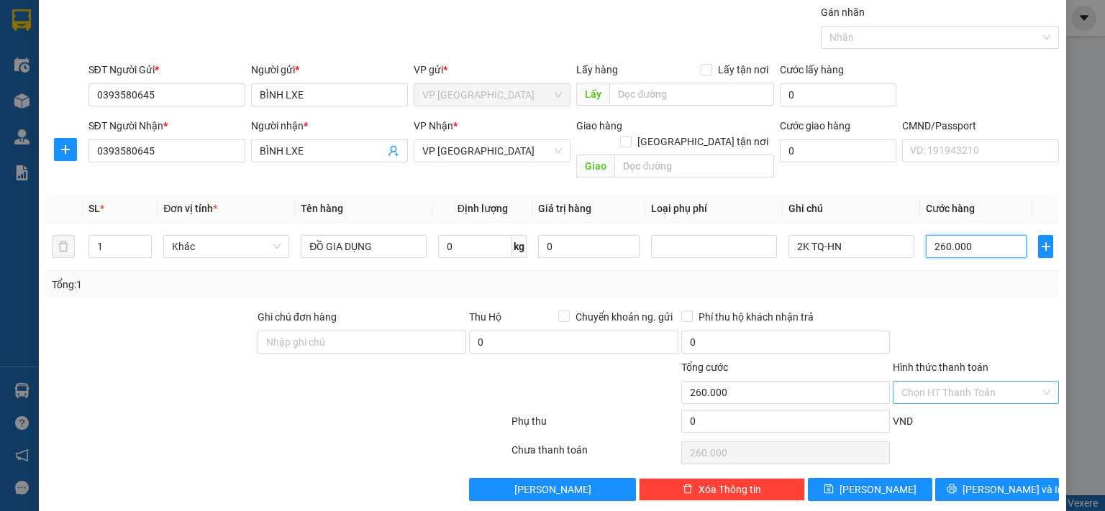
type input "260.000"
click at [967, 382] on input "Hình thức thanh toán" at bounding box center [970, 393] width 139 height 22
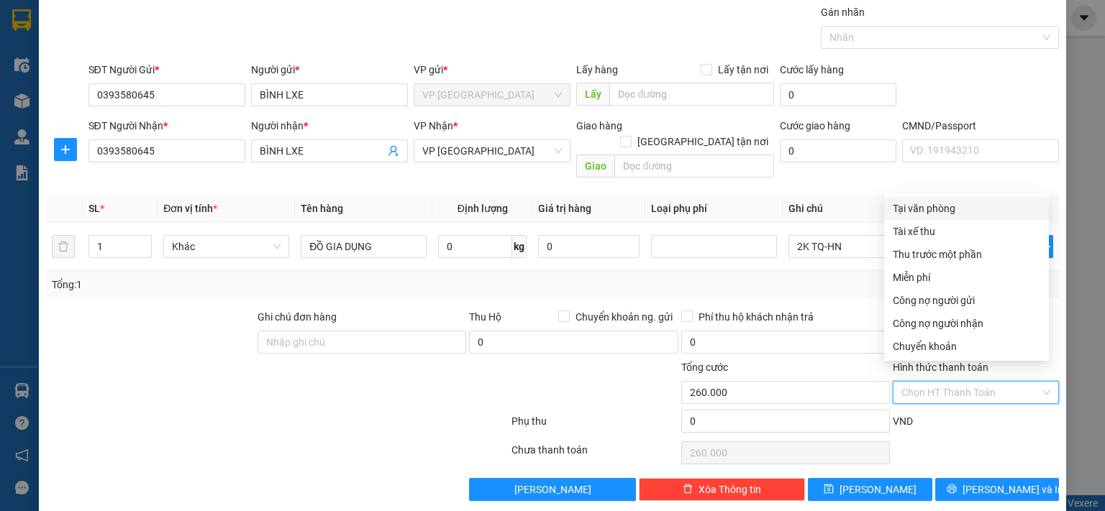
click at [929, 209] on div "Tại văn phòng" at bounding box center [966, 209] width 147 height 16
type input "0"
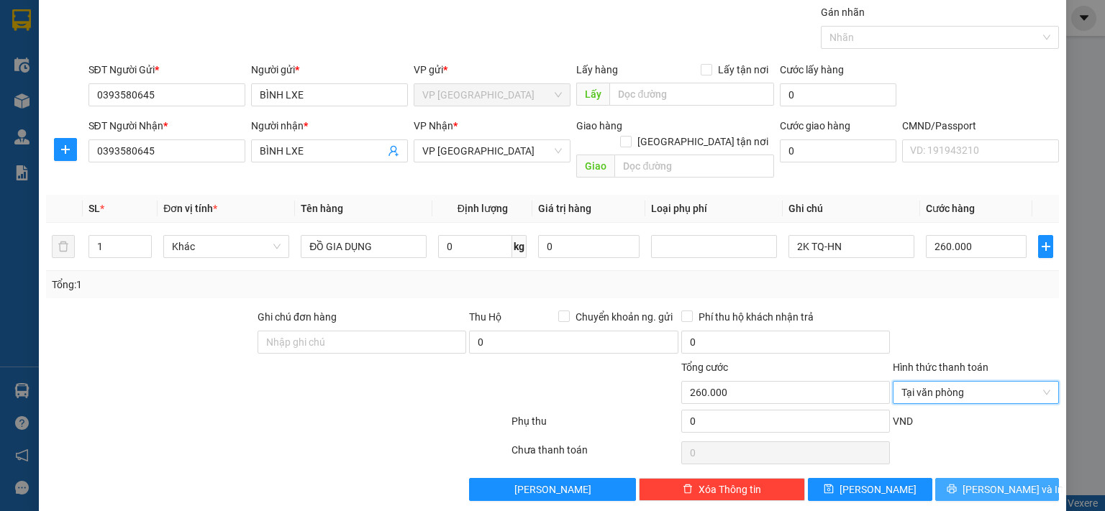
click at [956, 485] on icon "printer" at bounding box center [950, 489] width 9 height 9
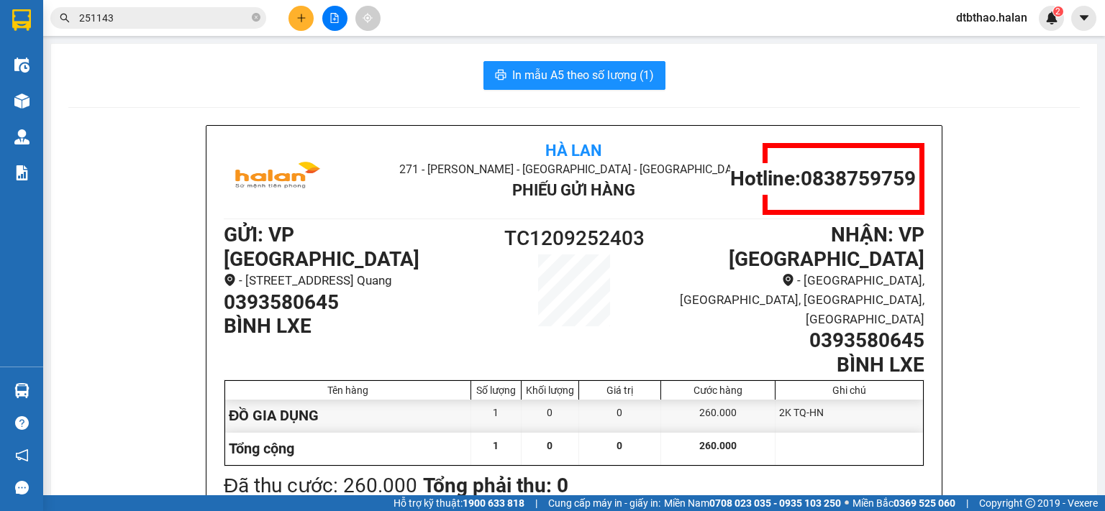
scroll to position [72, 0]
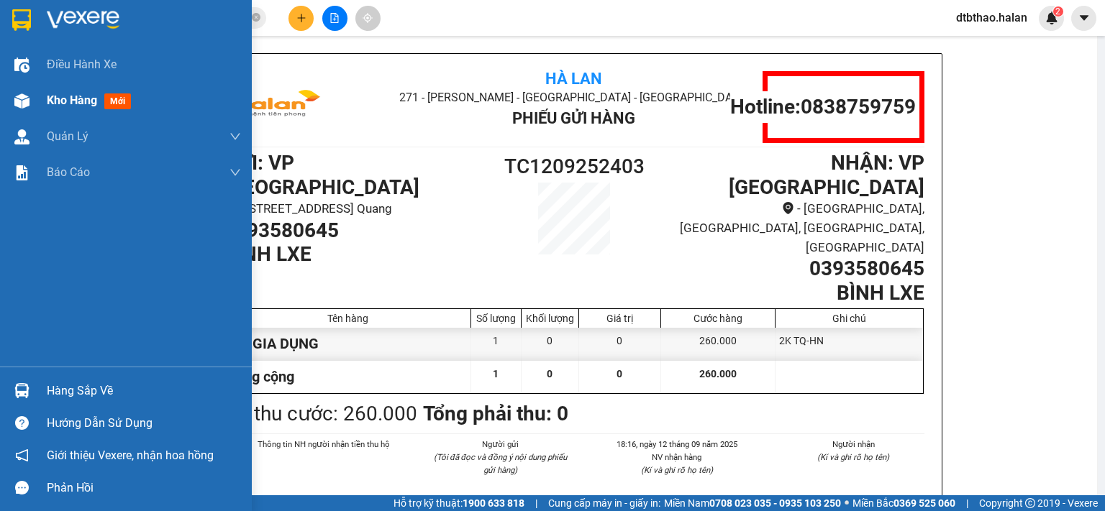
click at [73, 101] on span "Kho hàng" at bounding box center [72, 100] width 50 height 14
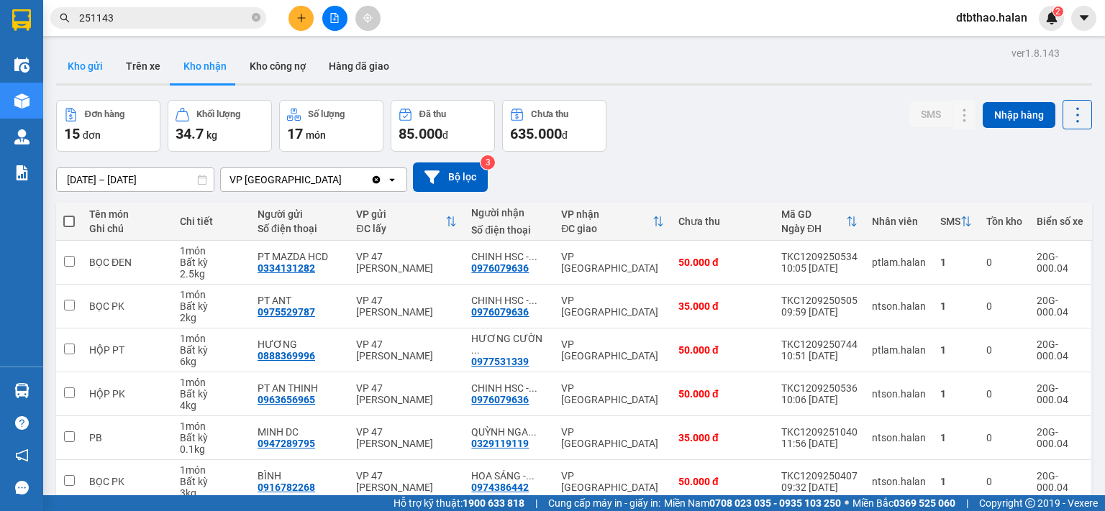
click at [73, 61] on button "Kho gửi" at bounding box center [85, 66] width 58 height 35
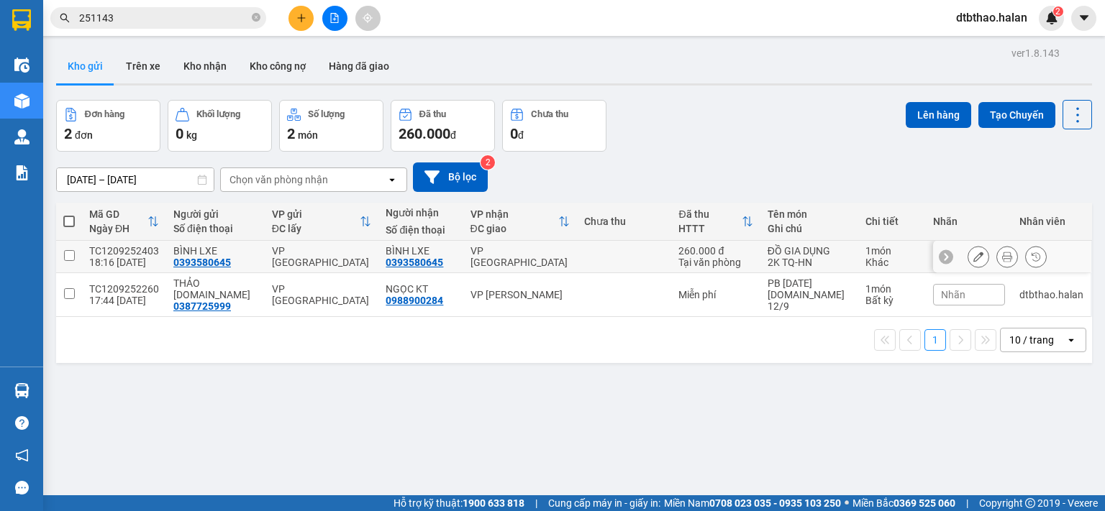
click at [70, 255] on input "checkbox" at bounding box center [69, 255] width 11 height 11
checkbox input "true"
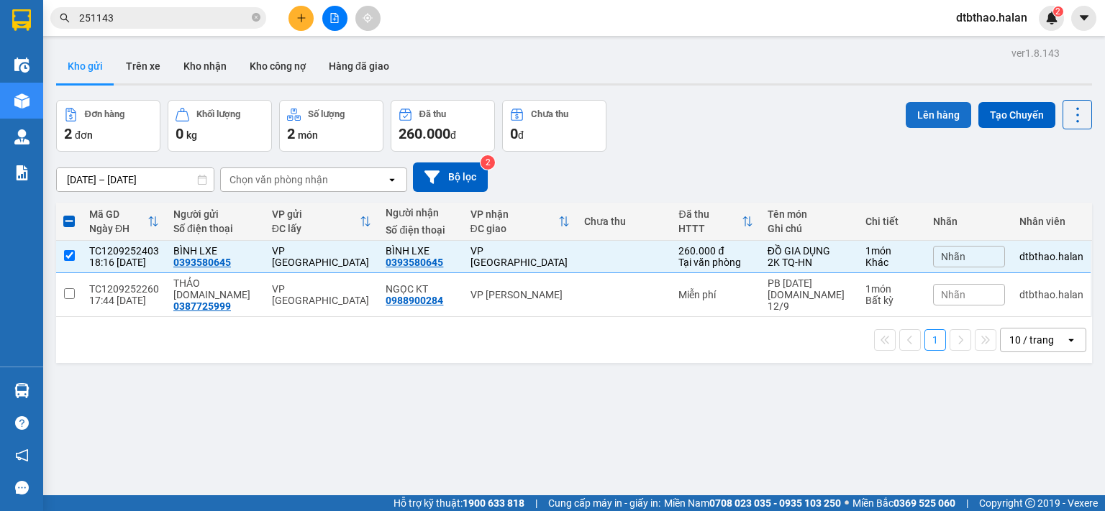
click at [918, 114] on button "Lên hàng" at bounding box center [937, 115] width 65 height 26
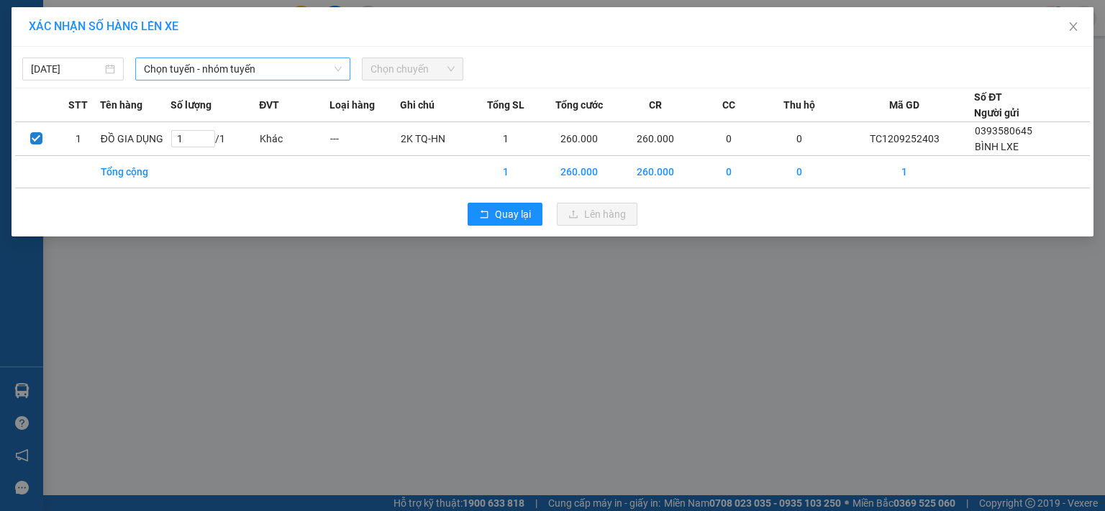
click at [254, 65] on span "Chọn tuyến - nhóm tuyến" at bounding box center [243, 69] width 198 height 22
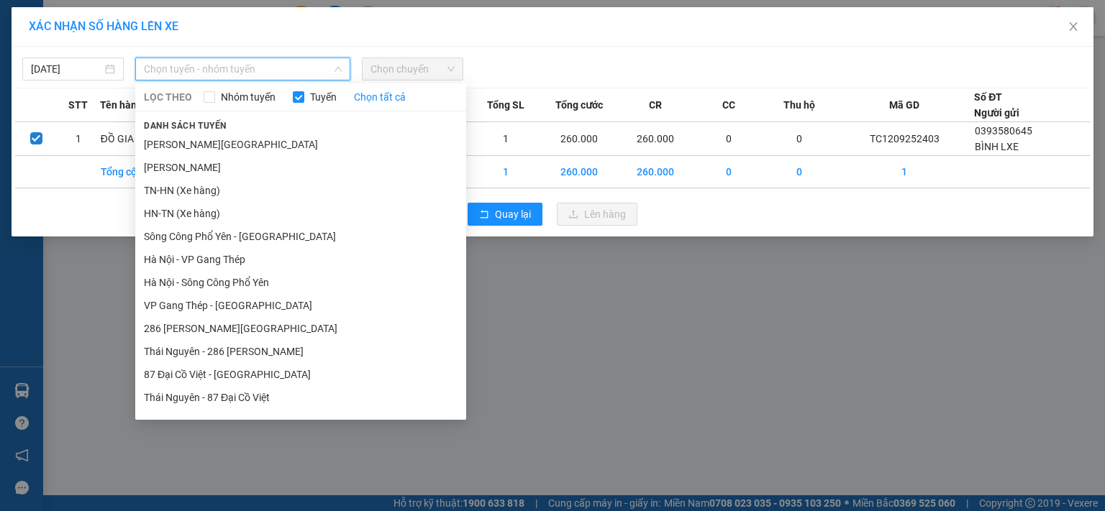
scroll to position [132, 0]
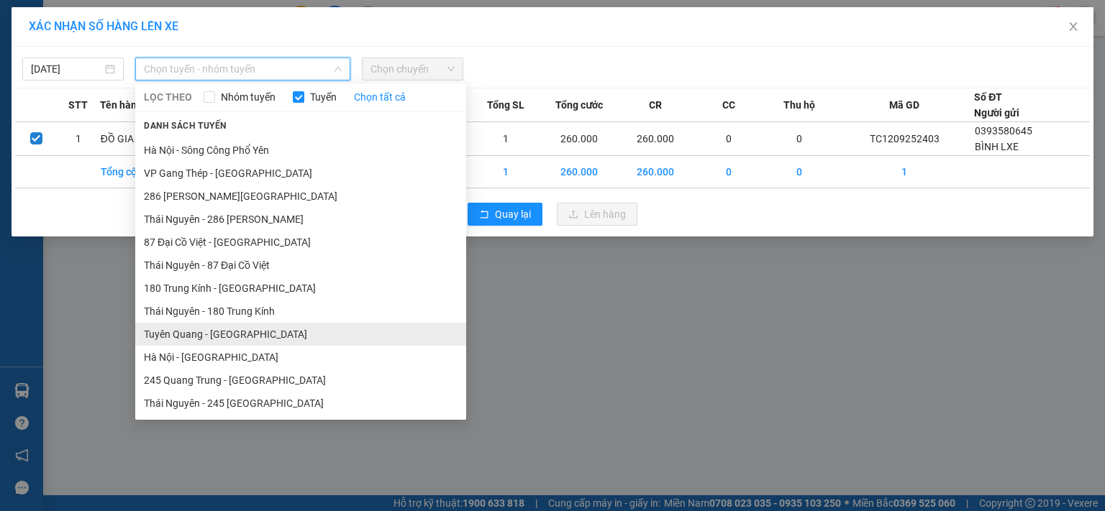
click at [226, 334] on li "Tuyên Quang - [GEOGRAPHIC_DATA]" at bounding box center [300, 334] width 331 height 23
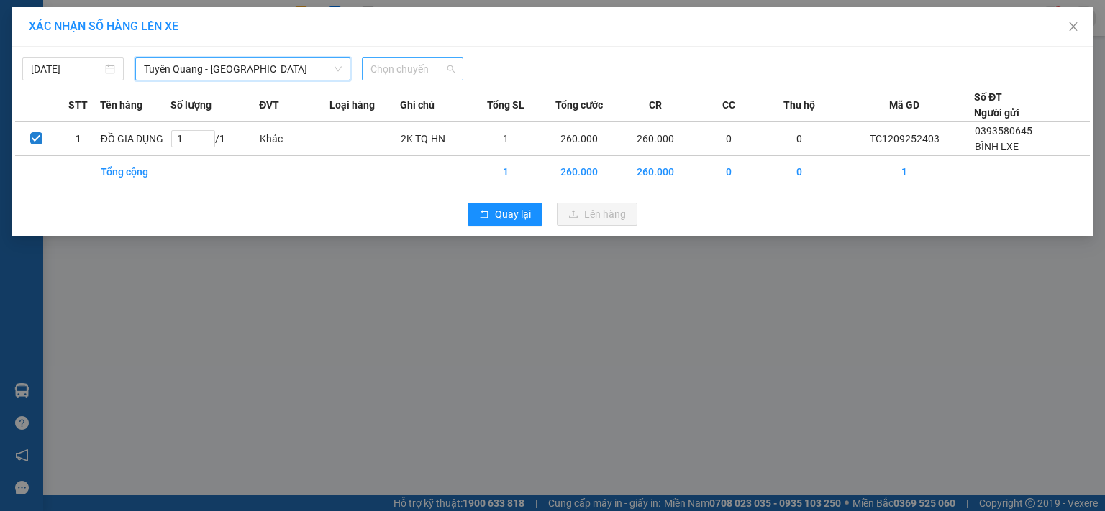
click at [432, 68] on span "Chọn chuyến" at bounding box center [412, 69] width 84 height 22
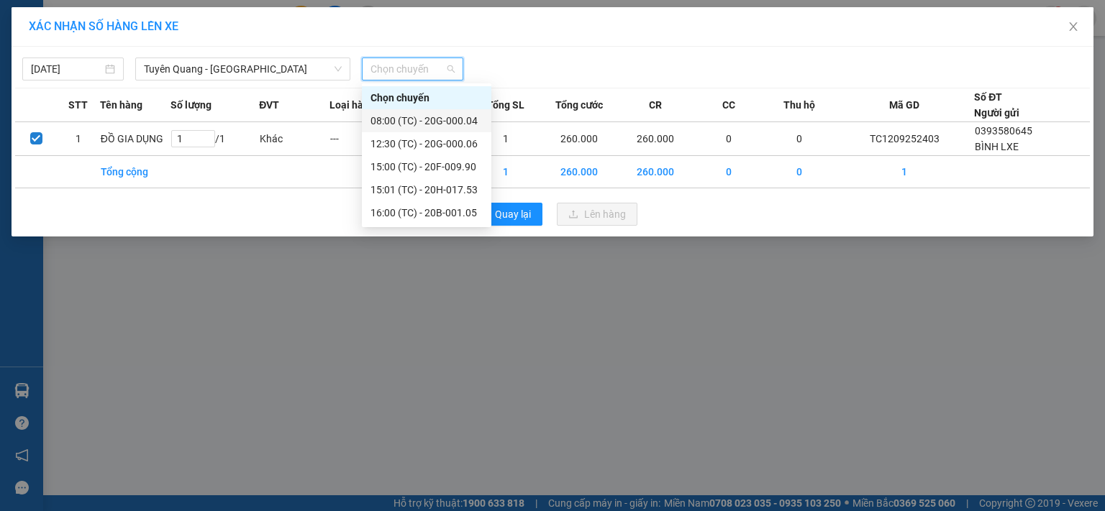
click at [463, 119] on div "08:00 (TC) - 20G-000.04" at bounding box center [426, 121] width 112 height 16
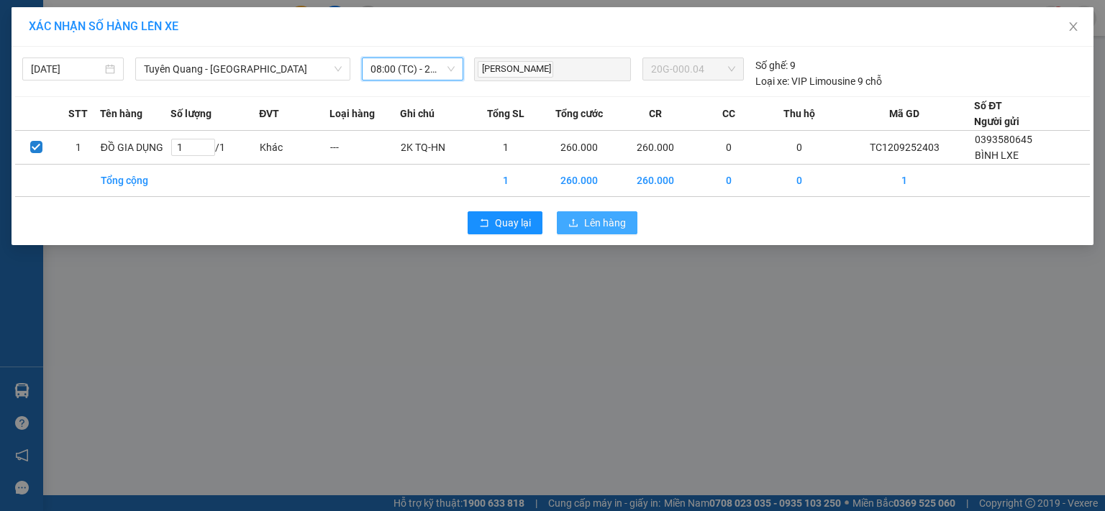
click at [590, 223] on span "Lên hàng" at bounding box center [605, 223] width 42 height 16
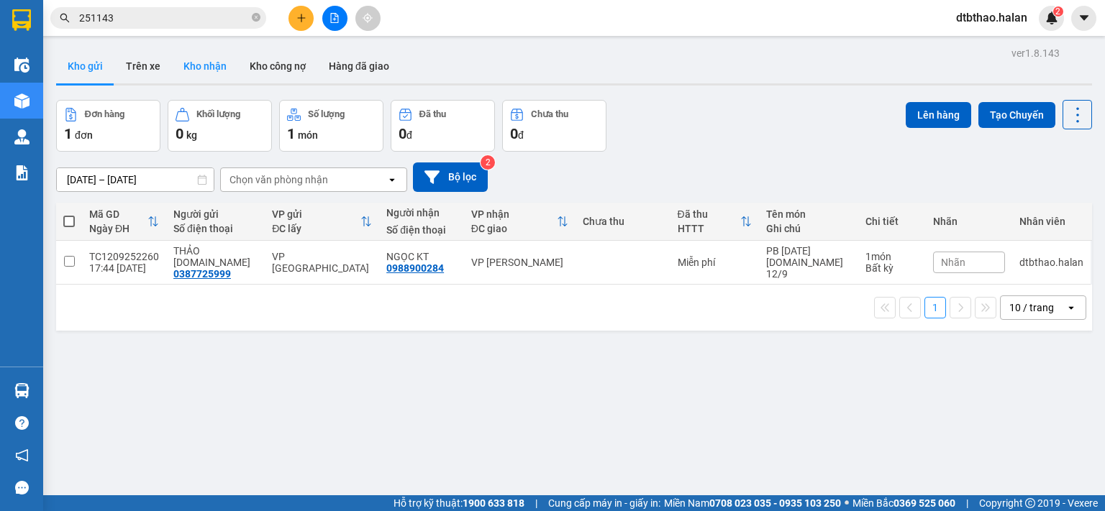
click at [195, 65] on button "Kho nhận" at bounding box center [205, 66] width 66 height 35
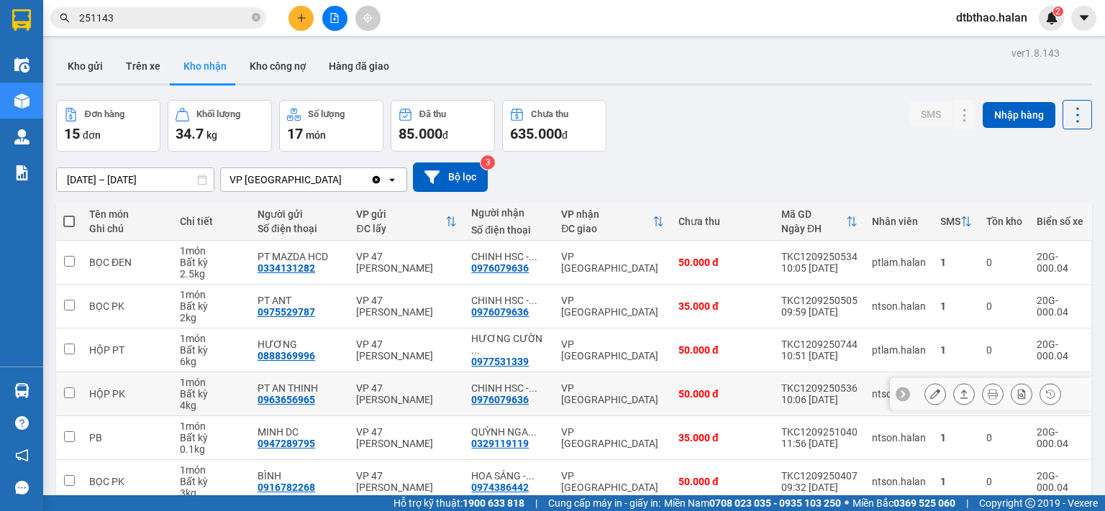
scroll to position [216, 0]
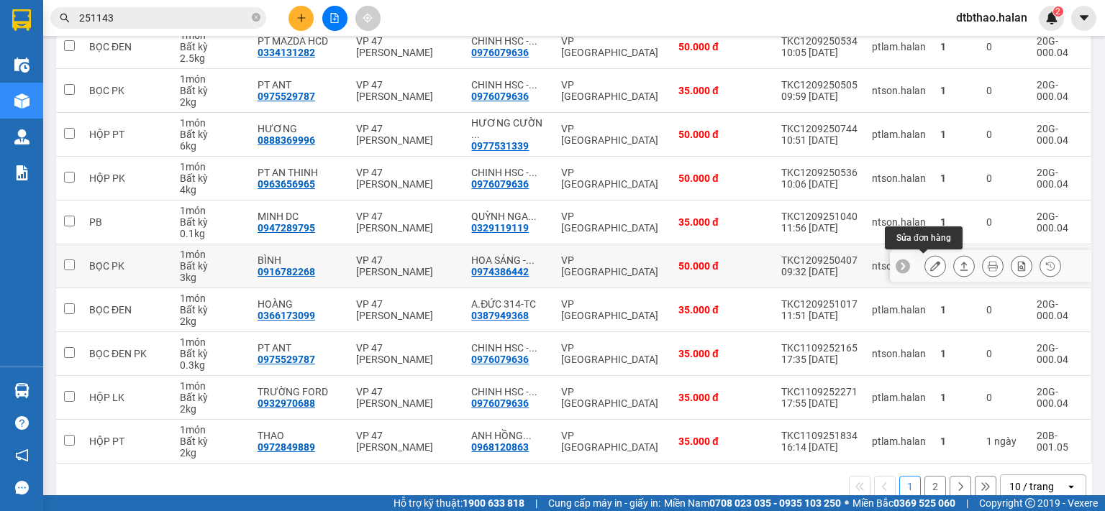
click at [930, 261] on icon at bounding box center [935, 266] width 10 height 10
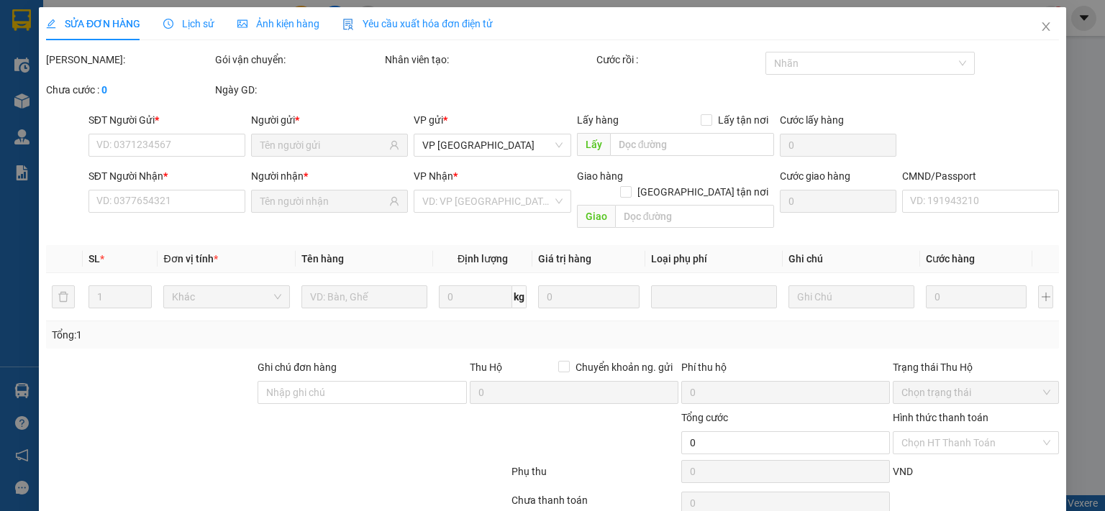
type input "0916782268"
type input "BÌNH"
type input "0974386442"
type input "HOA SÁNG - [DOMAIN_NAME]"
type input "50.000"
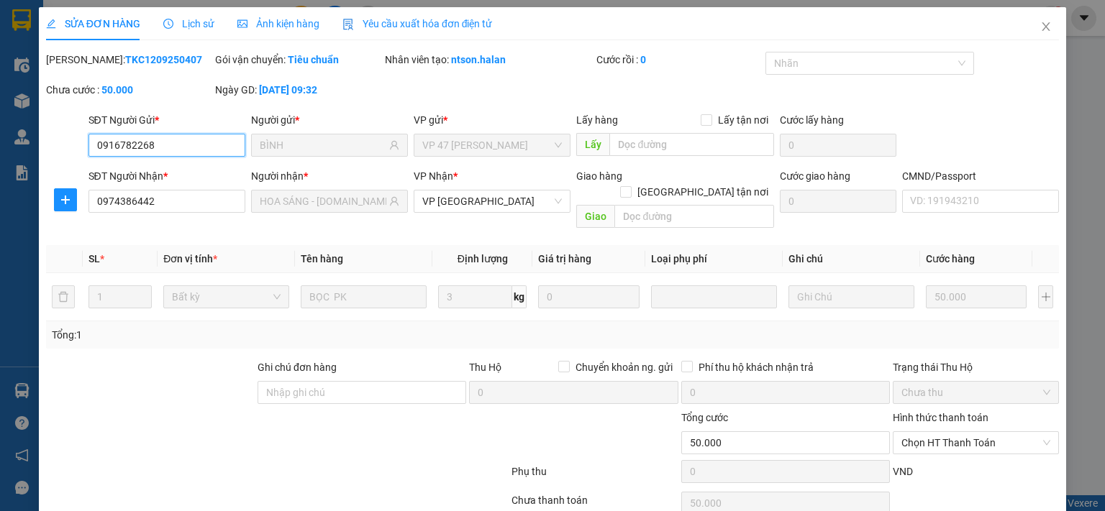
scroll to position [51, 0]
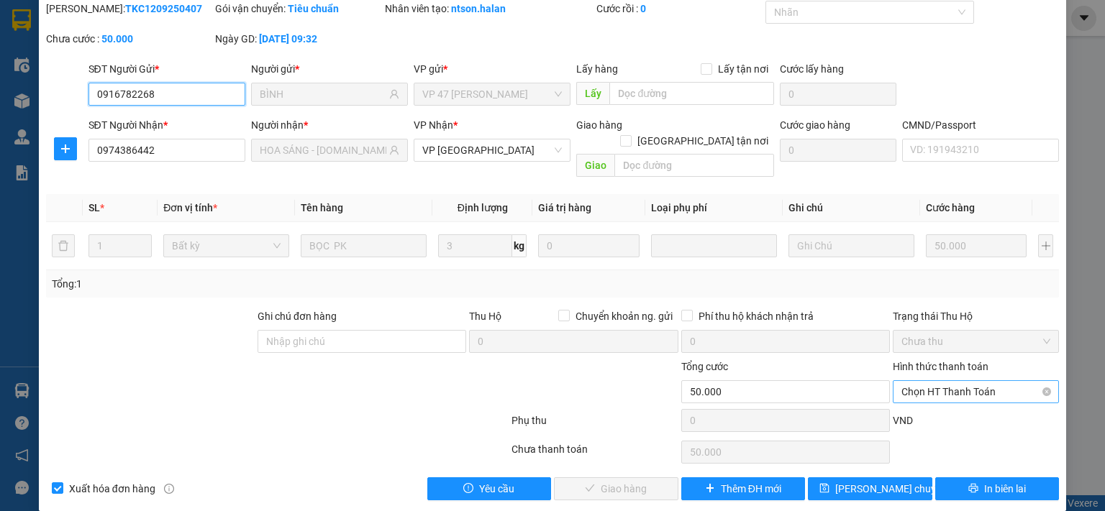
click at [944, 381] on span "Chọn HT Thanh Toán" at bounding box center [975, 392] width 149 height 22
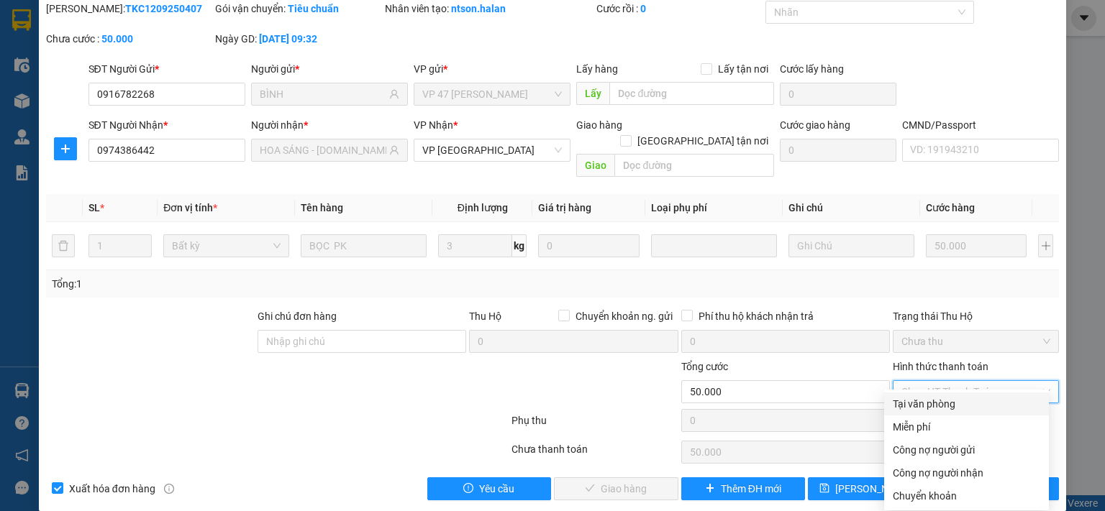
drag, startPoint x: 931, startPoint y: 406, endPoint x: 909, endPoint y: 419, distance: 25.2
click at [929, 406] on div "Tại văn phòng" at bounding box center [966, 404] width 147 height 16
type input "0"
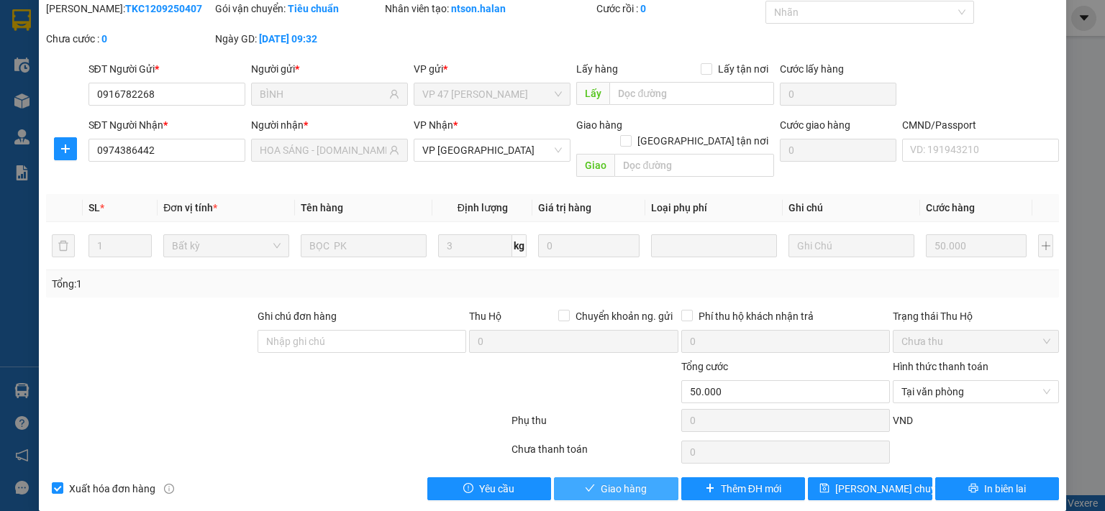
click at [658, 478] on button "Giao hàng" at bounding box center [616, 489] width 124 height 23
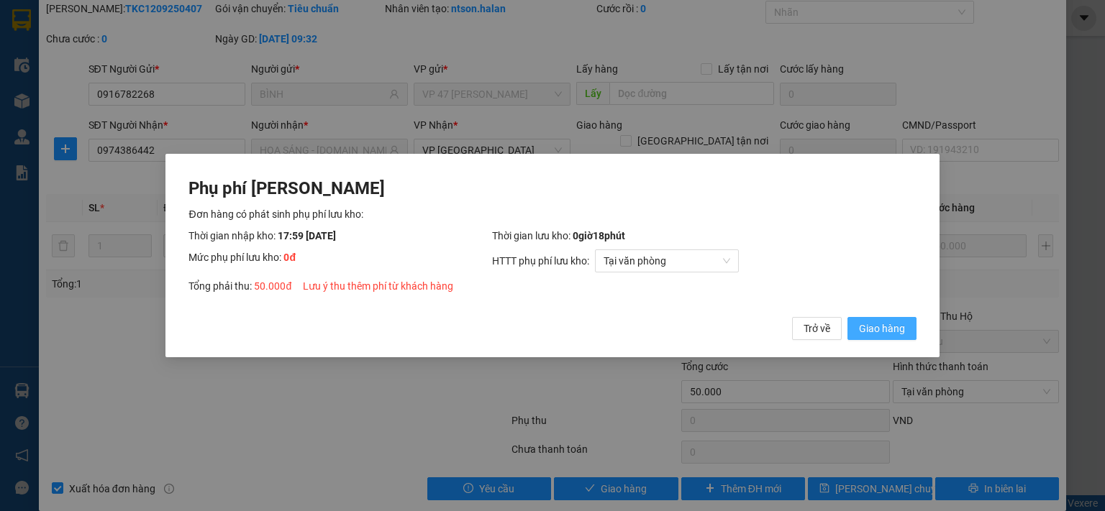
click at [888, 331] on span "Giao hàng" at bounding box center [882, 329] width 46 height 16
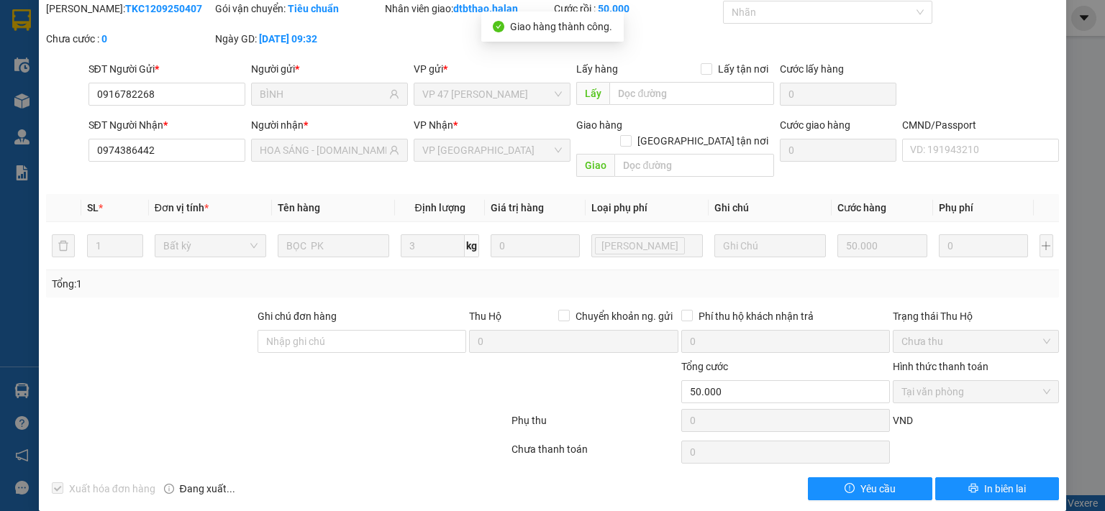
scroll to position [0, 0]
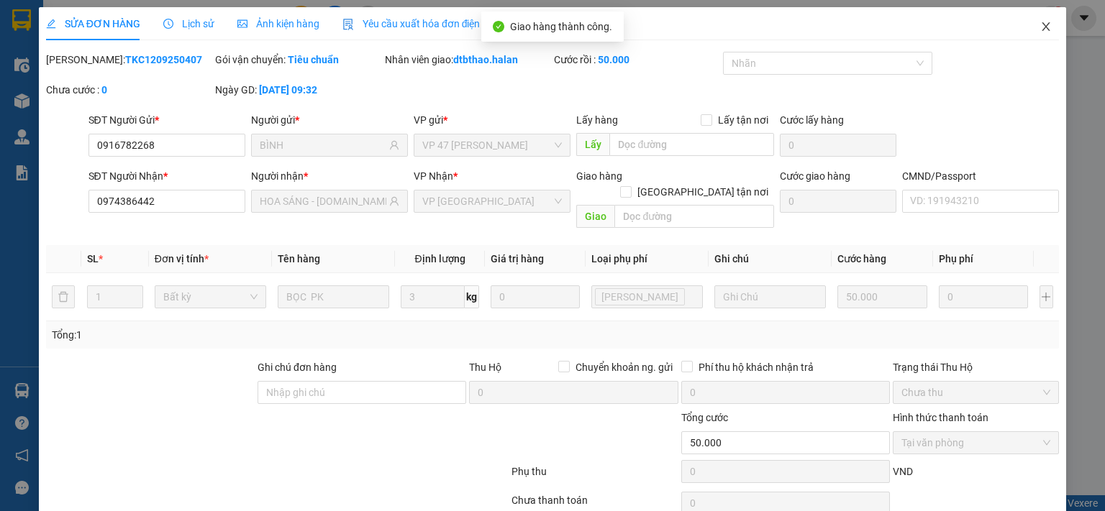
click at [1040, 25] on icon "close" at bounding box center [1046, 27] width 12 height 12
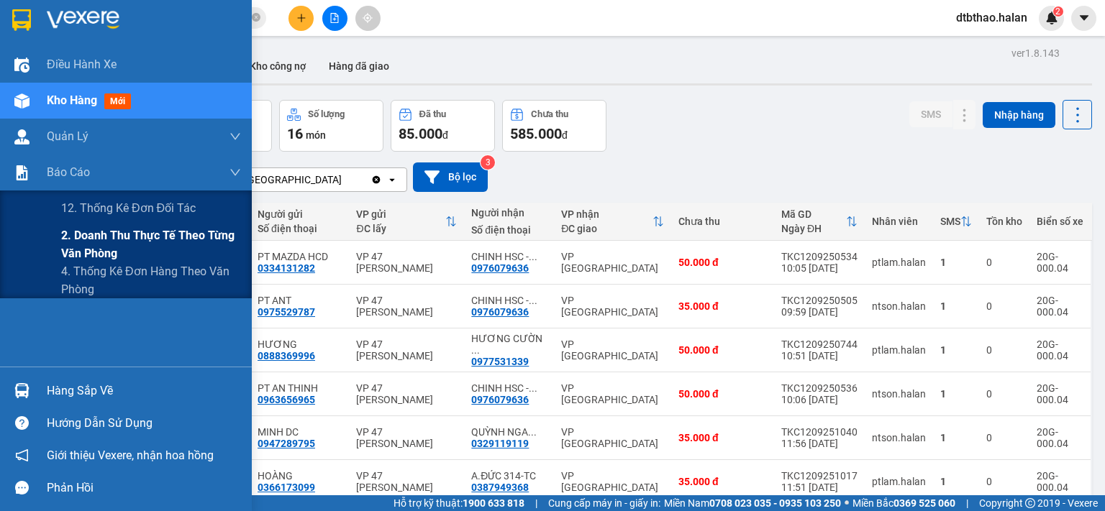
click at [95, 236] on span "2. Doanh thu thực tế theo từng văn phòng" at bounding box center [151, 245] width 180 height 36
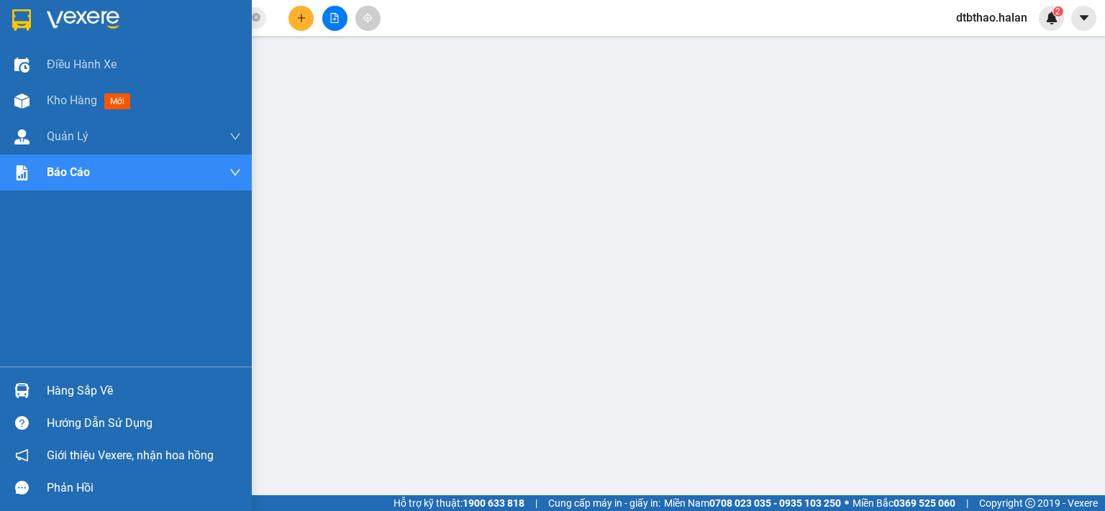
click at [80, 389] on div "Hàng sắp về" at bounding box center [144, 391] width 194 height 22
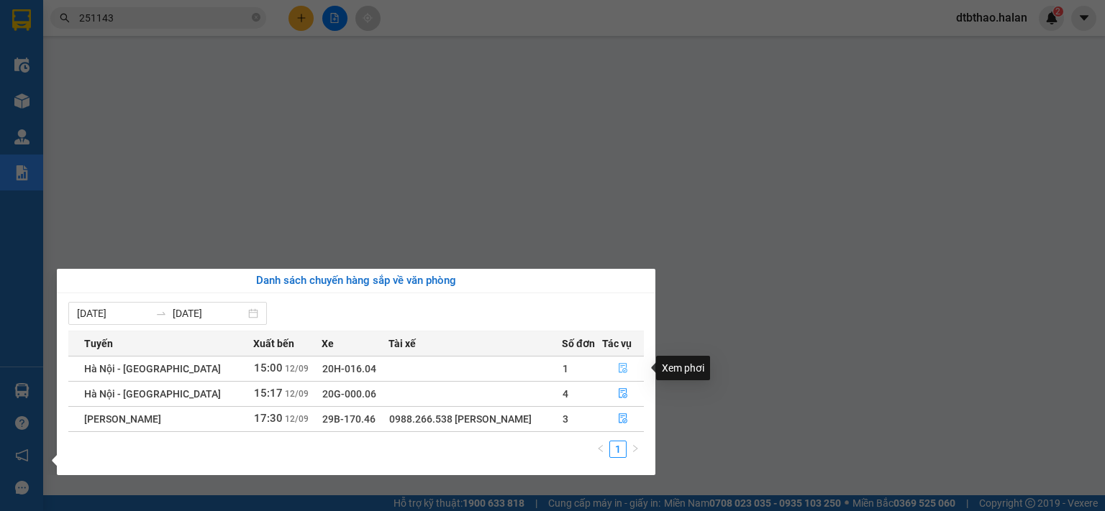
click at [624, 368] on icon "file-done" at bounding box center [623, 368] width 10 height 10
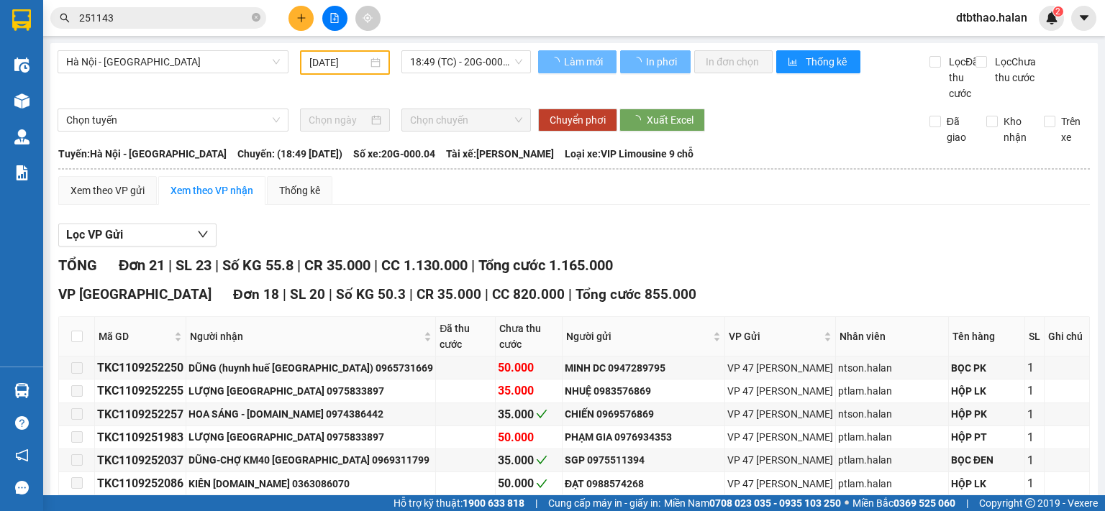
type input "[DATE]"
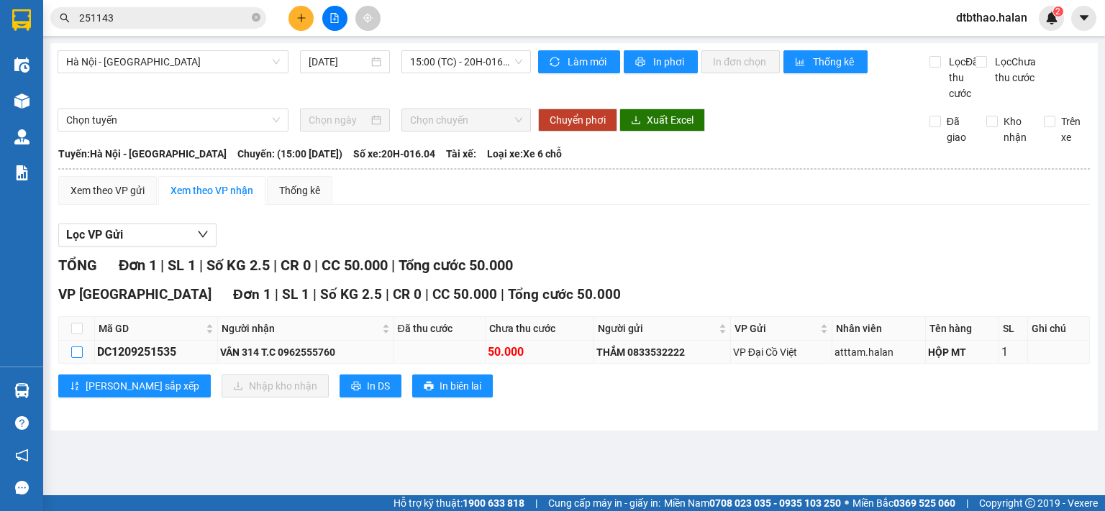
click at [76, 358] on input "checkbox" at bounding box center [77, 353] width 12 height 12
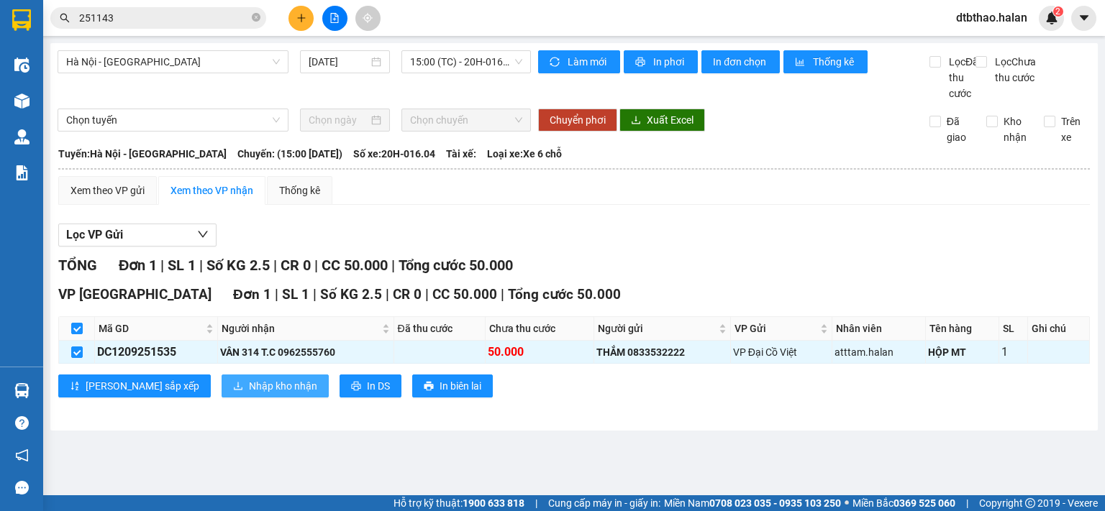
click at [249, 394] on span "Nhập kho nhận" at bounding box center [283, 386] width 68 height 16
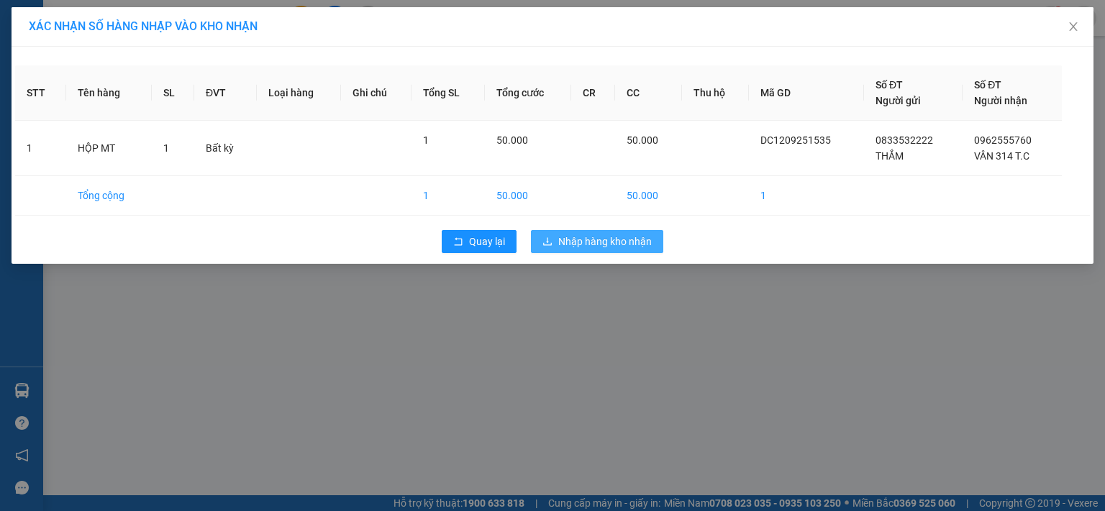
click at [578, 245] on span "Nhập hàng kho nhận" at bounding box center [604, 242] width 93 height 16
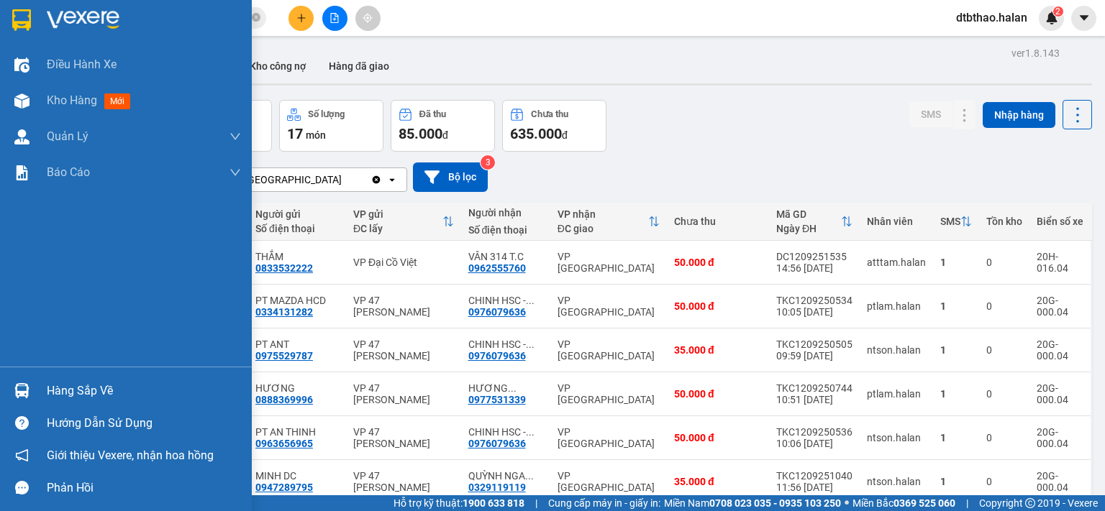
click at [87, 400] on div "Hàng sắp về" at bounding box center [144, 391] width 194 height 22
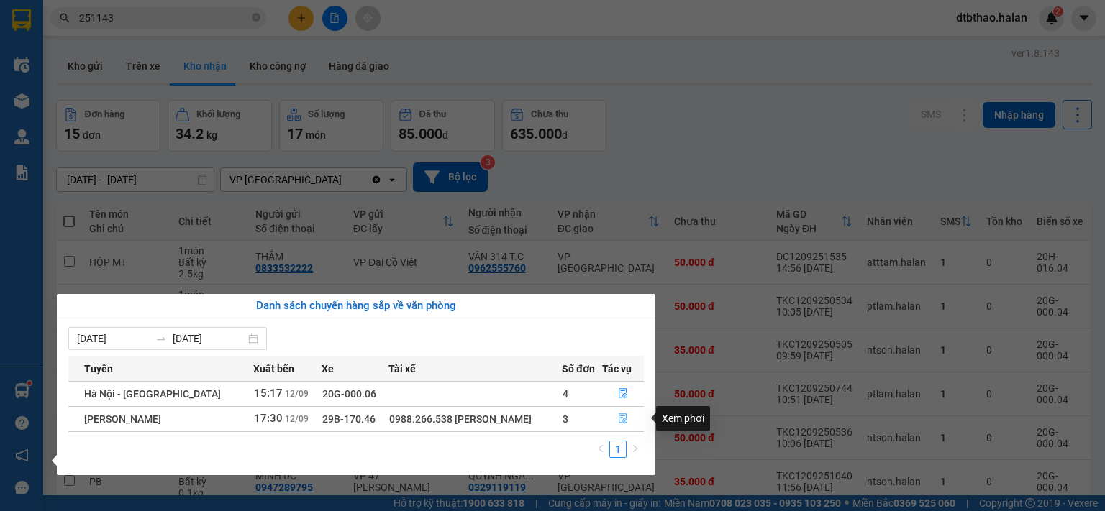
click at [621, 422] on icon "file-done" at bounding box center [623, 419] width 9 height 10
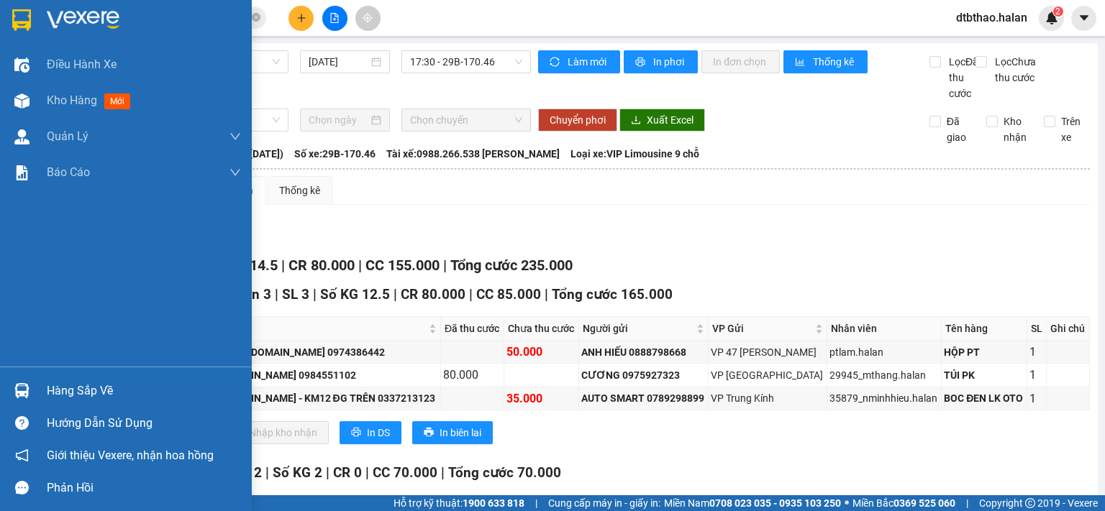
click at [82, 396] on div "Hàng sắp về" at bounding box center [144, 391] width 194 height 22
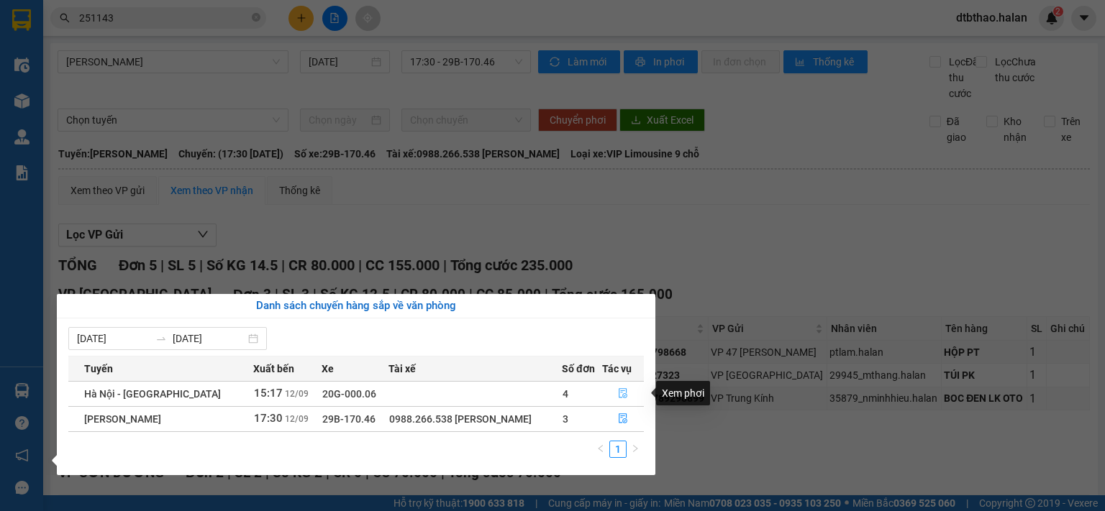
click at [620, 389] on icon "file-done" at bounding box center [623, 394] width 9 height 10
